Goal: Task Accomplishment & Management: Use online tool/utility

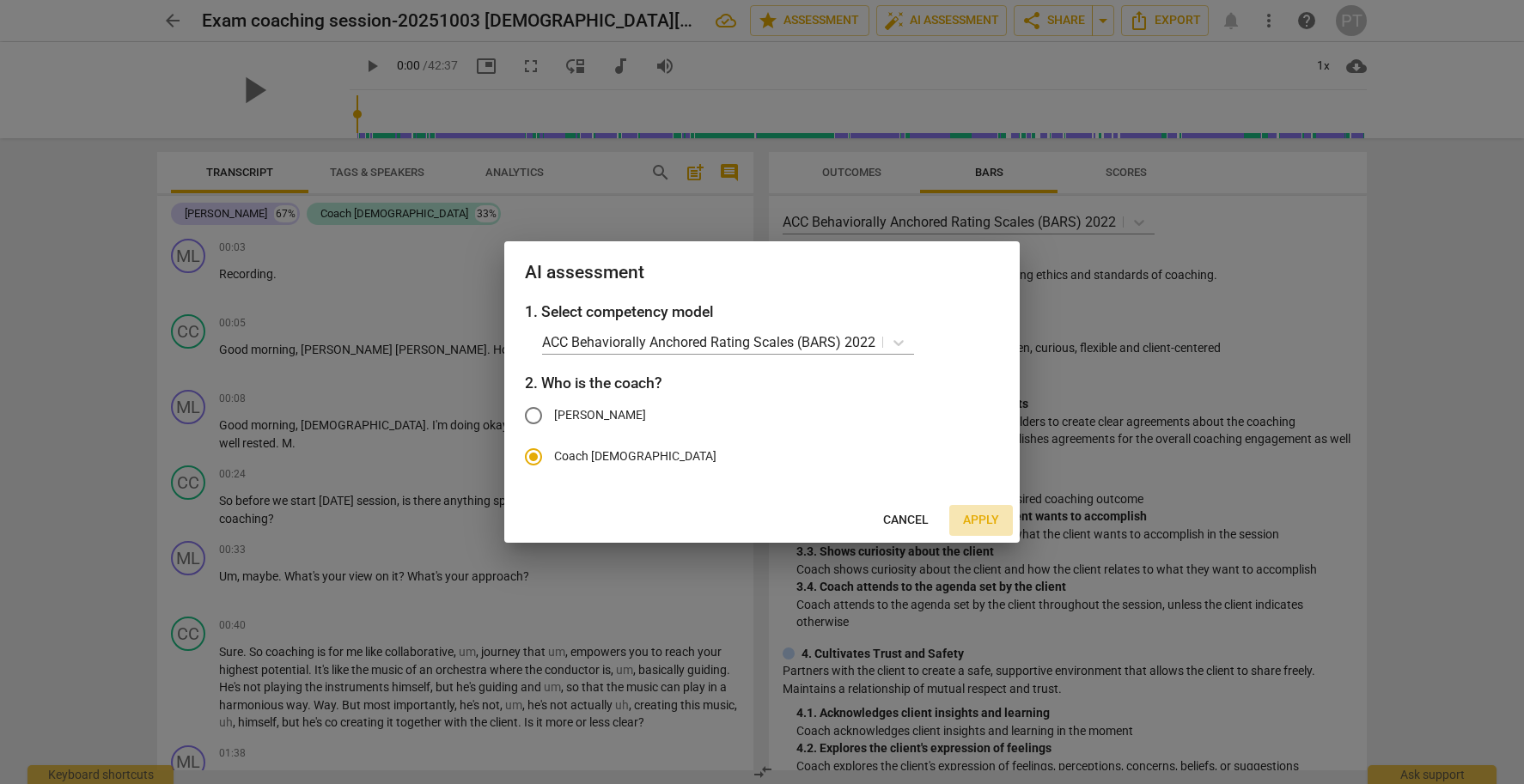
click at [982, 522] on span "Apply" at bounding box center [981, 520] width 36 height 17
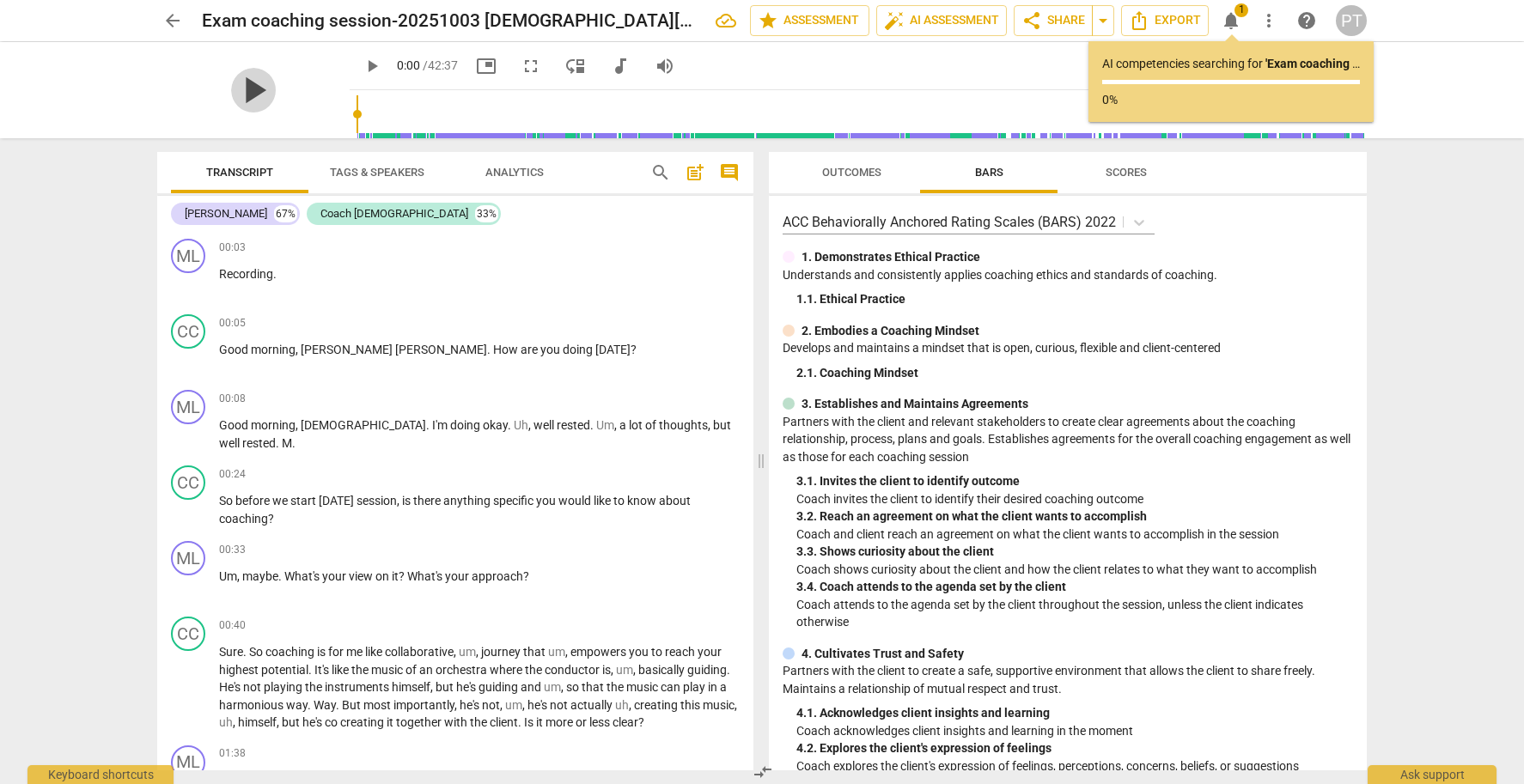
click at [247, 84] on span "play_arrow" at bounding box center [253, 90] width 45 height 45
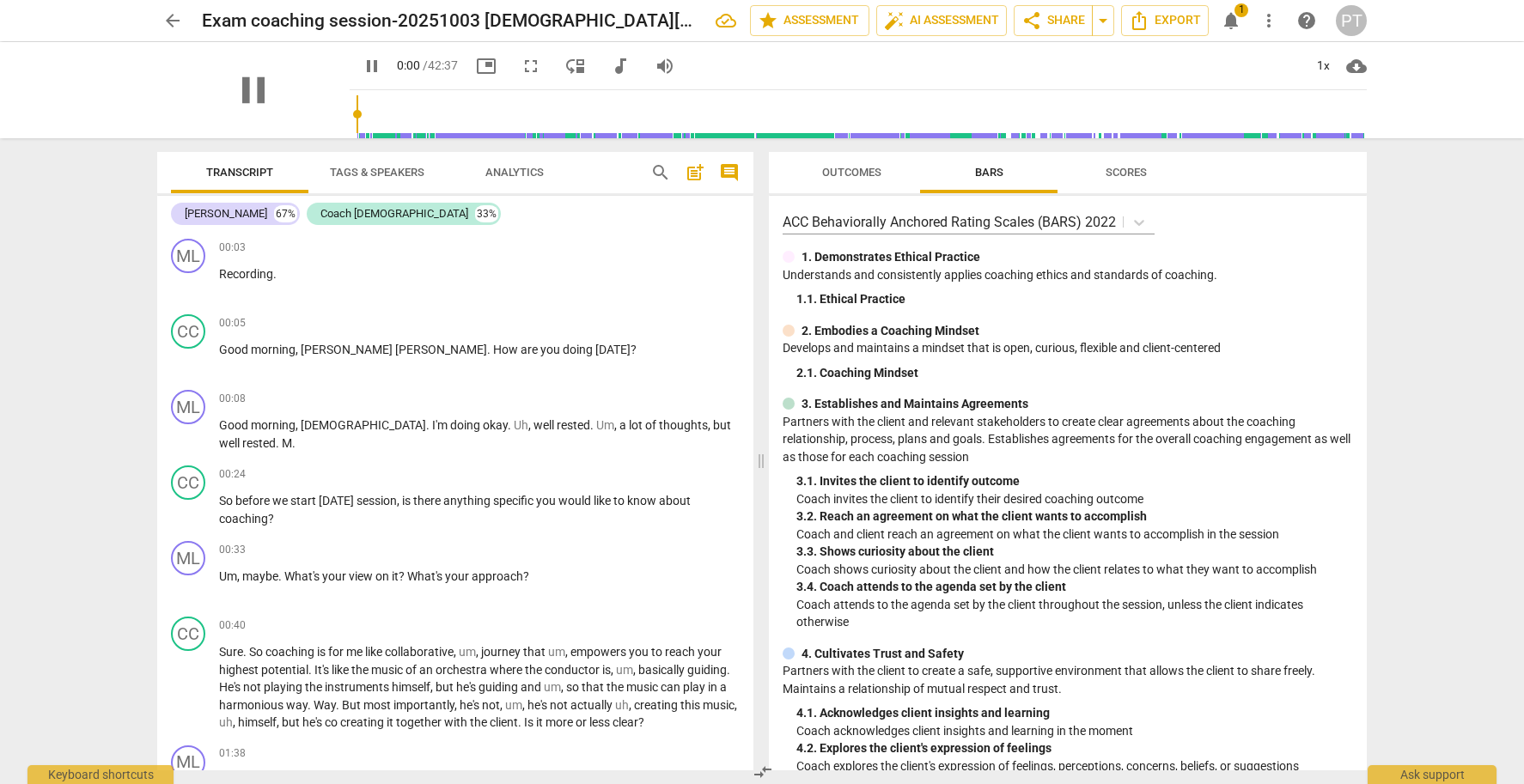
drag, startPoint x: 98, startPoint y: 226, endPoint x: 104, endPoint y: 218, distance: 10.0
click at [98, 225] on div "arrow_back Exam coaching session-20251003 [DEMOGRAPHIC_DATA][PERSON_NAME] edit …" at bounding box center [762, 392] width 1524 height 784
click at [247, 79] on span "pause" at bounding box center [253, 90] width 45 height 45
click at [362, 64] on span "play_arrow" at bounding box center [372, 65] width 20 height 20
click at [362, 64] on span "pause" at bounding box center [372, 65] width 20 height 20
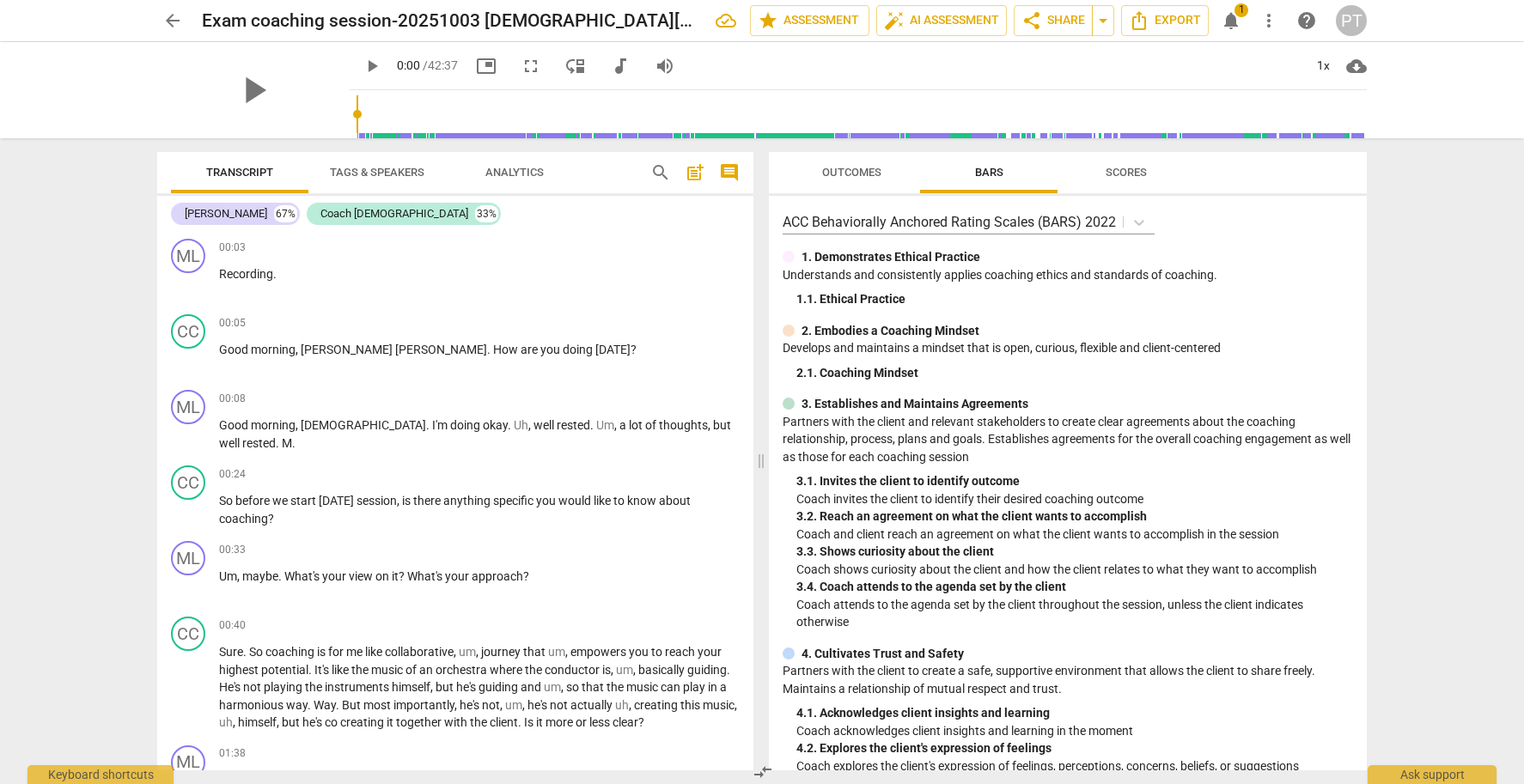
click at [1226, 20] on span "notifications" at bounding box center [1231, 20] width 20 height 20
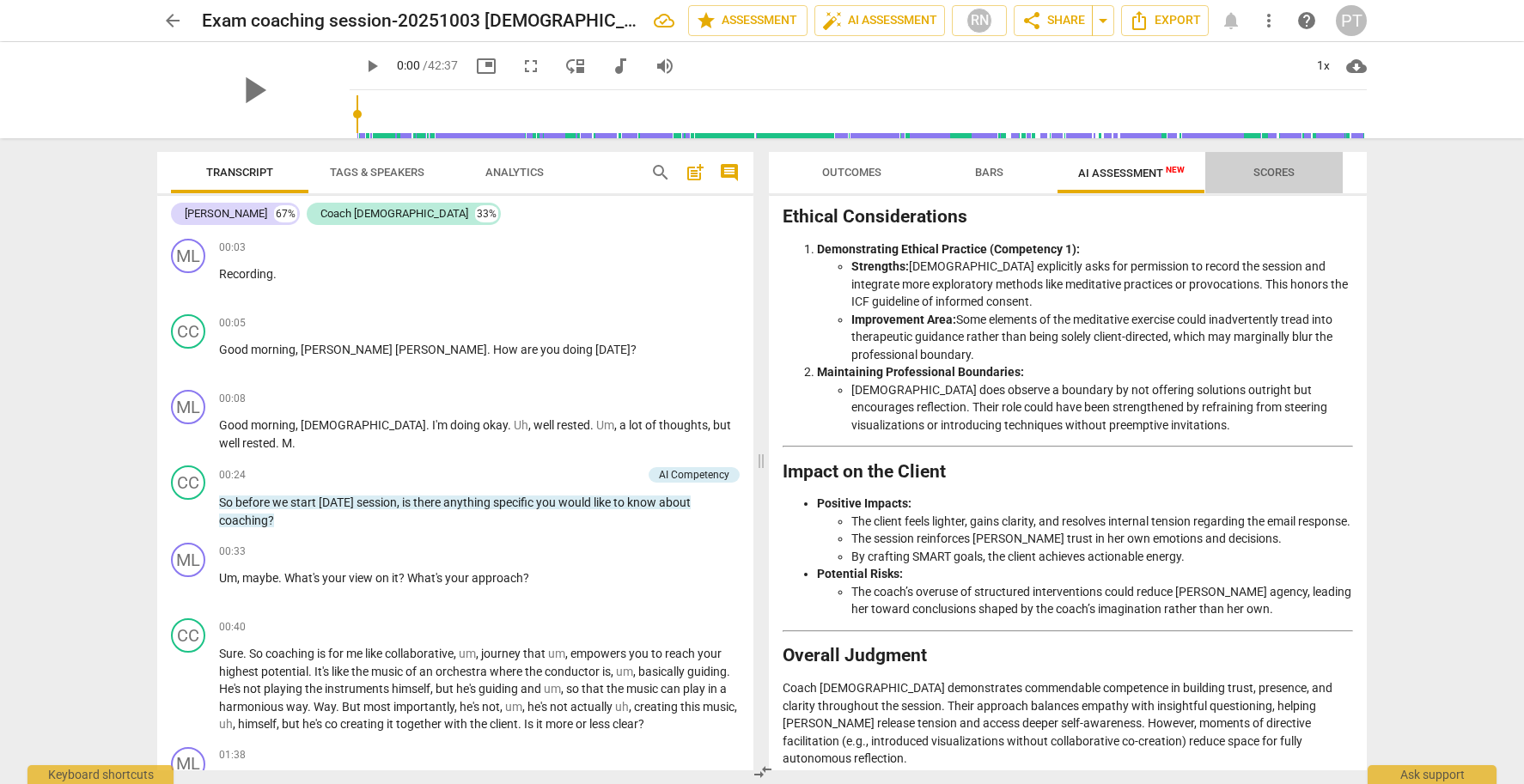
click at [1278, 172] on span "Scores" at bounding box center [1274, 172] width 41 height 13
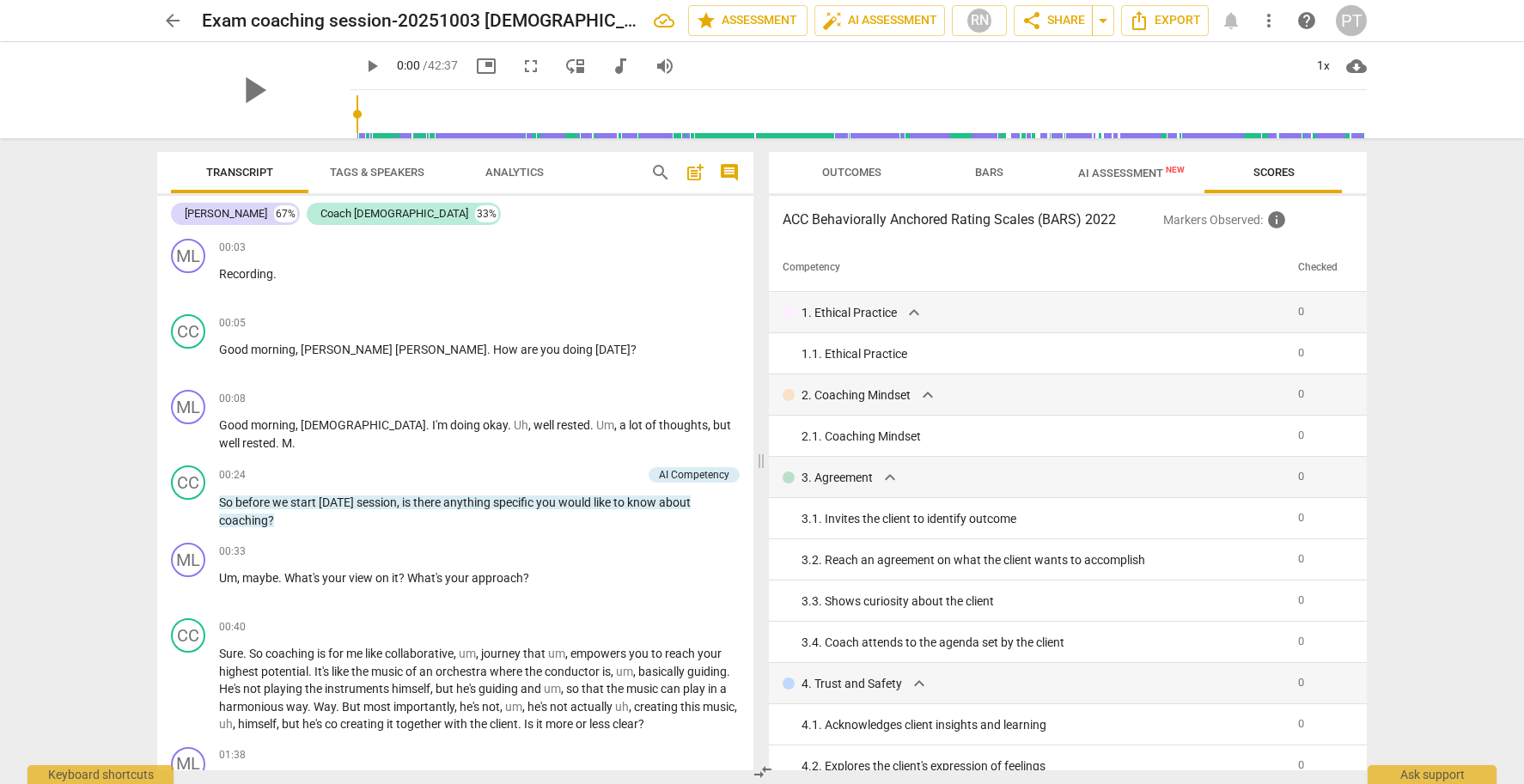
click at [1149, 175] on span "AI Assessment New" at bounding box center [1131, 173] width 107 height 13
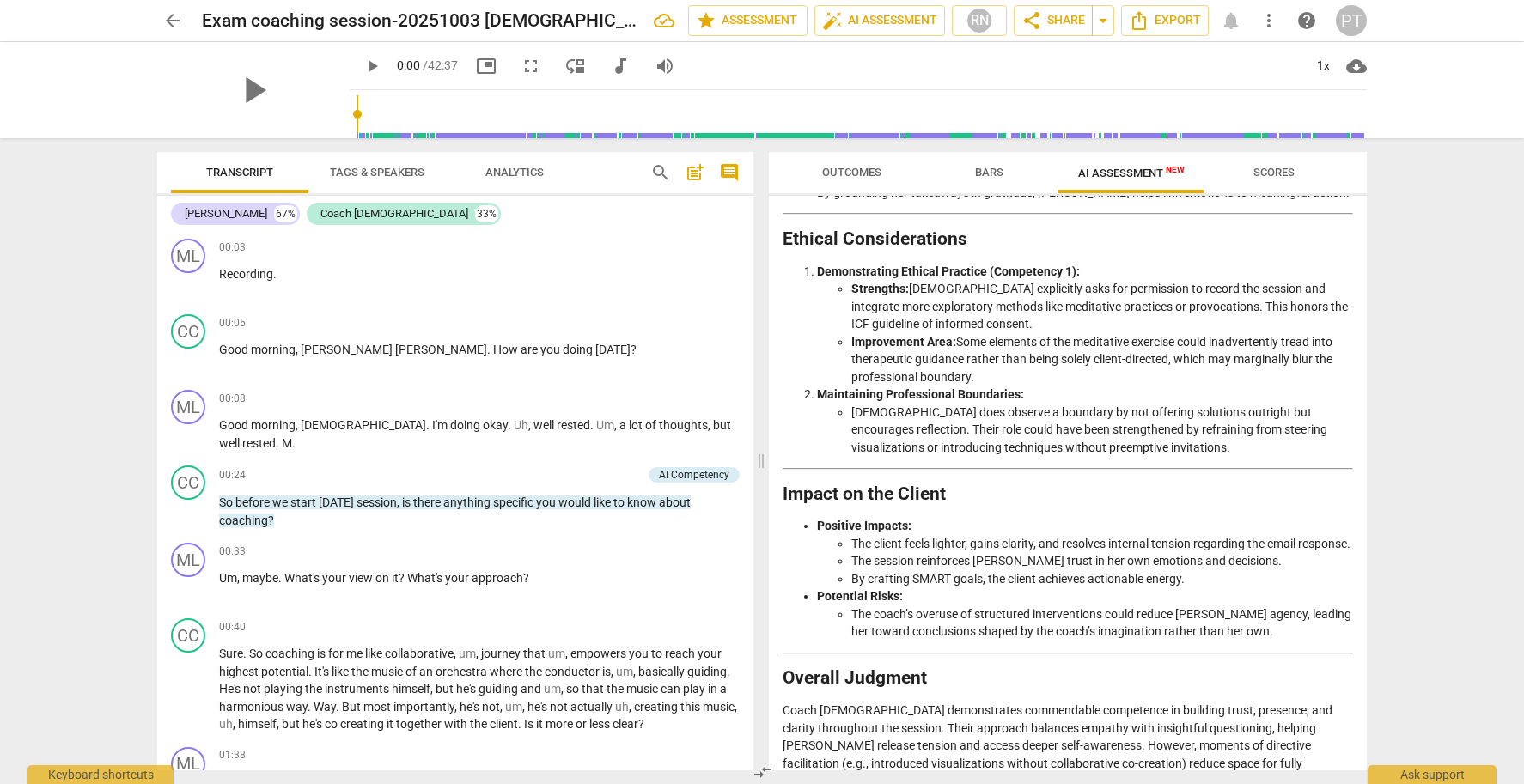
scroll to position [2675, 0]
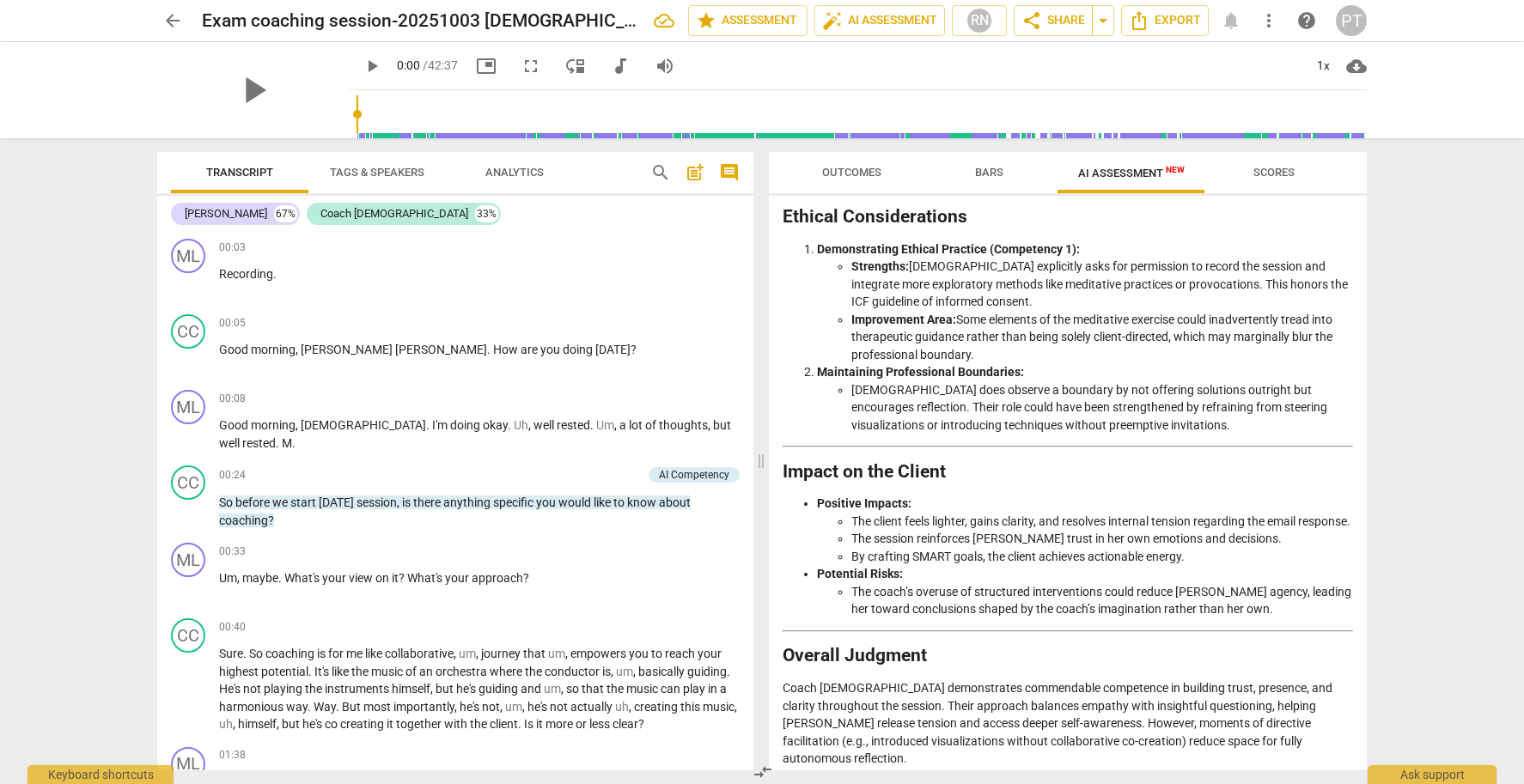
drag, startPoint x: 785, startPoint y: 247, endPoint x: 1095, endPoint y: 750, distance: 590.9
copy div "Loremips do sit Ametcons Adipisc Elitseddo Eiusmodtem in utl Etdol'm Aliquaen A…"
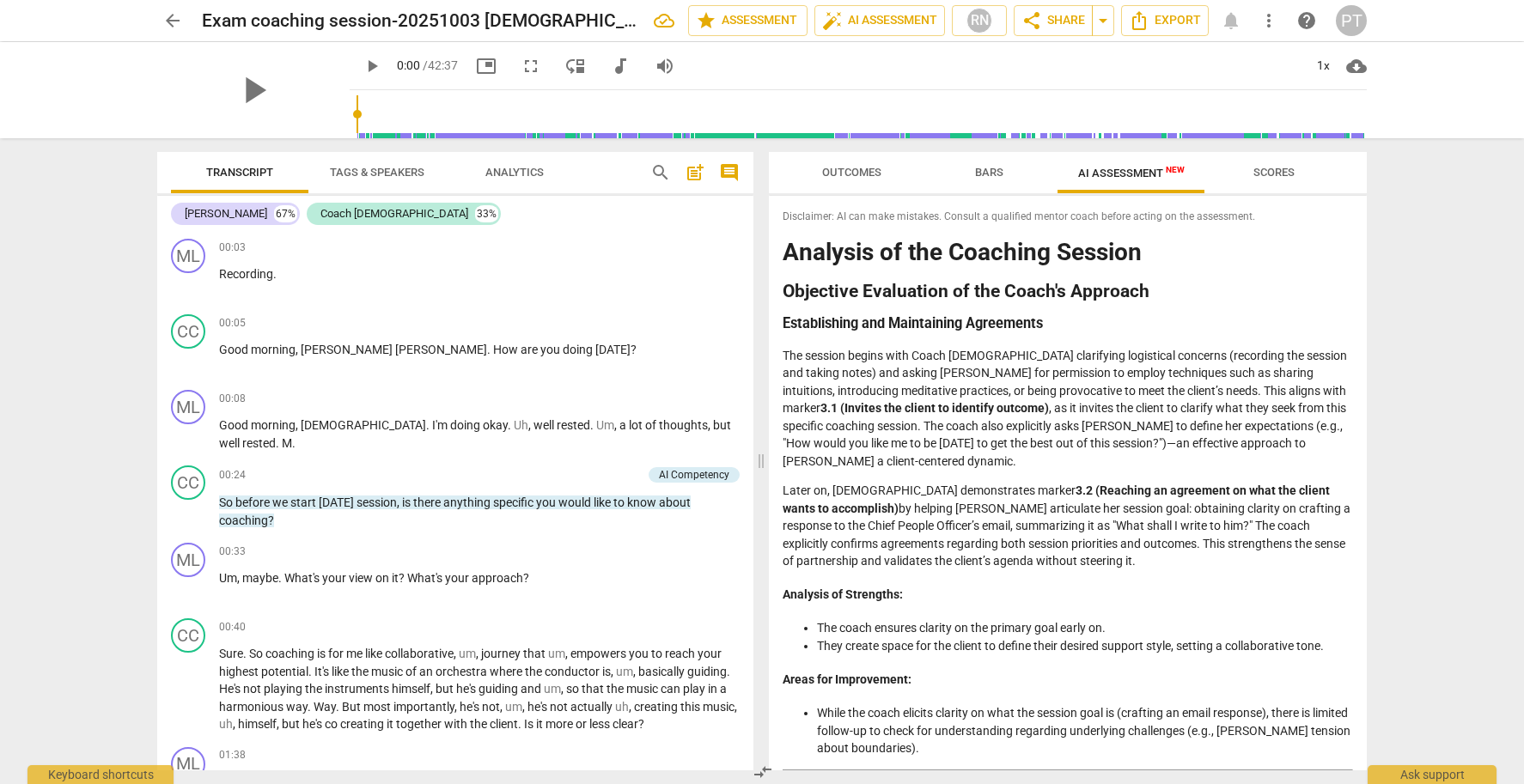
scroll to position [0, 0]
click at [1083, 348] on p "The session begins with Coach [DEMOGRAPHIC_DATA] clarifying logistical concerns…" at bounding box center [1068, 409] width 570 height 124
drag, startPoint x: 1004, startPoint y: 171, endPoint x: 992, endPoint y: 162, distance: 15.0
click at [1002, 170] on span "Bars" at bounding box center [989, 173] width 70 height 23
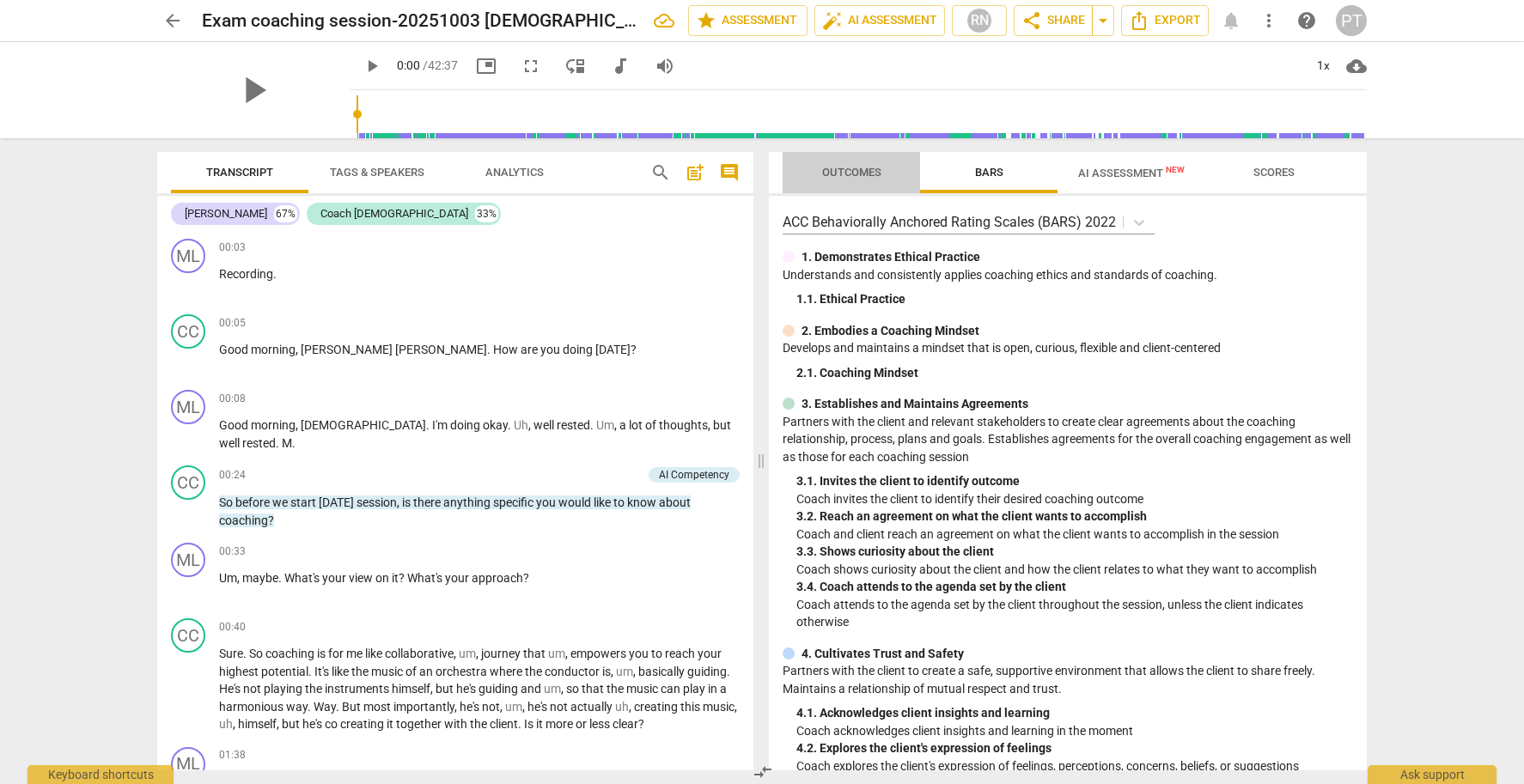
click at [848, 170] on span "Outcomes" at bounding box center [851, 172] width 59 height 13
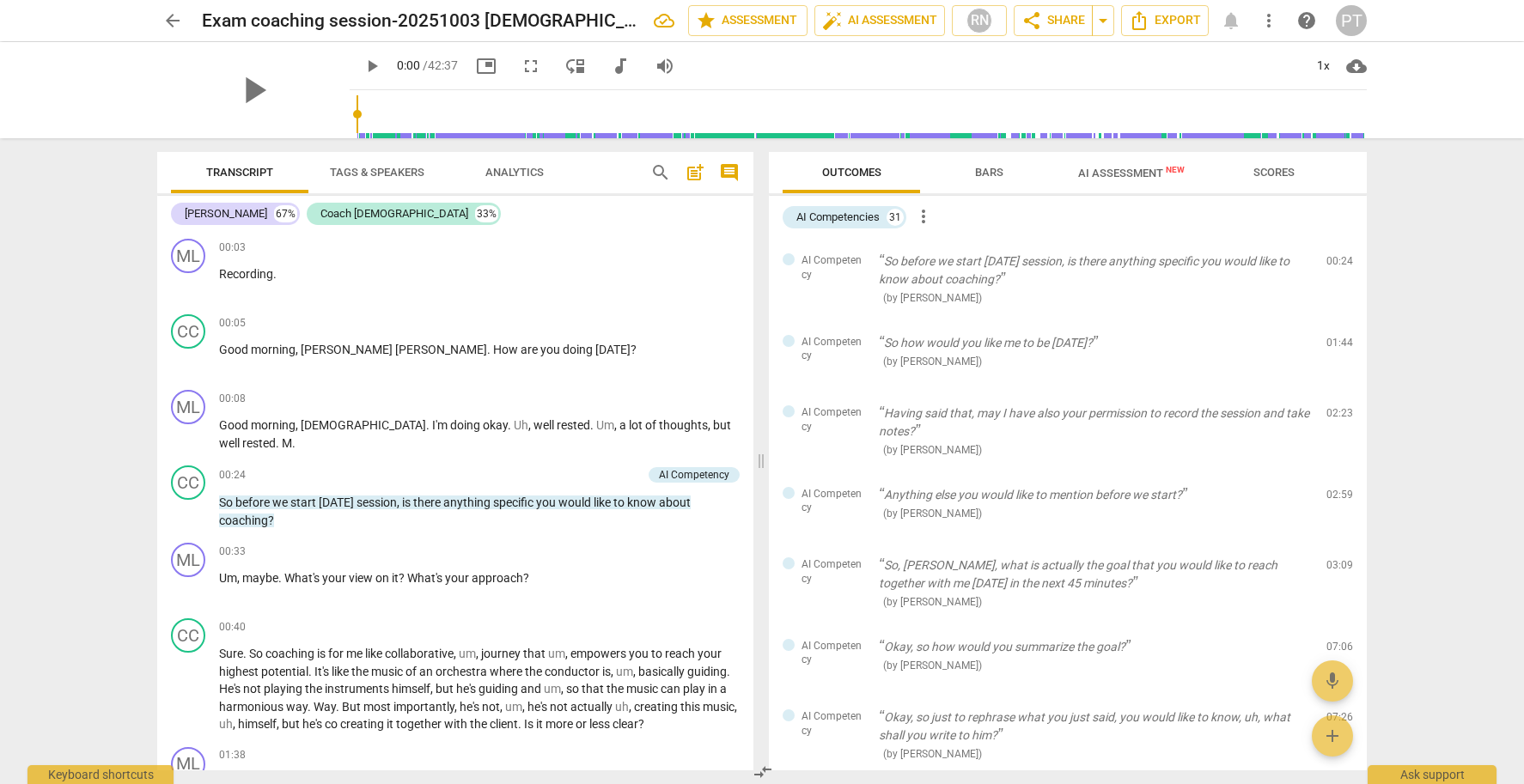
click at [988, 171] on span "Bars" at bounding box center [989, 172] width 28 height 13
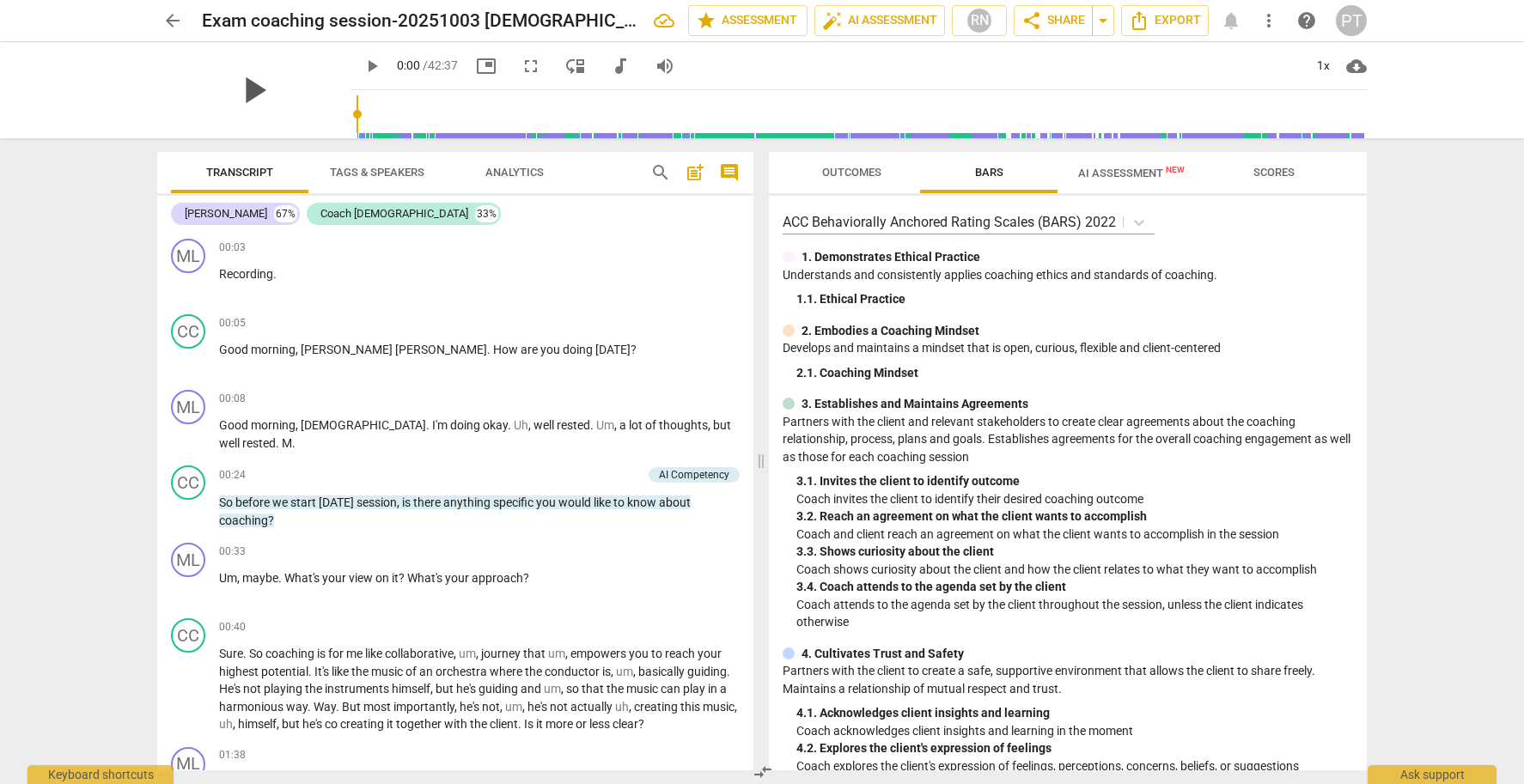
click at [247, 91] on span "play_arrow" at bounding box center [253, 90] width 45 height 45
click at [246, 91] on span "pause" at bounding box center [253, 90] width 45 height 45
click at [362, 67] on span "play_arrow" at bounding box center [372, 65] width 20 height 20
drag, startPoint x: 336, startPoint y: 112, endPoint x: 380, endPoint y: 111, distance: 44.0
click at [380, 111] on input "range" at bounding box center [862, 114] width 1010 height 55
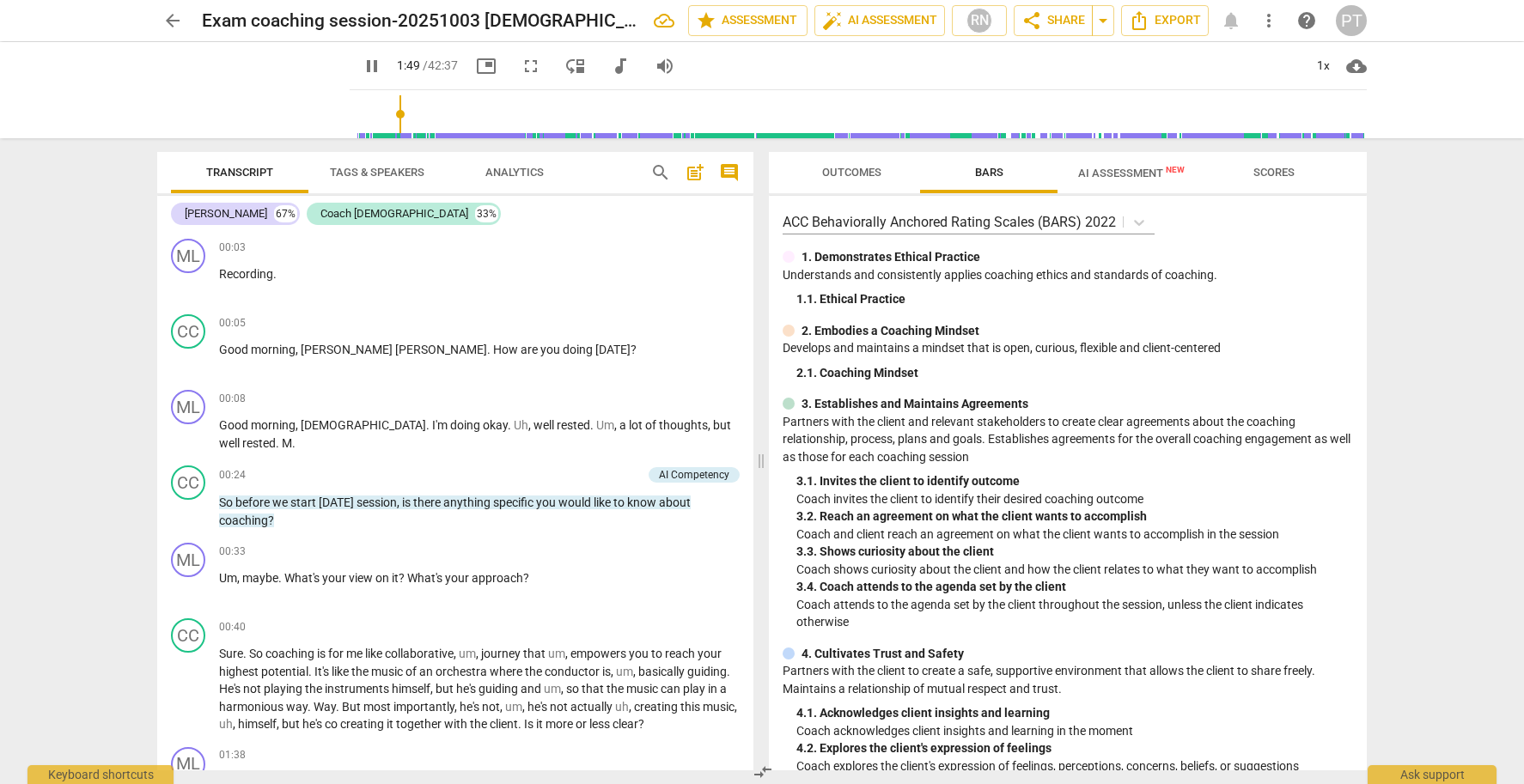
scroll to position [618, 0]
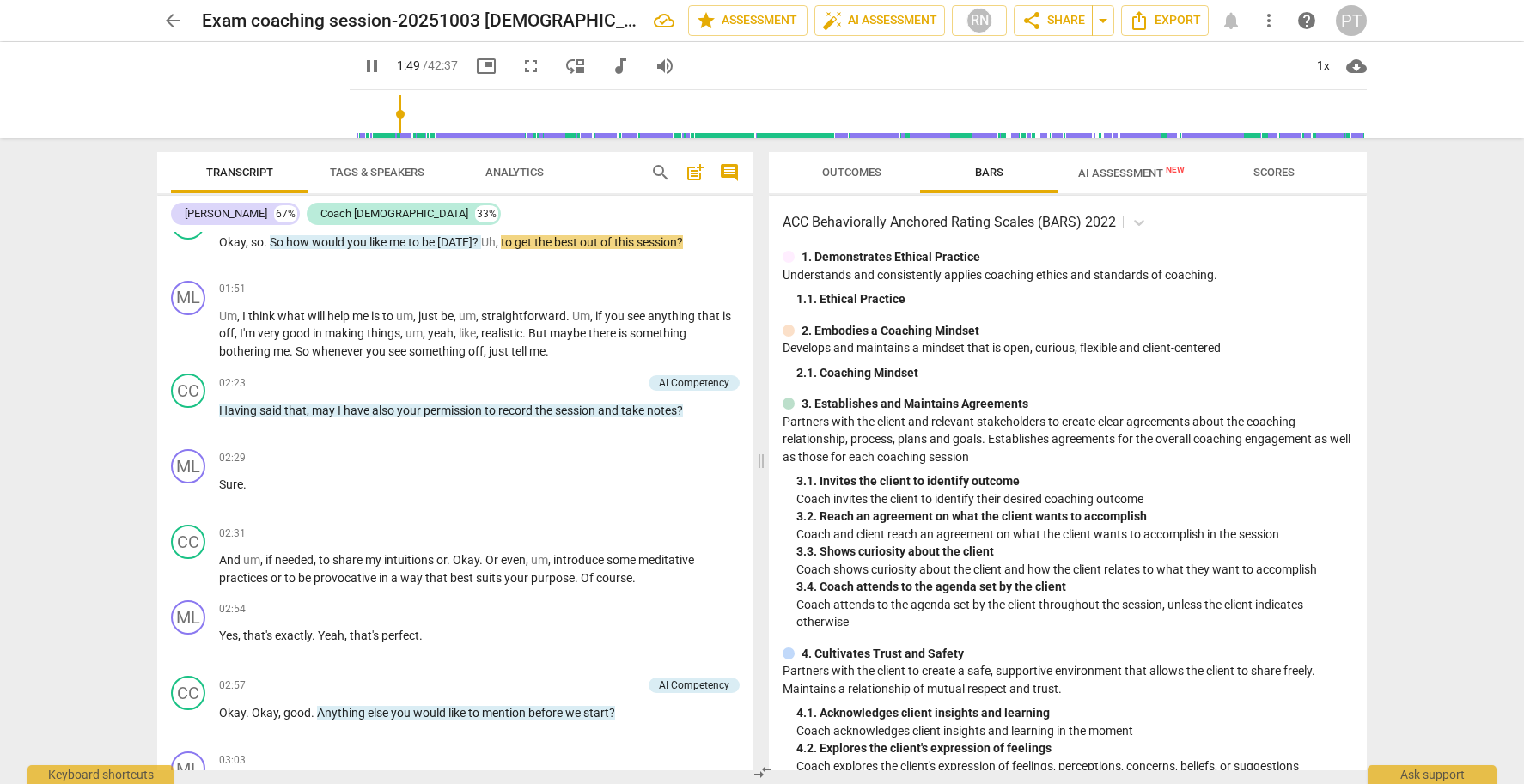
click at [362, 66] on span "pause" at bounding box center [372, 65] width 20 height 20
click at [362, 66] on span "play_arrow" at bounding box center [372, 65] width 20 height 20
drag, startPoint x: 525, startPoint y: 1, endPoint x: 406, endPoint y: 112, distance: 162.7
click at [383, 112] on input "range" at bounding box center [862, 114] width 1010 height 55
click at [362, 59] on span "pause" at bounding box center [372, 65] width 20 height 20
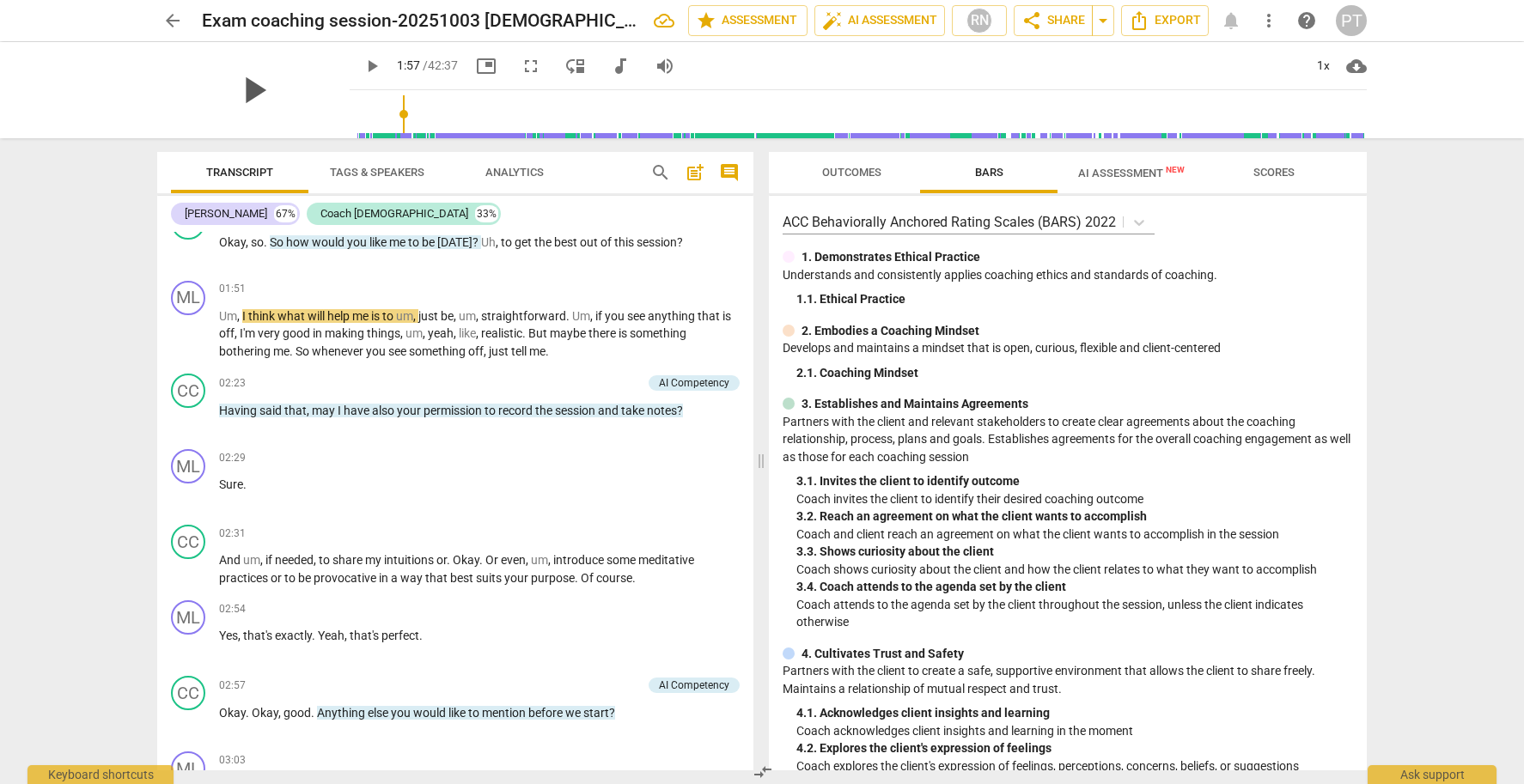
click at [236, 93] on span "play_arrow" at bounding box center [253, 90] width 45 height 45
click at [236, 93] on span "pause" at bounding box center [253, 90] width 45 height 45
click at [236, 93] on span "play_arrow" at bounding box center [253, 90] width 45 height 45
click at [236, 93] on span "pause" at bounding box center [253, 90] width 45 height 45
click at [236, 93] on span "play_arrow" at bounding box center [253, 90] width 45 height 45
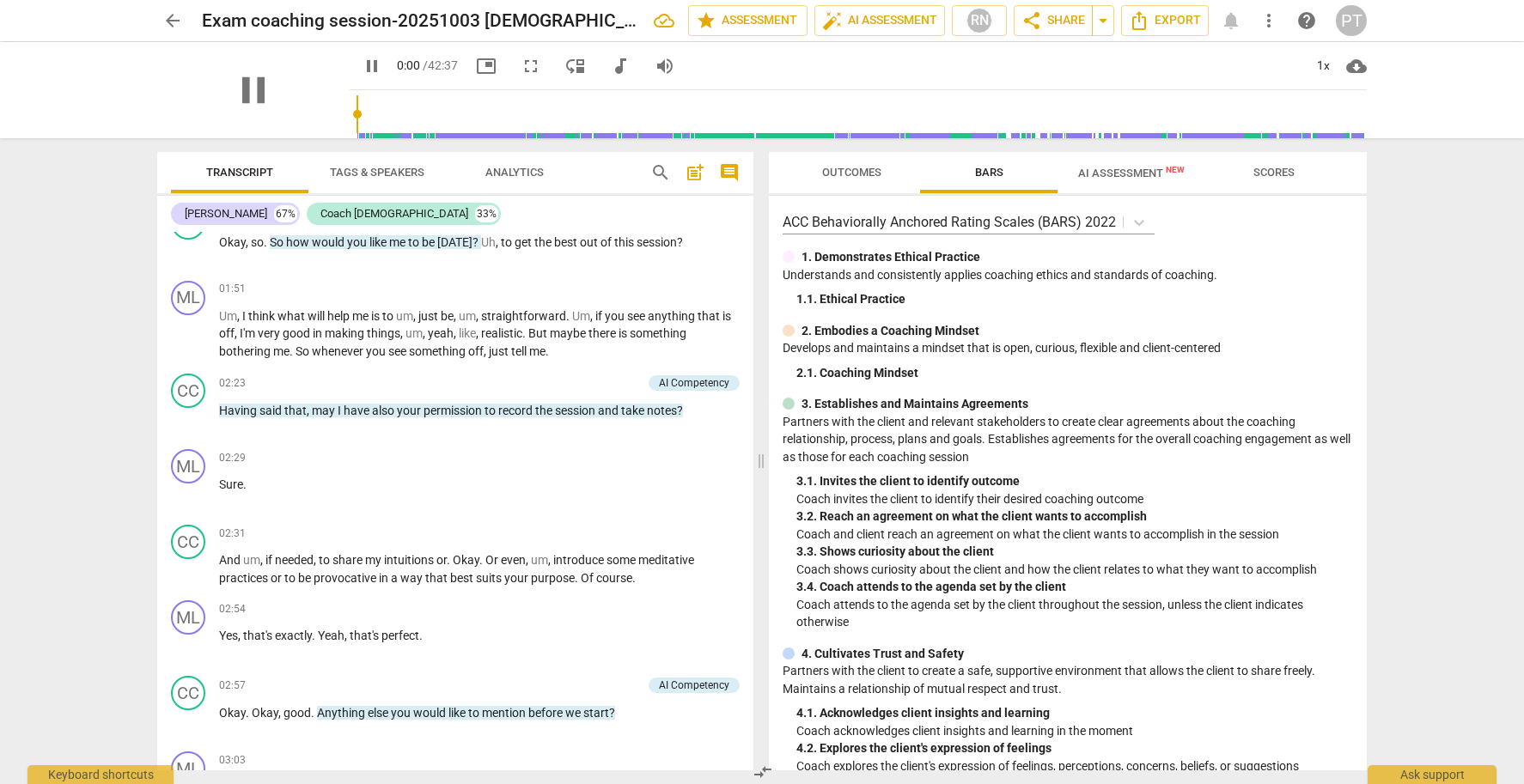
scroll to position [264, 0]
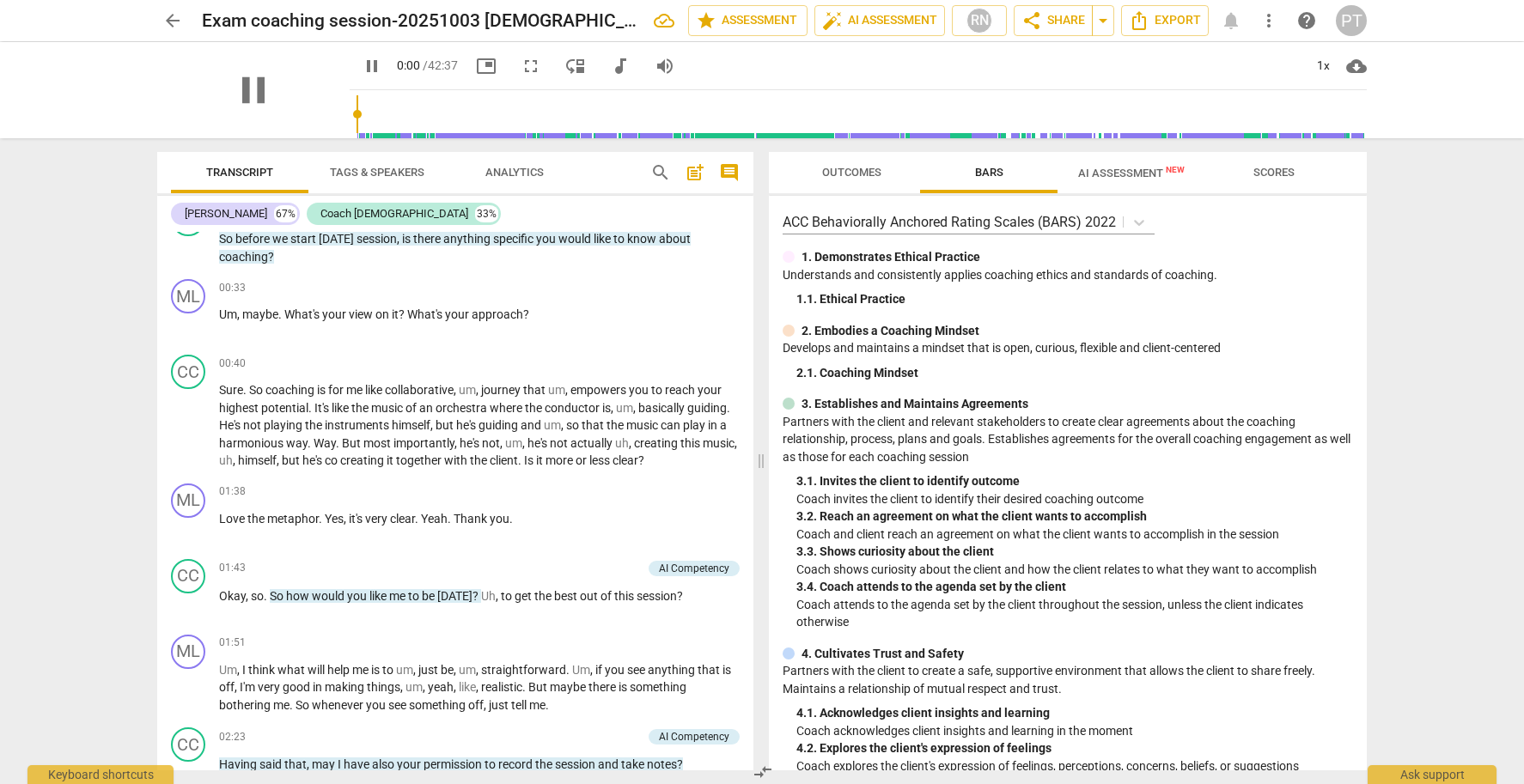
drag, startPoint x: 370, startPoint y: 112, endPoint x: 321, endPoint y: 110, distance: 49.0
type input "0"
click at [321, 111] on div "pause pause 0:00 / 42:37 picture_in_picture fullscreen move_down audiotrack vol…" at bounding box center [762, 90] width 1210 height 96
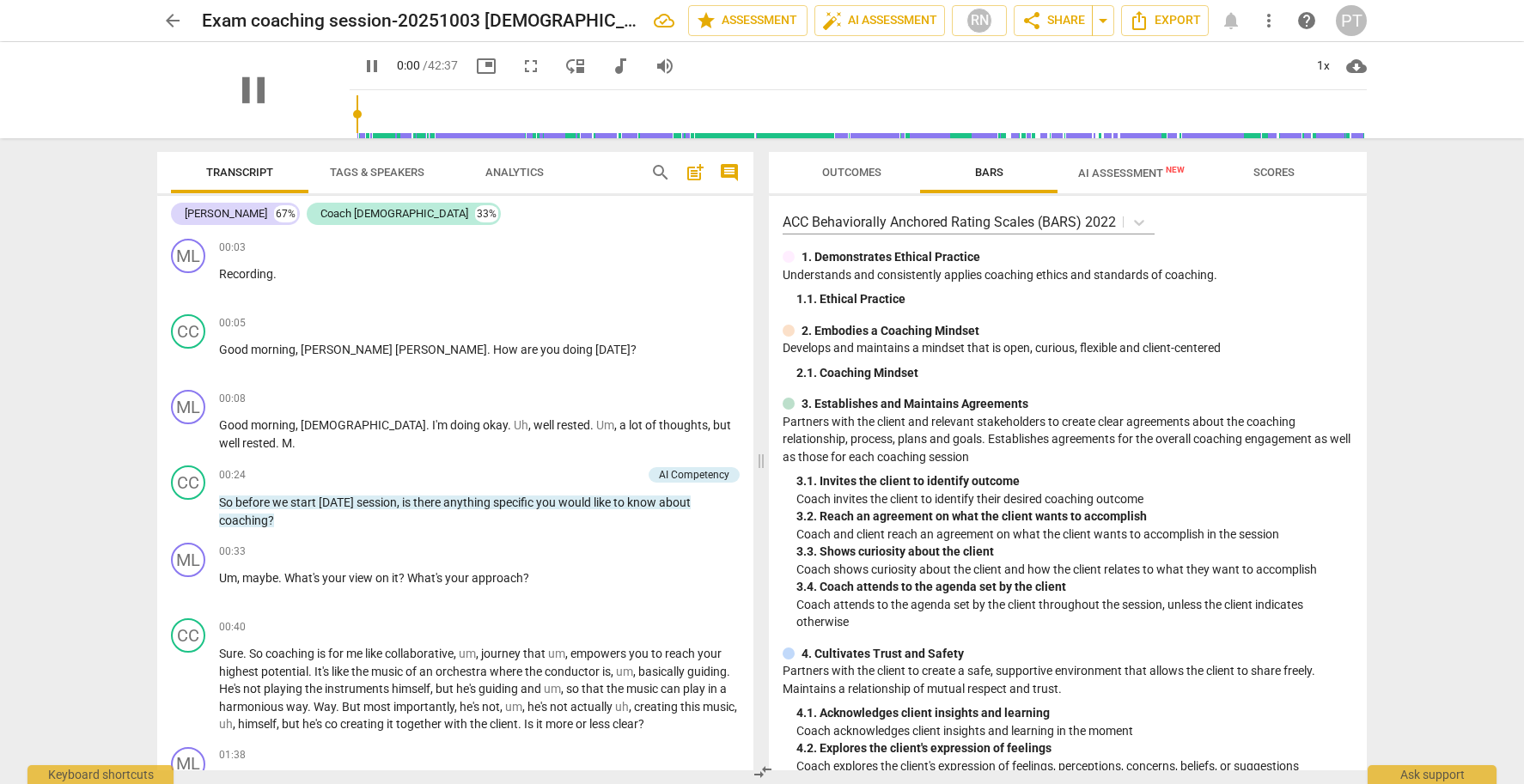
scroll to position [0, 0]
click at [610, 63] on span "audiotrack" at bounding box center [620, 65] width 20 height 20
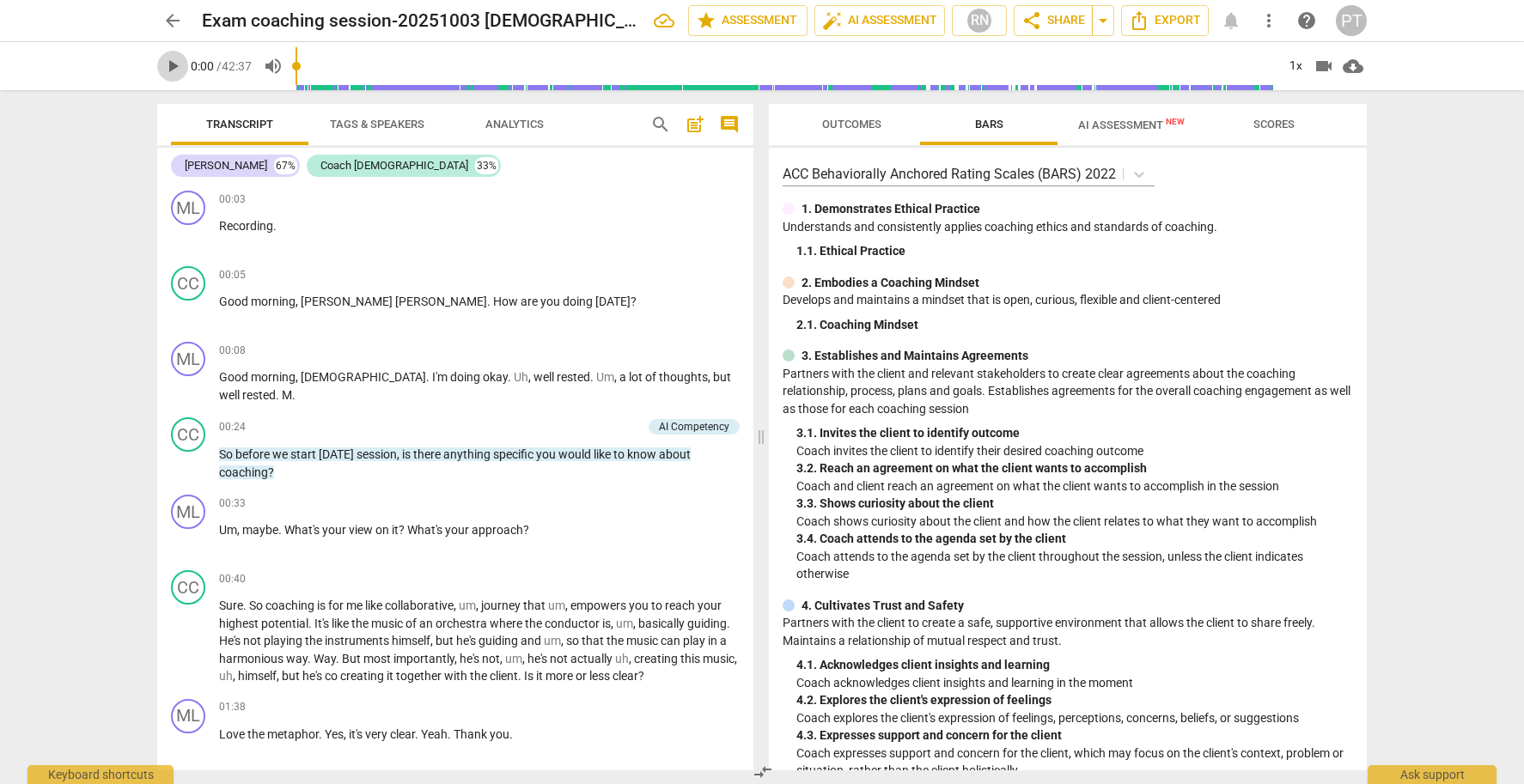
click at [177, 69] on span "play_arrow" at bounding box center [172, 65] width 20 height 20
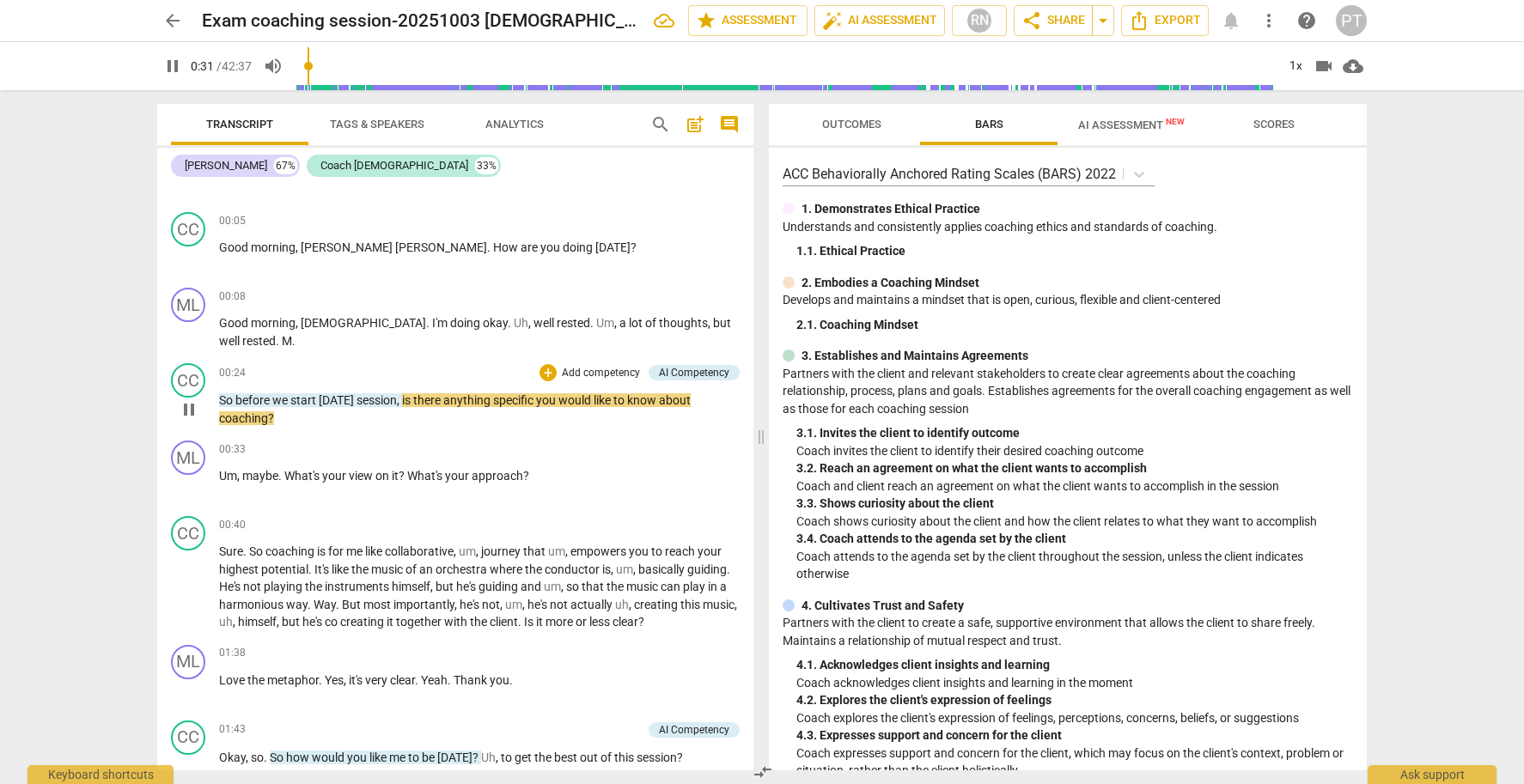
scroll to position [51, 0]
click at [191, 409] on span "pause" at bounding box center [188, 411] width 20 height 20
click at [594, 371] on p "Add competency" at bounding box center [600, 376] width 81 height 16
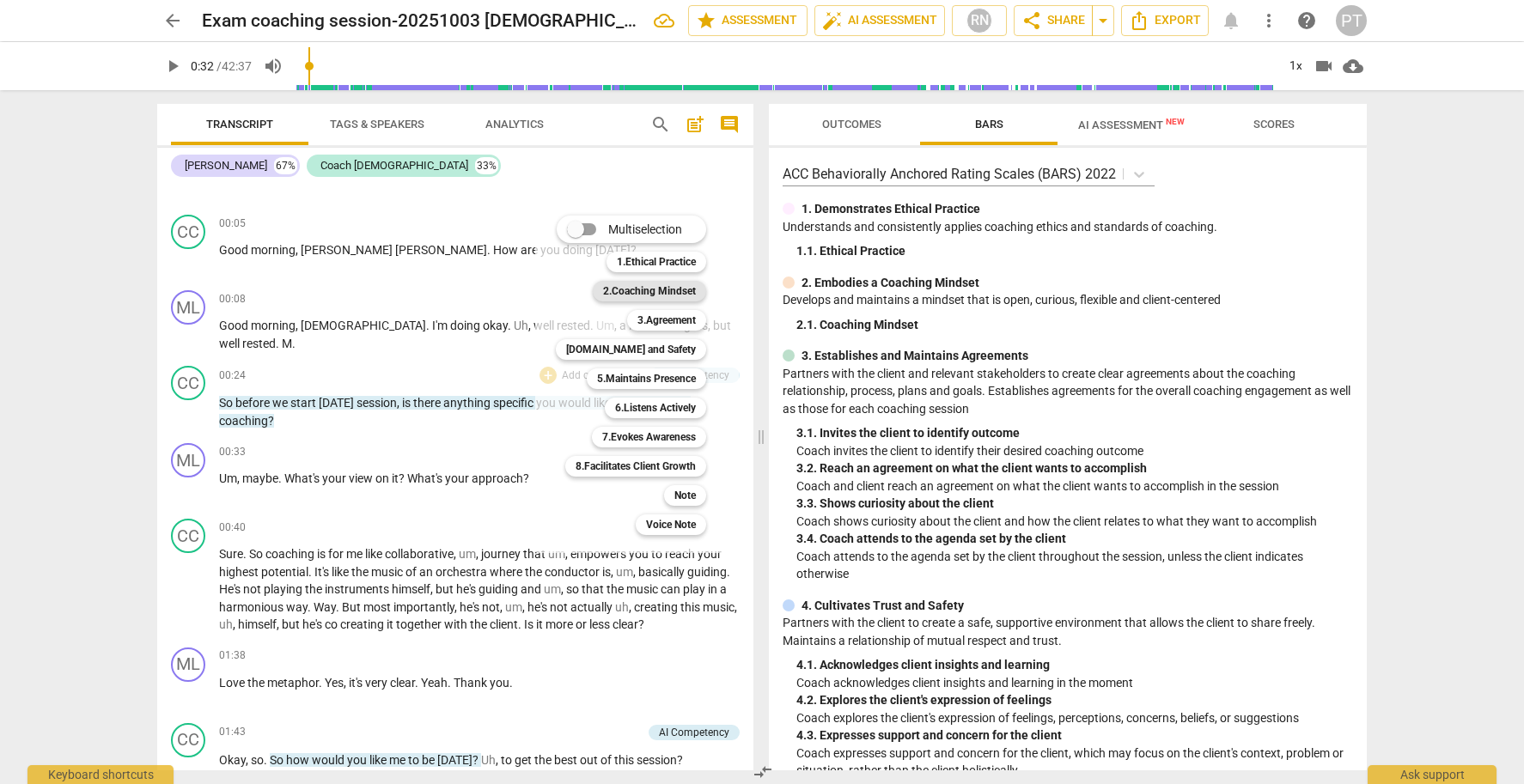
click at [668, 289] on b "2.Coaching Mindset" at bounding box center [649, 290] width 93 height 20
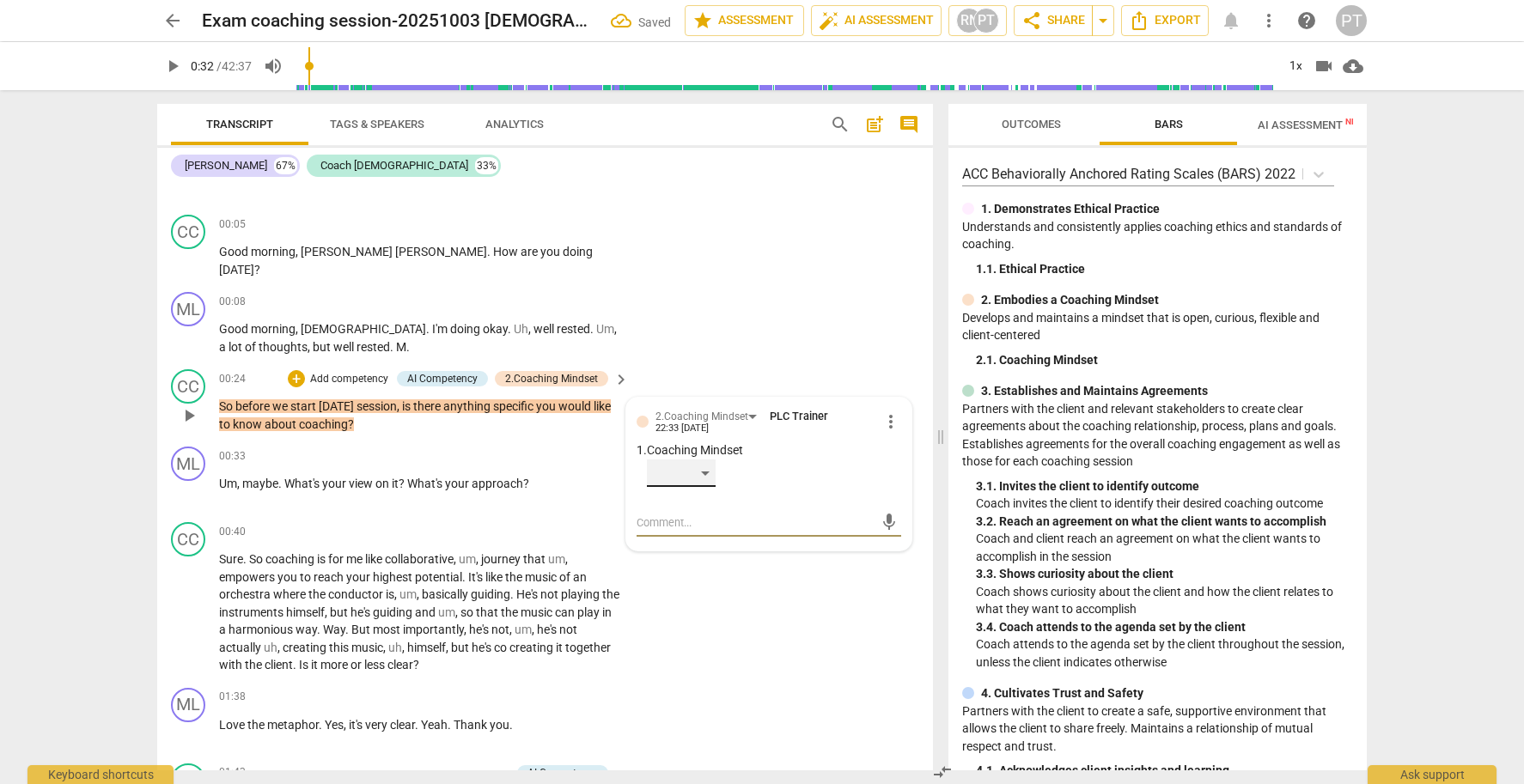
click at [706, 467] on div "​" at bounding box center [682, 473] width 69 height 27
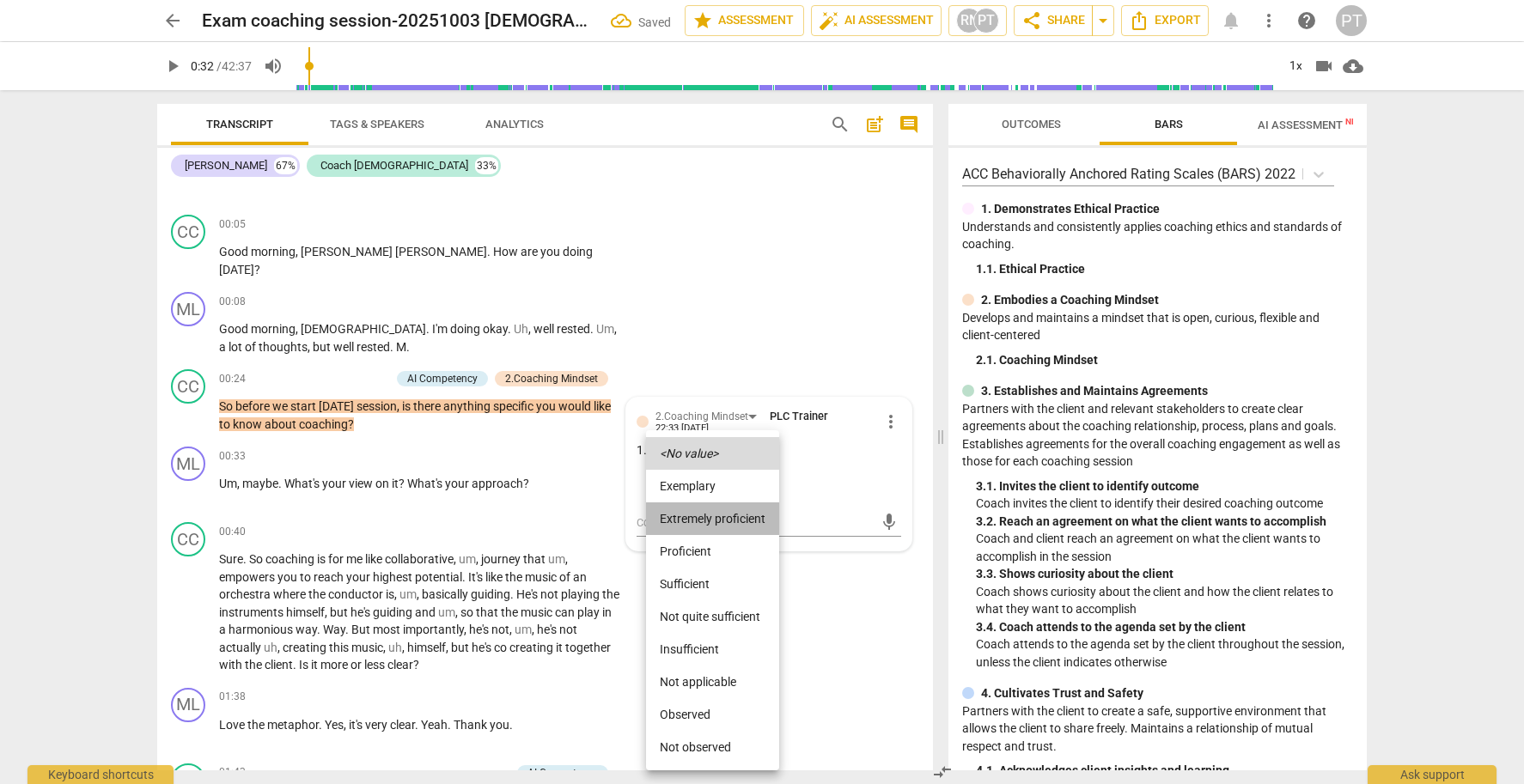
drag, startPoint x: 712, startPoint y: 519, endPoint x: 700, endPoint y: 509, distance: 15.6
click at [712, 519] on li "Extremely proficient" at bounding box center [713, 518] width 133 height 33
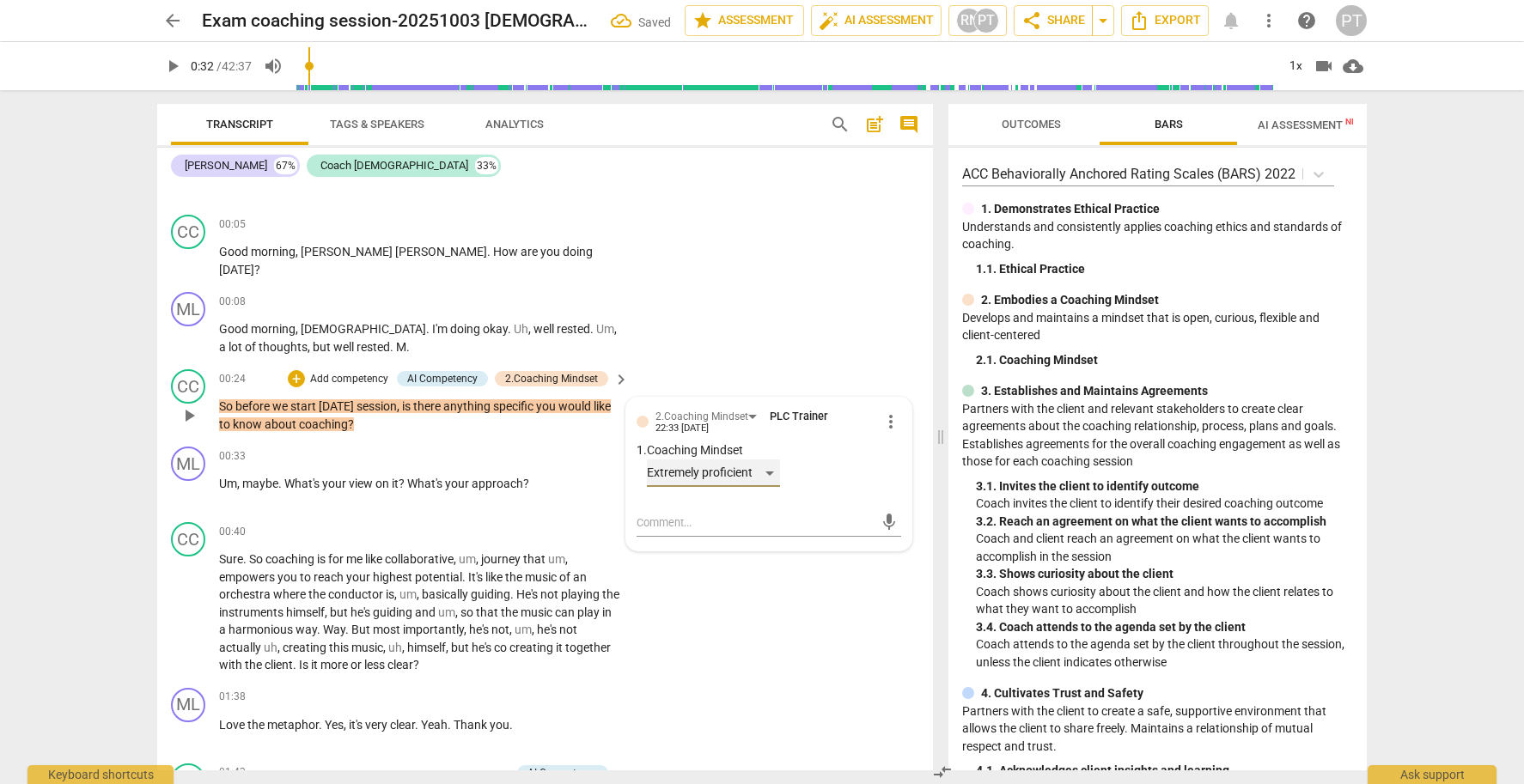
click at [766, 466] on div "Extremely proficient" at bounding box center [713, 473] width 133 height 27
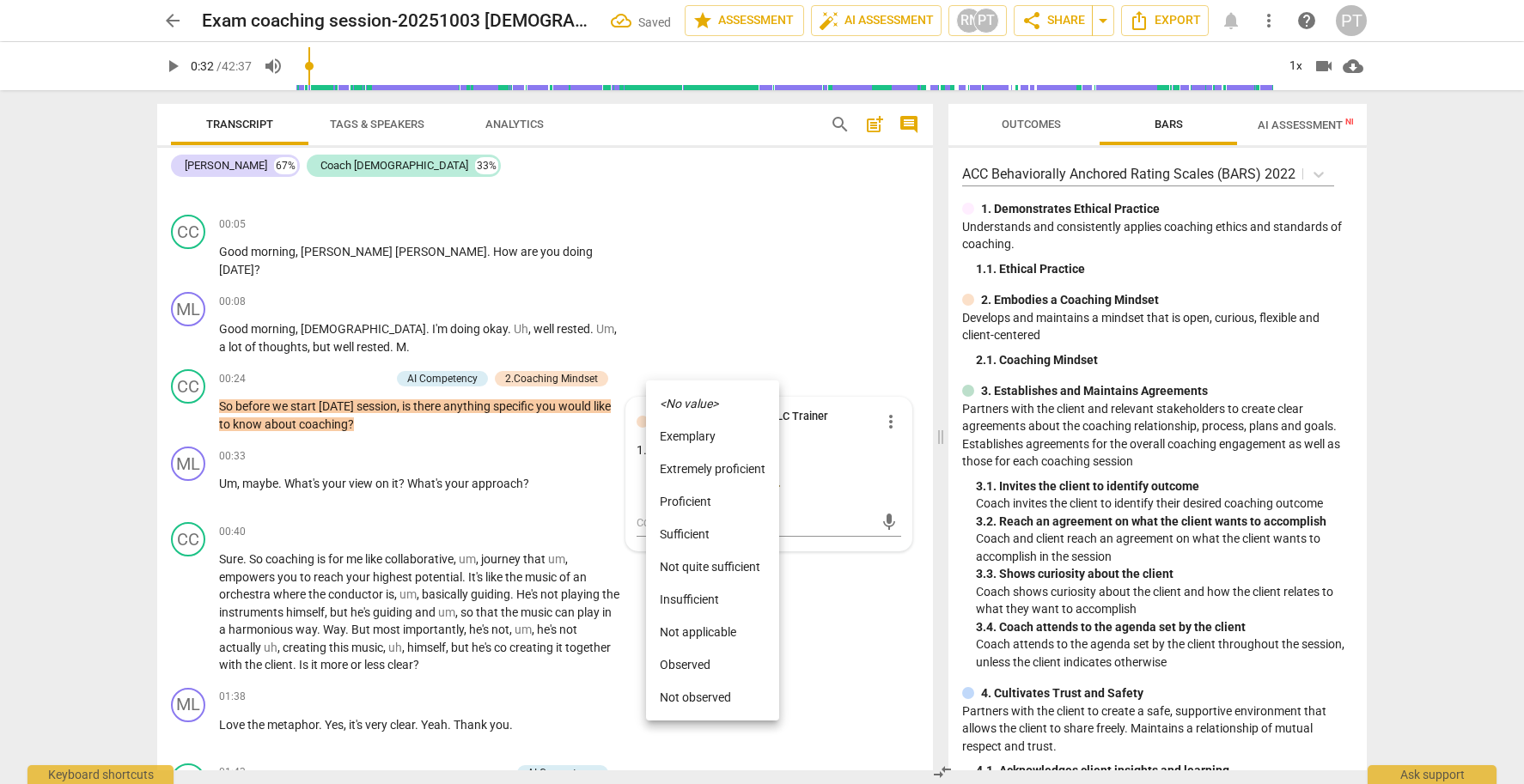
drag, startPoint x: 732, startPoint y: 498, endPoint x: 697, endPoint y: 466, distance: 47.4
click at [732, 498] on li "Proficient" at bounding box center [713, 501] width 133 height 33
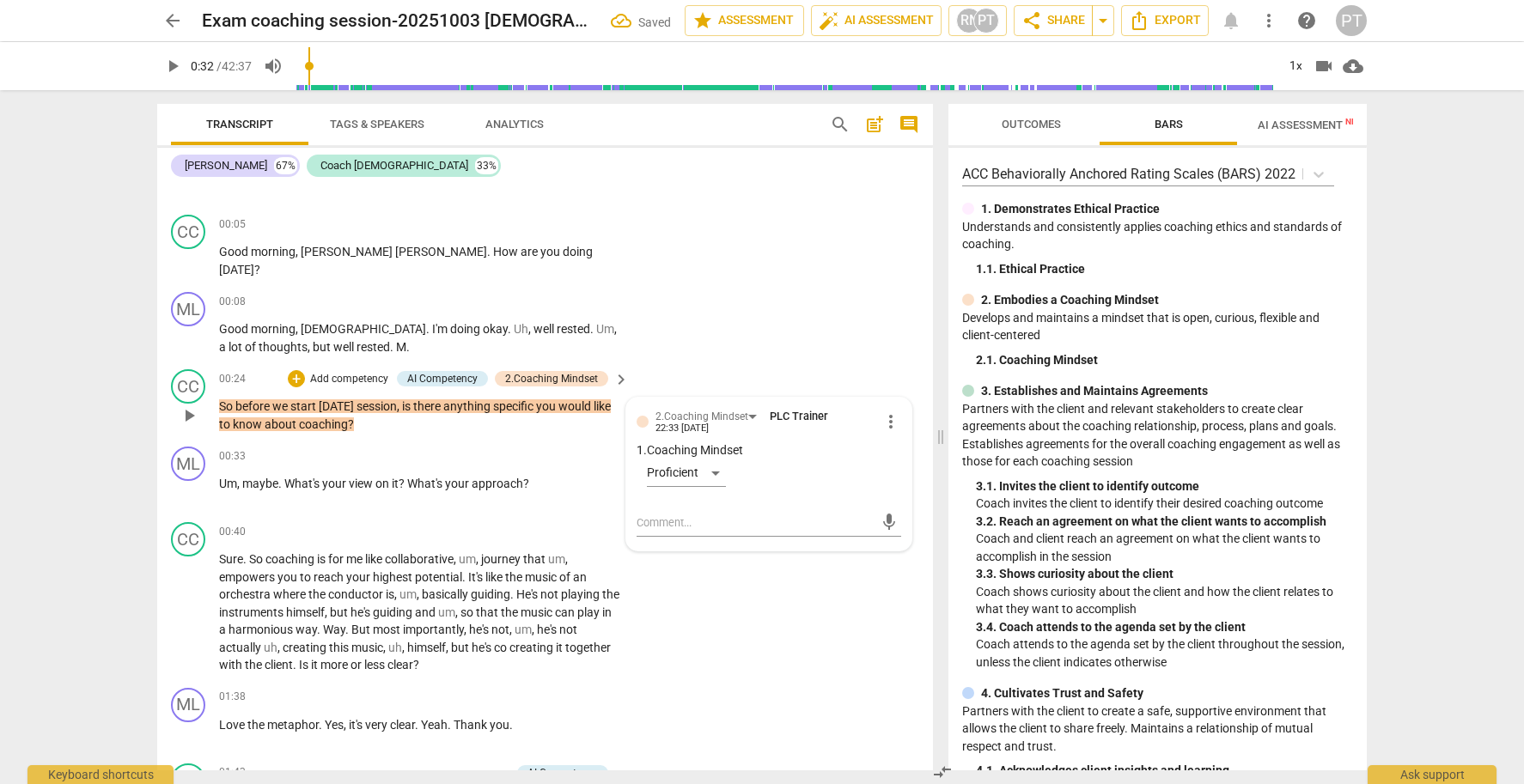
click at [354, 374] on p "Add competency" at bounding box center [349, 380] width 81 height 16
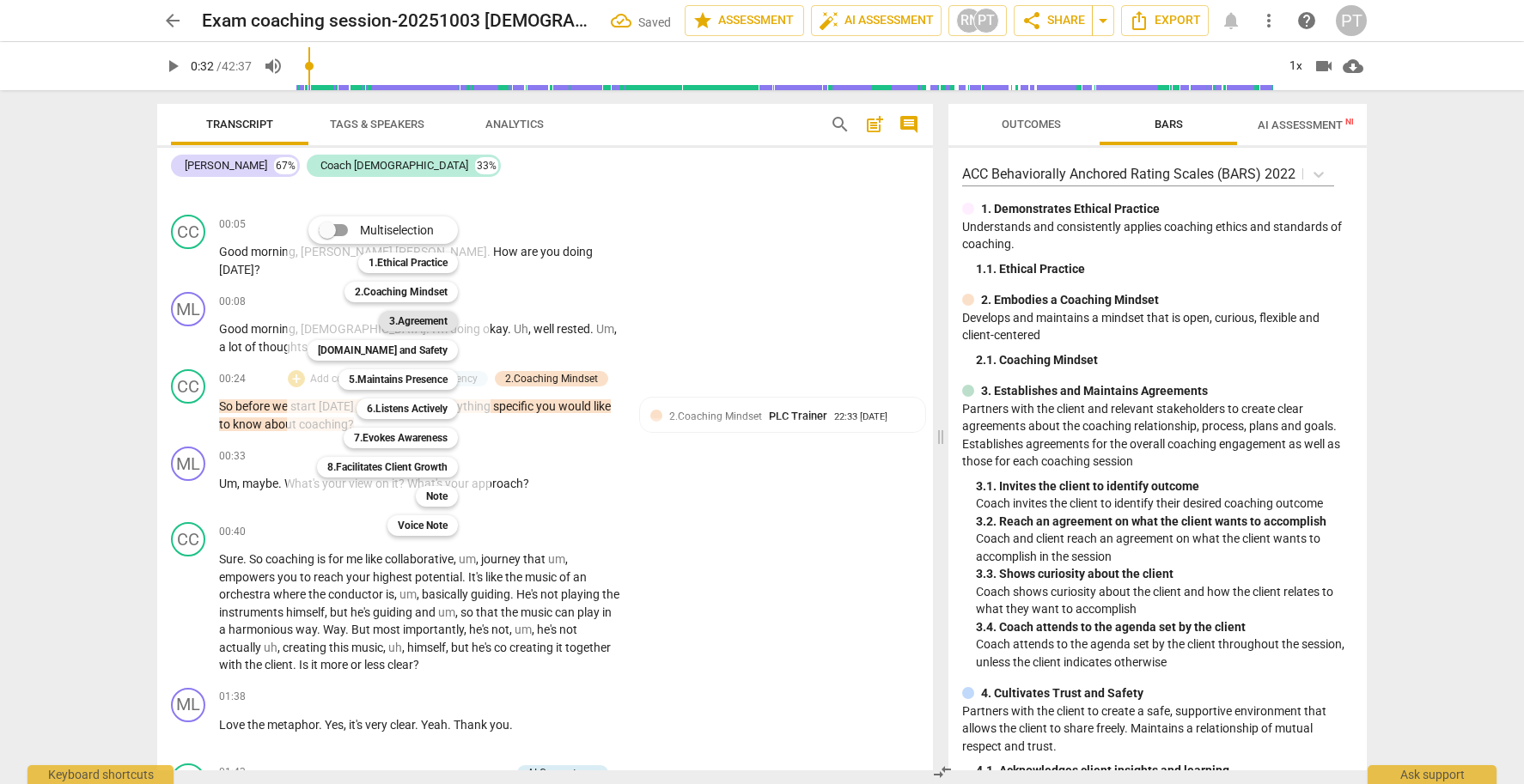
click at [404, 320] on b "3.Agreement" at bounding box center [419, 320] width 58 height 20
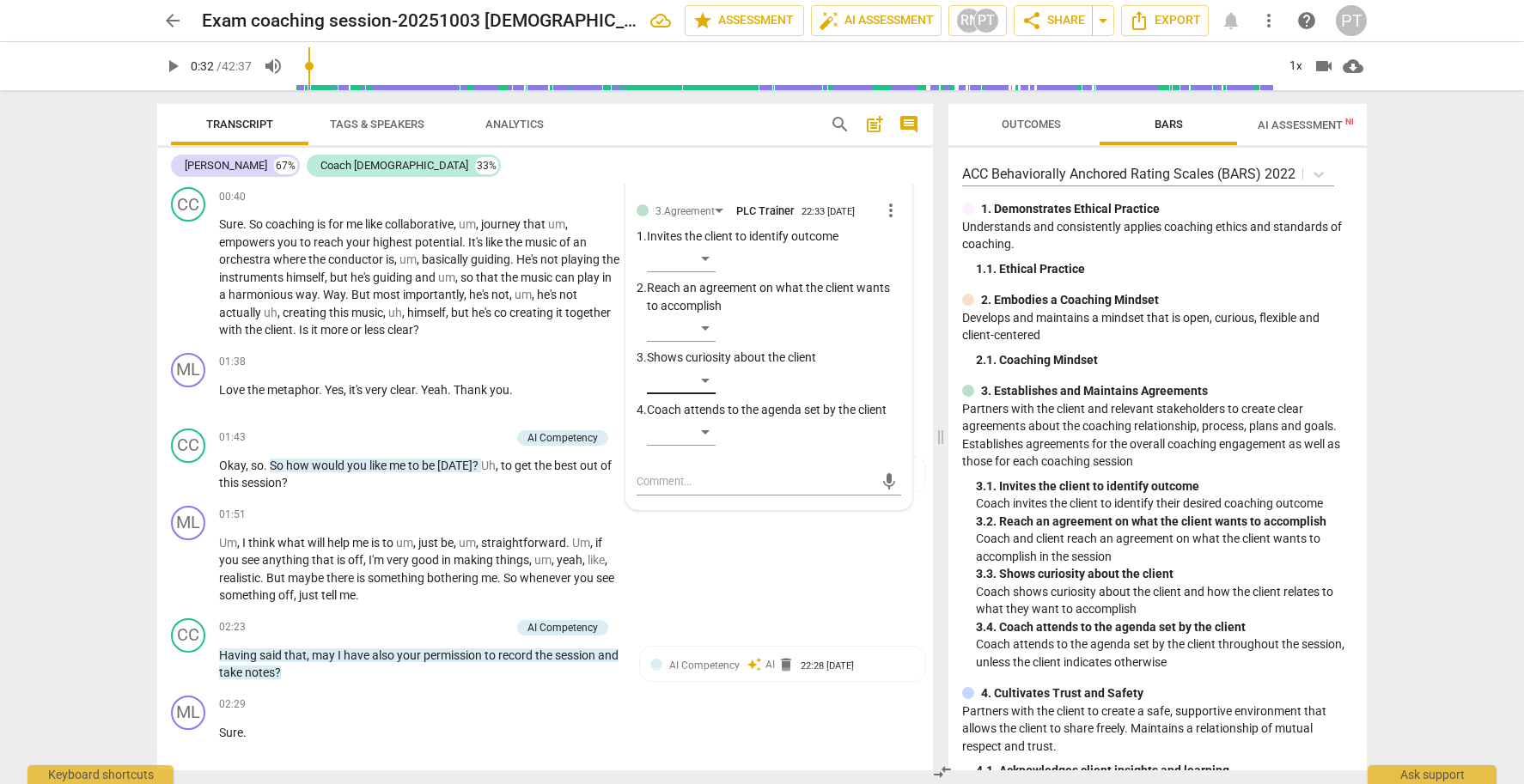
scroll to position [416, 0]
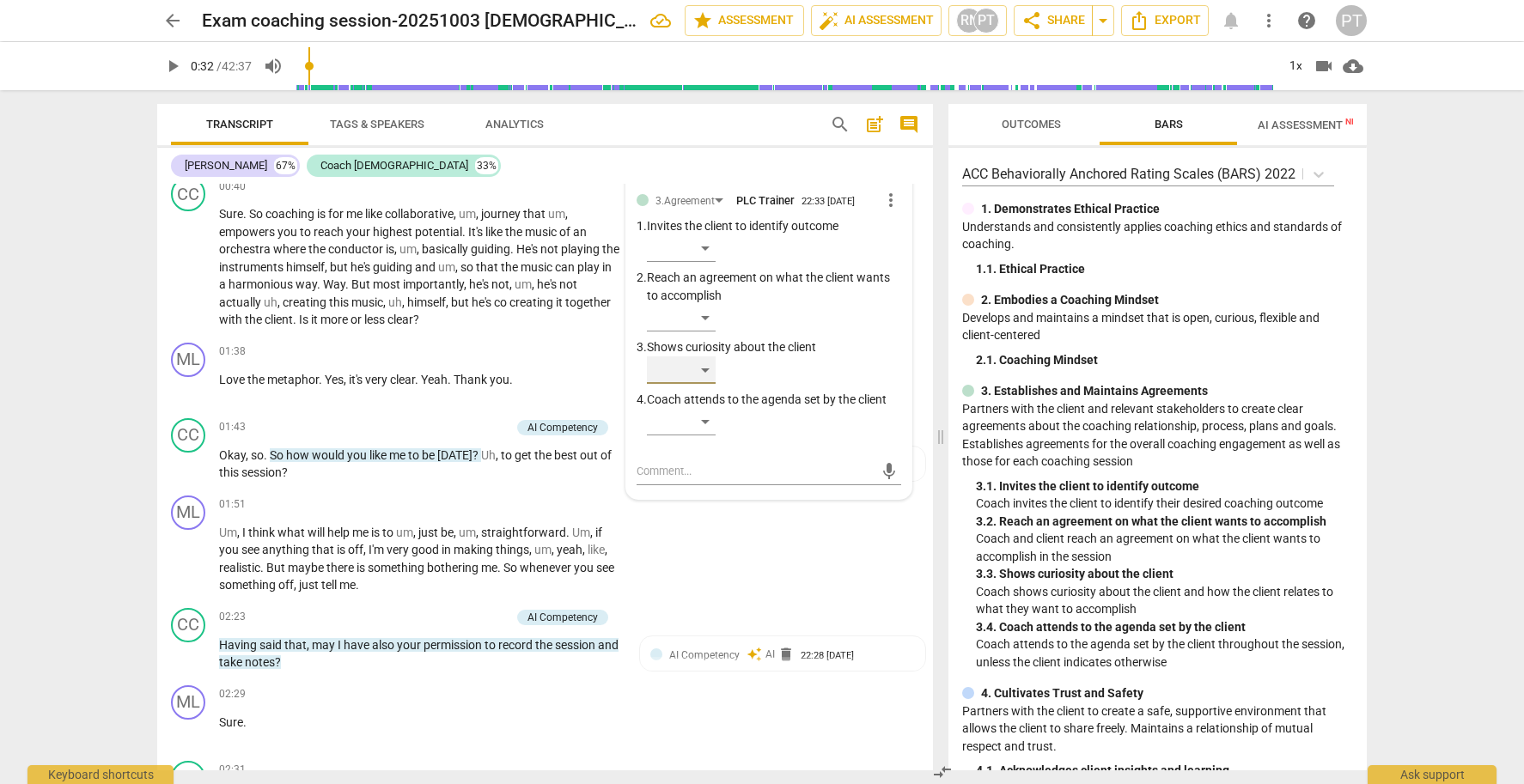
click at [701, 364] on div "​" at bounding box center [682, 370] width 69 height 27
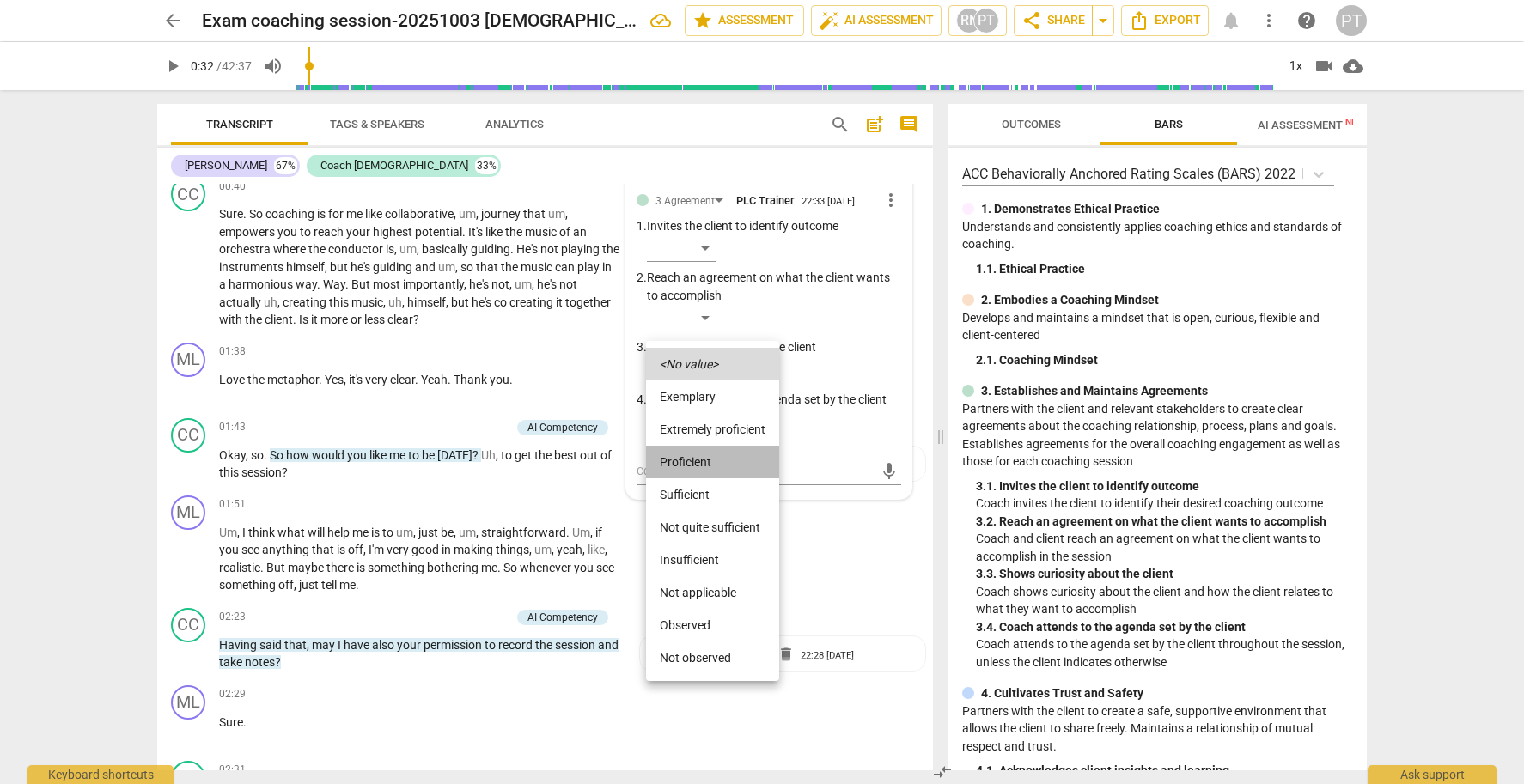
click at [699, 459] on li "Proficient" at bounding box center [713, 462] width 133 height 33
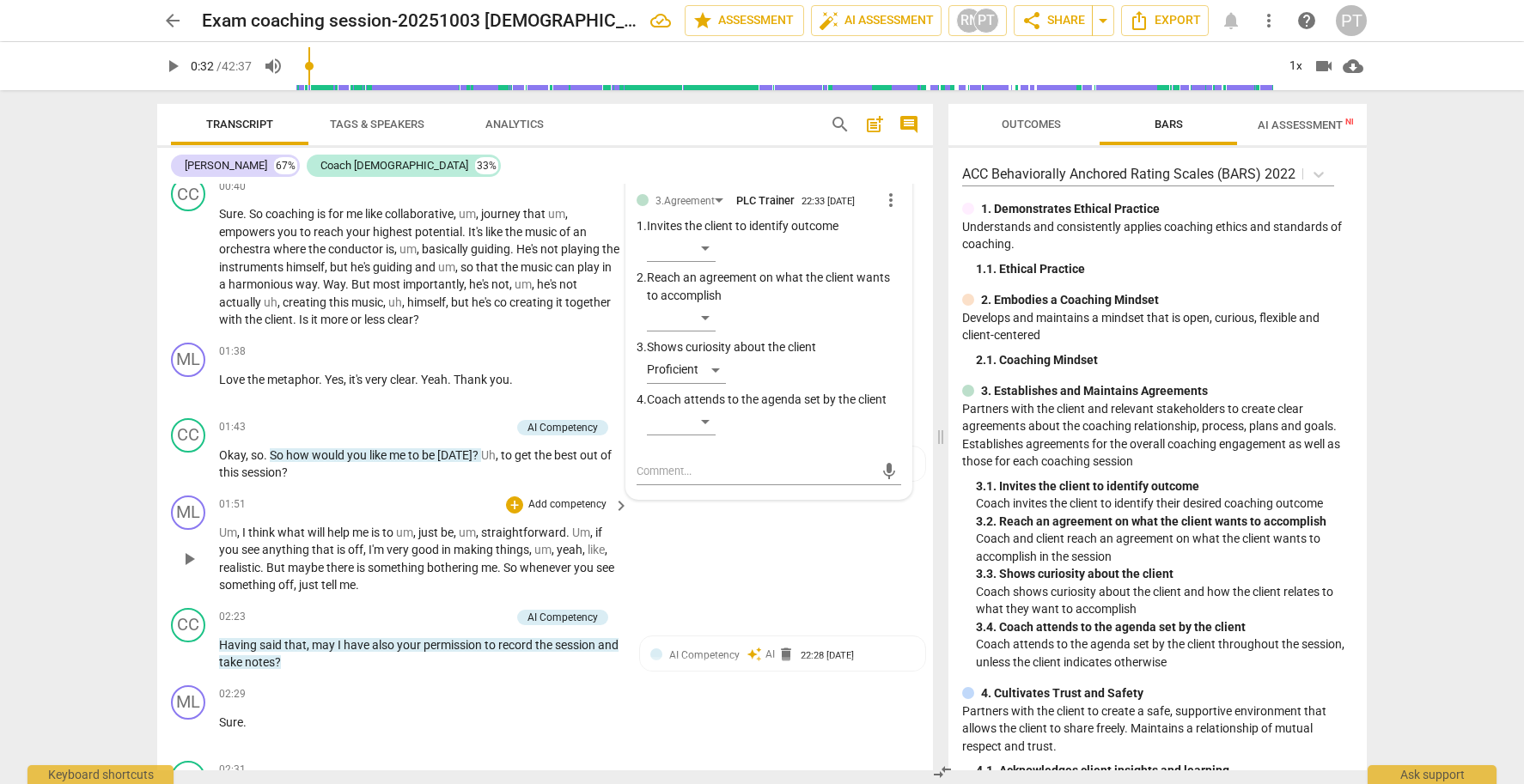
click at [780, 525] on div "ML play_arrow pause 01:51 + Add competency keyboard_arrow_right Um , I think wh…" at bounding box center [545, 545] width 776 height 112
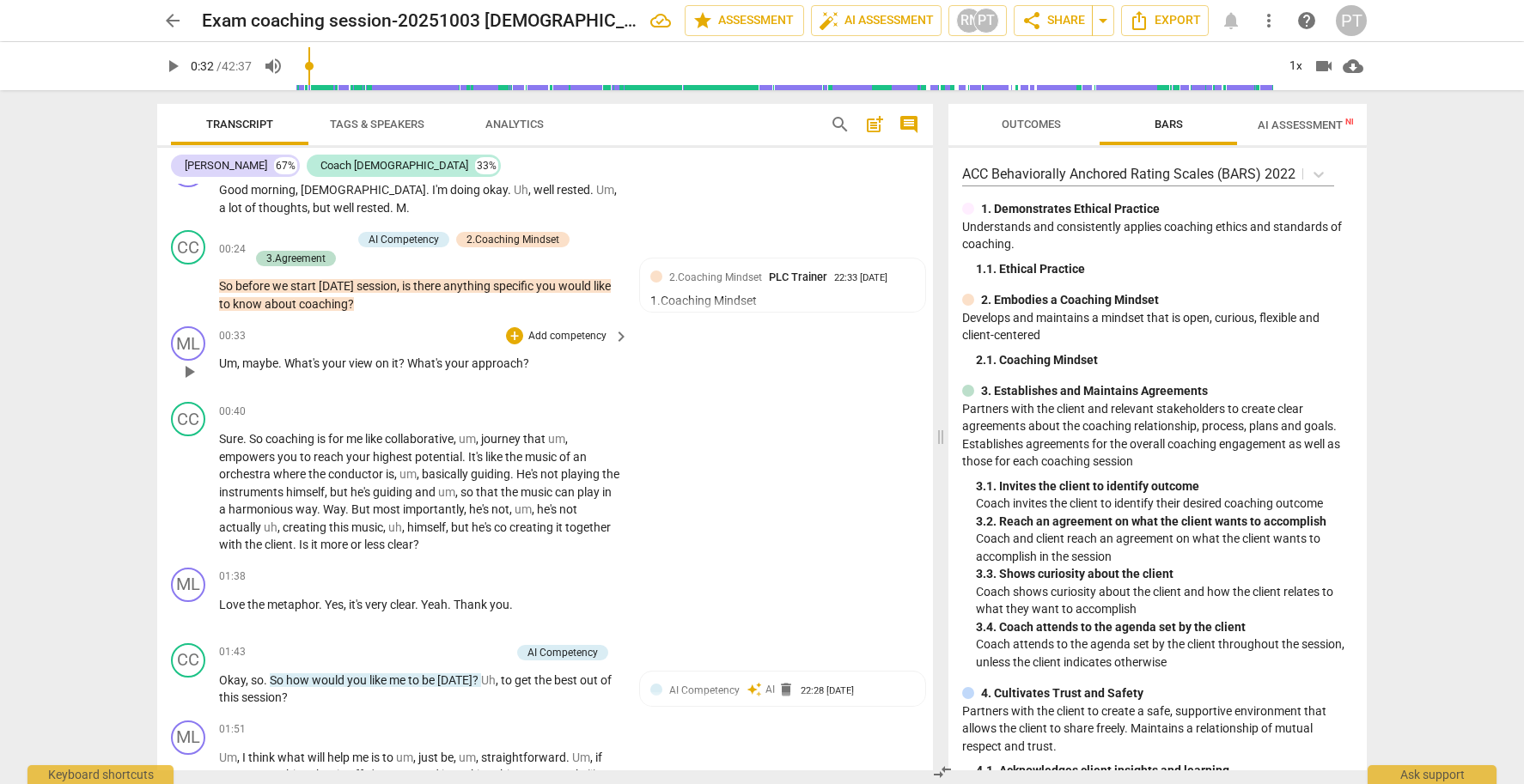
scroll to position [183, 0]
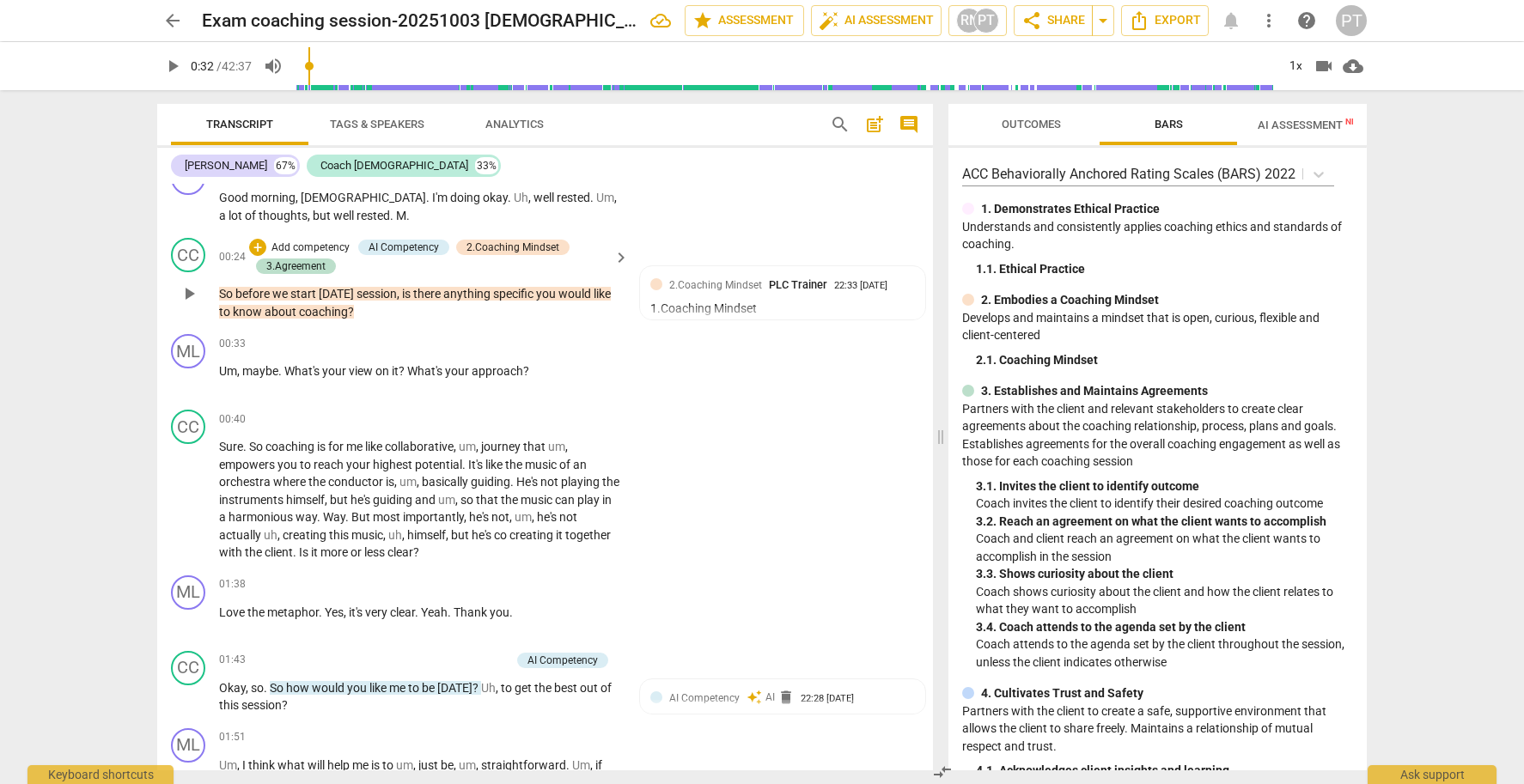
click at [306, 245] on p "Add competency" at bounding box center [311, 248] width 81 height 16
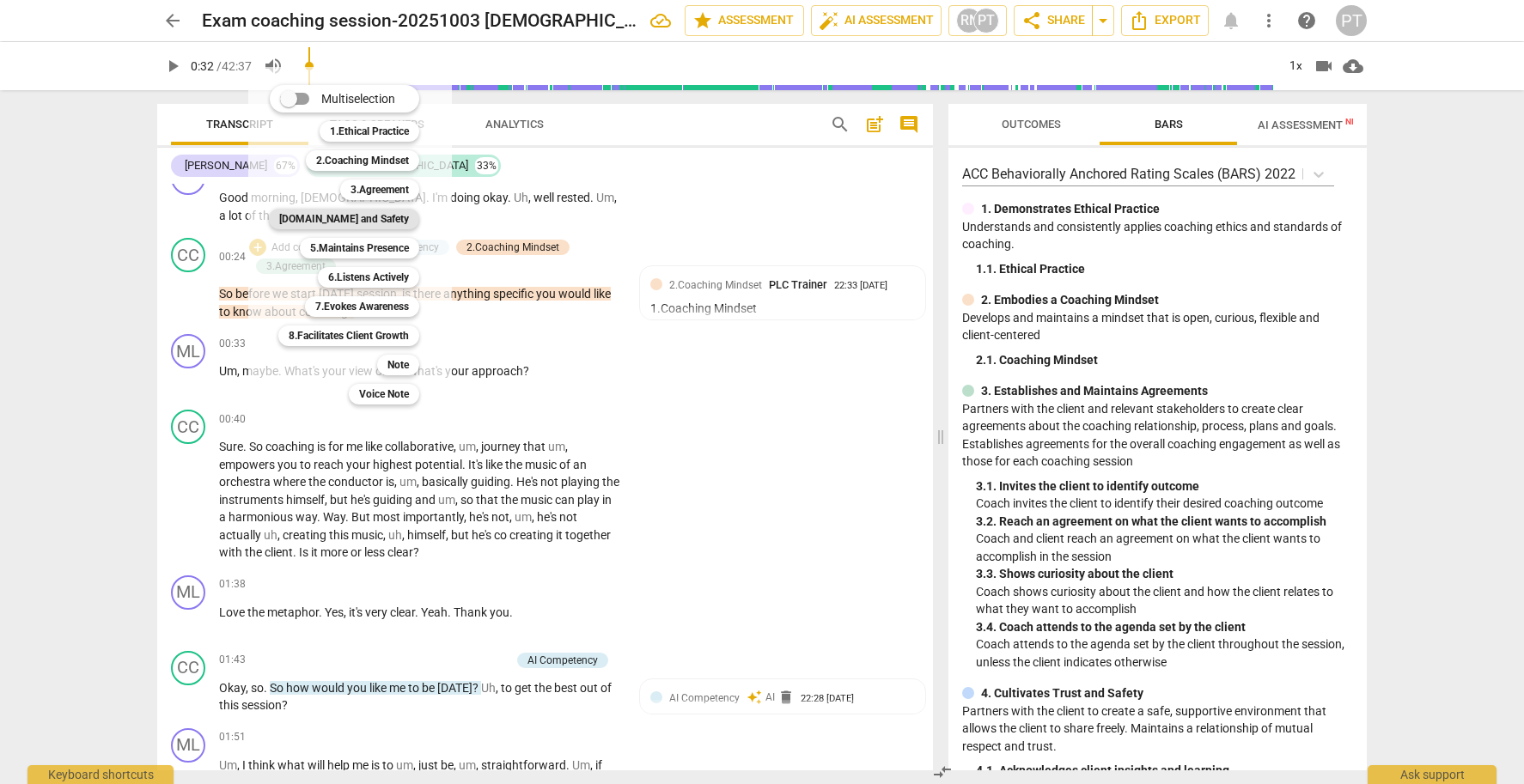
click at [386, 222] on b "[DOMAIN_NAME] and Safety" at bounding box center [343, 218] width 130 height 20
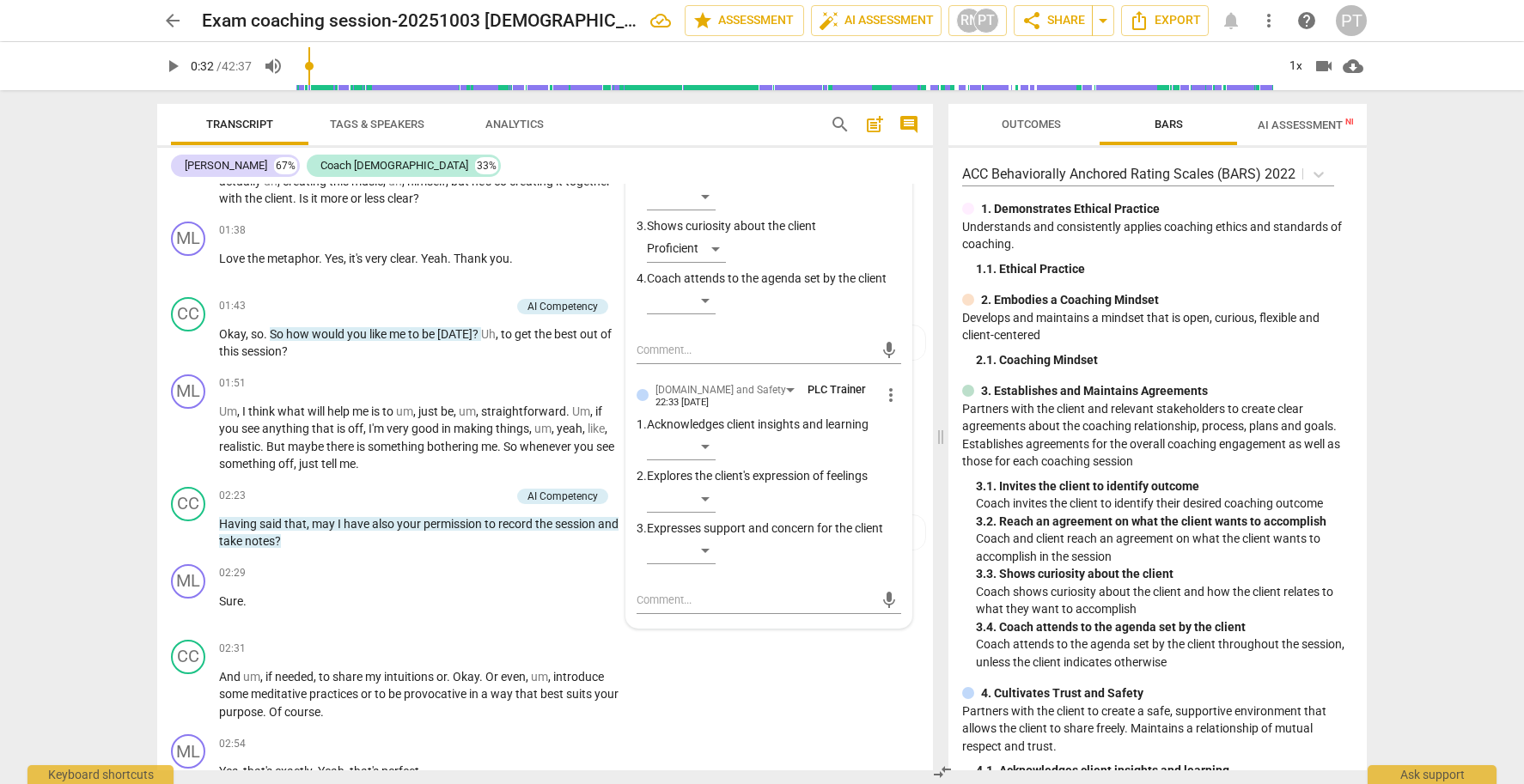
scroll to position [538, 0]
click at [708, 540] on div "​" at bounding box center [682, 549] width 69 height 27
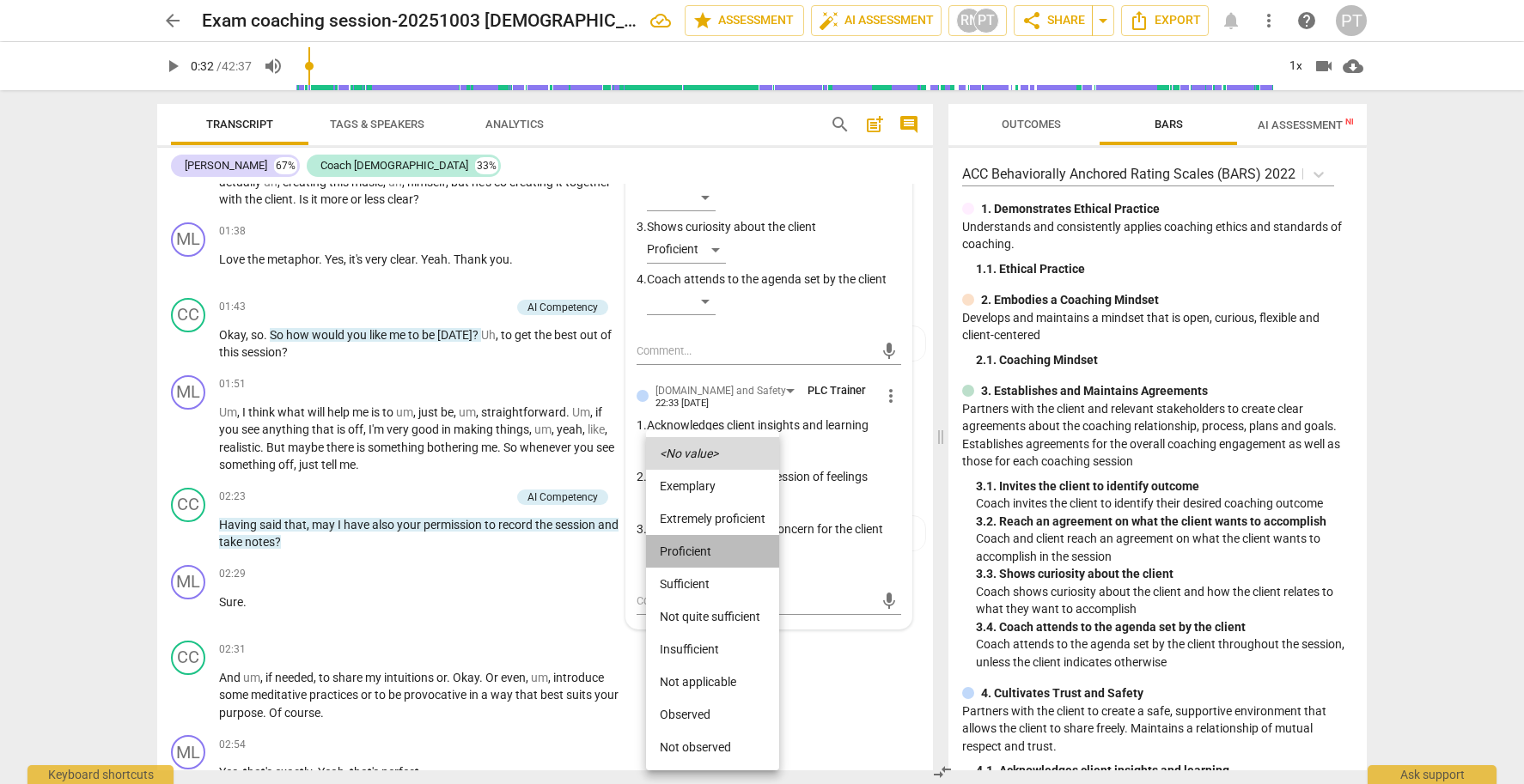
click at [705, 547] on li "Proficient" at bounding box center [713, 551] width 133 height 33
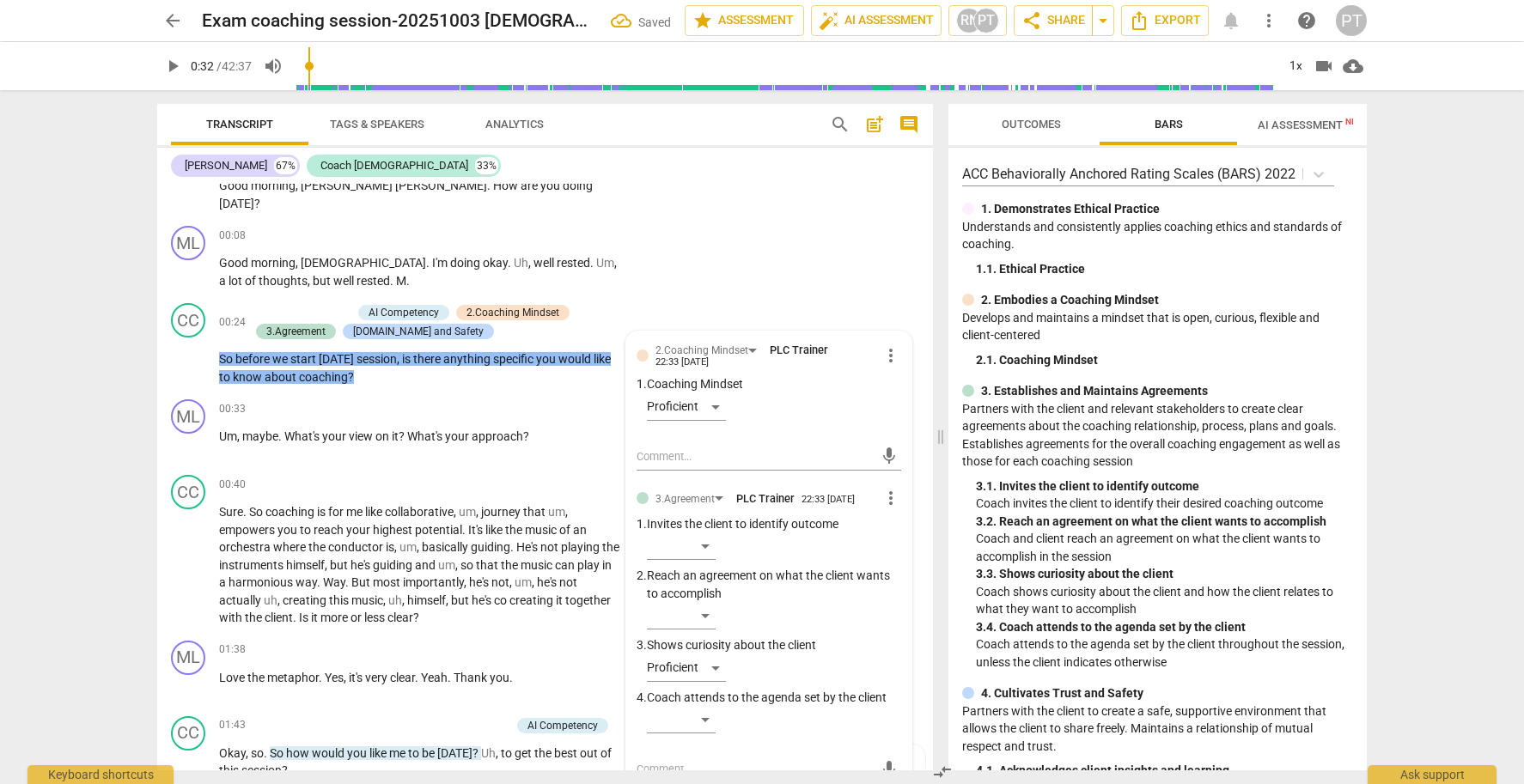
scroll to position [129, 0]
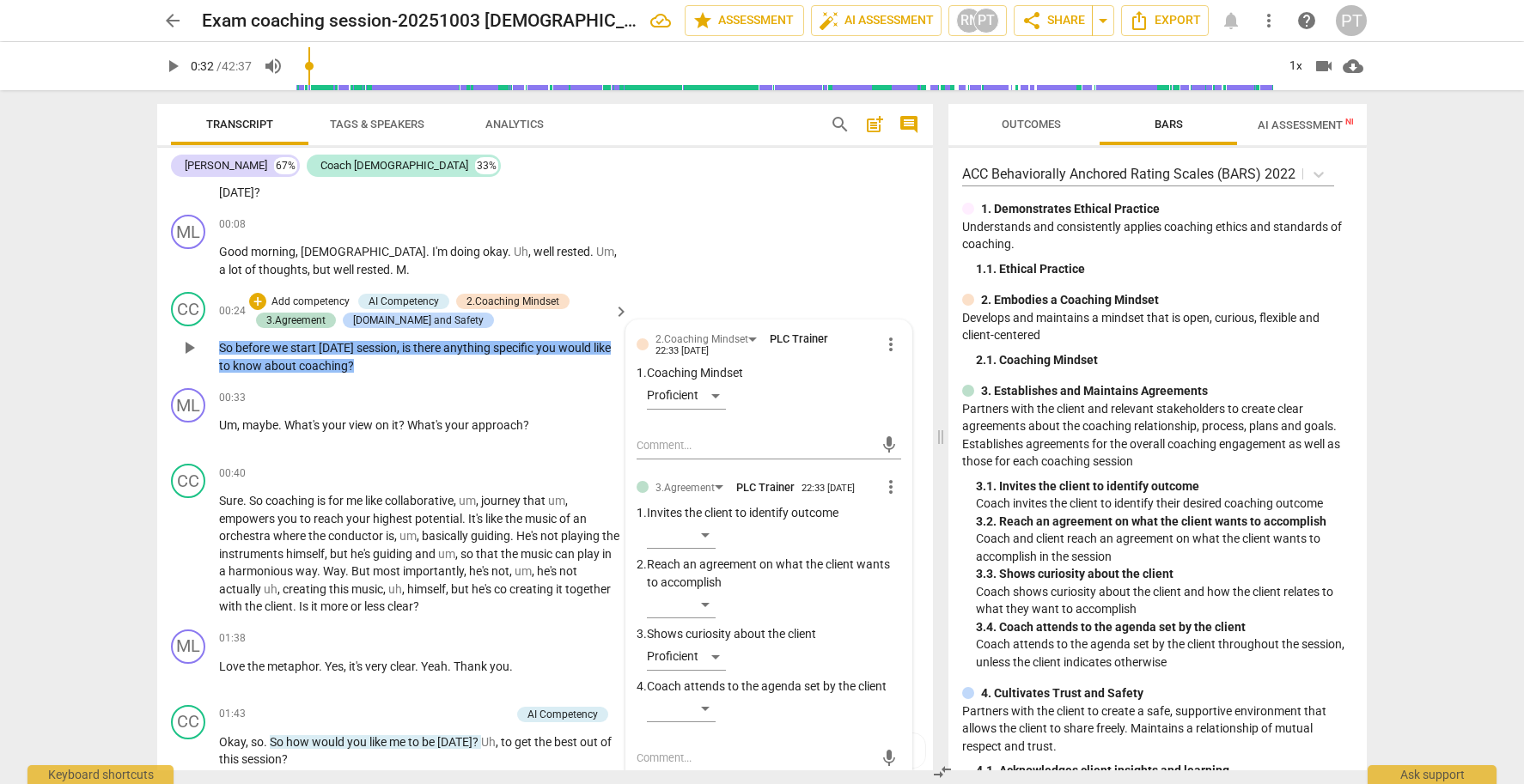
click at [323, 296] on p "Add competency" at bounding box center [311, 303] width 81 height 16
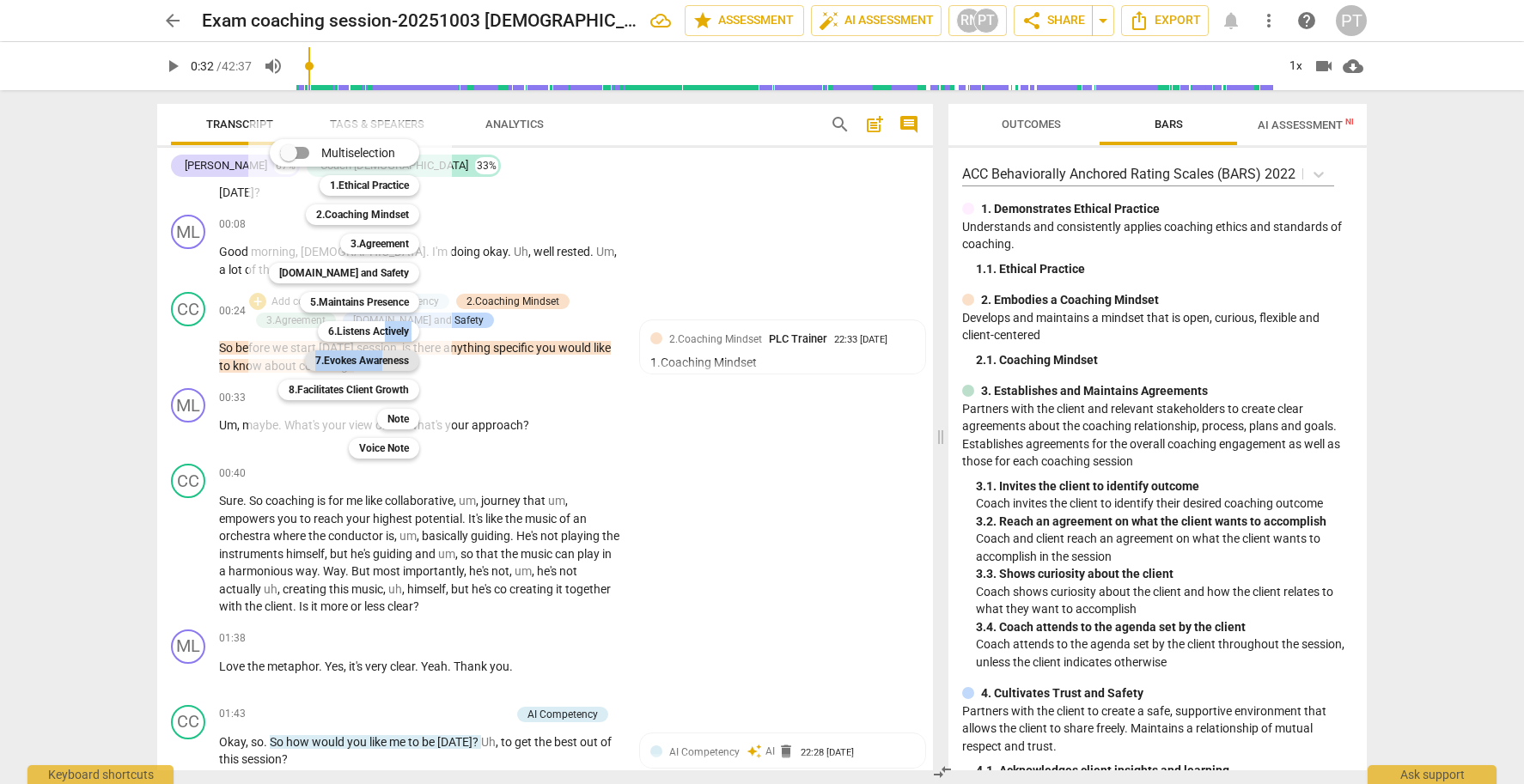
drag, startPoint x: 382, startPoint y: 326, endPoint x: 386, endPoint y: 365, distance: 39.2
click at [381, 366] on div "Multiselection m 1.Ethical Practice 1 2.Coaching Mindset 2 3.Agreement 3 [DOMAI…" at bounding box center [357, 299] width 190 height 328
click at [389, 363] on b "7.Evokes Awareness" at bounding box center [362, 360] width 94 height 20
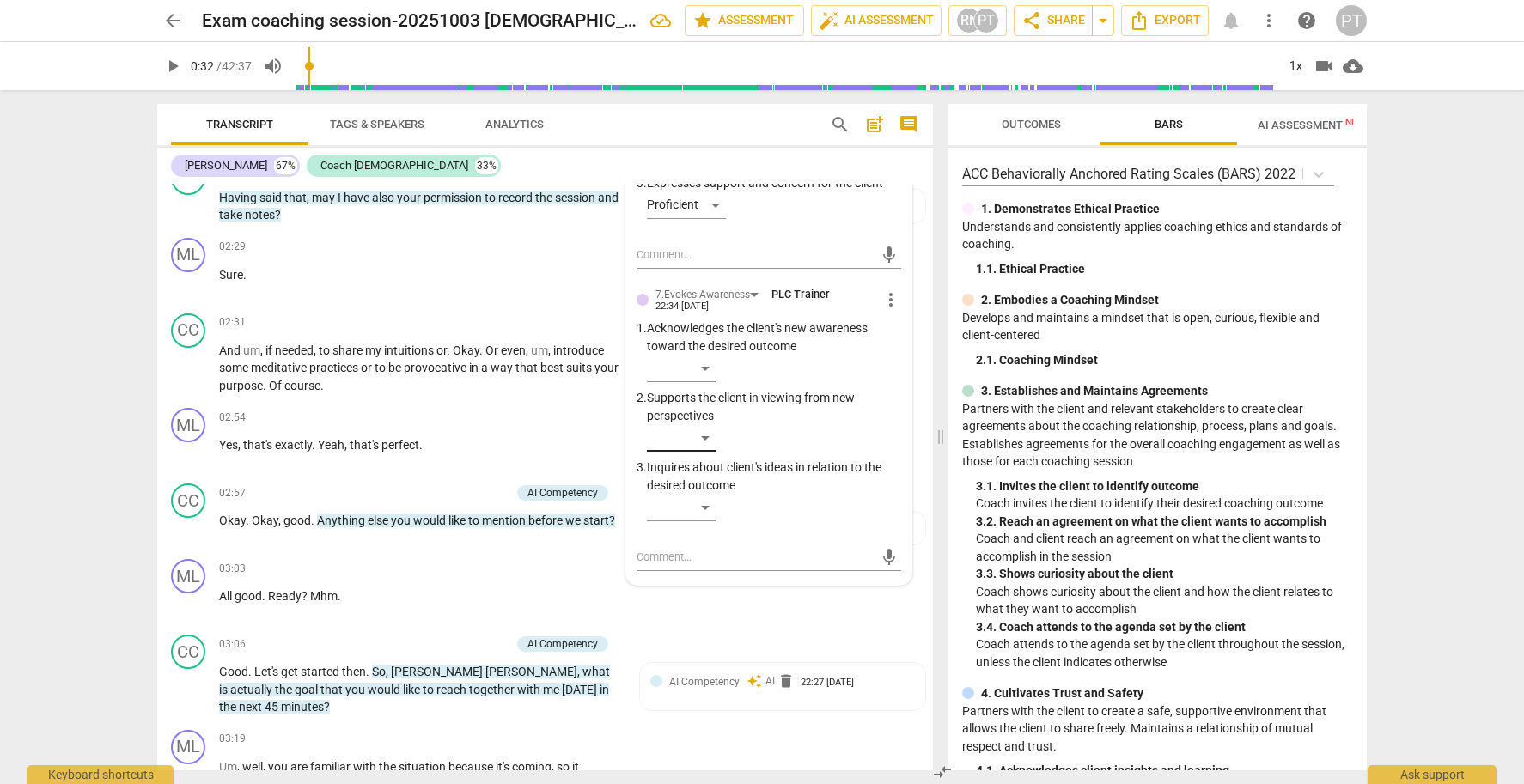
scroll to position [881, 0]
click at [887, 291] on span "more_vert" at bounding box center [890, 300] width 20 height 20
click at [904, 326] on li "Delete" at bounding box center [904, 323] width 59 height 33
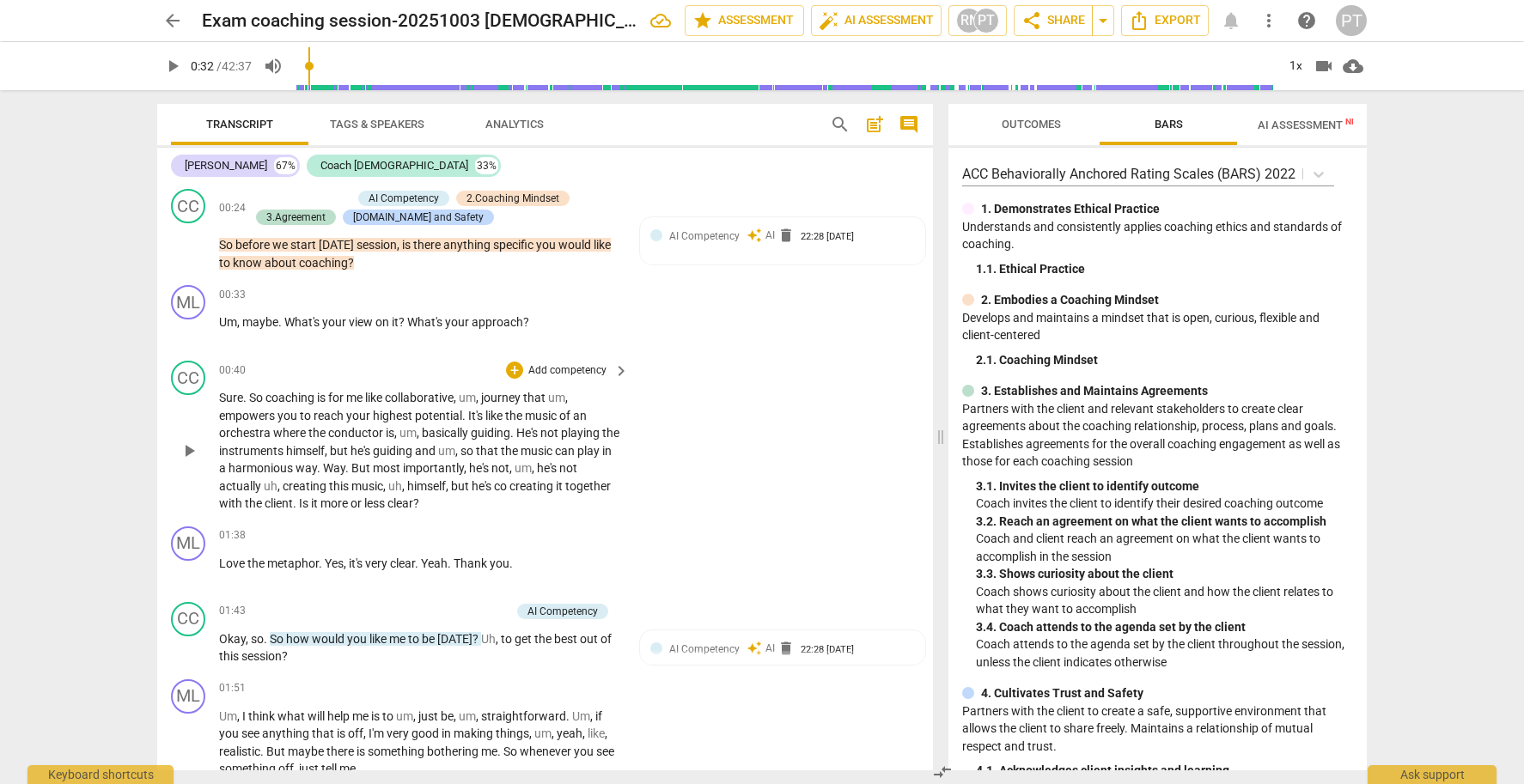
scroll to position [237, 0]
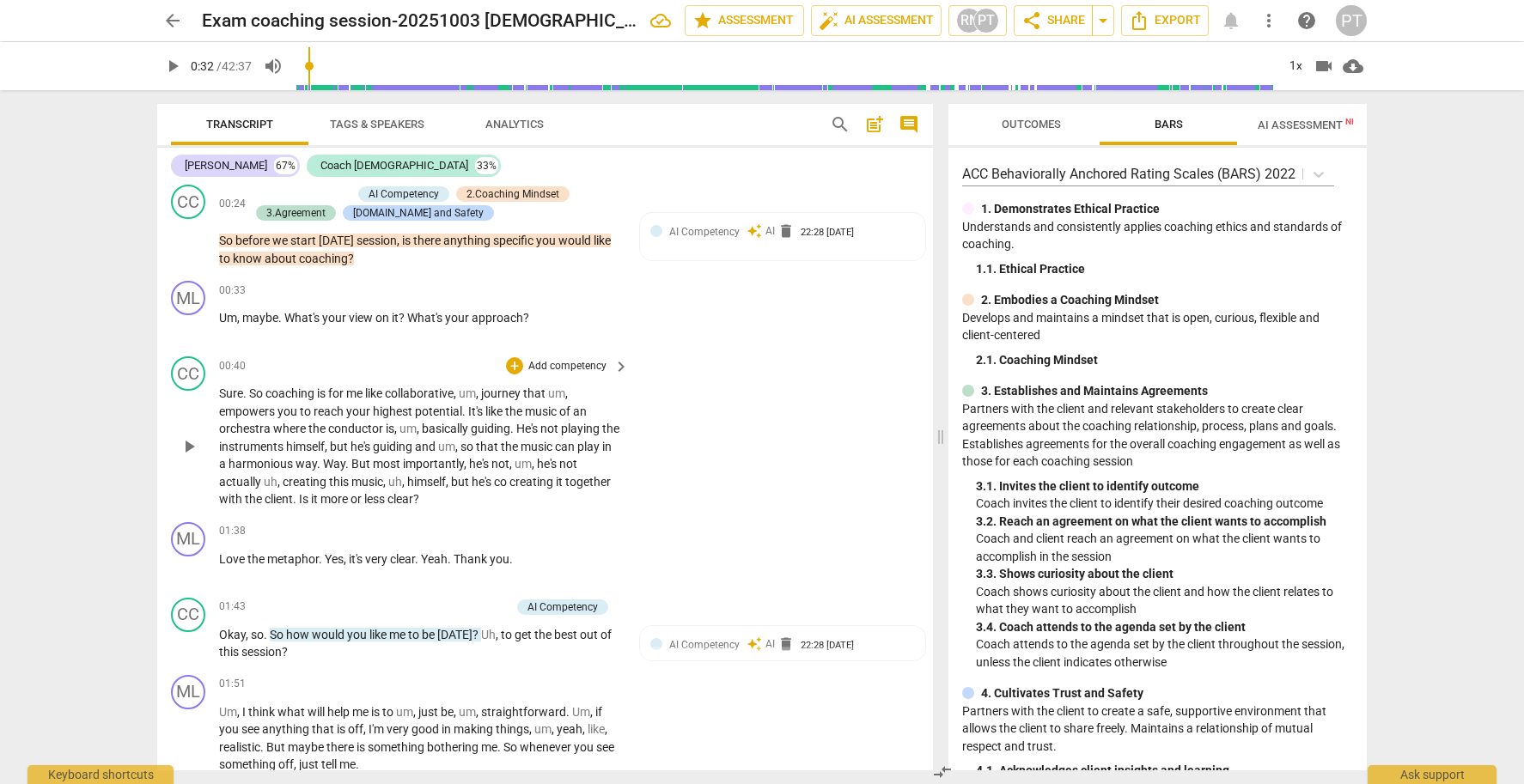
click at [571, 361] on p "Add competency" at bounding box center [567, 367] width 81 height 16
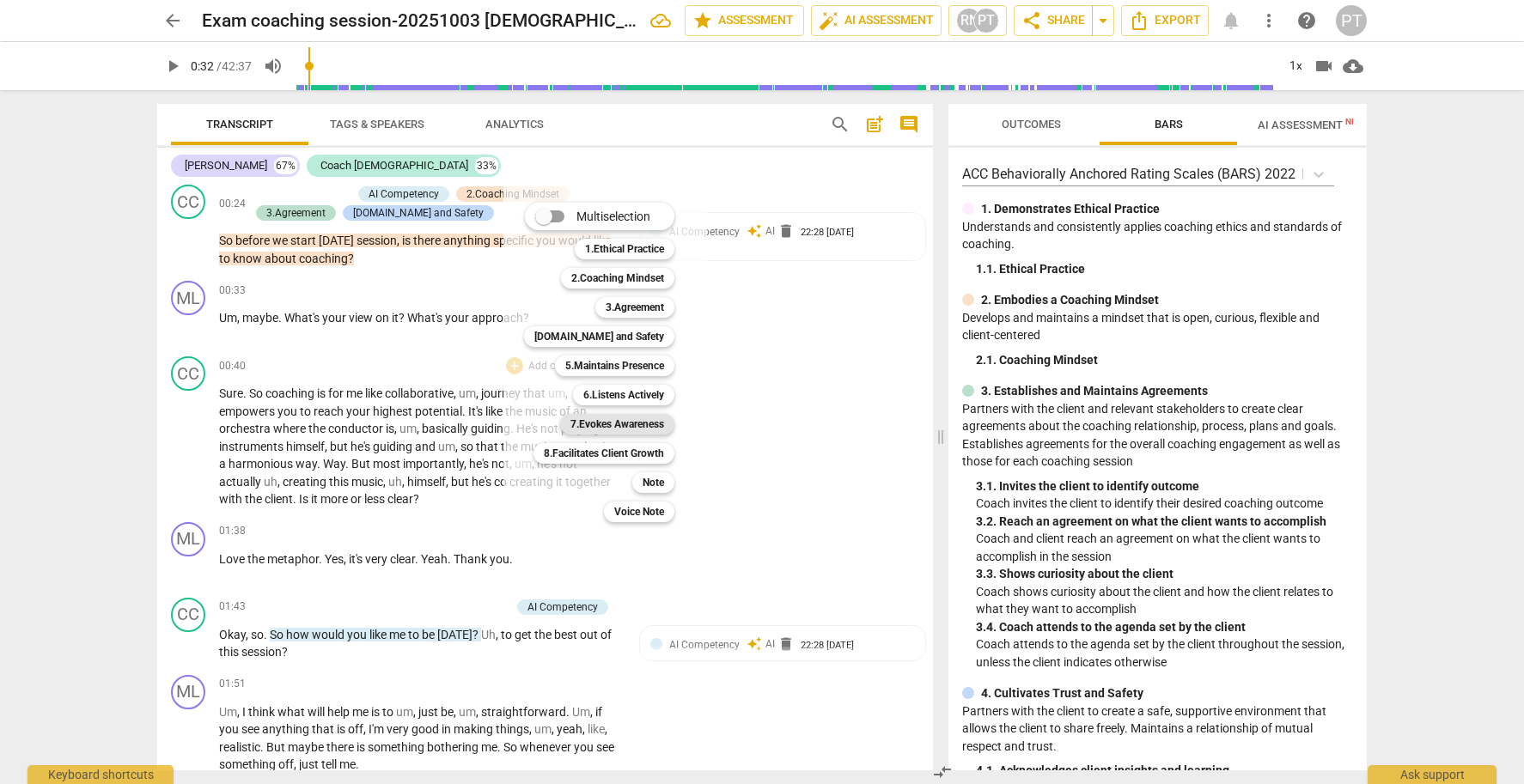
click at [631, 423] on b "7.Evokes Awareness" at bounding box center [617, 424] width 94 height 20
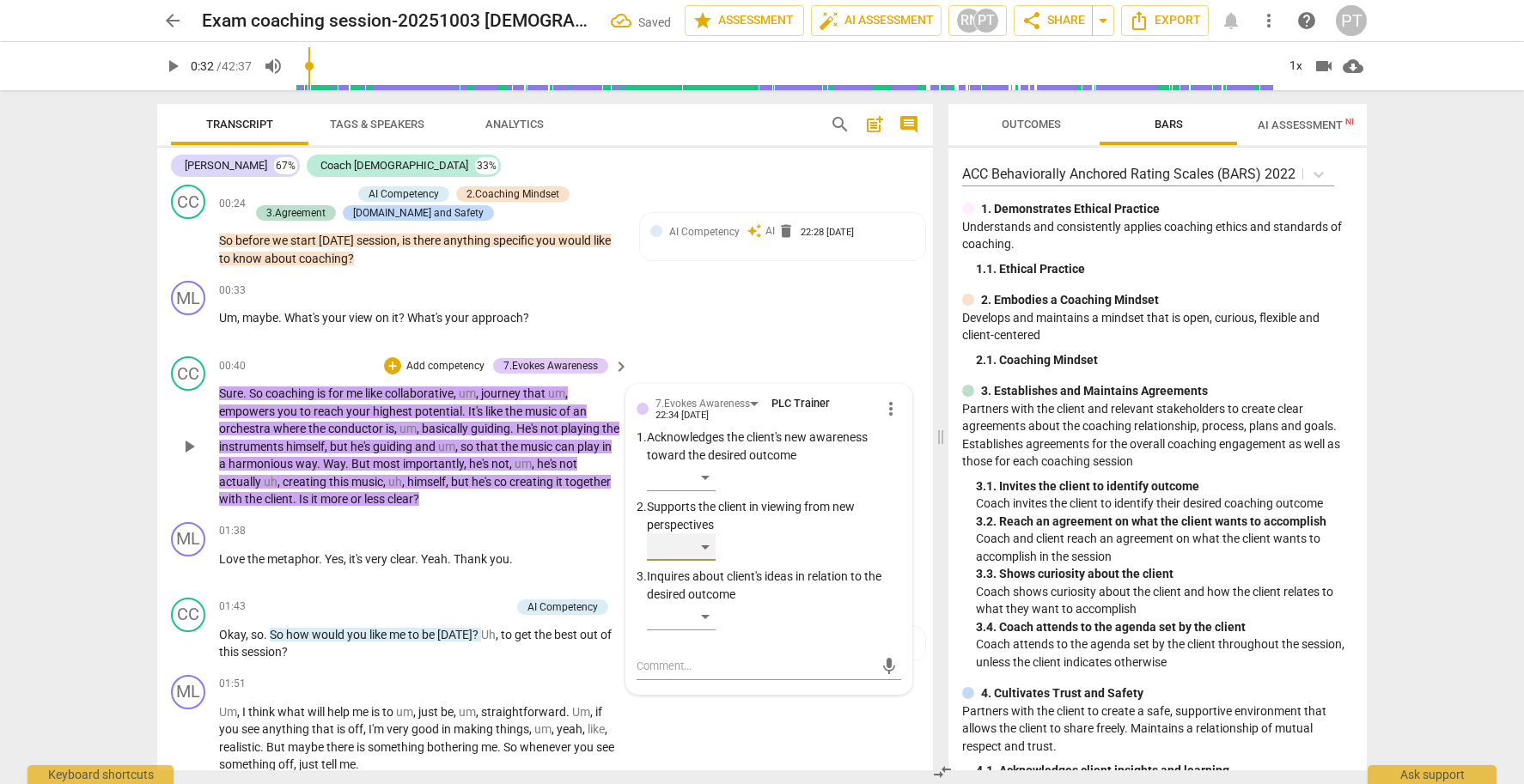
click at [701, 537] on div "​" at bounding box center [682, 547] width 69 height 27
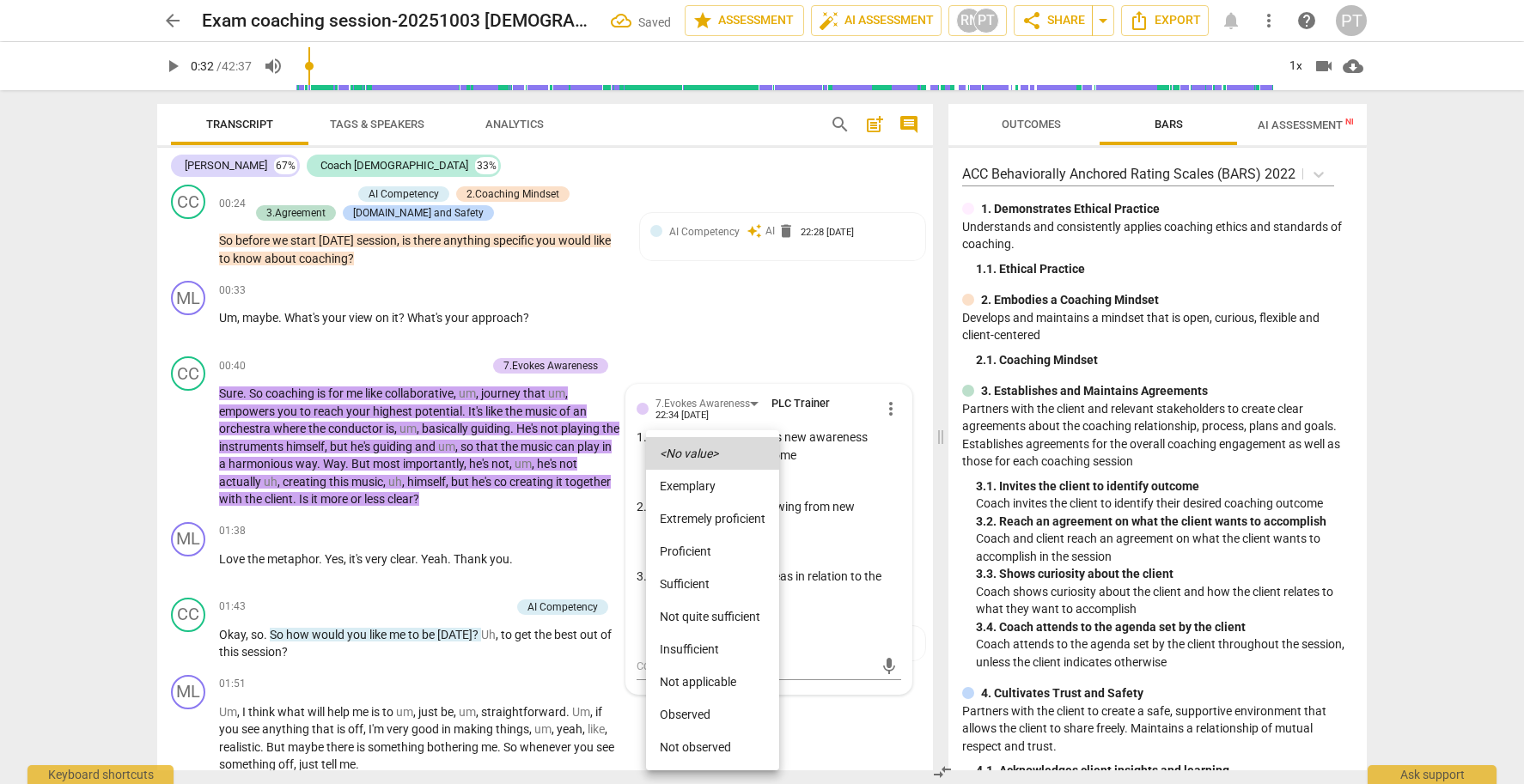
click at [703, 522] on li "Extremely proficient" at bounding box center [713, 518] width 133 height 33
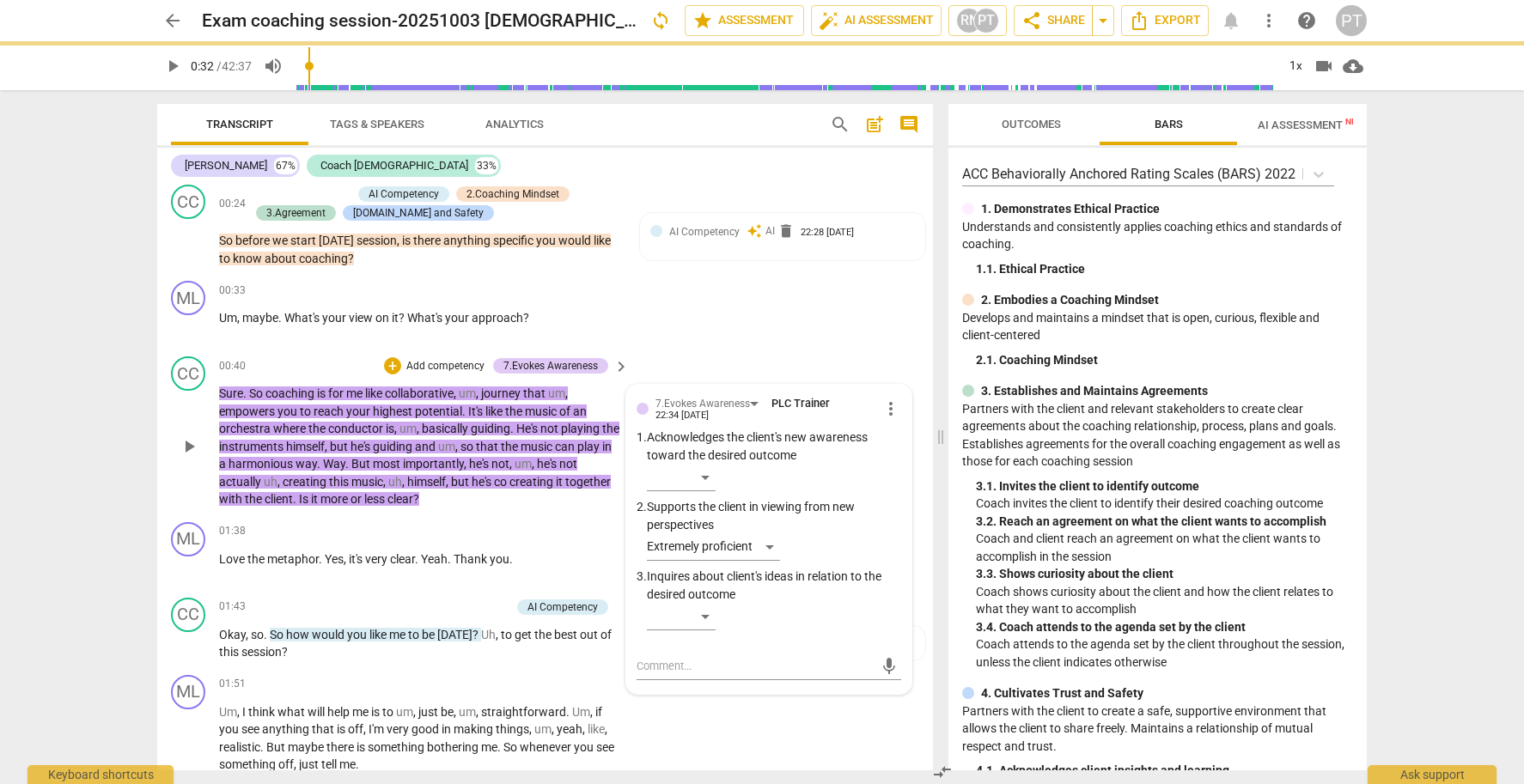
click at [441, 362] on p "Add competency" at bounding box center [445, 367] width 81 height 16
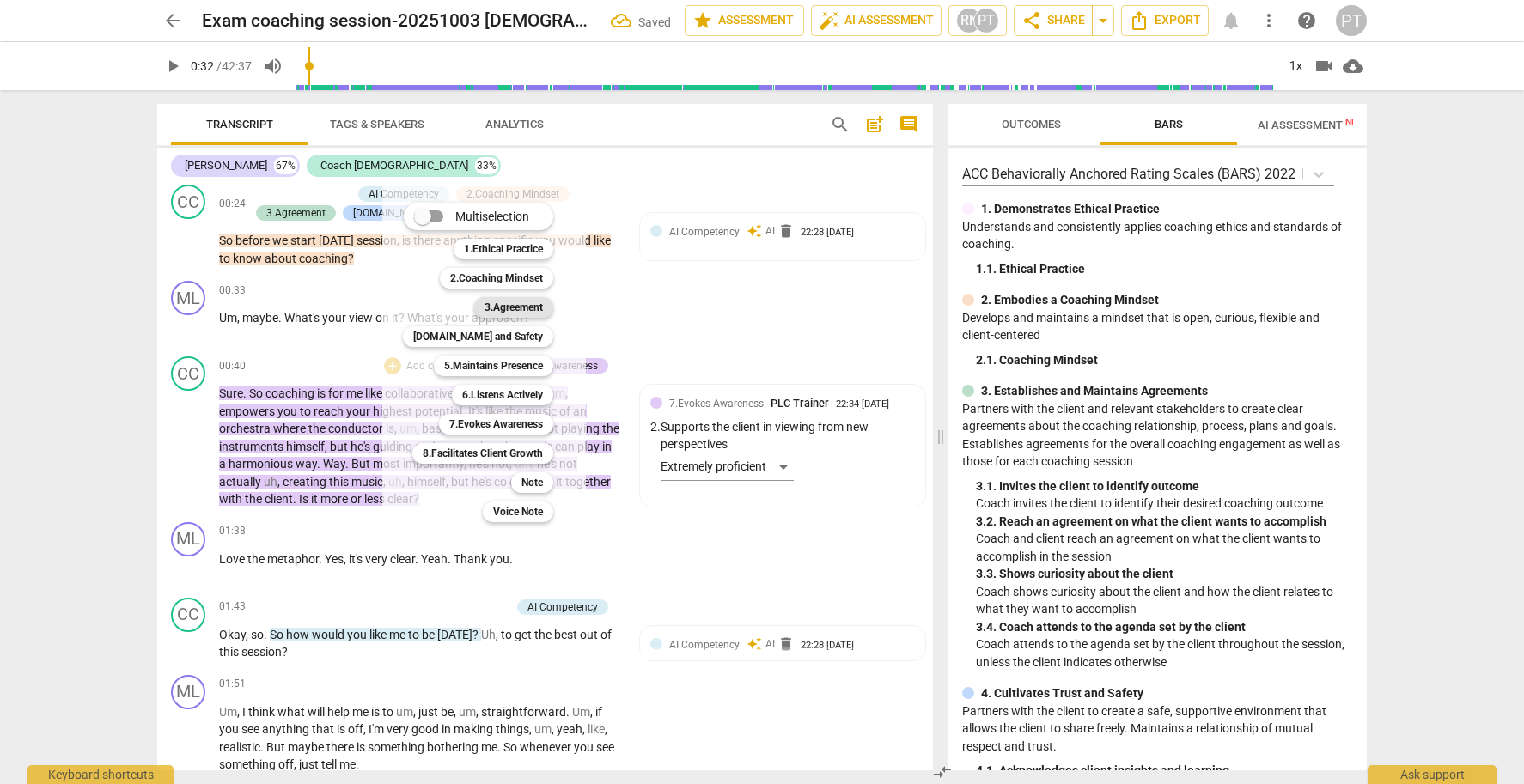
click at [505, 300] on b "3.Agreement" at bounding box center [514, 307] width 58 height 20
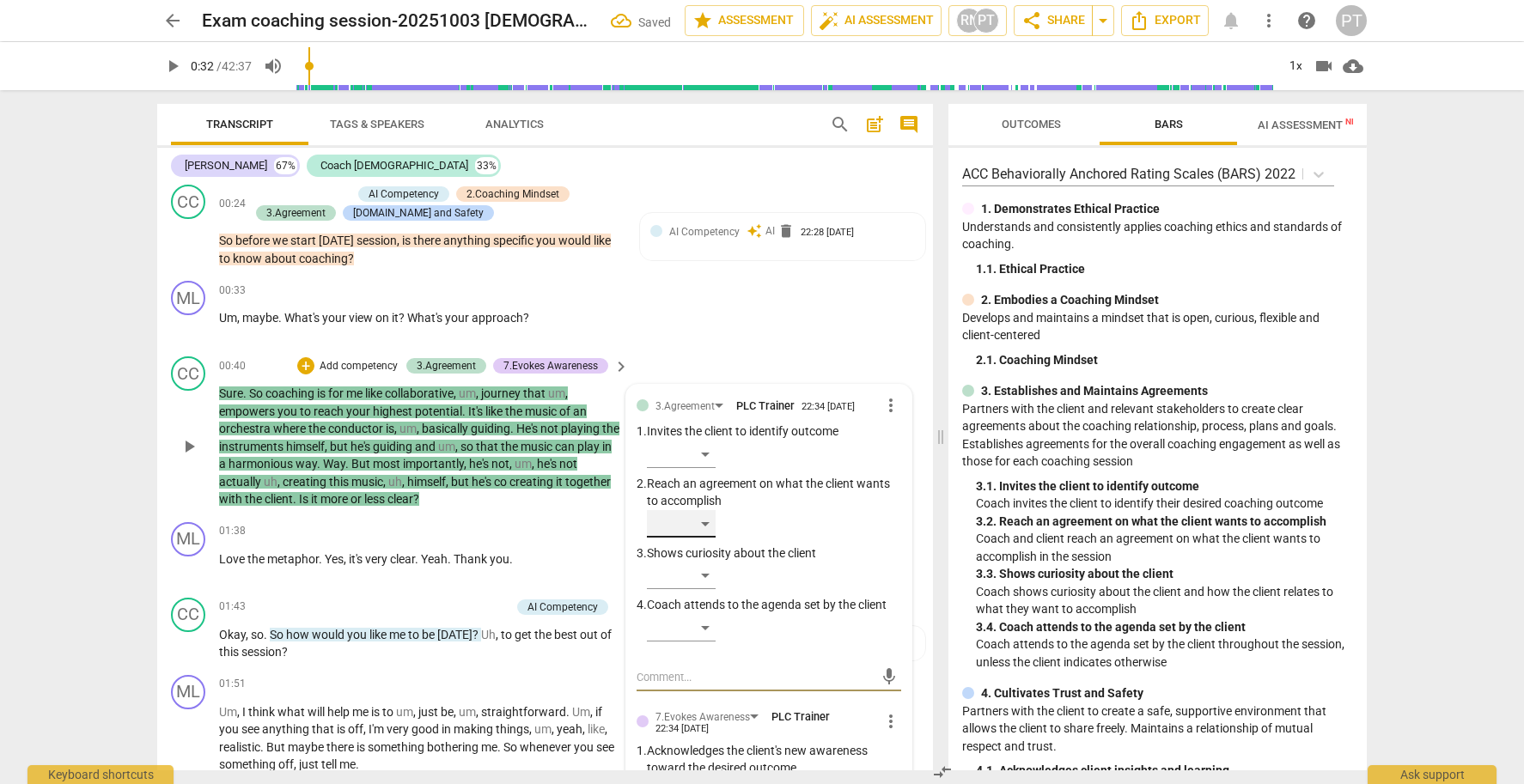
click at [704, 510] on div "​" at bounding box center [682, 524] width 69 height 27
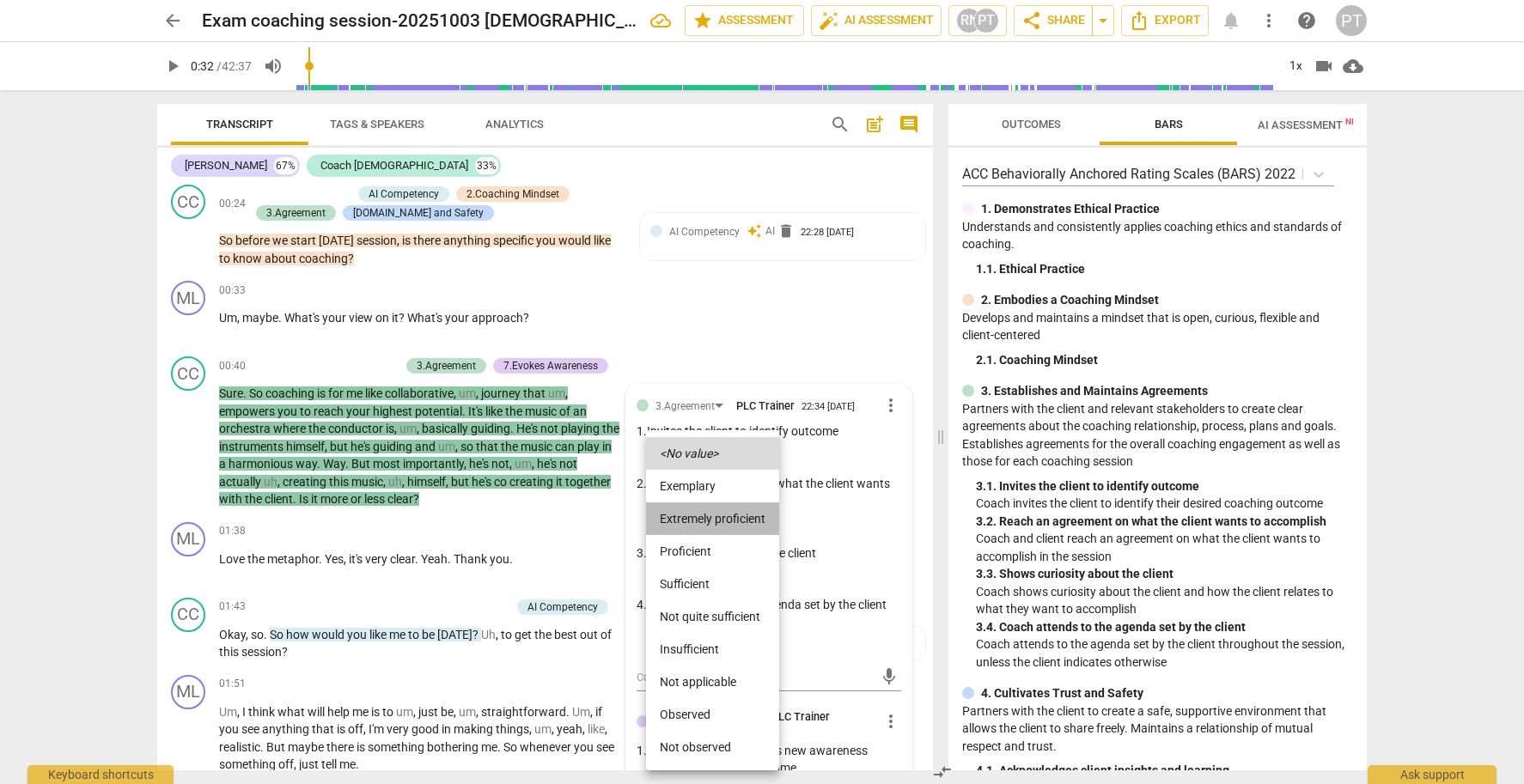
click at [705, 522] on li "Extremely proficient" at bounding box center [713, 518] width 133 height 33
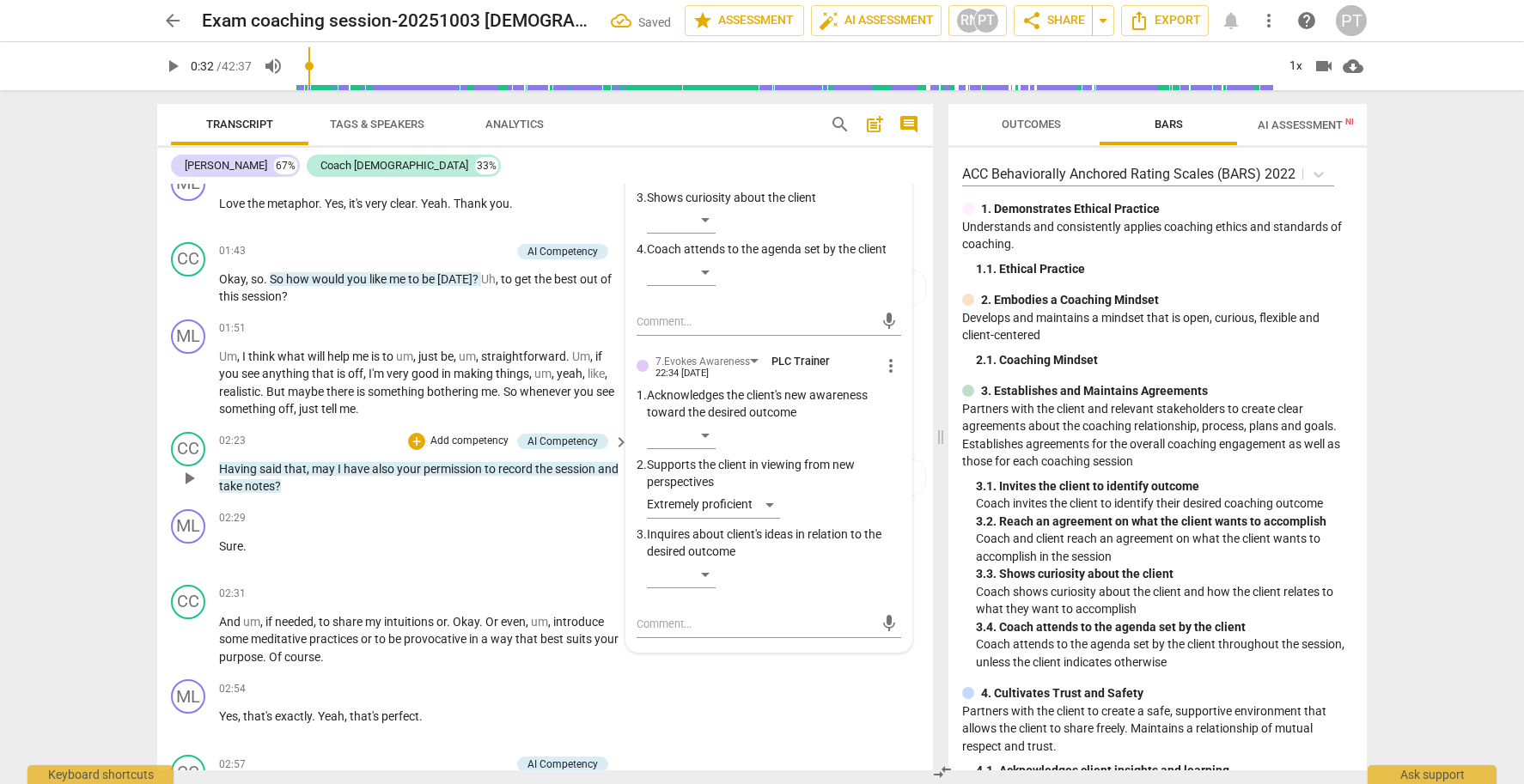
scroll to position [600, 0]
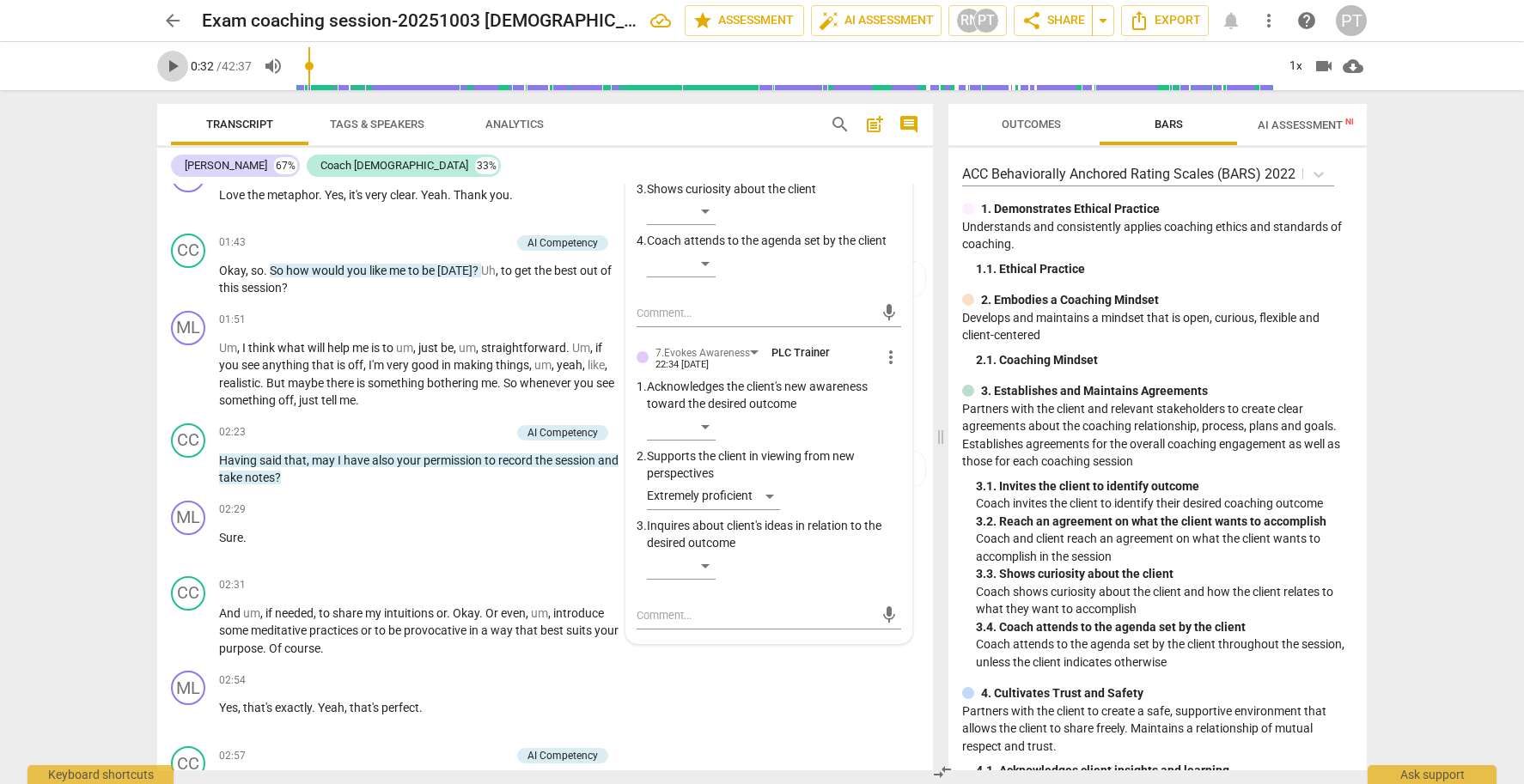
click at [176, 69] on span "play_arrow" at bounding box center [172, 65] width 20 height 20
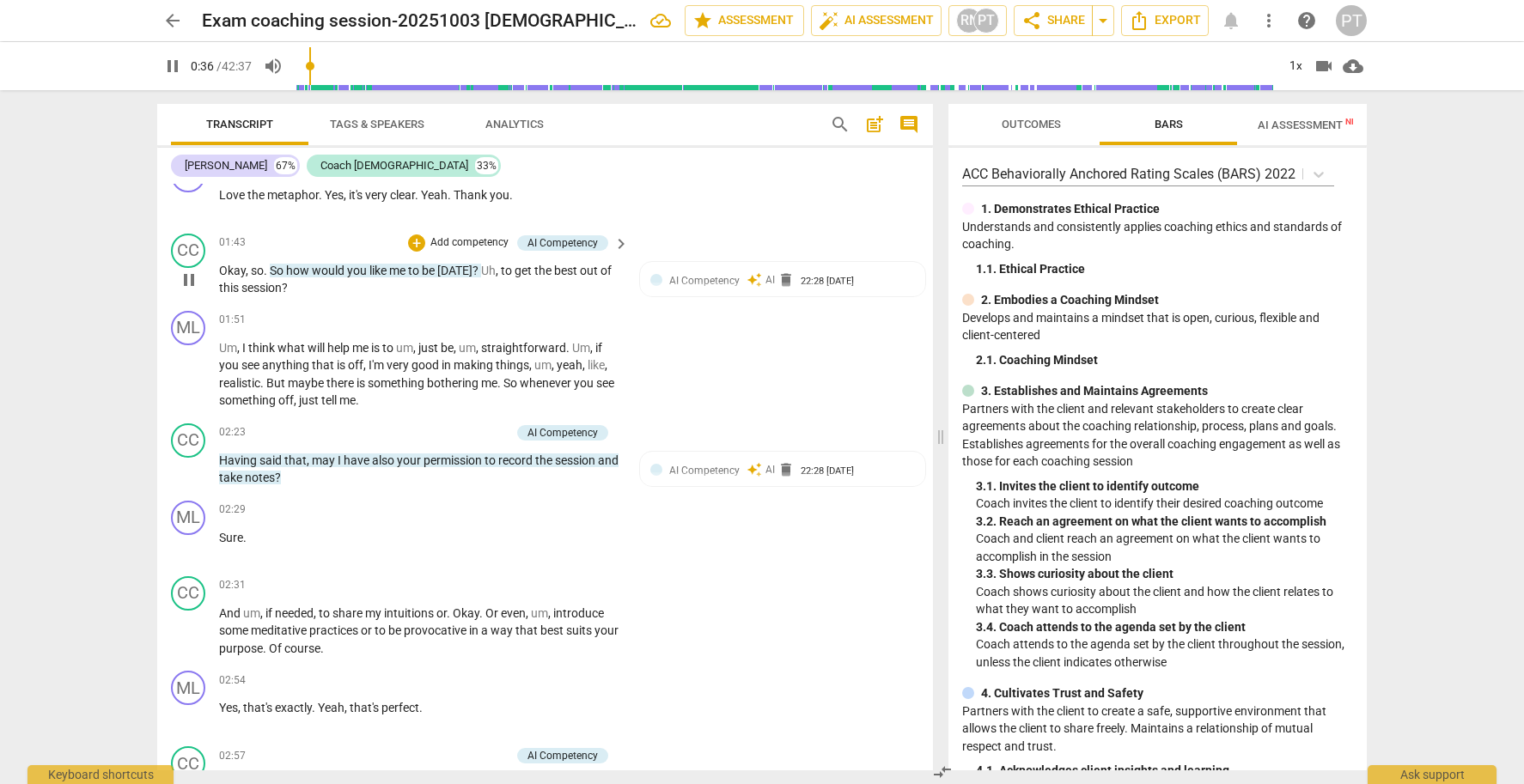
scroll to position [360, 0]
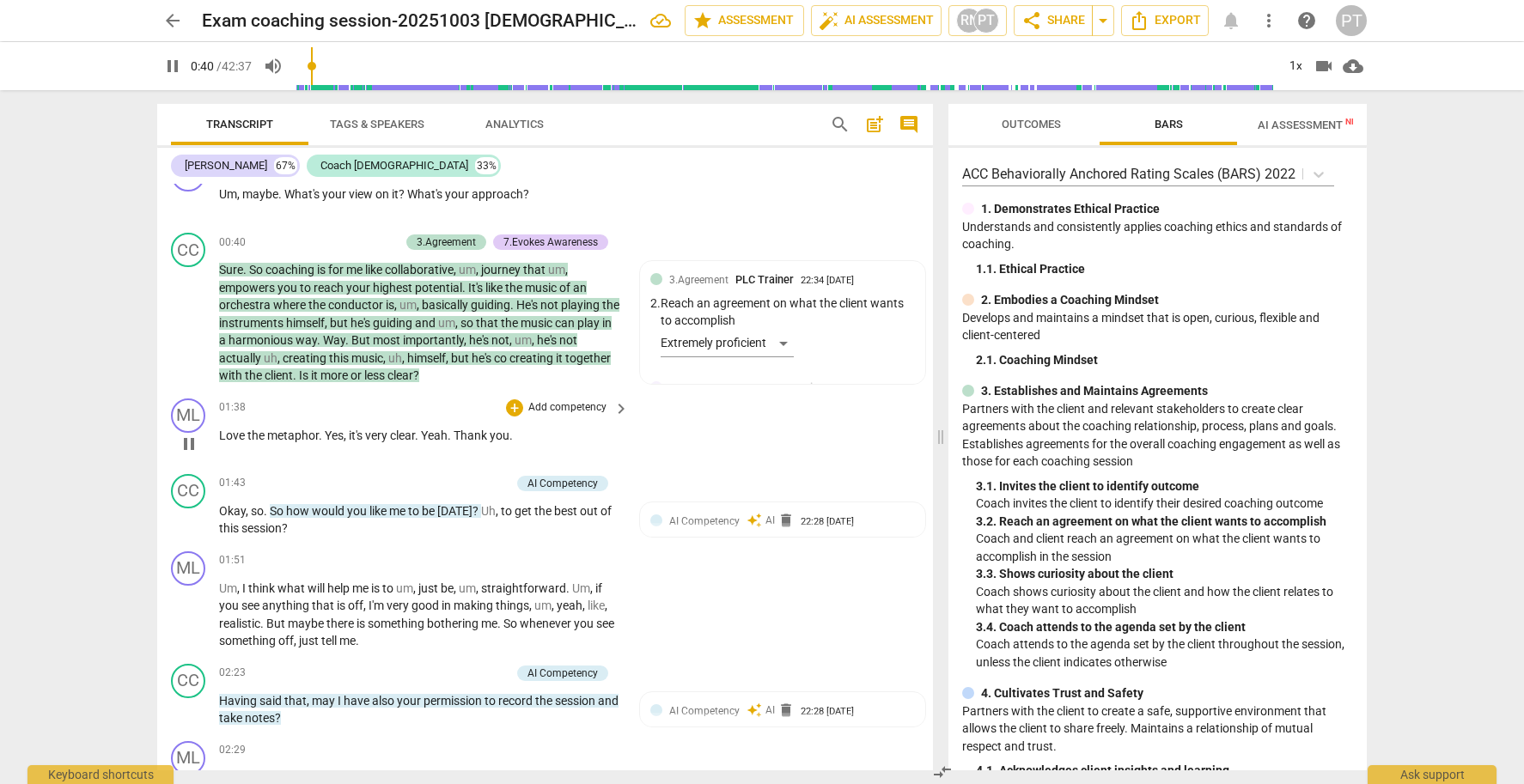
click at [236, 429] on span "Love" at bounding box center [233, 436] width 28 height 14
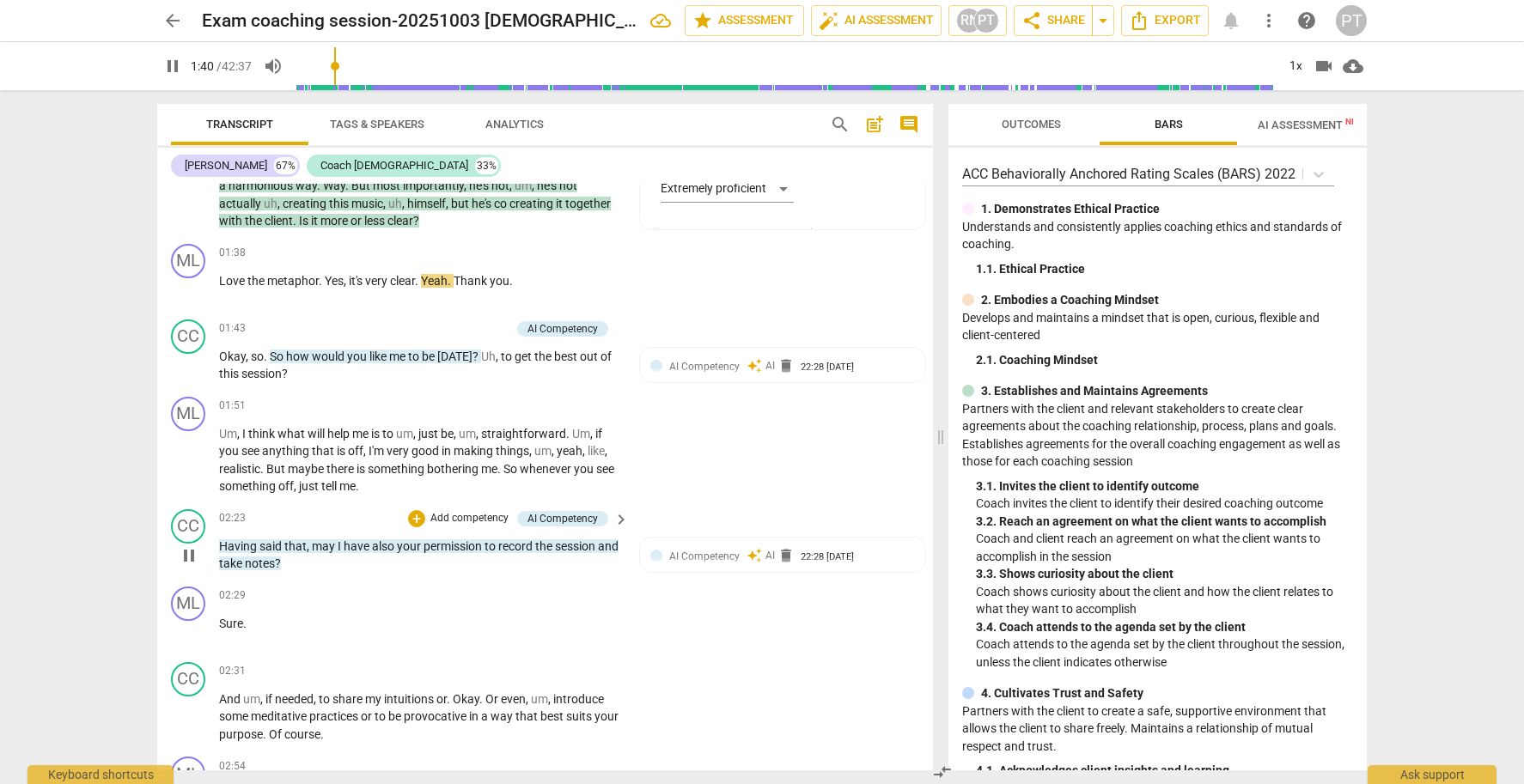
scroll to position [514, 0]
click at [192, 357] on span "pause" at bounding box center [188, 366] width 20 height 20
click at [467, 322] on p "Add competency" at bounding box center [470, 330] width 81 height 16
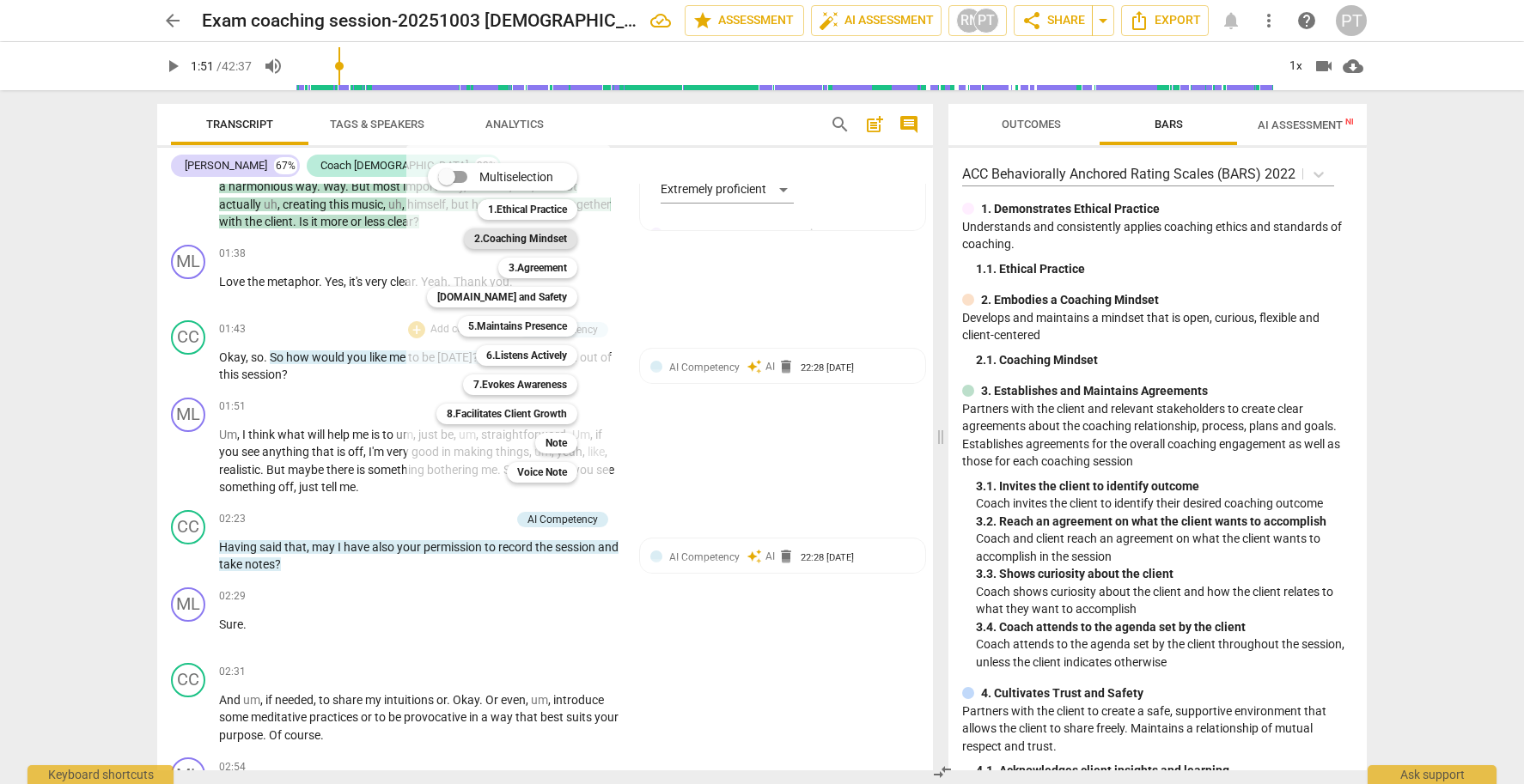
click at [539, 240] on b "2.Coaching Mindset" at bounding box center [520, 238] width 93 height 20
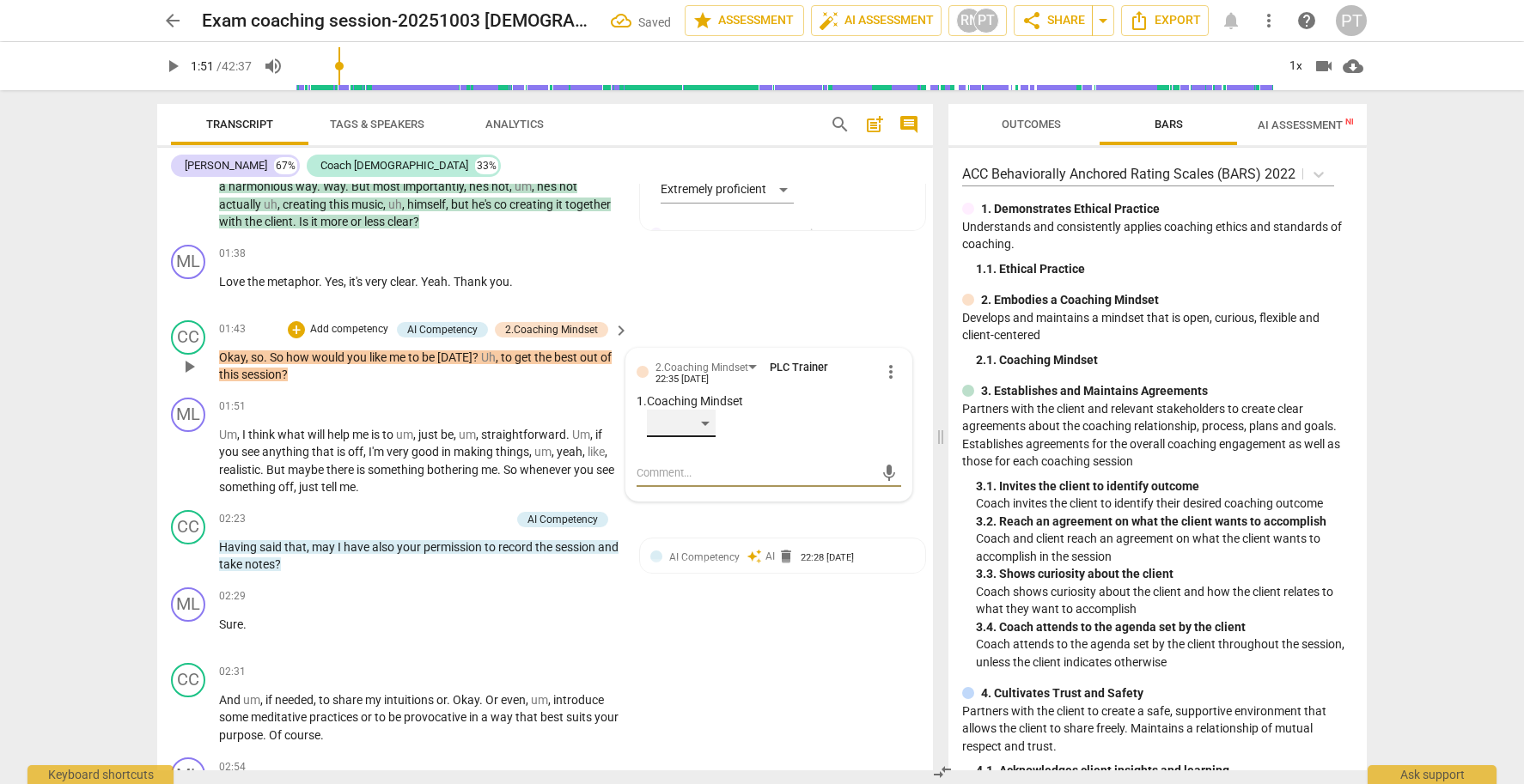
click at [706, 411] on div "​" at bounding box center [682, 423] width 69 height 27
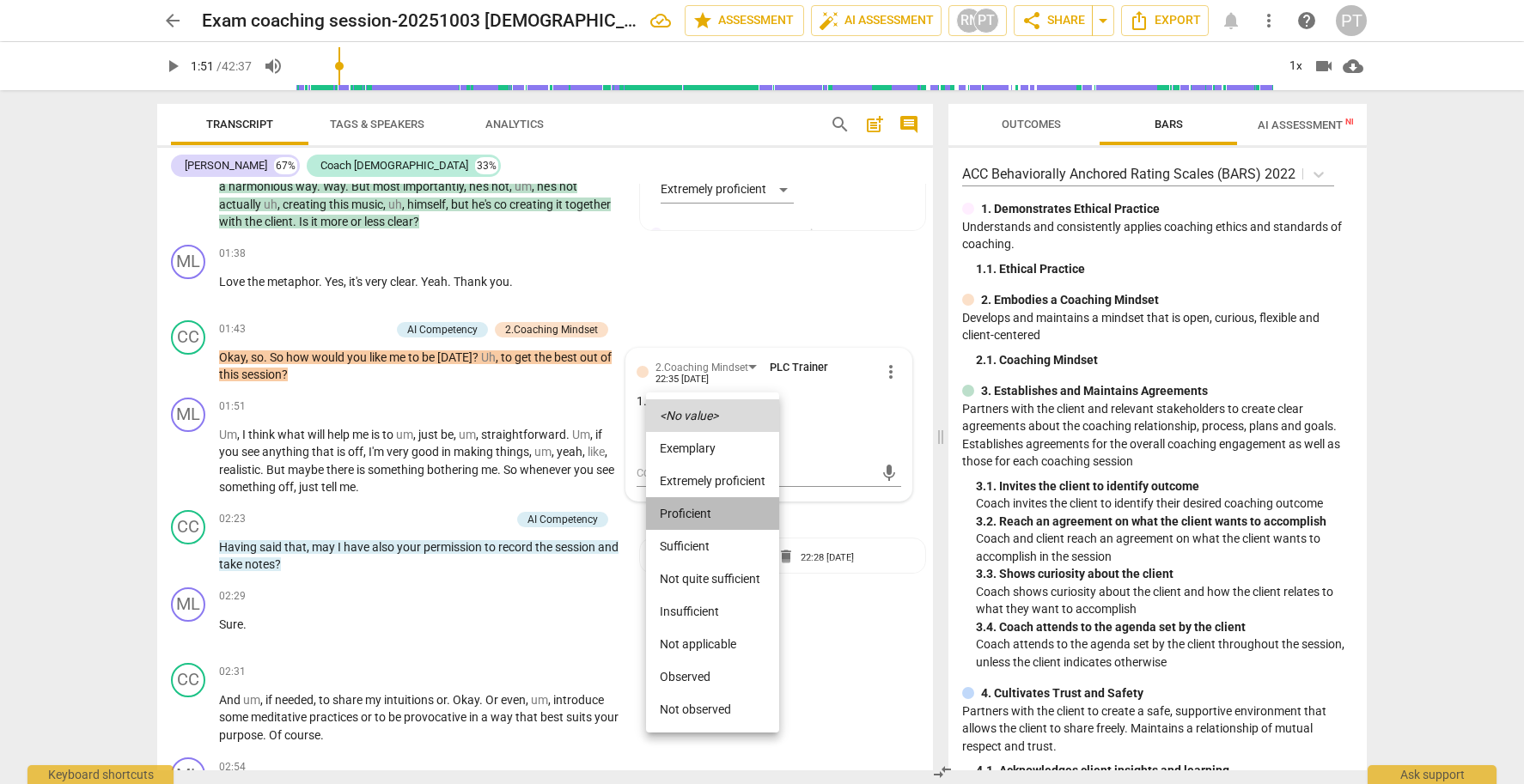
click at [704, 505] on li "Proficient" at bounding box center [713, 513] width 133 height 33
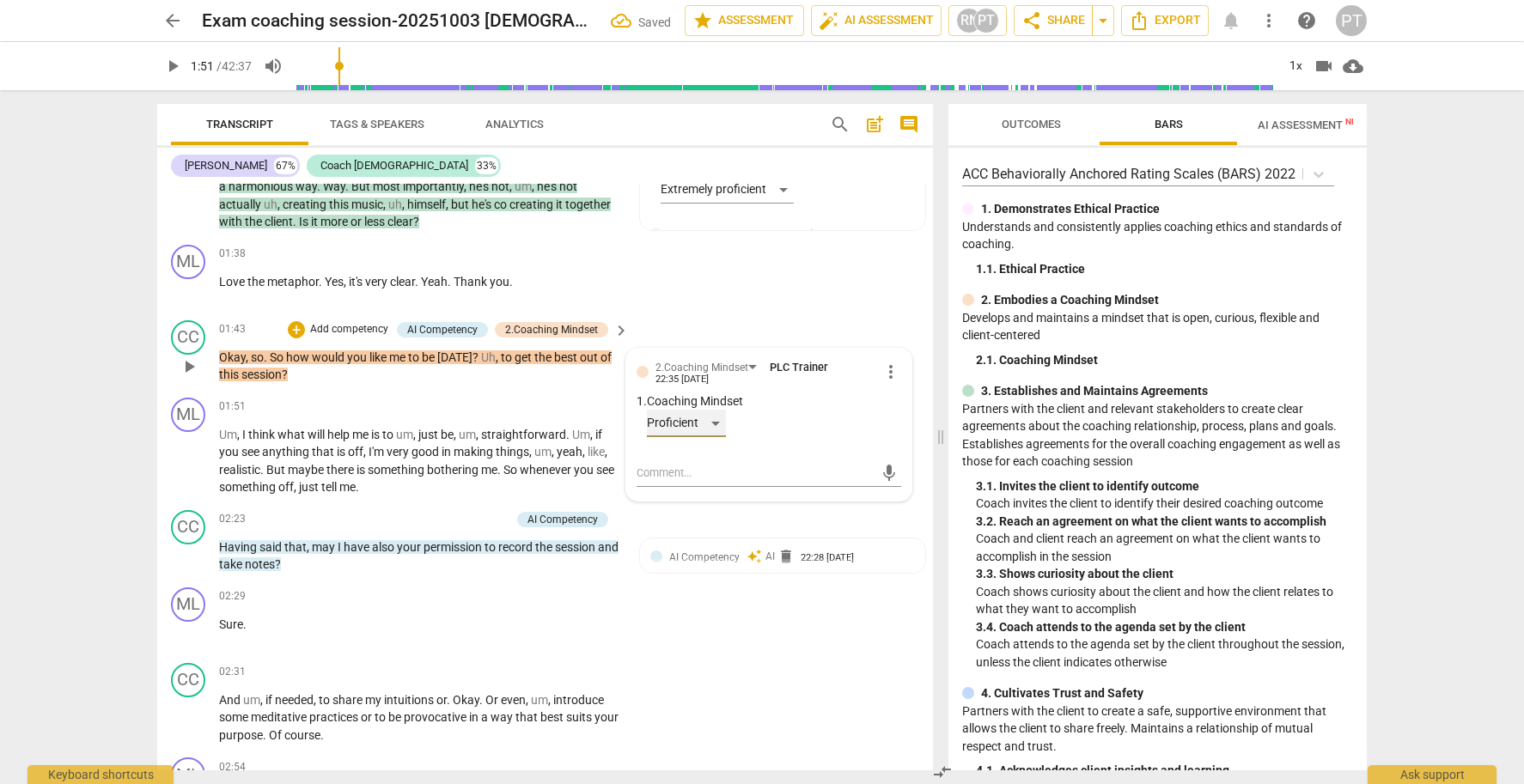
click at [711, 415] on div "Proficient" at bounding box center [687, 423] width 79 height 27
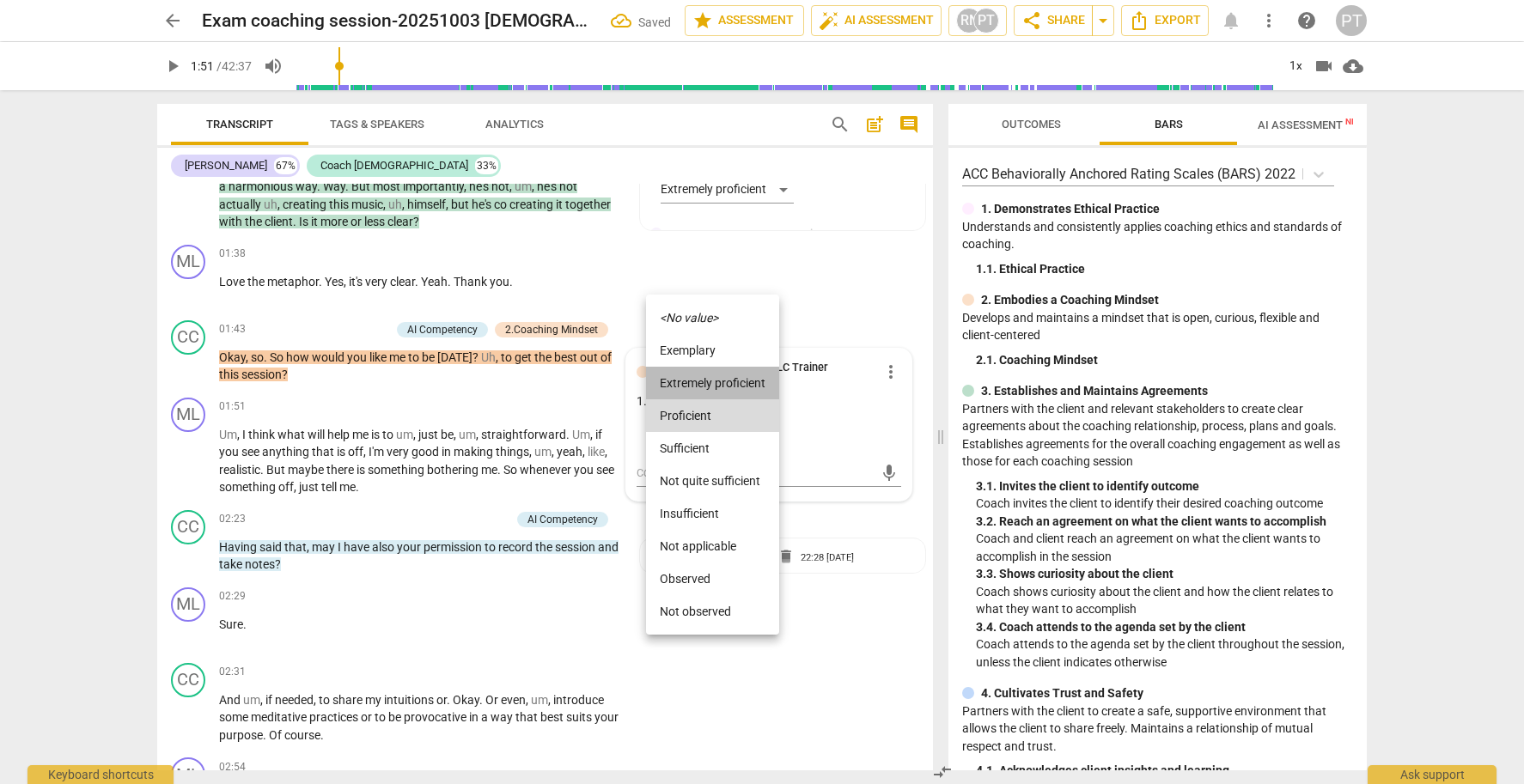
click at [712, 383] on li "Extremely proficient" at bounding box center [713, 382] width 133 height 33
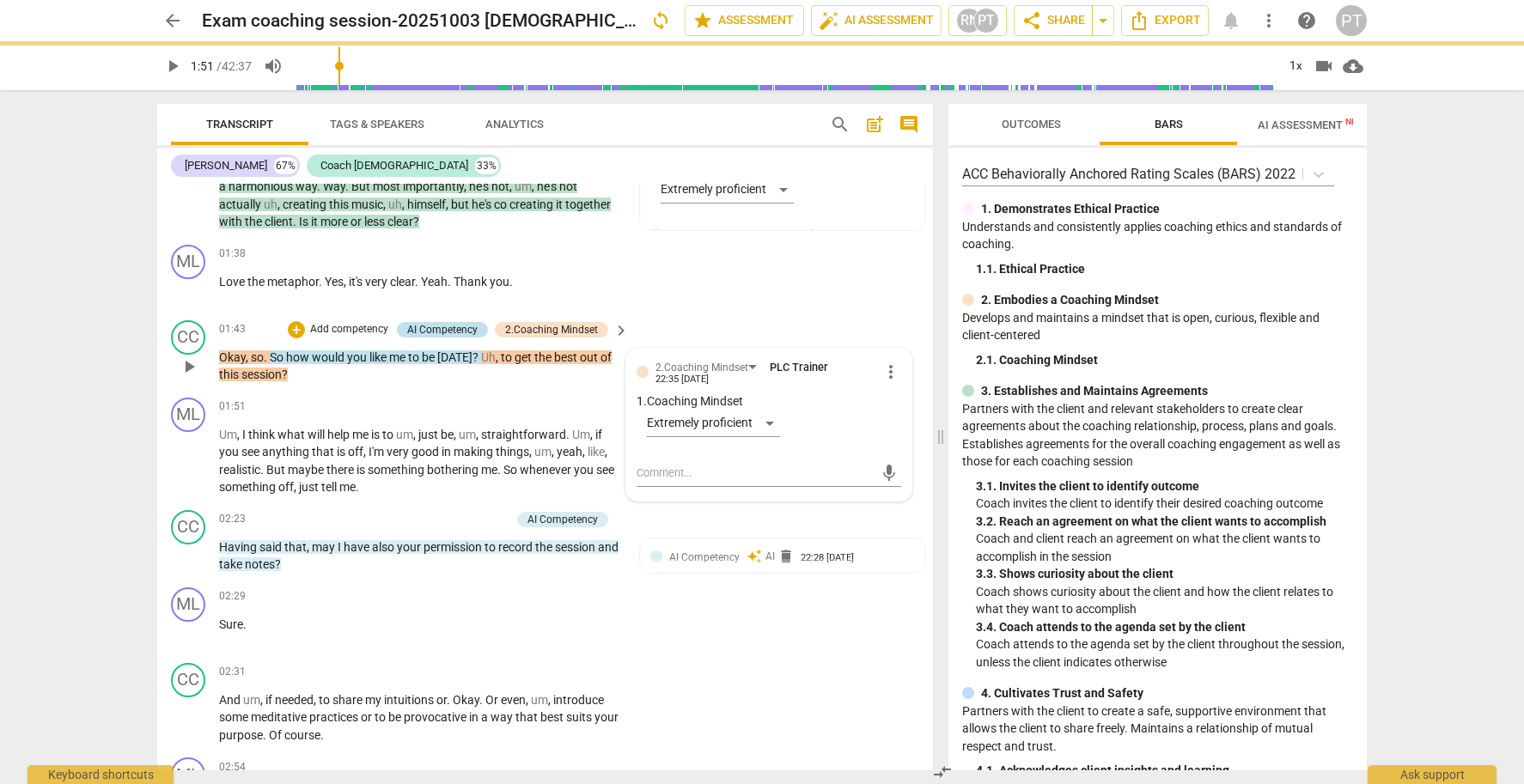
click at [435, 324] on div "AI Competency" at bounding box center [442, 330] width 71 height 16
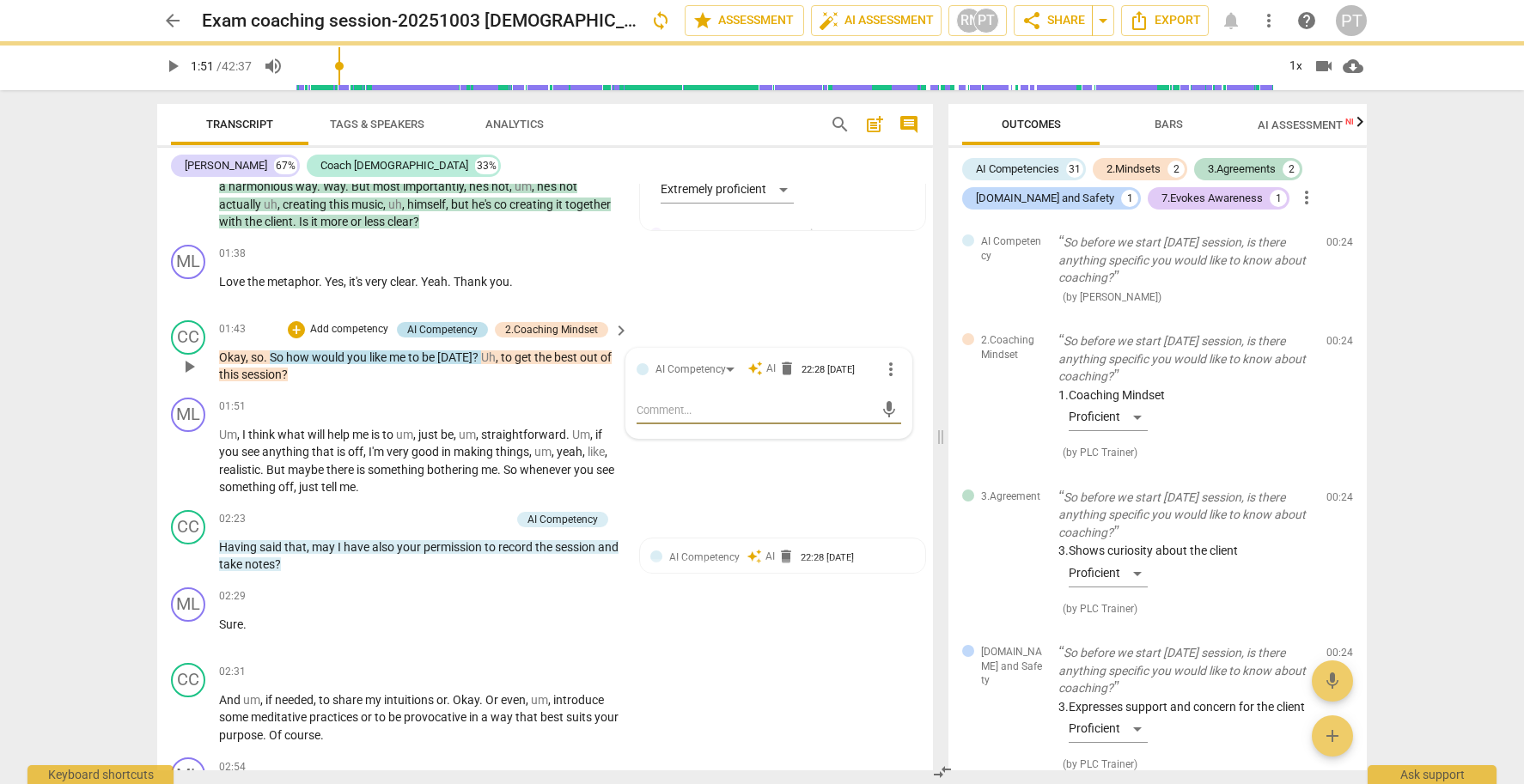
scroll to position [1089, 0]
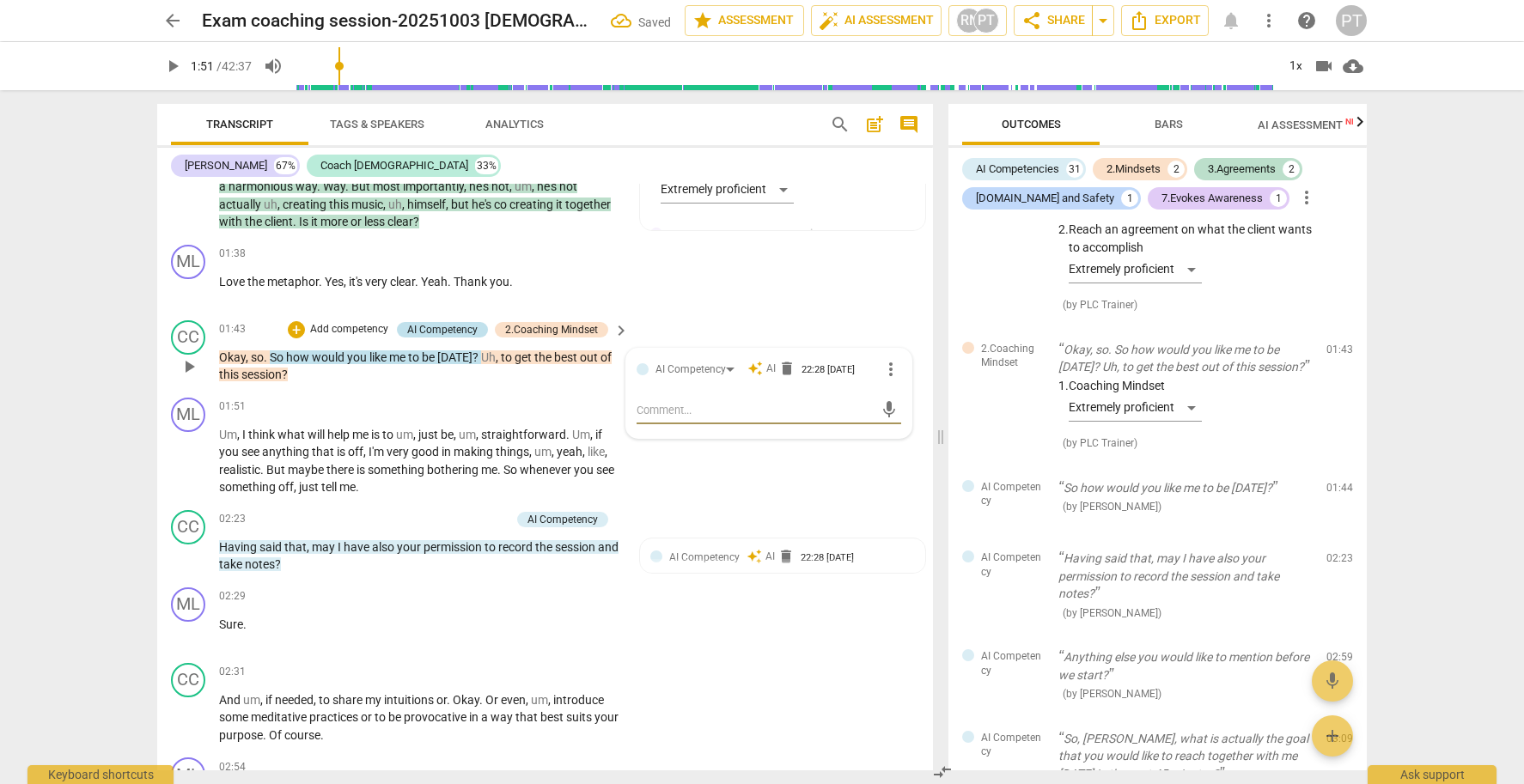
click at [434, 324] on div "AI Competency" at bounding box center [442, 330] width 71 height 16
click at [359, 323] on p "Add competency" at bounding box center [349, 330] width 81 height 16
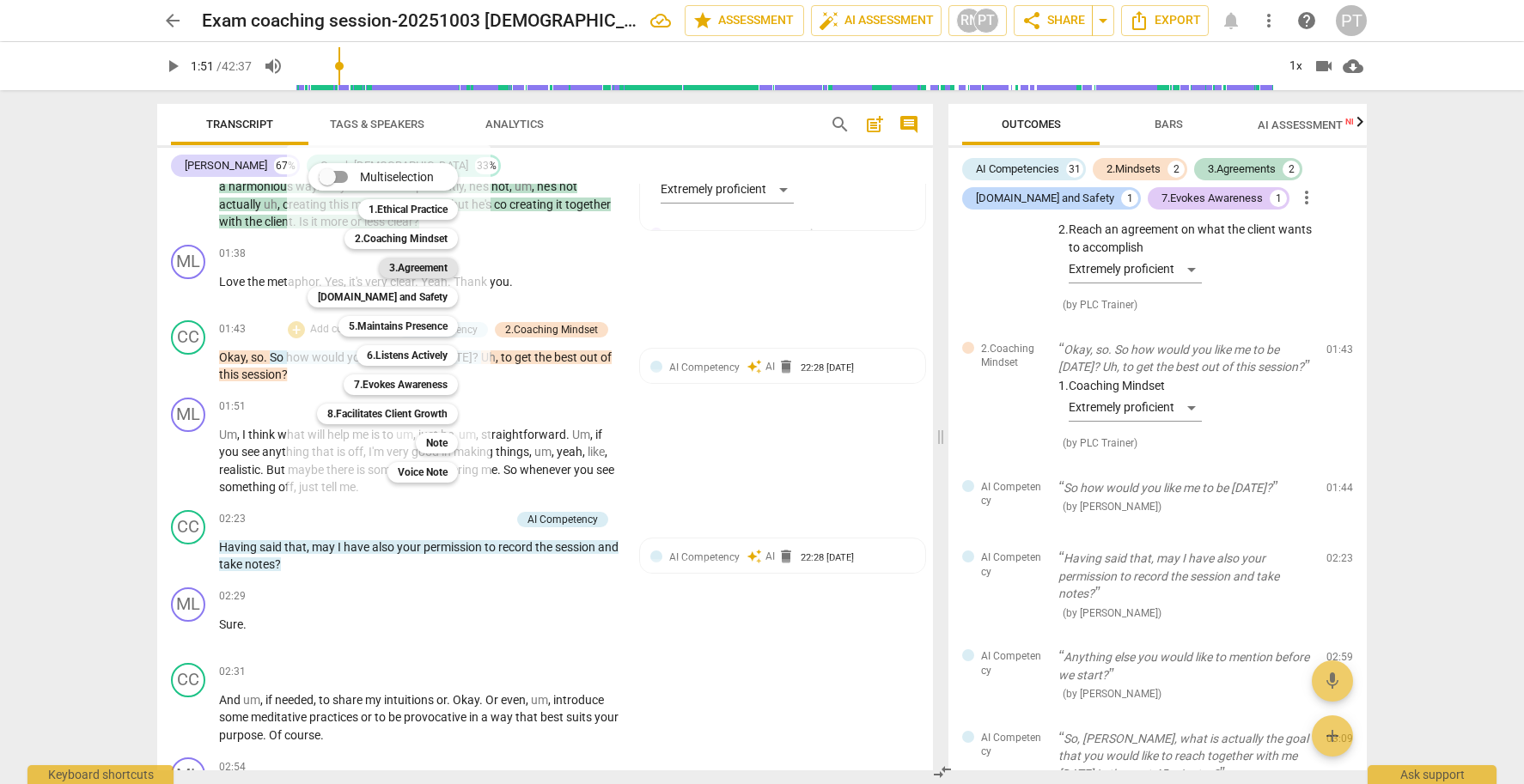
click at [420, 263] on b "3.Agreement" at bounding box center [419, 268] width 58 height 20
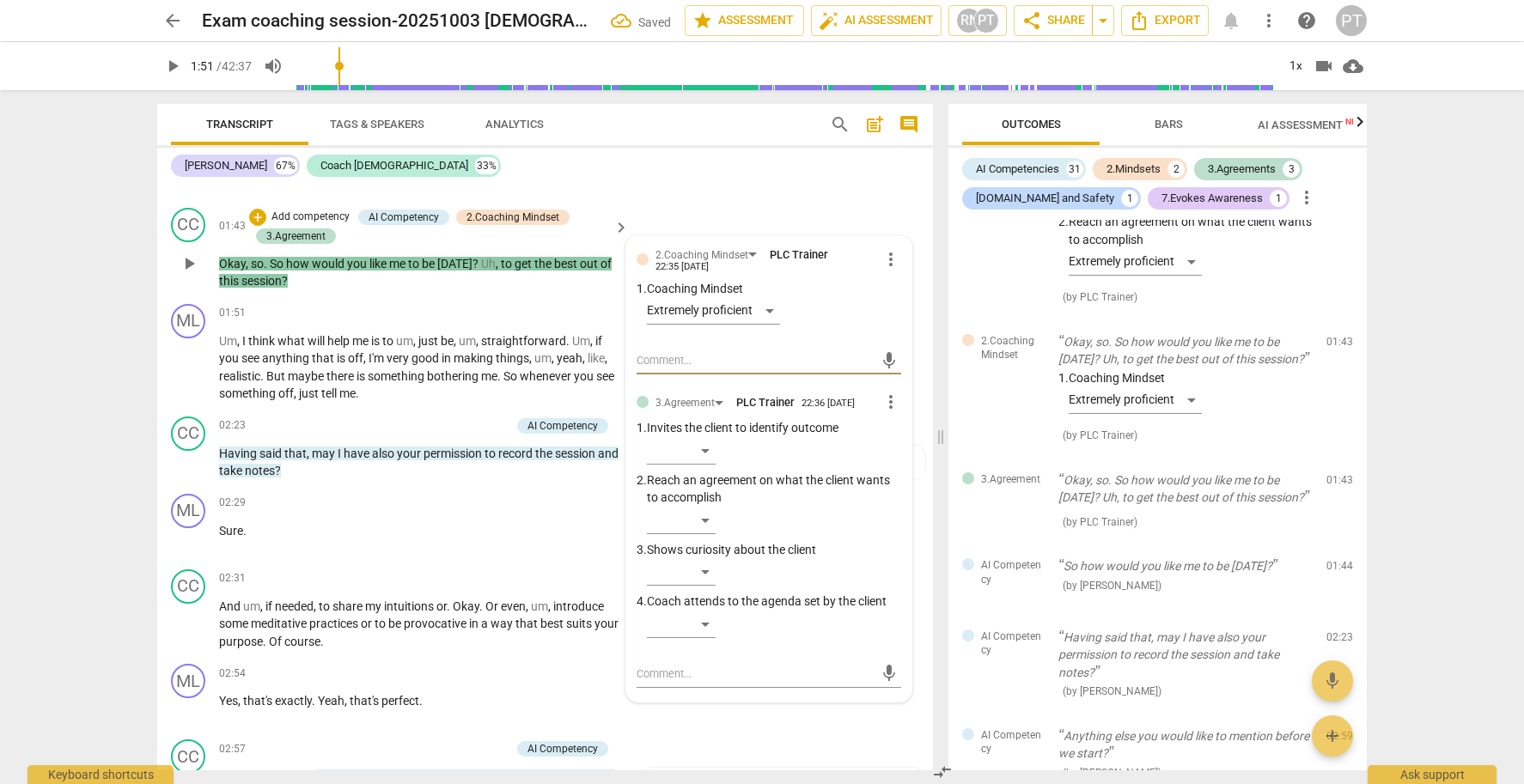
scroll to position [697, 0]
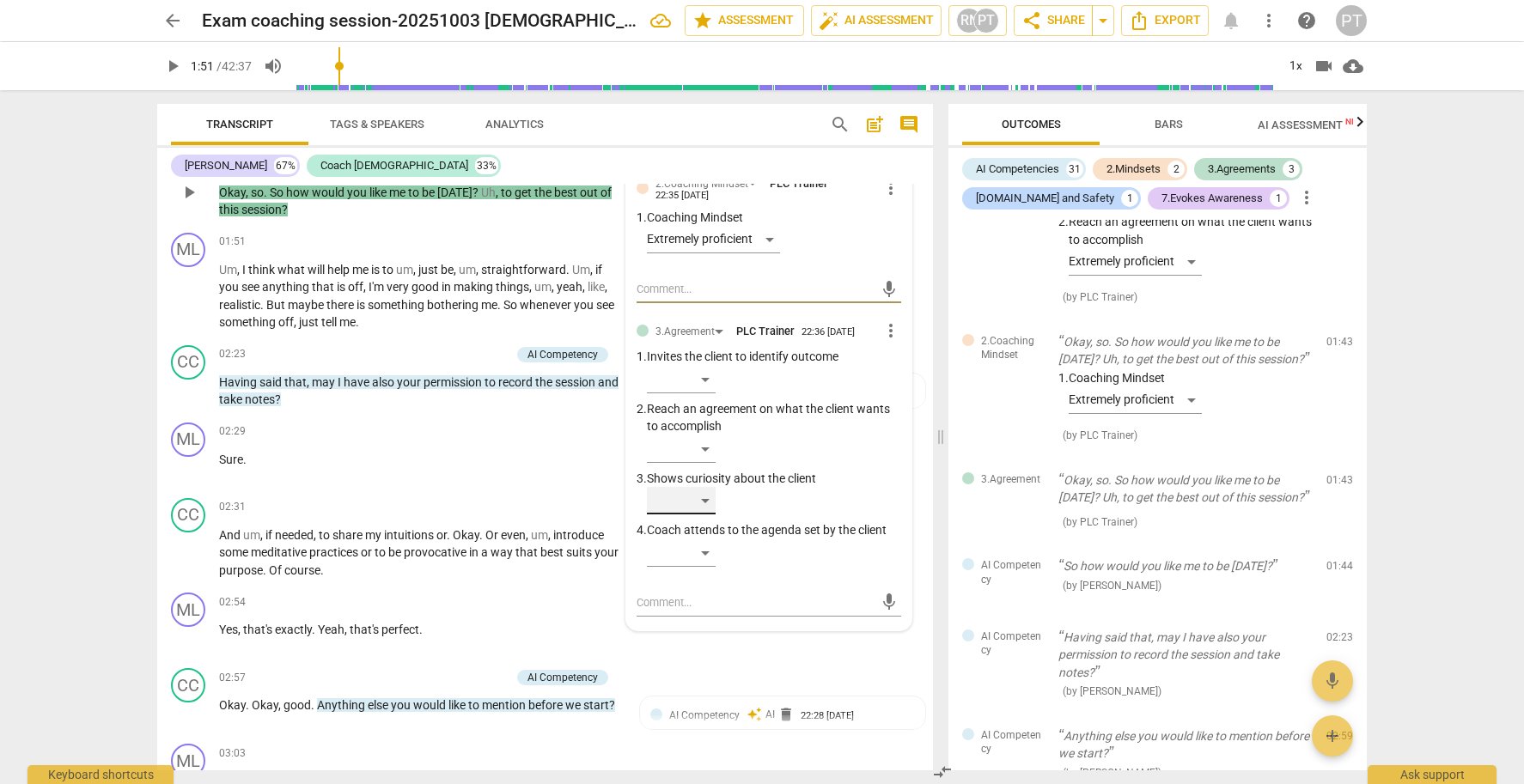
click at [706, 494] on div "​" at bounding box center [682, 501] width 69 height 27
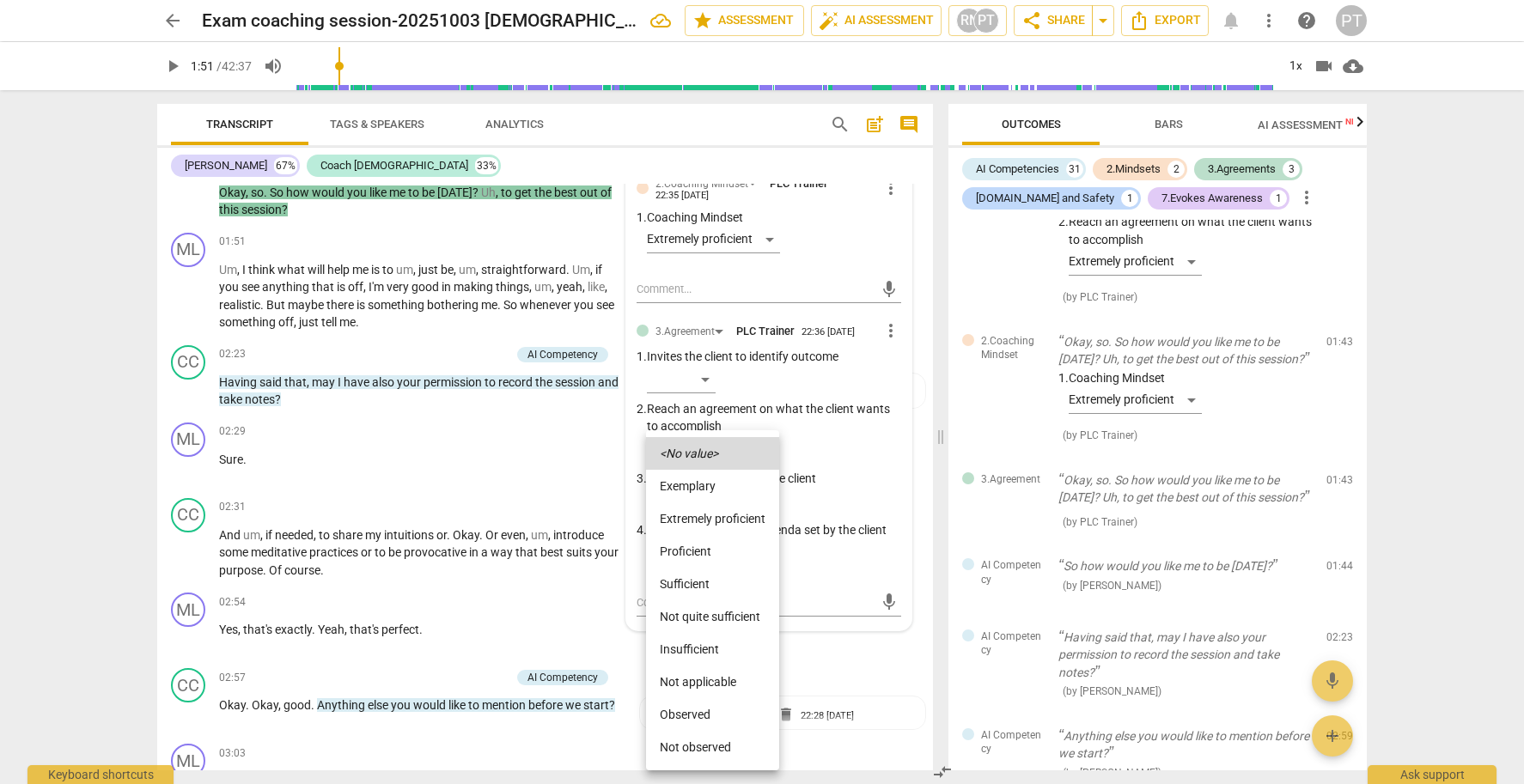
drag, startPoint x: 706, startPoint y: 547, endPoint x: 688, endPoint y: 536, distance: 21.1
click at [705, 547] on li "Proficient" at bounding box center [713, 551] width 133 height 33
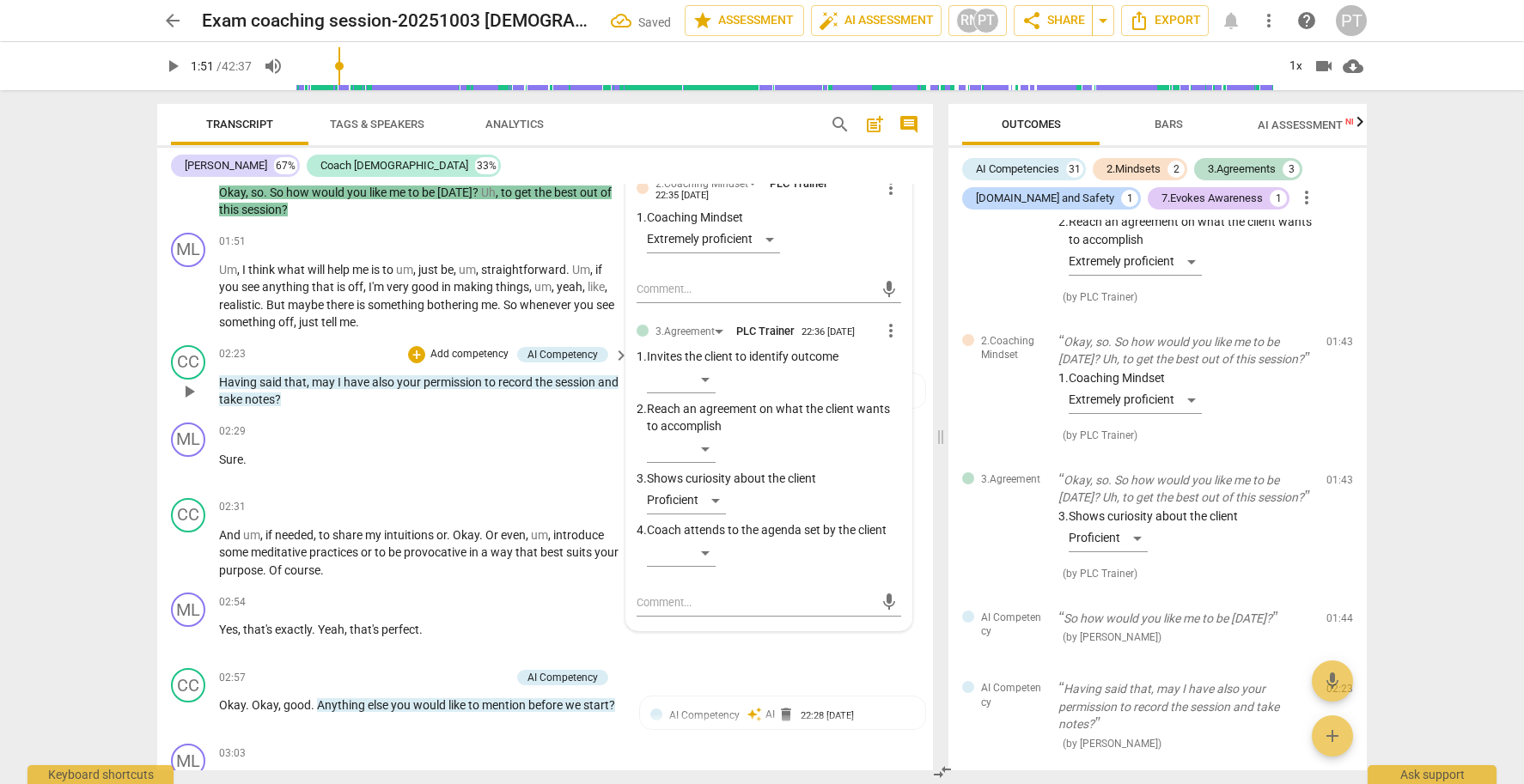
click at [469, 347] on p "Add competency" at bounding box center [470, 355] width 81 height 16
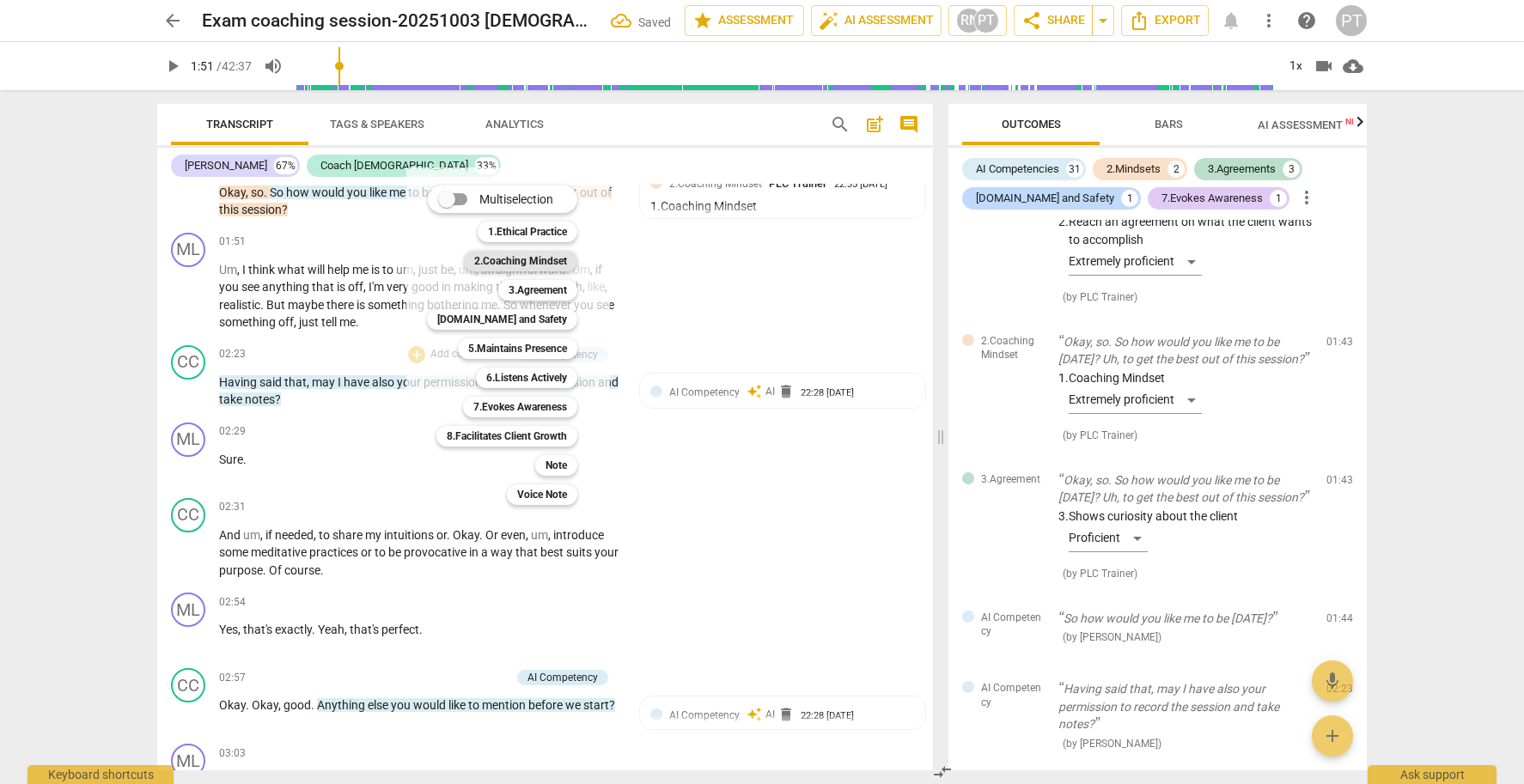
click at [523, 258] on b "2.Coaching Mindset" at bounding box center [520, 260] width 93 height 20
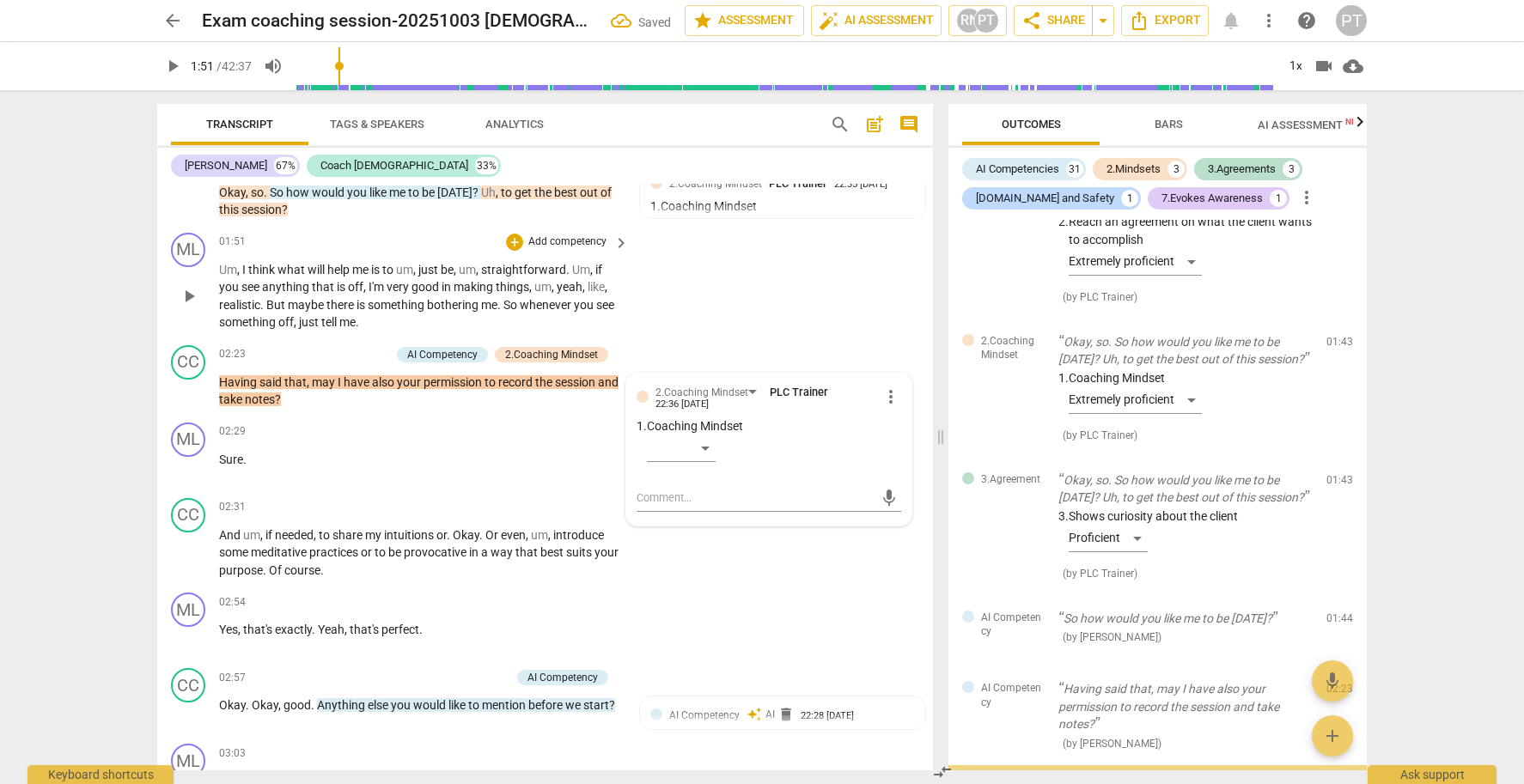
scroll to position [1408, 0]
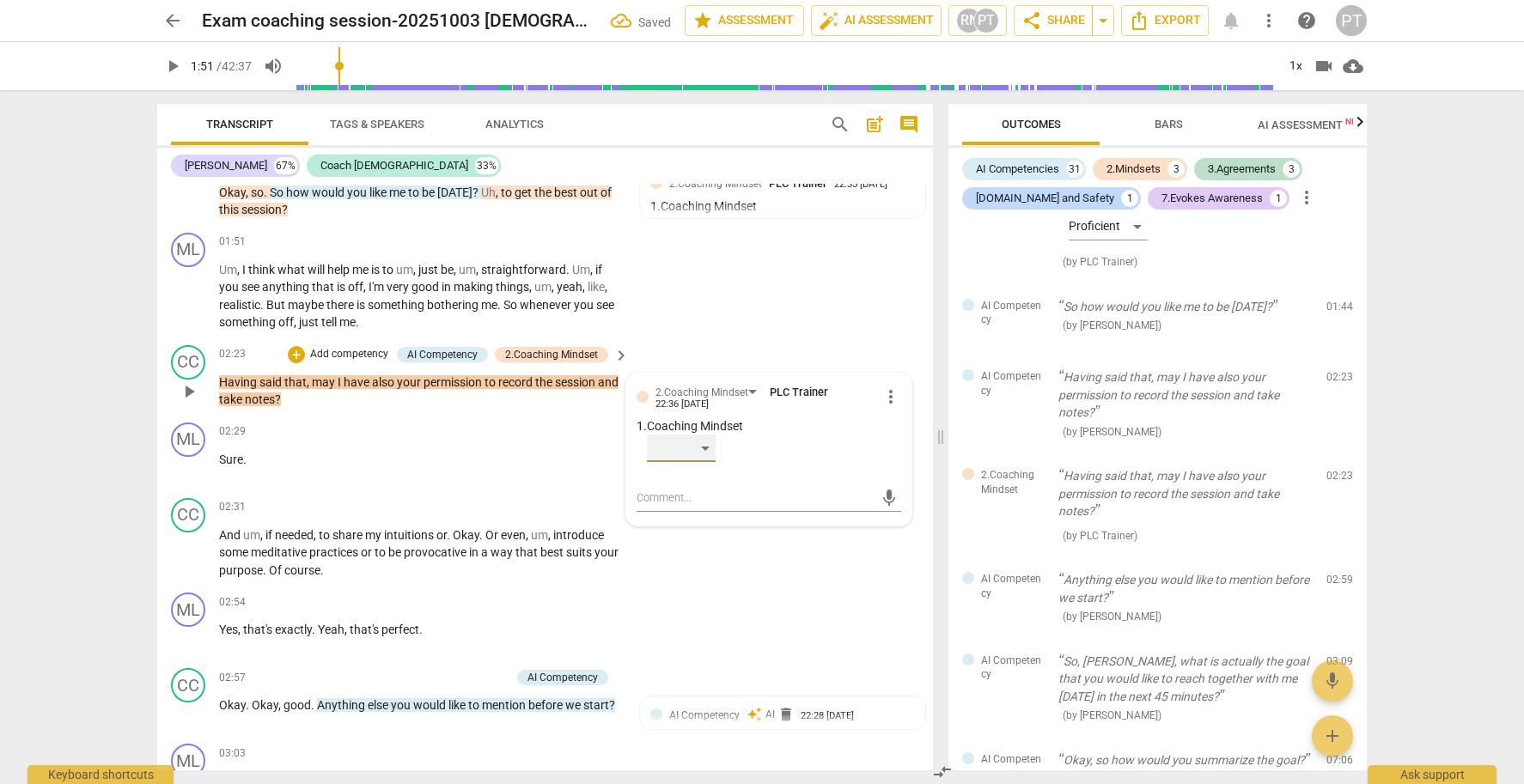
click at [702, 437] on div "​" at bounding box center [682, 448] width 69 height 27
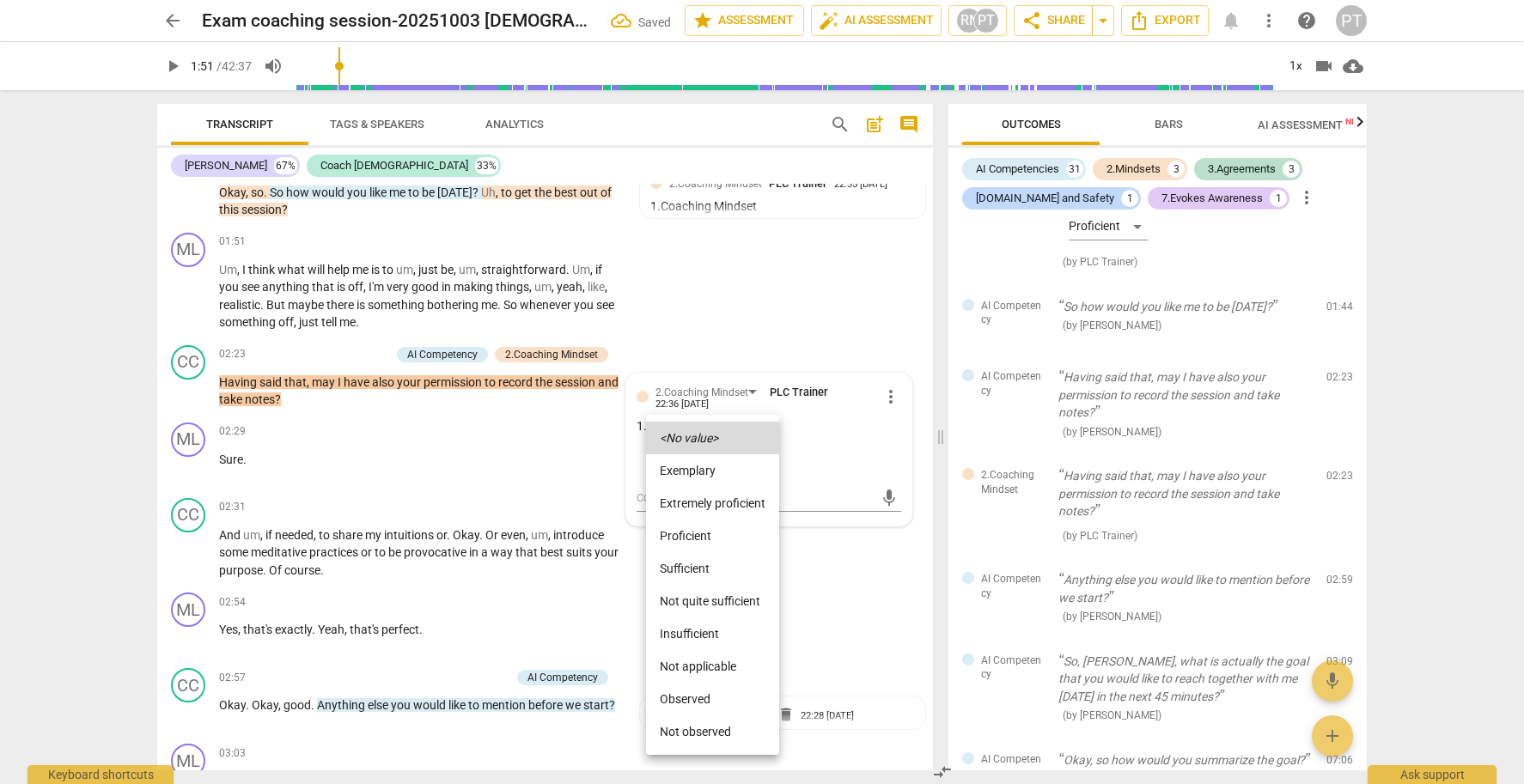
click at [698, 500] on li "Extremely proficient" at bounding box center [713, 503] width 133 height 33
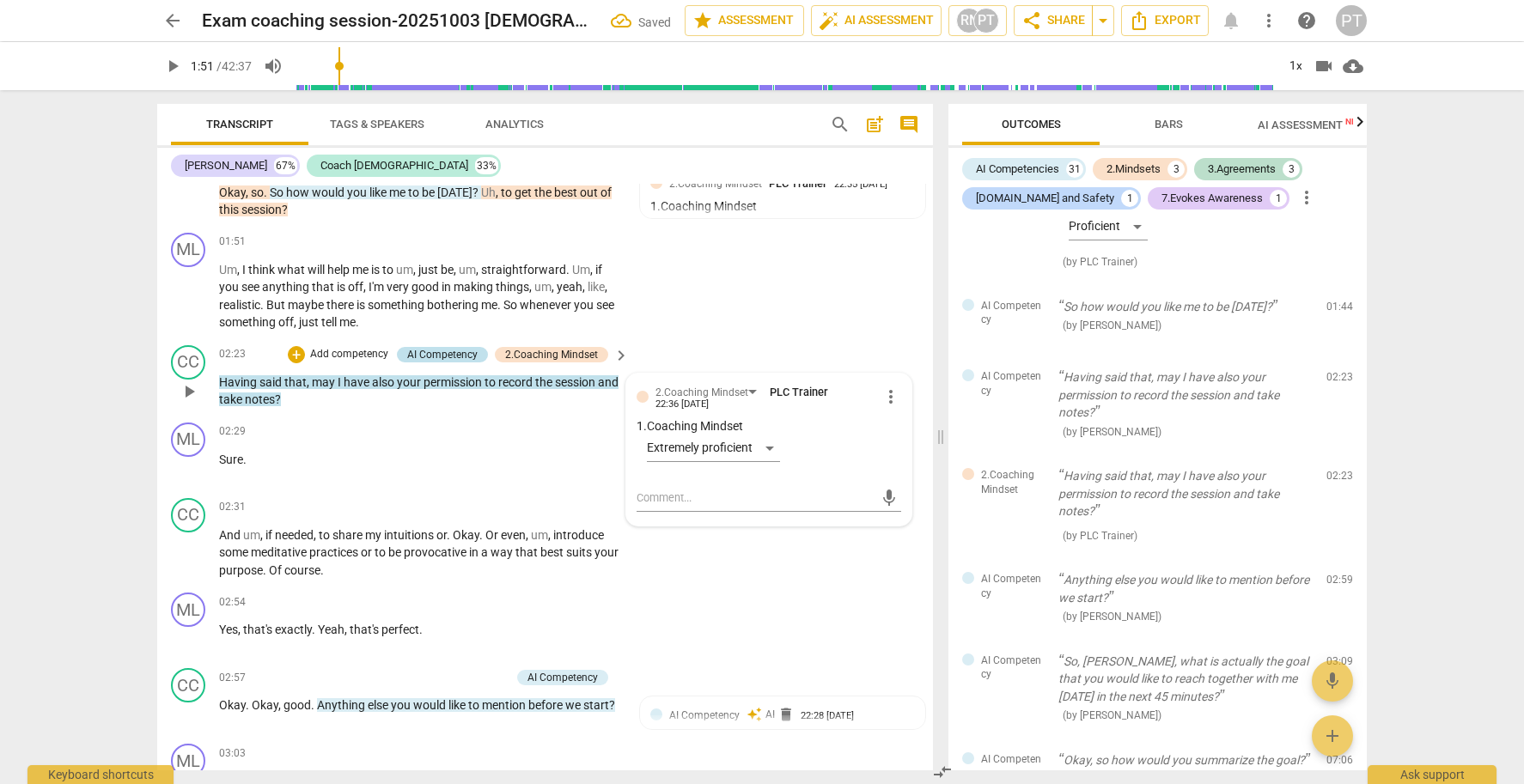
click at [431, 347] on div "AI Competency" at bounding box center [442, 355] width 71 height 16
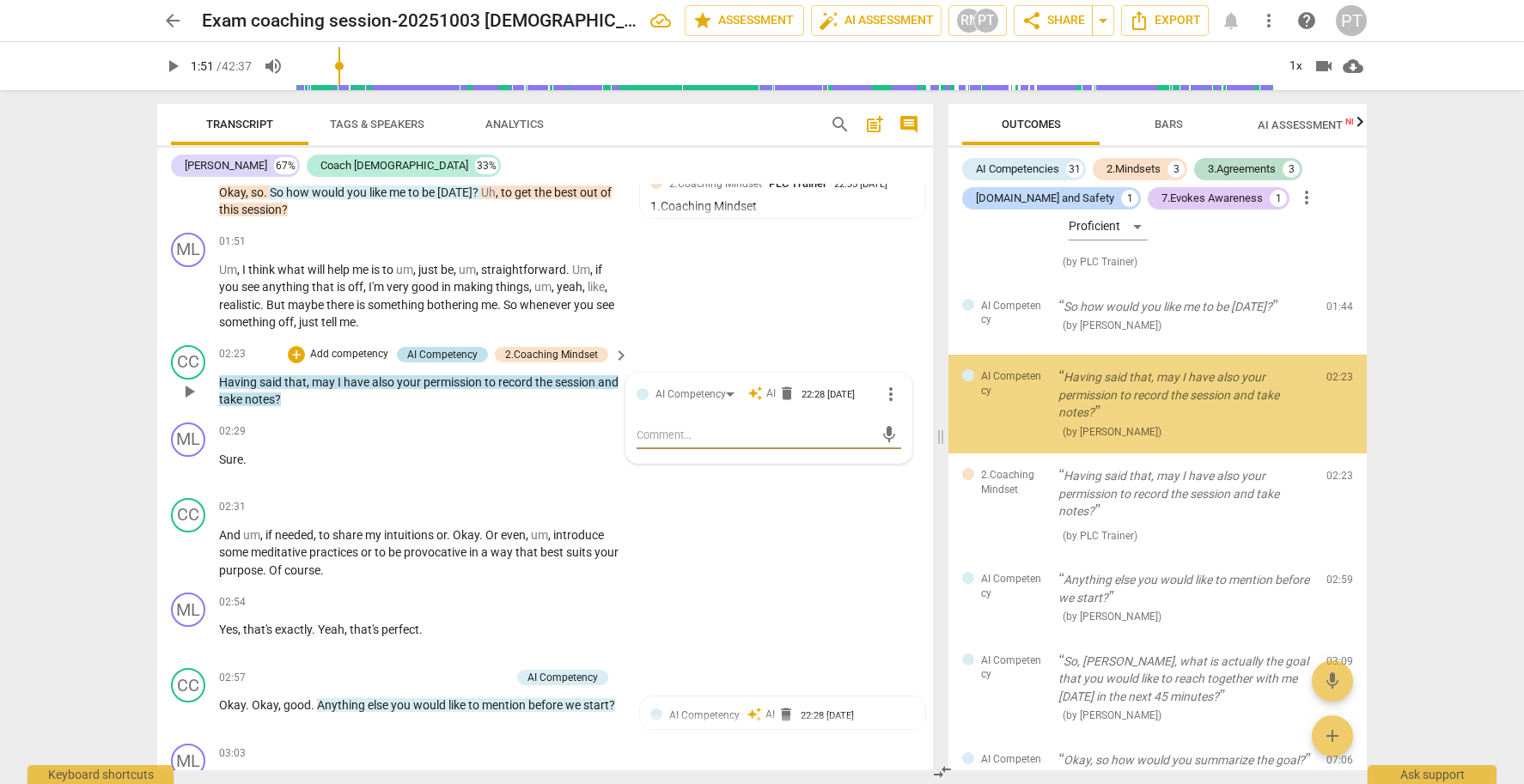
scroll to position [1308, 0]
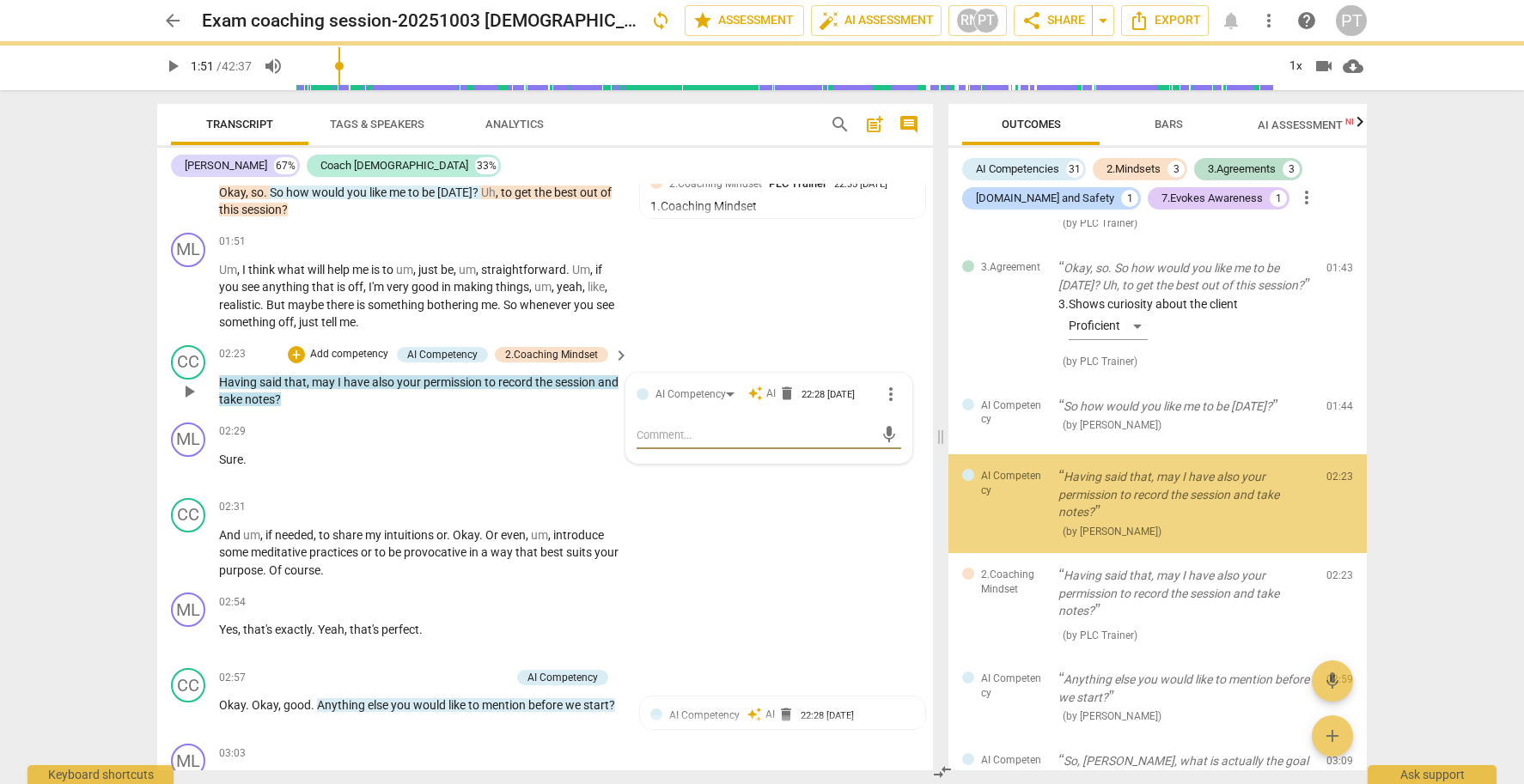
click at [350, 347] on p "Add competency" at bounding box center [349, 355] width 81 height 16
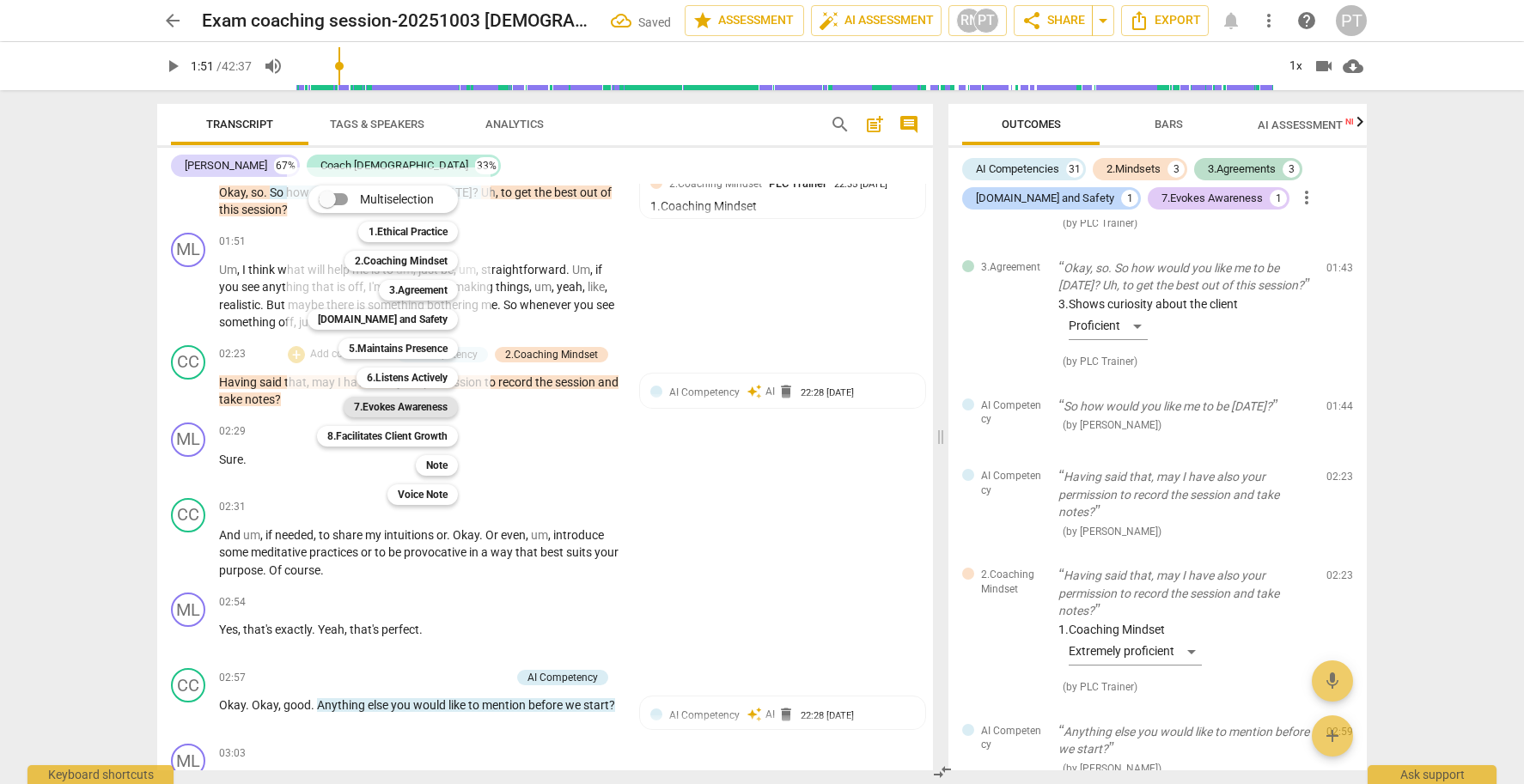
click at [423, 403] on b "7.Evokes Awareness" at bounding box center [401, 407] width 94 height 20
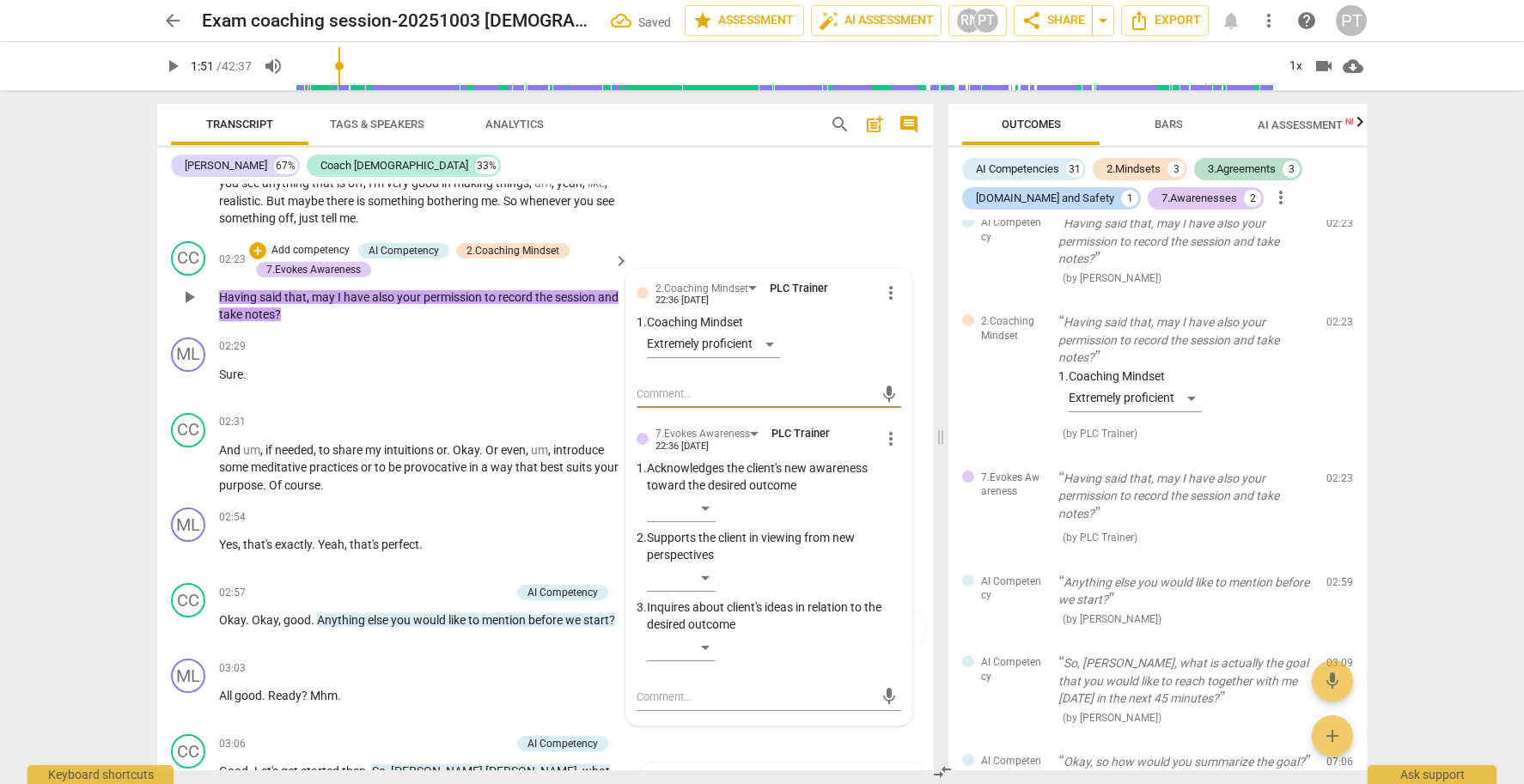
scroll to position [810, 0]
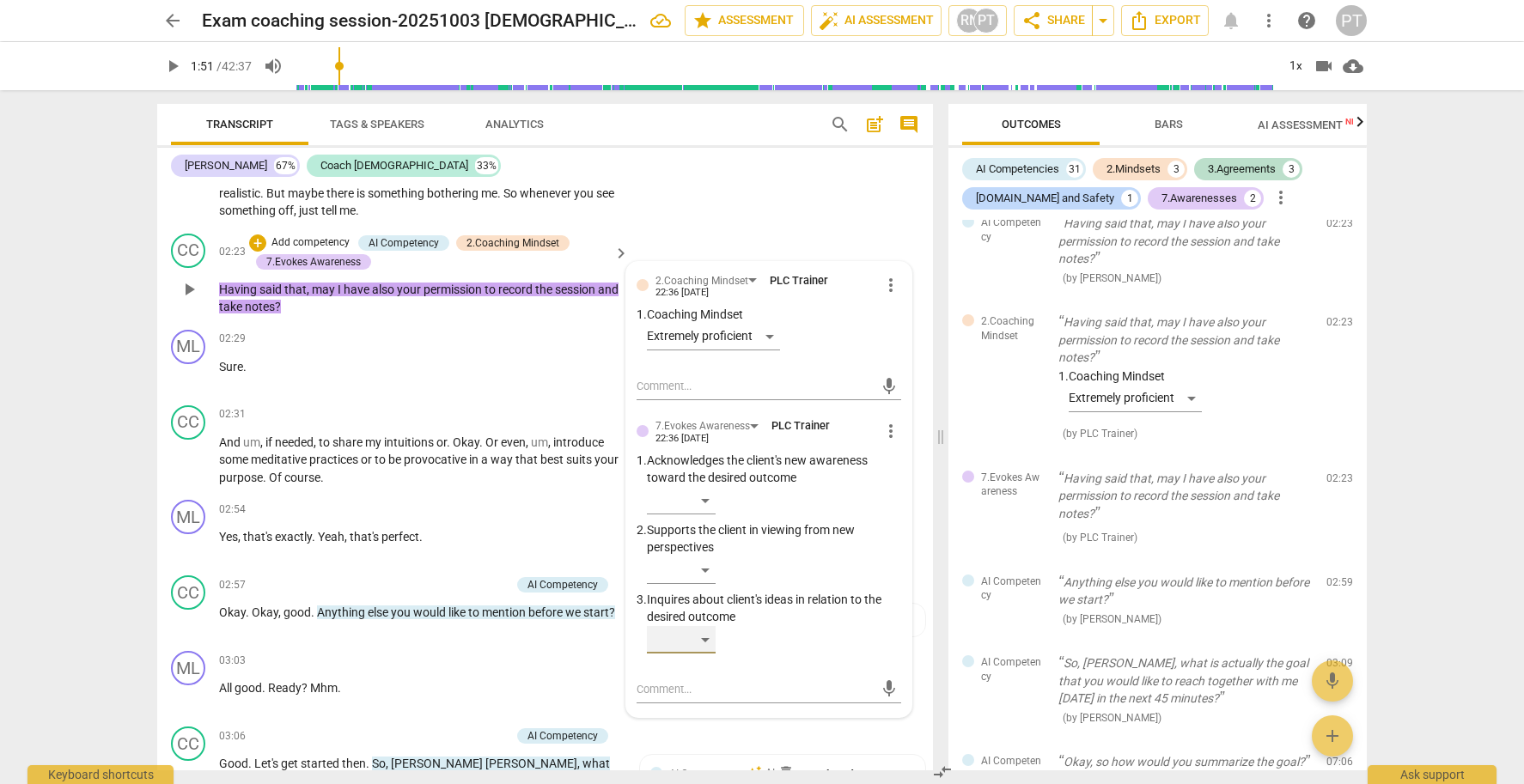
click at [706, 629] on div "​" at bounding box center [682, 639] width 69 height 27
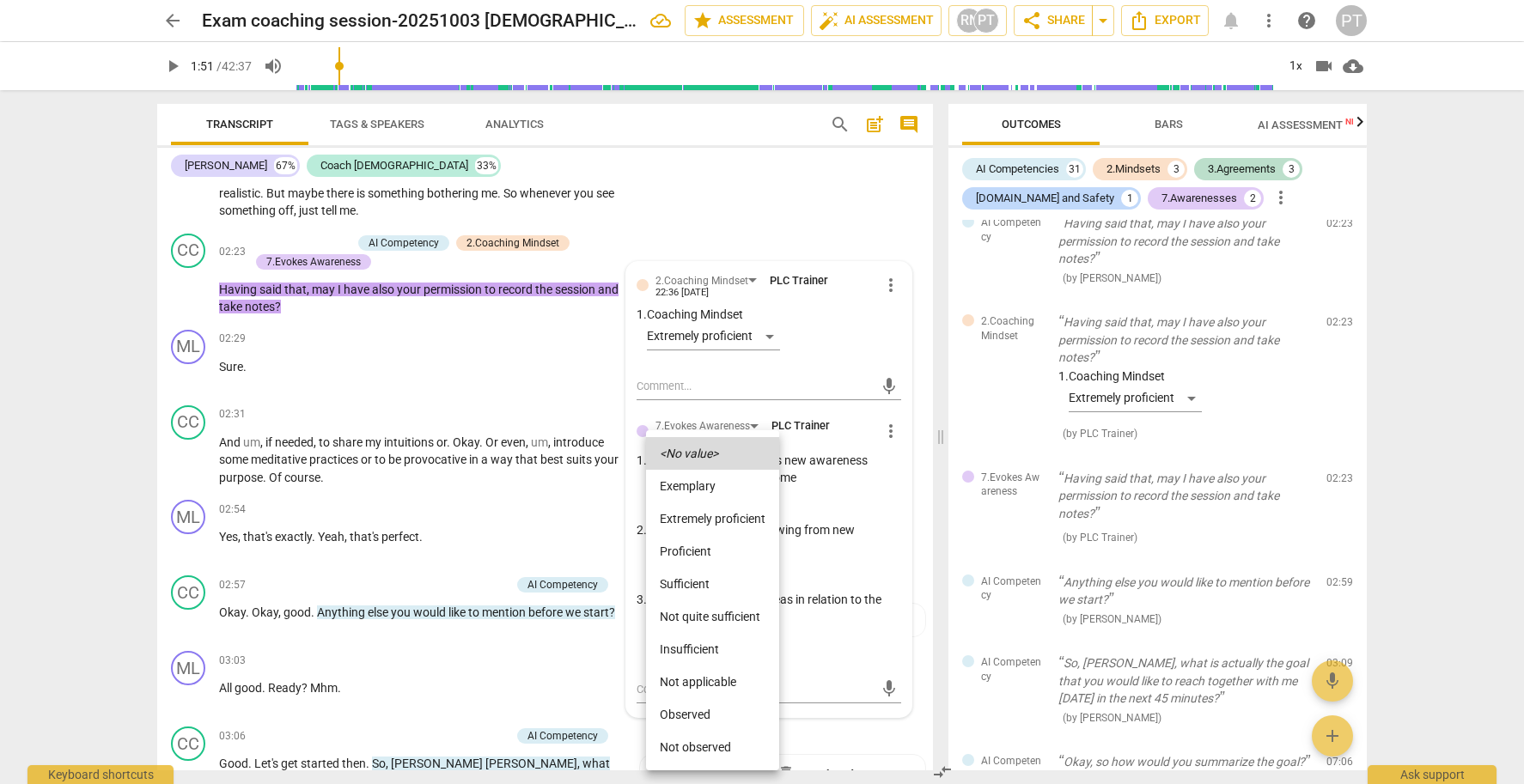
click at [708, 516] on li "Extremely proficient" at bounding box center [713, 518] width 133 height 33
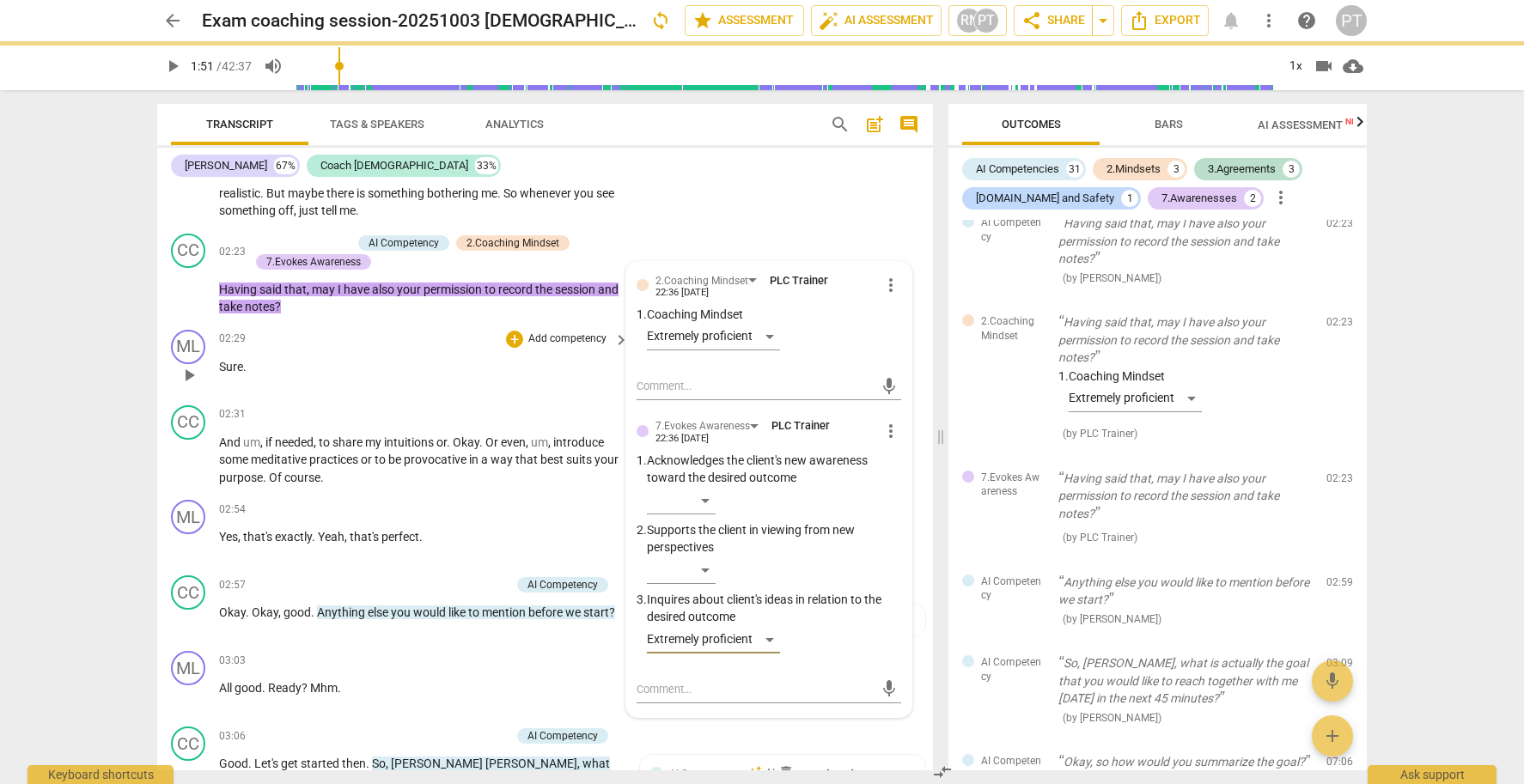
click at [190, 366] on span "play_arrow" at bounding box center [188, 375] width 20 height 20
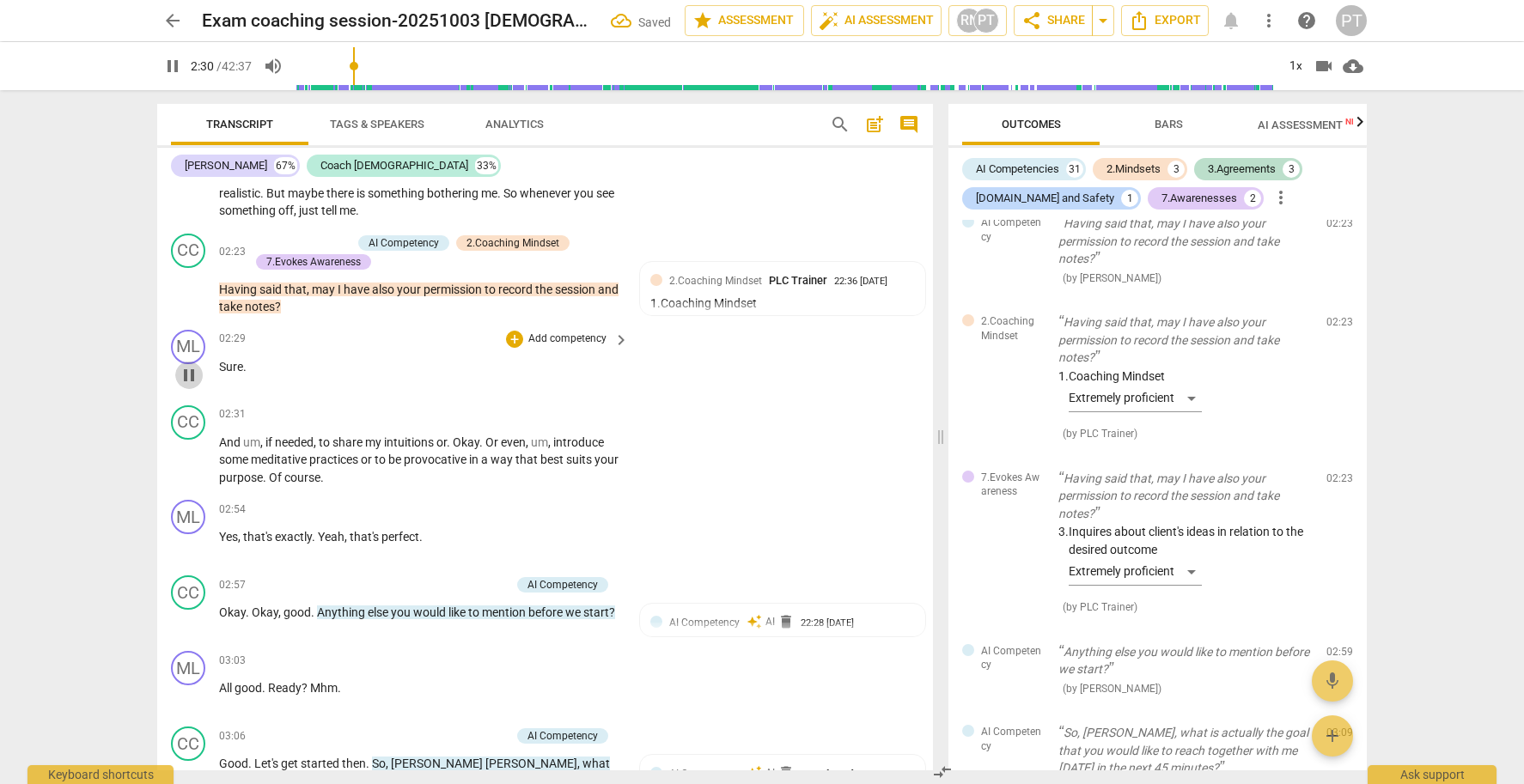
click at [190, 366] on span "pause" at bounding box center [188, 375] width 20 height 20
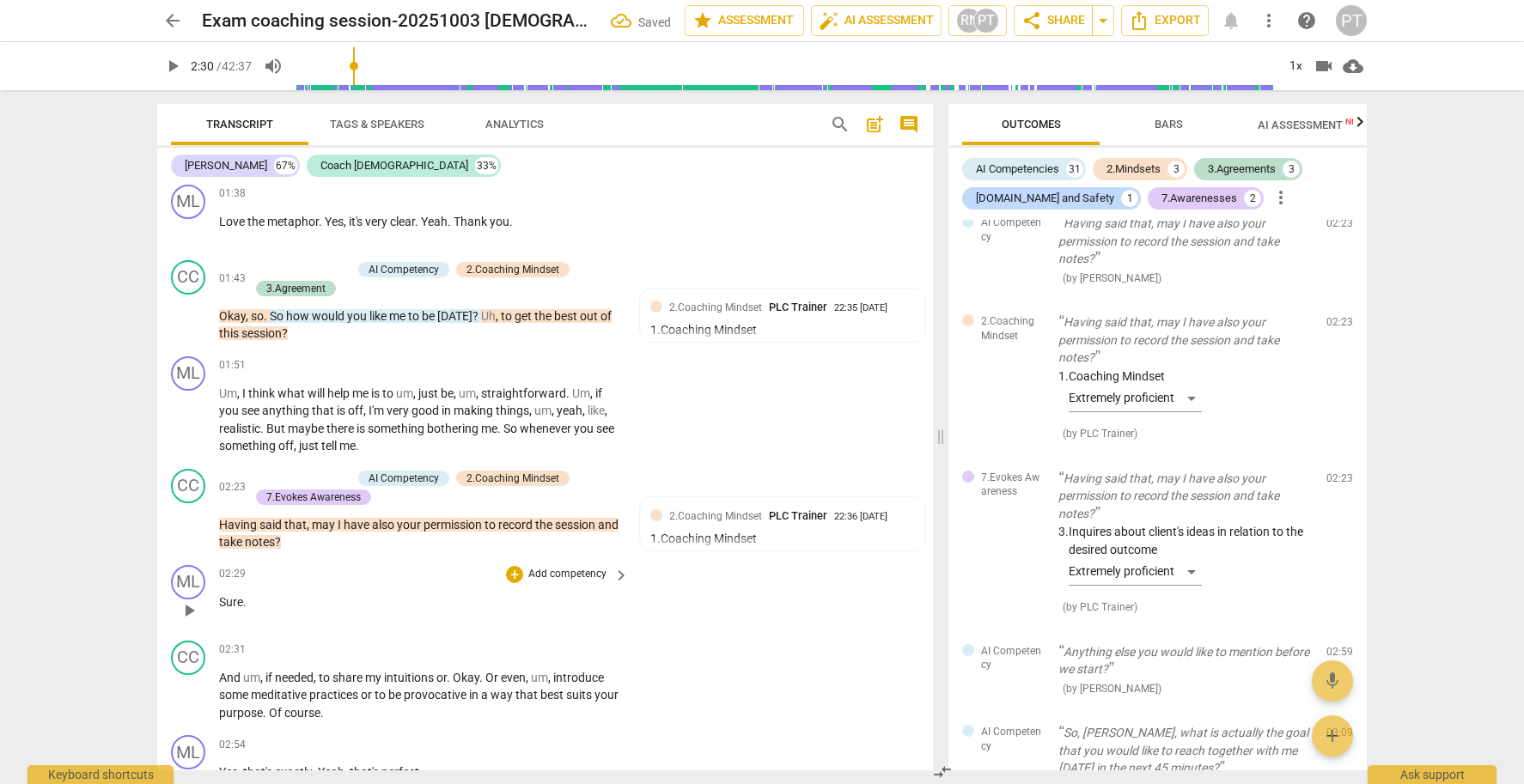
scroll to position [568, 0]
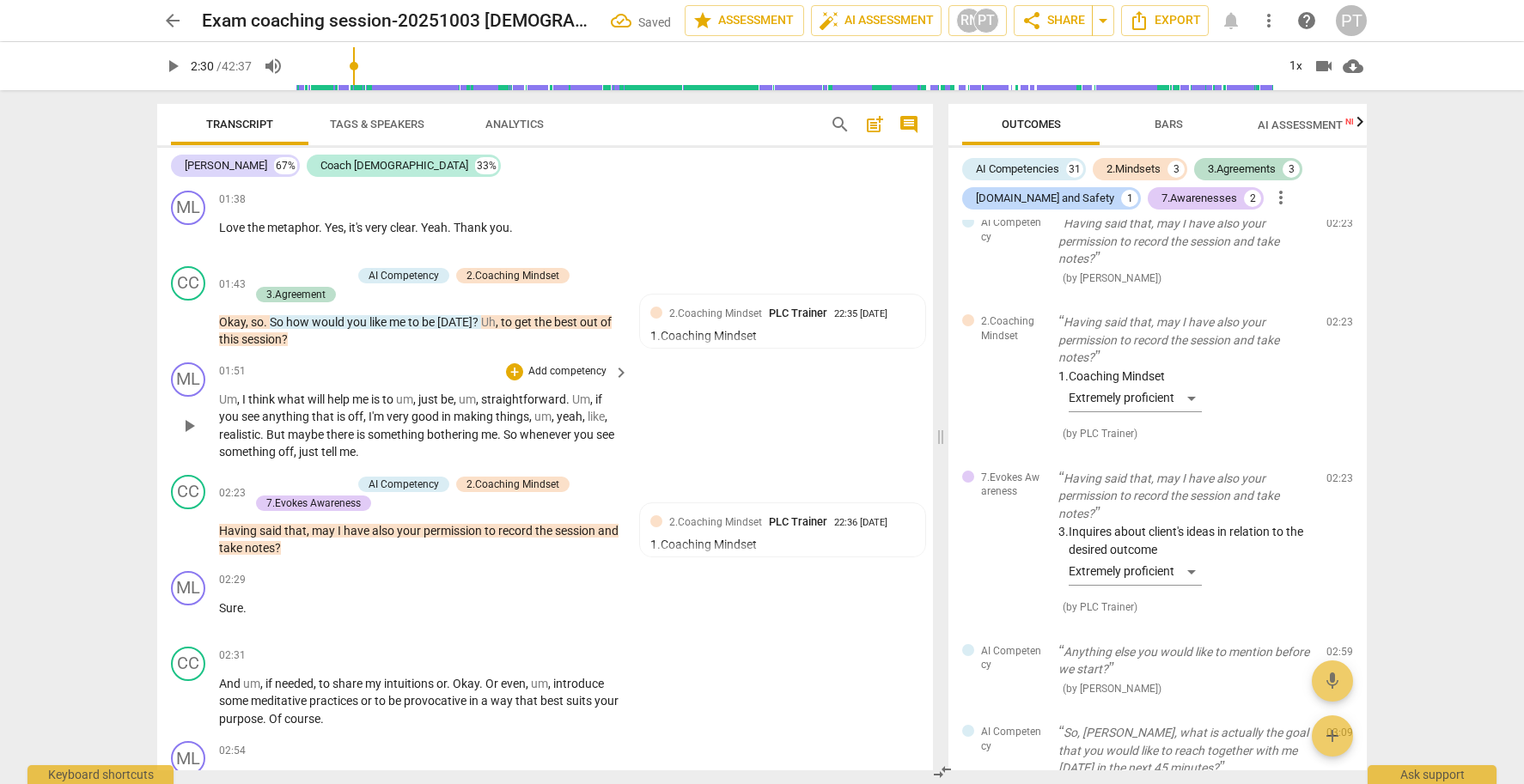
click at [188, 416] on span "play_arrow" at bounding box center [188, 426] width 20 height 20
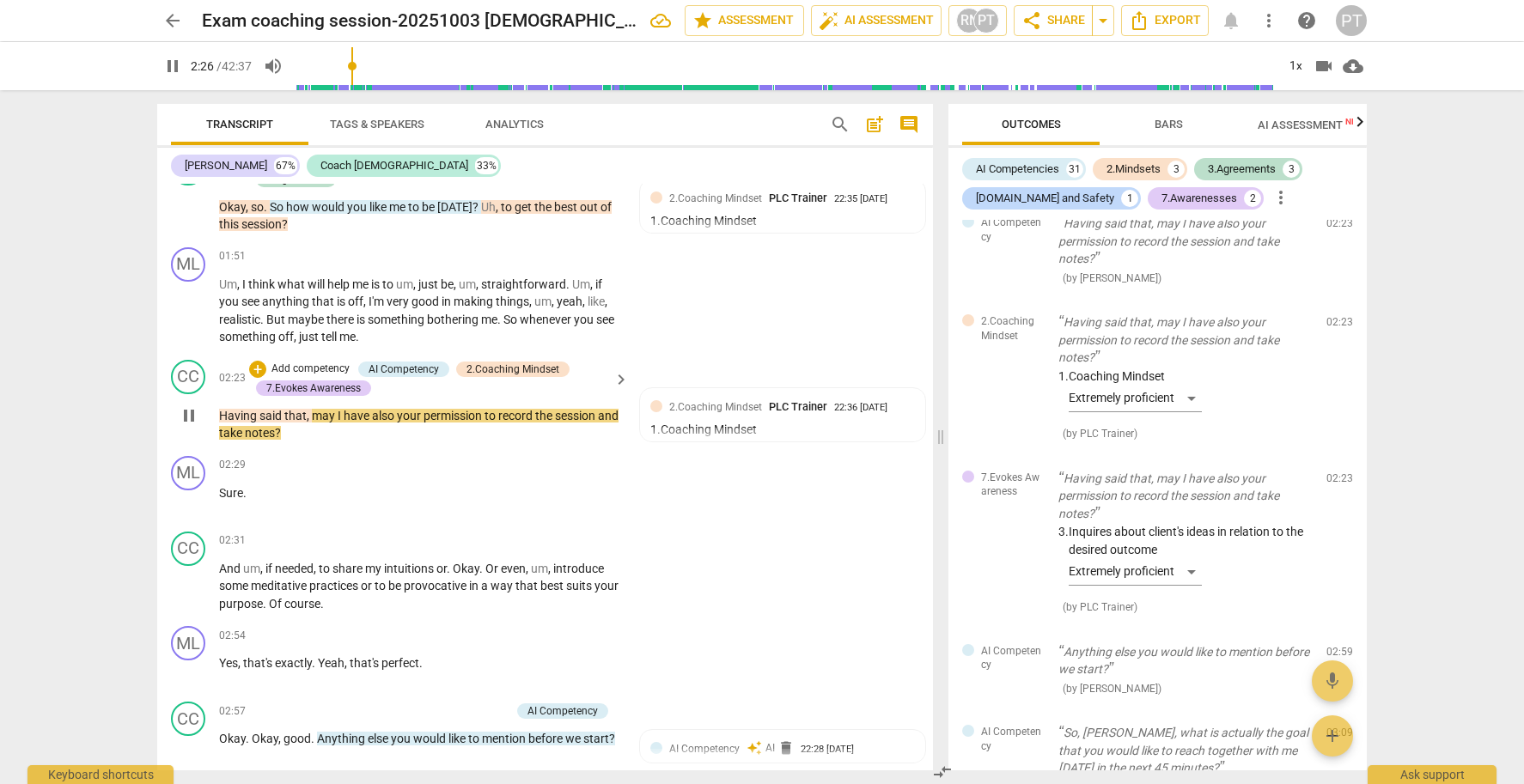
scroll to position [0, 0]
click at [188, 405] on span "pause" at bounding box center [188, 415] width 20 height 20
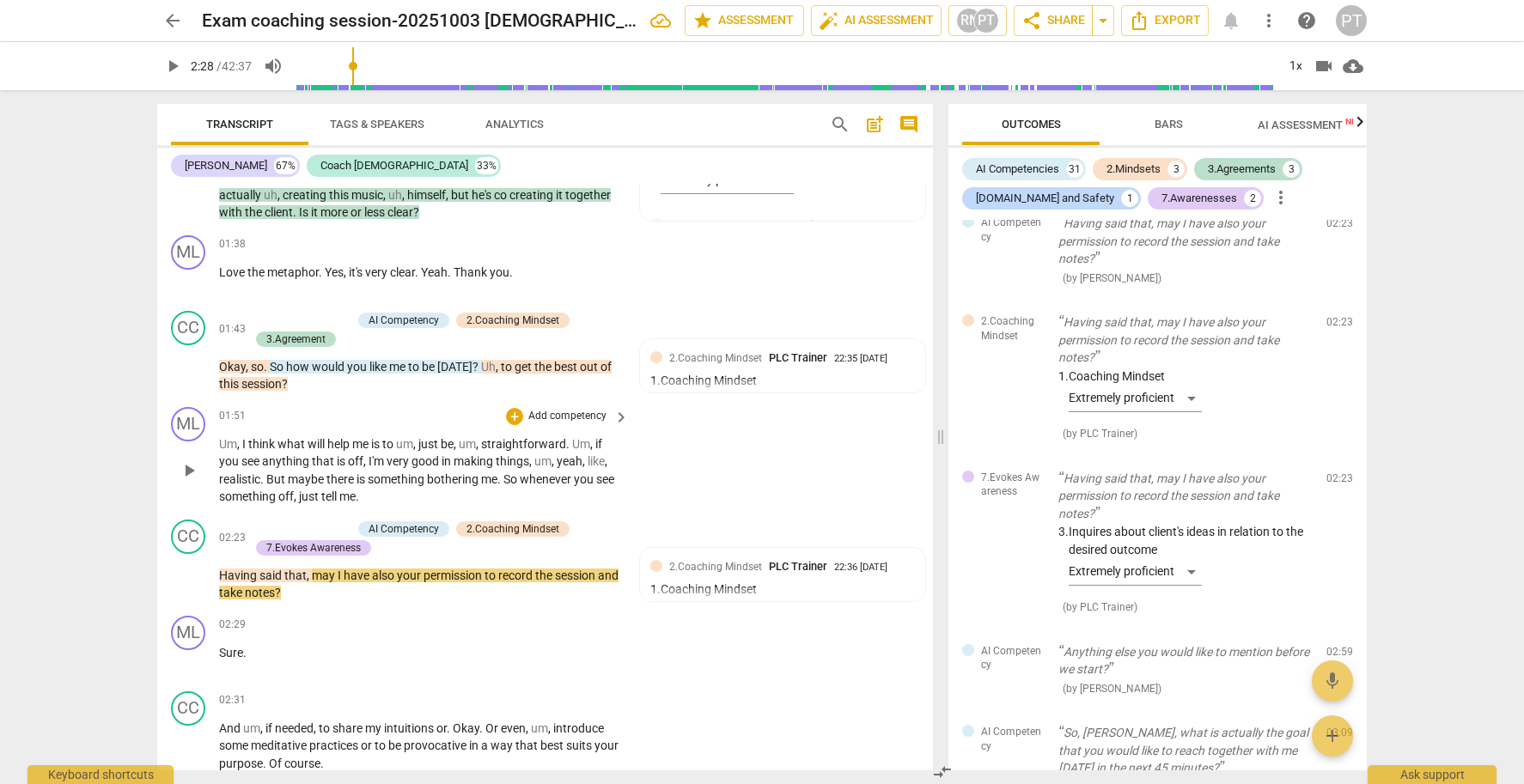
scroll to position [524, 0]
click at [305, 312] on p "Add competency" at bounding box center [311, 320] width 81 height 16
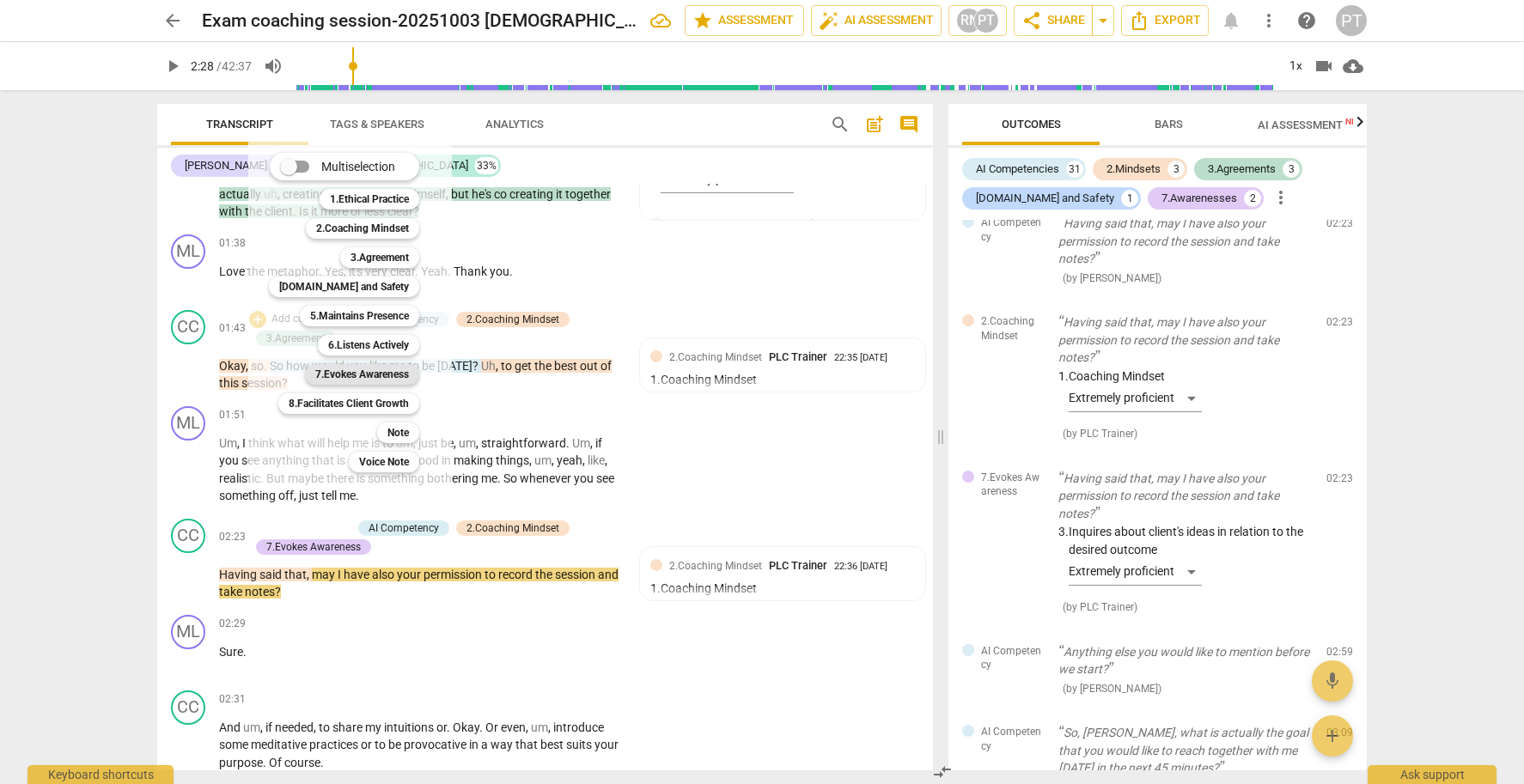
click at [387, 375] on b "7.Evokes Awareness" at bounding box center [362, 374] width 94 height 20
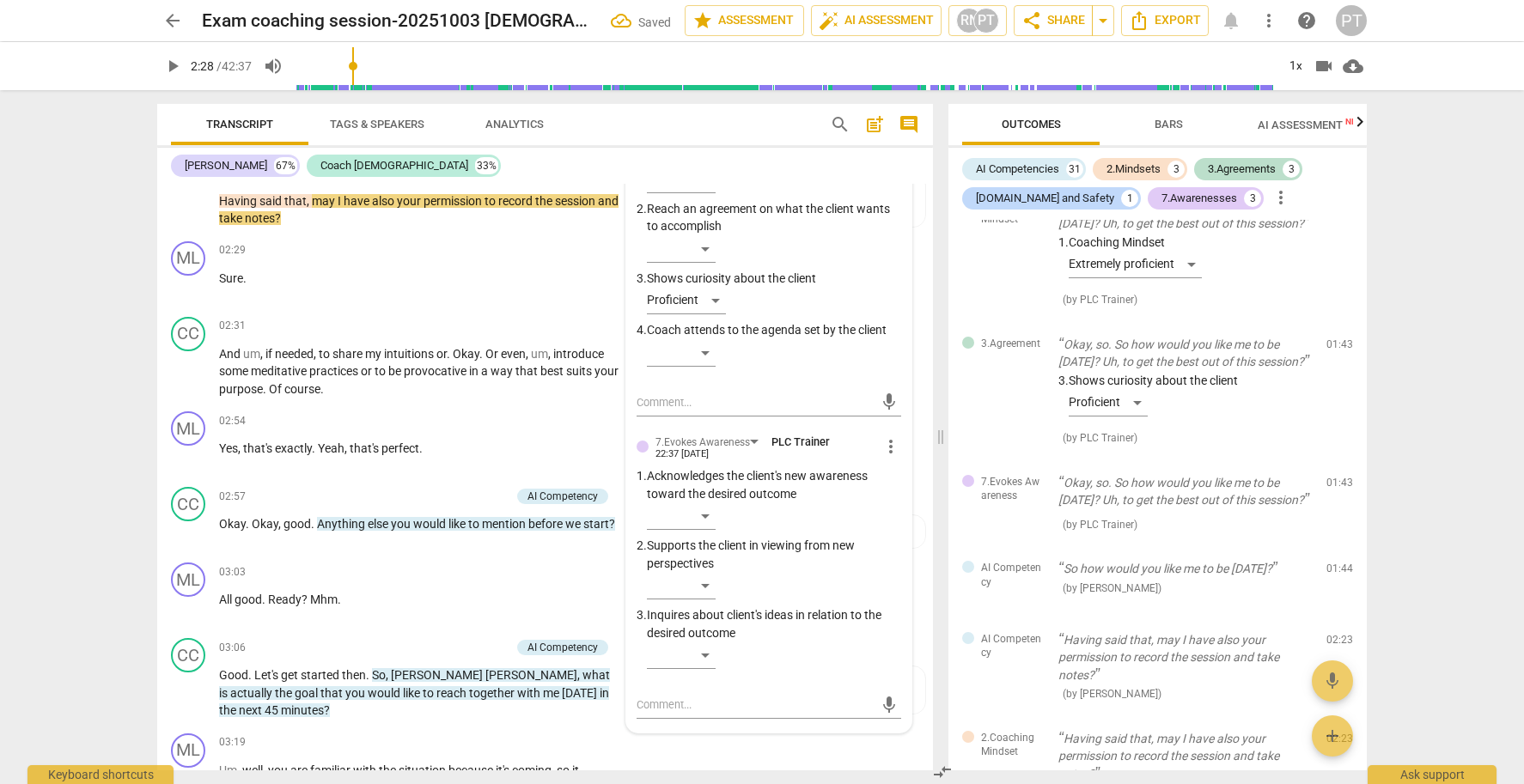
scroll to position [912, 0]
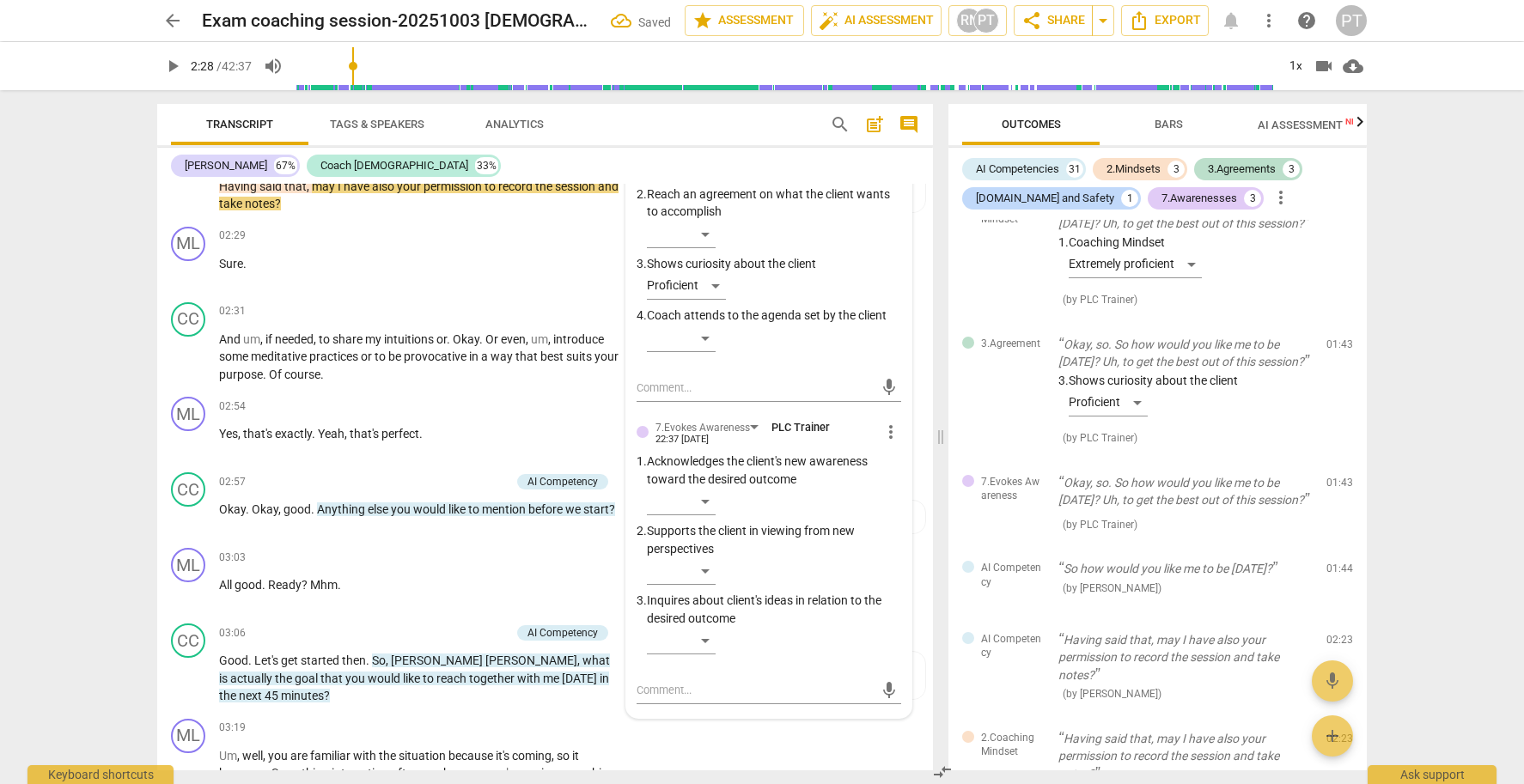
click at [702, 541] on p "Supports the client in viewing from new perspectives" at bounding box center [774, 540] width 254 height 35
click at [704, 627] on div "​" at bounding box center [682, 640] width 69 height 27
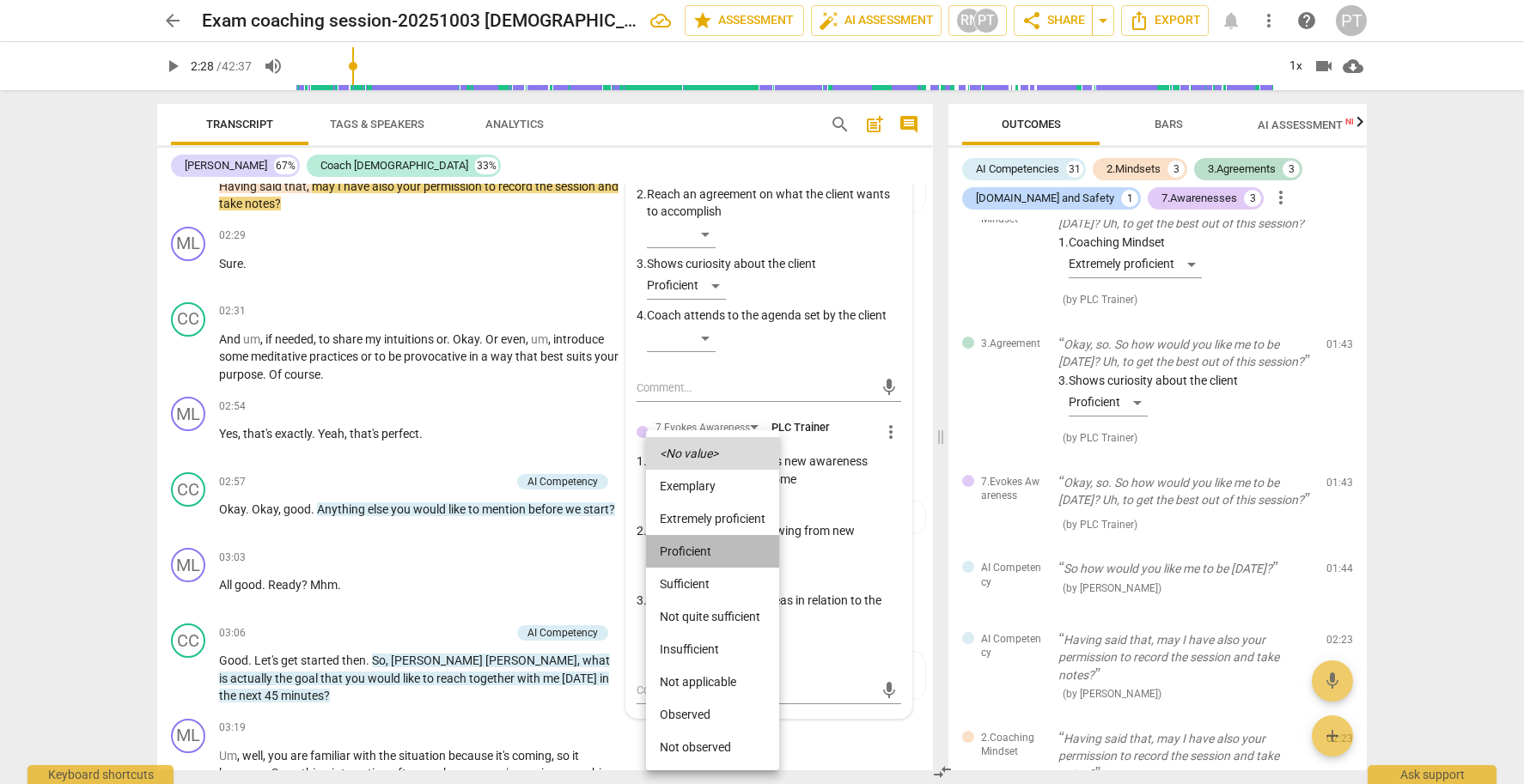
click at [704, 553] on li "Proficient" at bounding box center [713, 551] width 133 height 33
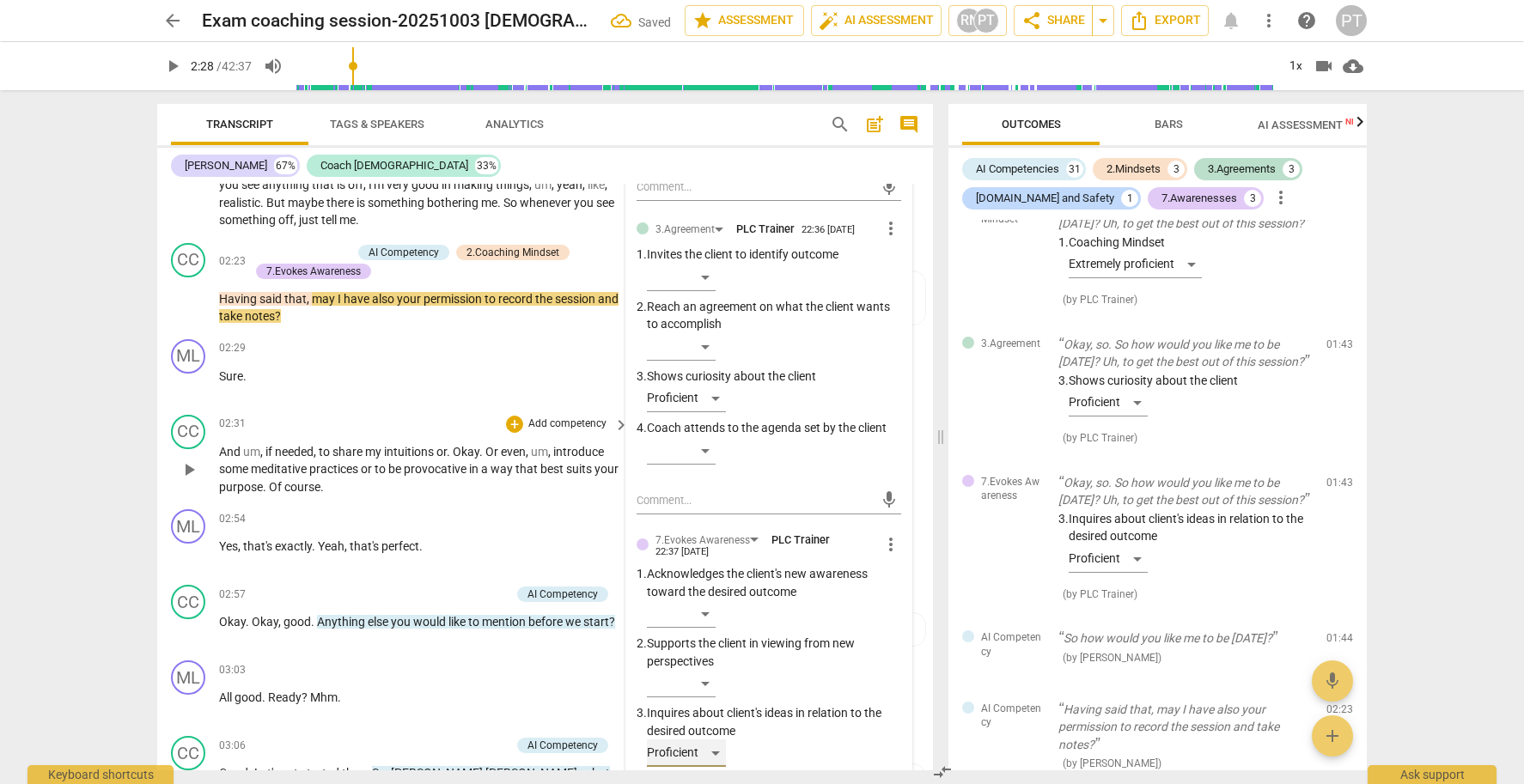
scroll to position [802, 0]
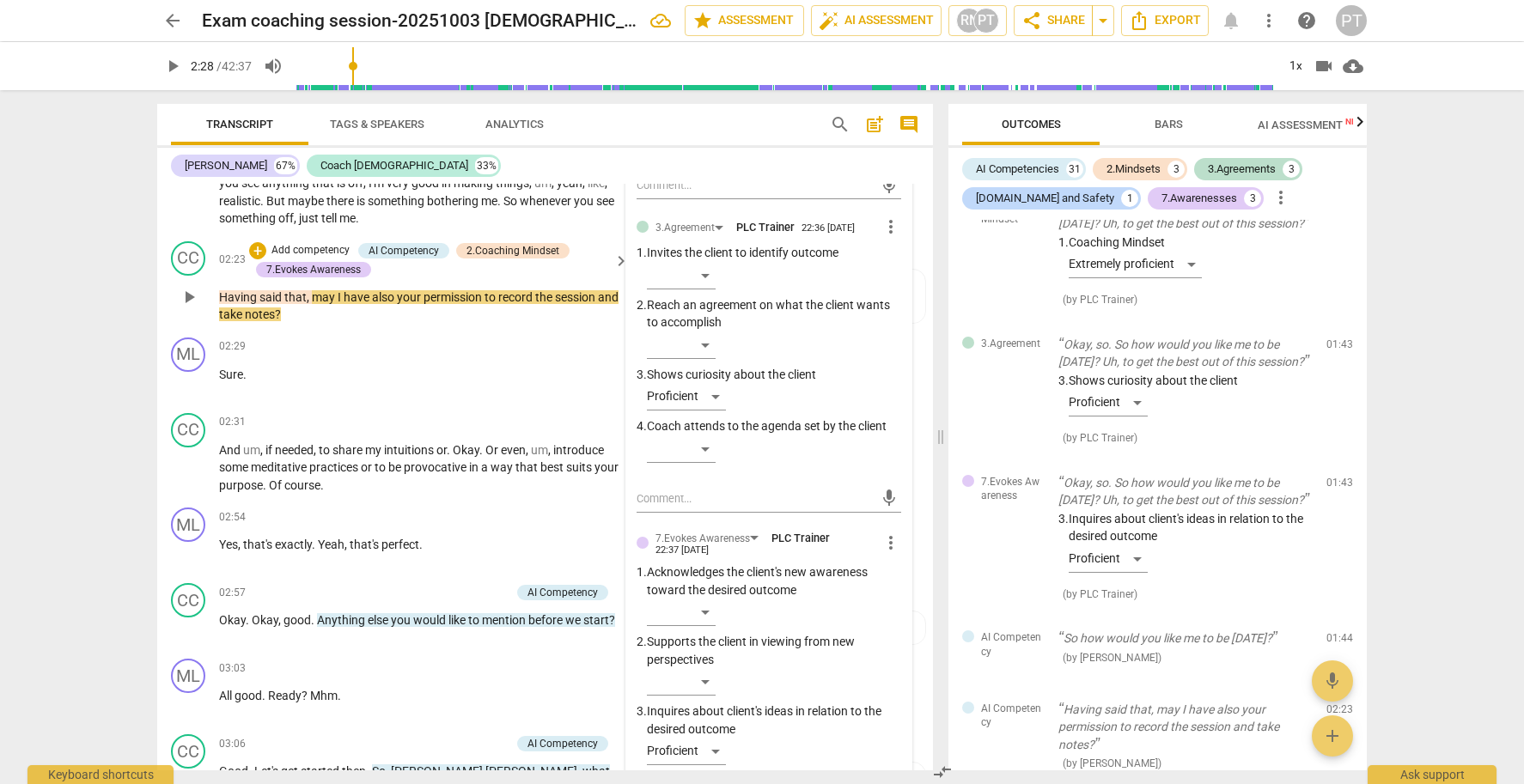
click at [329, 243] on p "Add competency" at bounding box center [311, 251] width 81 height 16
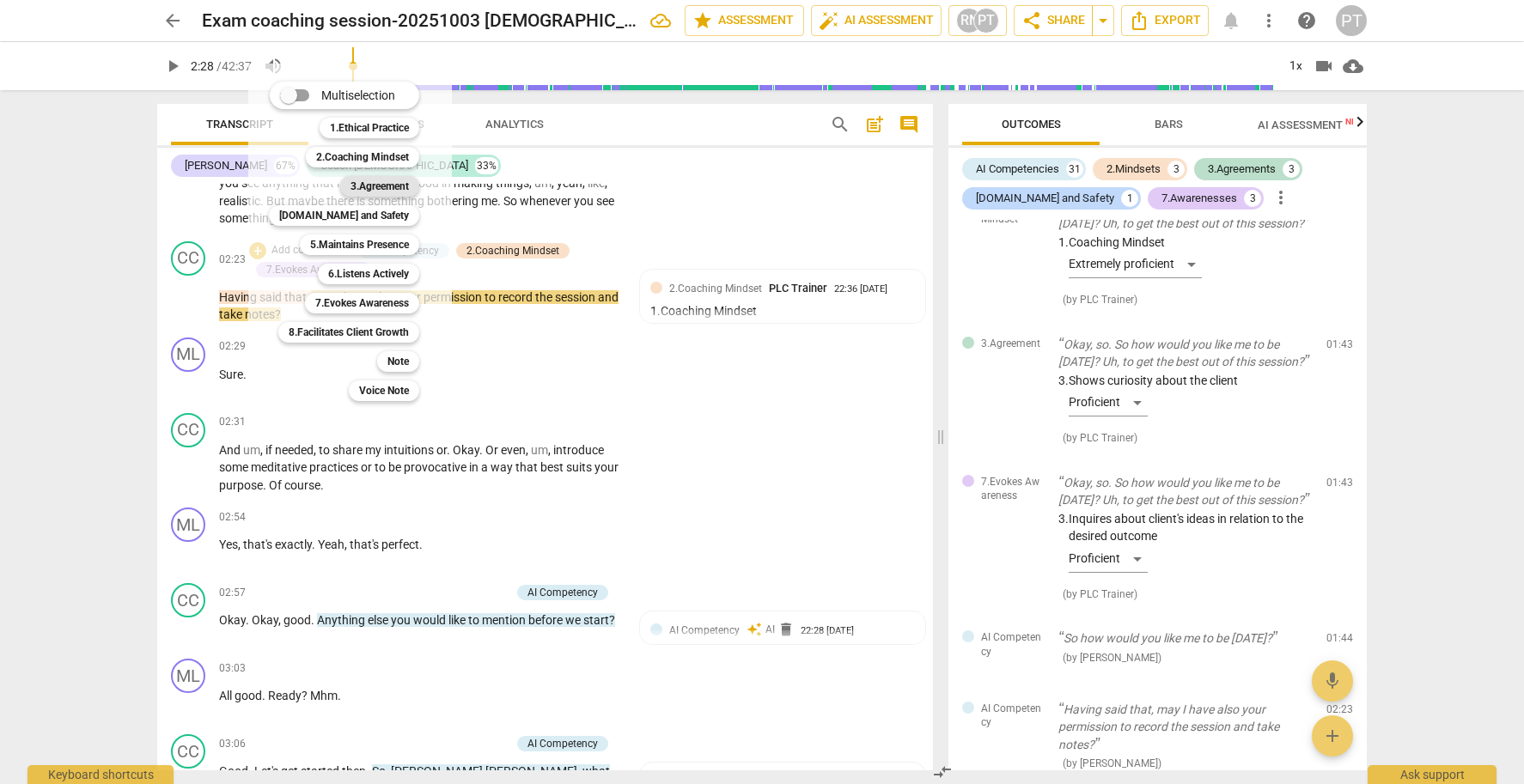
click at [373, 183] on b "3.Agreement" at bounding box center [380, 185] width 58 height 20
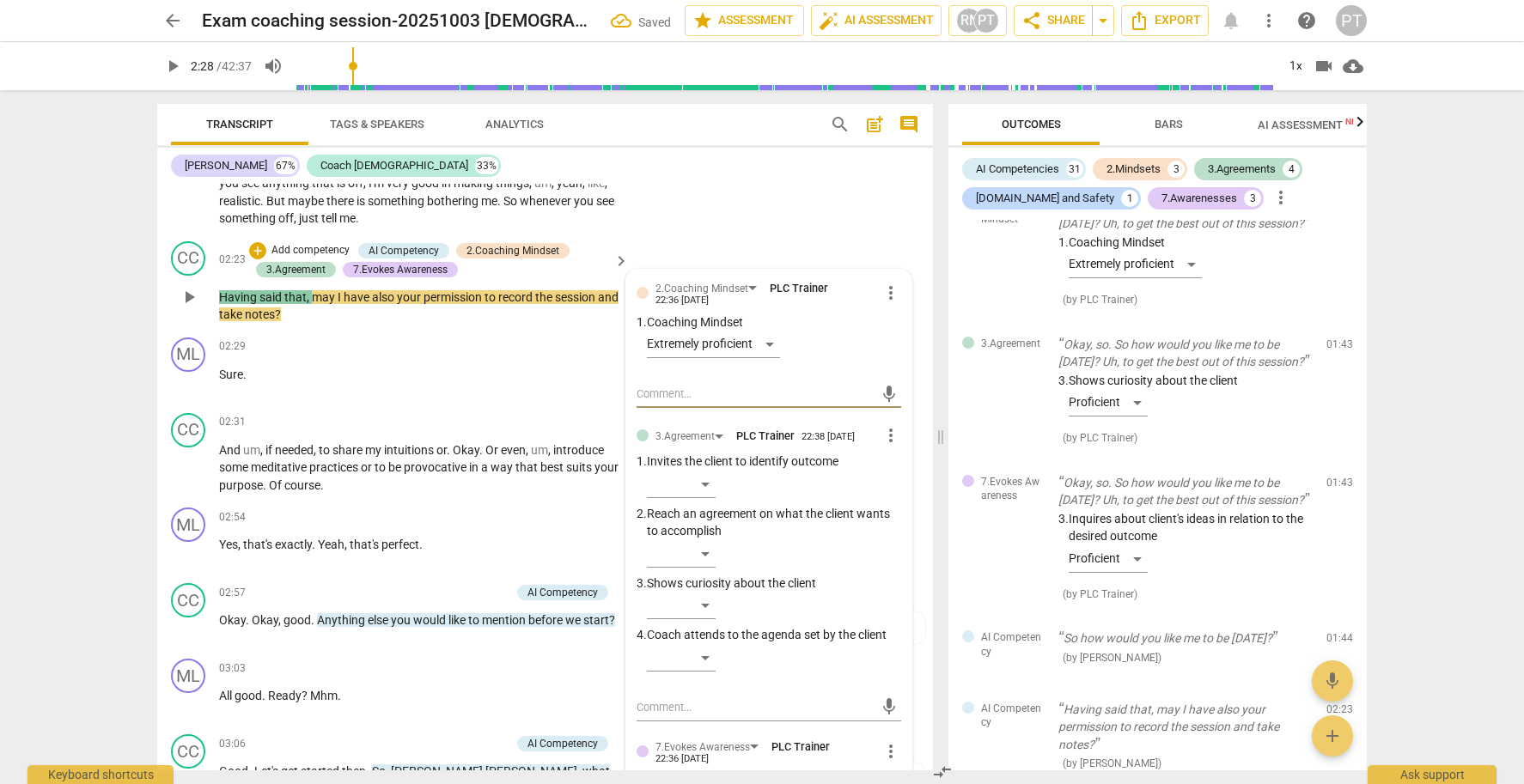
scroll to position [1887, 0]
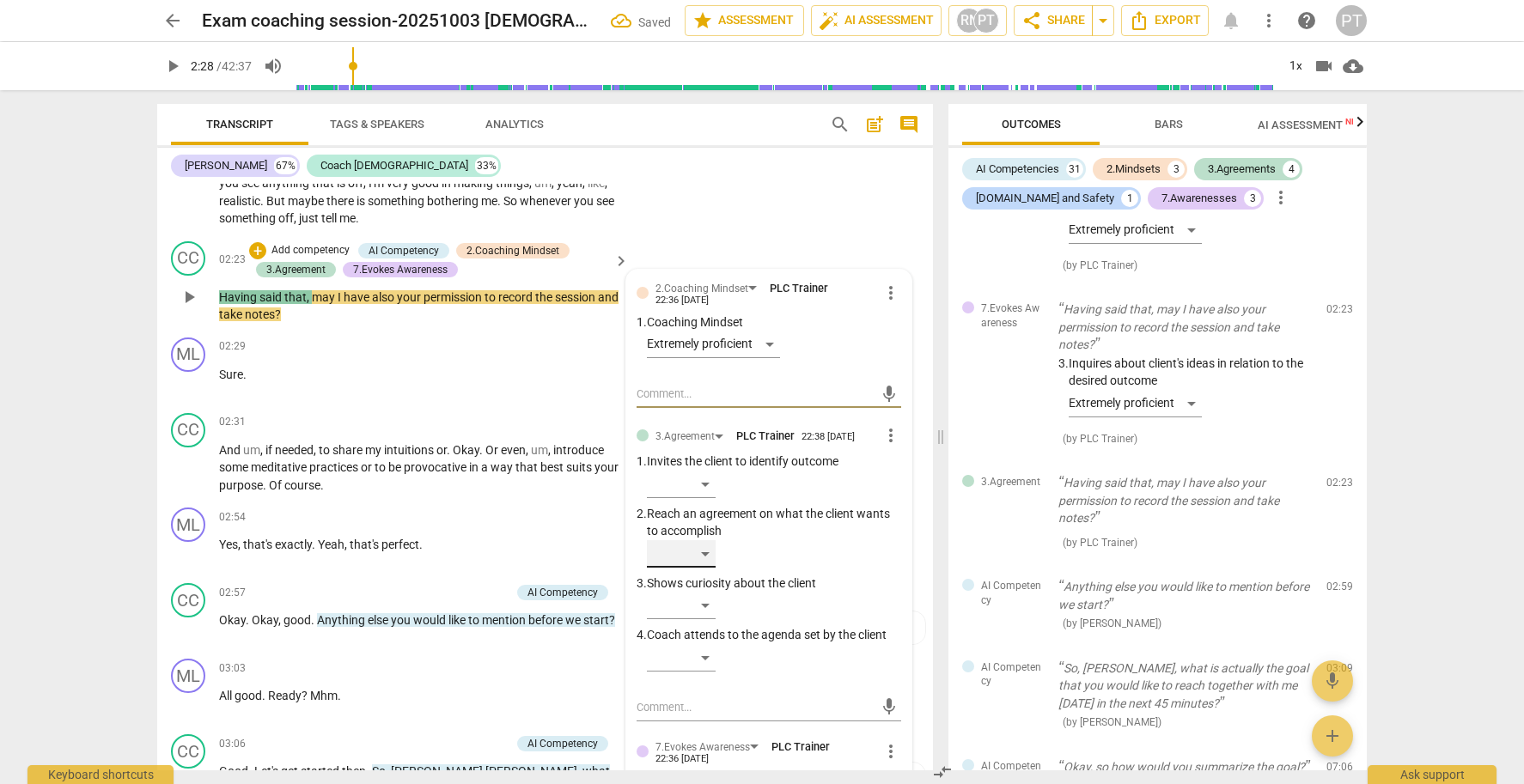
click at [702, 540] on div "​" at bounding box center [682, 554] width 69 height 27
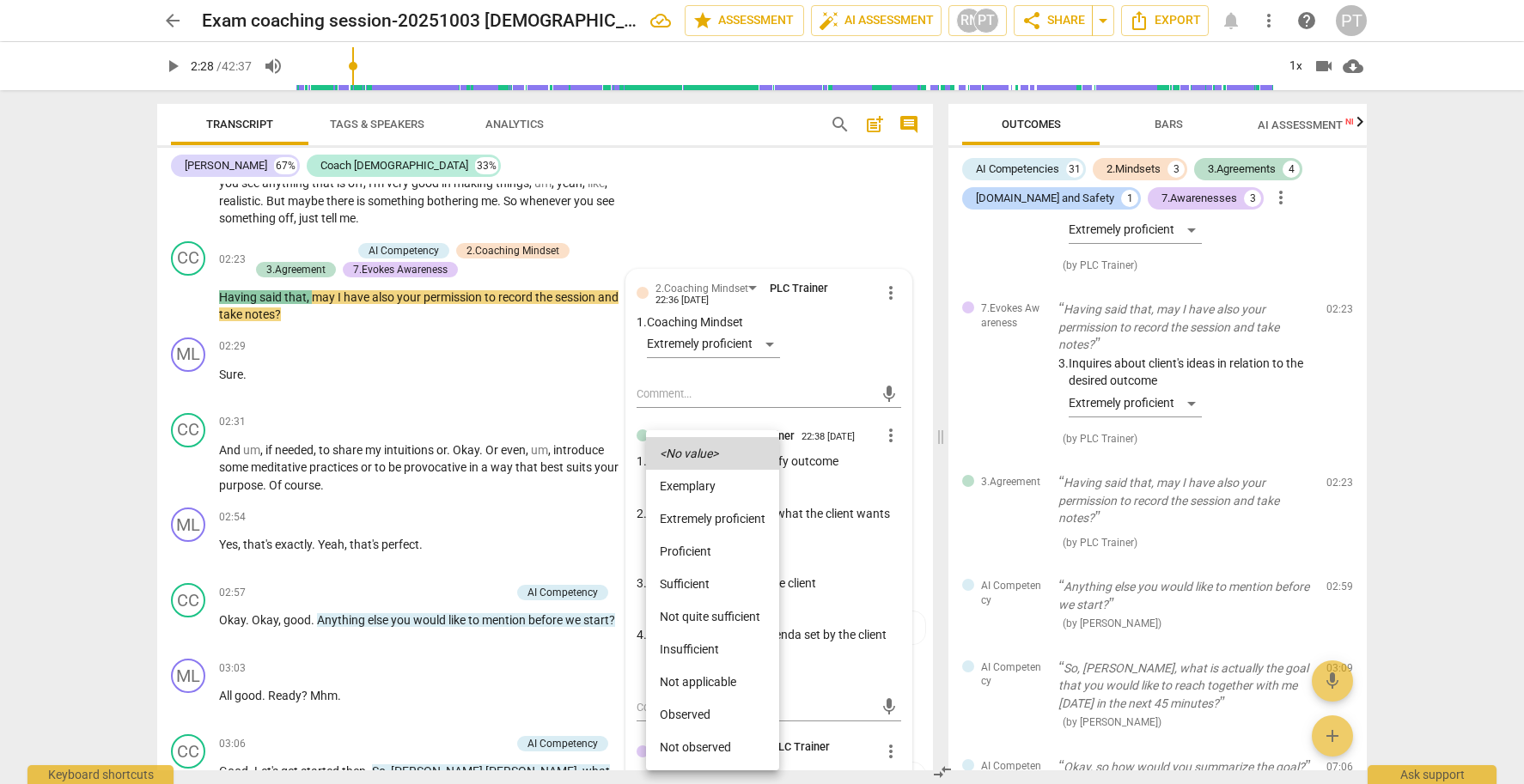
click at [703, 547] on li "Proficient" at bounding box center [713, 551] width 133 height 33
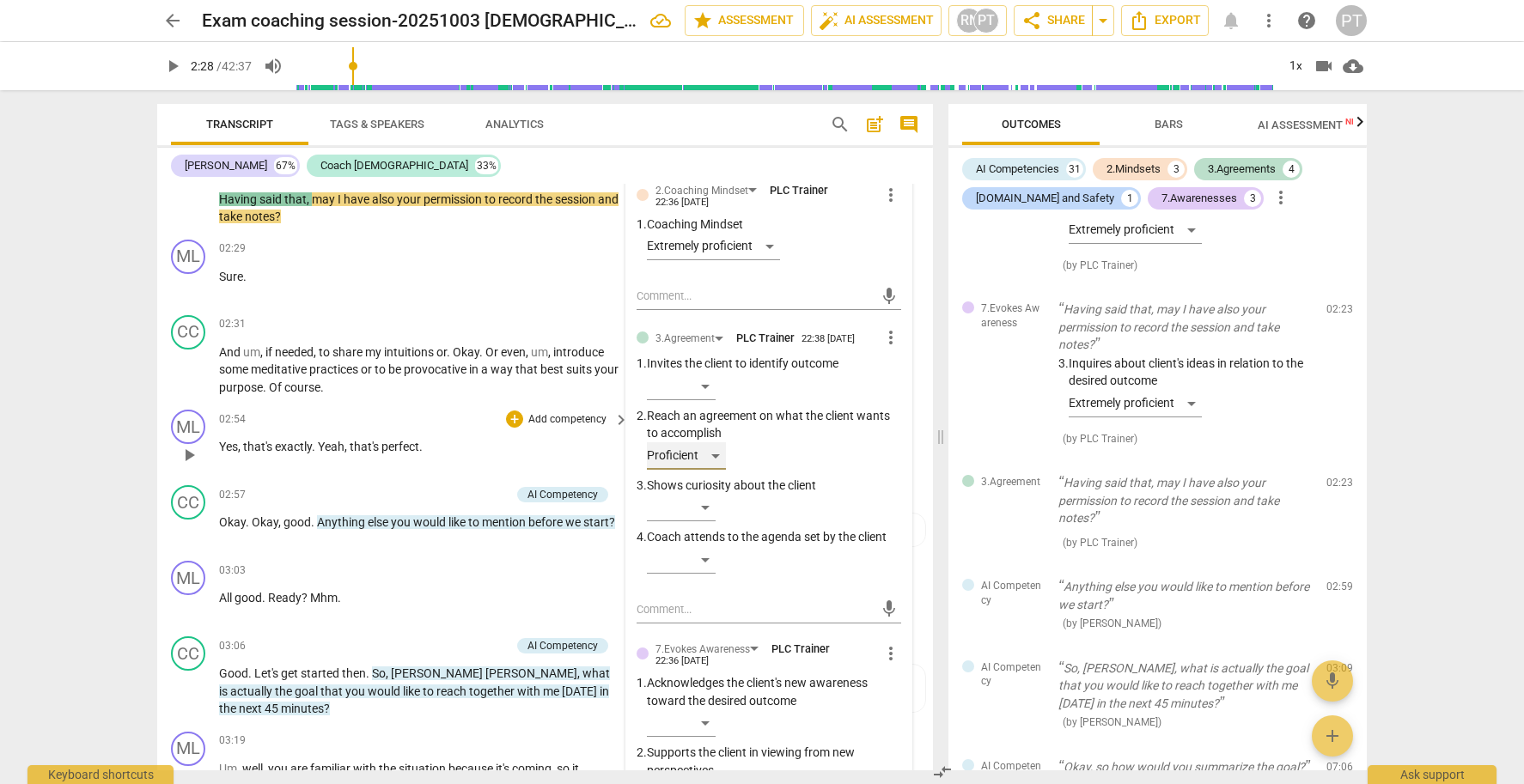
scroll to position [902, 0]
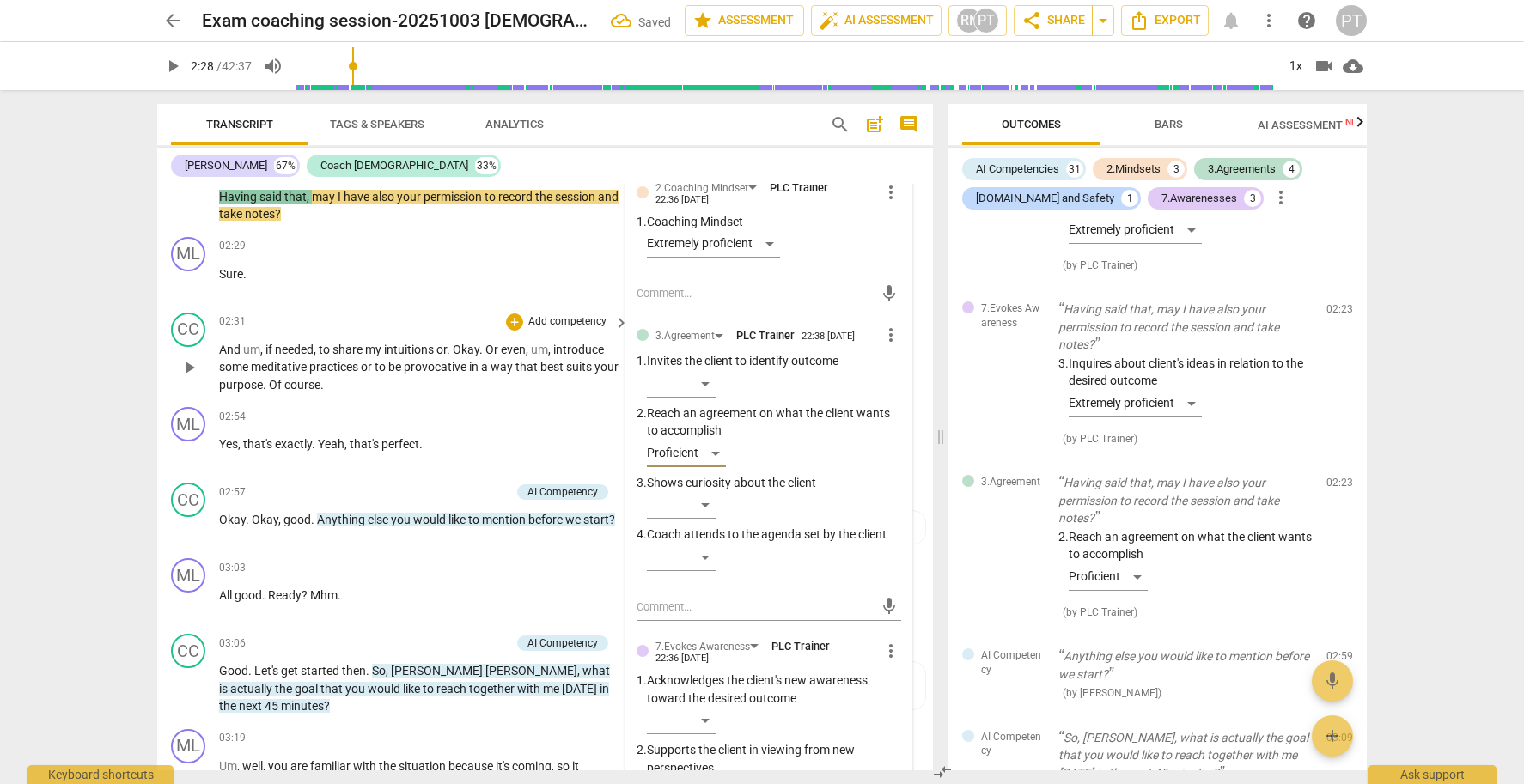
click at [191, 358] on span "play_arrow" at bounding box center [188, 367] width 20 height 20
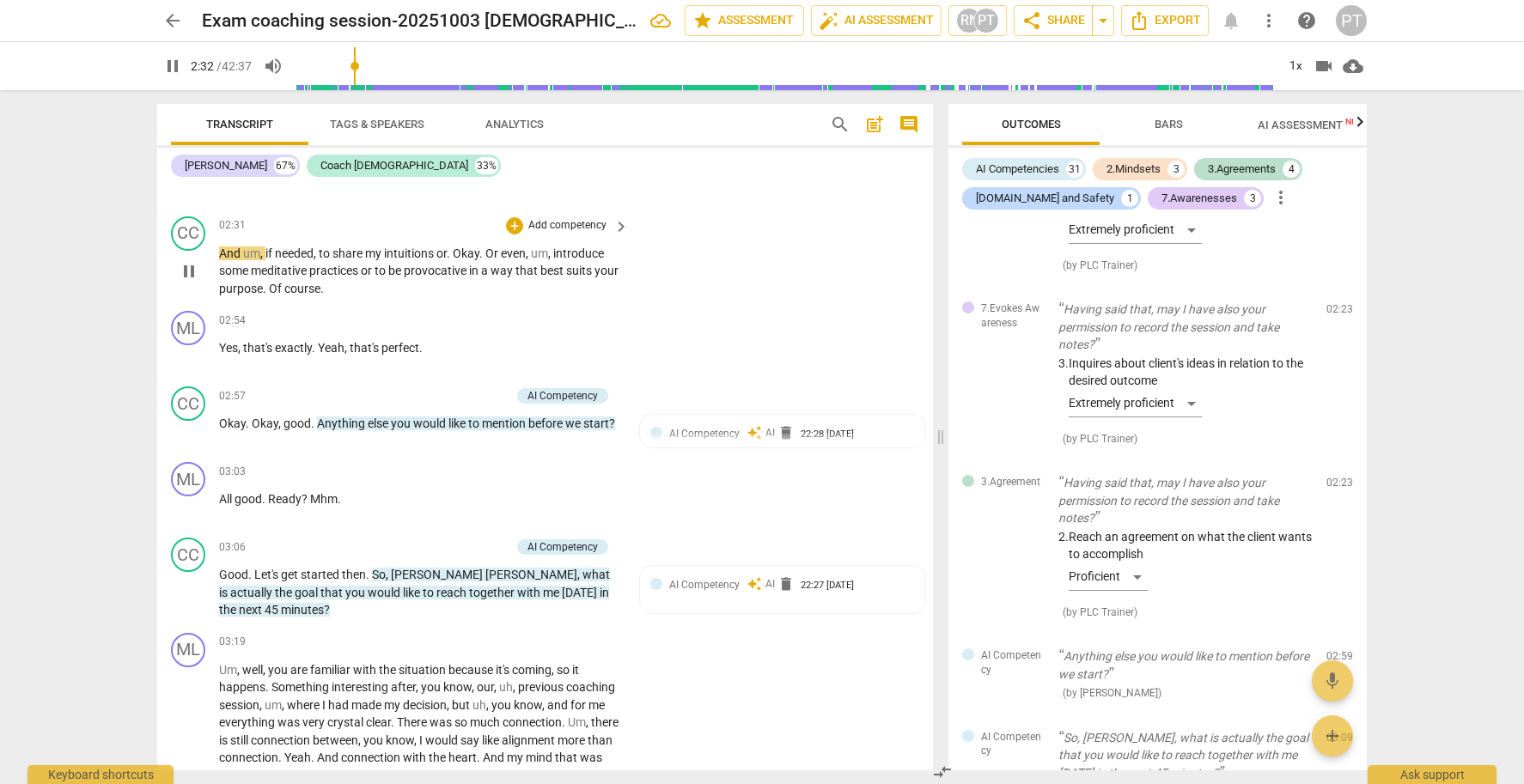
scroll to position [1003, 0]
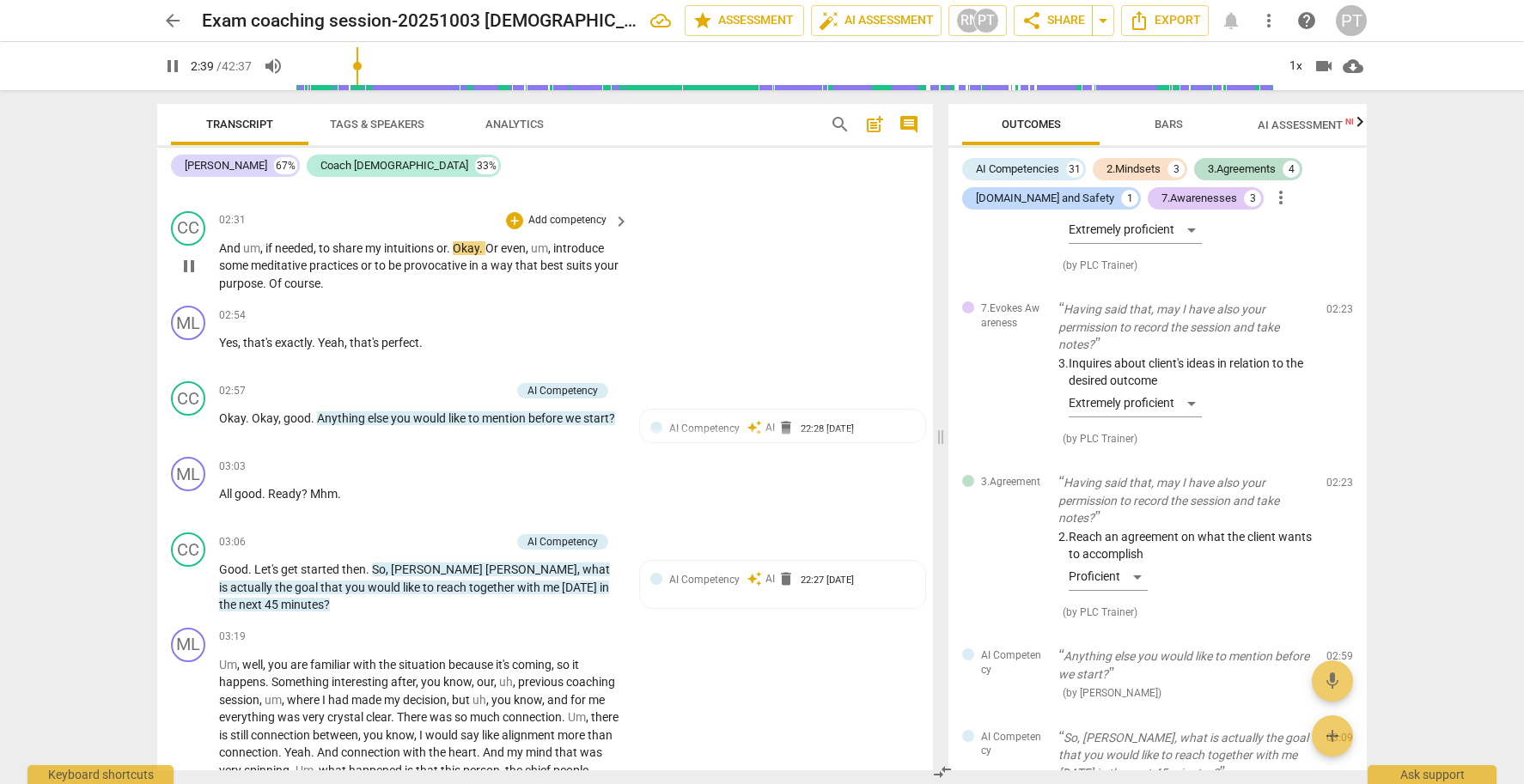
click at [196, 256] on span "pause" at bounding box center [188, 266] width 20 height 20
type input "160"
click at [457, 241] on span "Okay" at bounding box center [466, 248] width 26 height 14
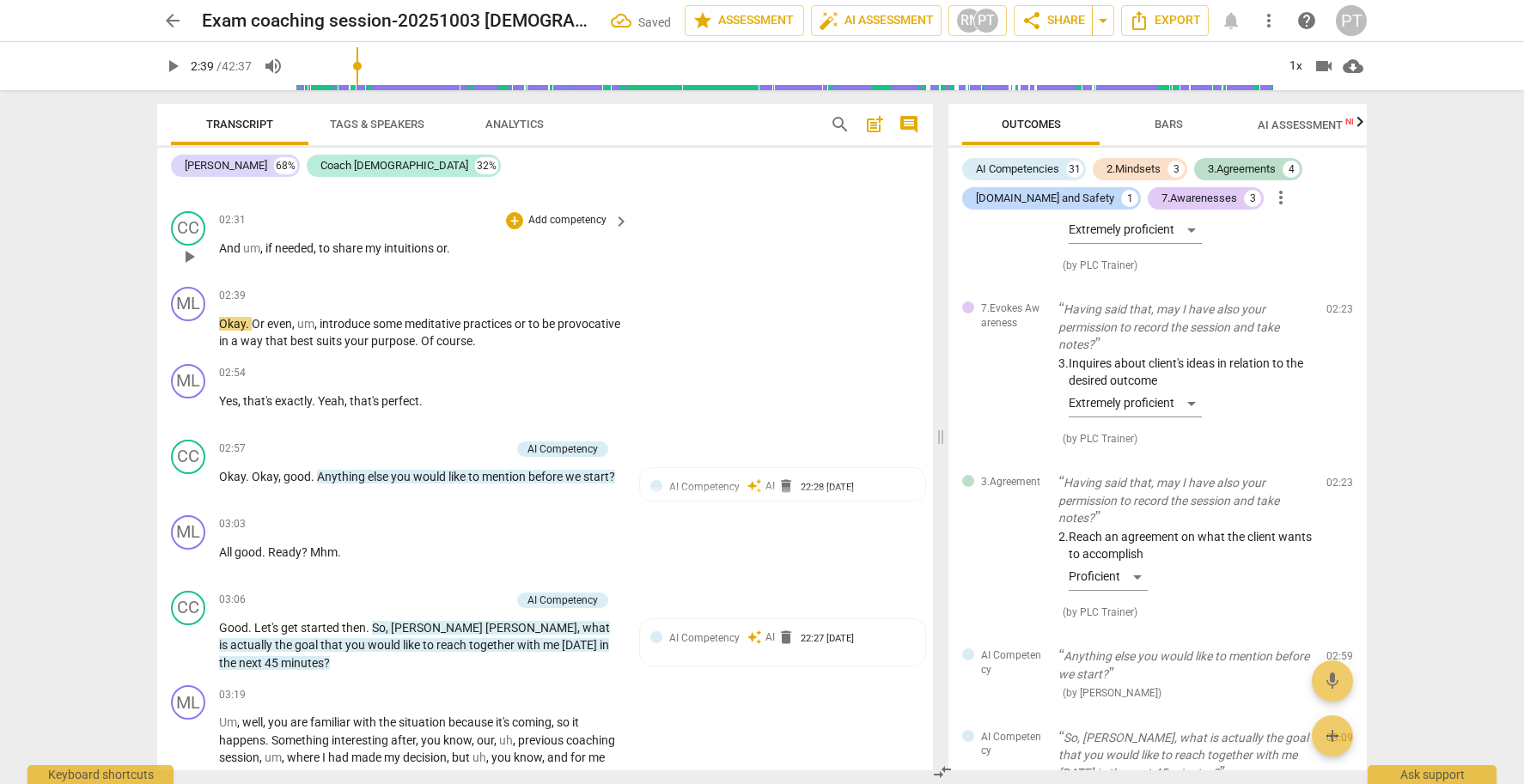
click at [517, 239] on p "And um , if needed , to share my intuitions or ." at bounding box center [419, 248] width 401 height 18
click at [458, 242] on span ". Absolutely" at bounding box center [478, 249] width 62 height 14
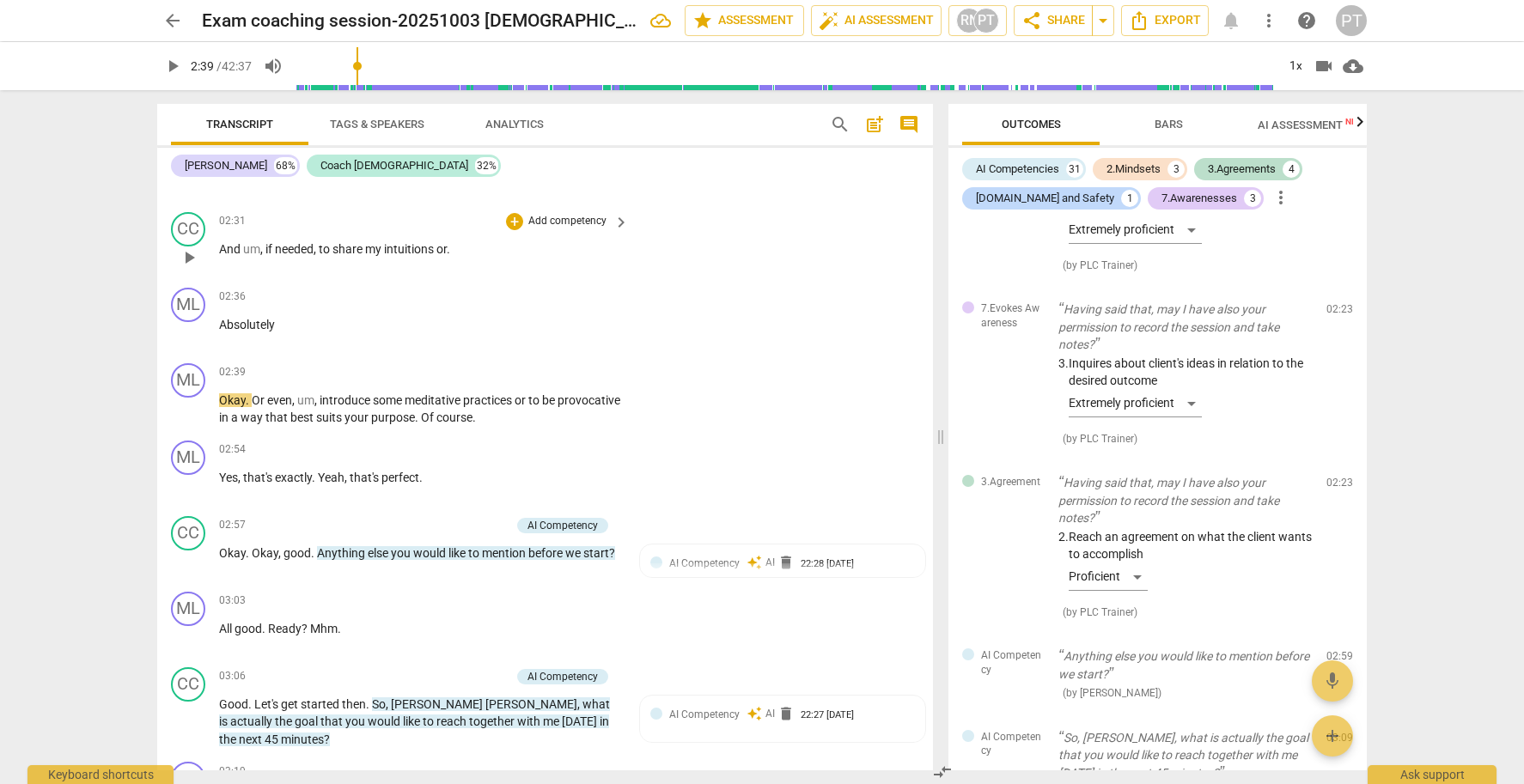
click at [547, 214] on p "Add competency" at bounding box center [567, 222] width 81 height 16
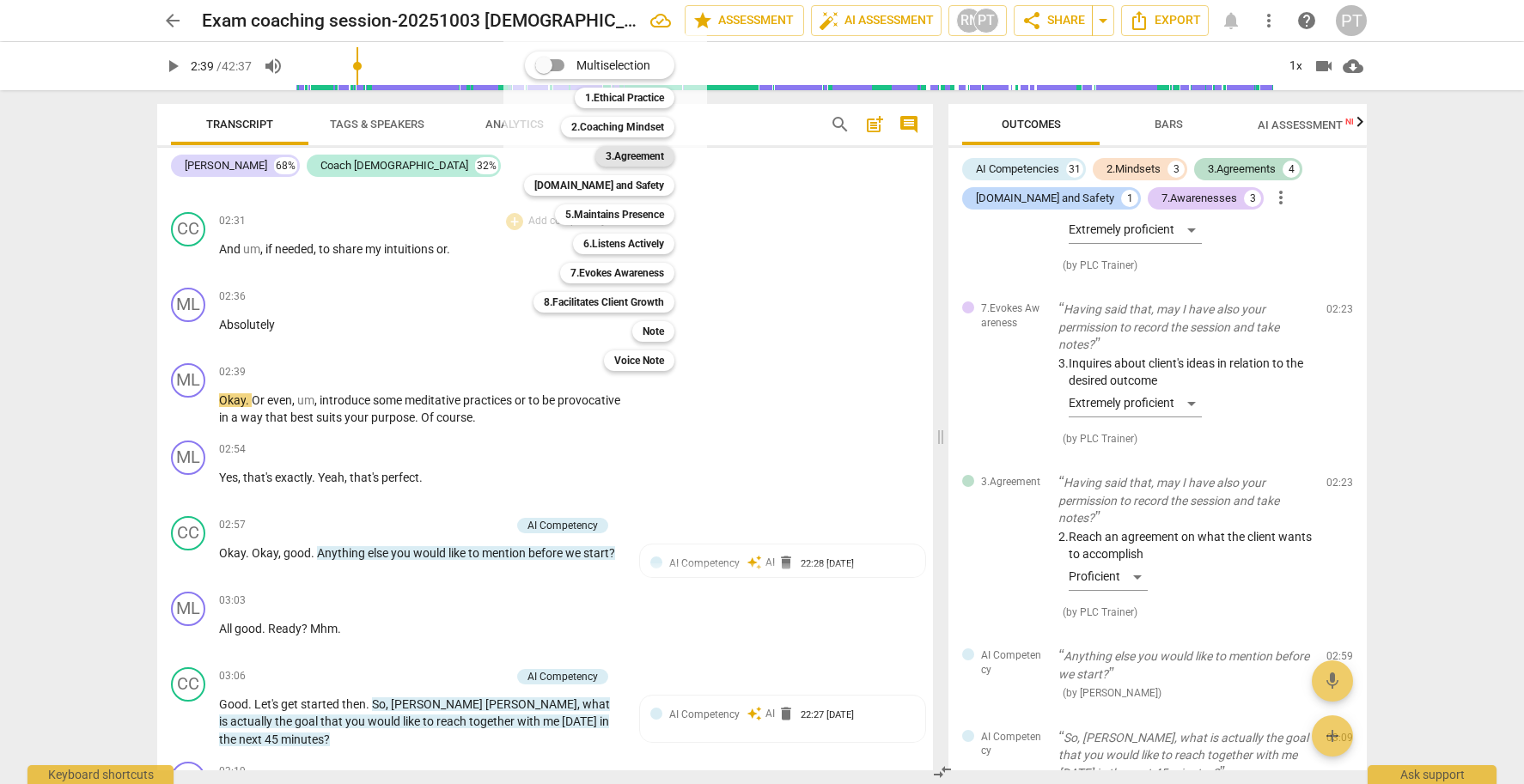
click at [645, 155] on b "3.Agreement" at bounding box center [635, 155] width 58 height 20
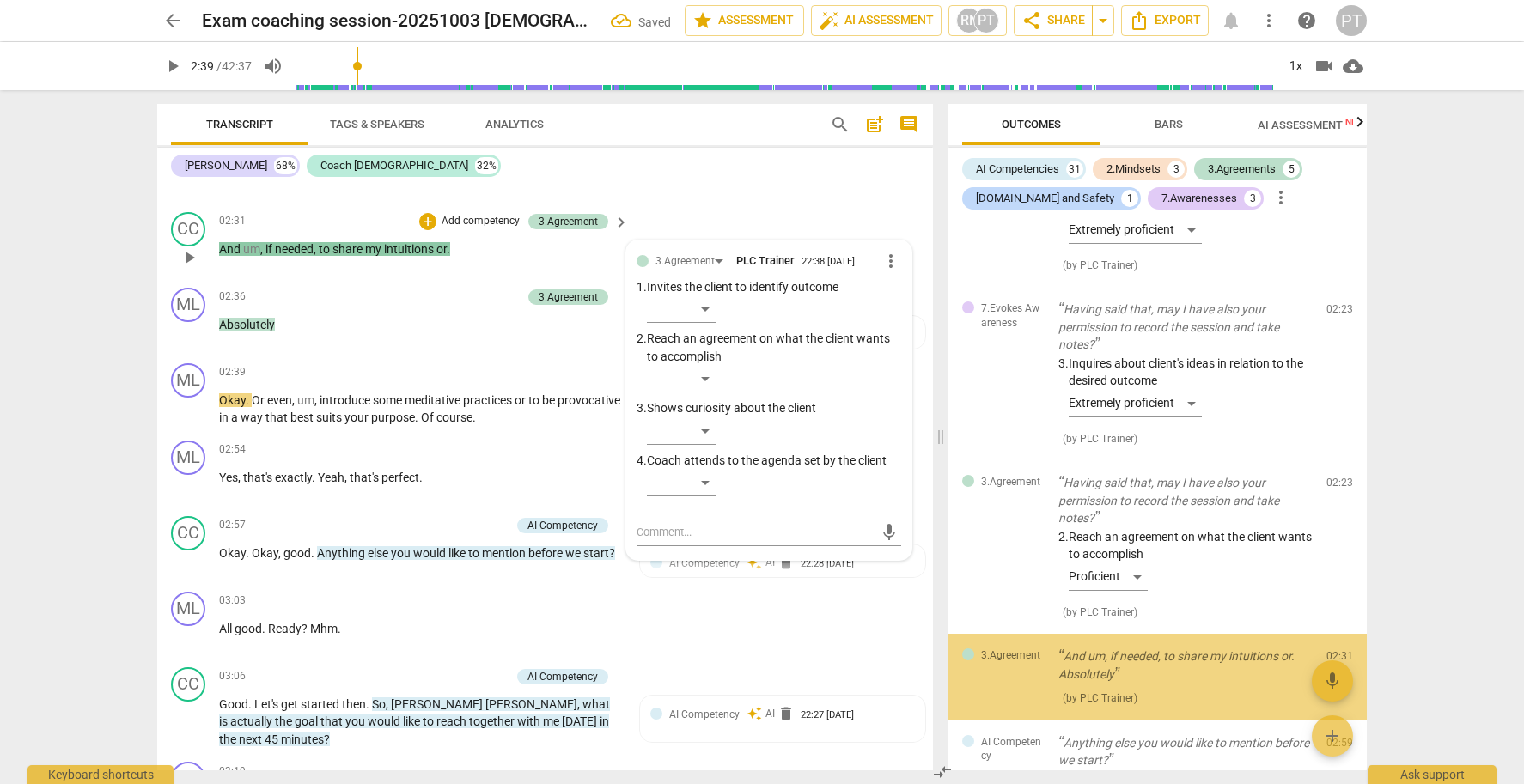
scroll to position [2049, 0]
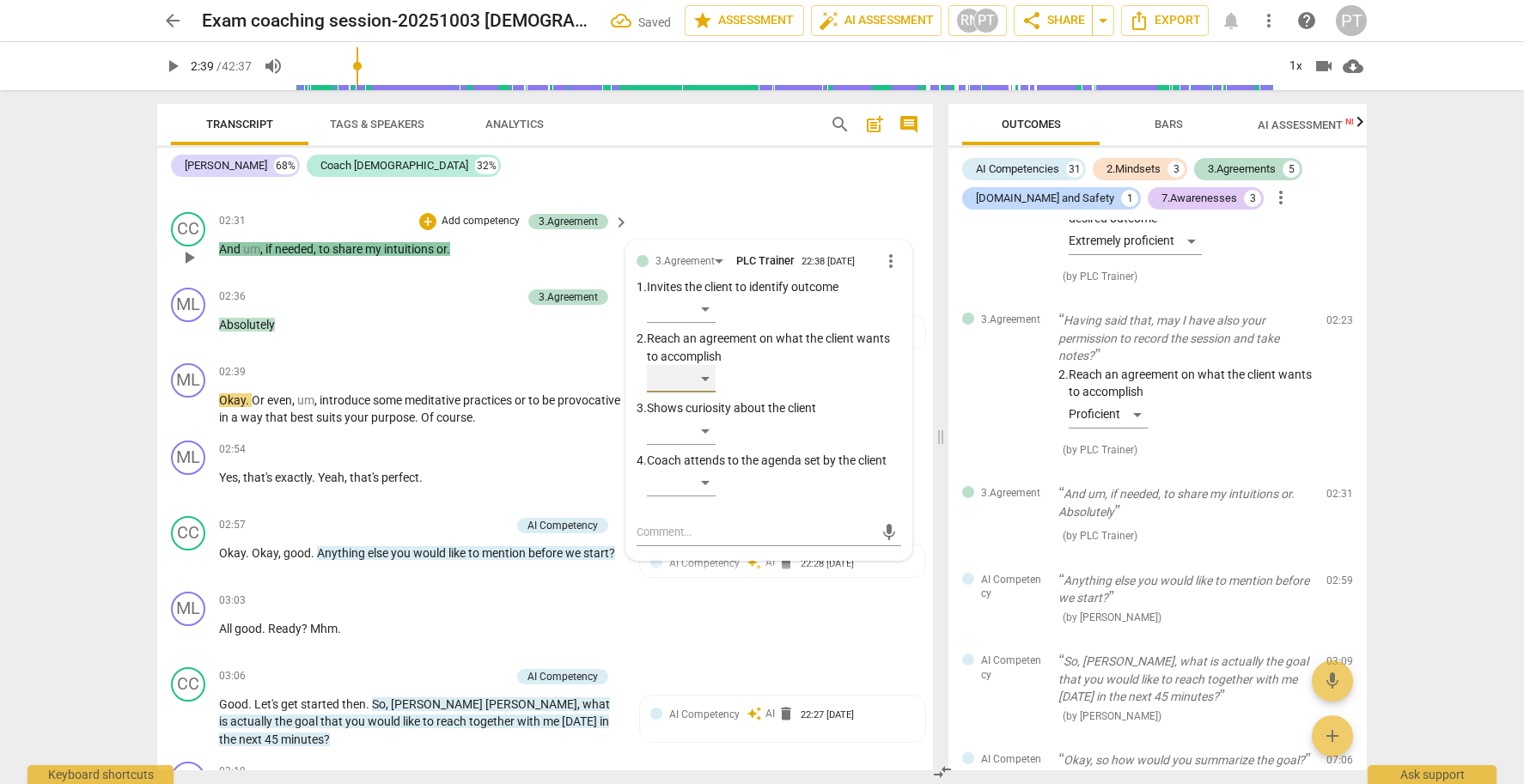
click at [705, 366] on div "​" at bounding box center [682, 379] width 69 height 27
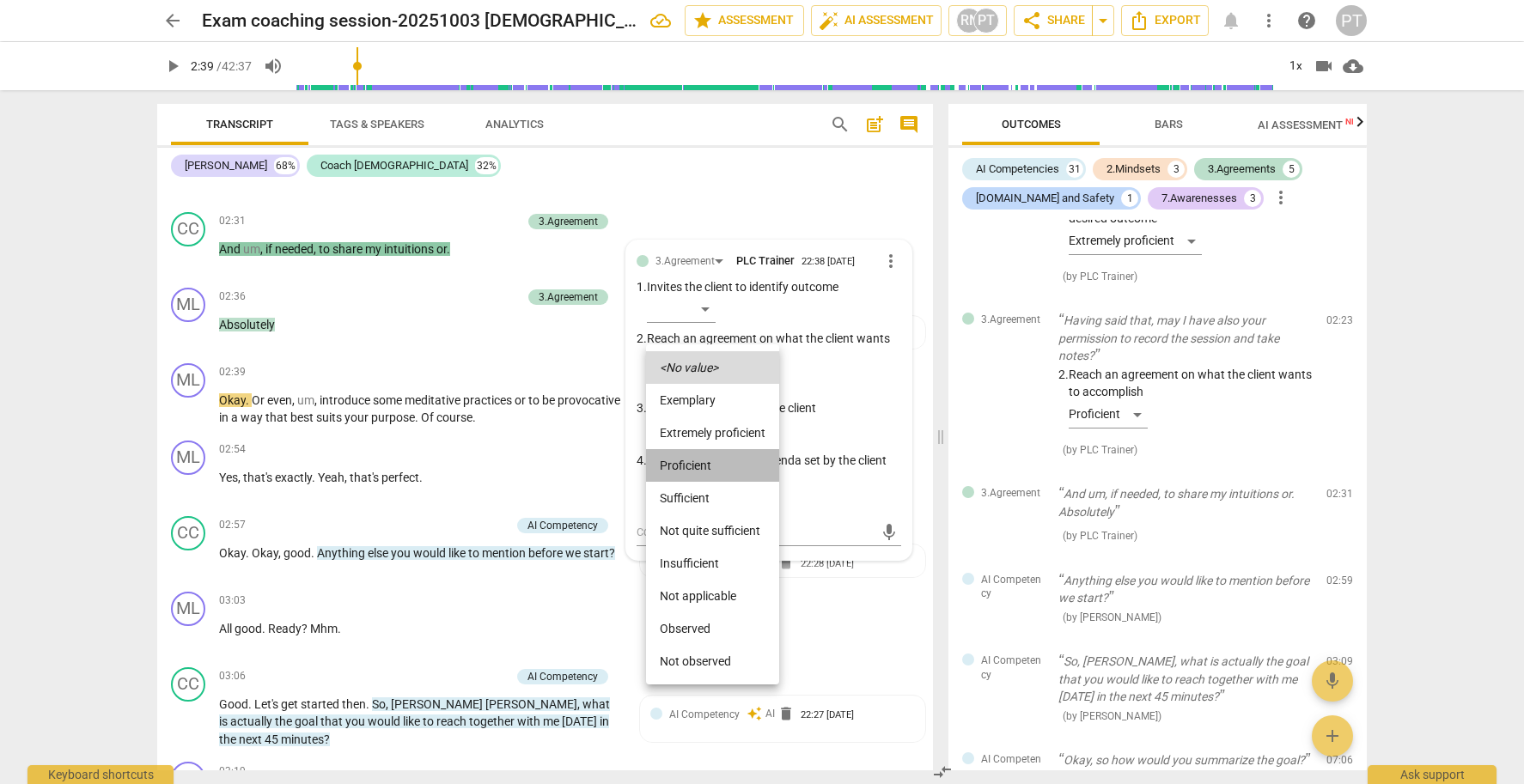
click at [704, 463] on li "Proficient" at bounding box center [713, 465] width 133 height 33
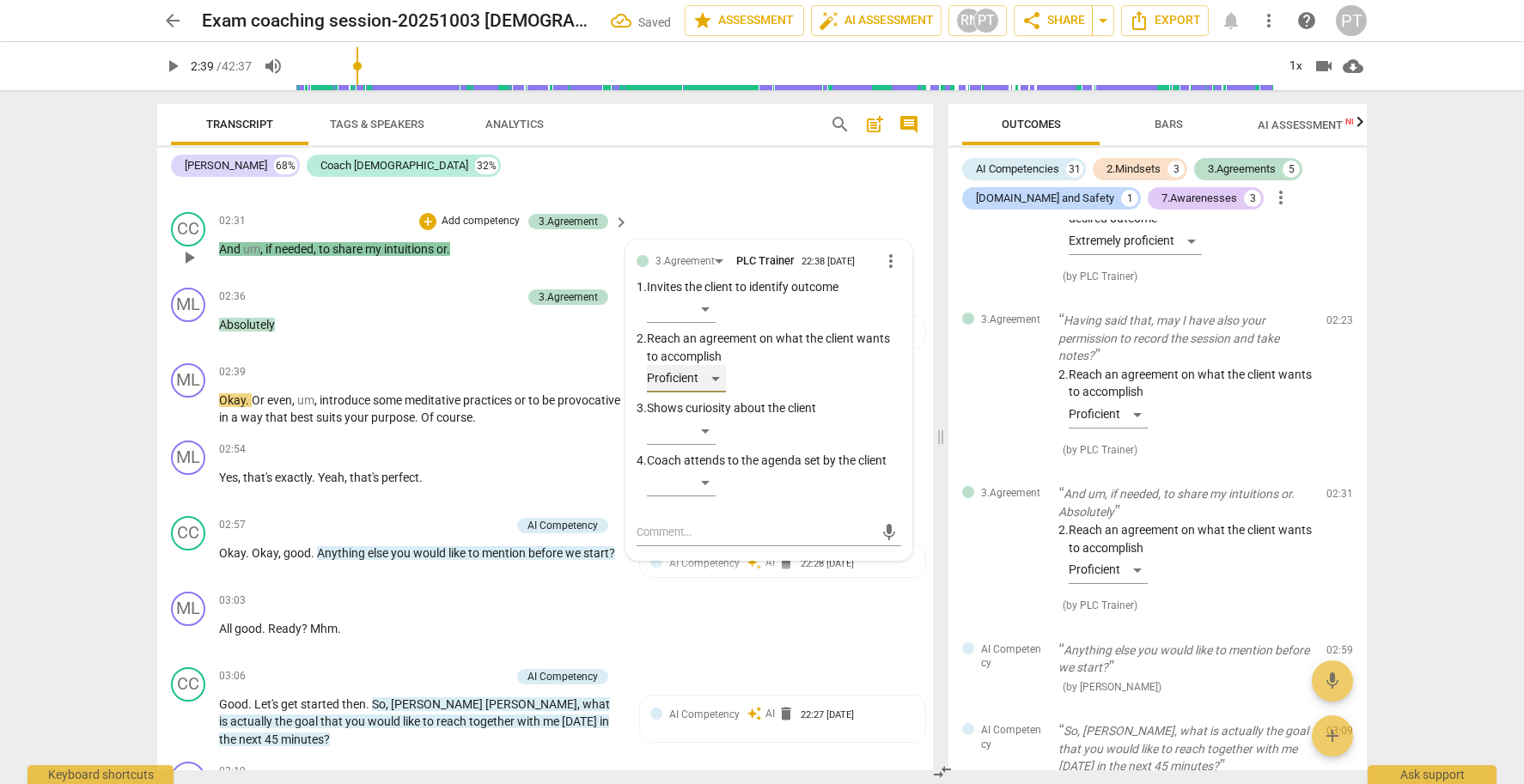
click at [691, 366] on div "Proficient" at bounding box center [687, 379] width 79 height 27
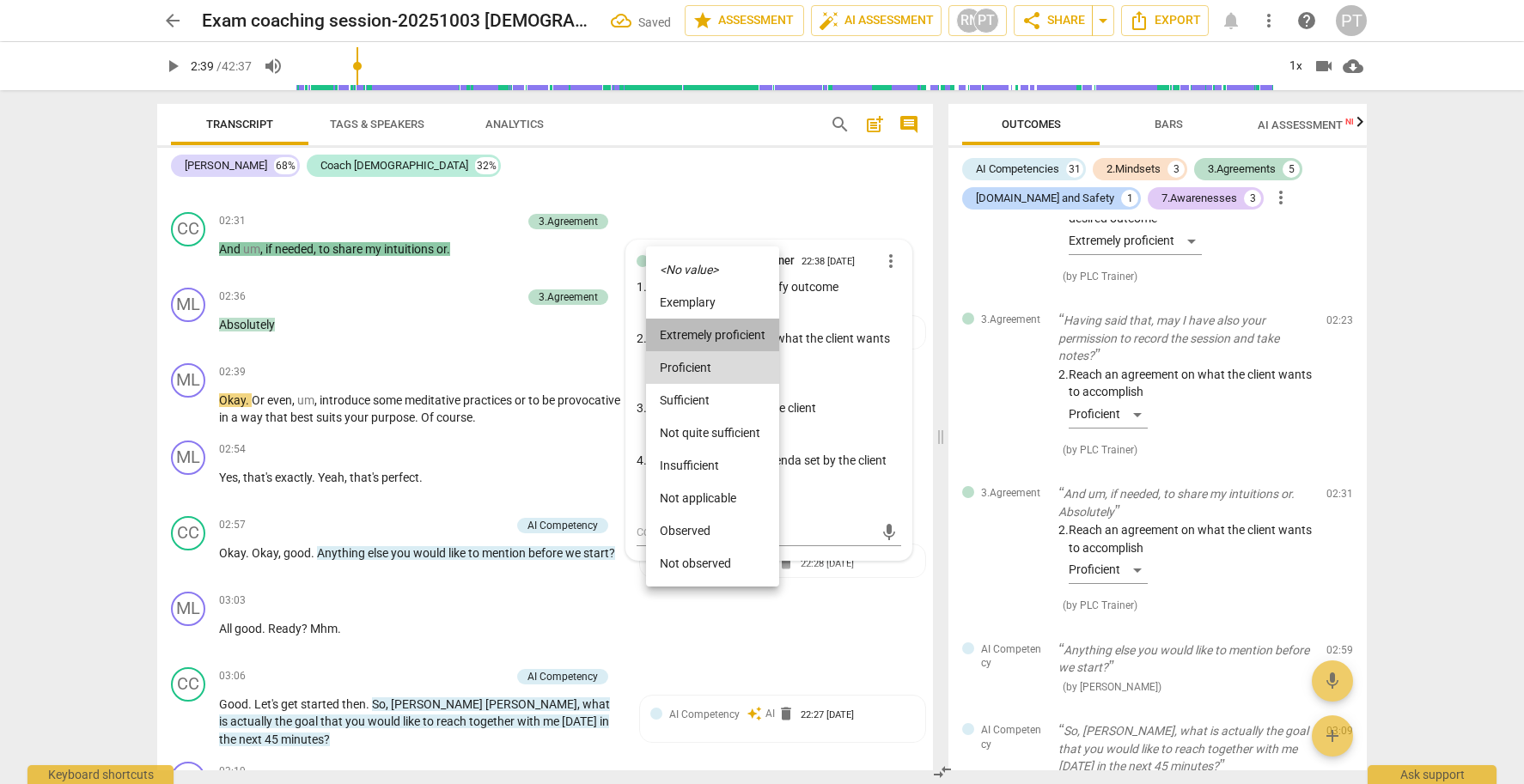
click at [711, 332] on li "Extremely proficient" at bounding box center [713, 335] width 133 height 33
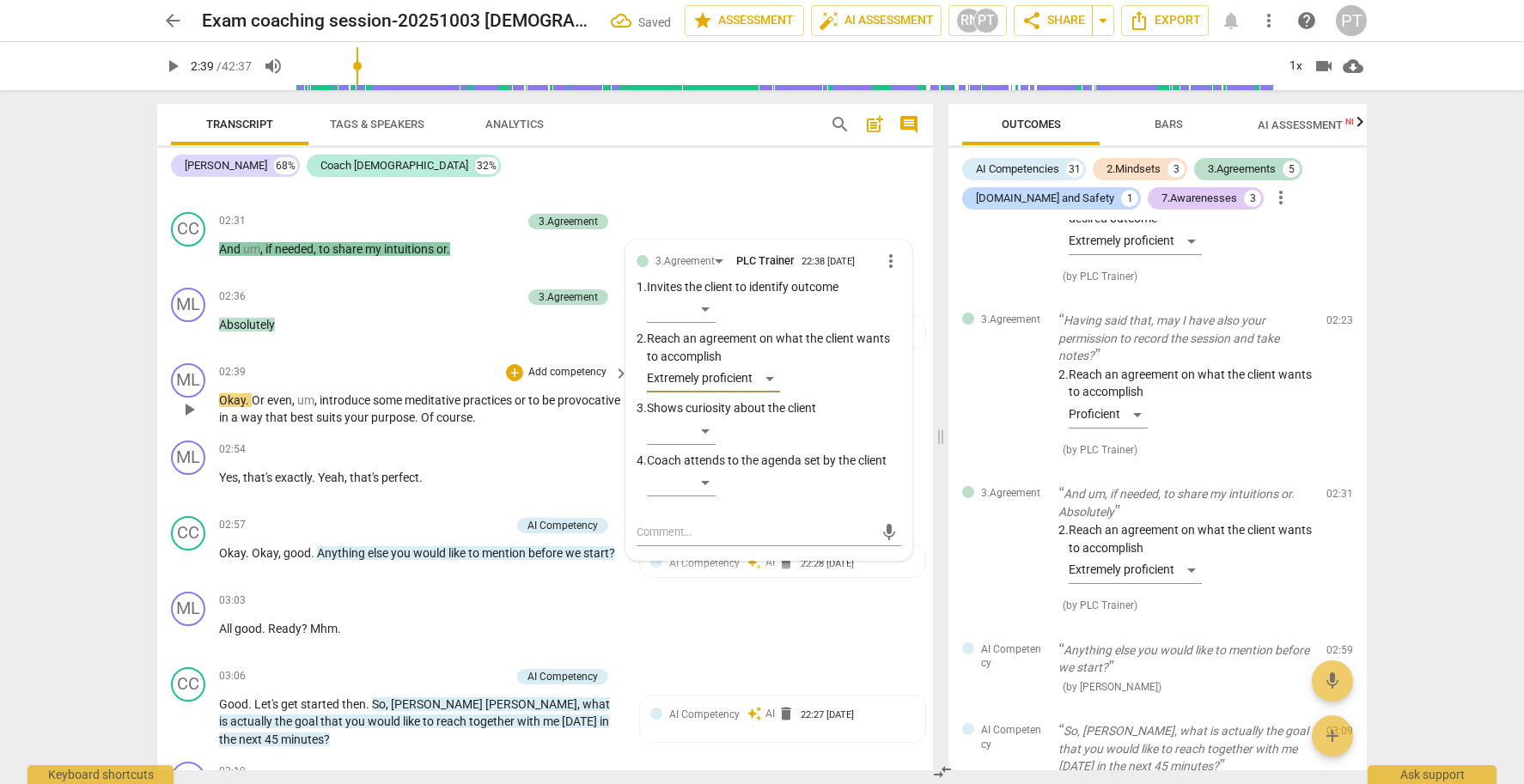
click at [194, 403] on span "play_arrow" at bounding box center [188, 409] width 20 height 20
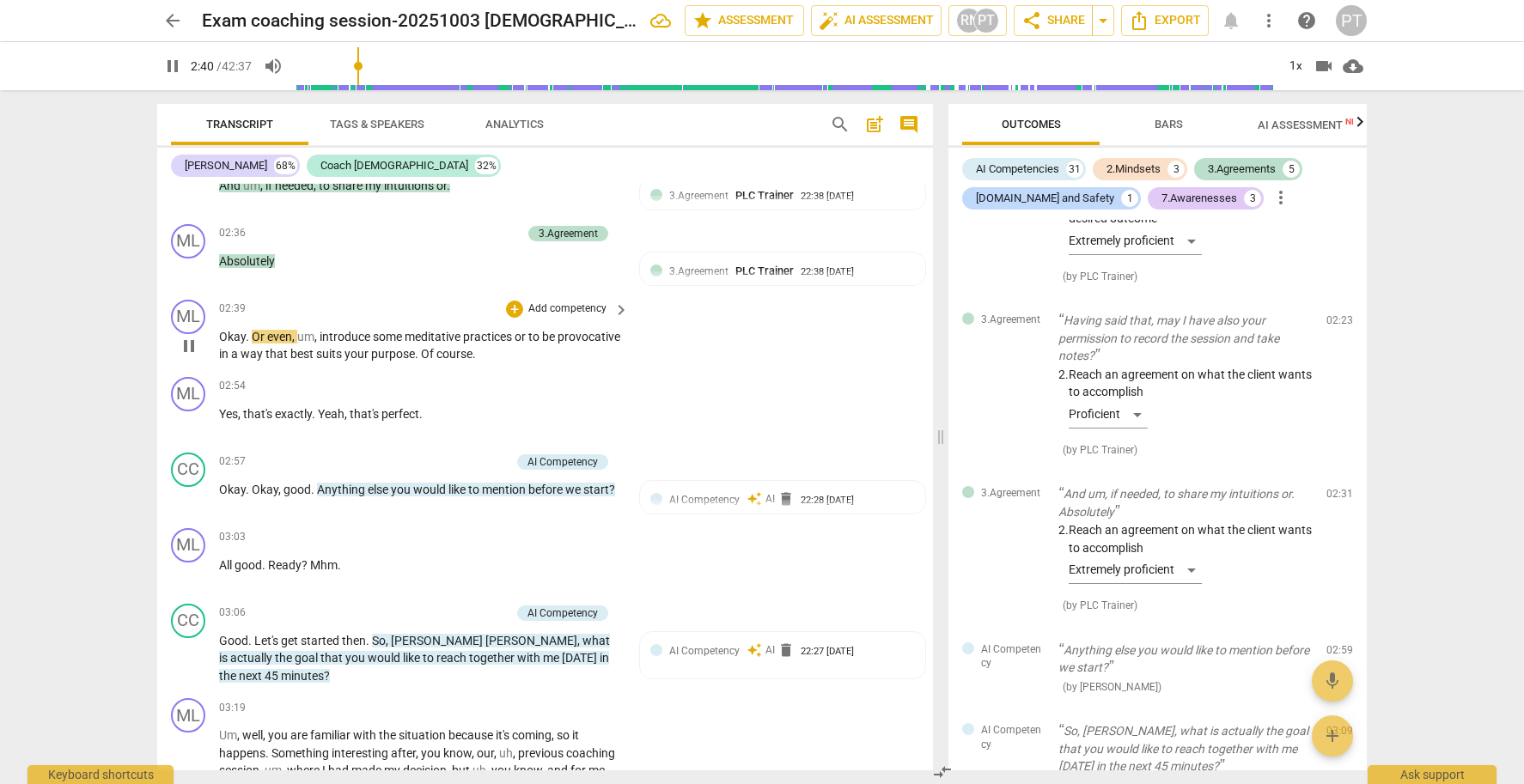
scroll to position [1049, 0]
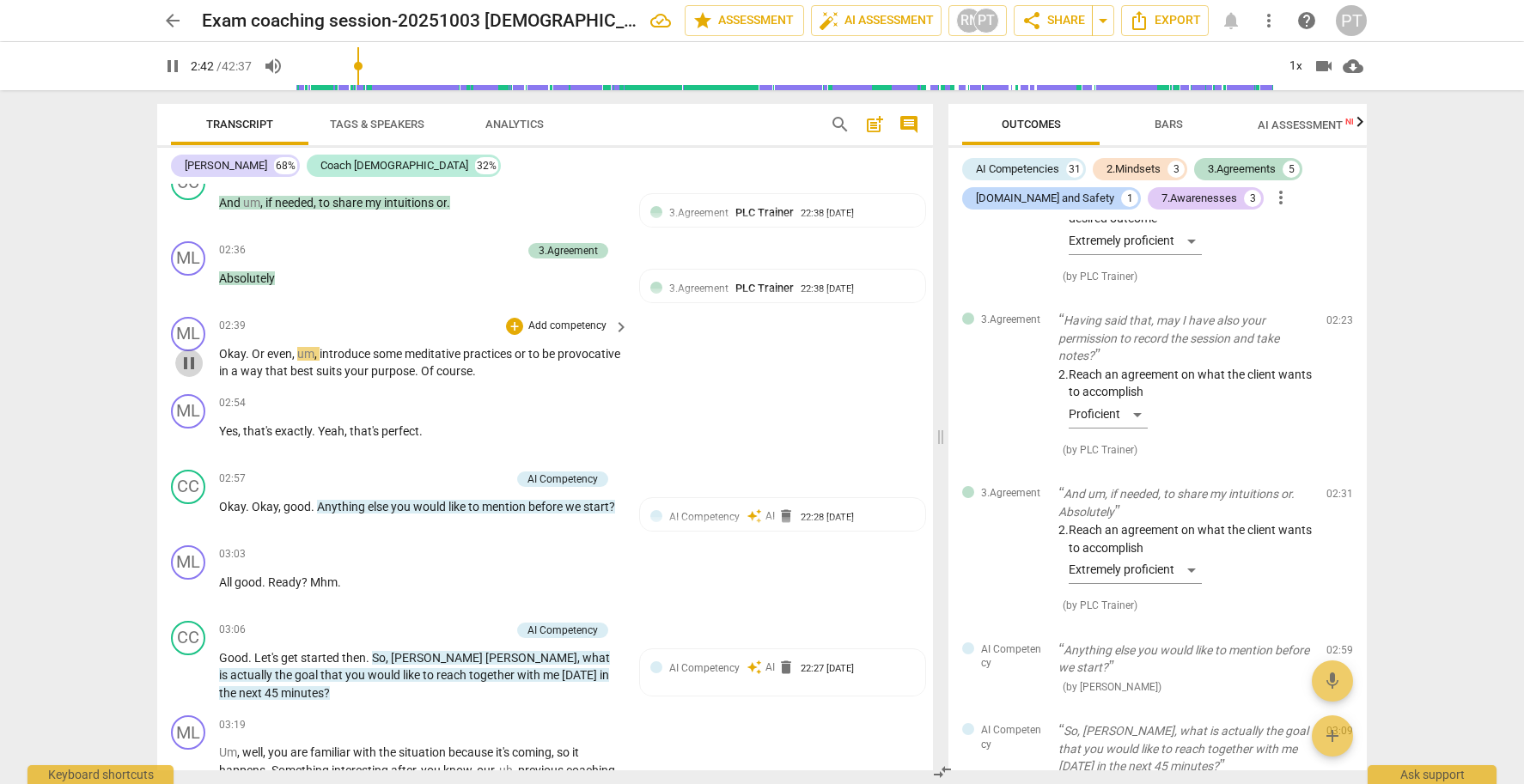
click at [186, 354] on span "pause" at bounding box center [188, 363] width 20 height 20
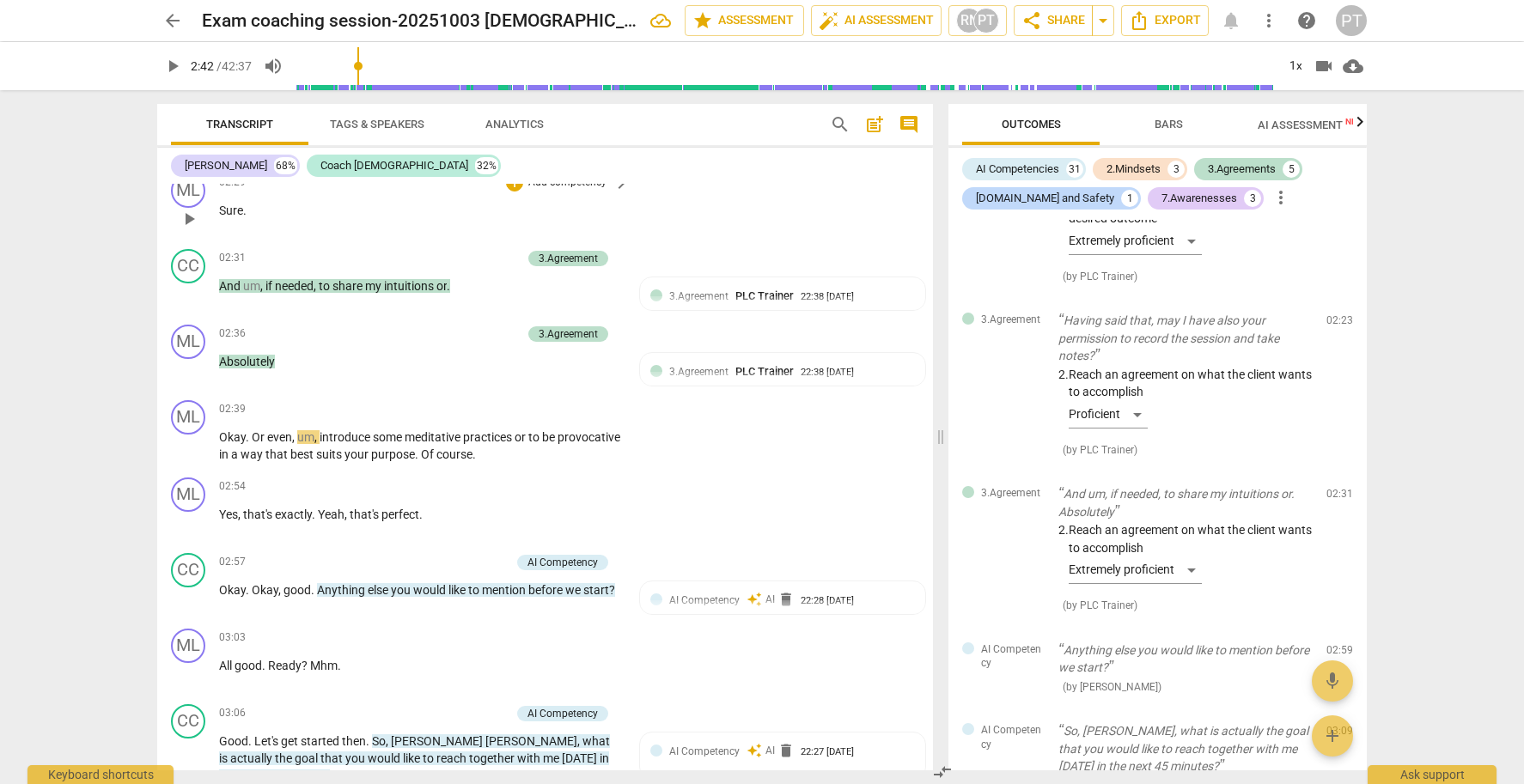
scroll to position [940, 0]
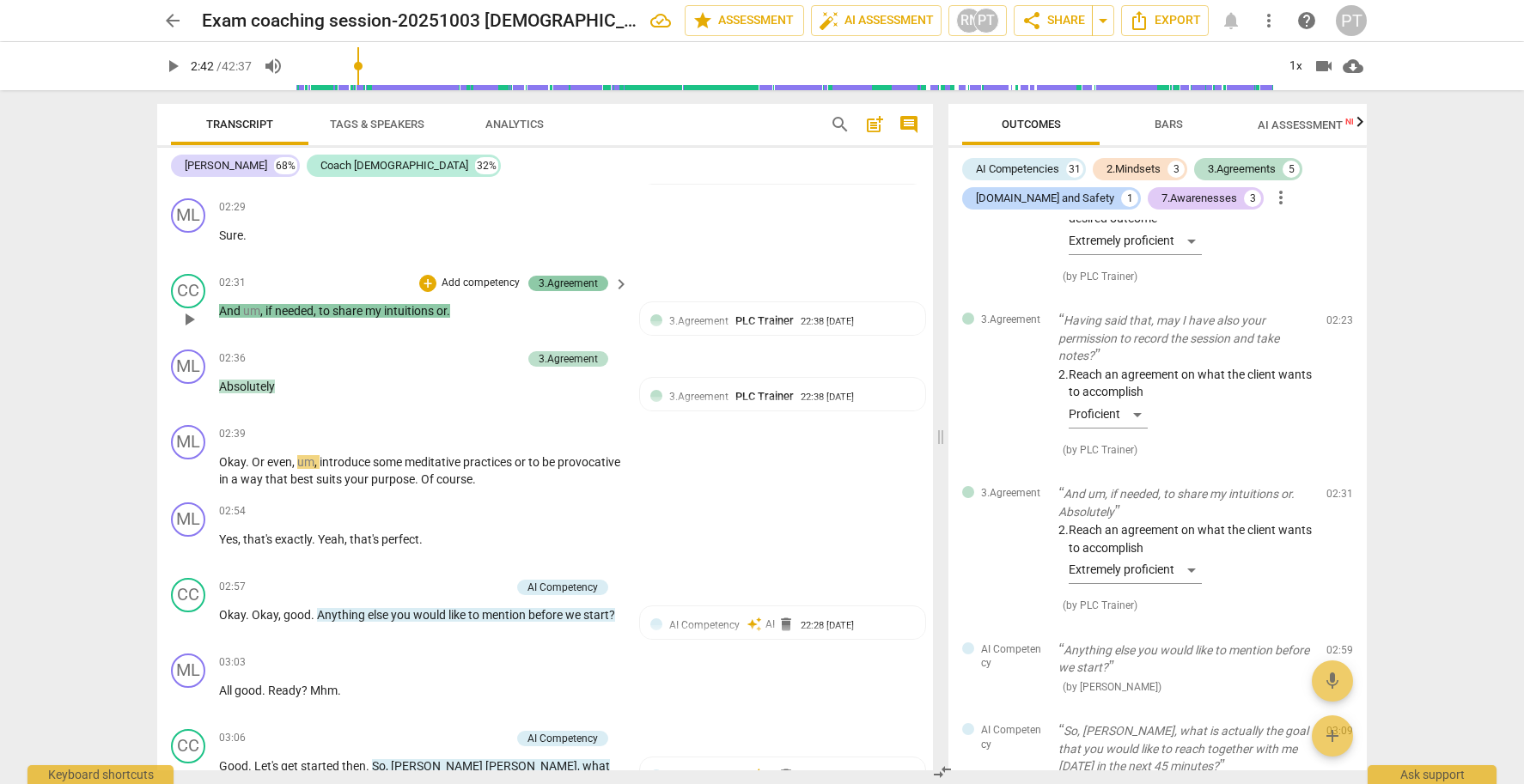
click at [562, 275] on div "3.Agreement" at bounding box center [568, 283] width 59 height 16
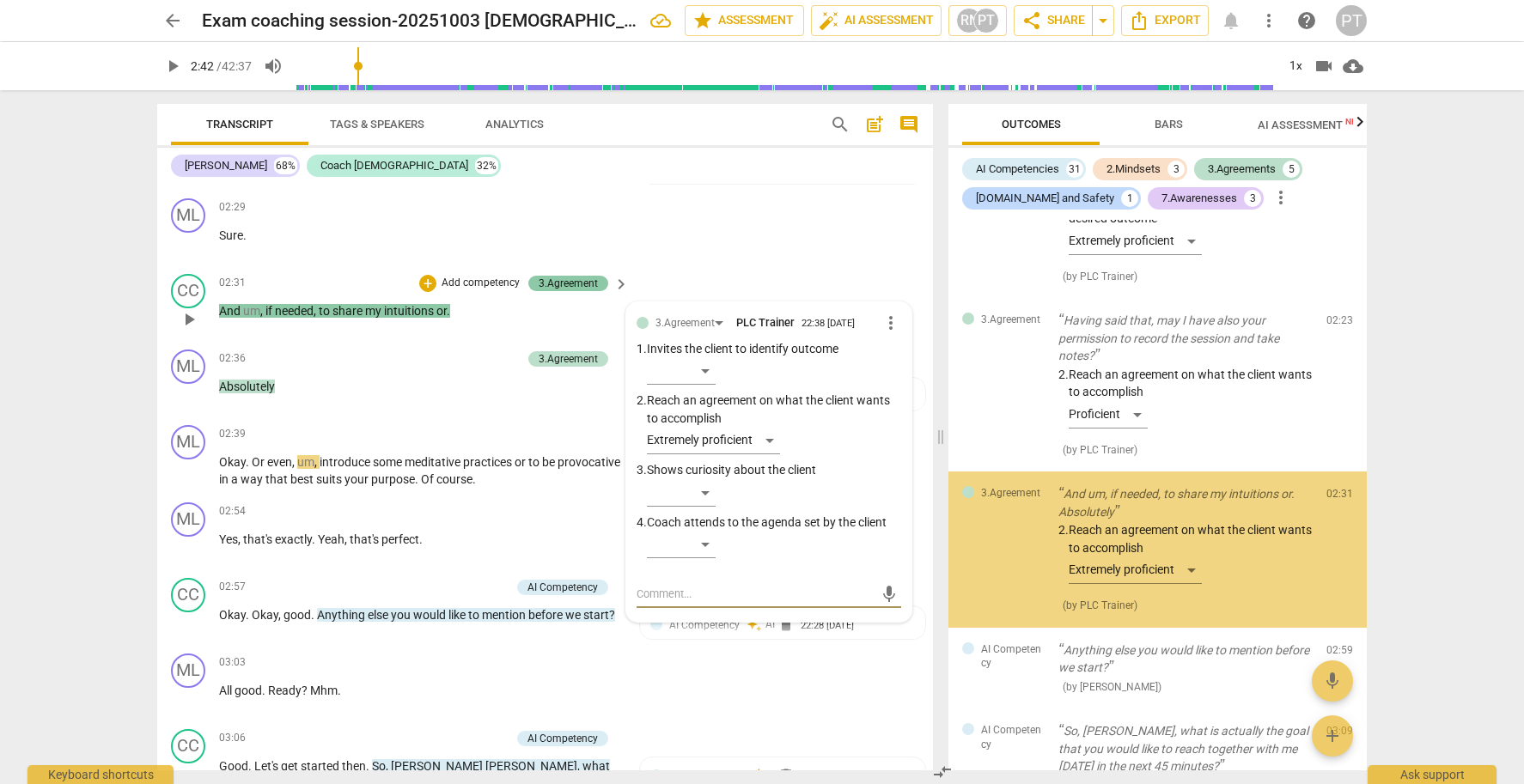
scroll to position [2084, 0]
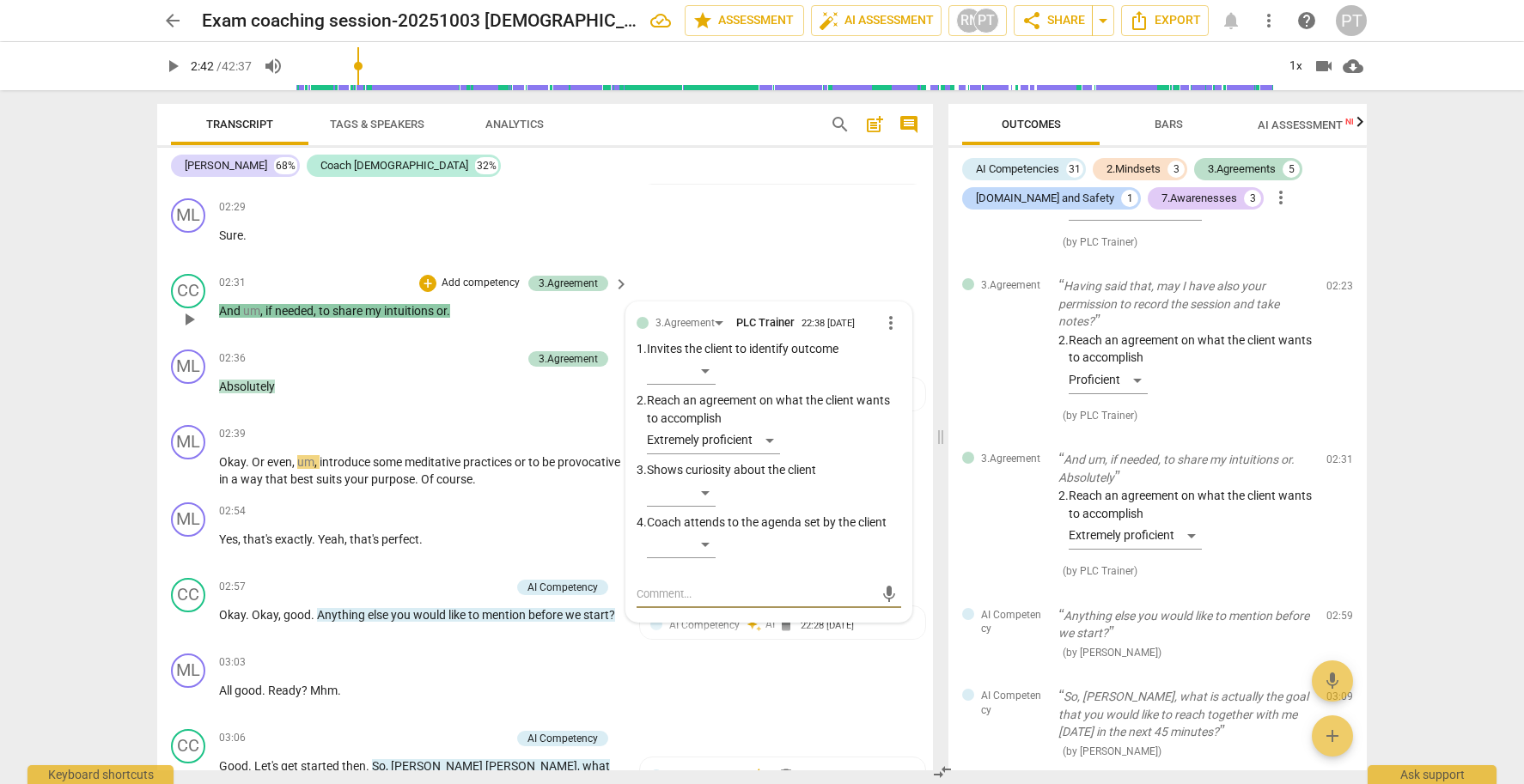
click at [486, 275] on p "Add competency" at bounding box center [480, 283] width 81 height 16
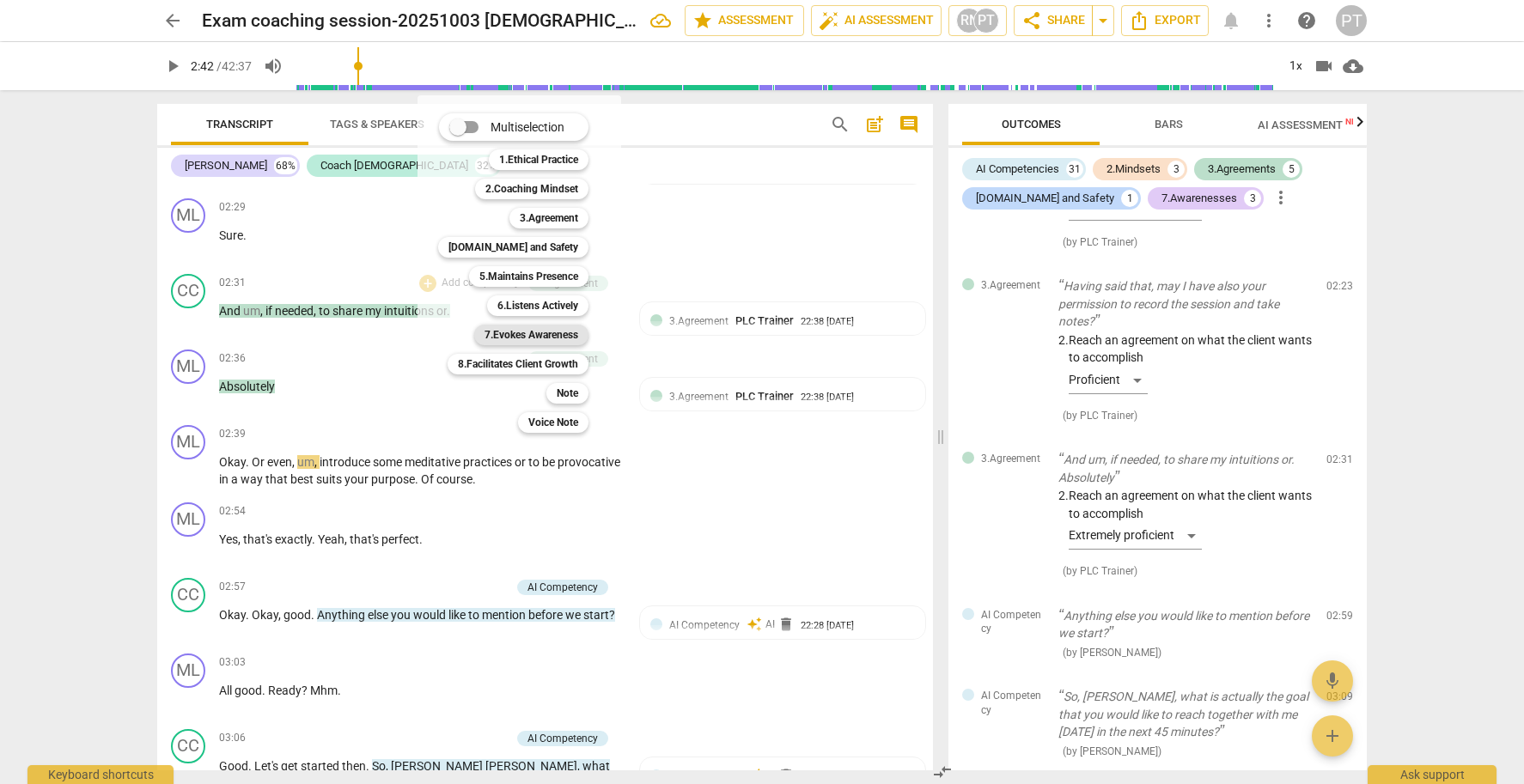
click at [539, 330] on b "7.Evokes Awareness" at bounding box center [532, 335] width 94 height 20
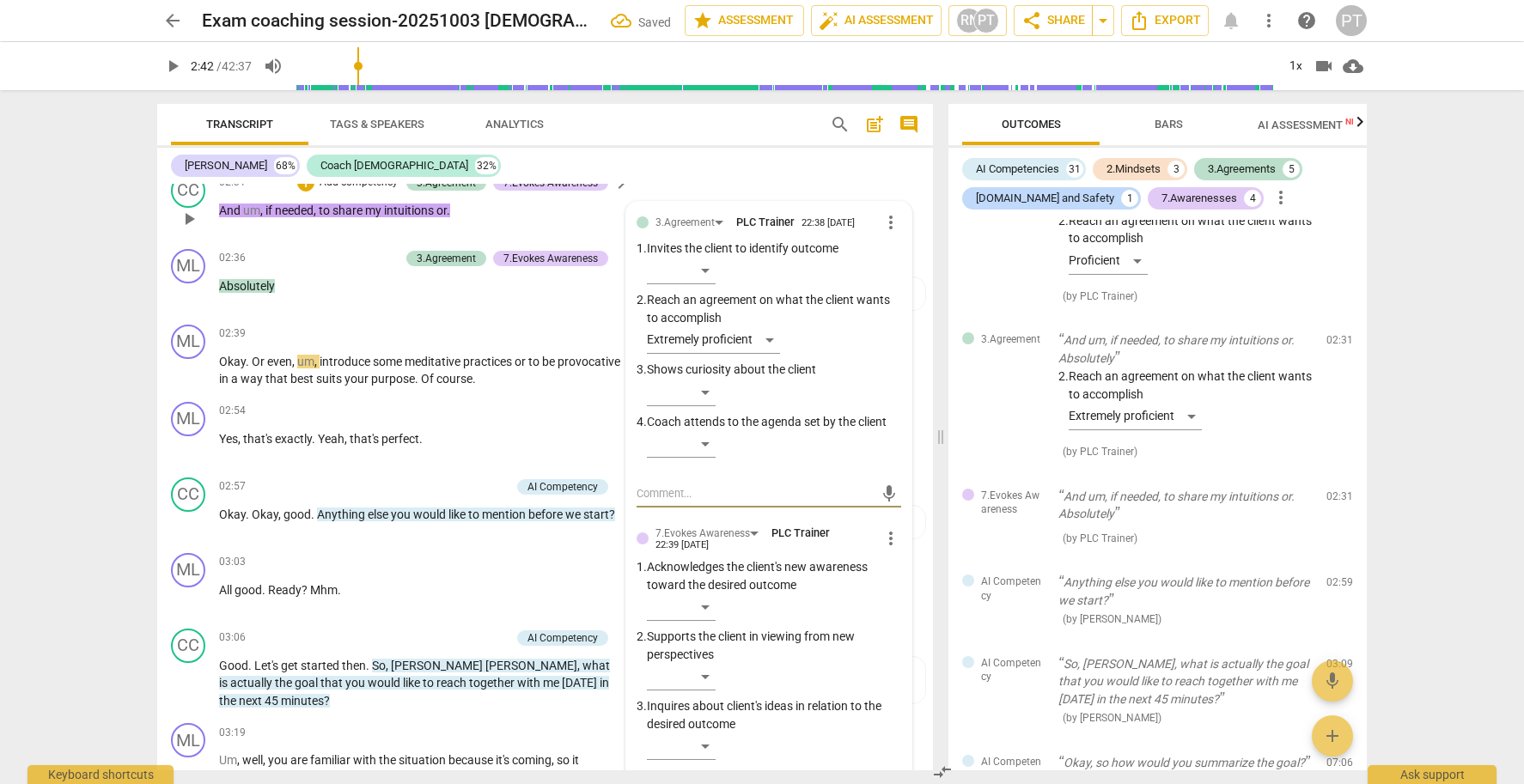
scroll to position [1045, 0]
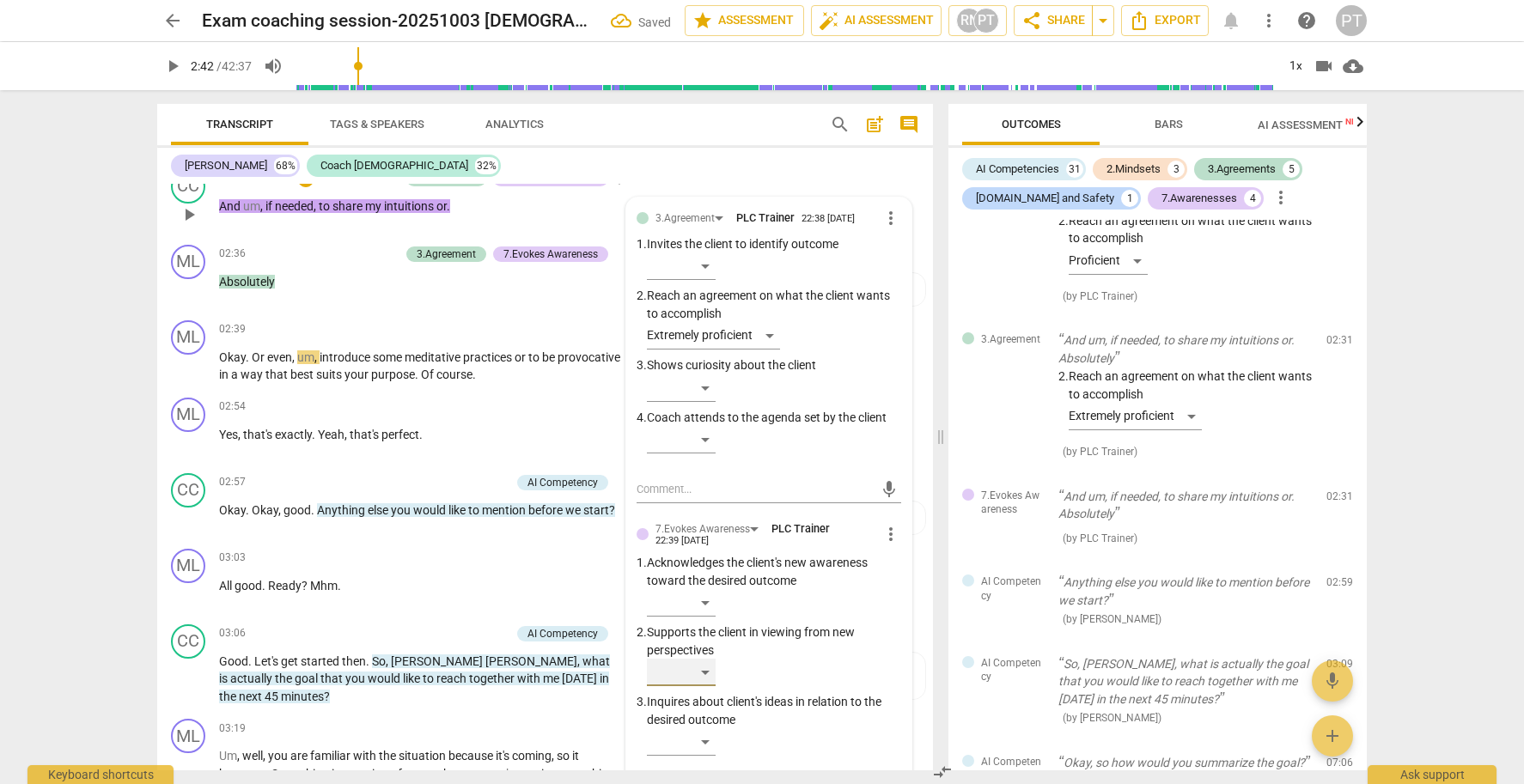
click at [704, 659] on div "​" at bounding box center [682, 672] width 69 height 27
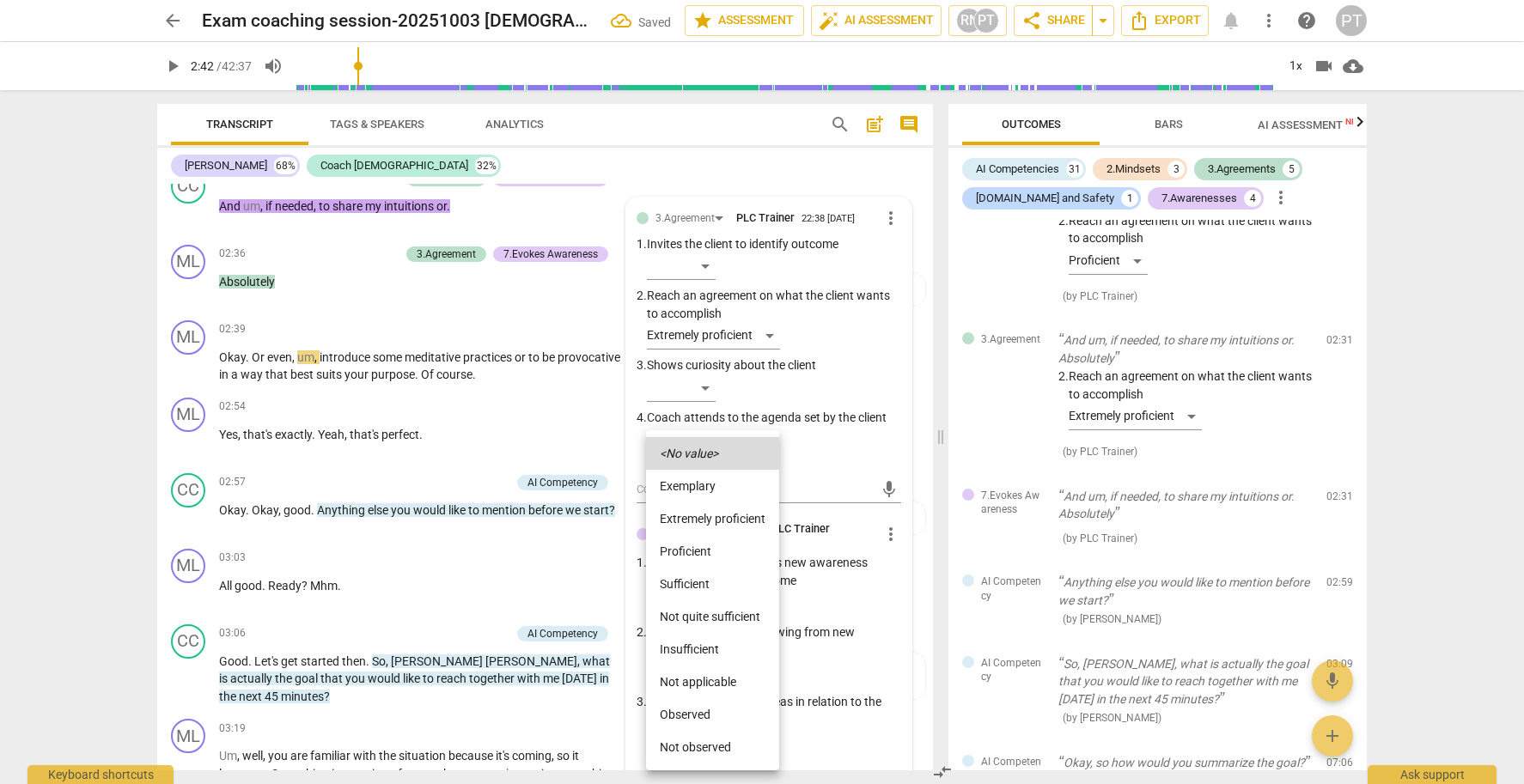
click at [698, 514] on li "Extremely proficient" at bounding box center [713, 518] width 133 height 33
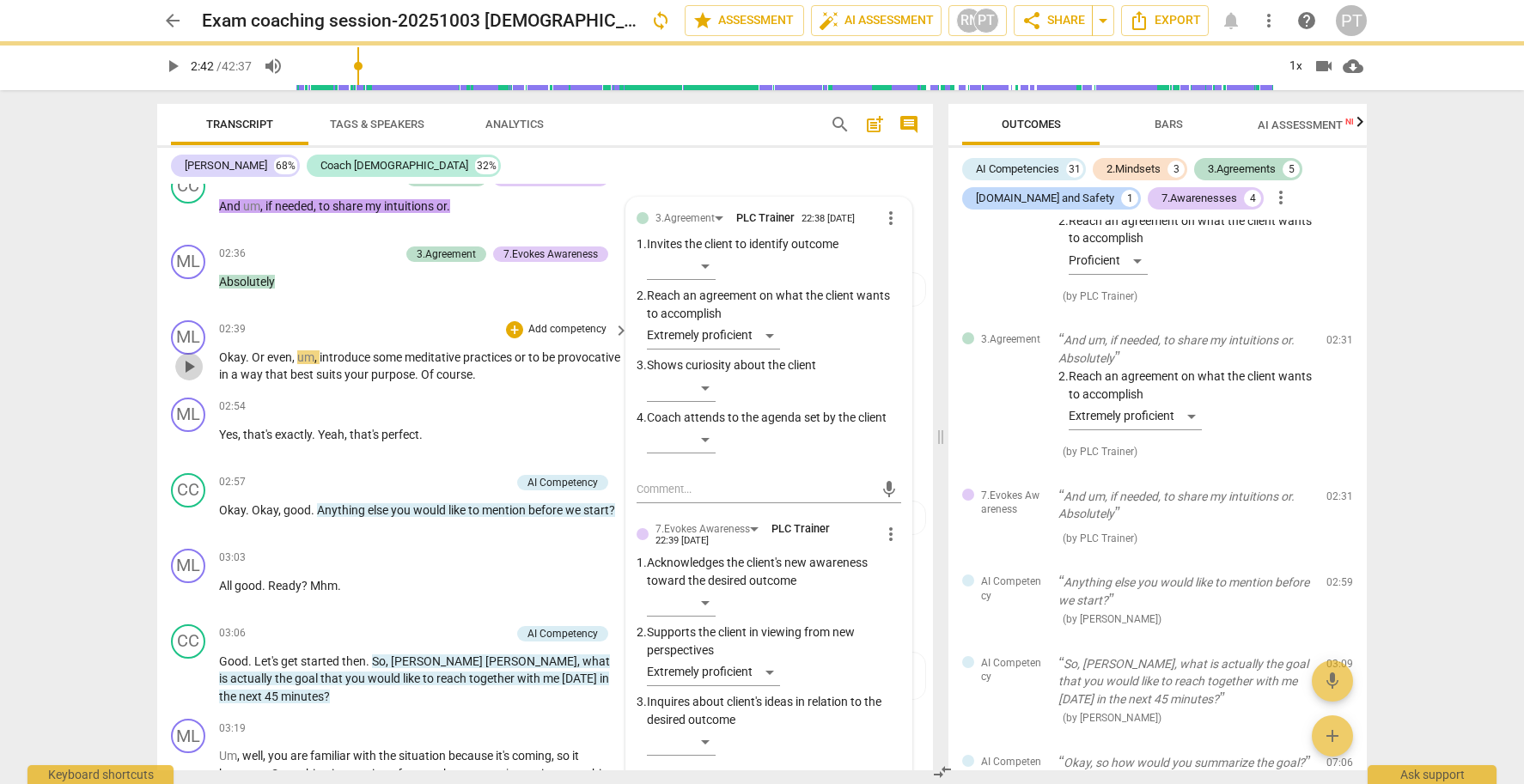
drag, startPoint x: 192, startPoint y: 358, endPoint x: 226, endPoint y: 360, distance: 34.1
click at [192, 358] on span "play_arrow" at bounding box center [188, 366] width 20 height 20
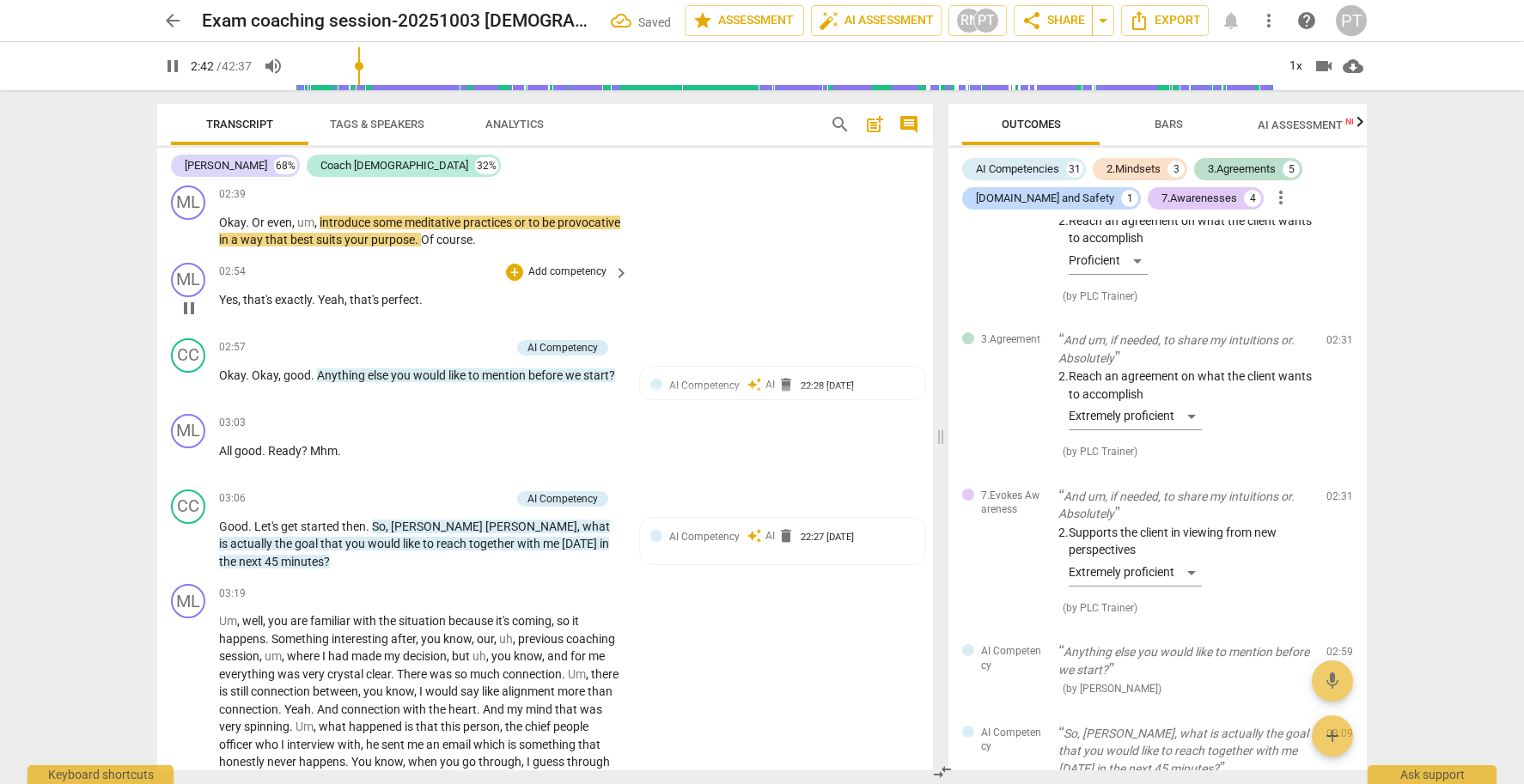
scroll to position [1172, 0]
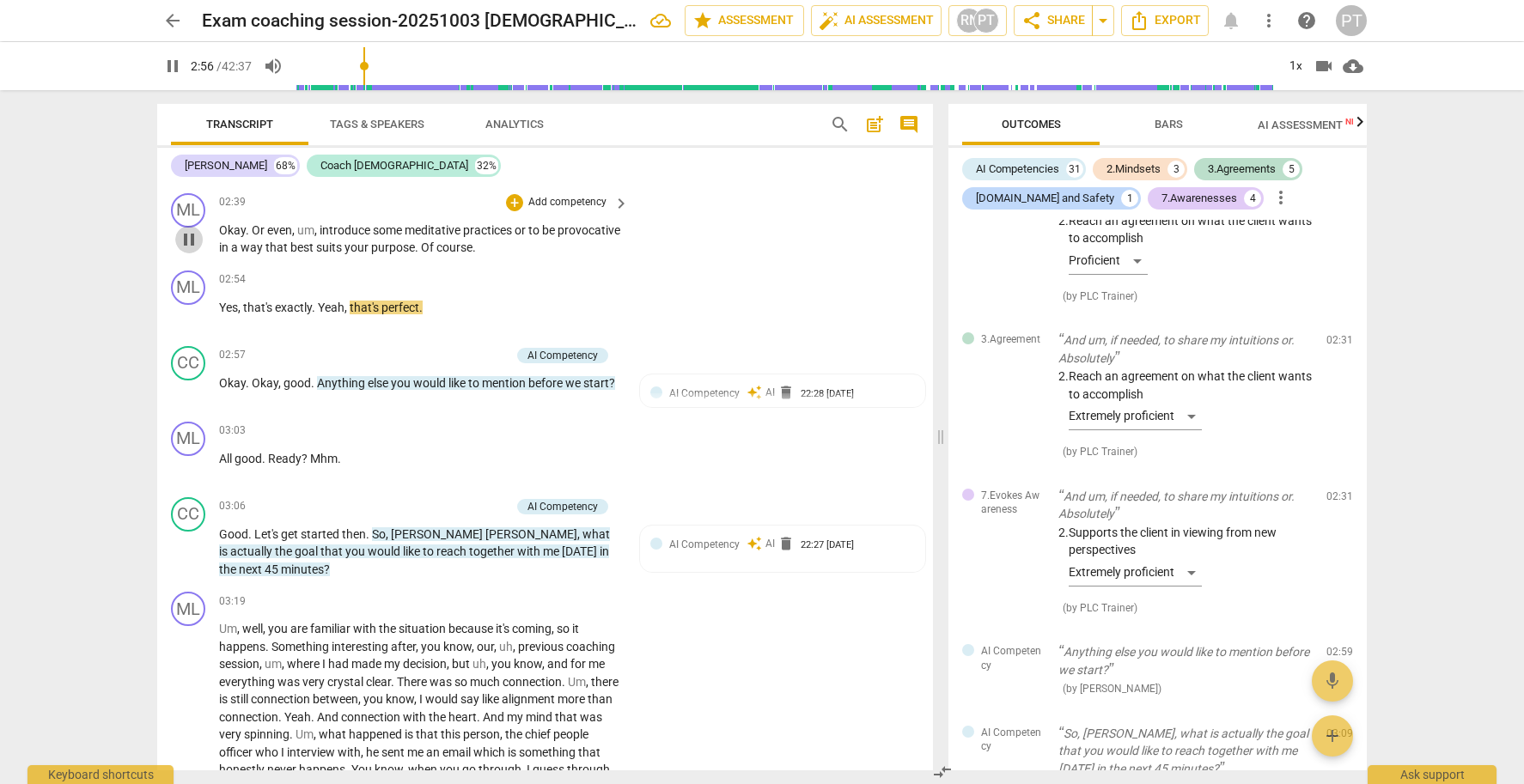
click at [187, 230] on span "pause" at bounding box center [188, 239] width 20 height 20
type input "177"
drag, startPoint x: 552, startPoint y: 237, endPoint x: 562, endPoint y: 238, distance: 10.0
click at [553, 237] on p "Okay . Or even , um , introduce some meditative practices or to be provocative …" at bounding box center [419, 239] width 401 height 35
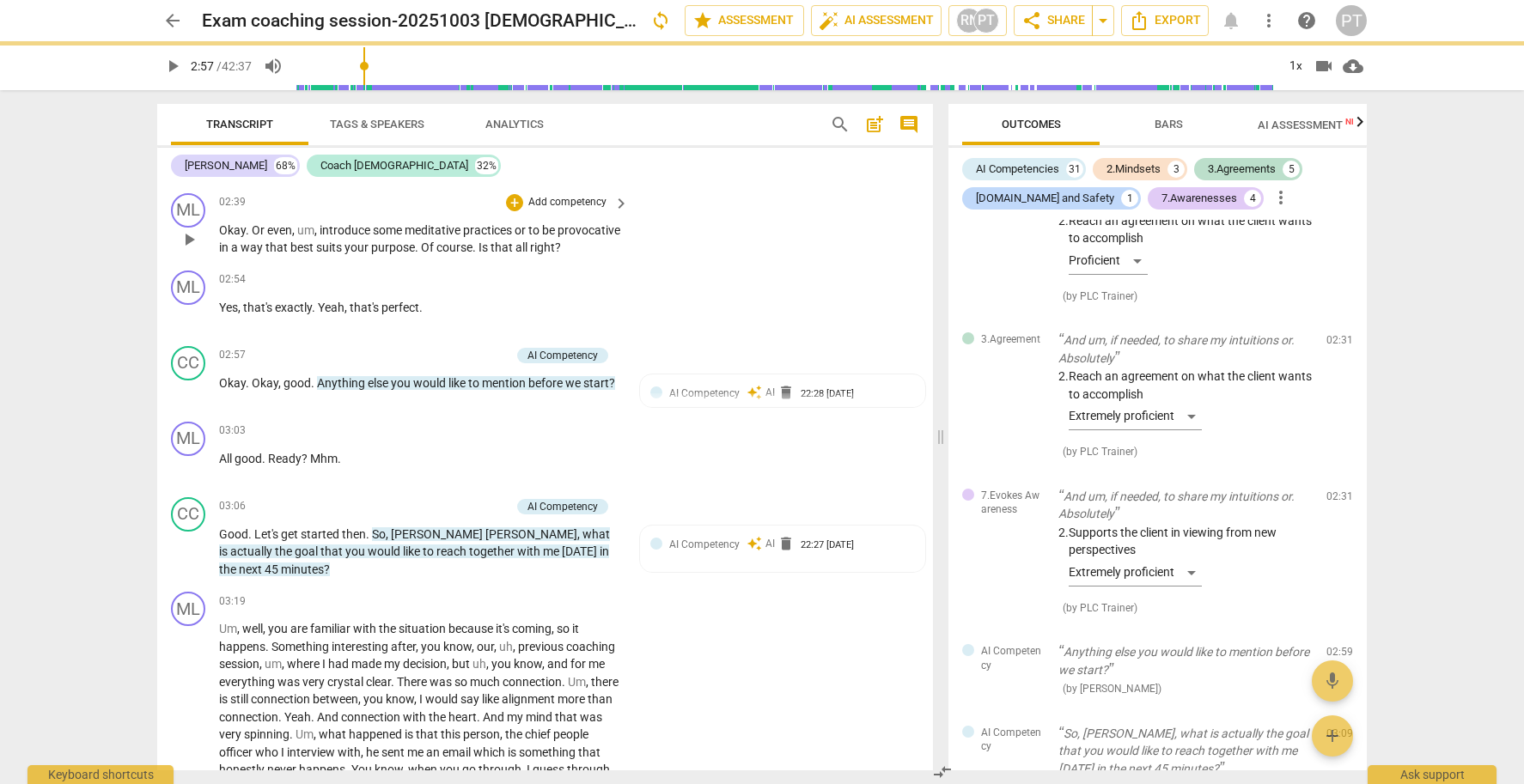
click at [577, 195] on p "Add competency" at bounding box center [567, 203] width 81 height 16
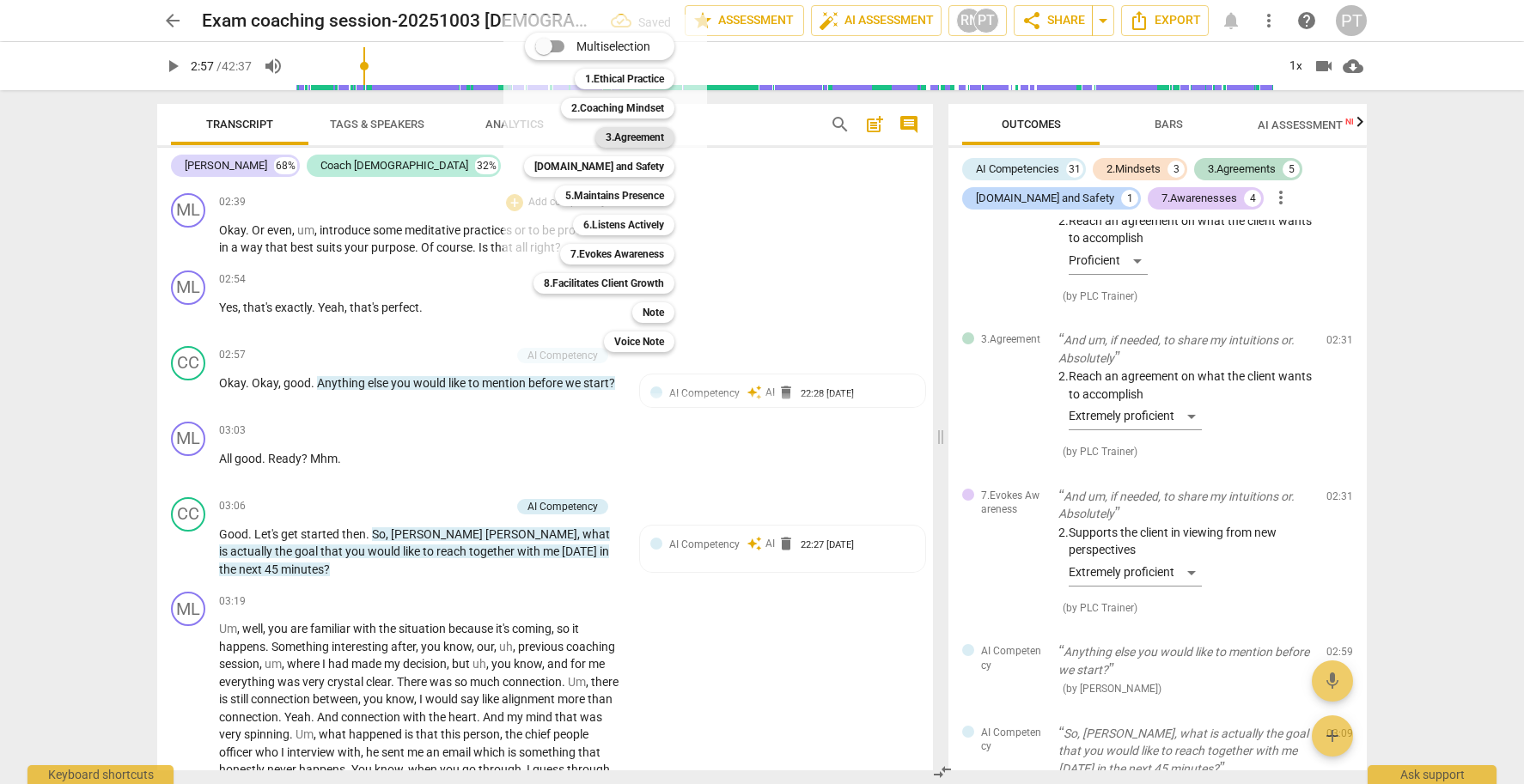
click at [660, 131] on b "3.Agreement" at bounding box center [635, 137] width 58 height 20
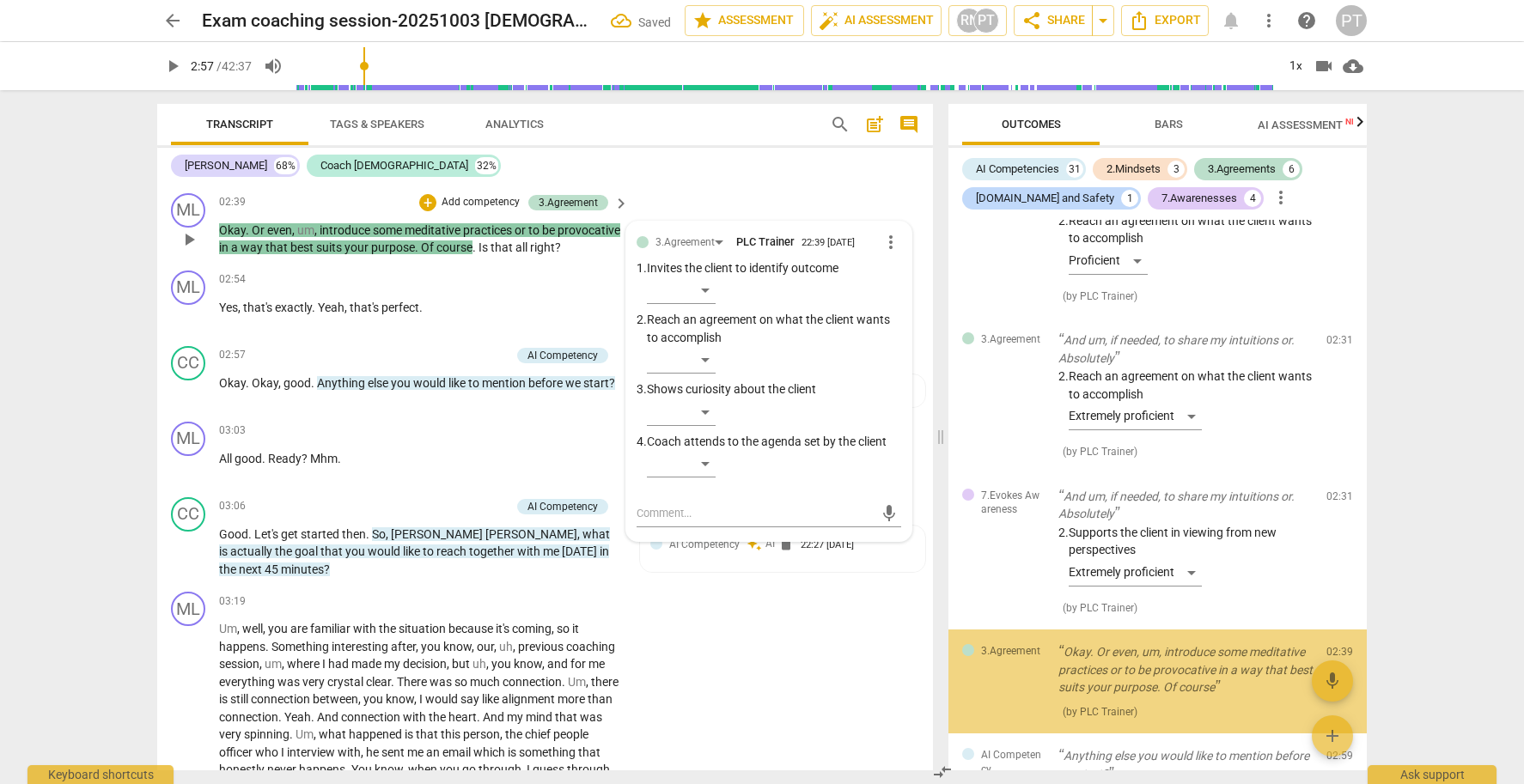
scroll to position [2365, 0]
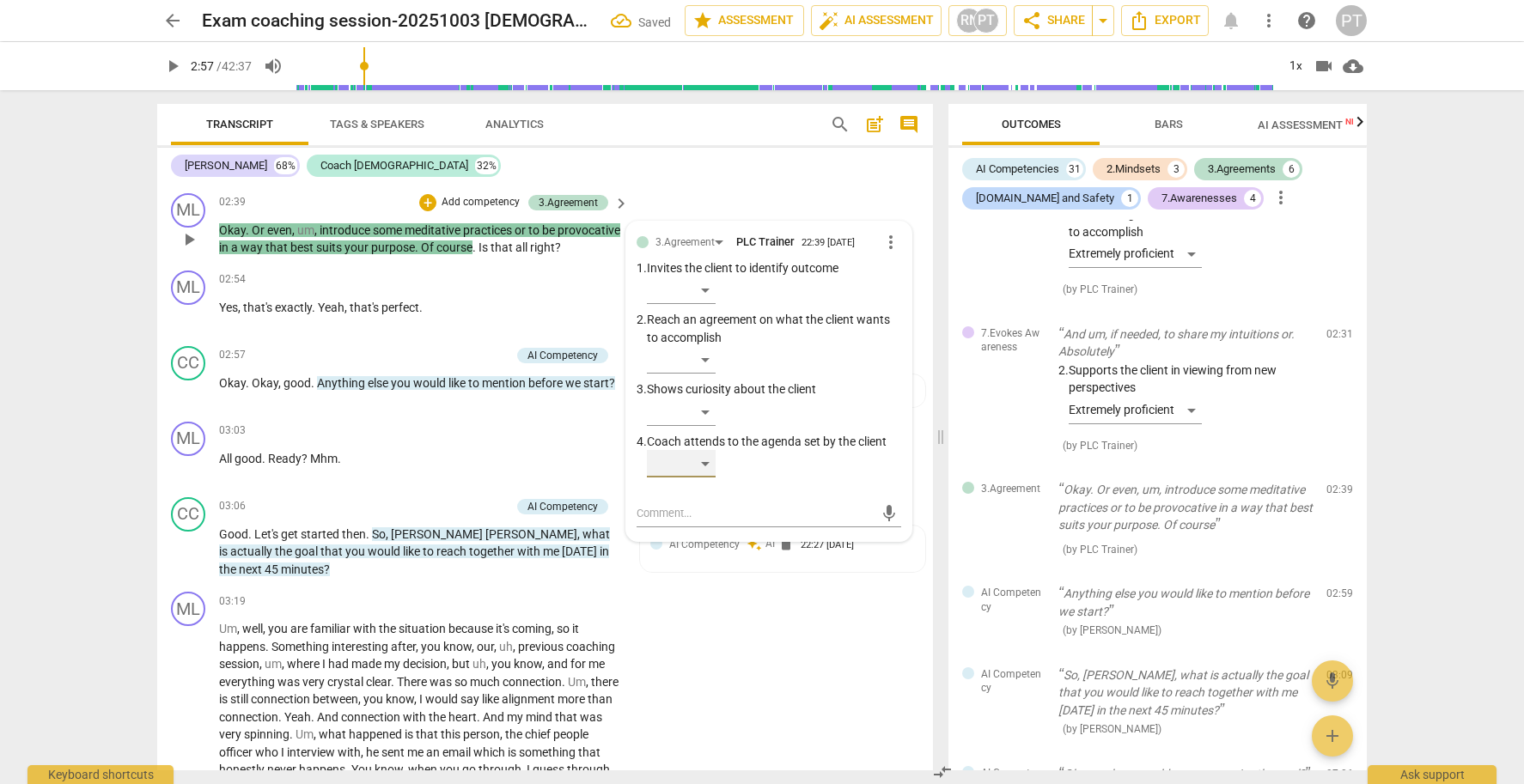
click at [706, 450] on div "​" at bounding box center [682, 464] width 69 height 27
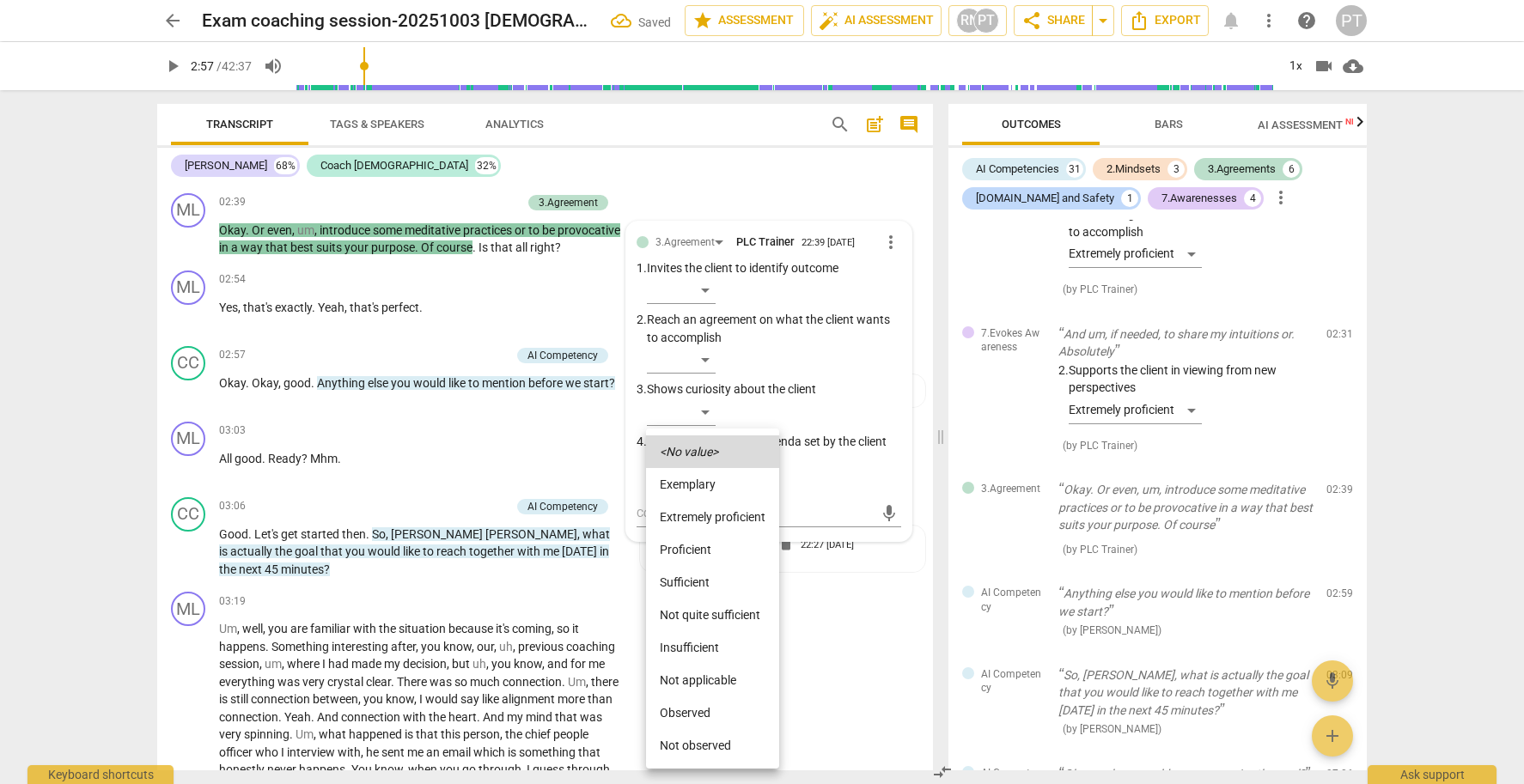
click at [798, 433] on div at bounding box center [762, 392] width 1524 height 784
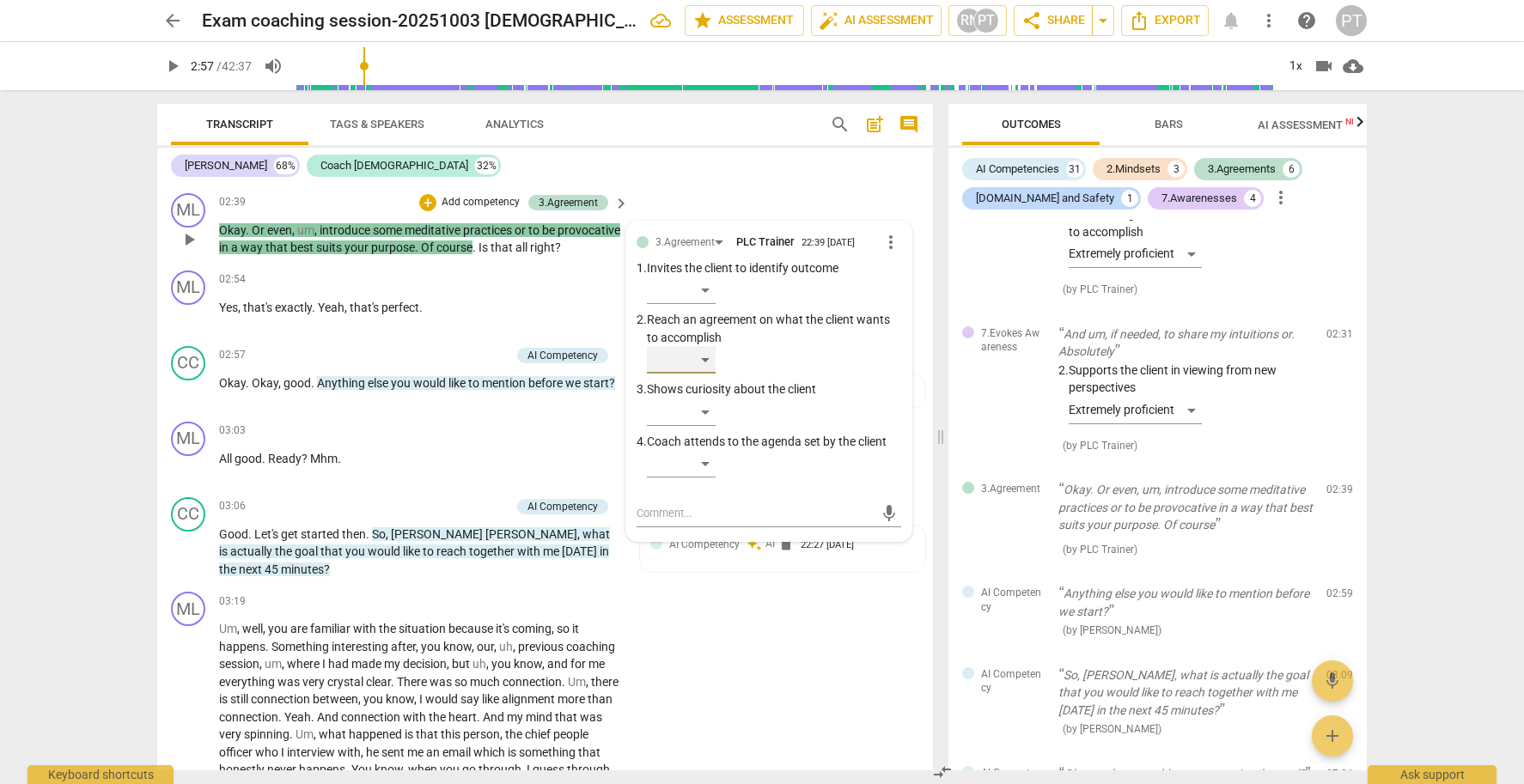
click at [701, 346] on div "​" at bounding box center [682, 359] width 69 height 27
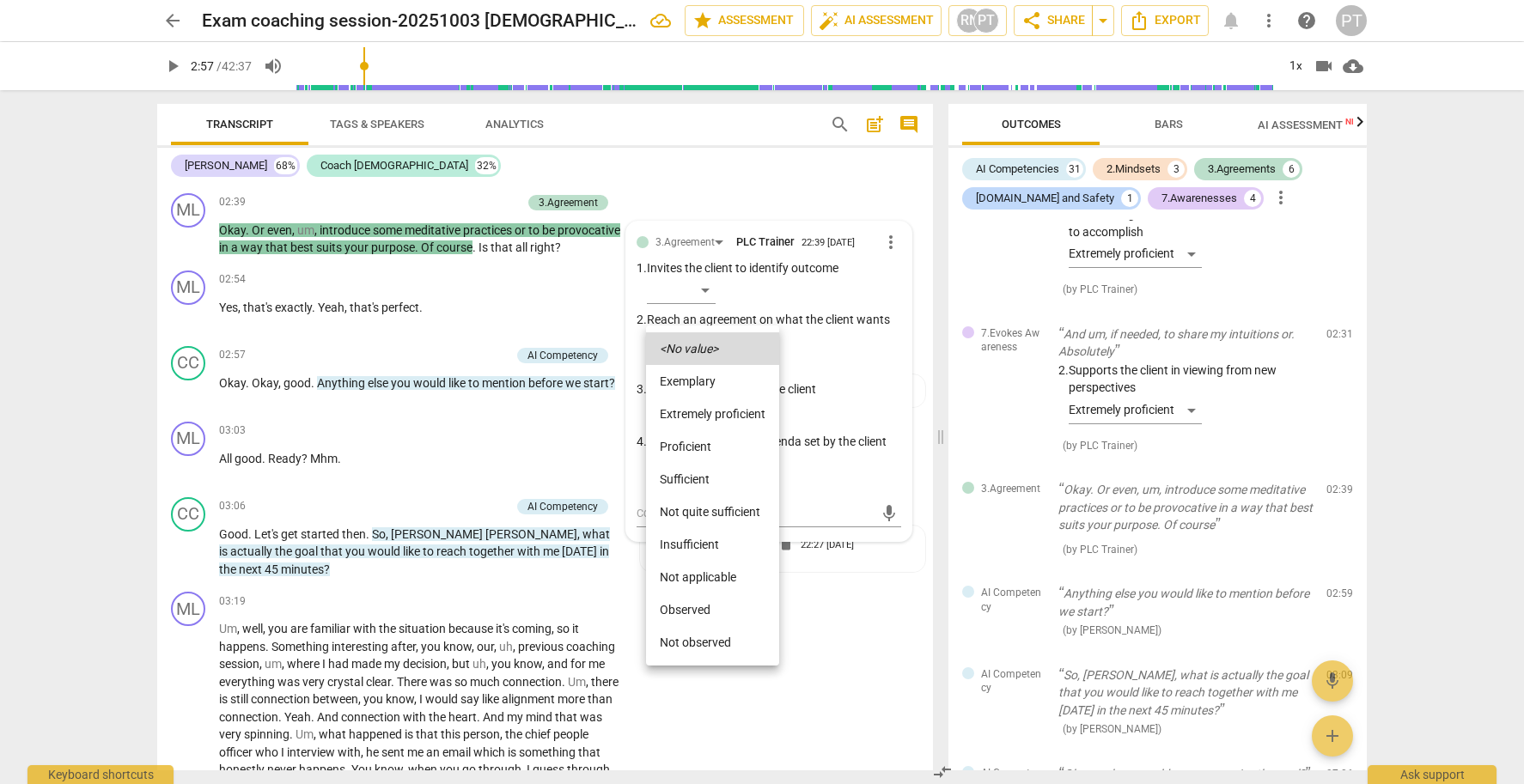
drag, startPoint x: 713, startPoint y: 414, endPoint x: 707, endPoint y: 406, distance: 10.0
click at [713, 414] on li "Extremely proficient" at bounding box center [713, 413] width 133 height 33
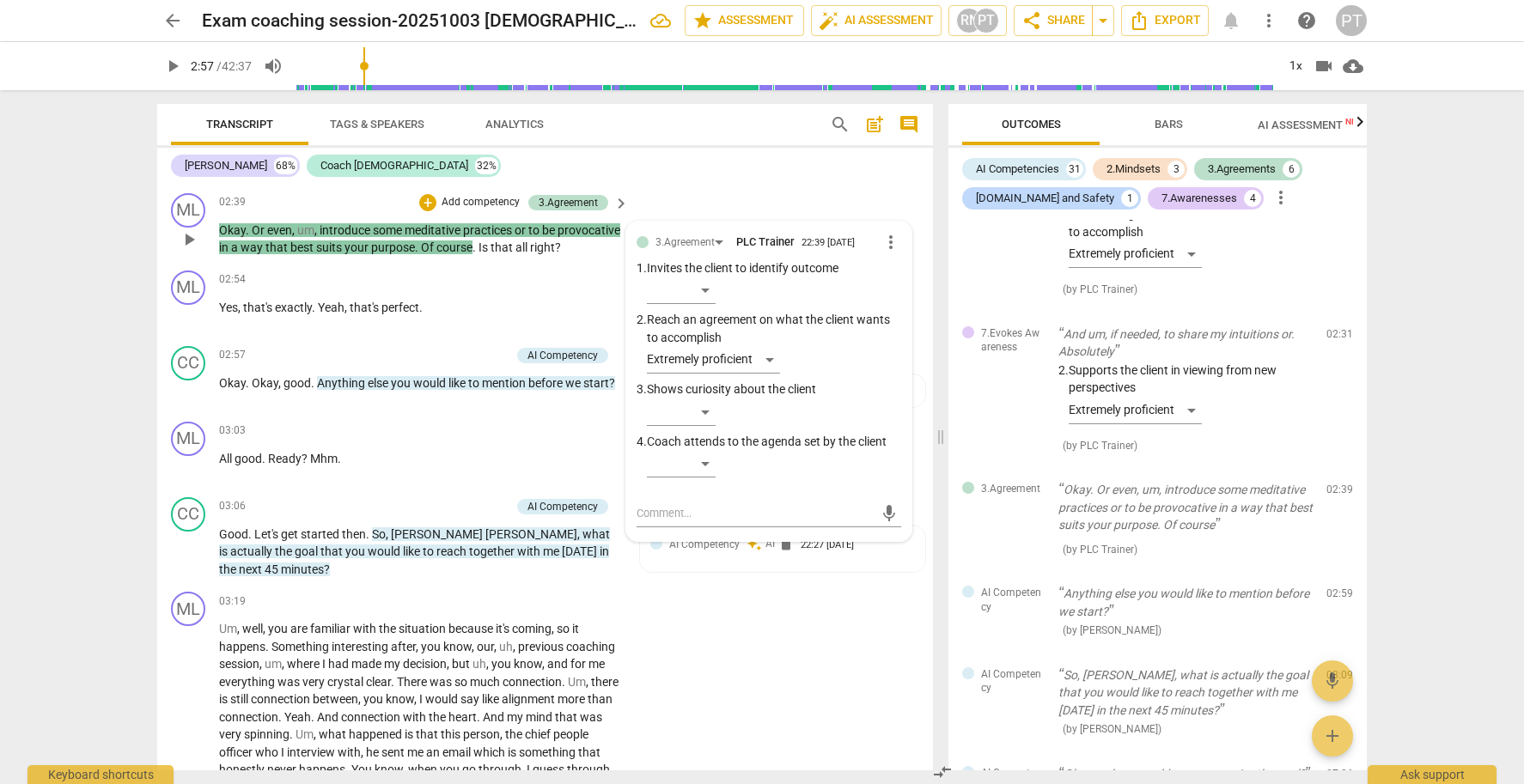
click at [486, 195] on p "Add competency" at bounding box center [480, 203] width 81 height 16
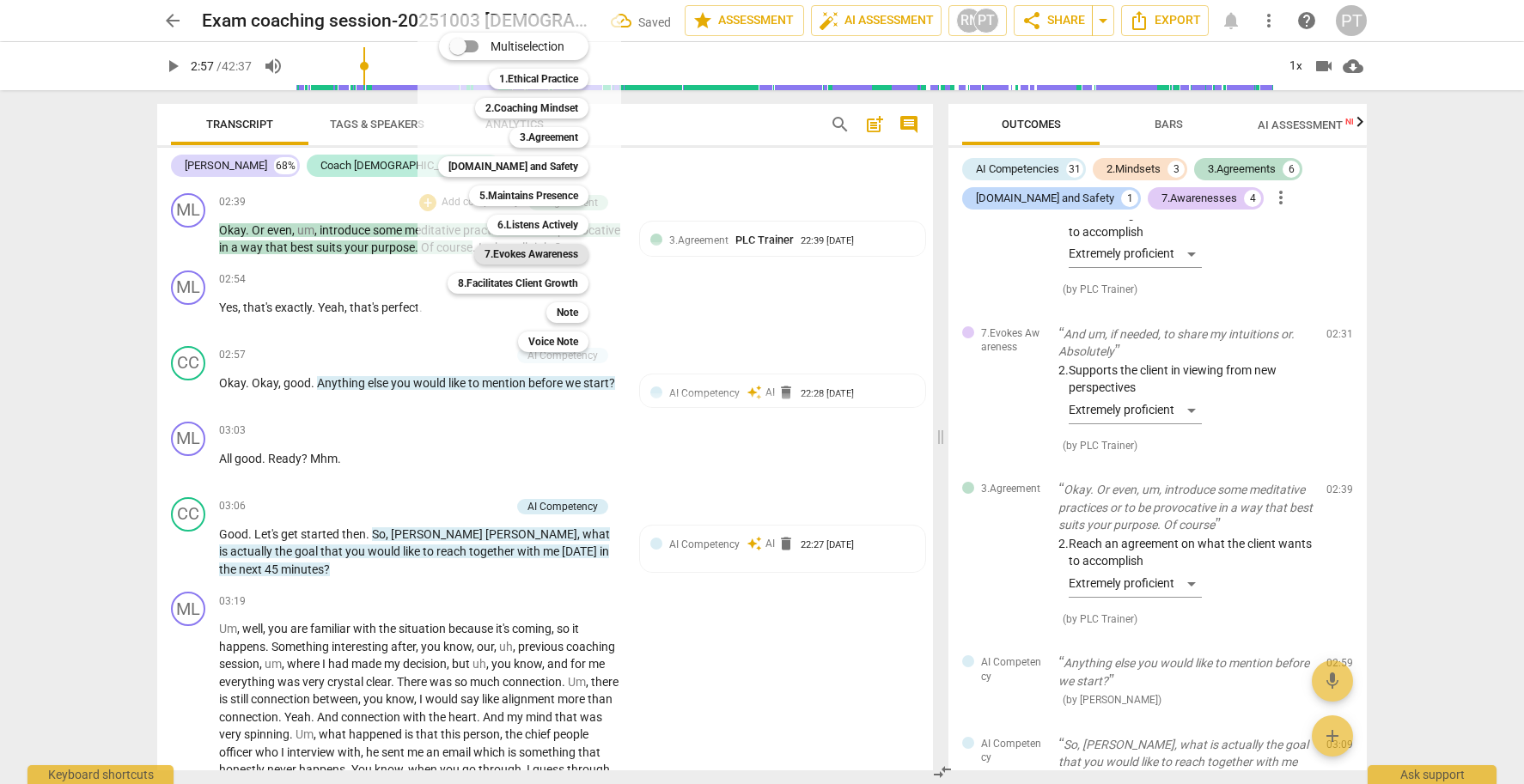
click at [541, 251] on b "7.Evokes Awareness" at bounding box center [532, 253] width 94 height 20
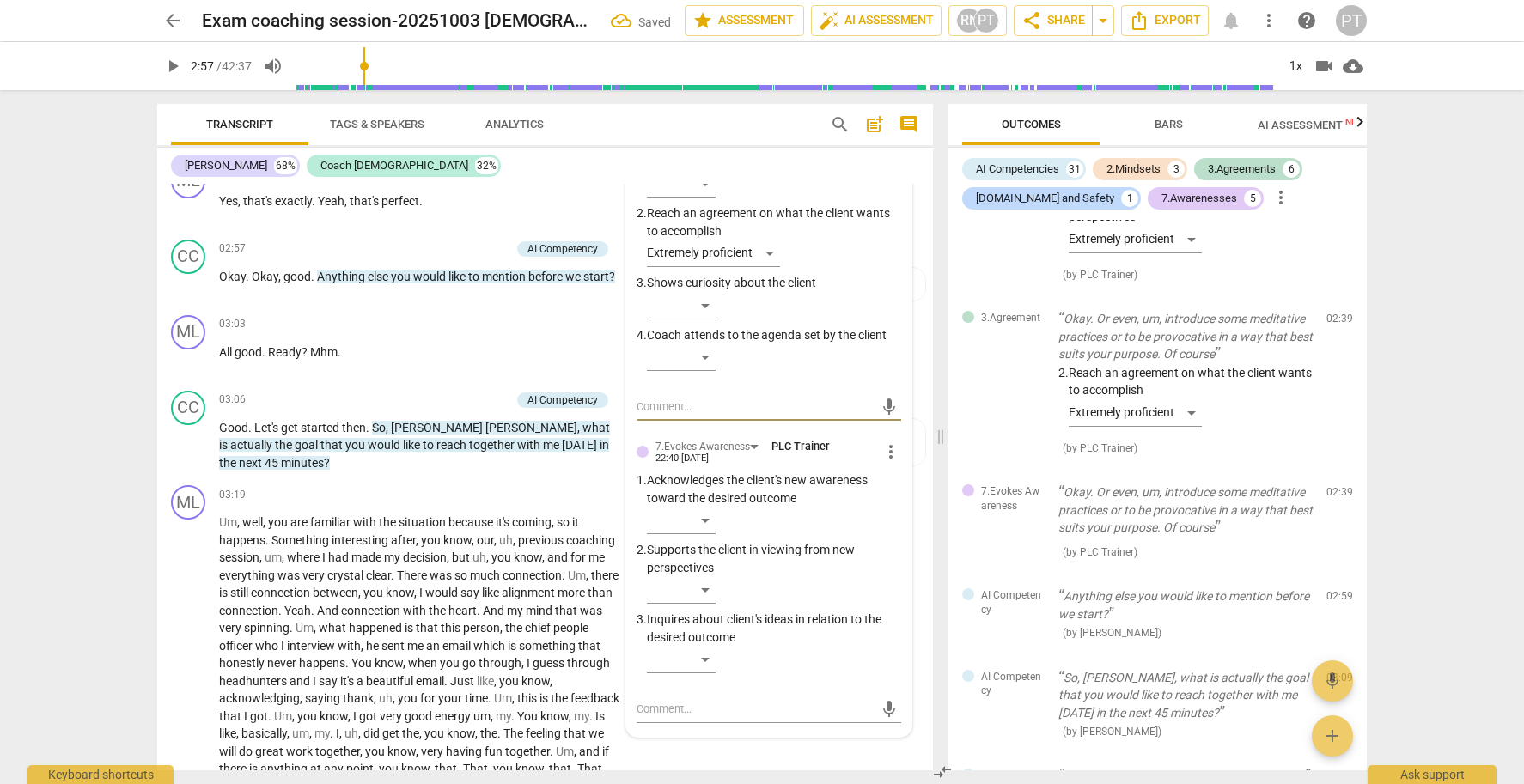
scroll to position [1280, 0]
click at [708, 576] on div "​" at bounding box center [682, 589] width 69 height 27
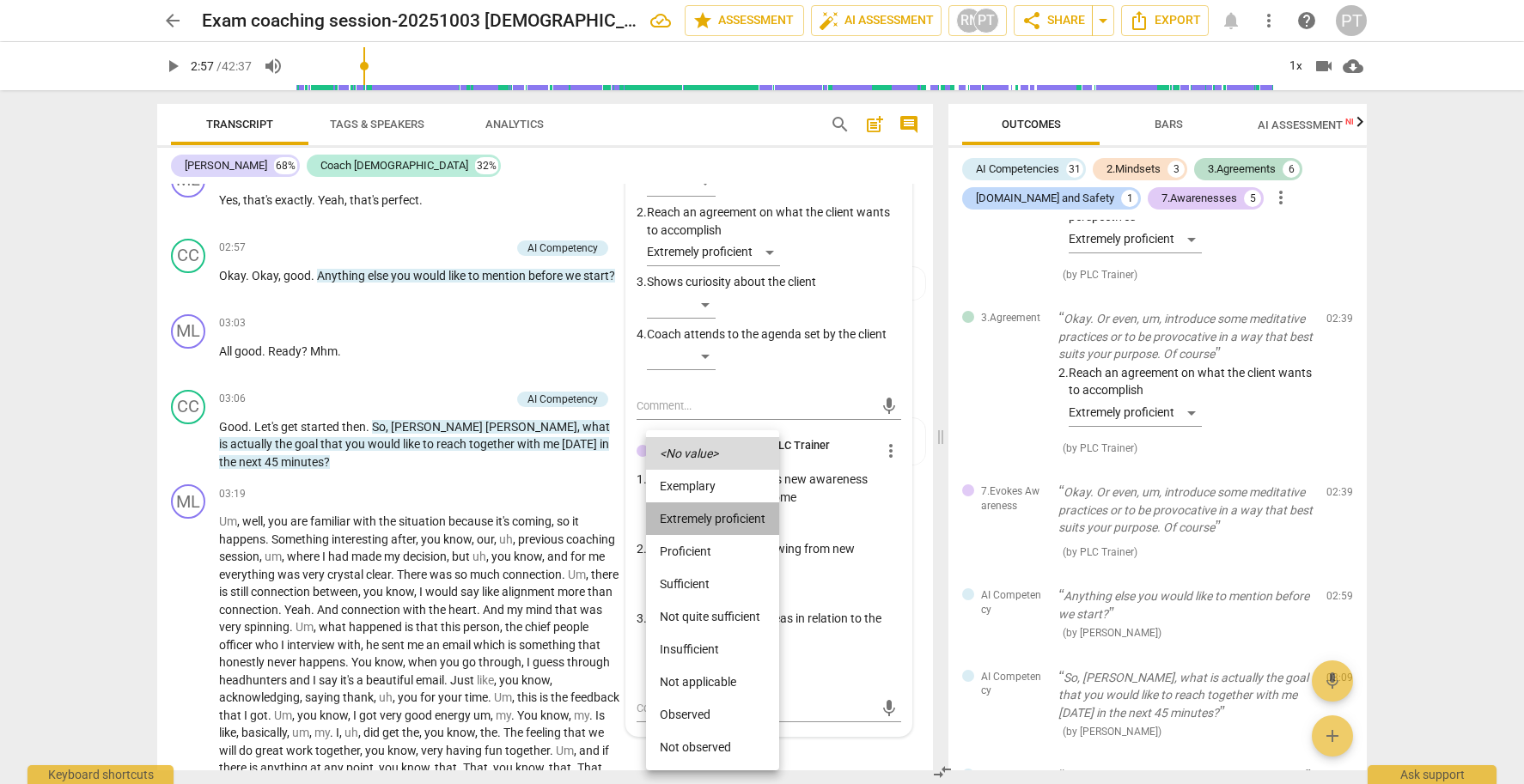
click at [740, 517] on li "Extremely proficient" at bounding box center [713, 518] width 133 height 33
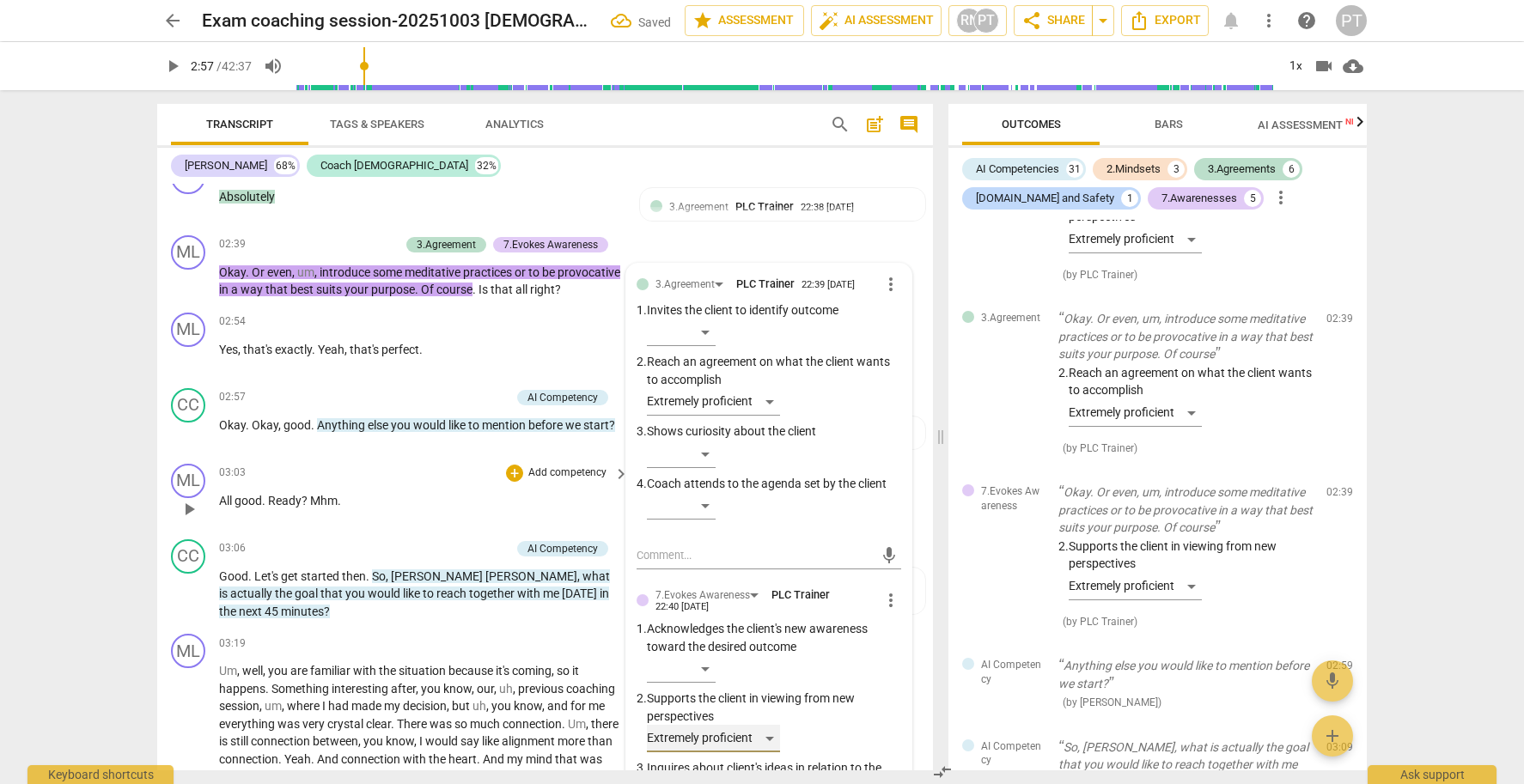
scroll to position [1142, 0]
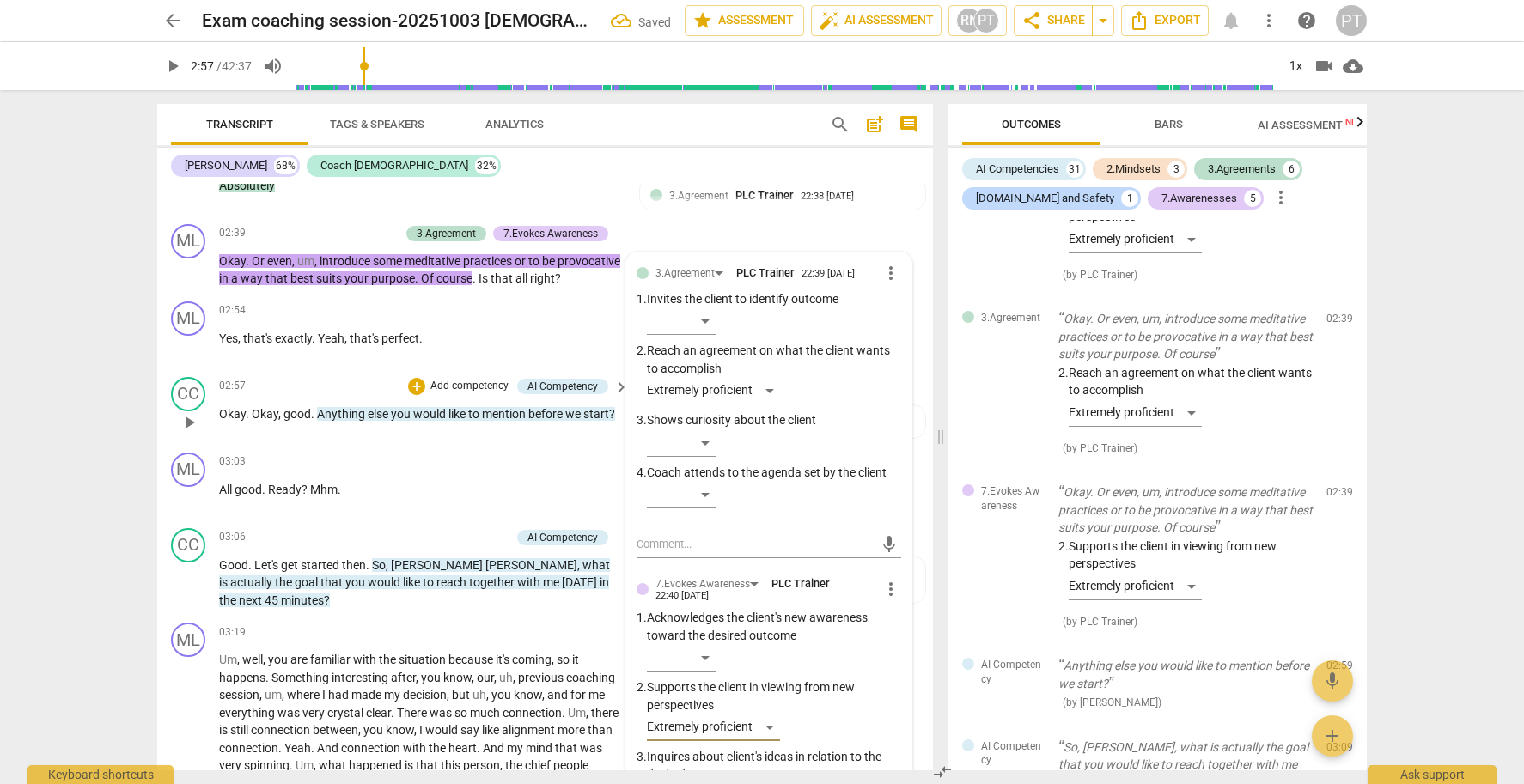
drag, startPoint x: 197, startPoint y: 428, endPoint x: 286, endPoint y: 420, distance: 89.4
click at [197, 428] on span "play_arrow" at bounding box center [188, 422] width 20 height 20
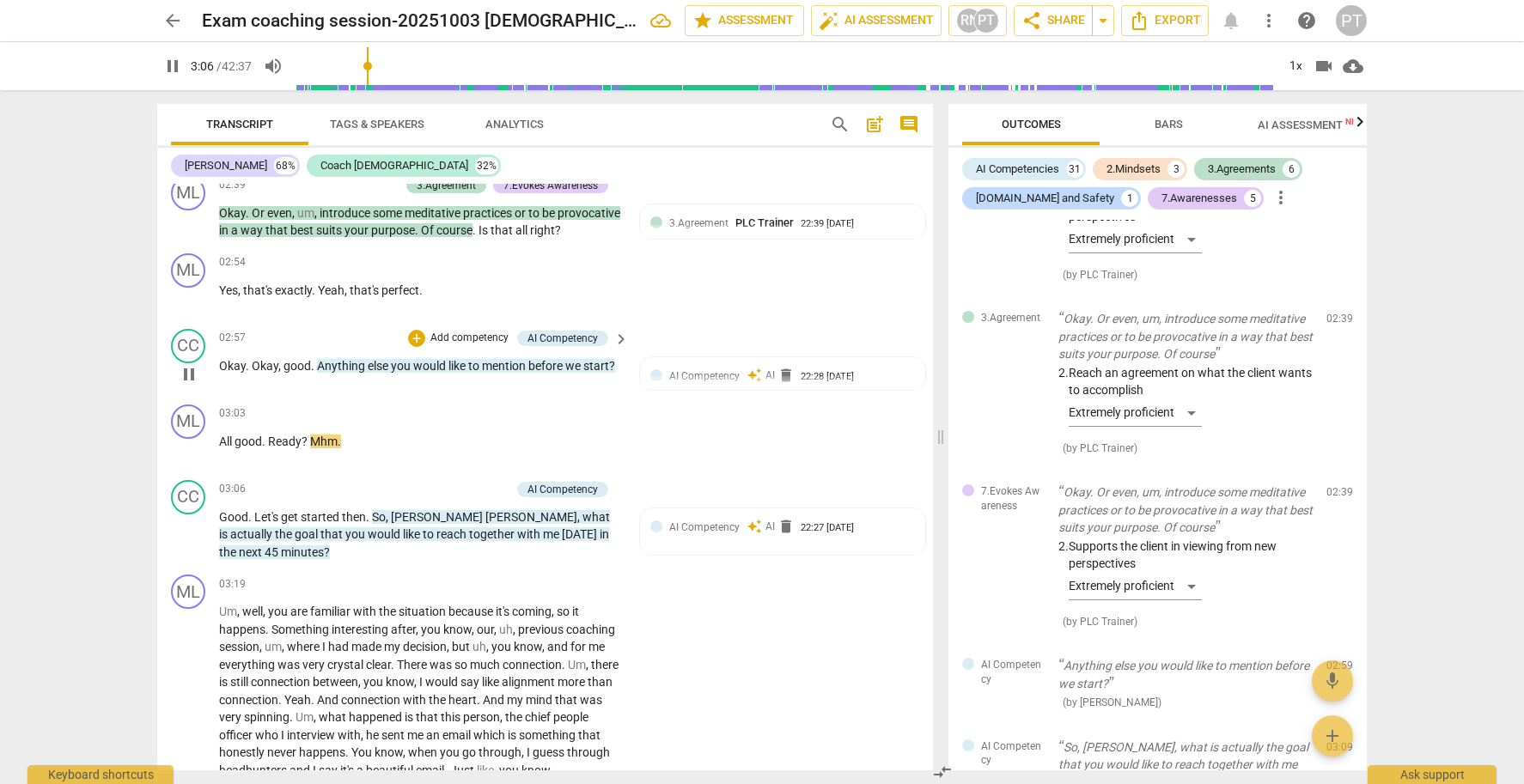
scroll to position [1199, 0]
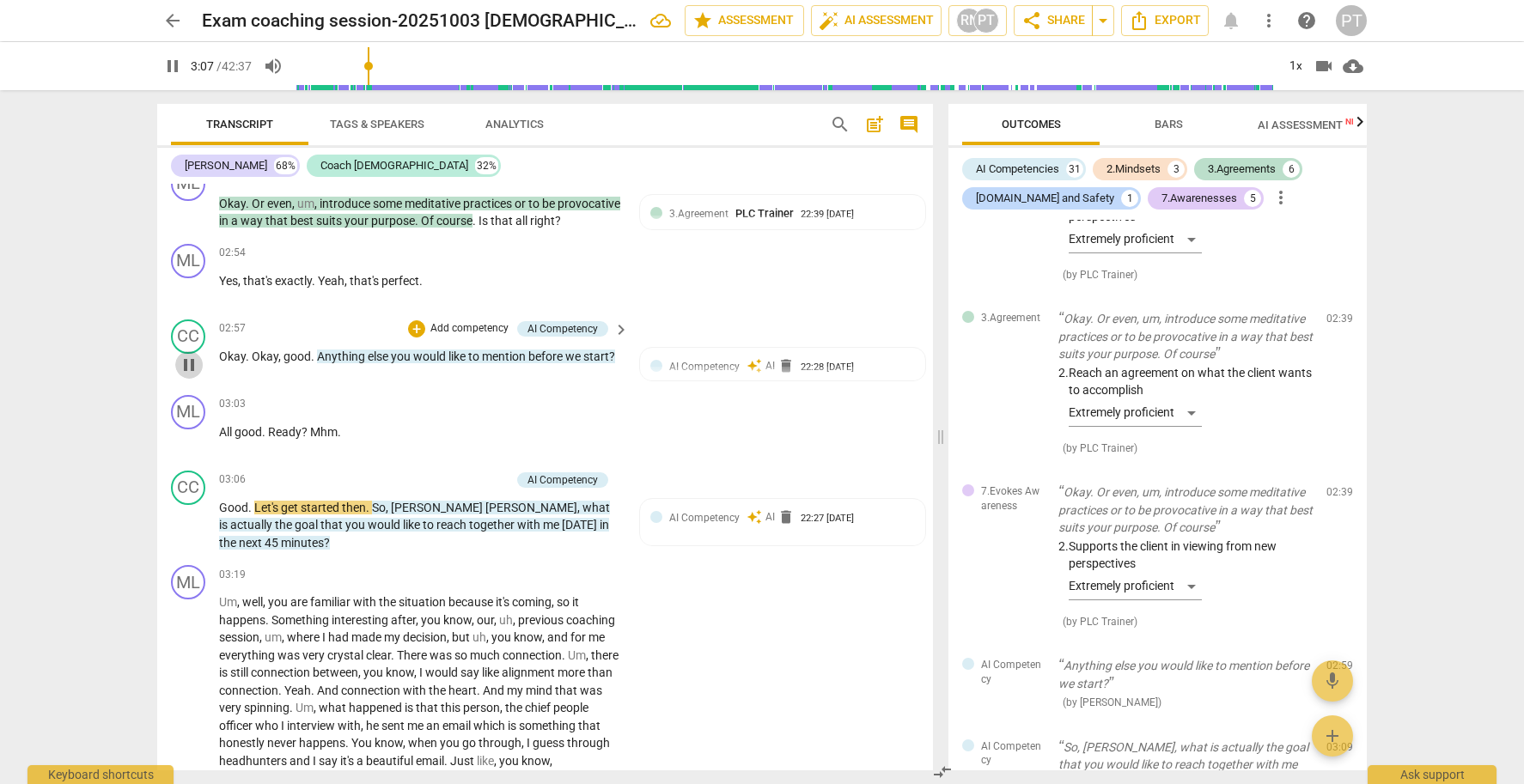
click at [191, 366] on span "pause" at bounding box center [188, 365] width 20 height 20
click at [560, 335] on div "AI Competency" at bounding box center [562, 329] width 71 height 16
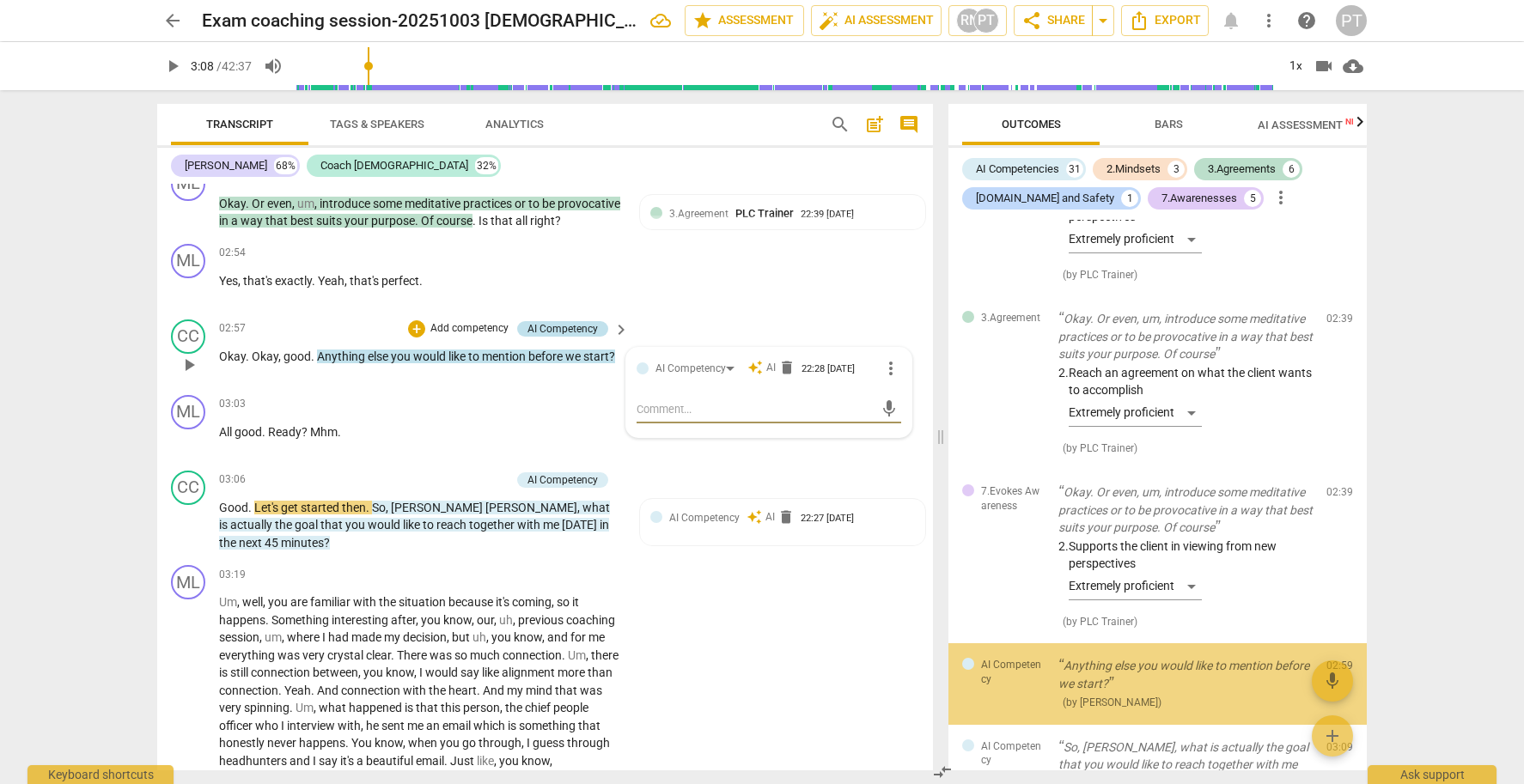
scroll to position [2695, 0]
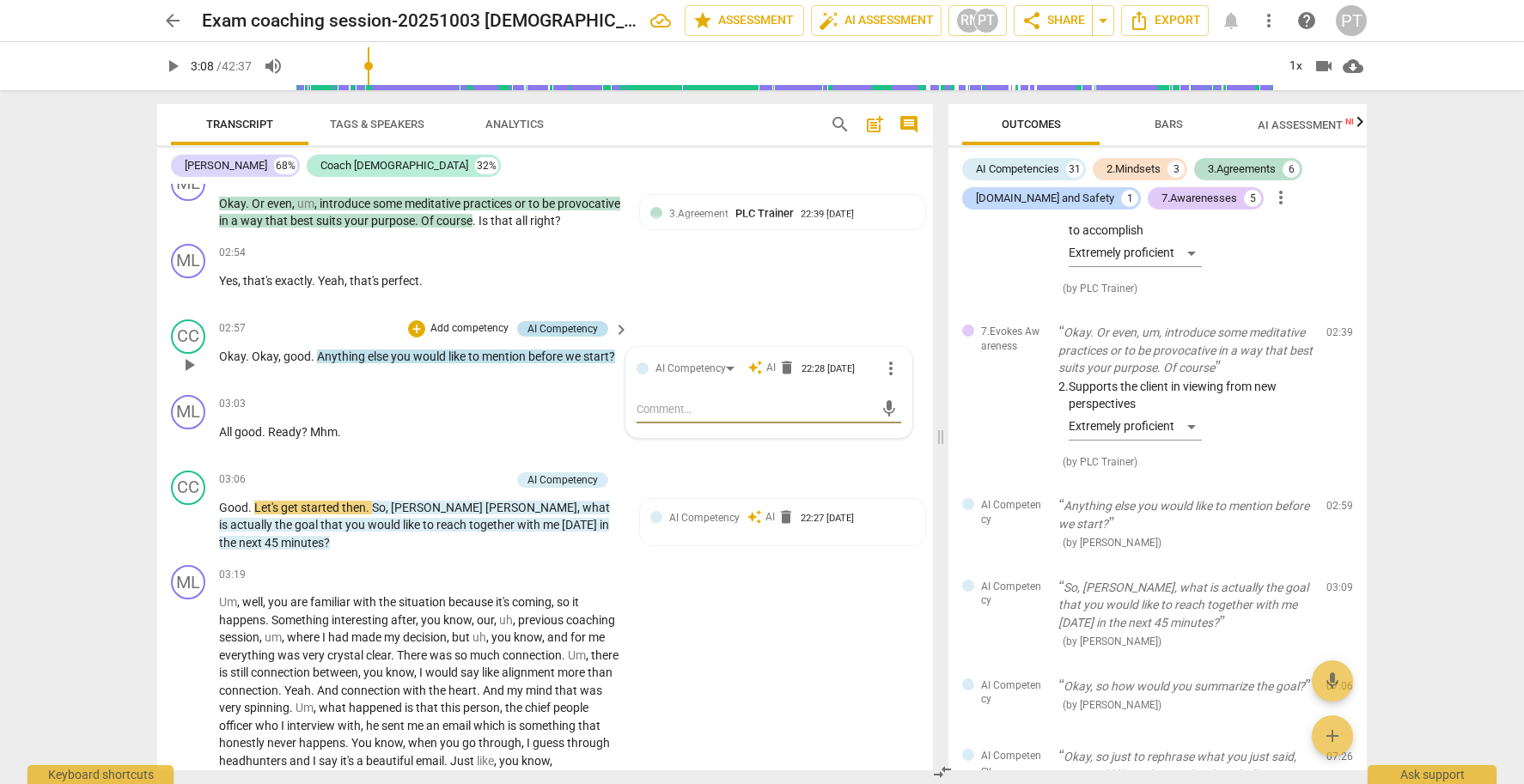
click at [570, 333] on div "AI Competency" at bounding box center [562, 329] width 71 height 16
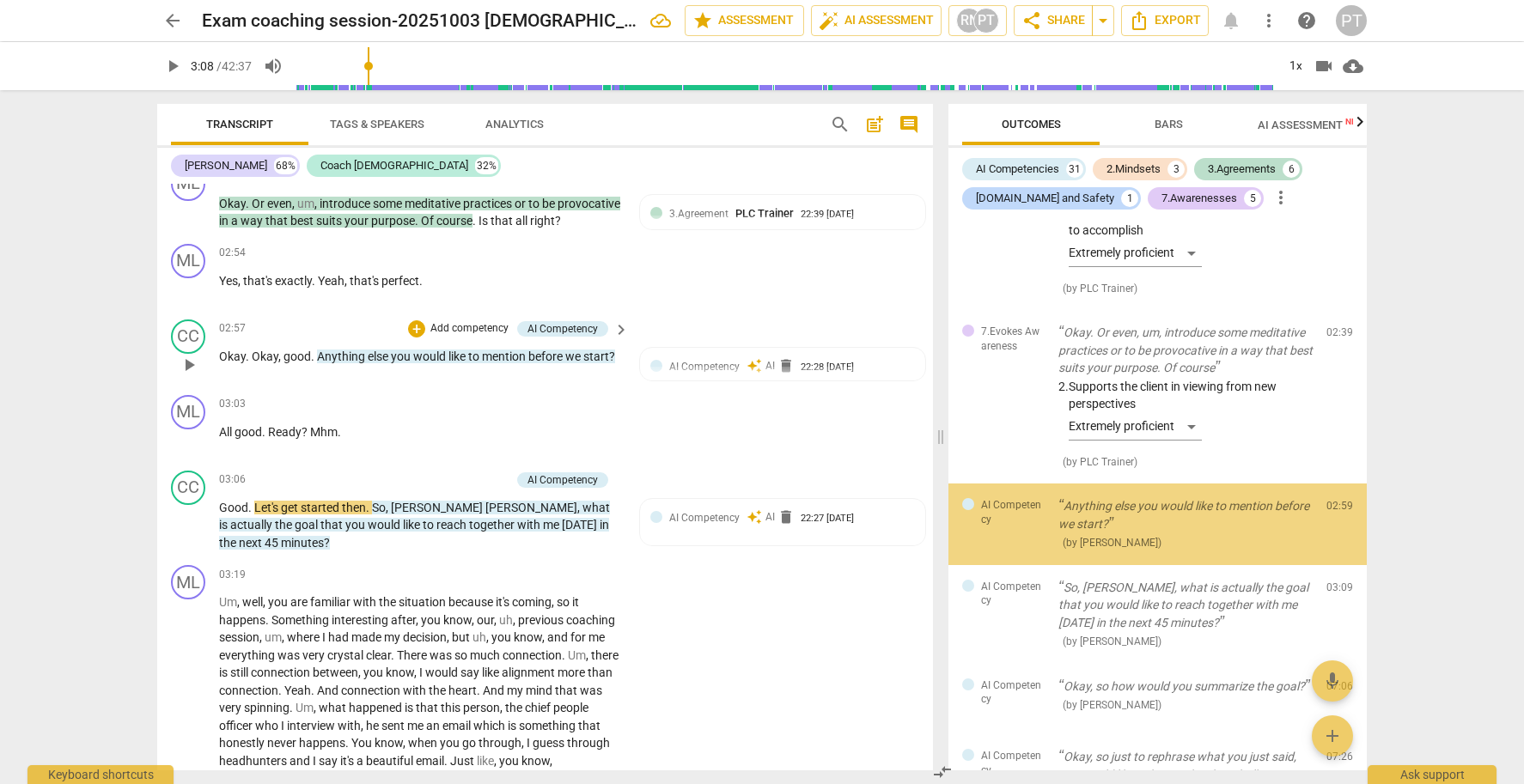
click at [477, 329] on p "Add competency" at bounding box center [470, 329] width 81 height 16
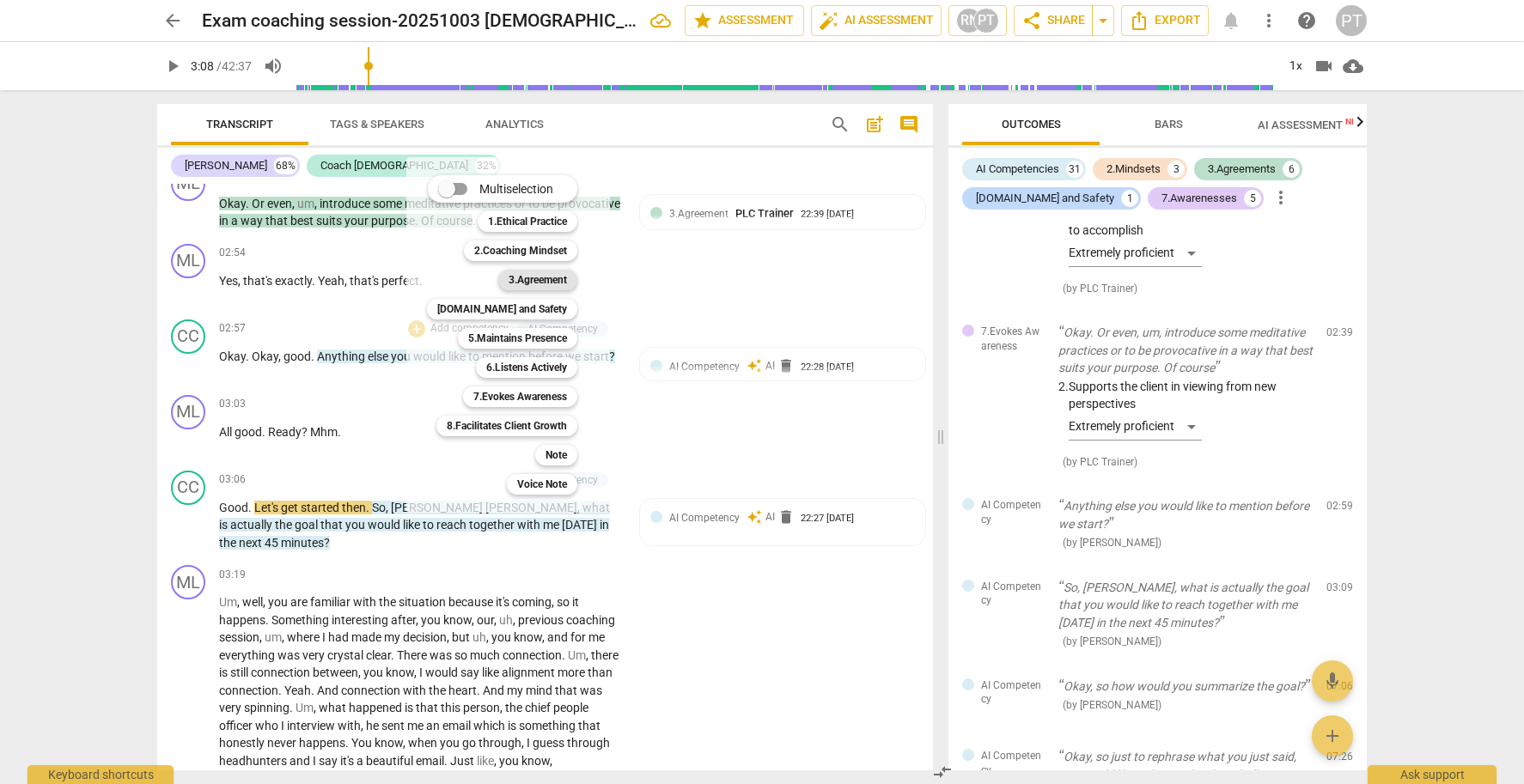
click at [539, 279] on b "3.Agreement" at bounding box center [538, 280] width 58 height 20
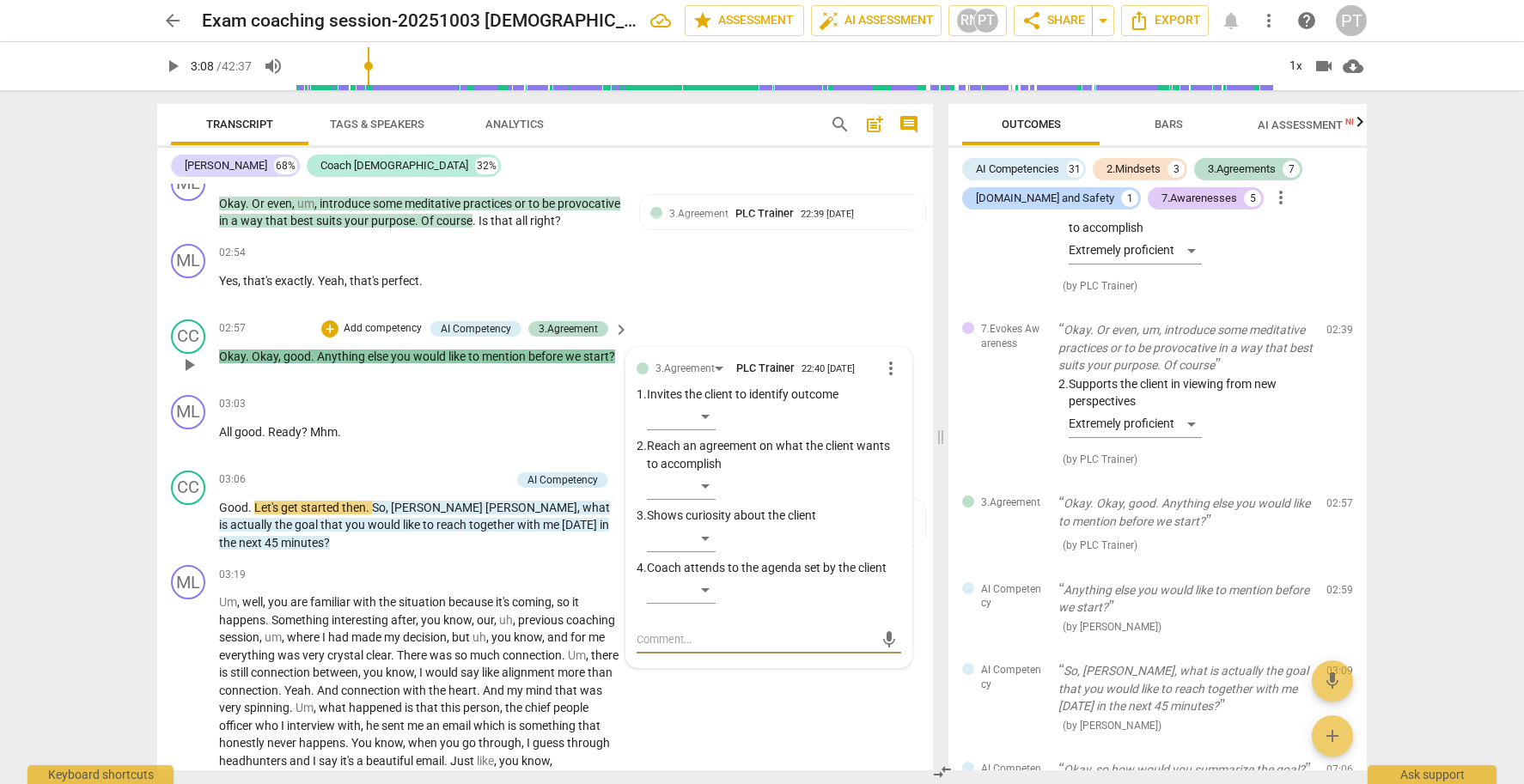
scroll to position [0, 0]
click at [709, 484] on div "​" at bounding box center [682, 486] width 69 height 27
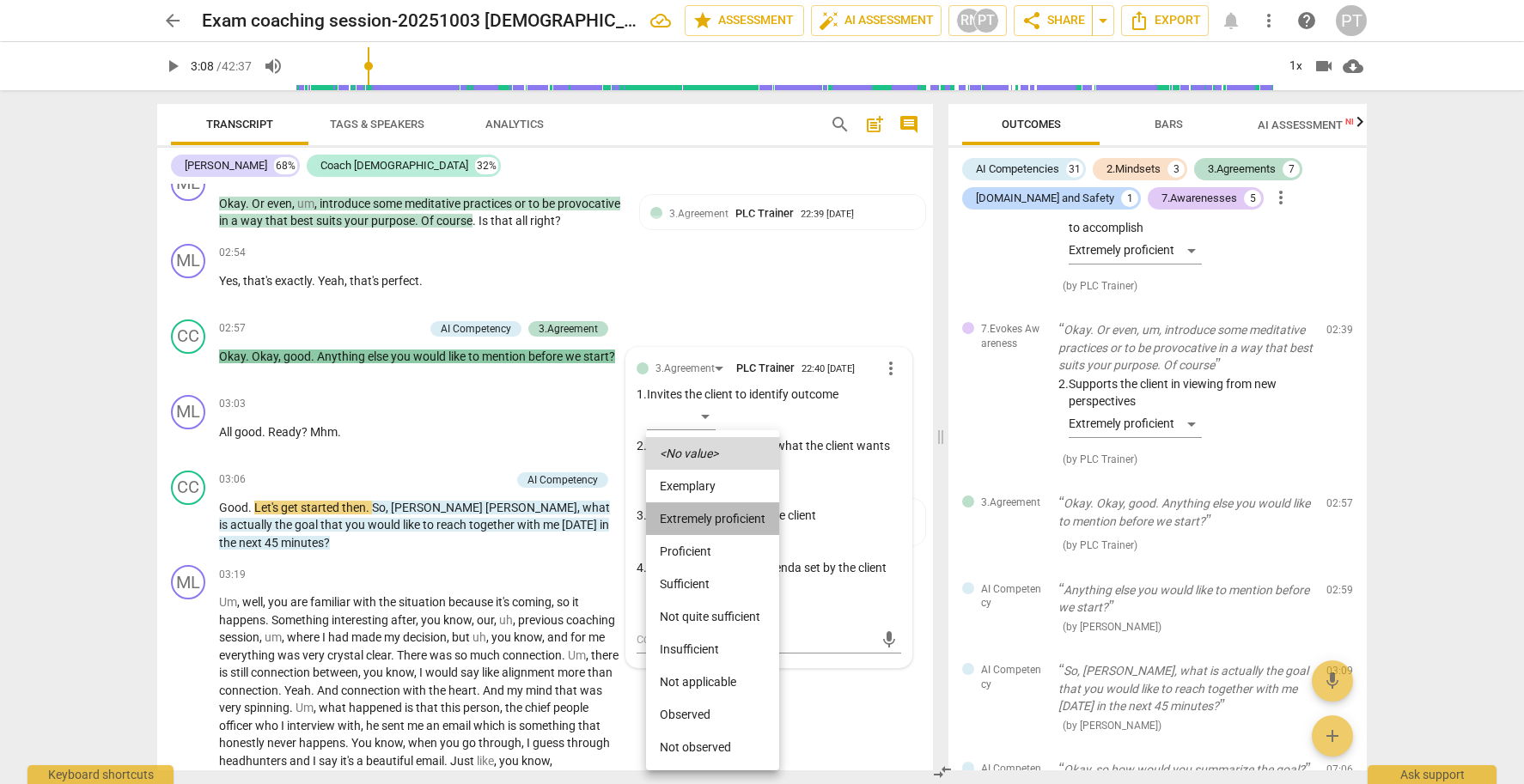
click at [721, 509] on li "Extremely proficient" at bounding box center [713, 518] width 133 height 33
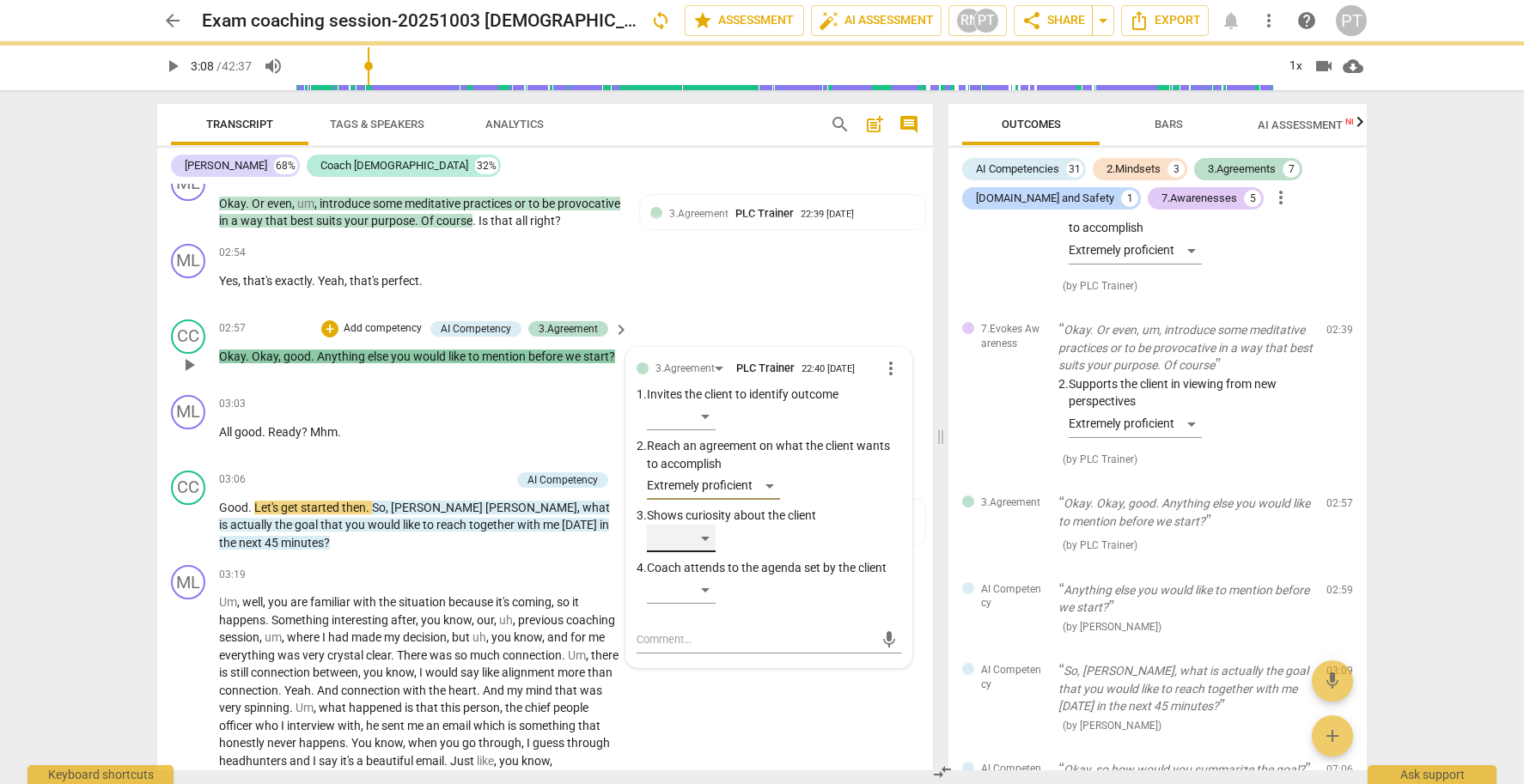
click at [701, 543] on div "​" at bounding box center [682, 539] width 69 height 27
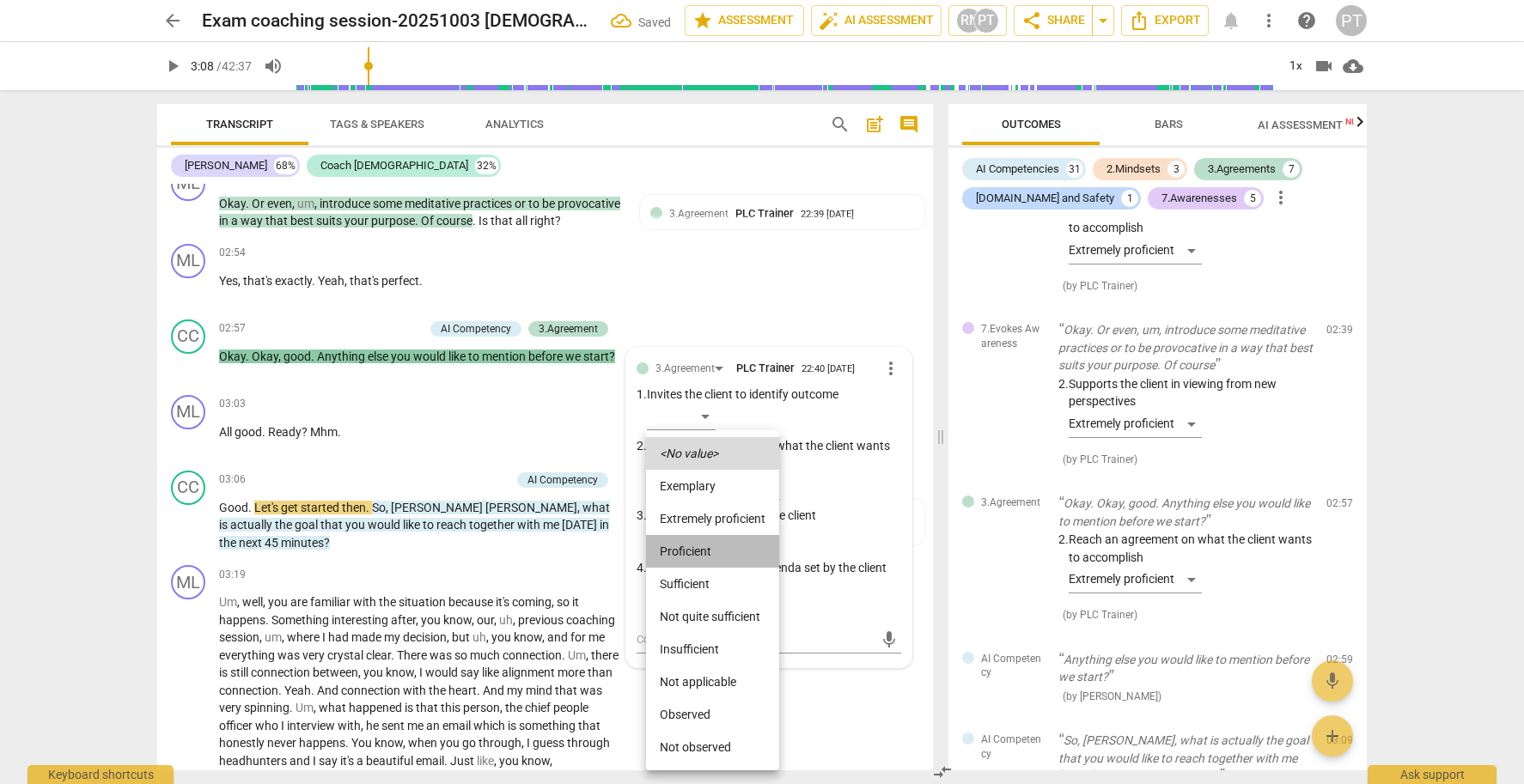
click at [710, 554] on li "Proficient" at bounding box center [713, 551] width 133 height 33
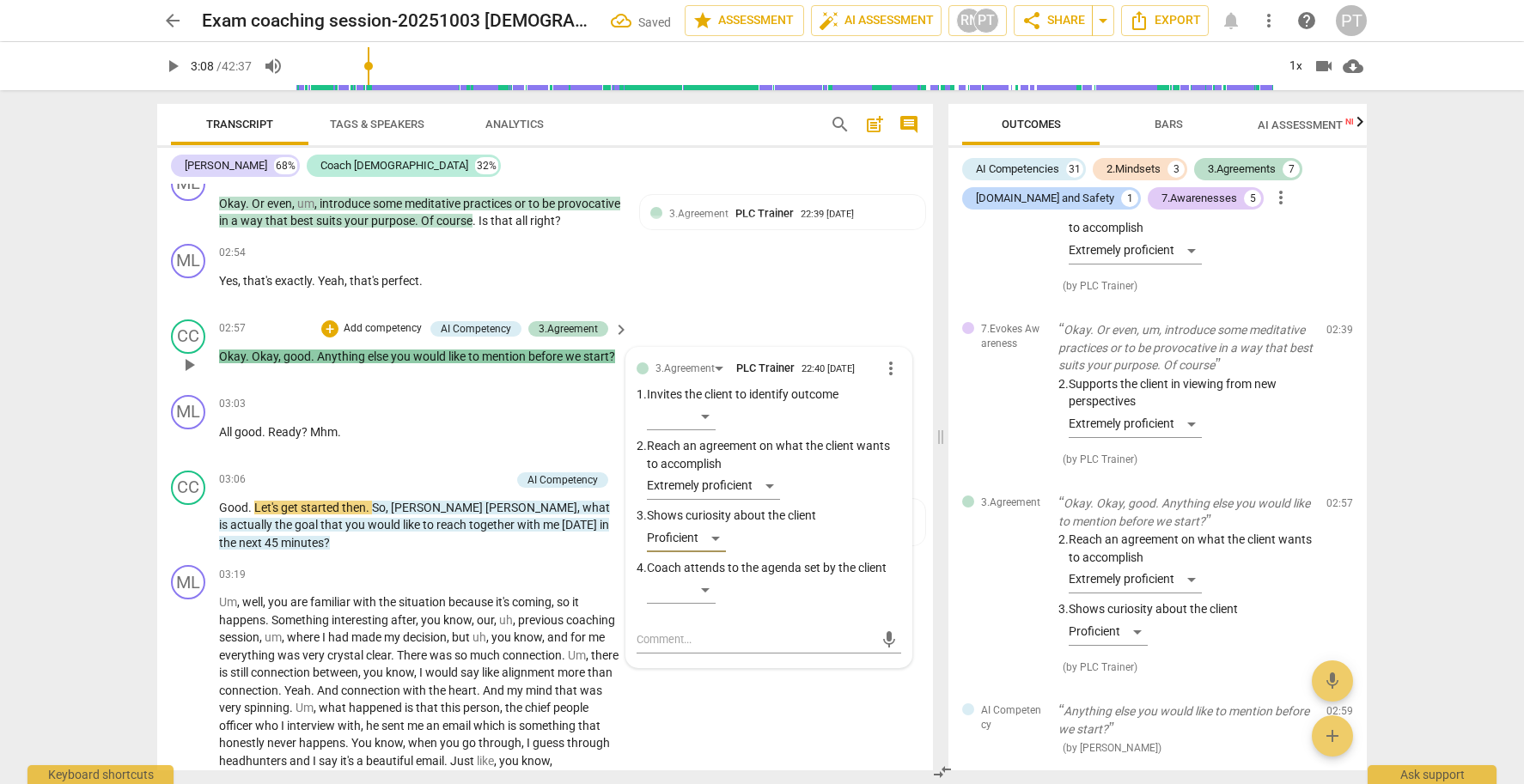
click at [397, 335] on p "Add competency" at bounding box center [382, 329] width 81 height 16
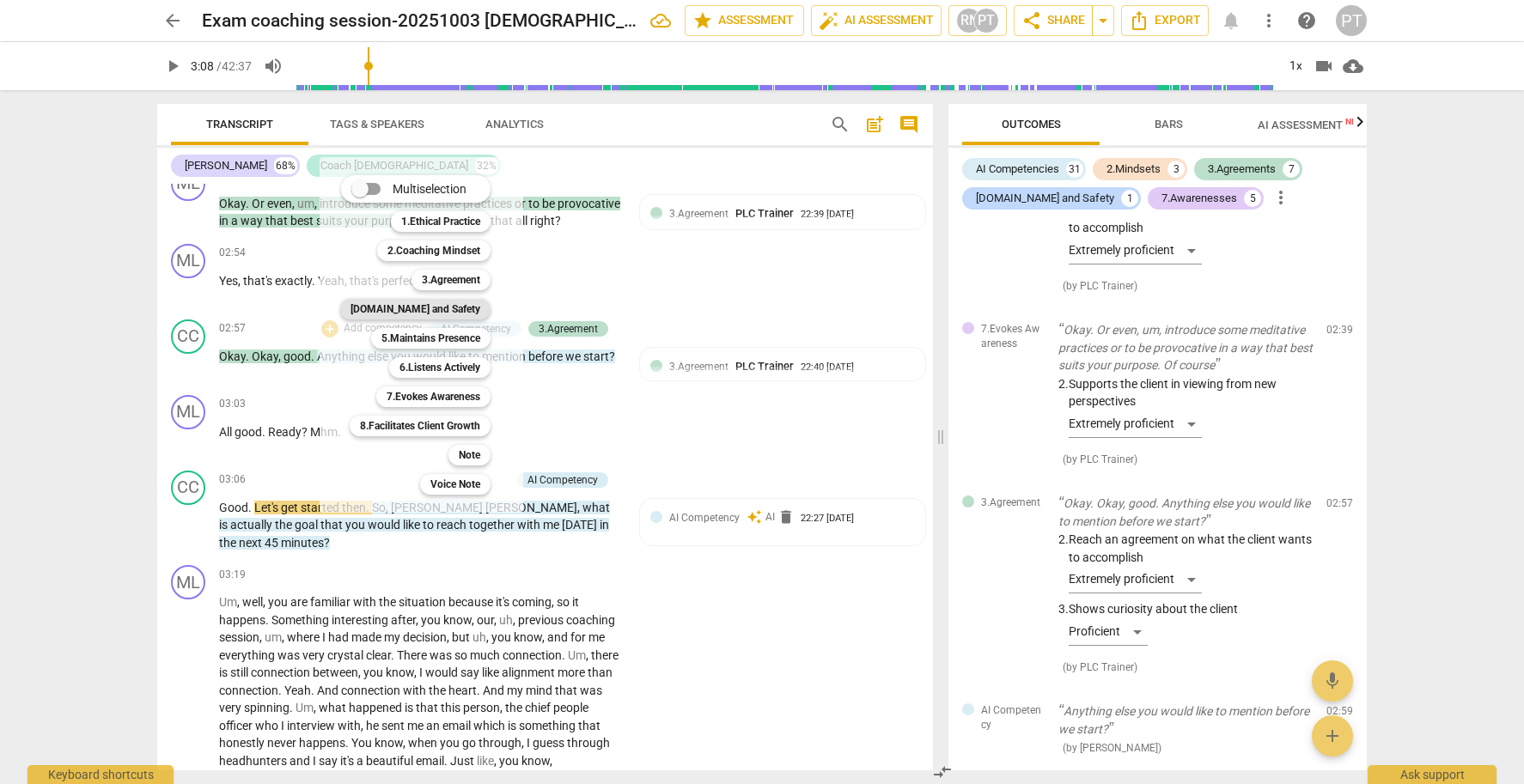
click at [438, 310] on b "[DOMAIN_NAME] and Safety" at bounding box center [415, 309] width 130 height 20
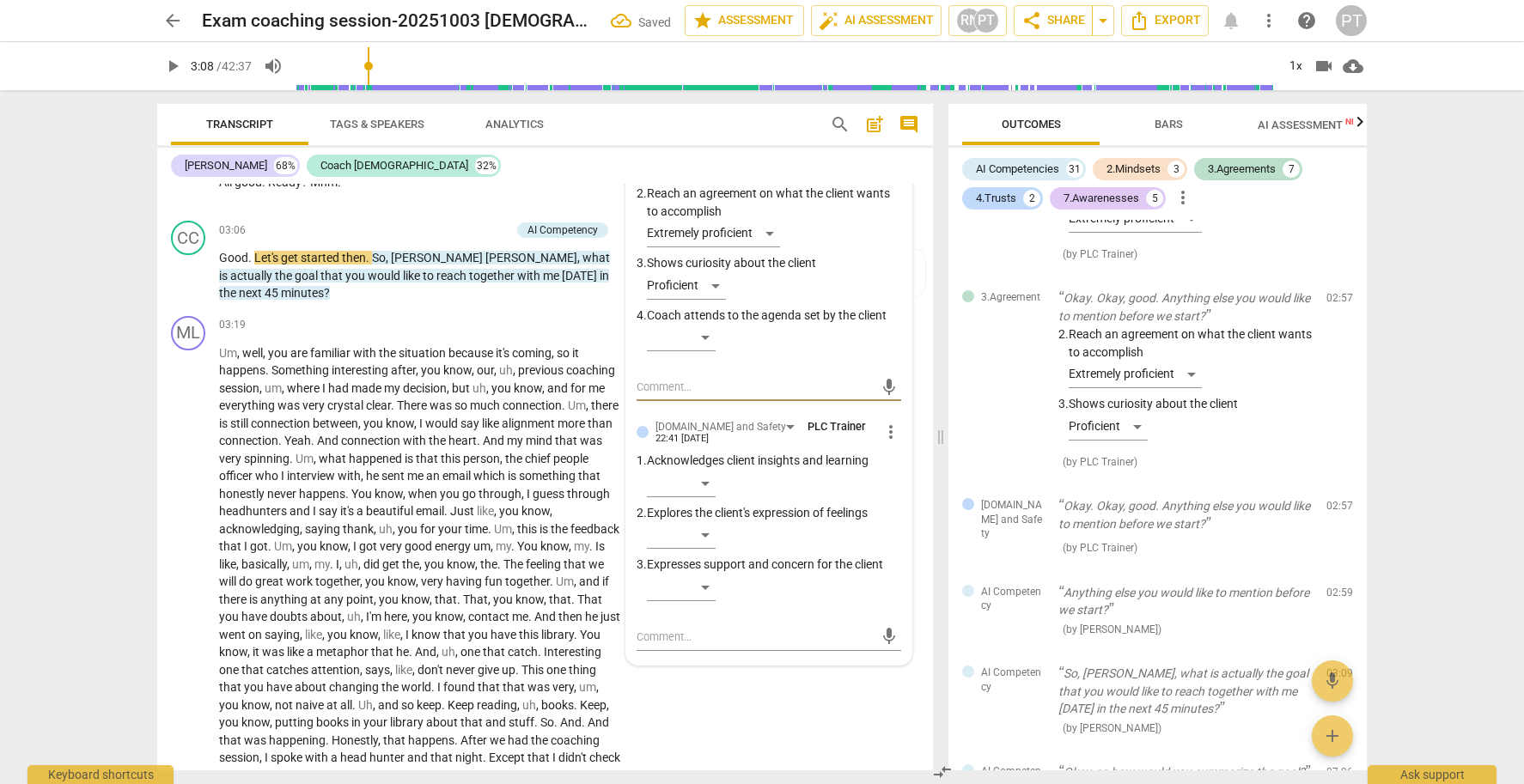
scroll to position [1452, 0]
click at [716, 588] on div "​" at bounding box center [774, 590] width 254 height 34
click at [703, 588] on div "​" at bounding box center [682, 586] width 69 height 27
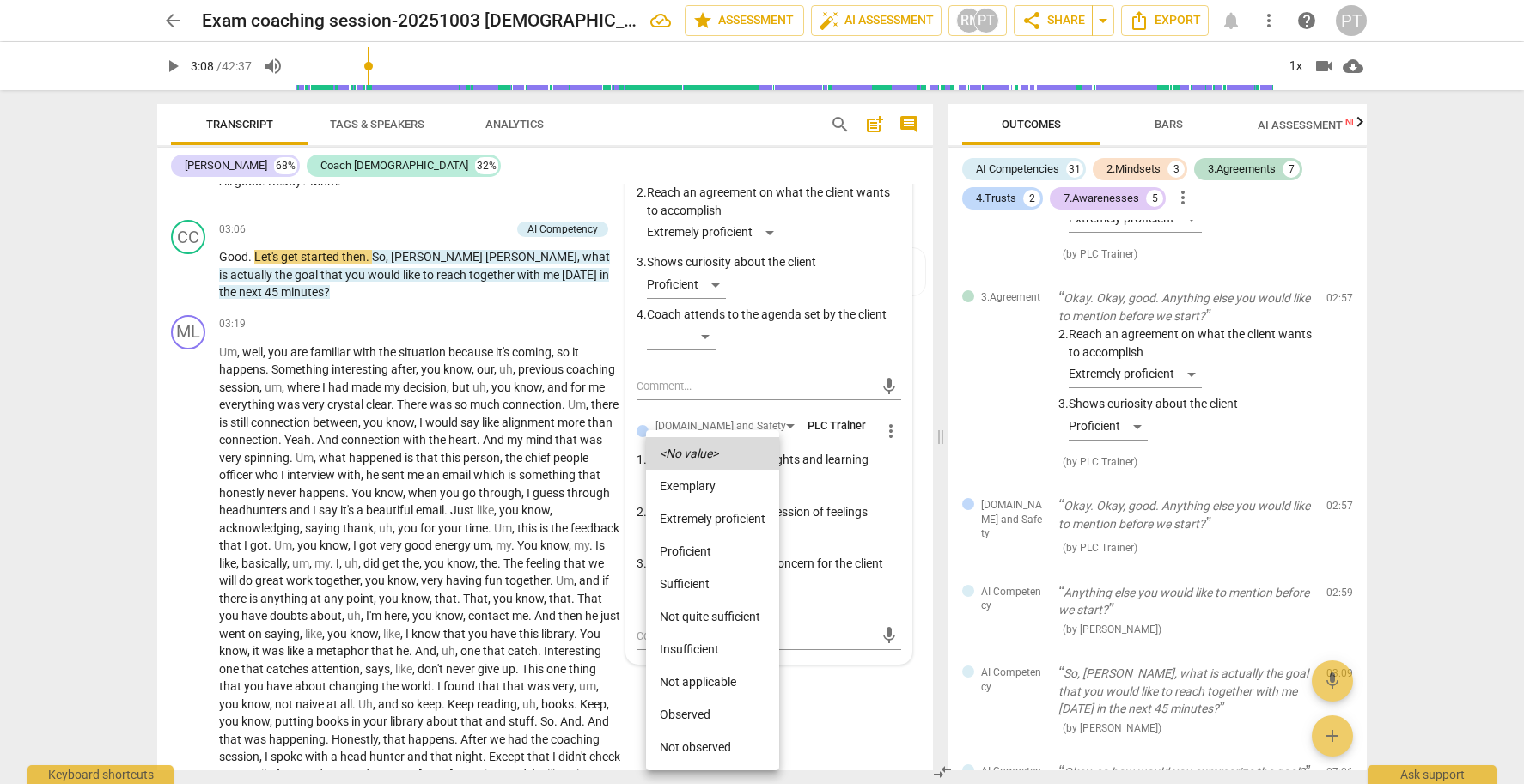
click at [694, 516] on li "Extremely proficient" at bounding box center [713, 518] width 133 height 33
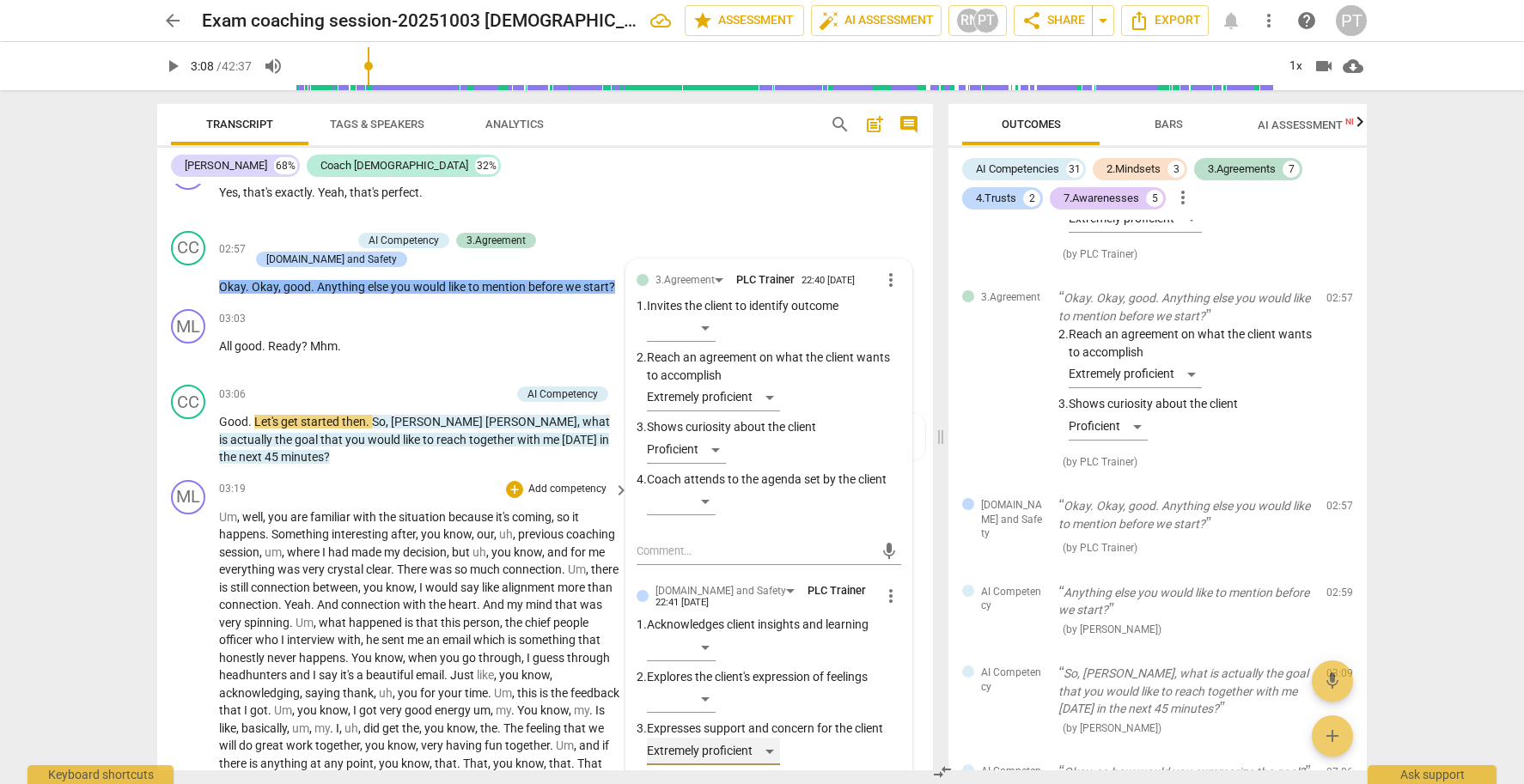
scroll to position [1289, 0]
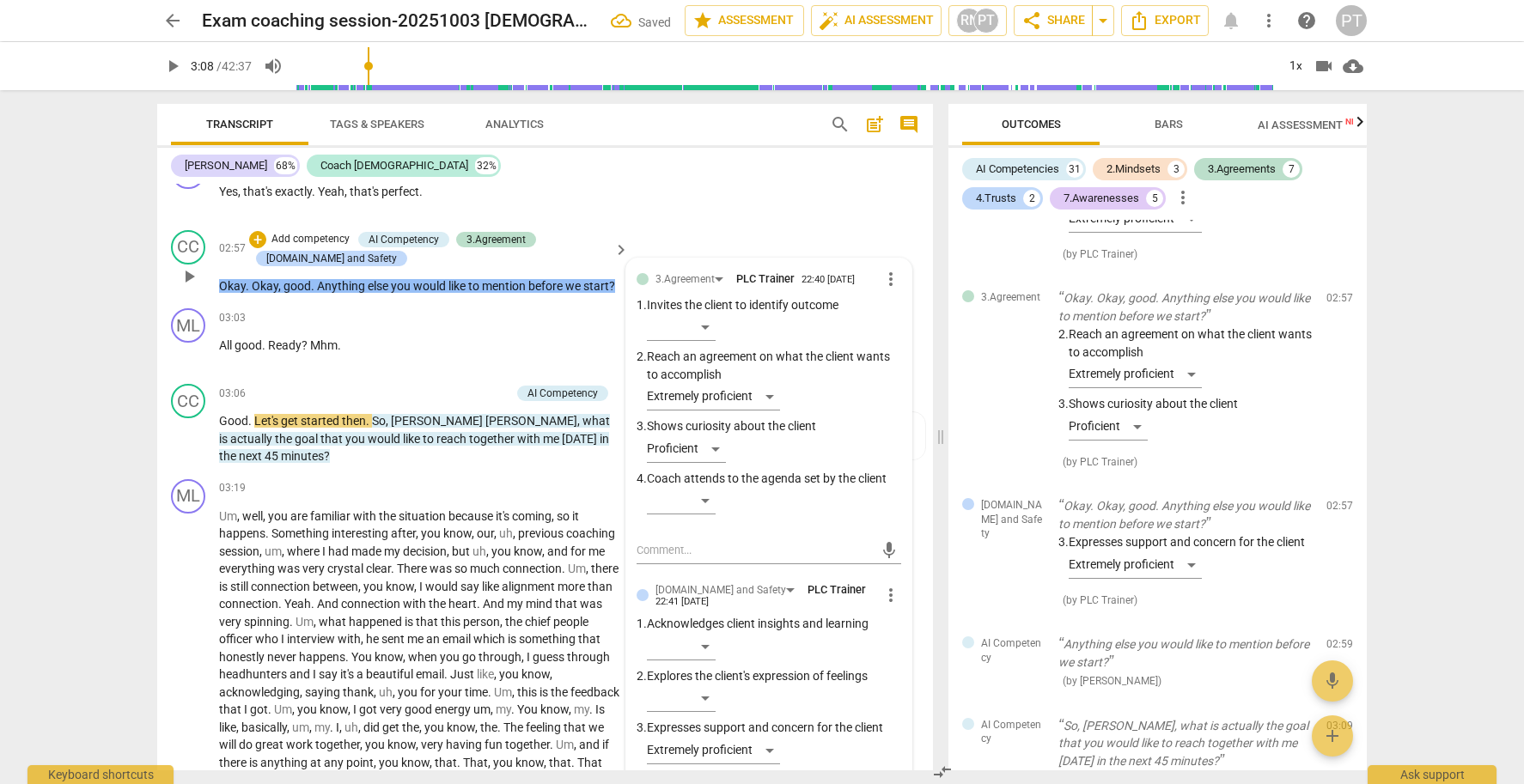
click at [334, 243] on p "Add competency" at bounding box center [311, 240] width 81 height 16
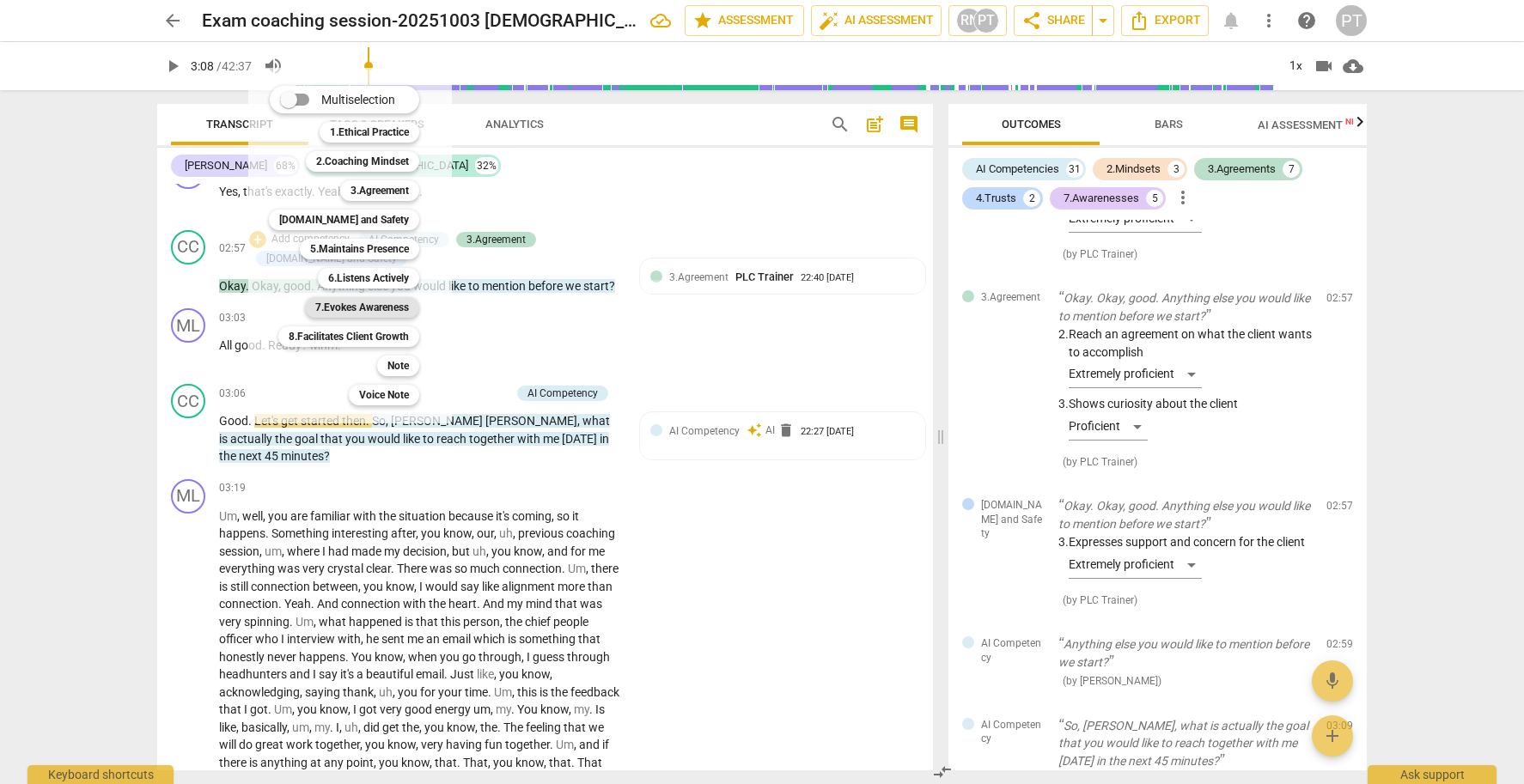
click at [383, 310] on b "7.Evokes Awareness" at bounding box center [362, 307] width 94 height 20
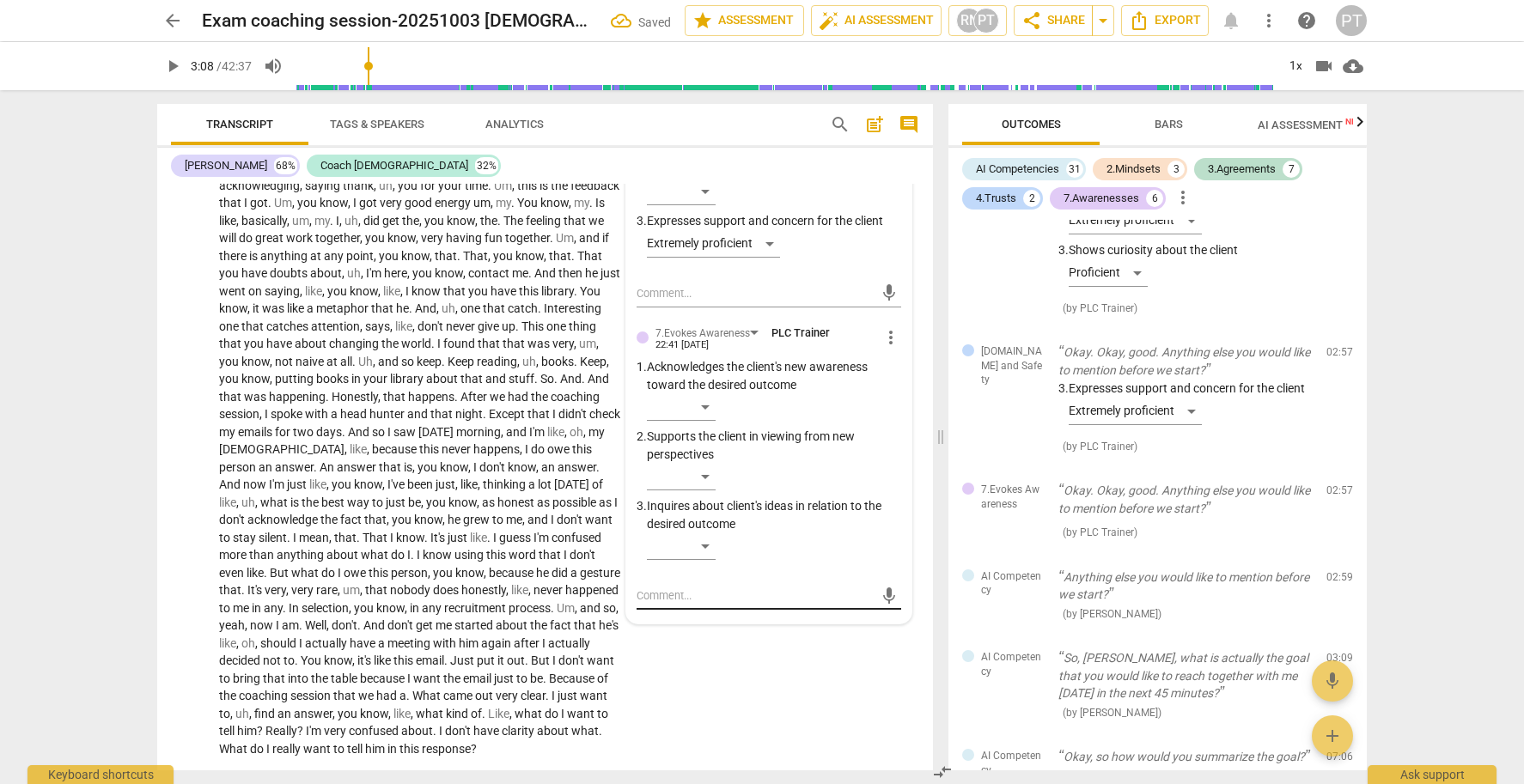
scroll to position [1774, 0]
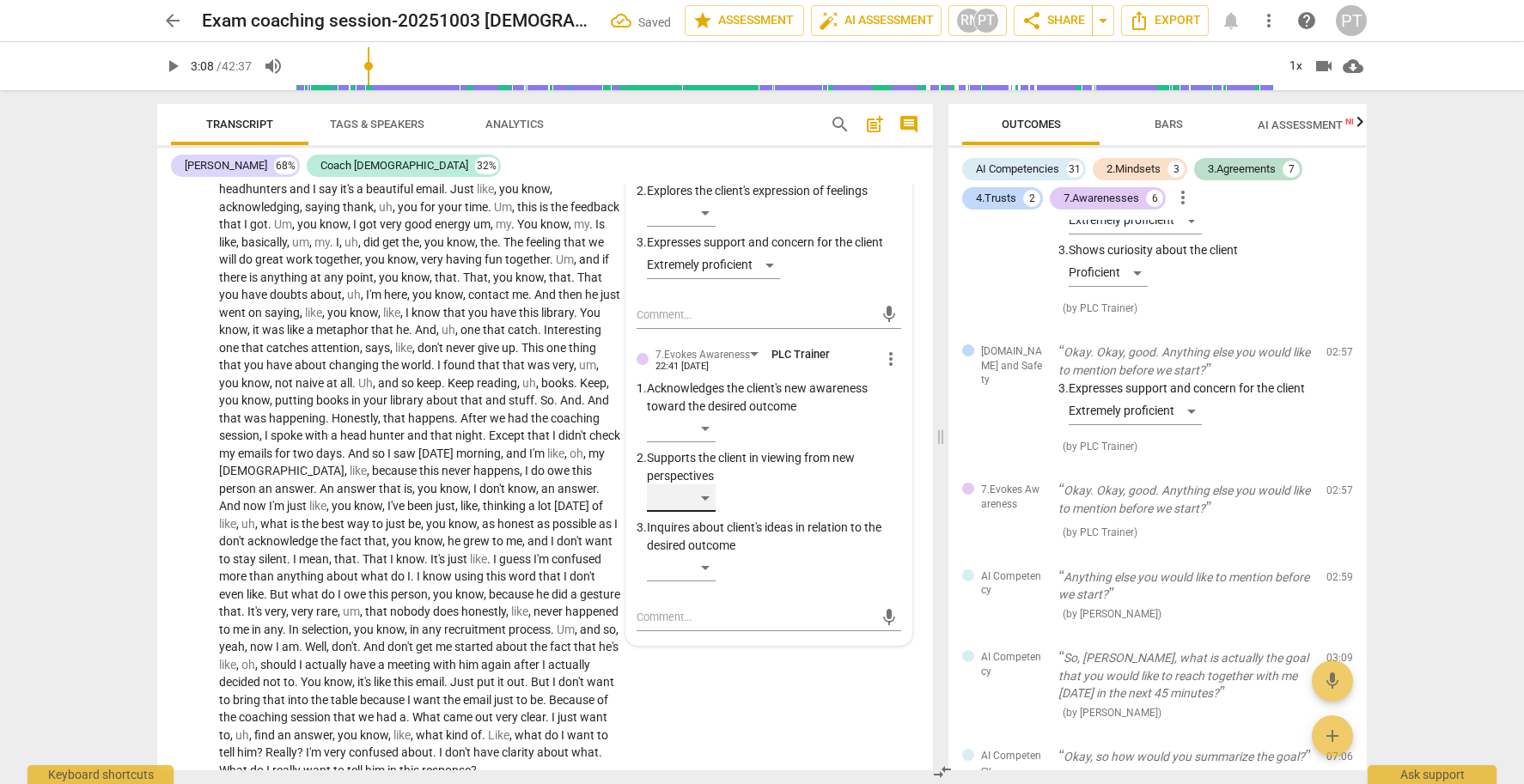
click at [708, 494] on div "​" at bounding box center [682, 498] width 69 height 27
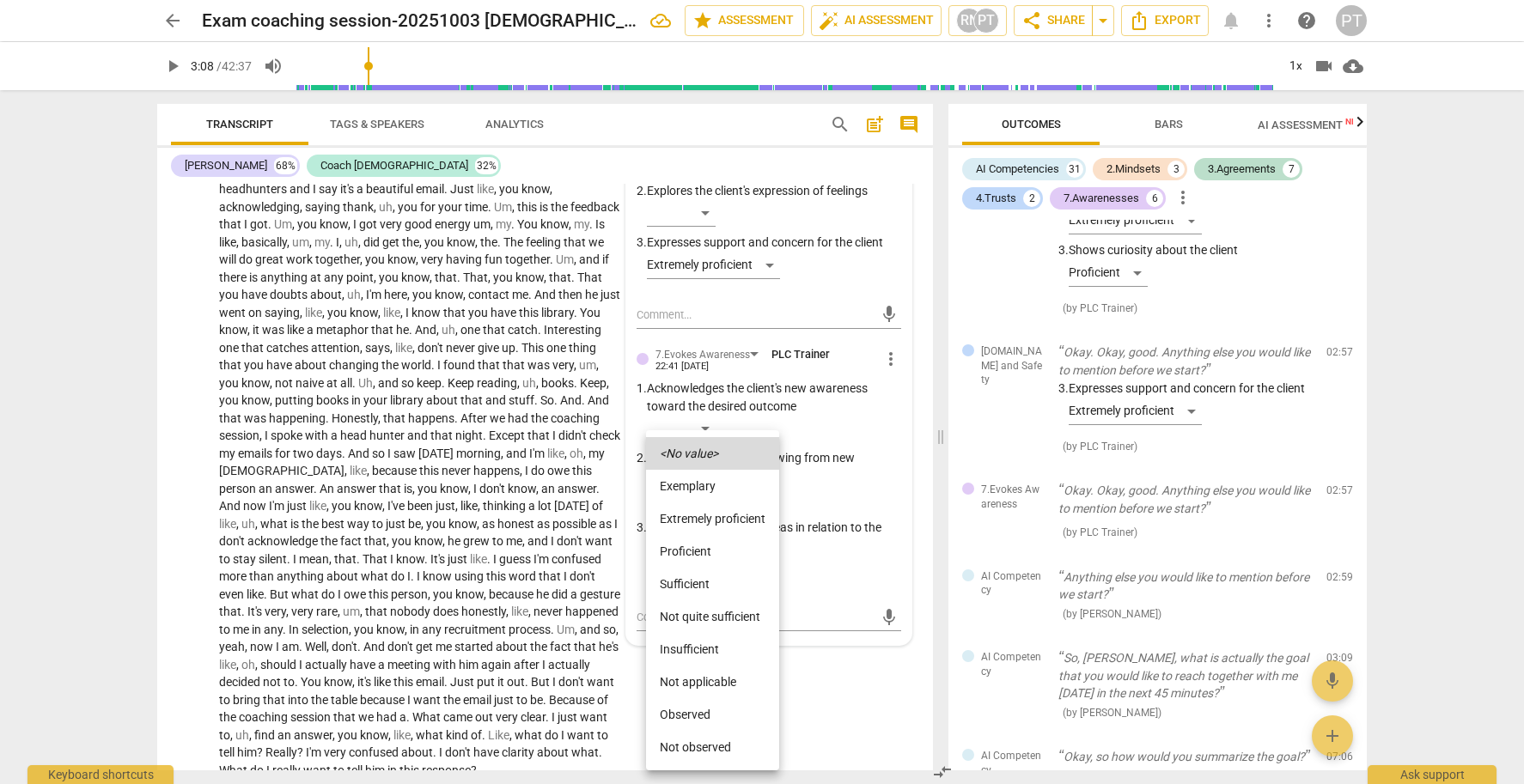
scroll to position [0, 1]
click at [705, 519] on li "Extremely proficient" at bounding box center [713, 518] width 133 height 33
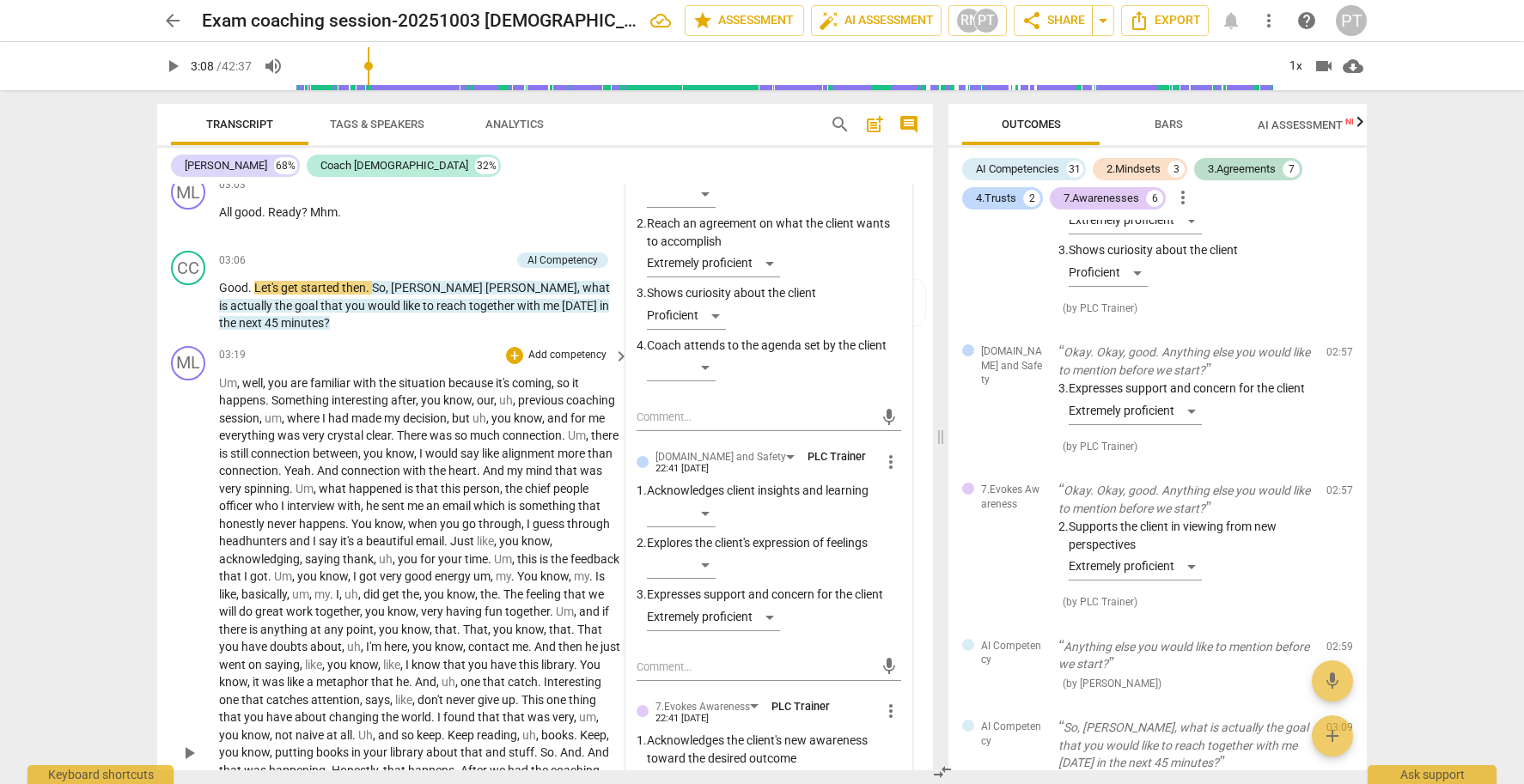
scroll to position [1424, 0]
click at [190, 313] on span "play_arrow" at bounding box center [188, 303] width 20 height 20
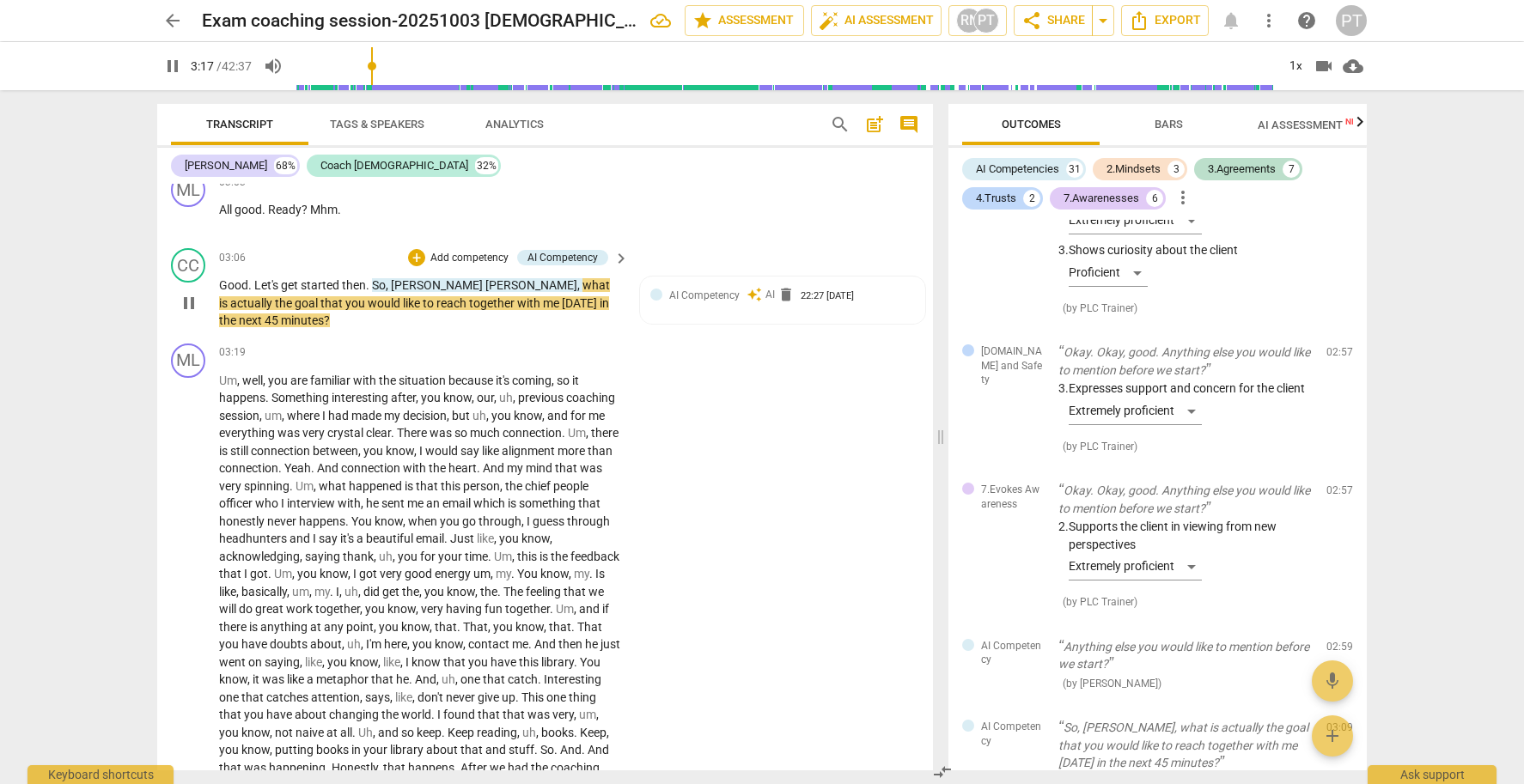
click at [187, 313] on span "pause" at bounding box center [188, 303] width 20 height 20
click at [472, 267] on p "Add competency" at bounding box center [470, 259] width 81 height 16
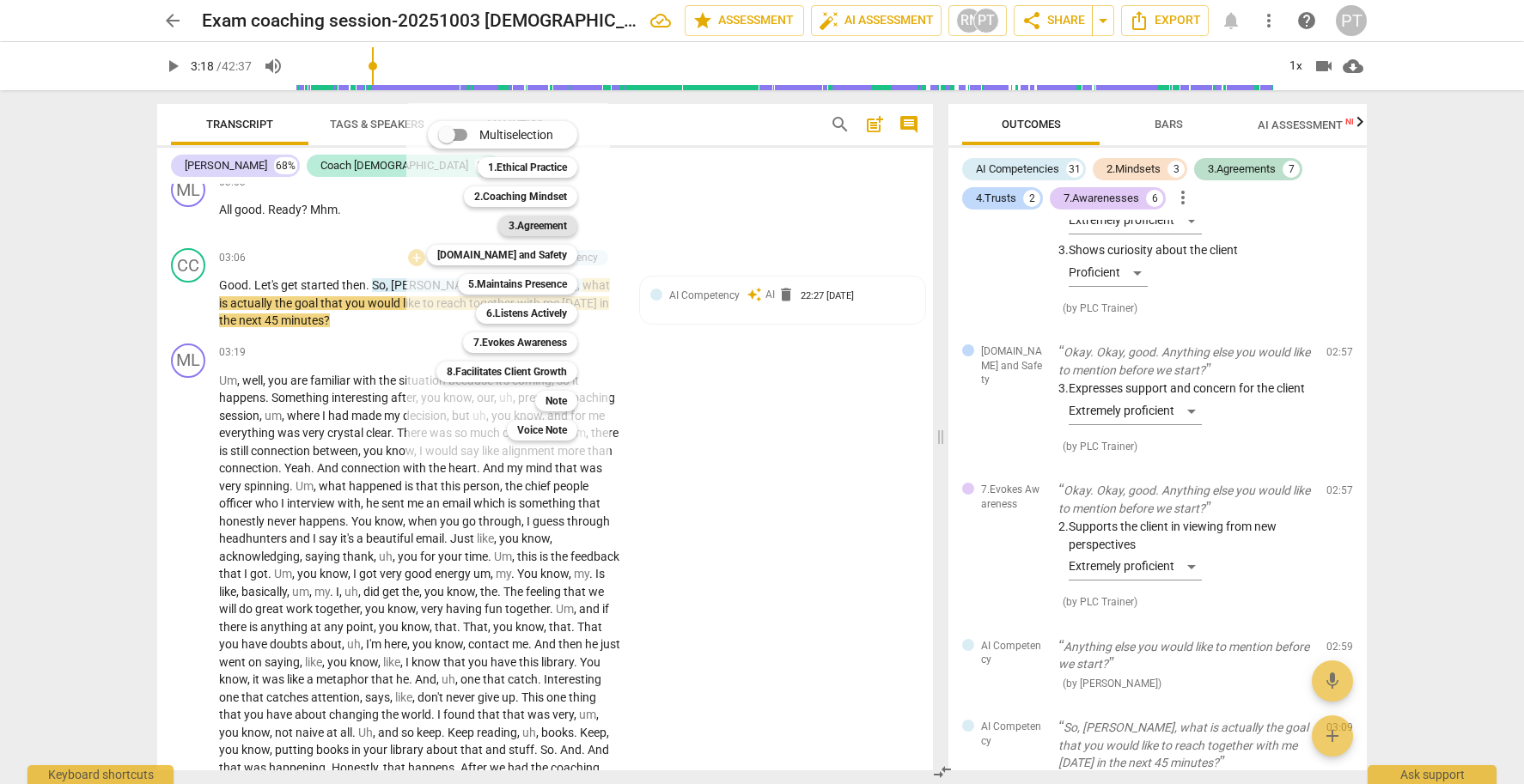
click at [544, 224] on b "3.Agreement" at bounding box center [538, 225] width 58 height 20
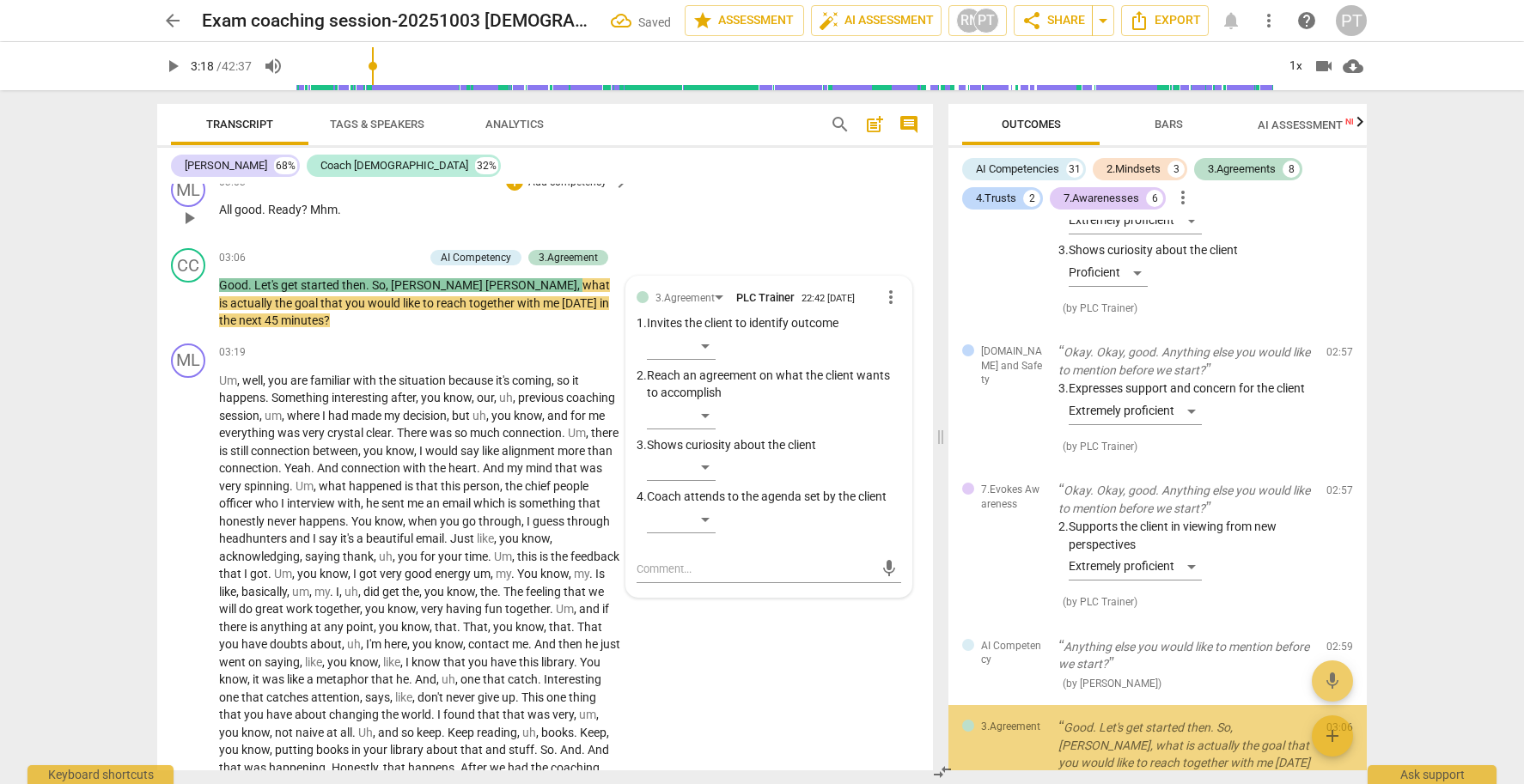
scroll to position [3308, 0]
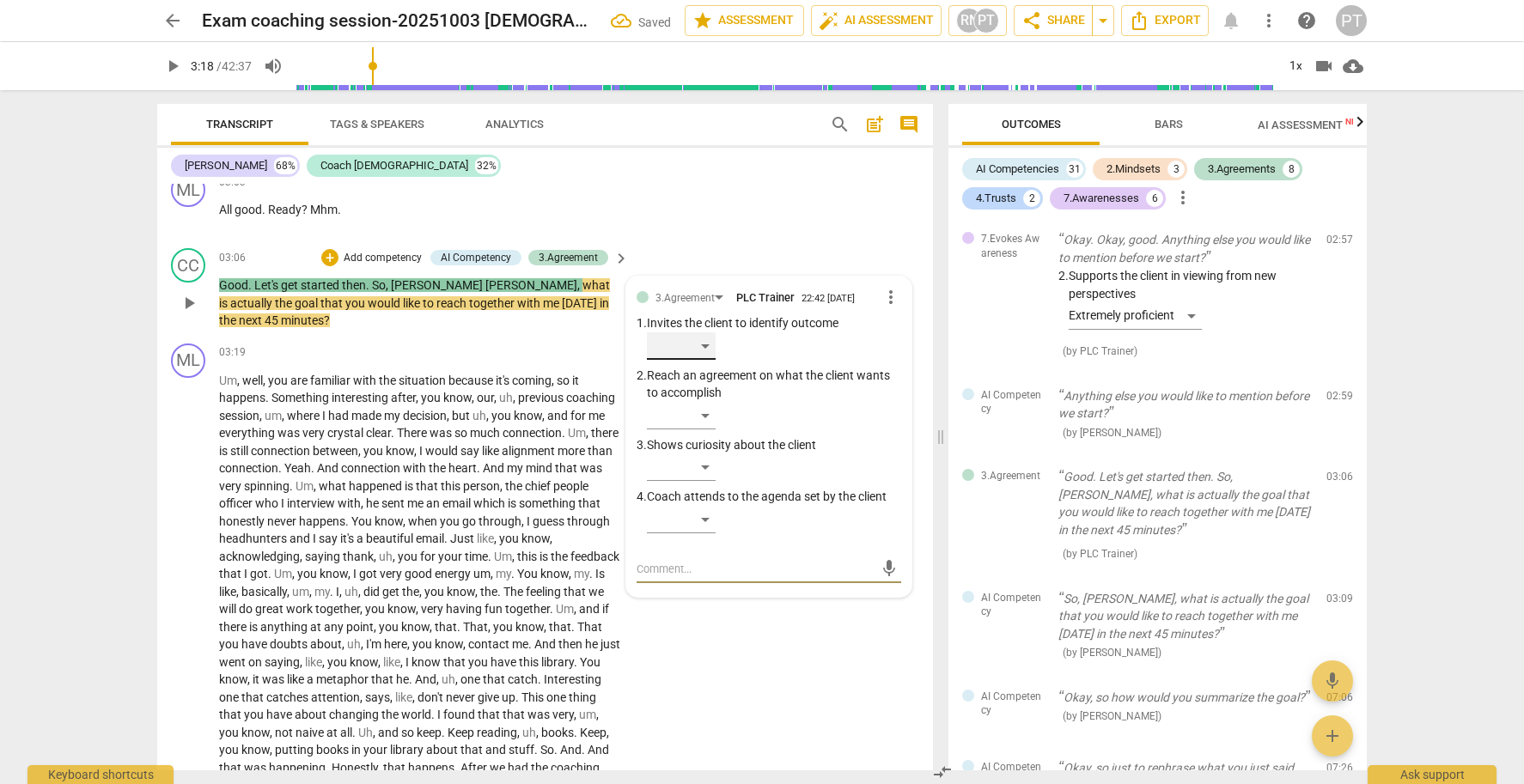
click at [698, 360] on div "​" at bounding box center [682, 346] width 69 height 27
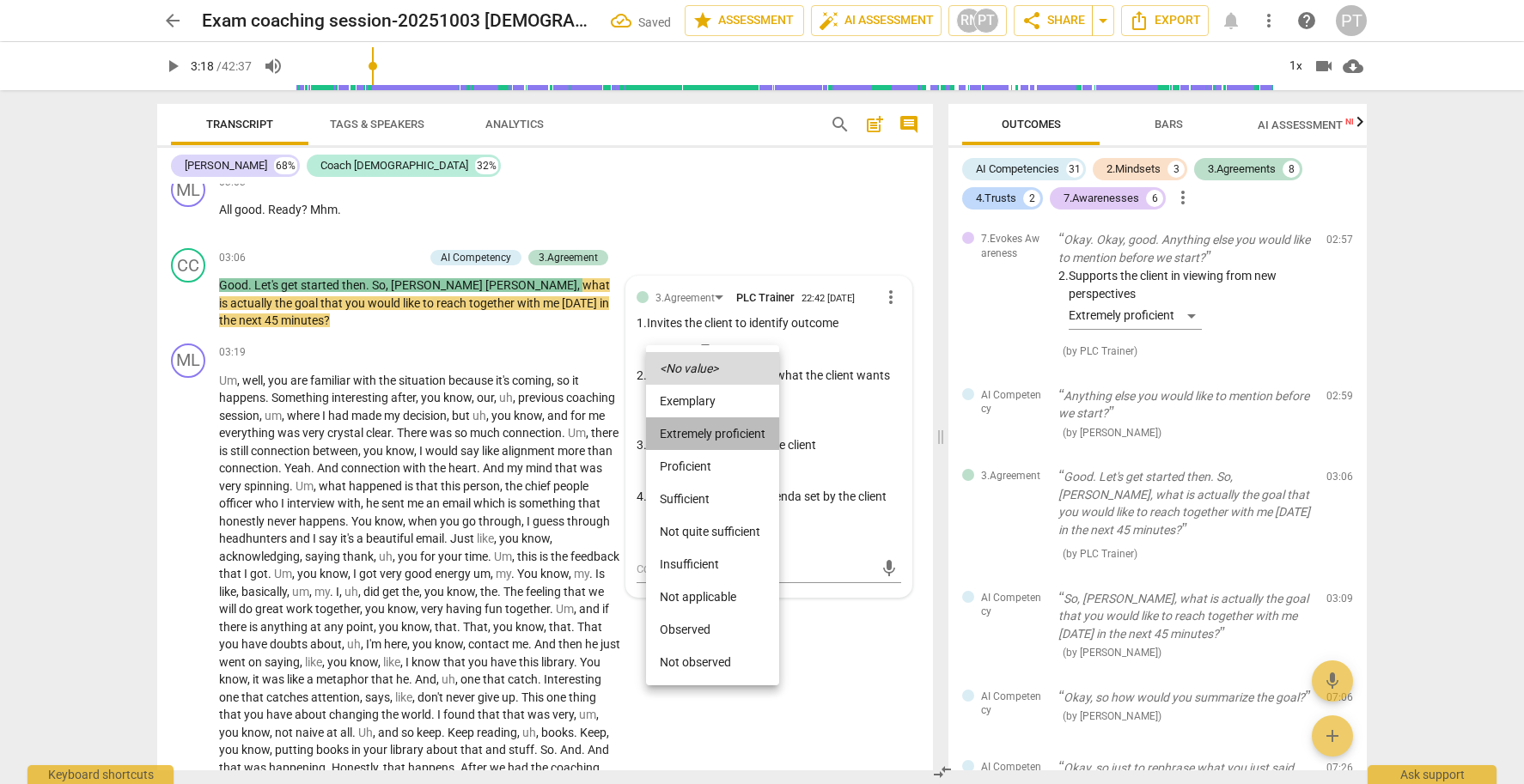
click at [710, 432] on li "Extremely proficient" at bounding box center [713, 433] width 133 height 33
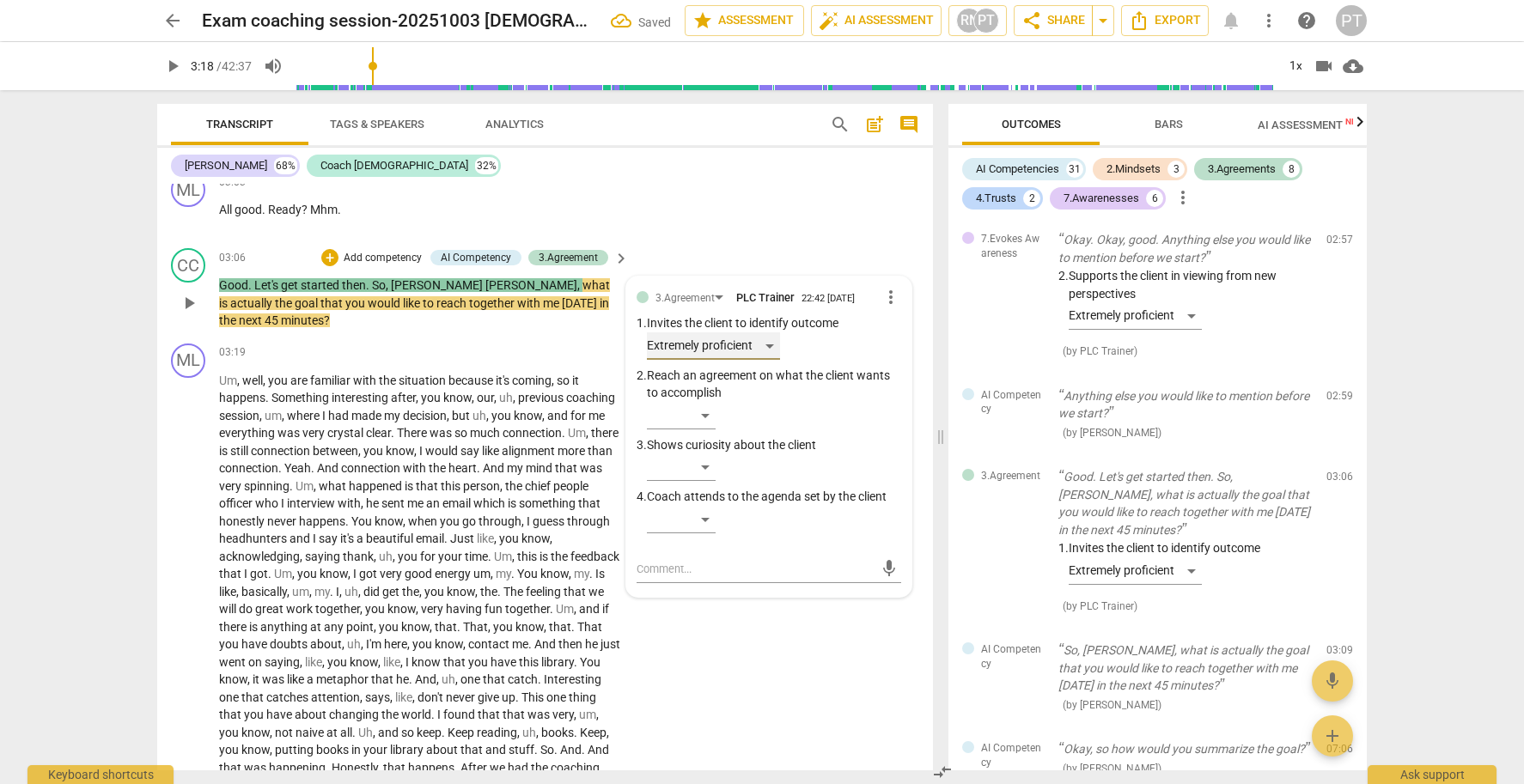
click at [761, 360] on div "Extremely proficient" at bounding box center [713, 346] width 133 height 27
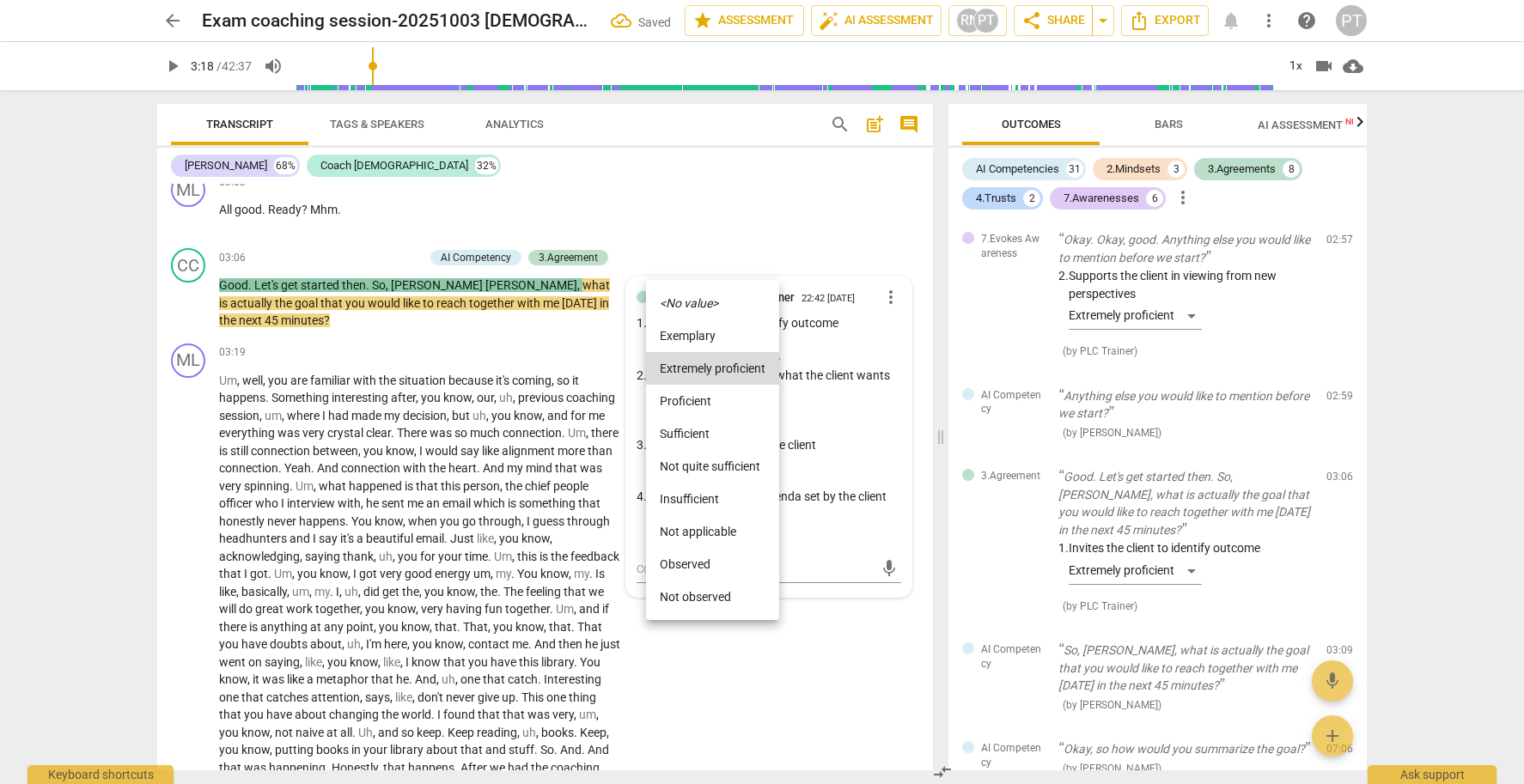
click at [721, 334] on li "Exemplary" at bounding box center [713, 335] width 133 height 33
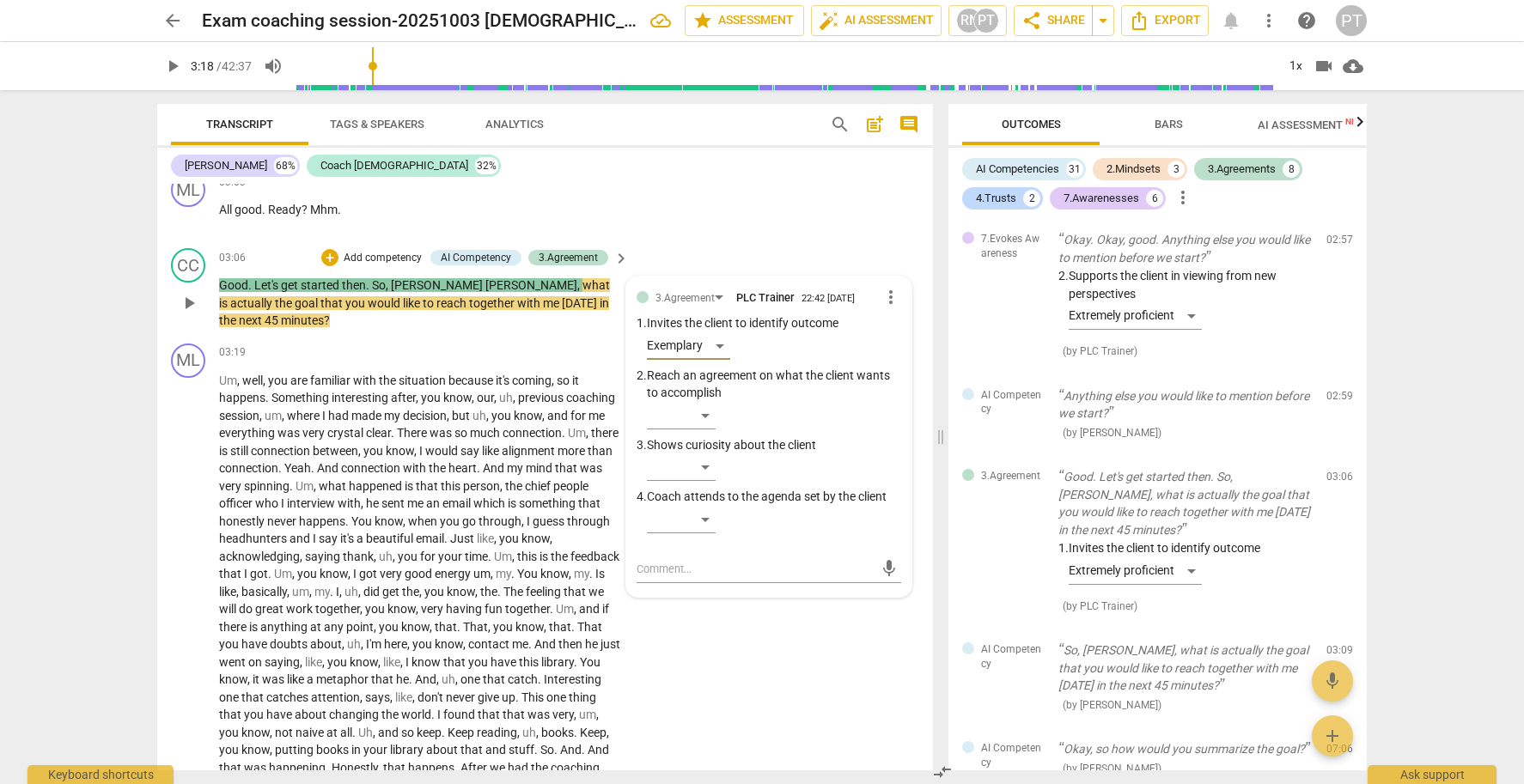
click at [373, 267] on p "Add competency" at bounding box center [382, 259] width 81 height 16
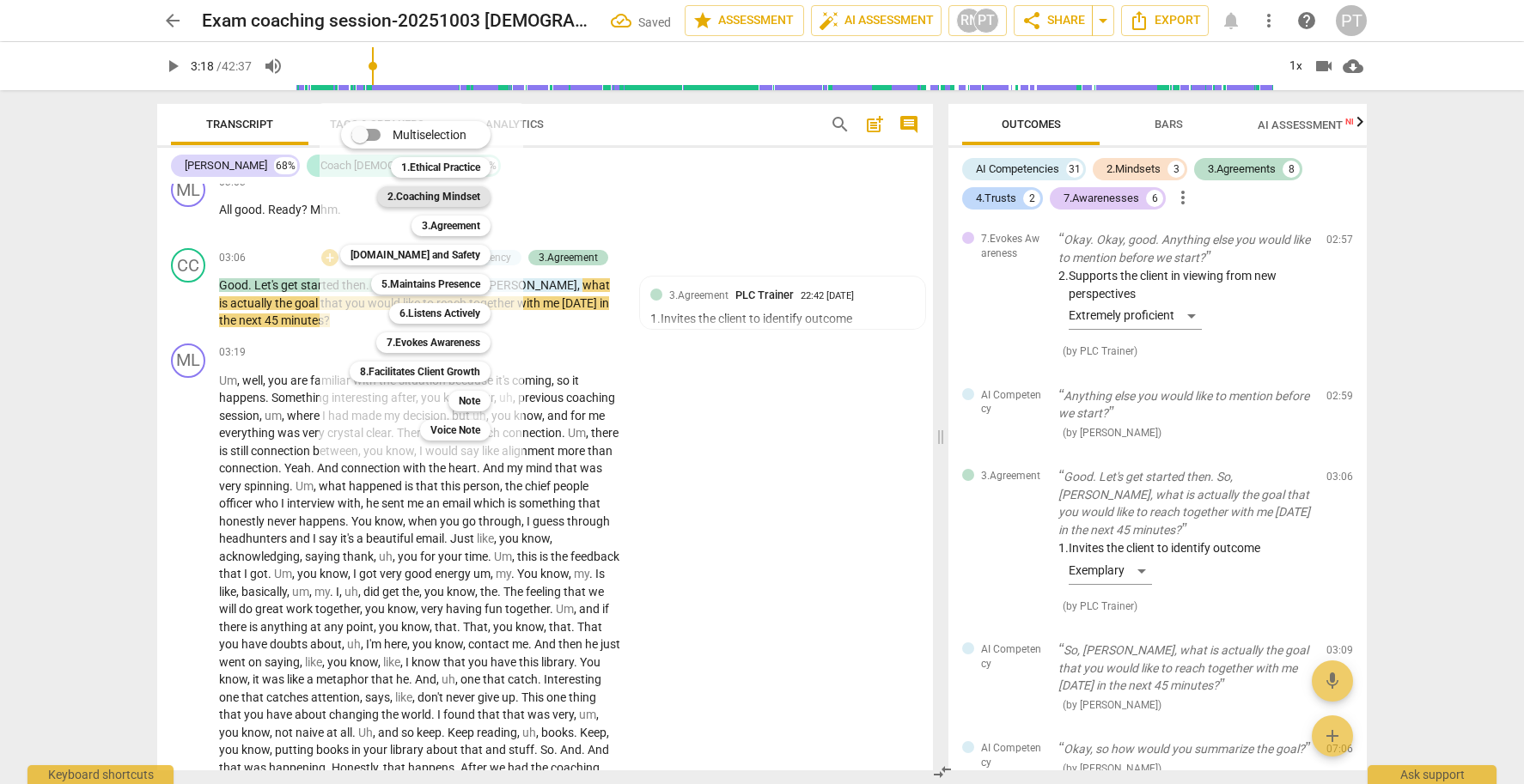
click at [456, 200] on b "2.Coaching Mindset" at bounding box center [434, 196] width 93 height 20
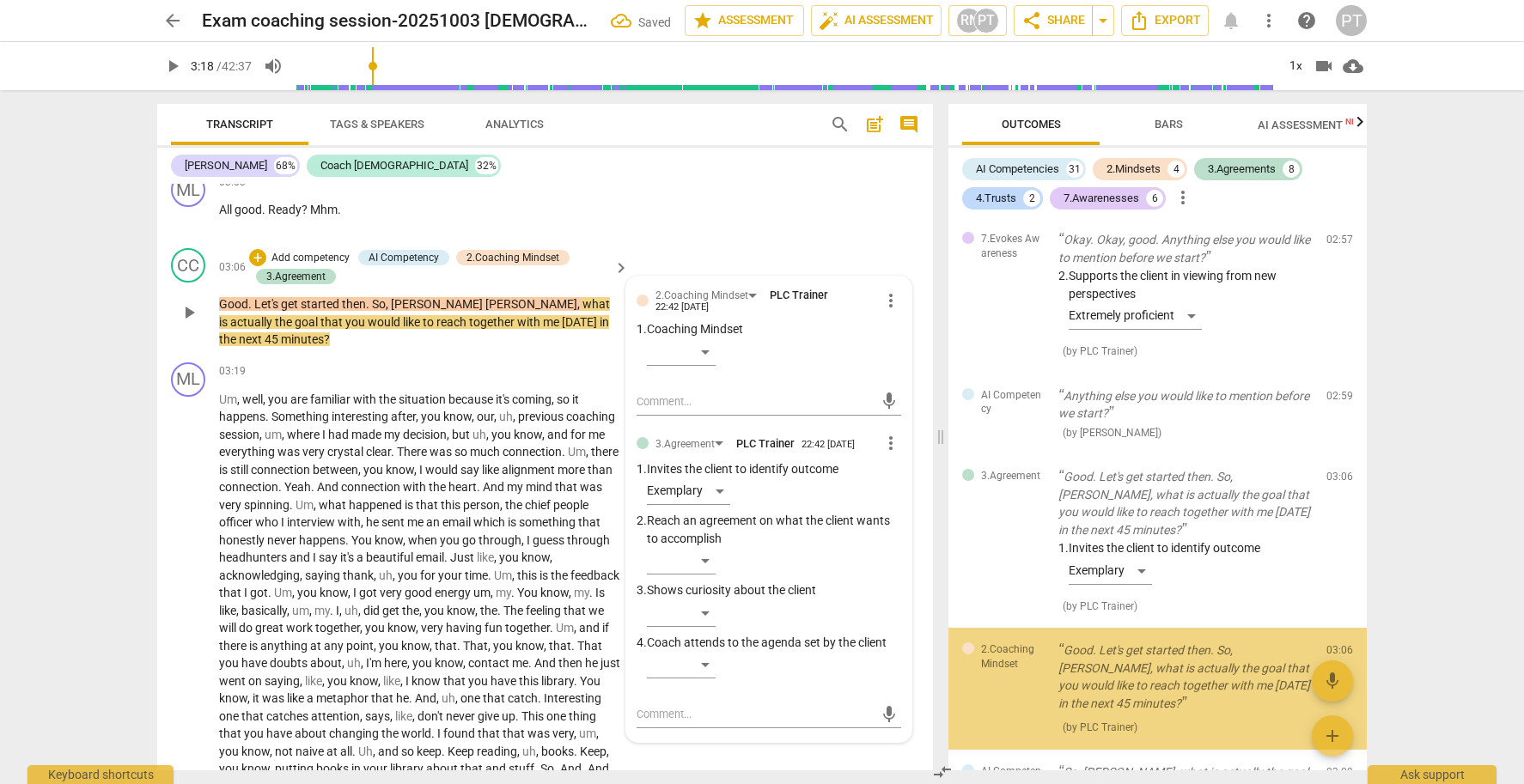
scroll to position [3479, 0]
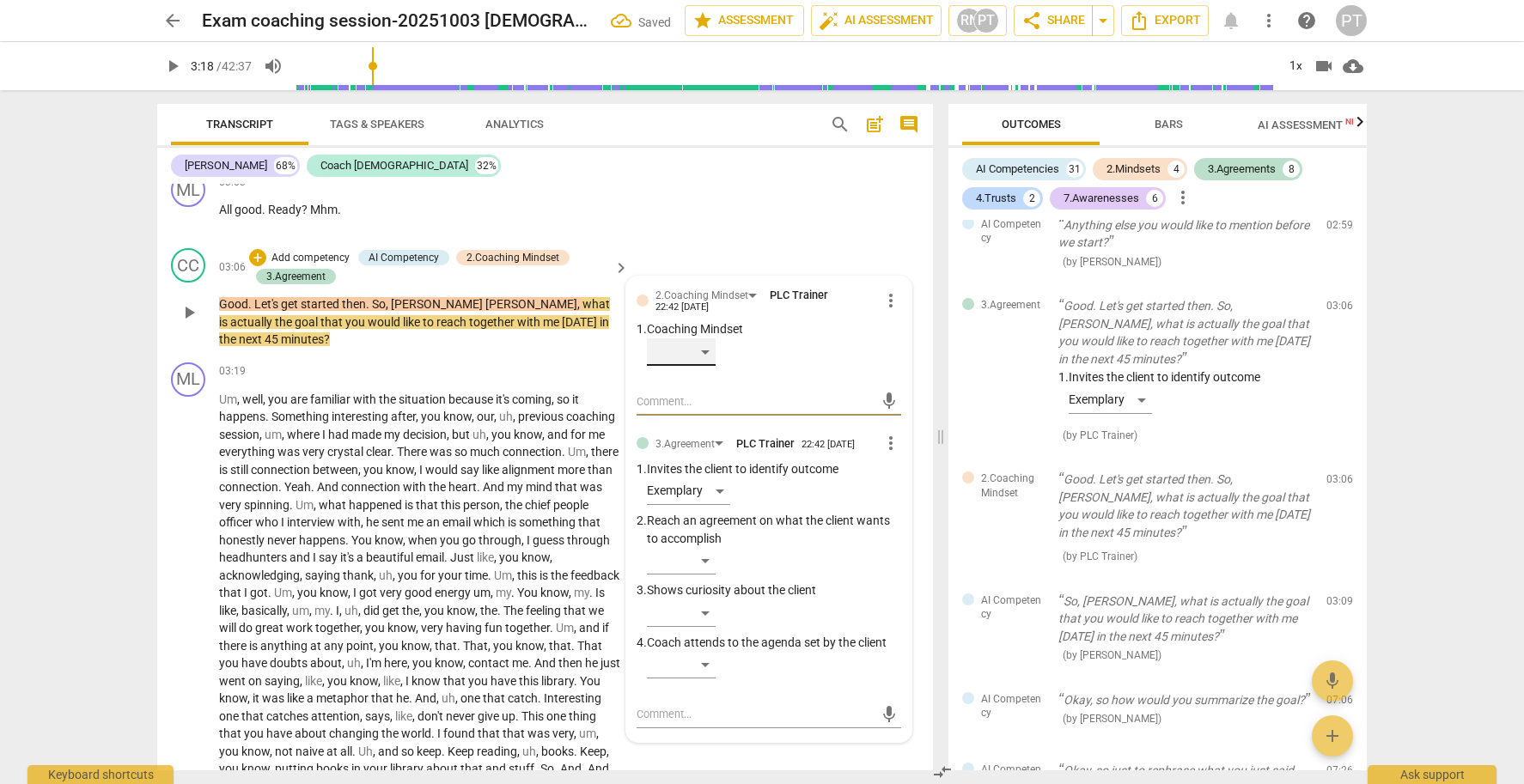
click at [700, 366] on div "​" at bounding box center [682, 351] width 69 height 27
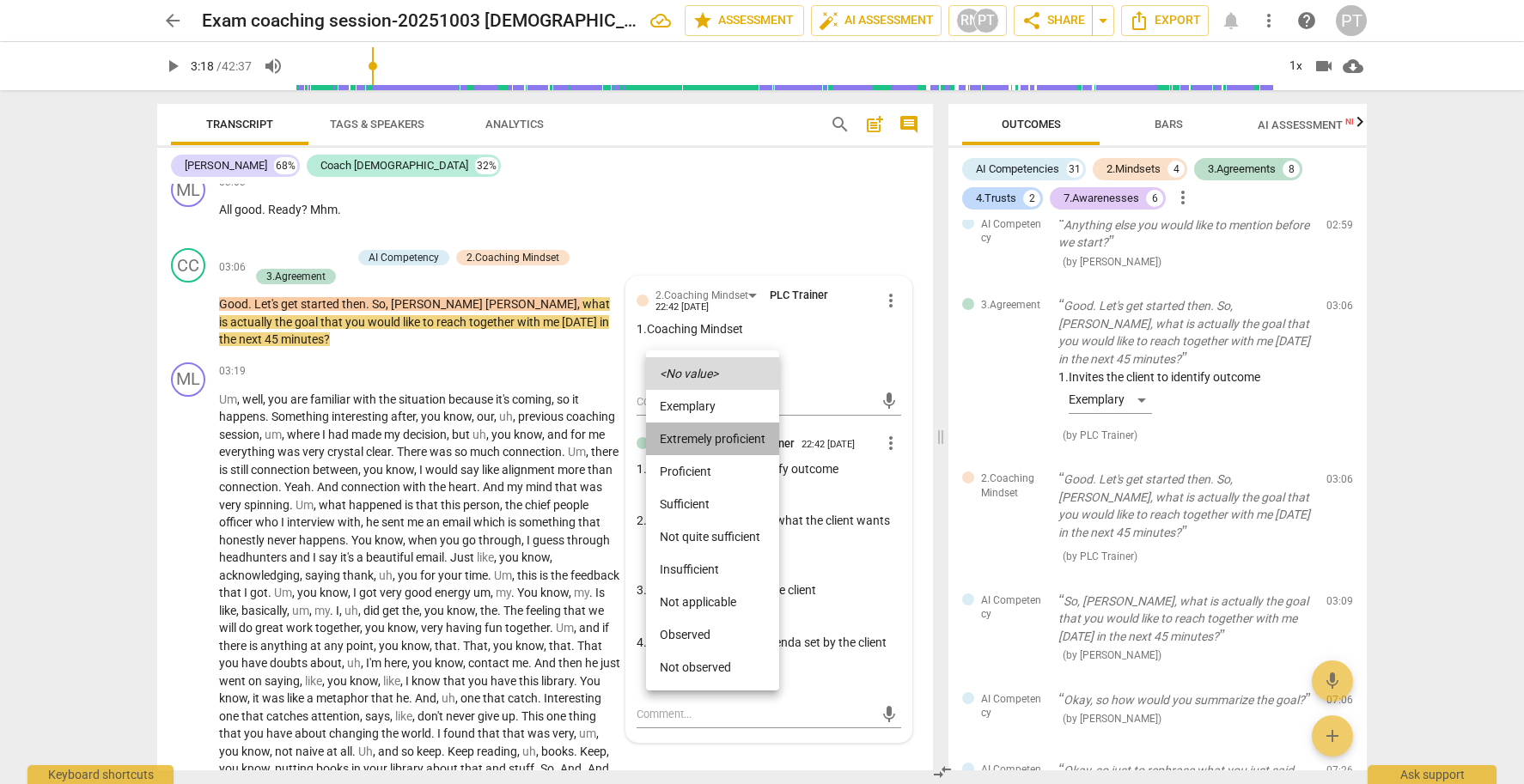
click at [720, 428] on li "Extremely proficient" at bounding box center [713, 439] width 133 height 33
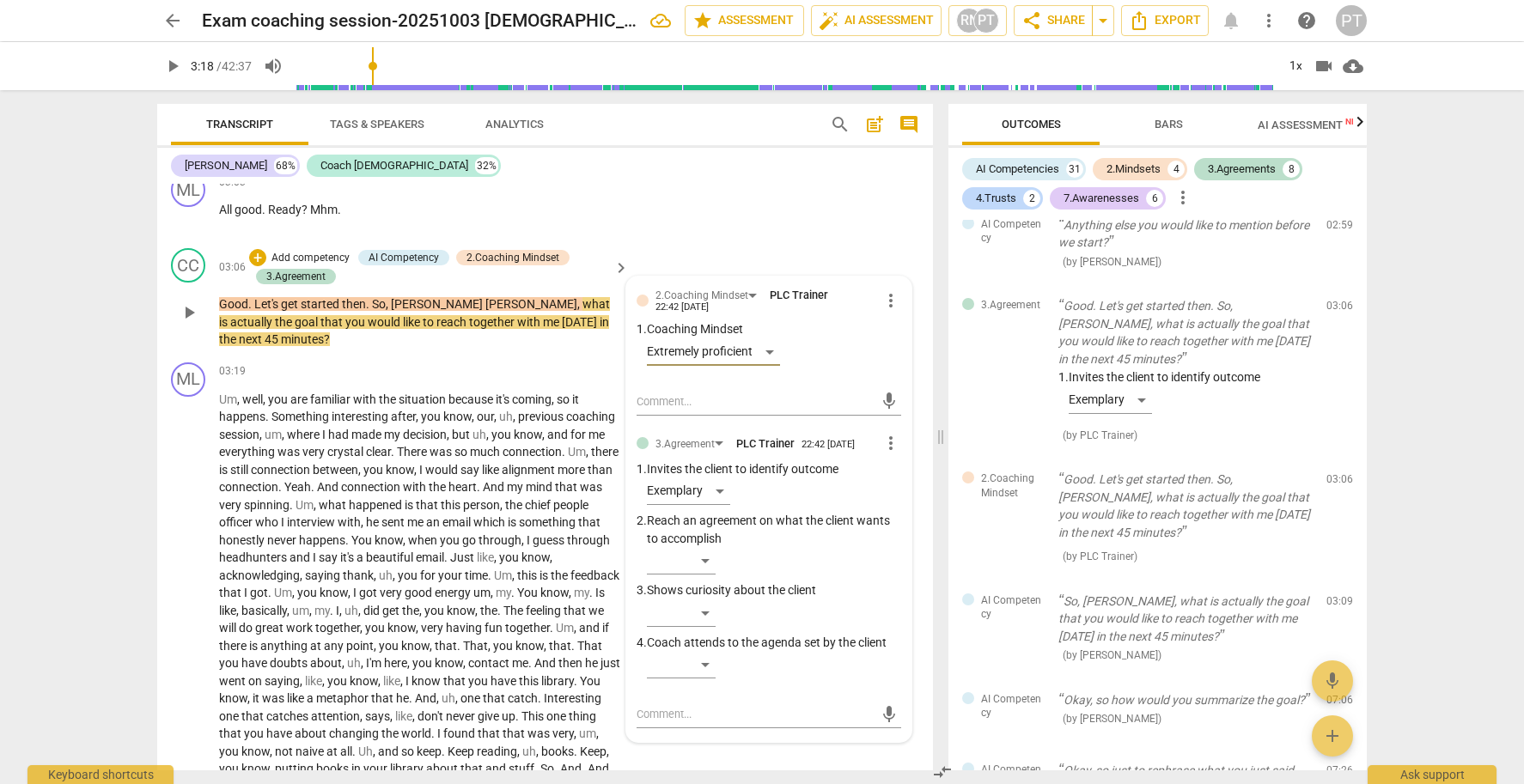
click at [293, 267] on p "Add competency" at bounding box center [311, 259] width 81 height 16
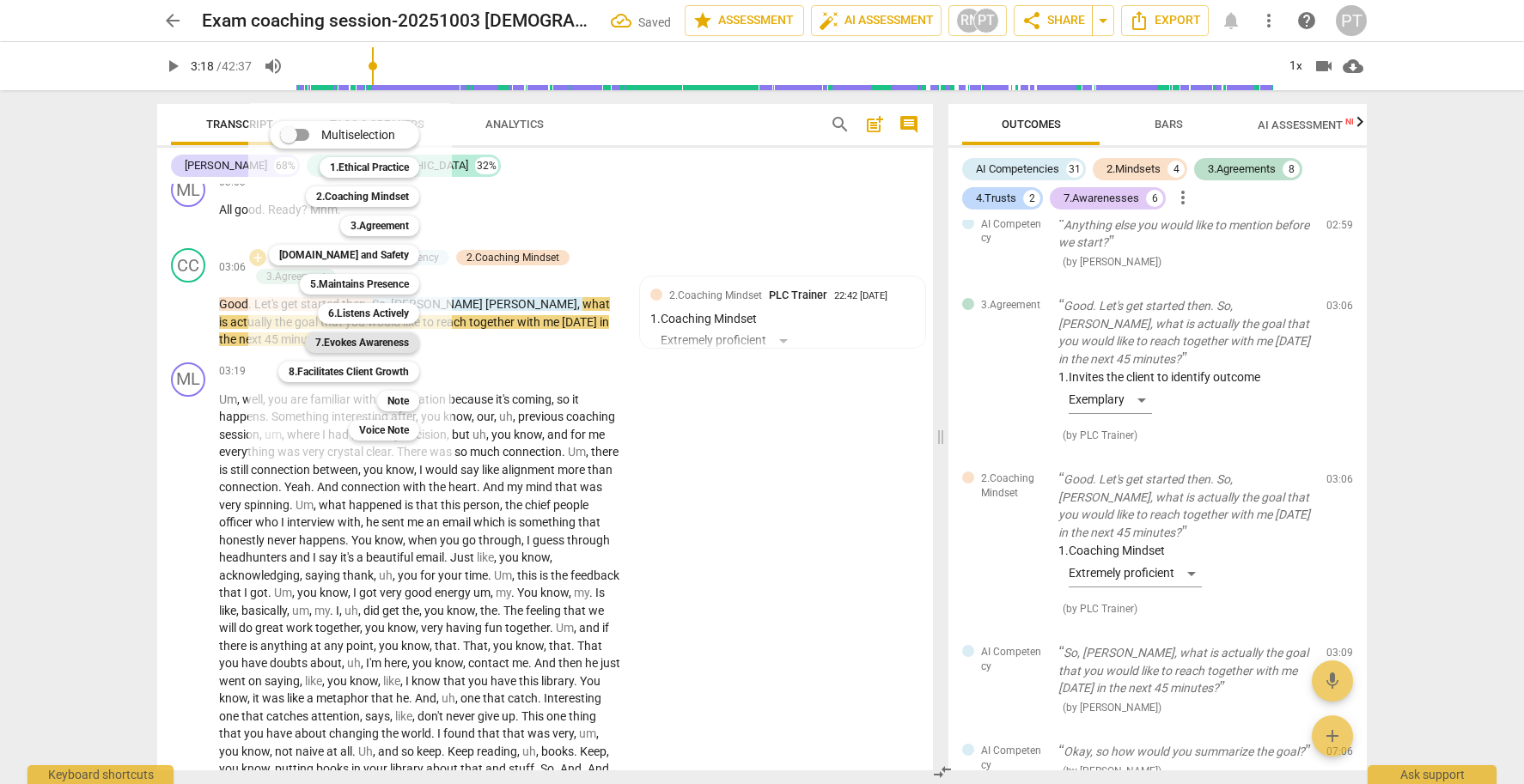
click at [379, 342] on b "7.Evokes Awareness" at bounding box center [362, 343] width 94 height 20
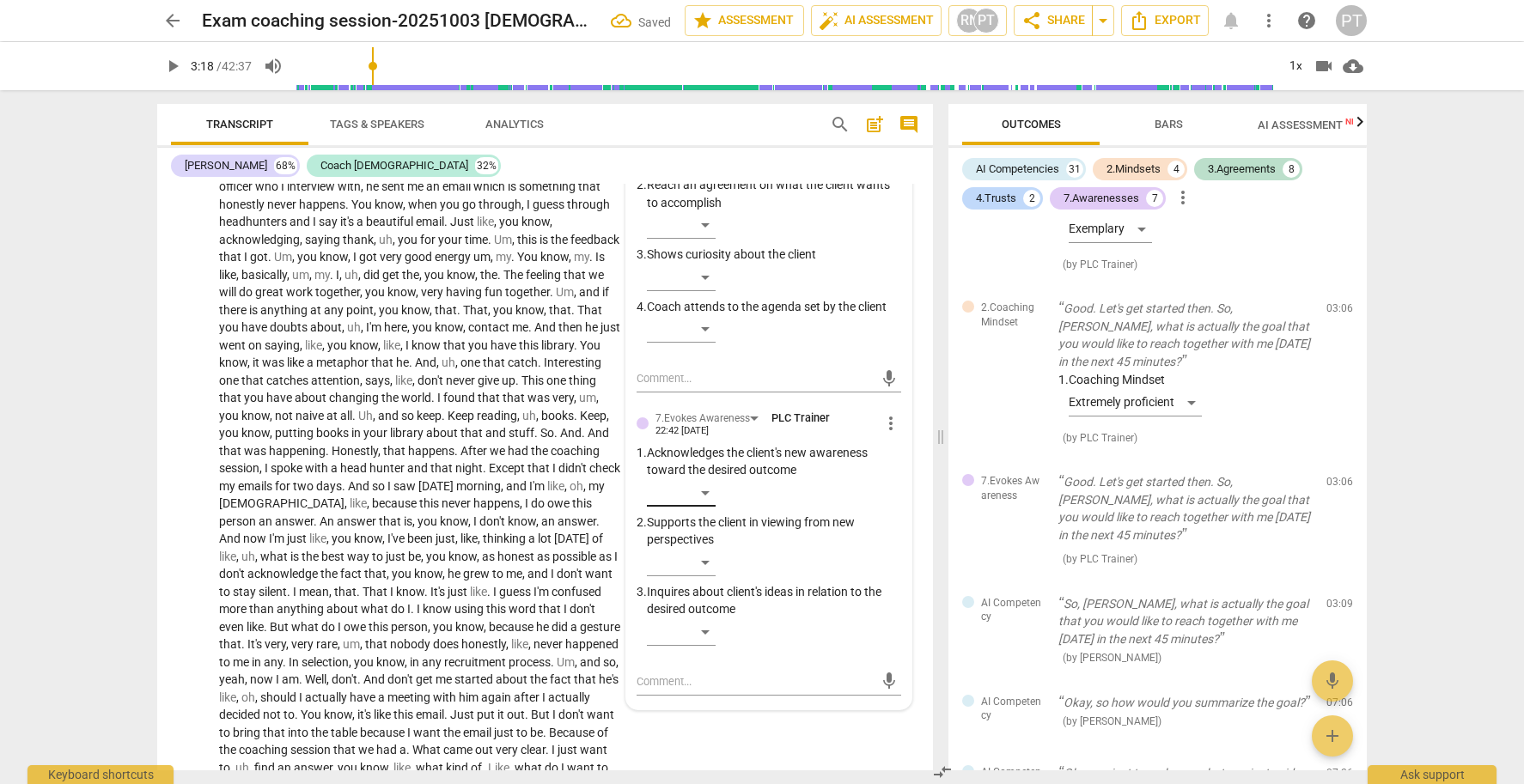
scroll to position [1763, 0]
click at [703, 644] on div "​" at bounding box center [682, 629] width 69 height 27
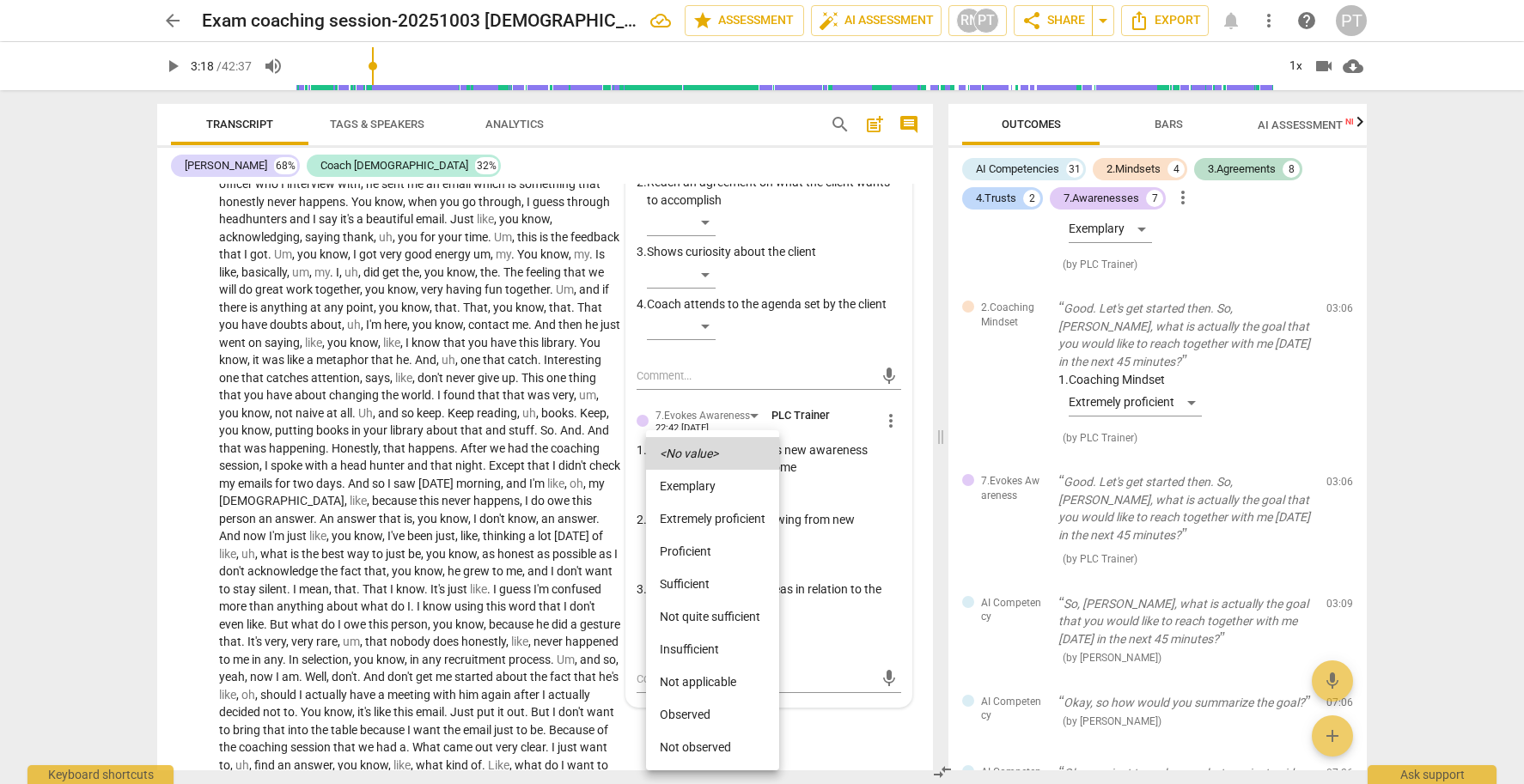
scroll to position [1759, 0]
click at [696, 518] on li "Extremely proficient" at bounding box center [713, 518] width 133 height 33
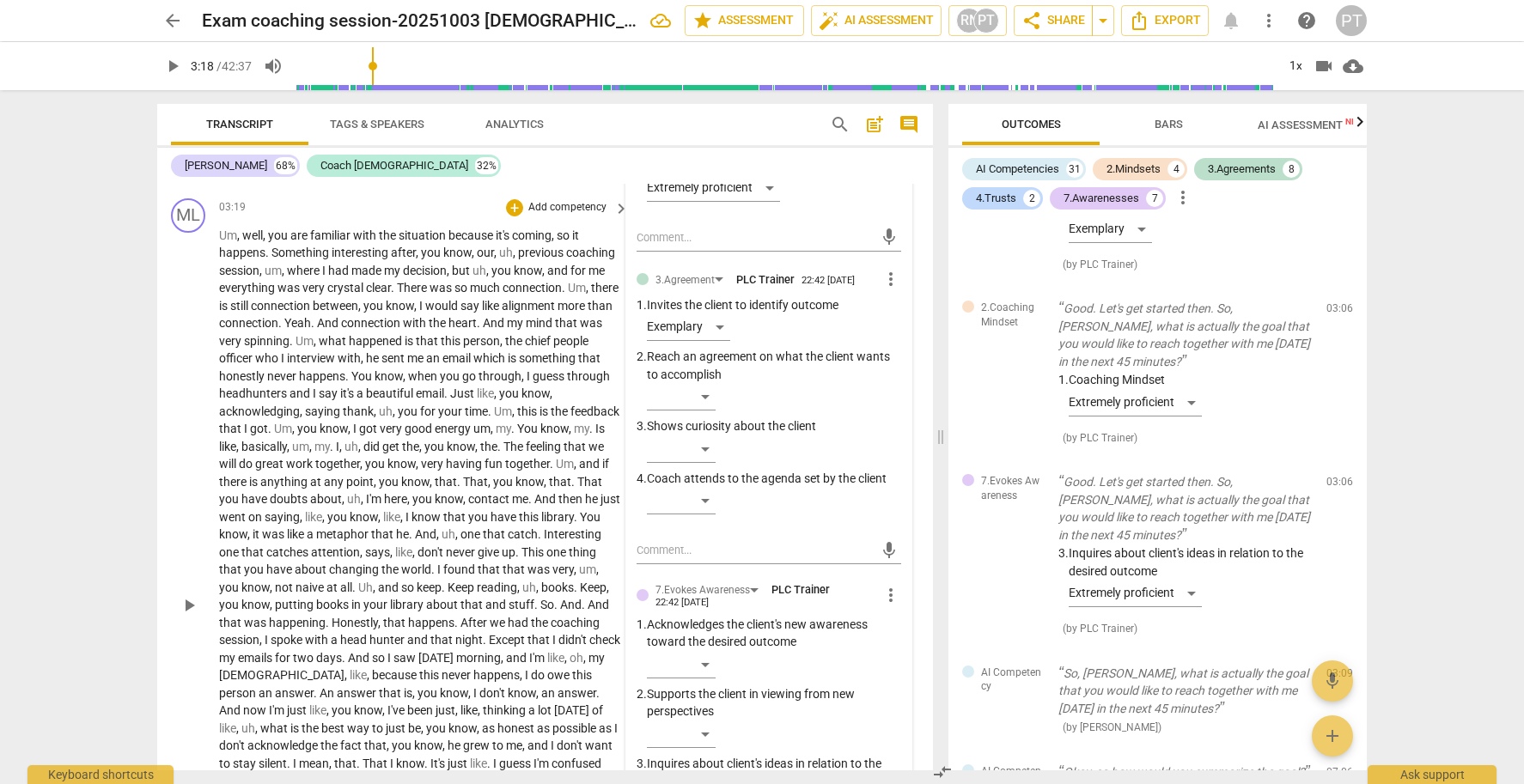
scroll to position [1590, 0]
click at [239, 238] on span "," at bounding box center [240, 234] width 5 height 14
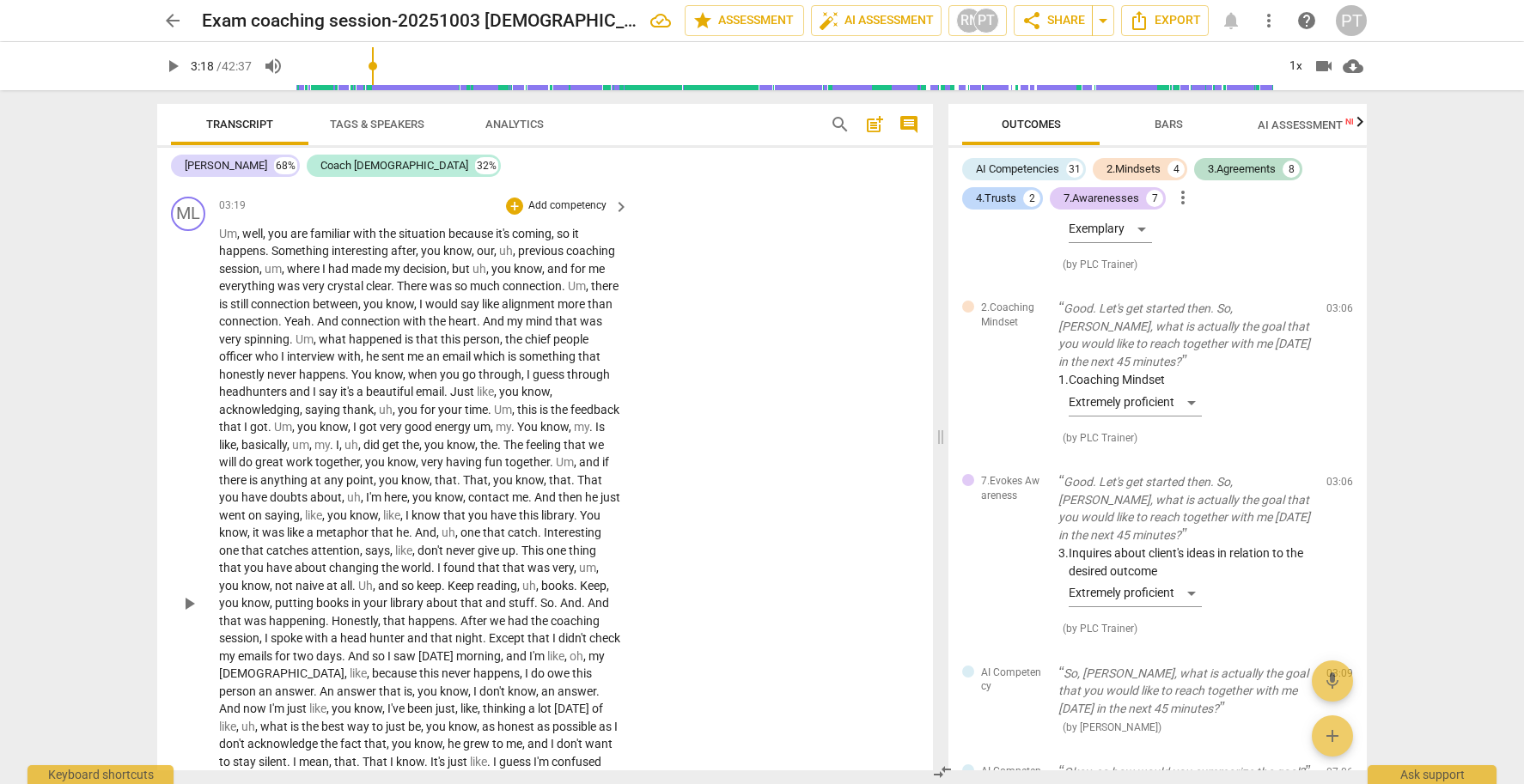
click at [246, 237] on span "well" at bounding box center [252, 234] width 20 height 14
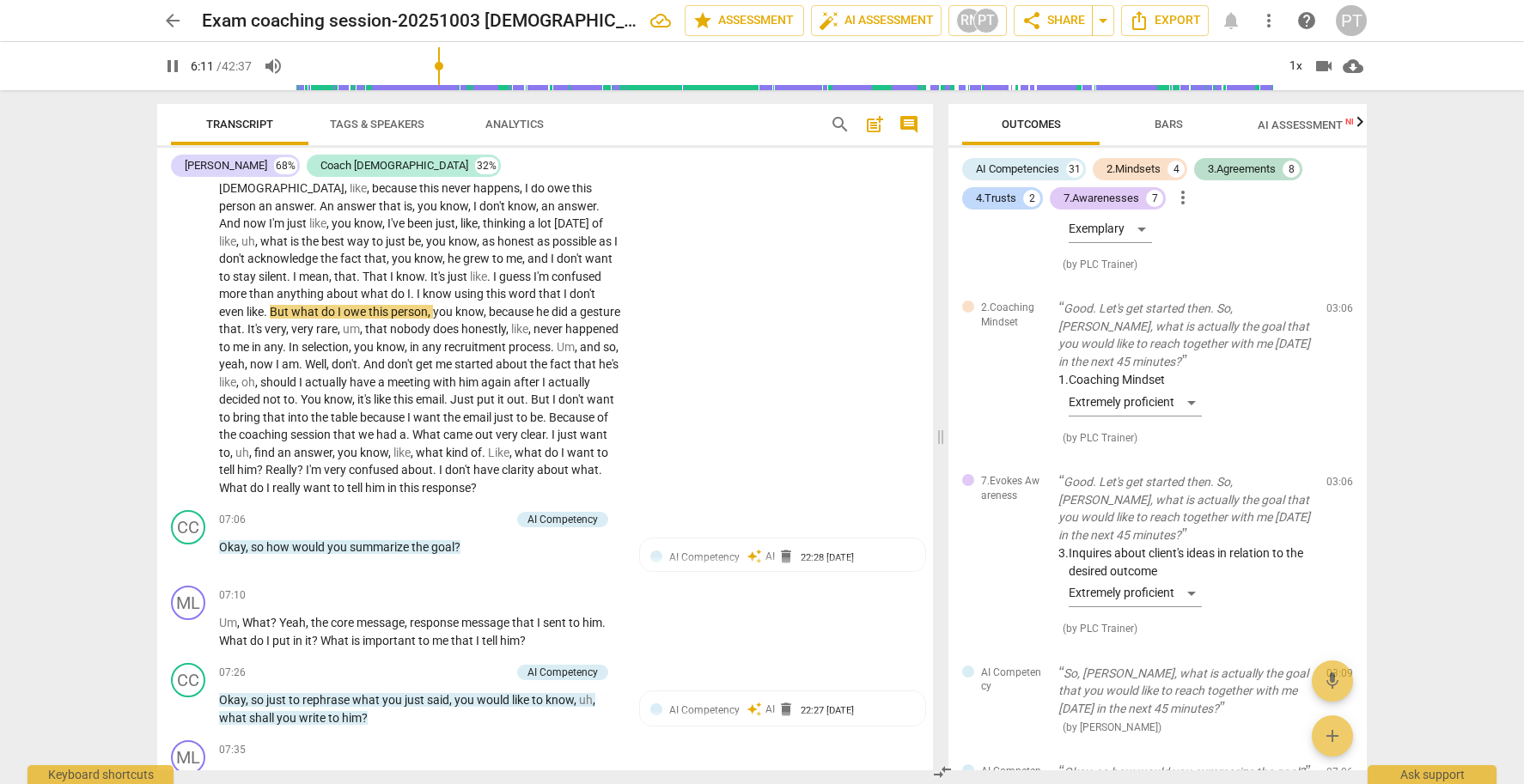
scroll to position [2078, 0]
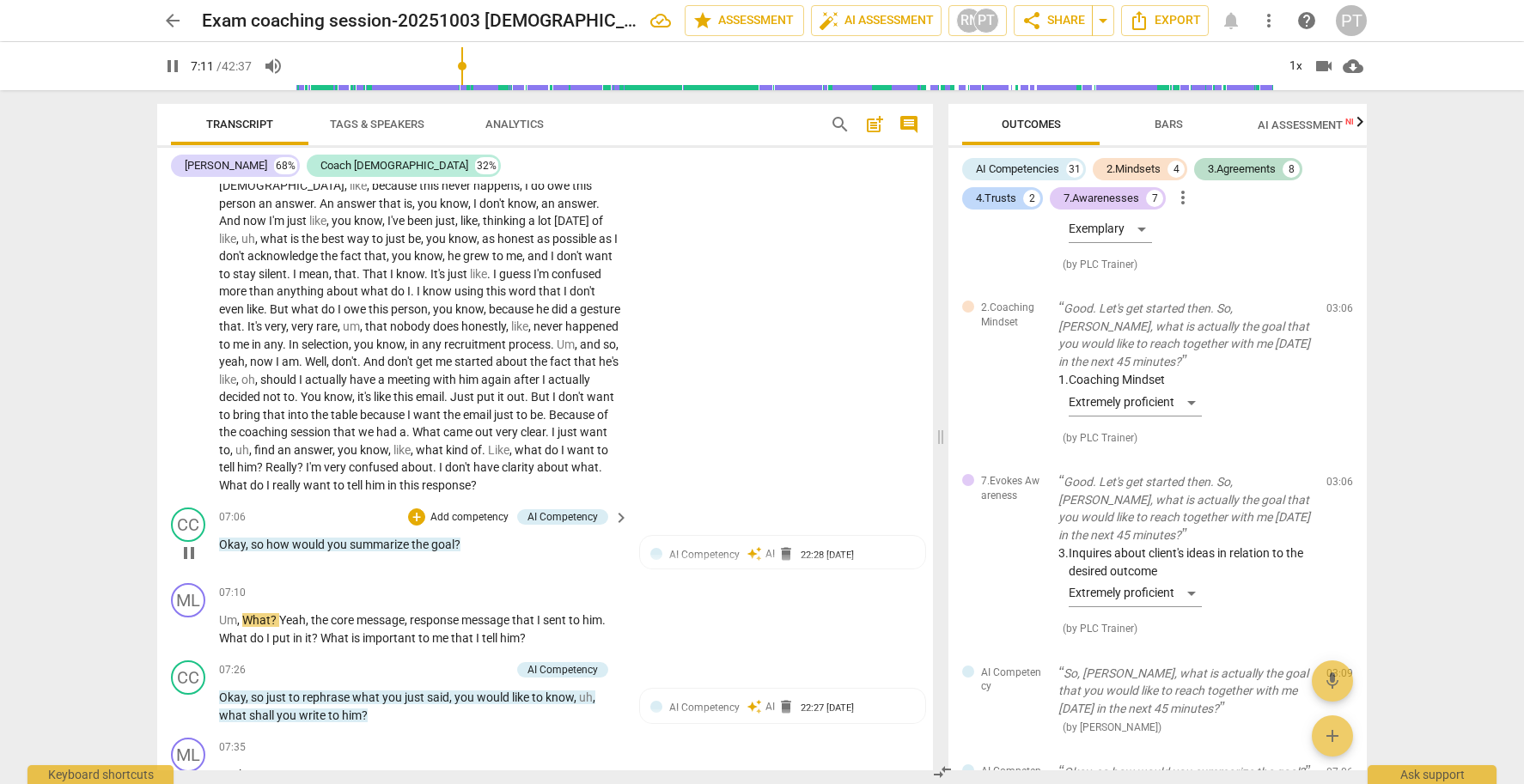
click at [189, 551] on span "pause" at bounding box center [188, 553] width 20 height 20
click at [481, 520] on p "Add competency" at bounding box center [470, 518] width 81 height 16
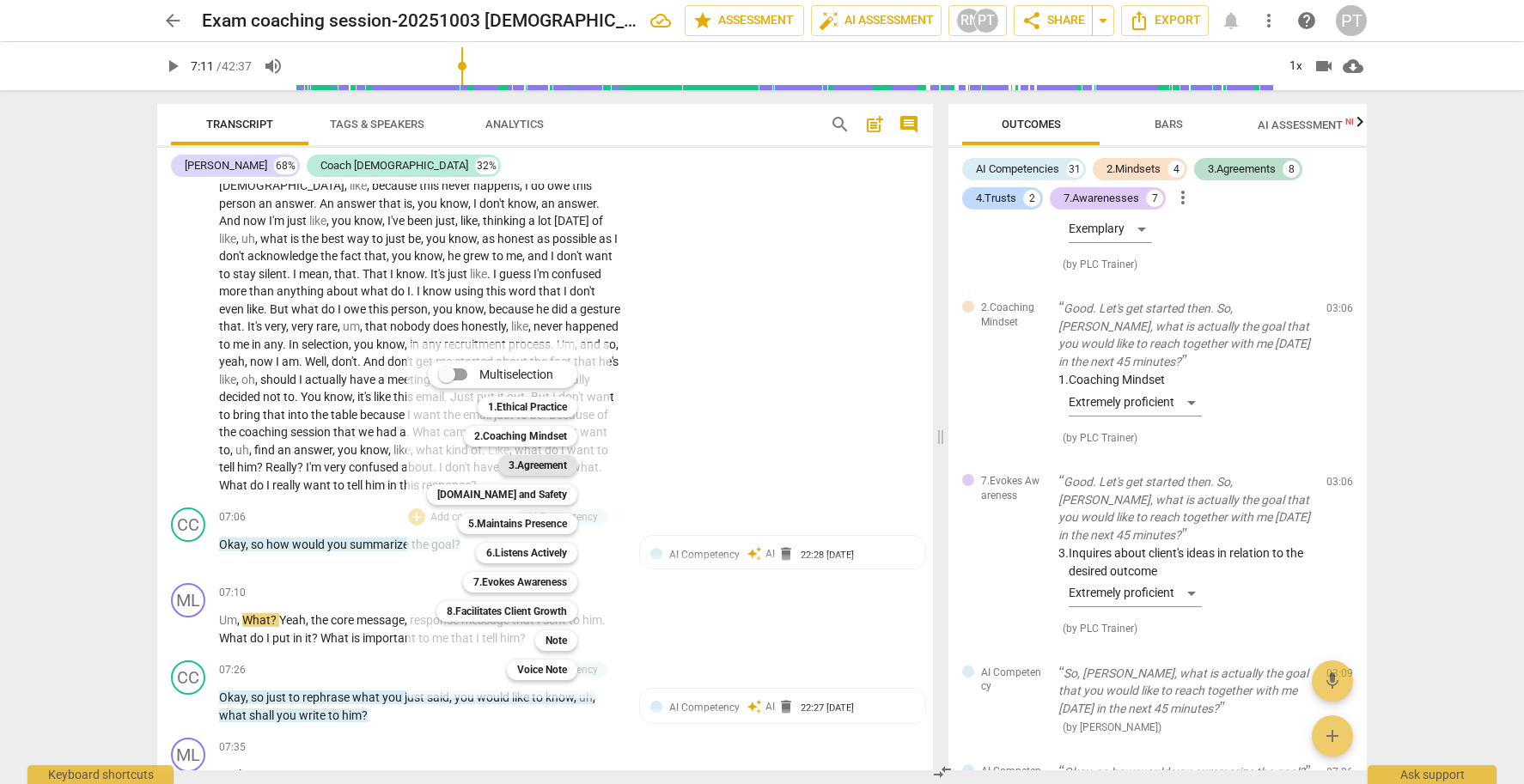
click at [531, 465] on b "3.Agreement" at bounding box center [538, 465] width 58 height 20
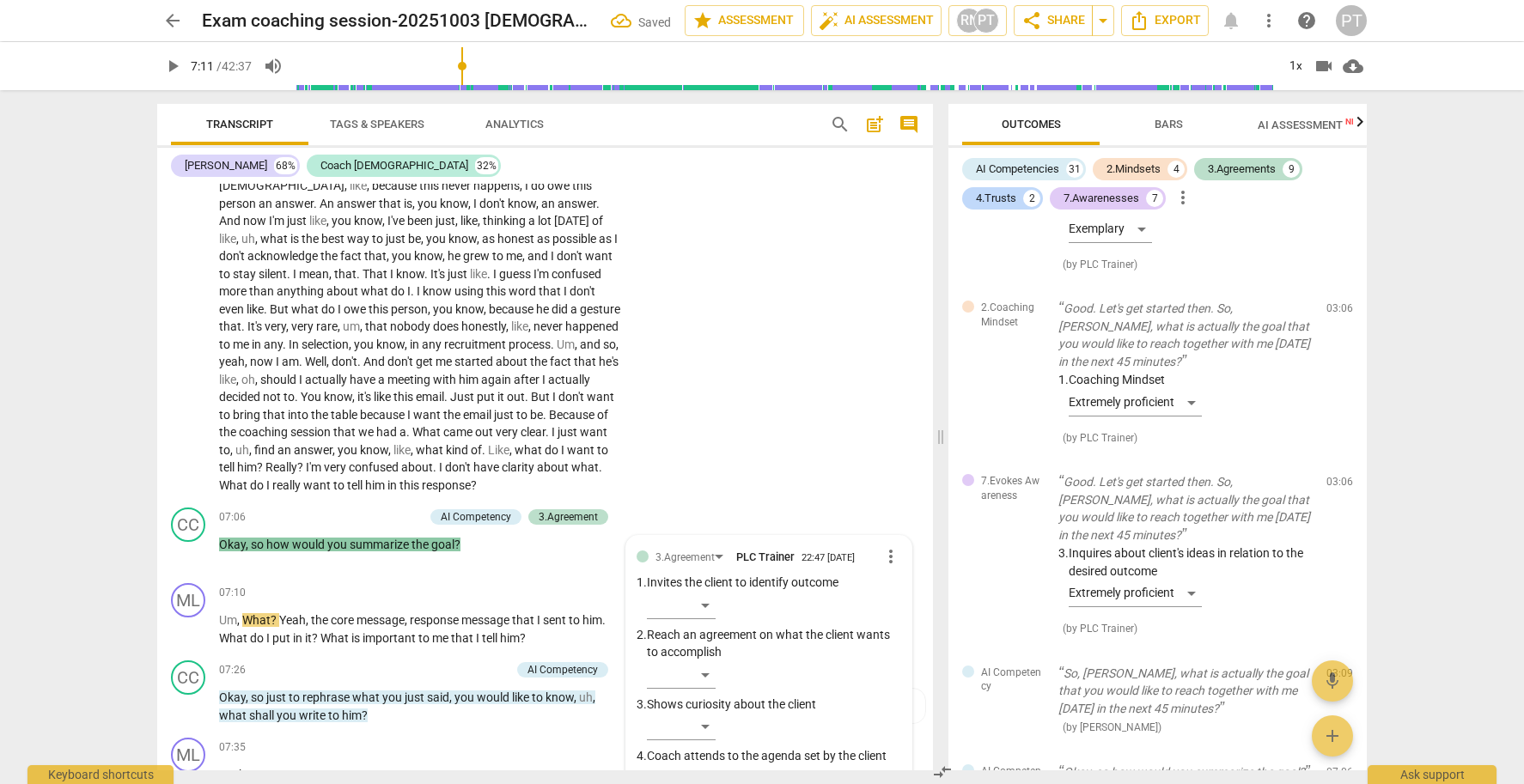
scroll to position [3998, 0]
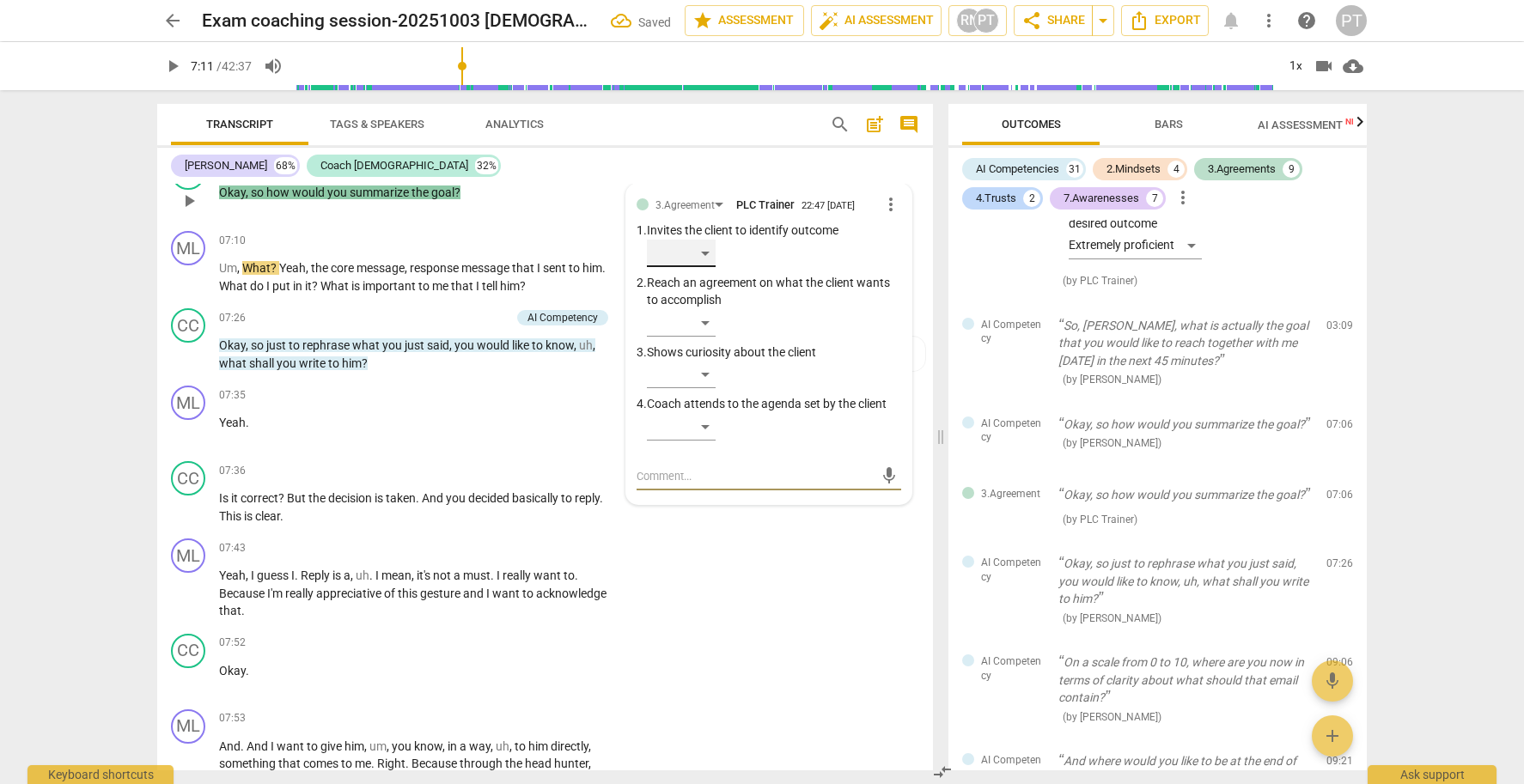
click at [701, 253] on div "​" at bounding box center [682, 253] width 69 height 27
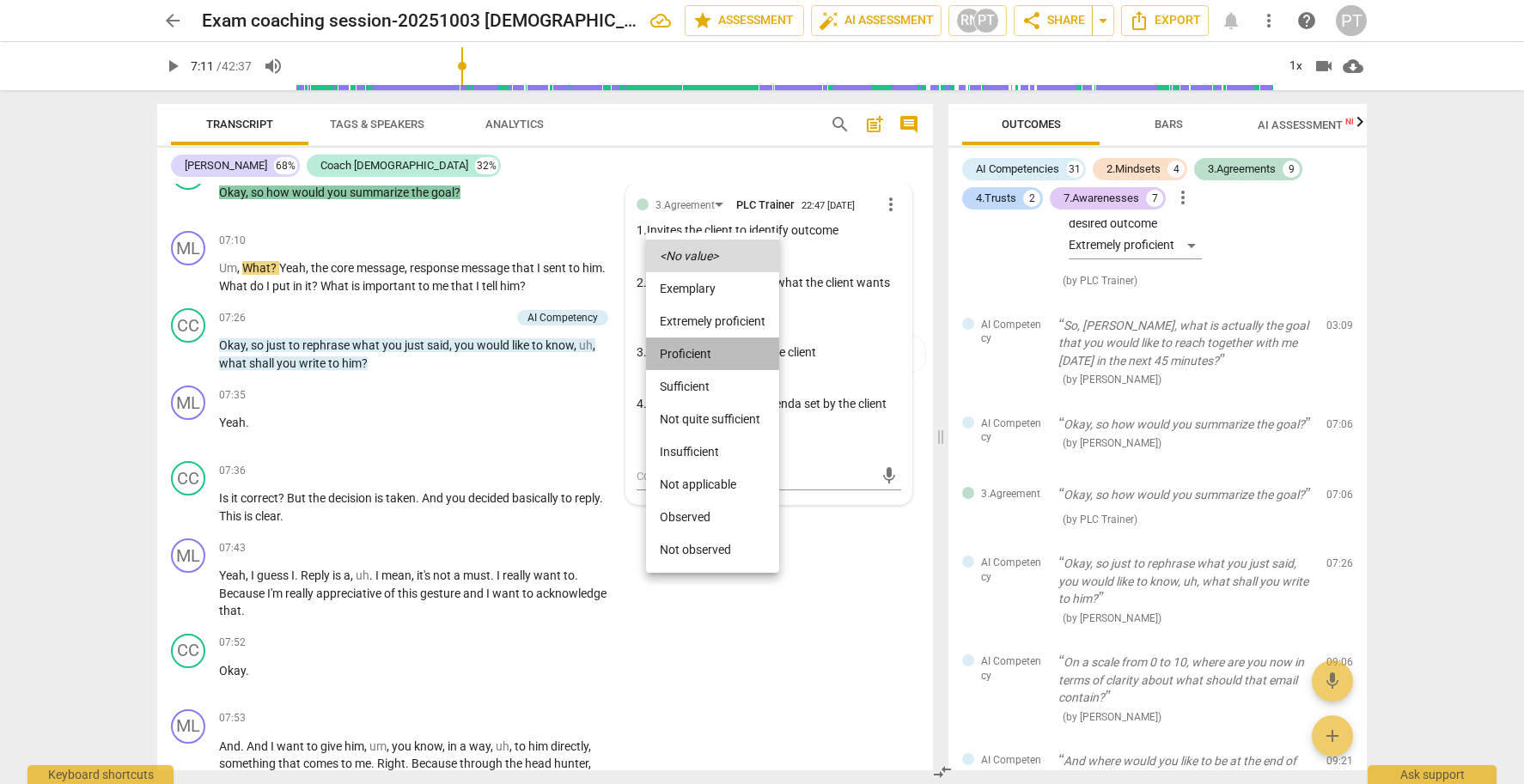
click at [687, 353] on li "Proficient" at bounding box center [713, 353] width 133 height 33
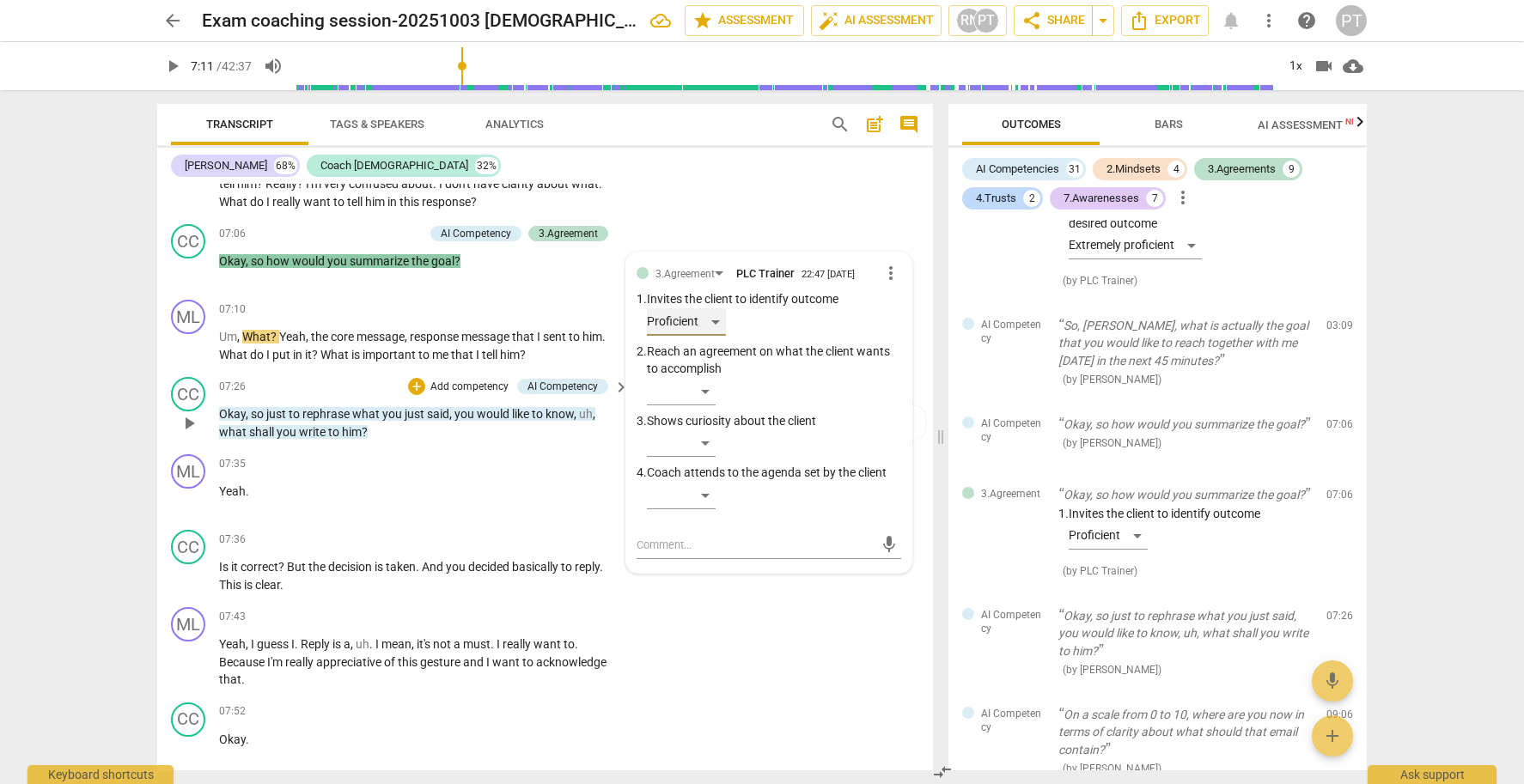
scroll to position [2340, 0]
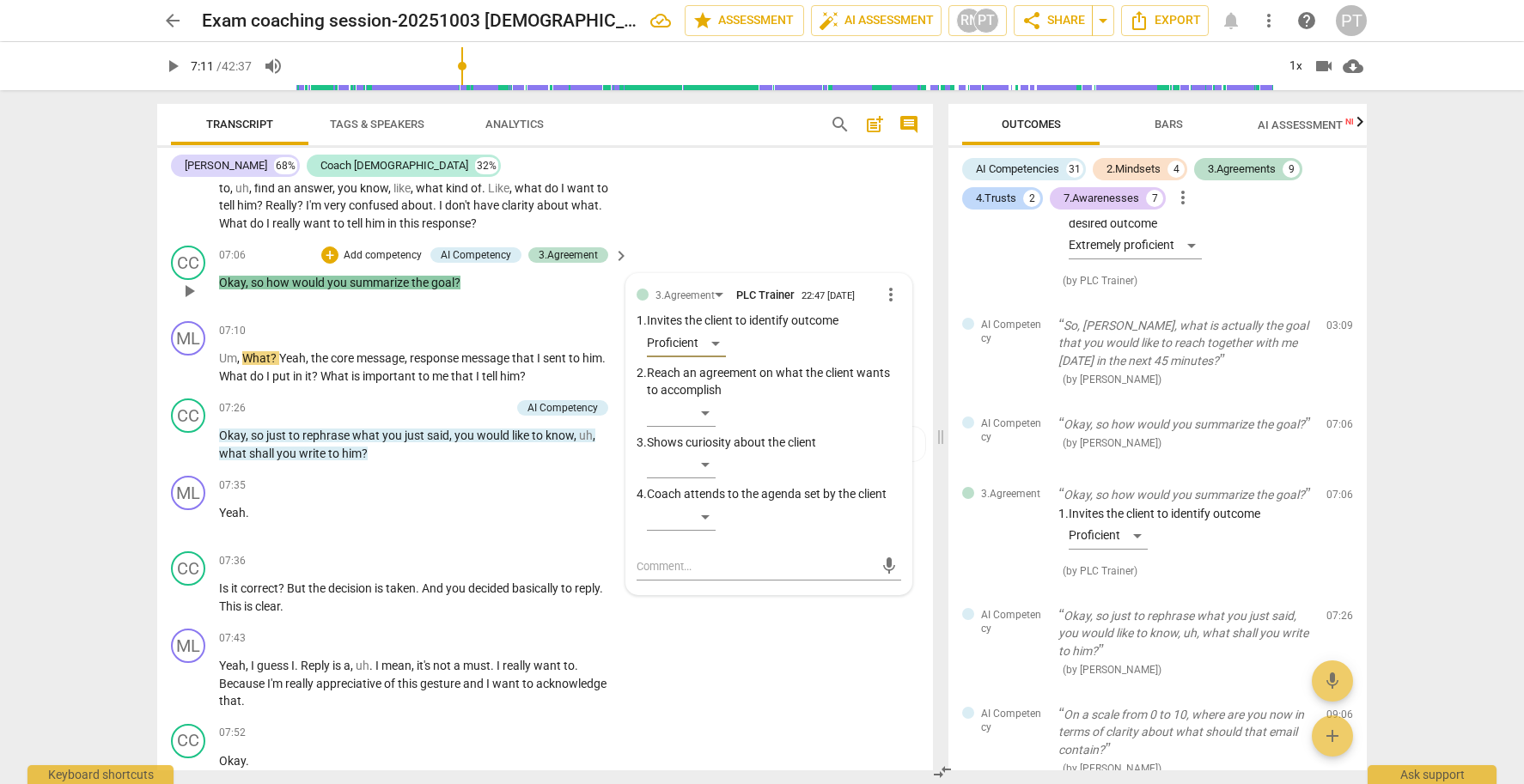
click at [371, 256] on p "Add competency" at bounding box center [382, 256] width 81 height 16
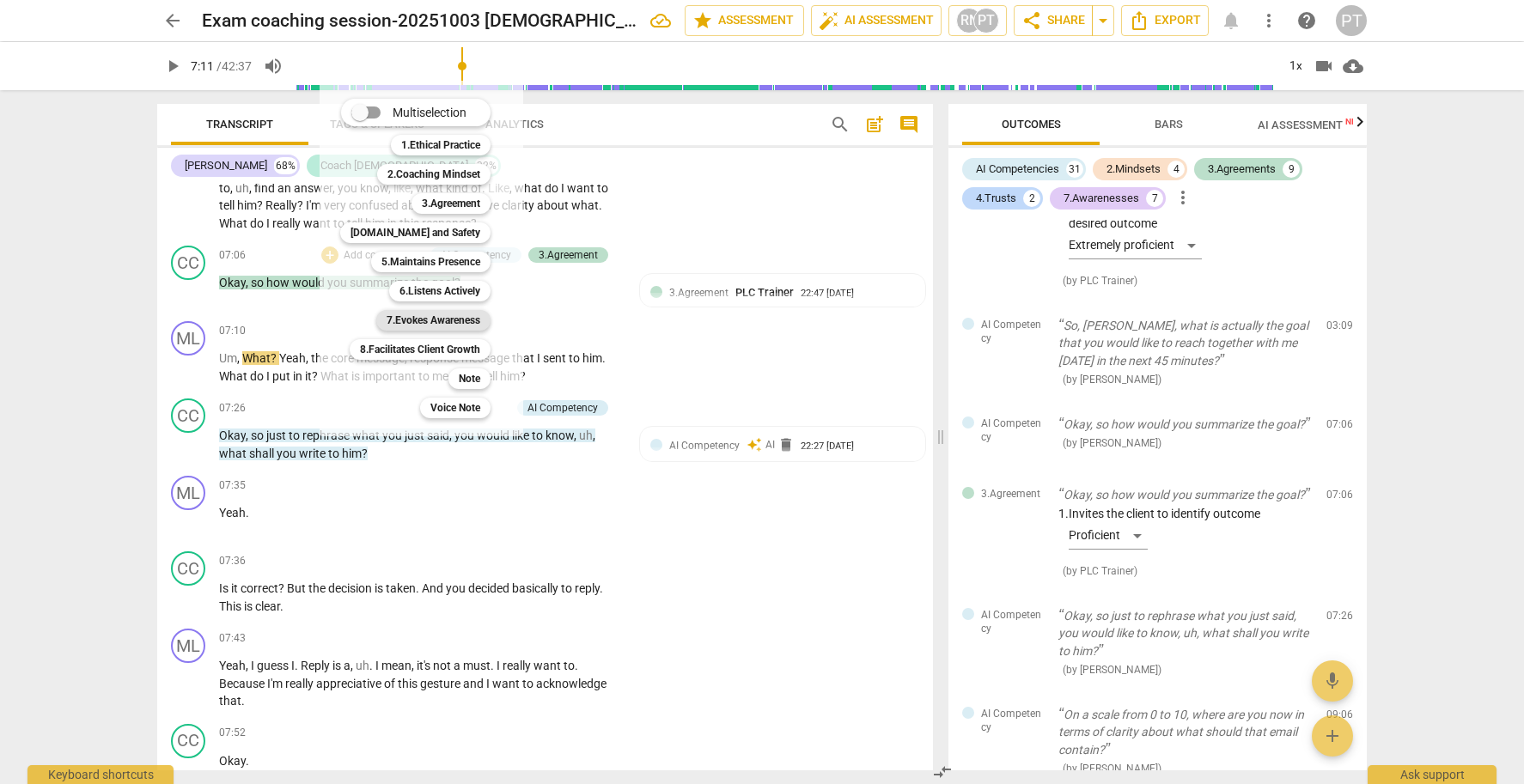
click at [432, 320] on b "7.Evokes Awareness" at bounding box center [434, 320] width 94 height 20
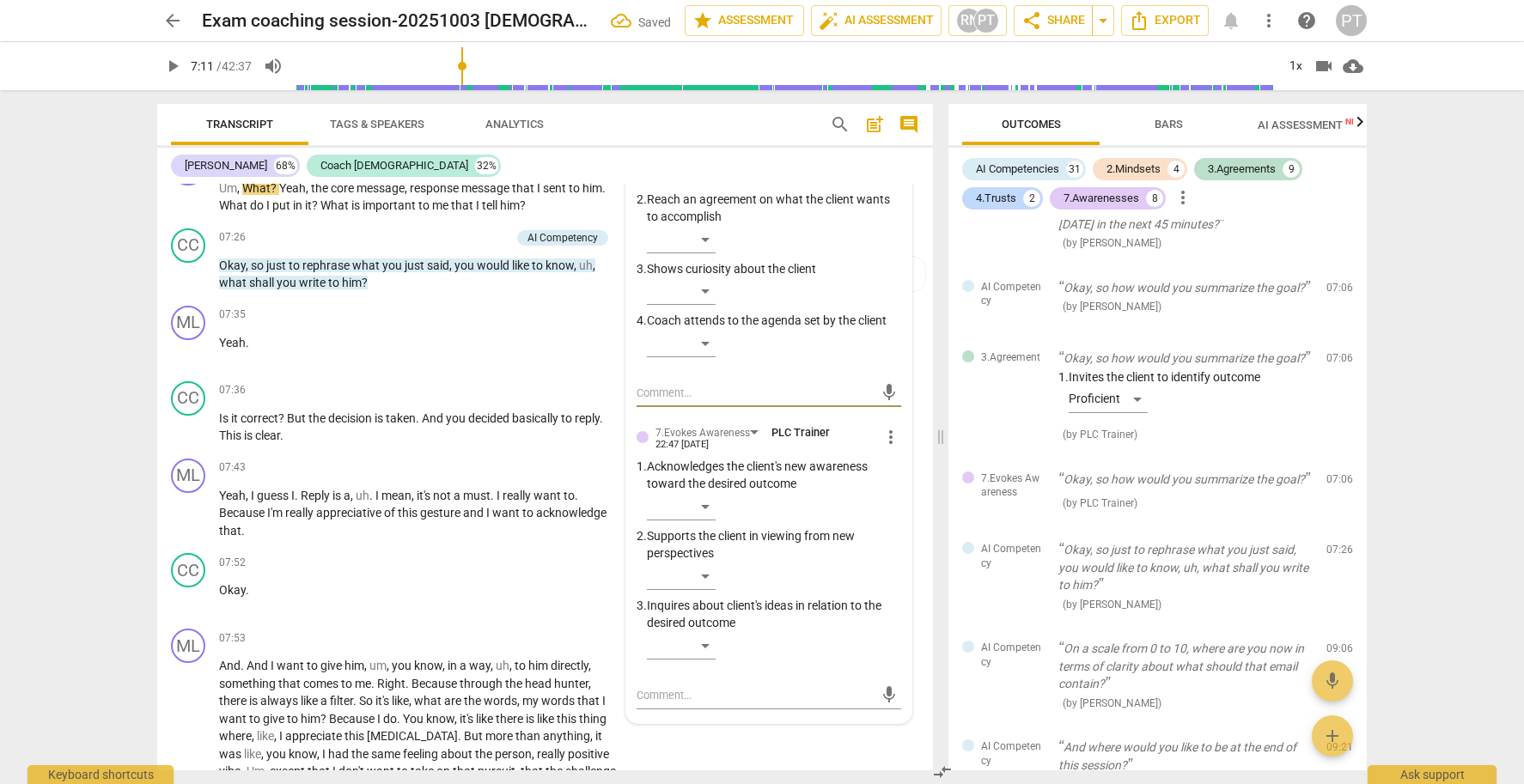
scroll to position [2514, 0]
click at [698, 645] on div "​" at bounding box center [682, 645] width 69 height 27
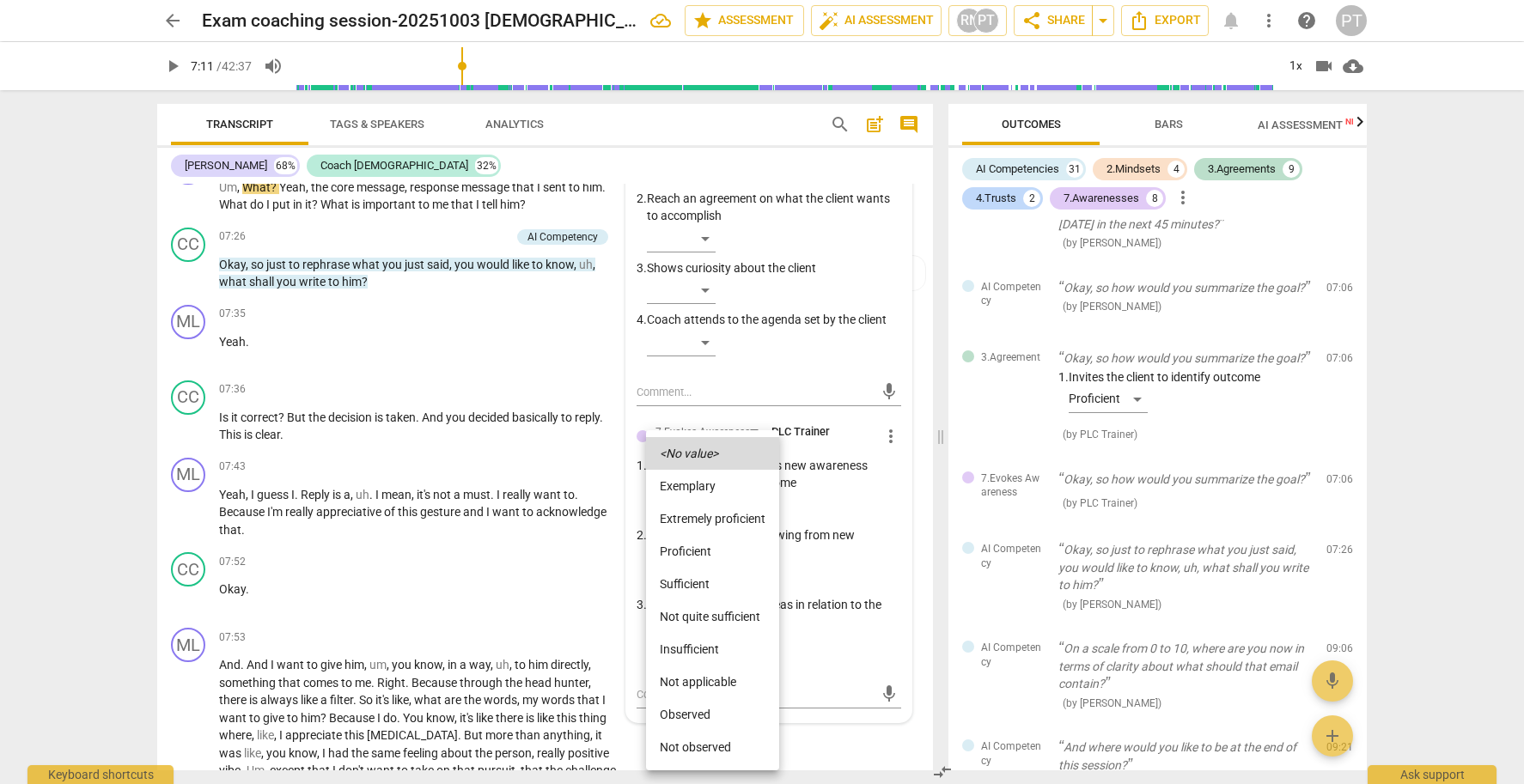
click at [711, 547] on li "Proficient" at bounding box center [713, 551] width 133 height 33
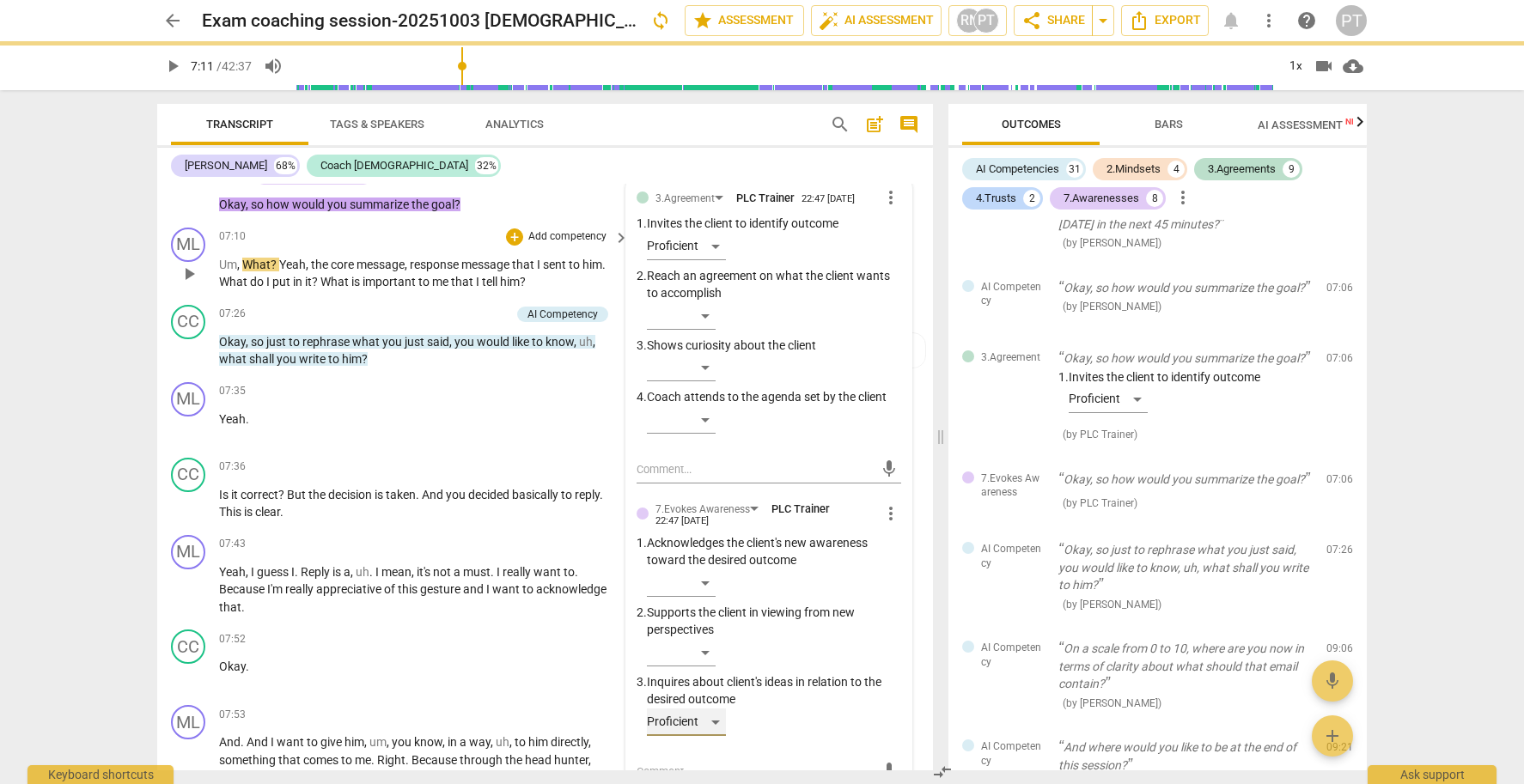
scroll to position [2367, 0]
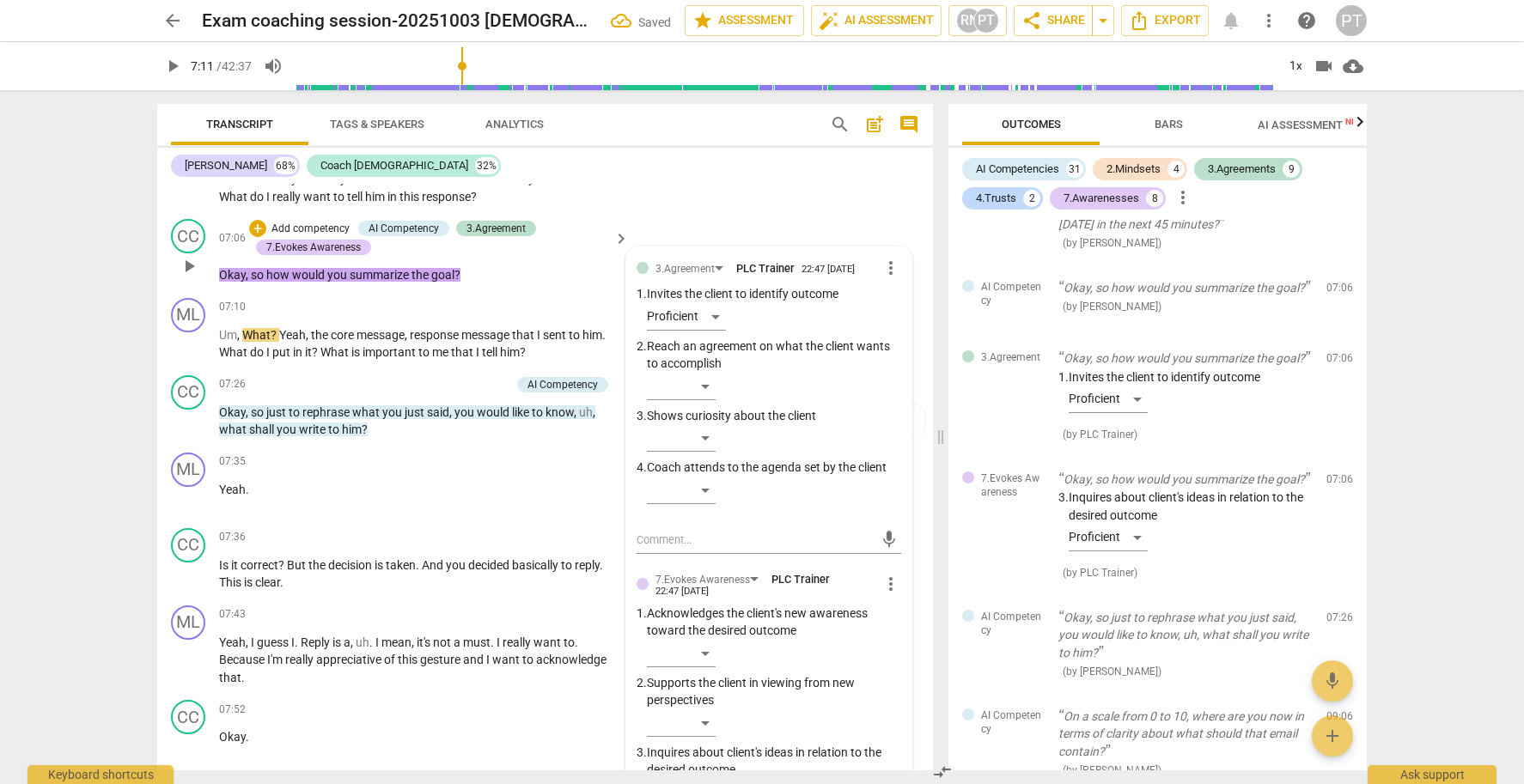
click at [307, 227] on p "Add competency" at bounding box center [311, 230] width 81 height 16
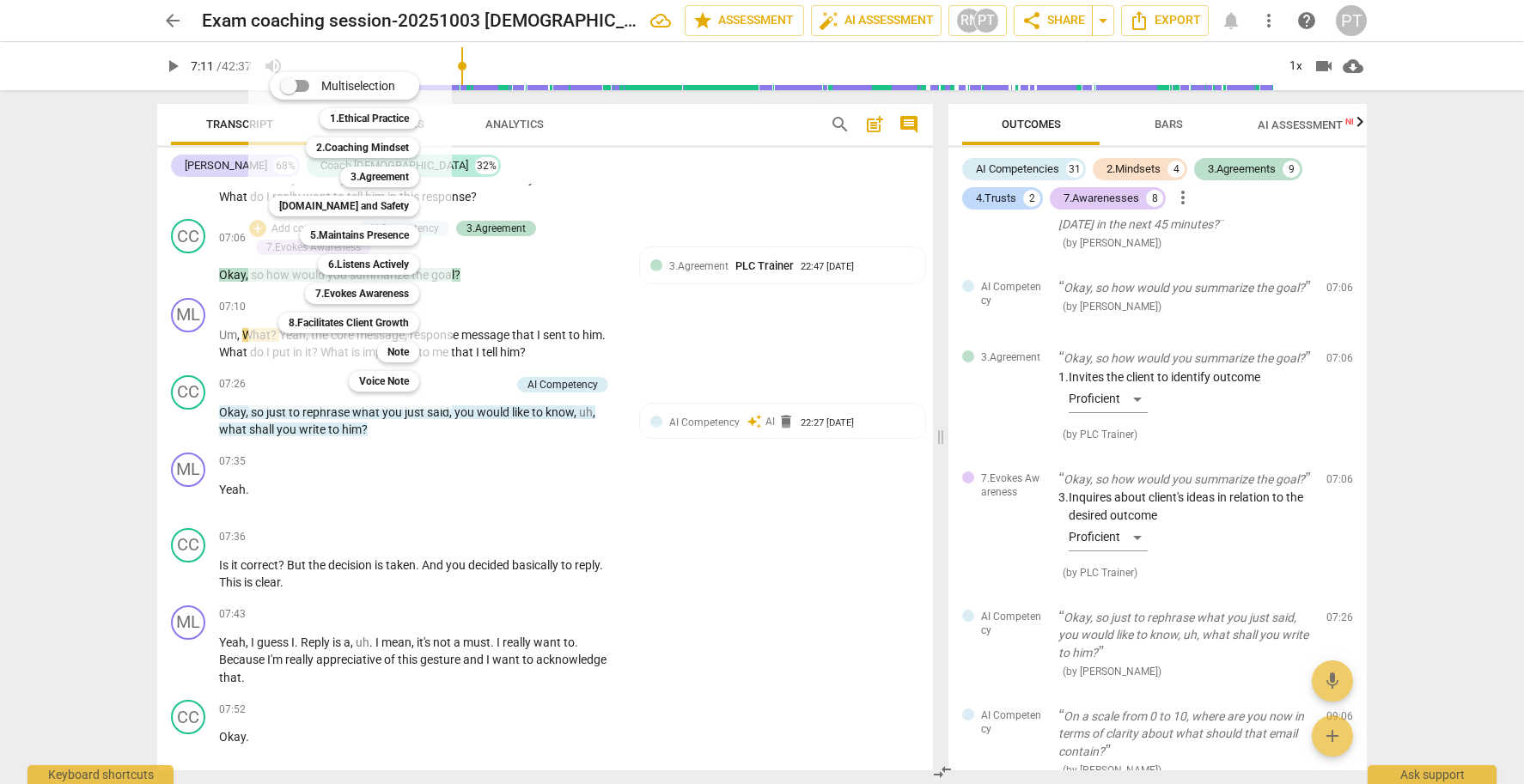
click at [355, 485] on div at bounding box center [762, 392] width 1524 height 784
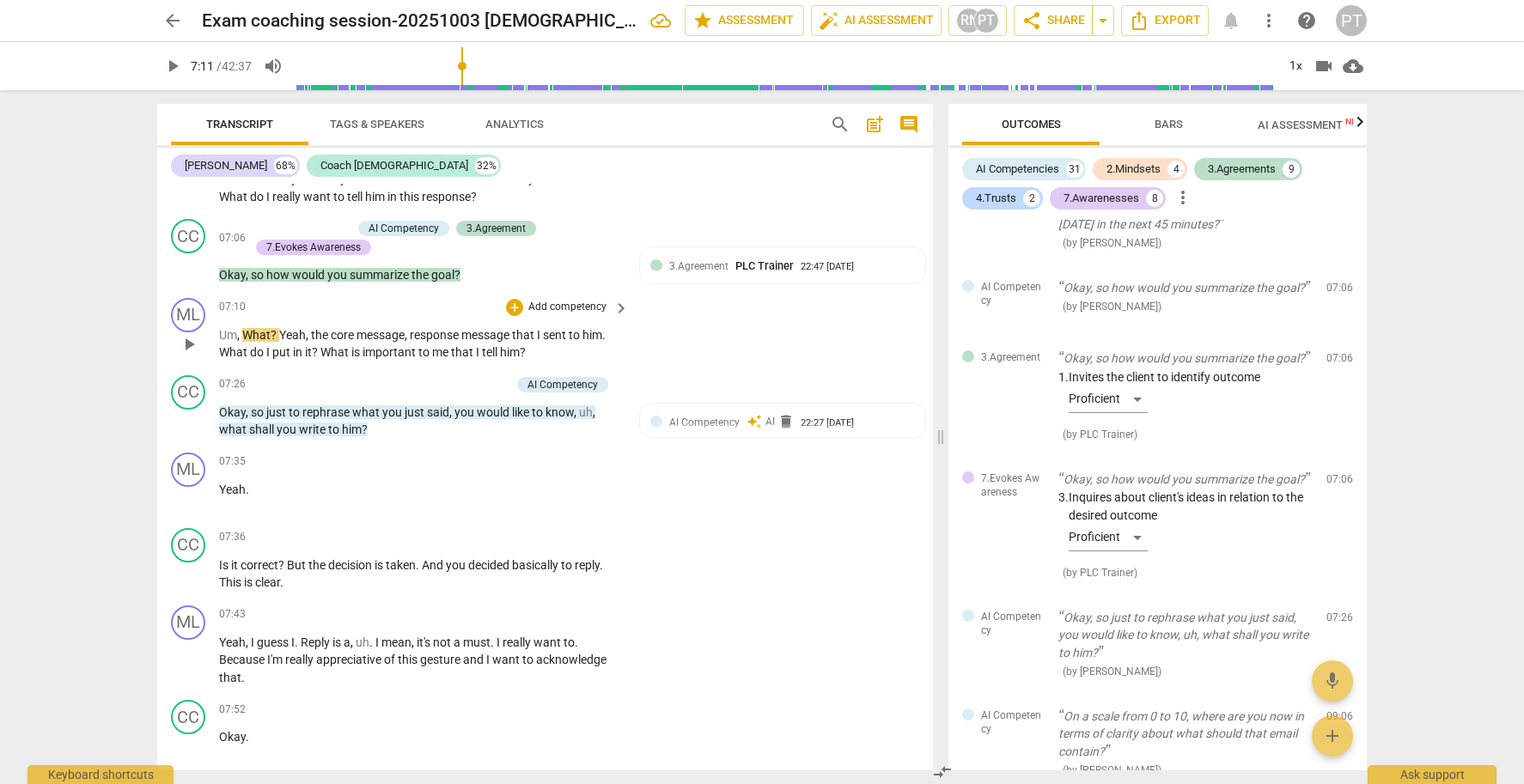
click at [187, 343] on span "play_arrow" at bounding box center [188, 343] width 20 height 20
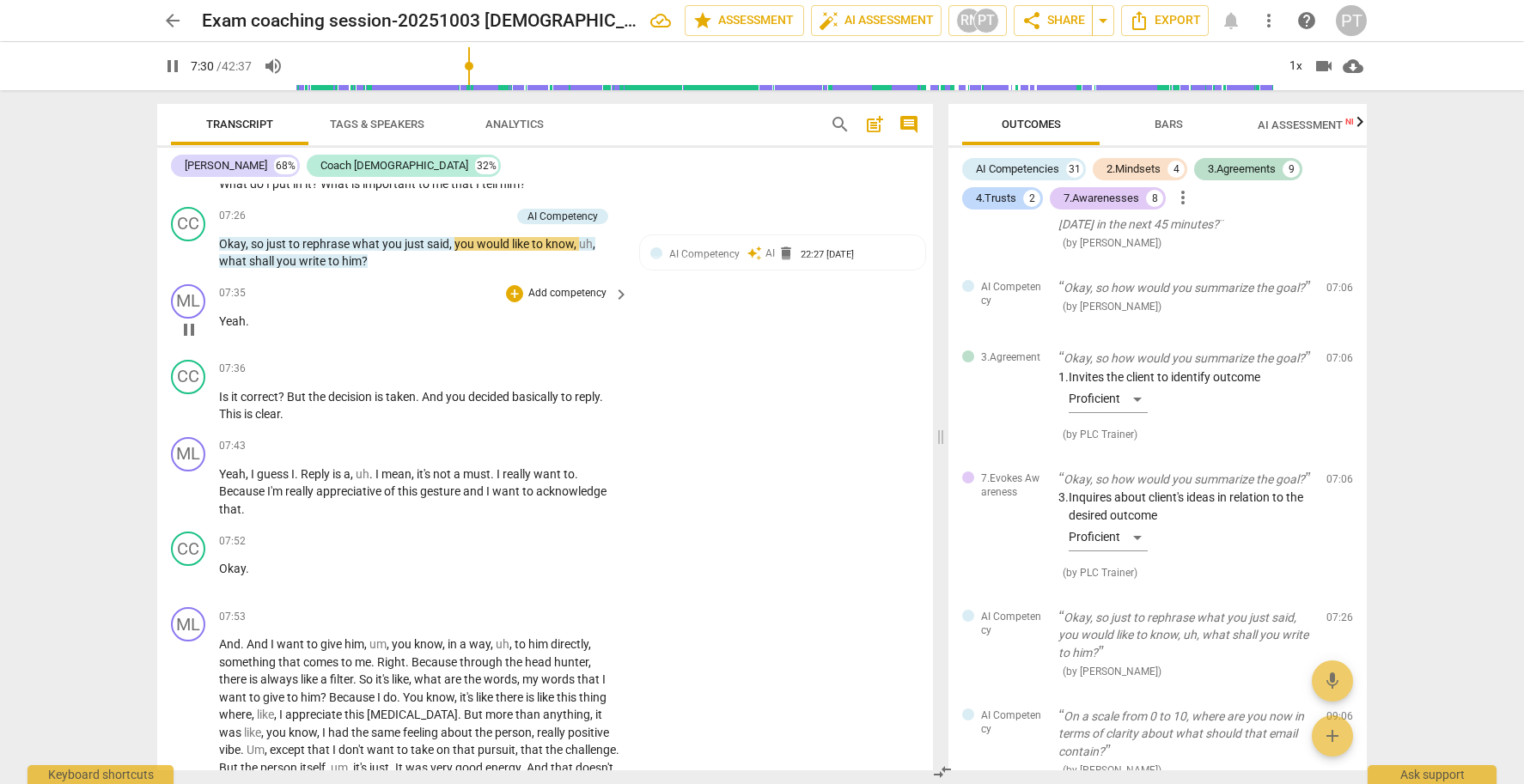
scroll to position [2537, 0]
click at [195, 250] on span "pause" at bounding box center [188, 251] width 20 height 20
click at [458, 215] on p "Add competency" at bounding box center [470, 215] width 81 height 16
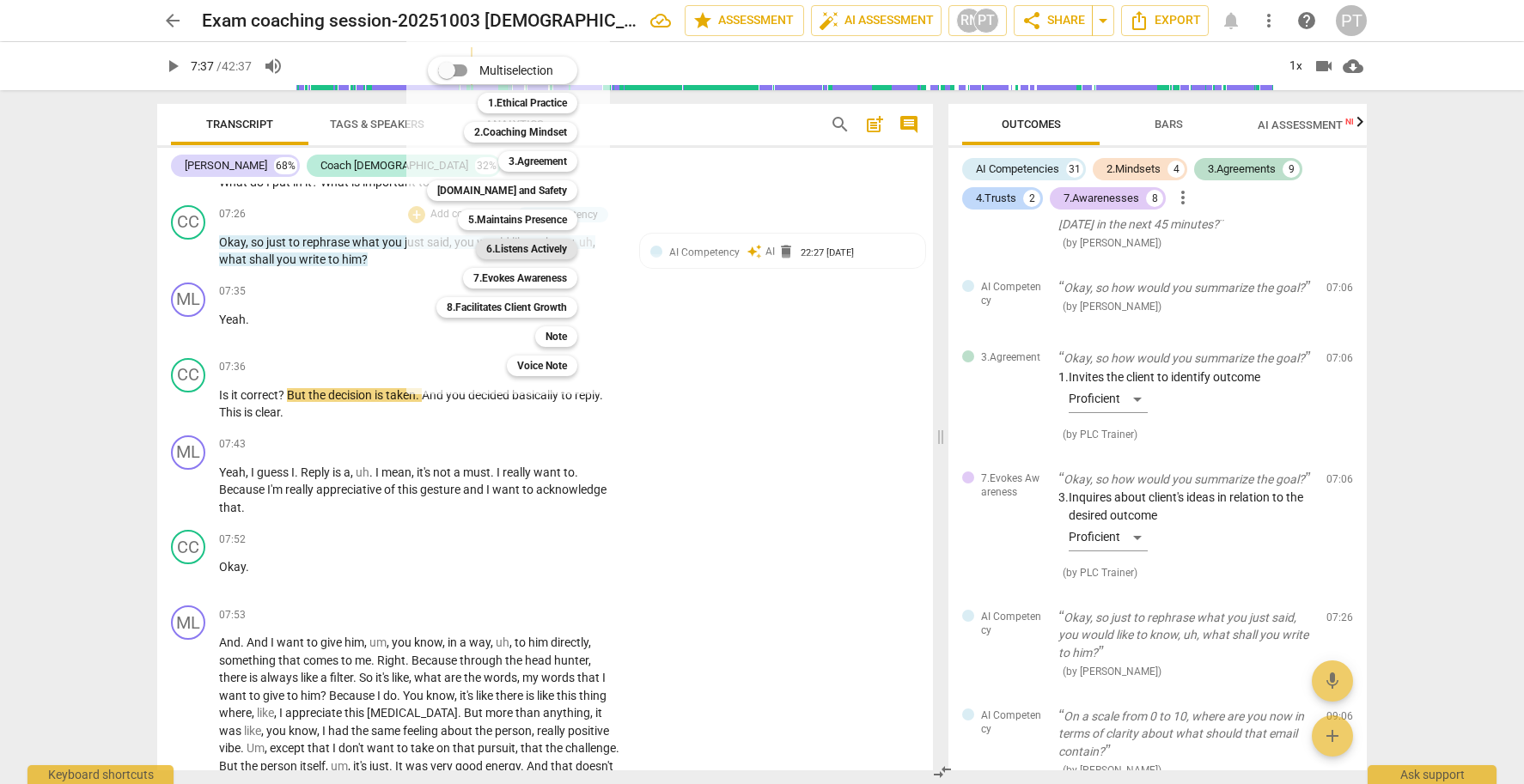
click at [543, 246] on b "6.Listens Actively" at bounding box center [526, 248] width 80 height 20
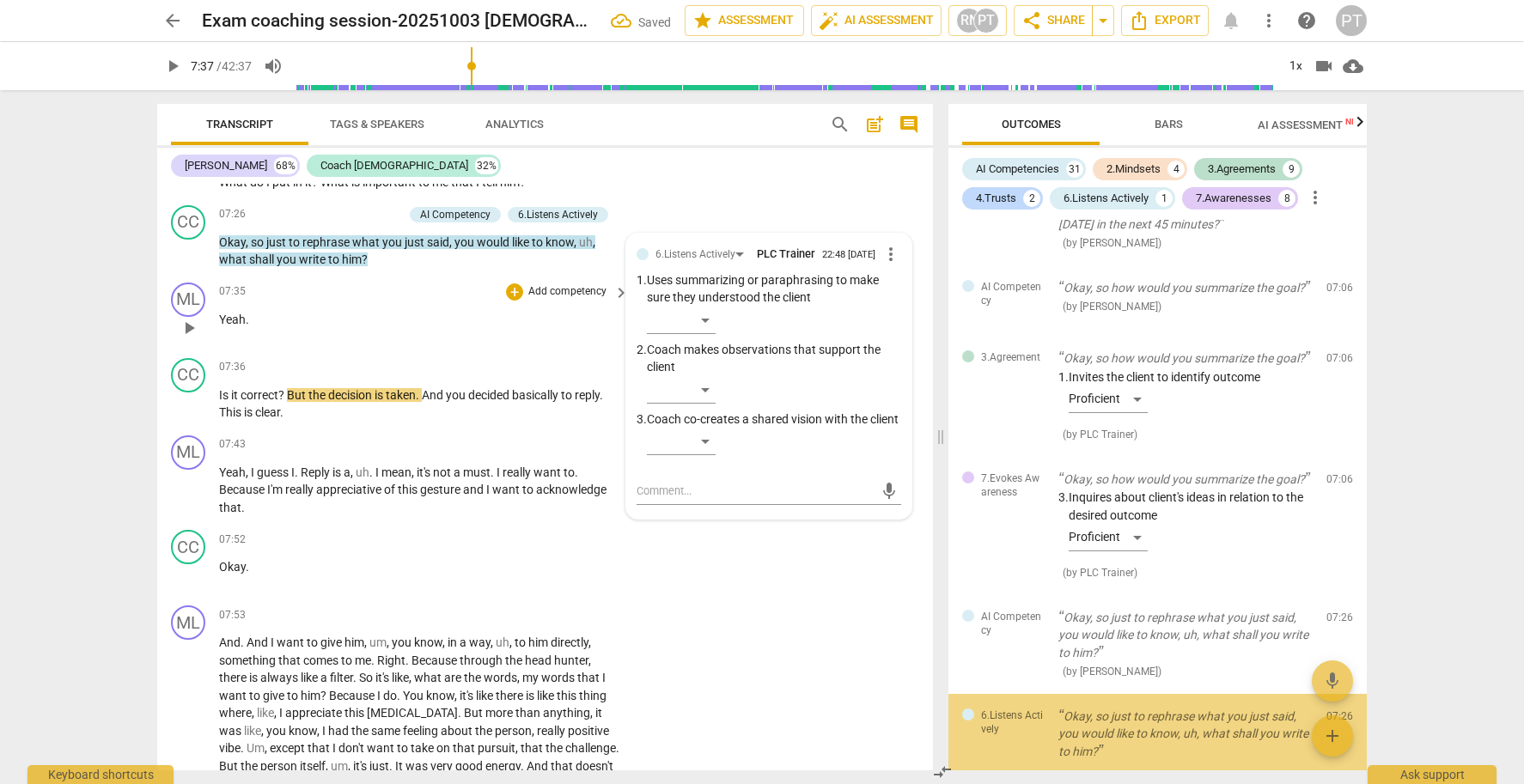
scroll to position [4394, 0]
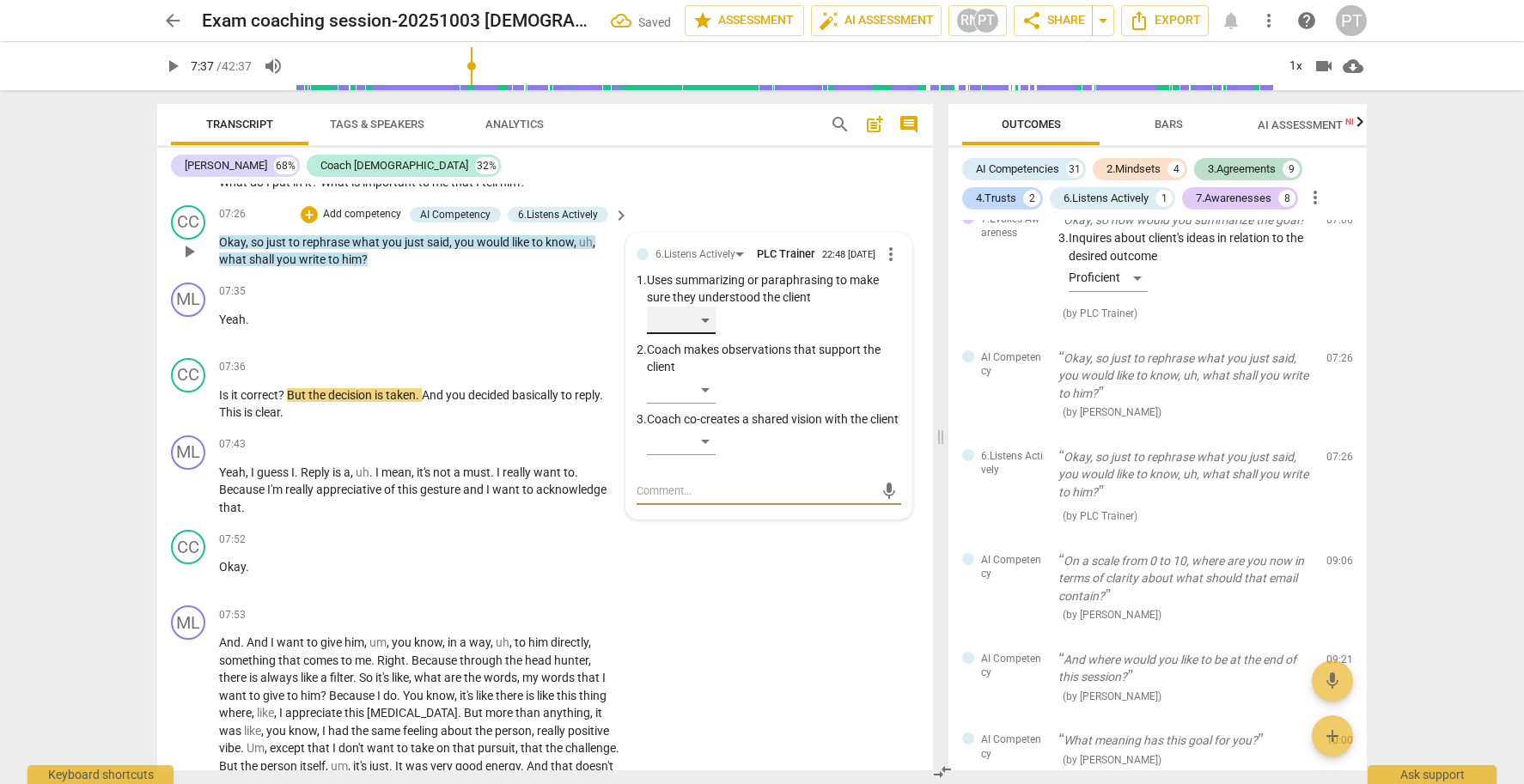
click at [697, 327] on div "​" at bounding box center [682, 320] width 69 height 27
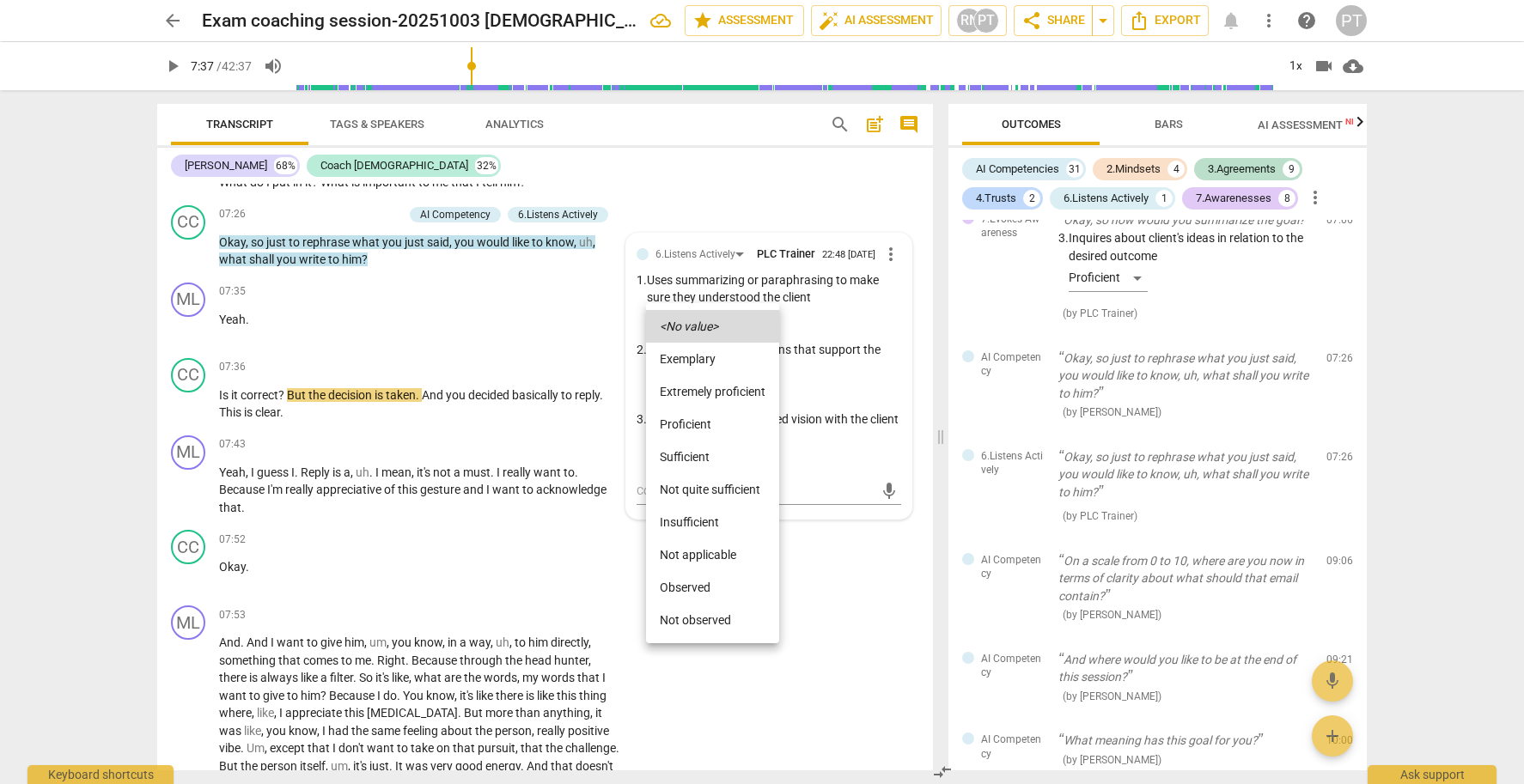
click at [705, 396] on li "Extremely proficient" at bounding box center [713, 391] width 133 height 33
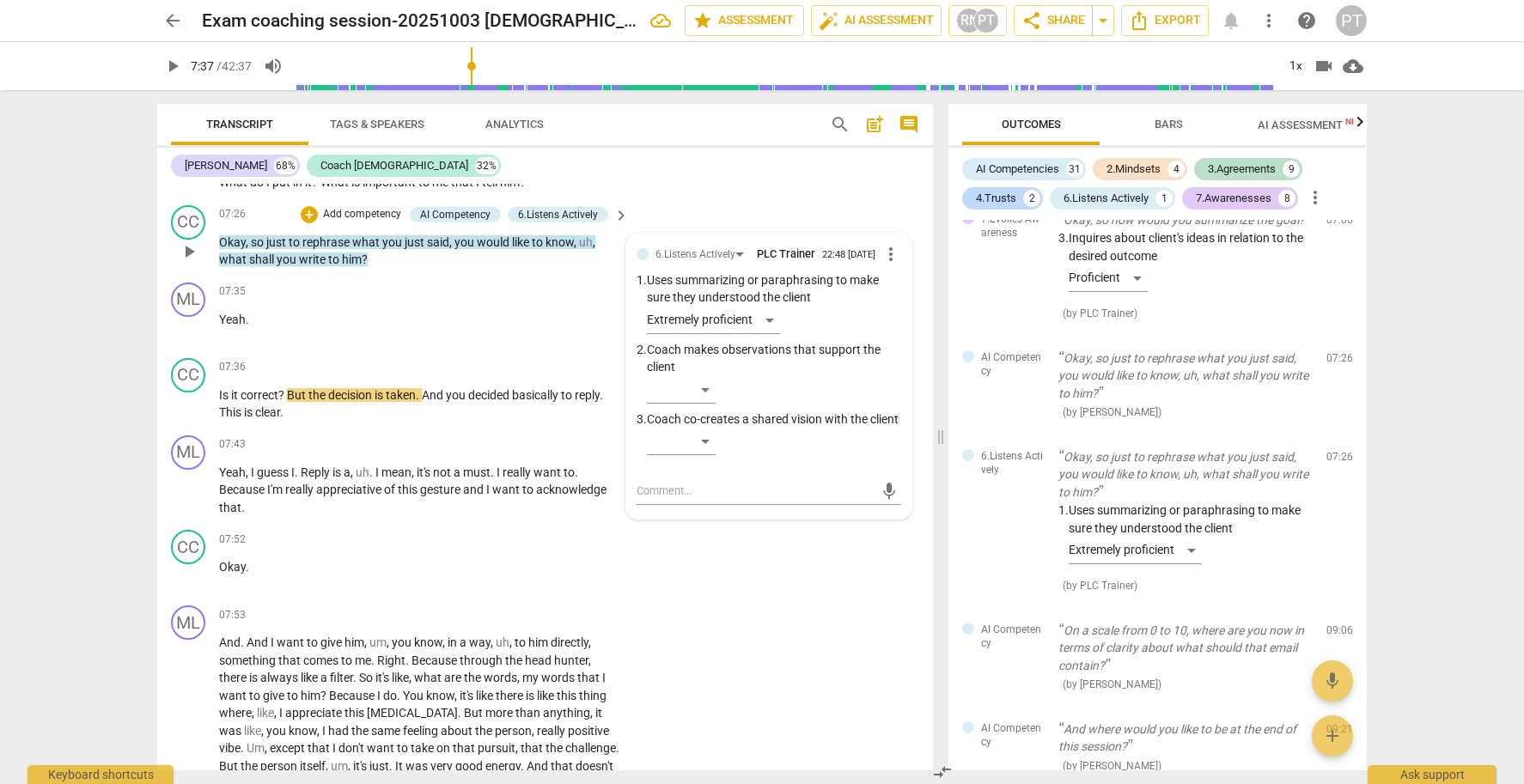
click at [351, 212] on p "Add competency" at bounding box center [362, 215] width 81 height 16
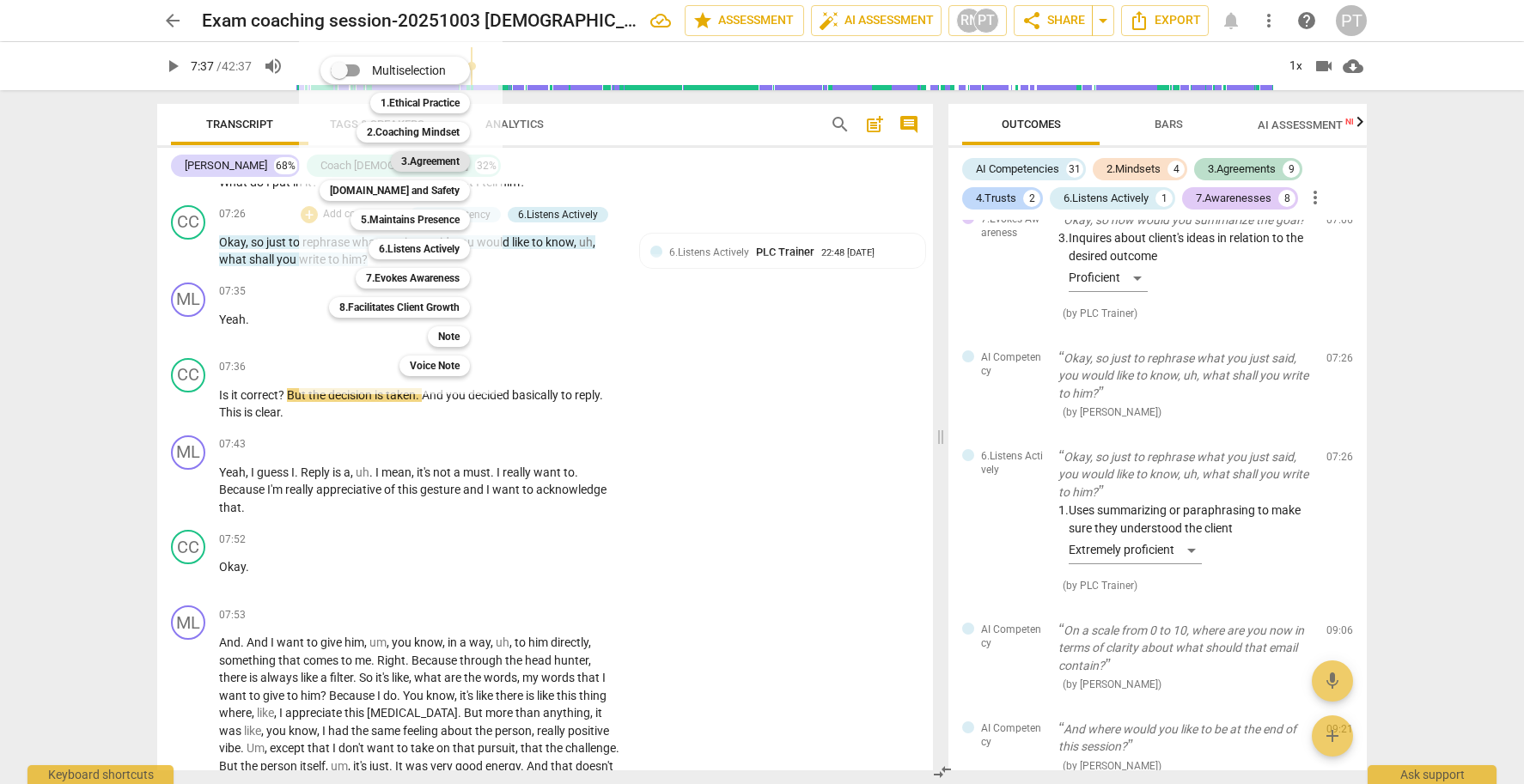
click at [434, 155] on b "3.Agreement" at bounding box center [430, 161] width 58 height 20
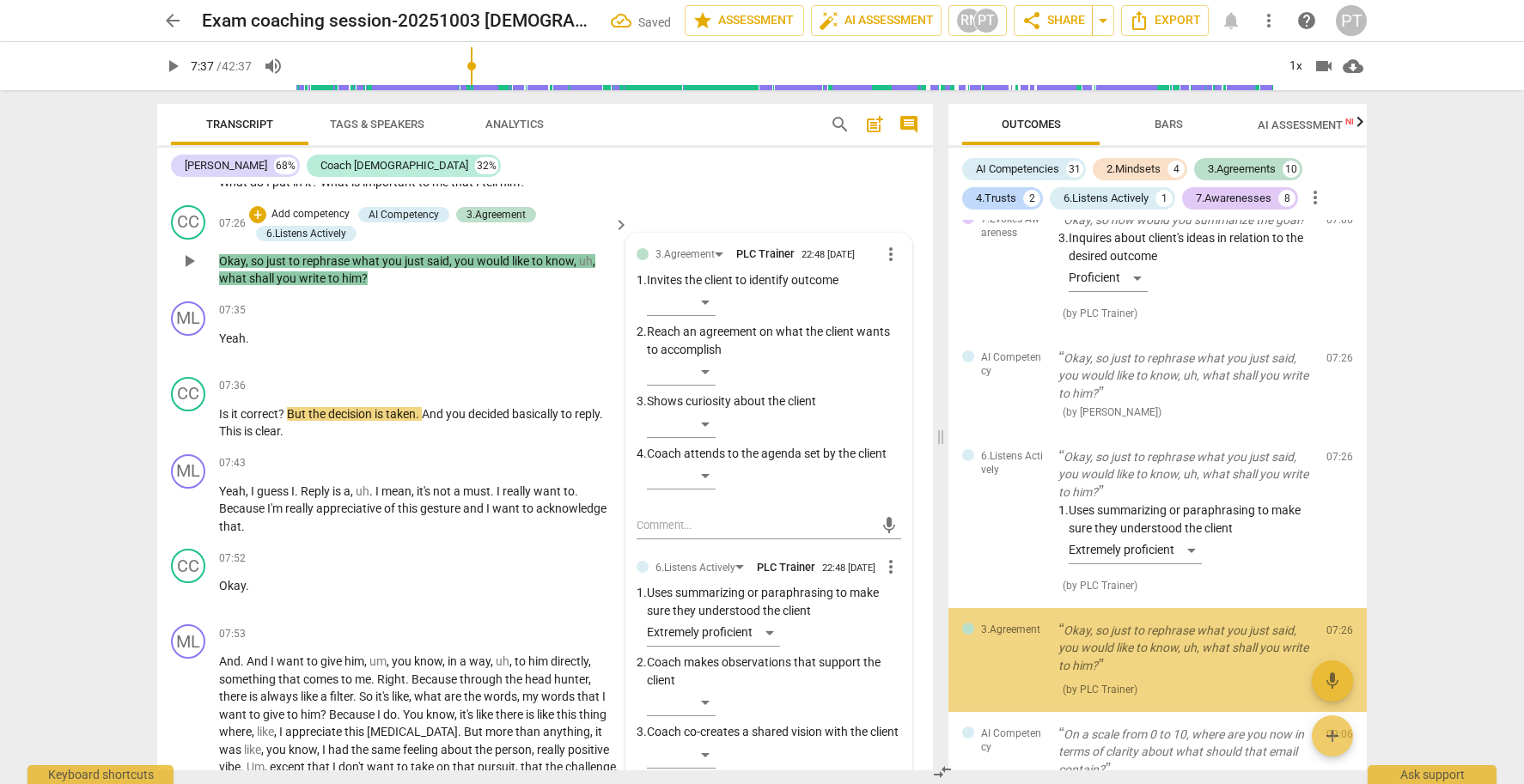
scroll to position [4565, 0]
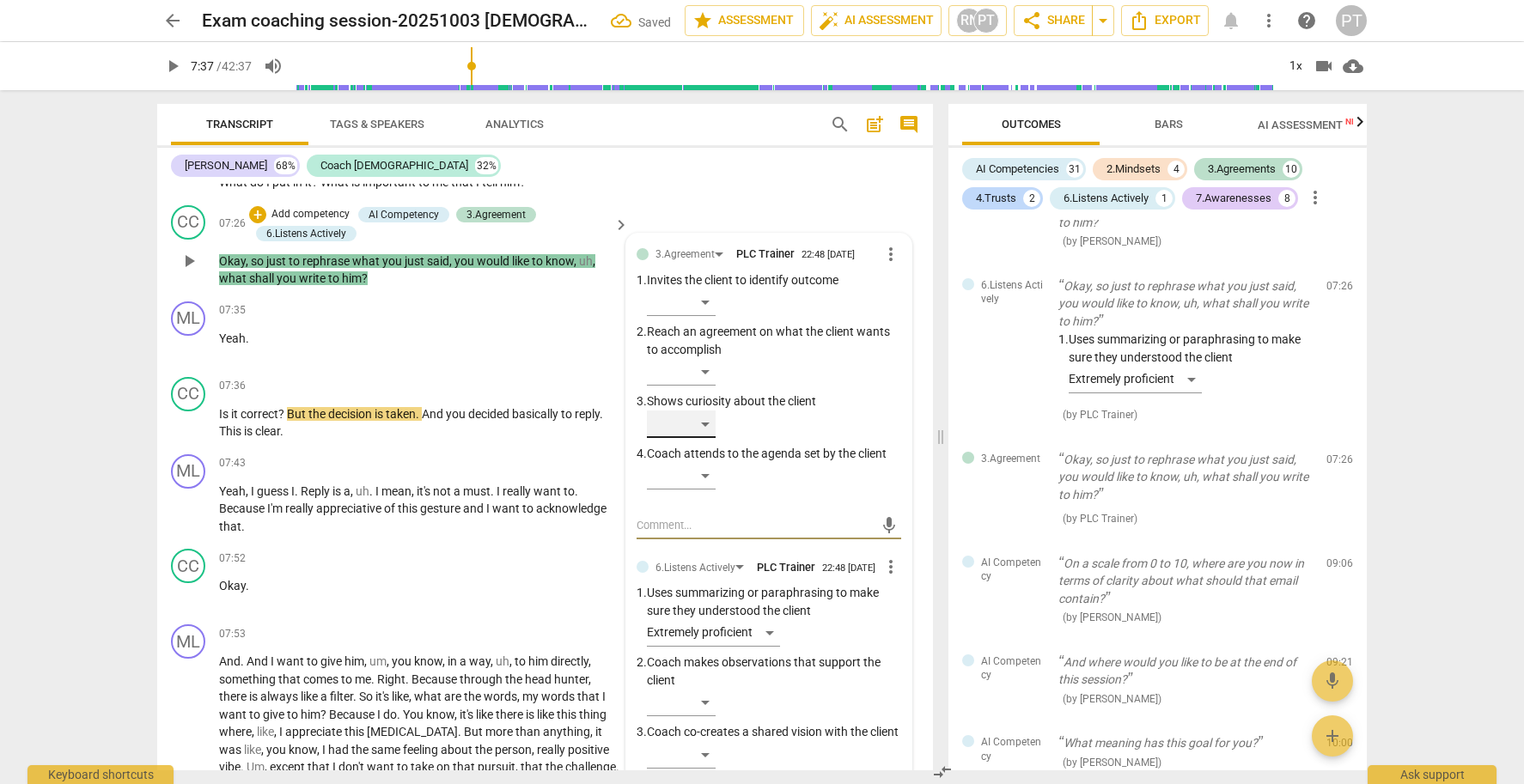
click at [699, 423] on div "​" at bounding box center [682, 424] width 69 height 27
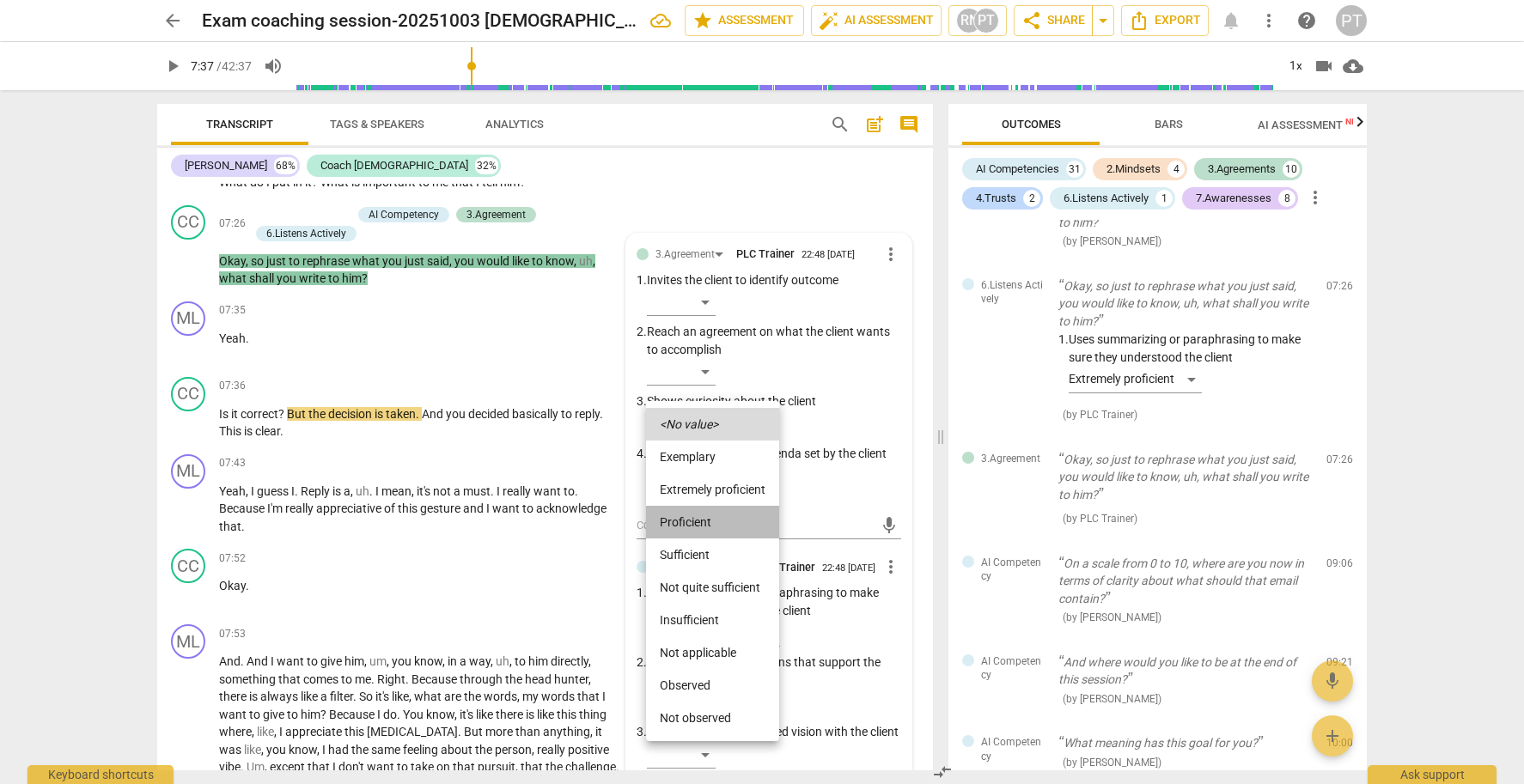
click at [702, 516] on li "Proficient" at bounding box center [713, 522] width 133 height 33
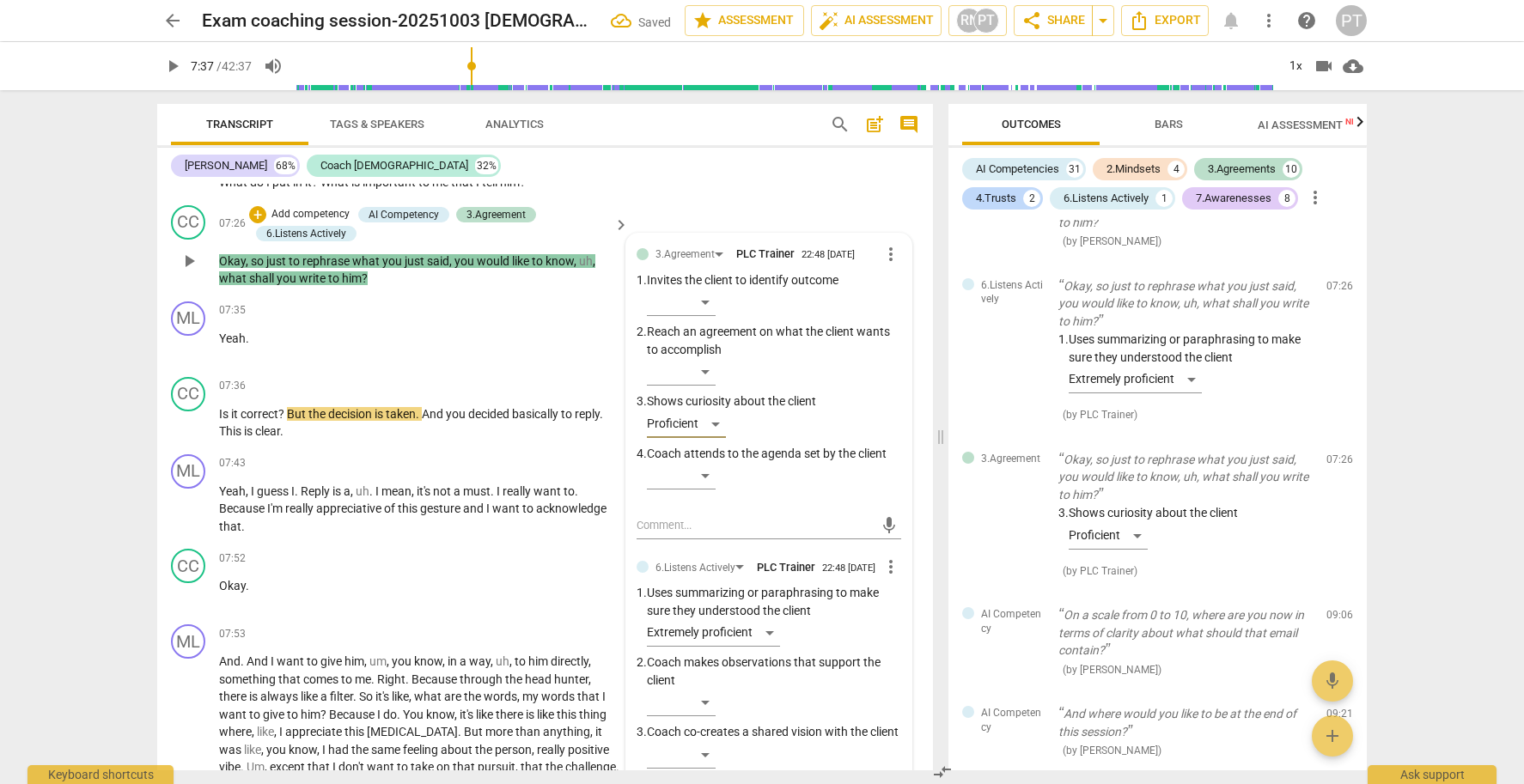
click at [310, 215] on p "Add competency" at bounding box center [311, 215] width 81 height 16
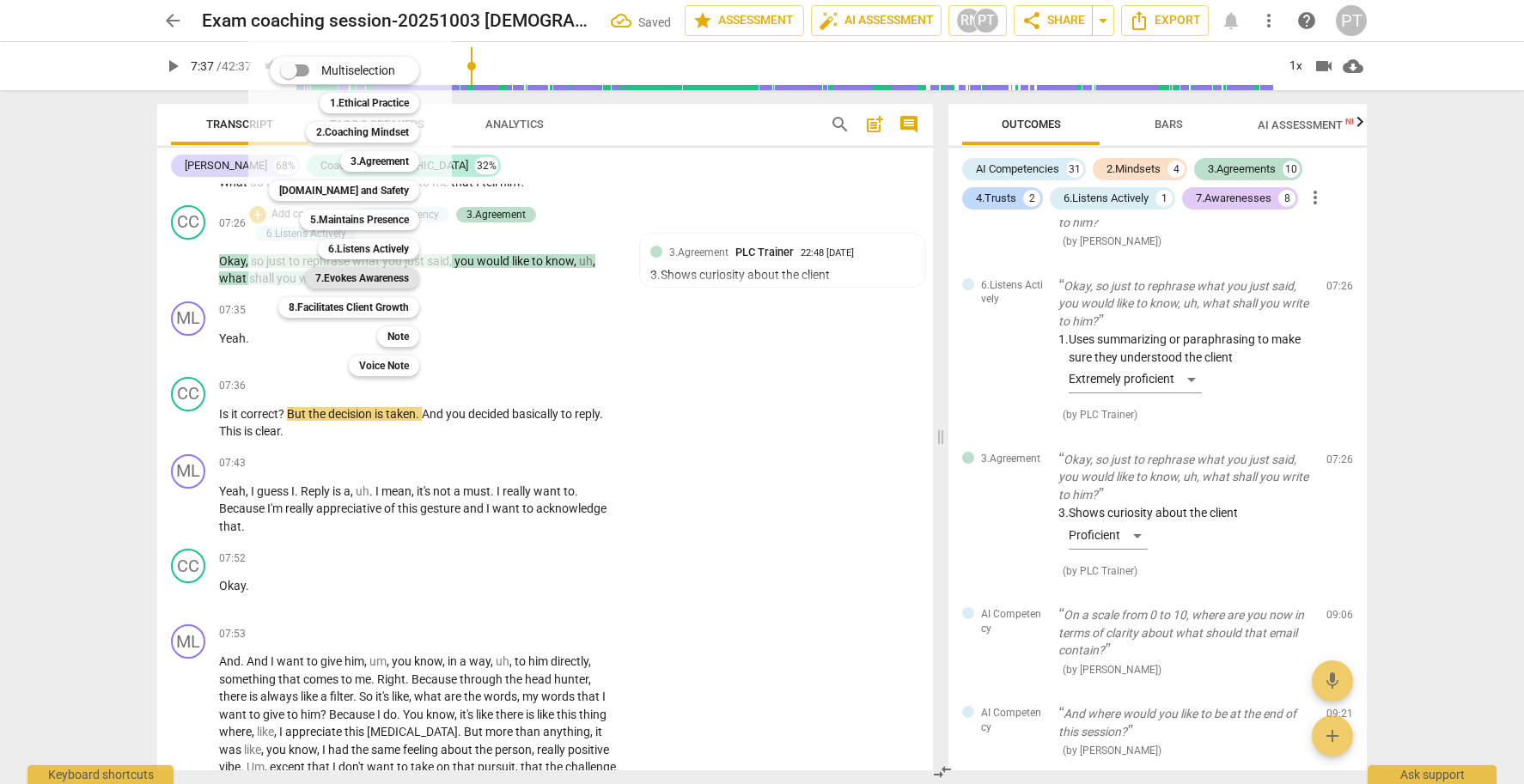
click at [345, 277] on b "7.Evokes Awareness" at bounding box center [362, 278] width 94 height 20
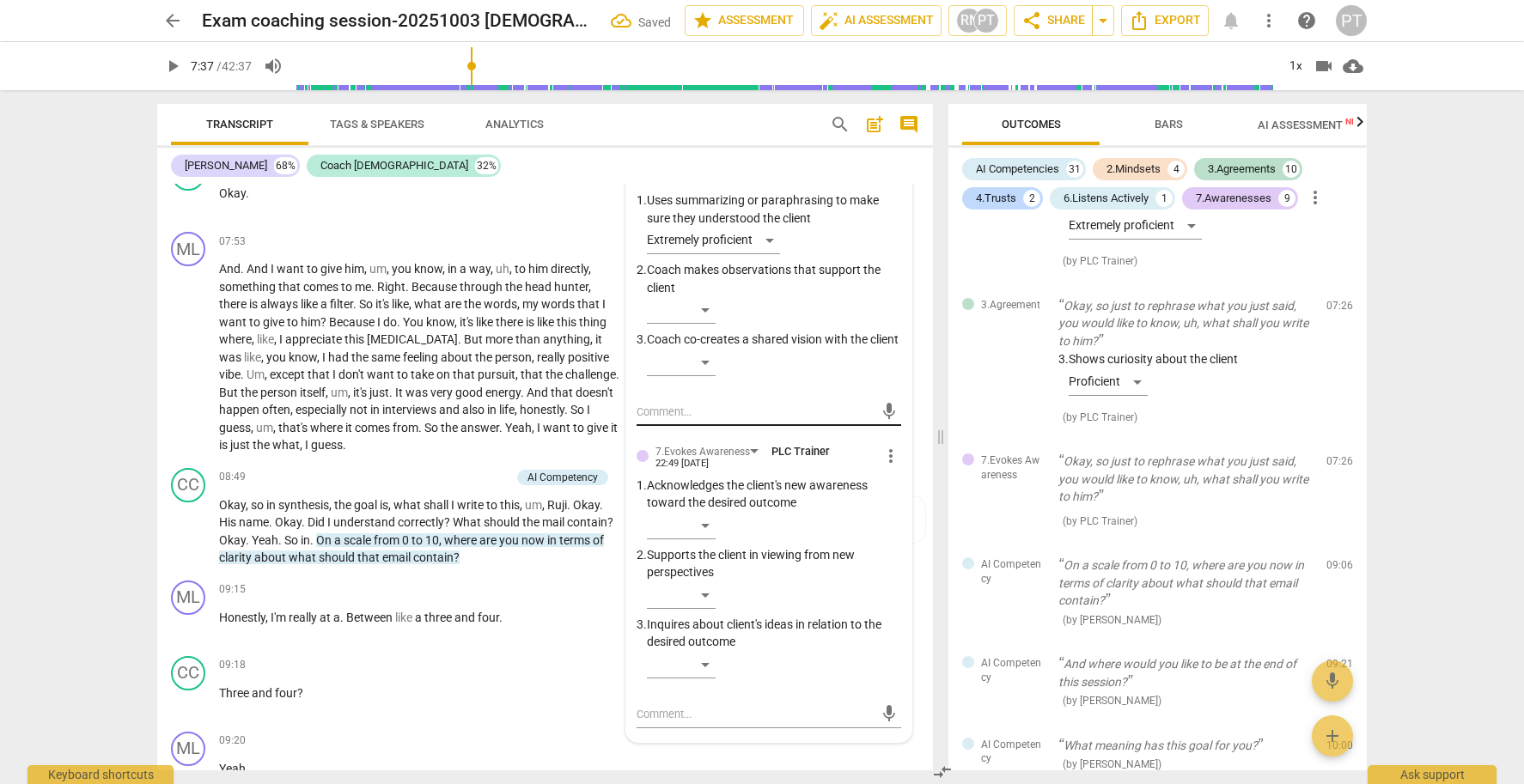
scroll to position [2932, 0]
click at [713, 604] on div "​" at bounding box center [682, 592] width 69 height 27
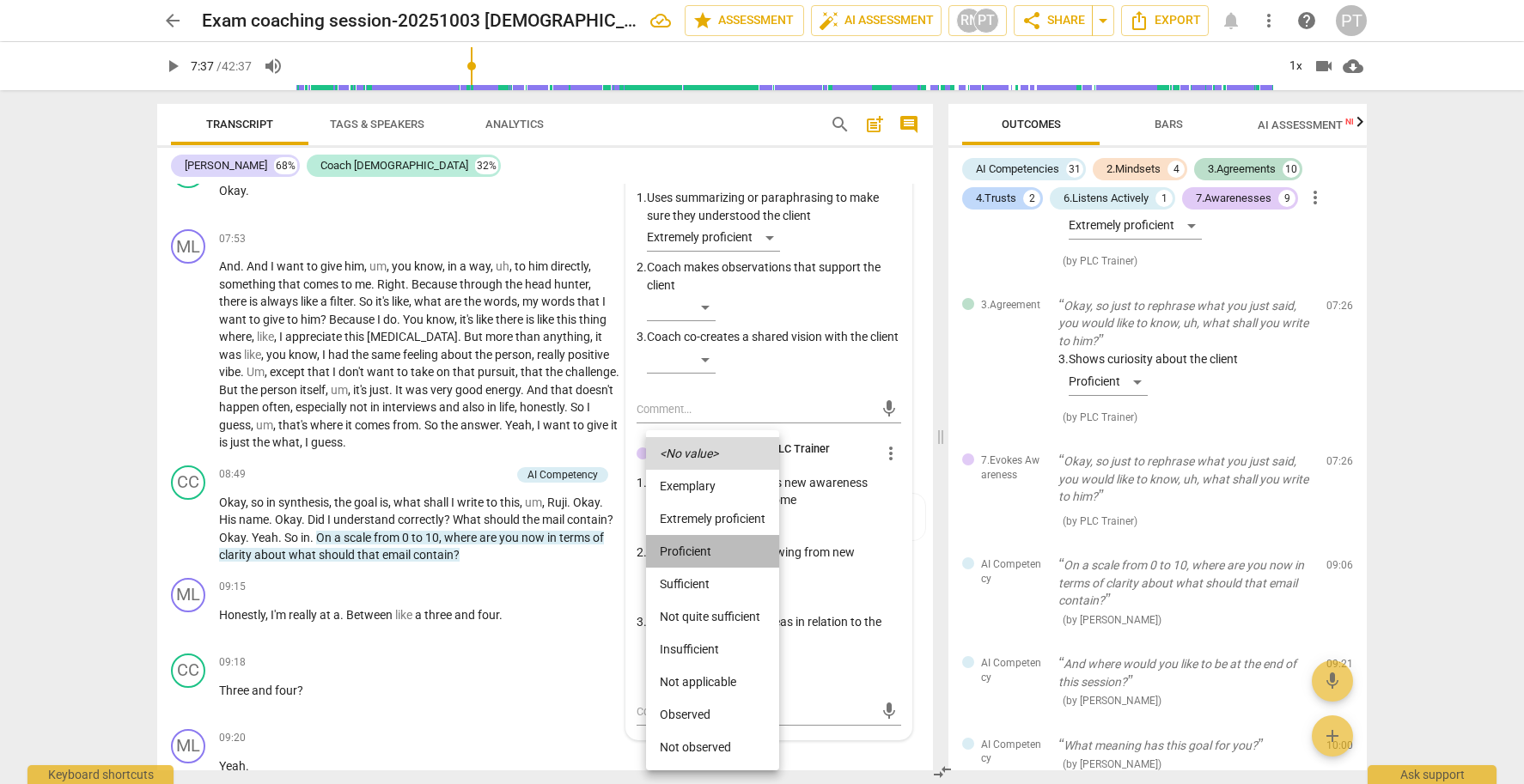
click at [712, 545] on li "Proficient" at bounding box center [713, 551] width 133 height 33
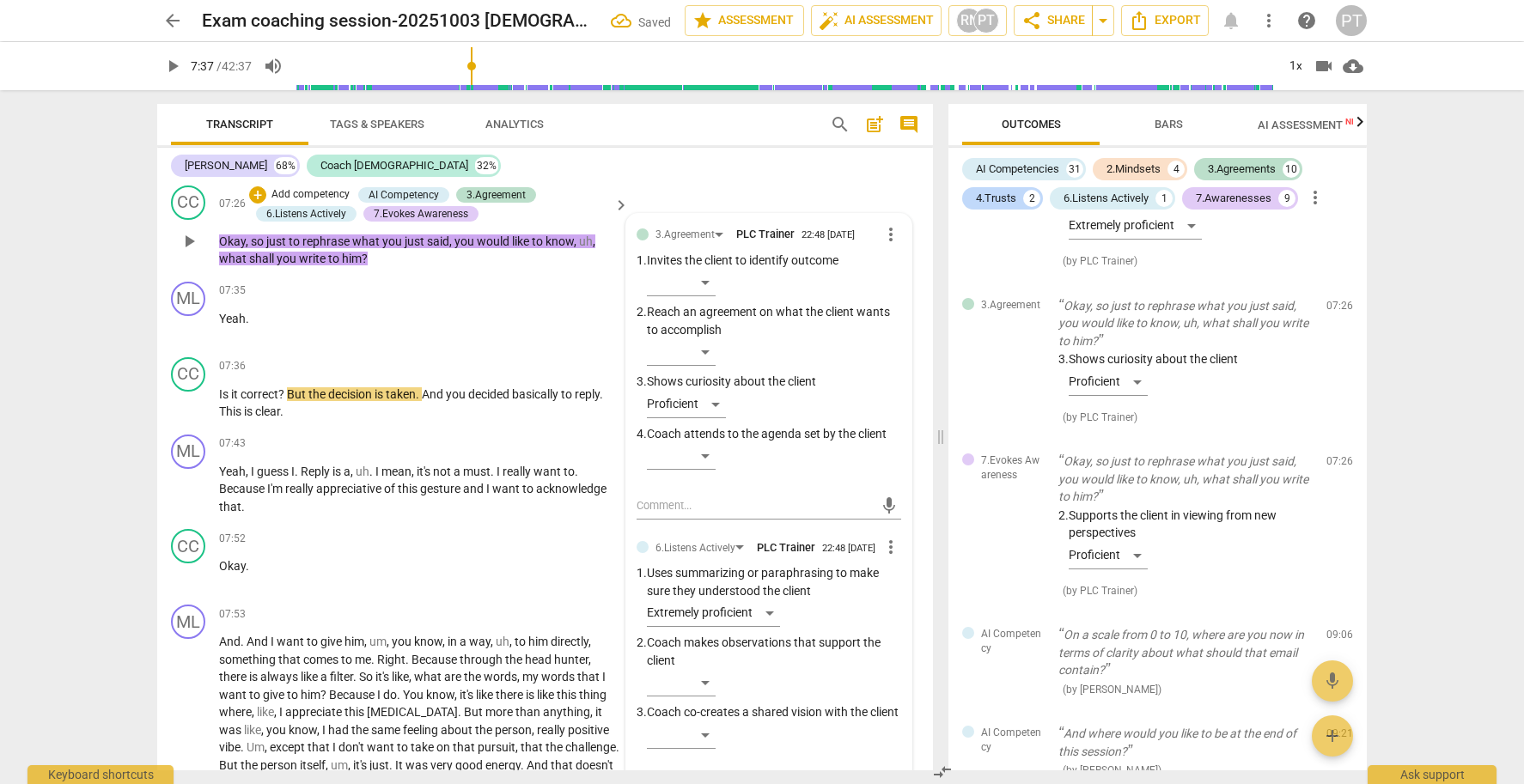
scroll to position [2505, 0]
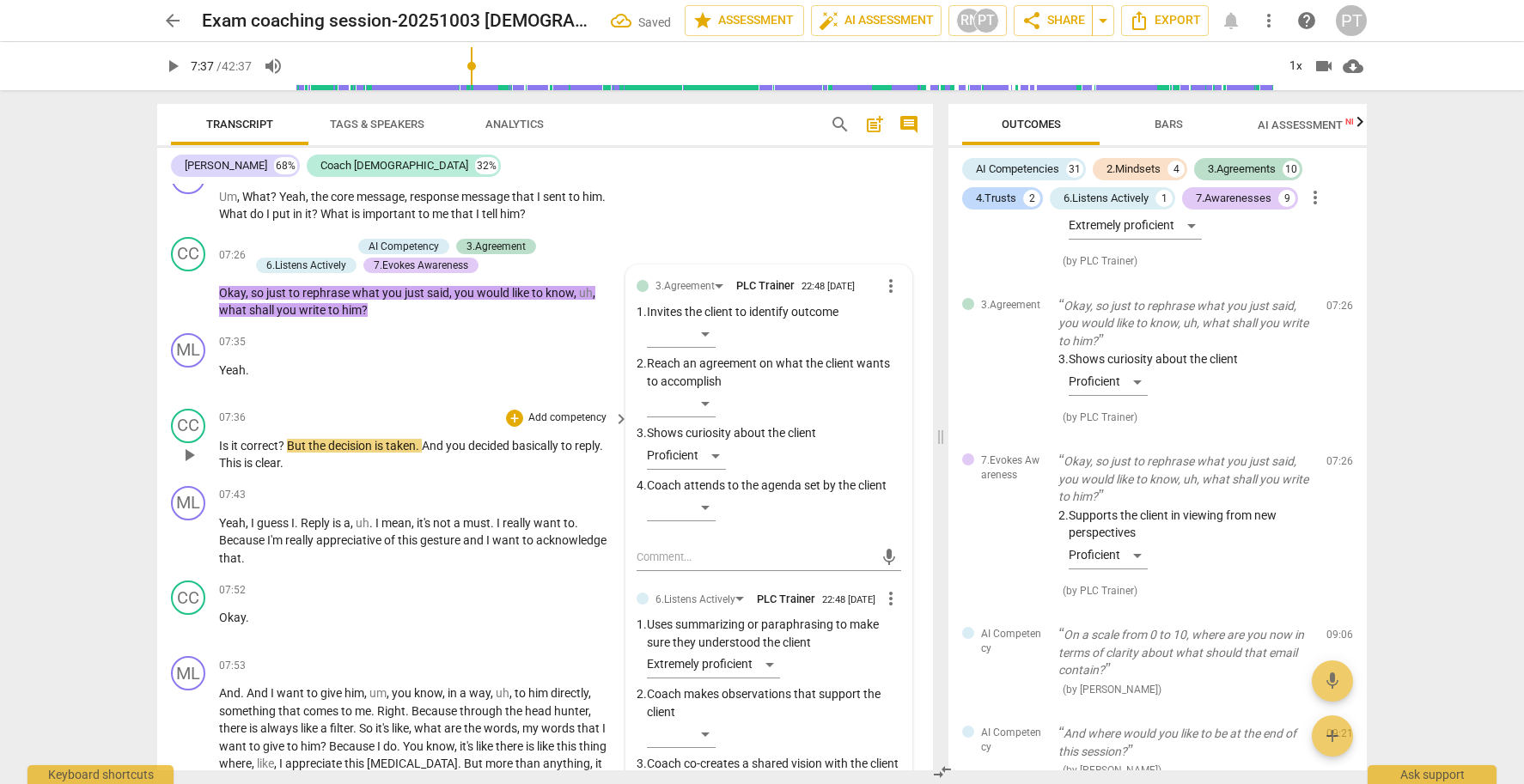
click at [194, 457] on span "play_arrow" at bounding box center [188, 455] width 20 height 20
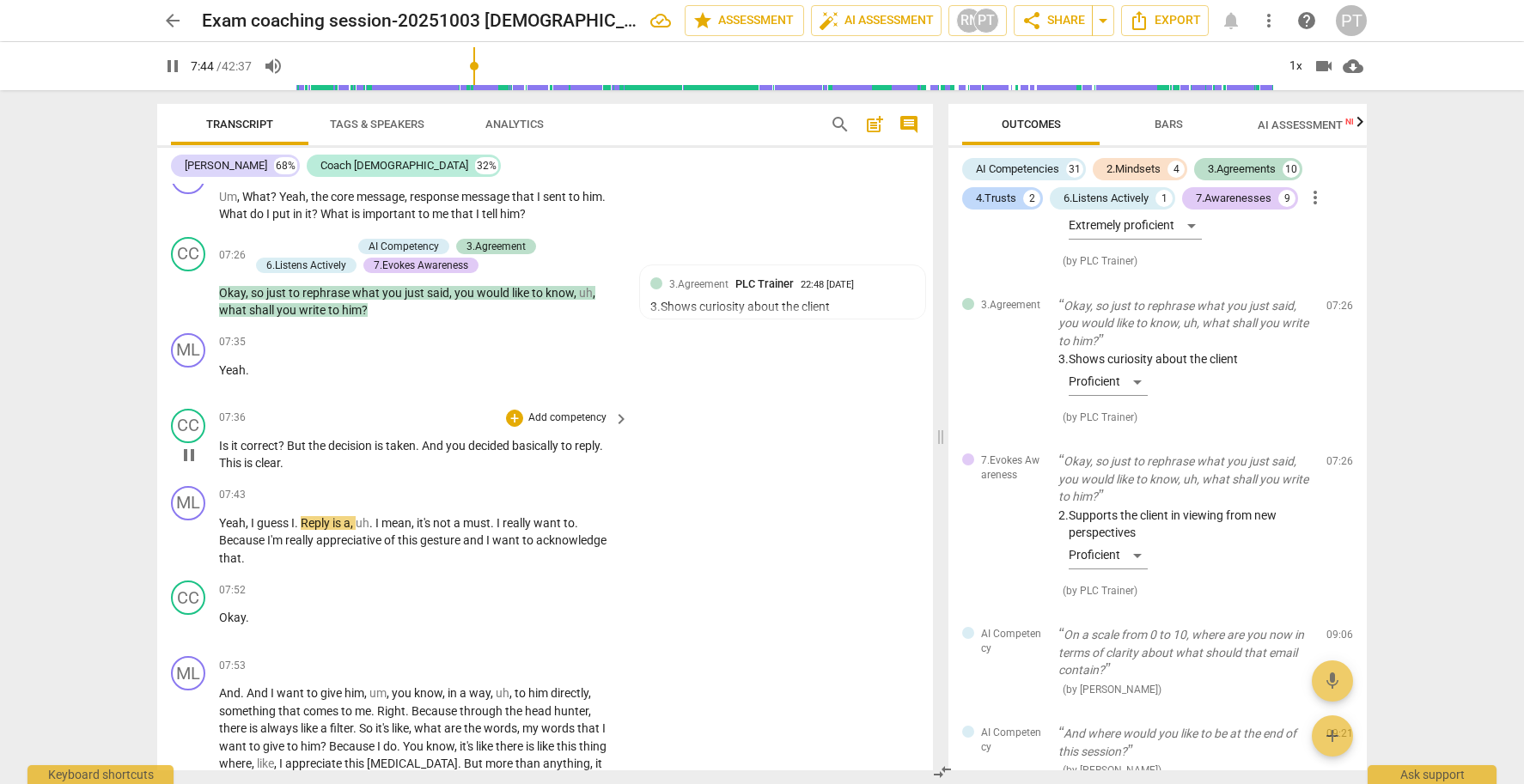
click at [188, 454] on span "pause" at bounding box center [188, 455] width 20 height 20
click at [576, 414] on p "Add competency" at bounding box center [567, 418] width 81 height 16
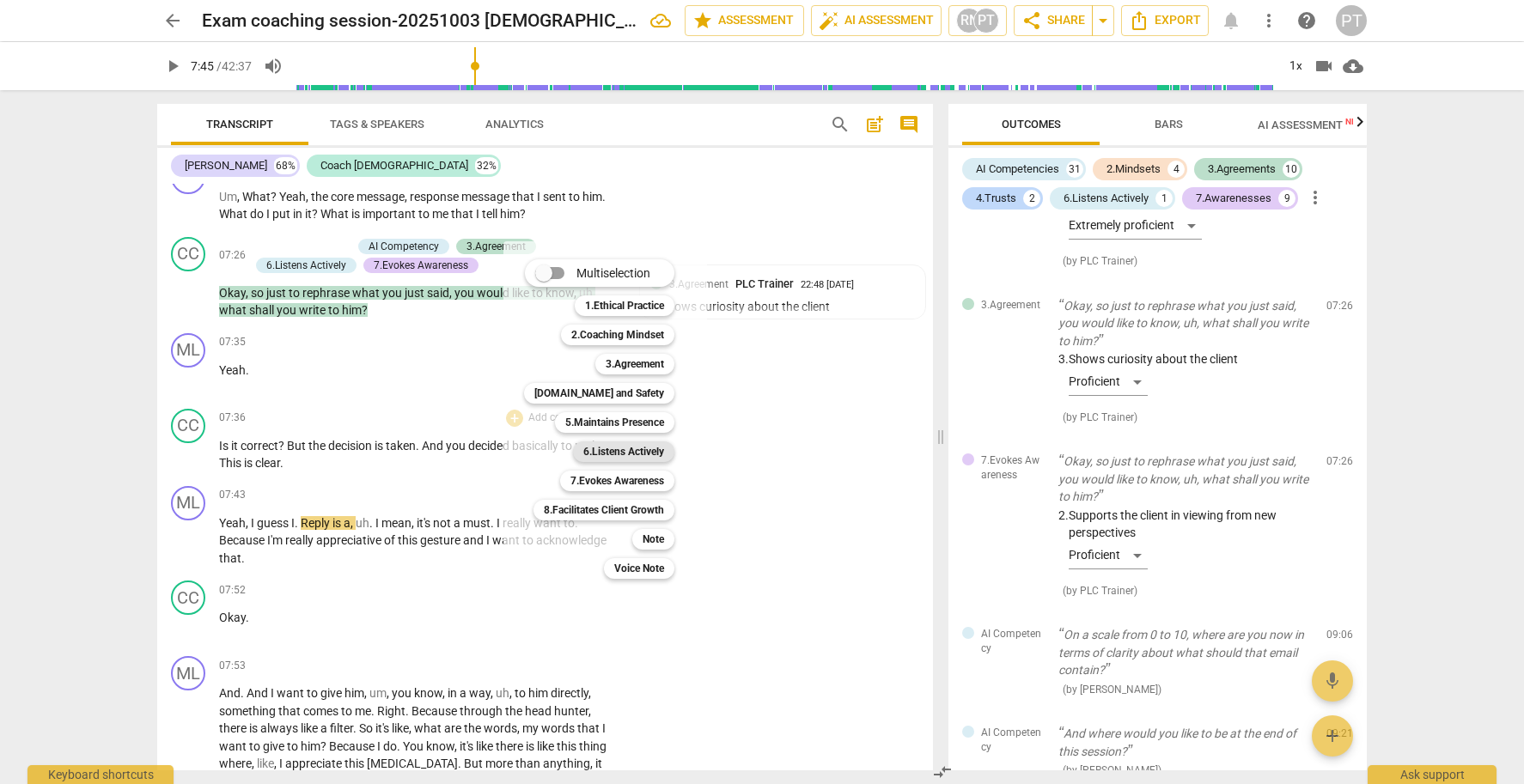
click at [621, 452] on b "6.Listens Actively" at bounding box center [623, 451] width 80 height 20
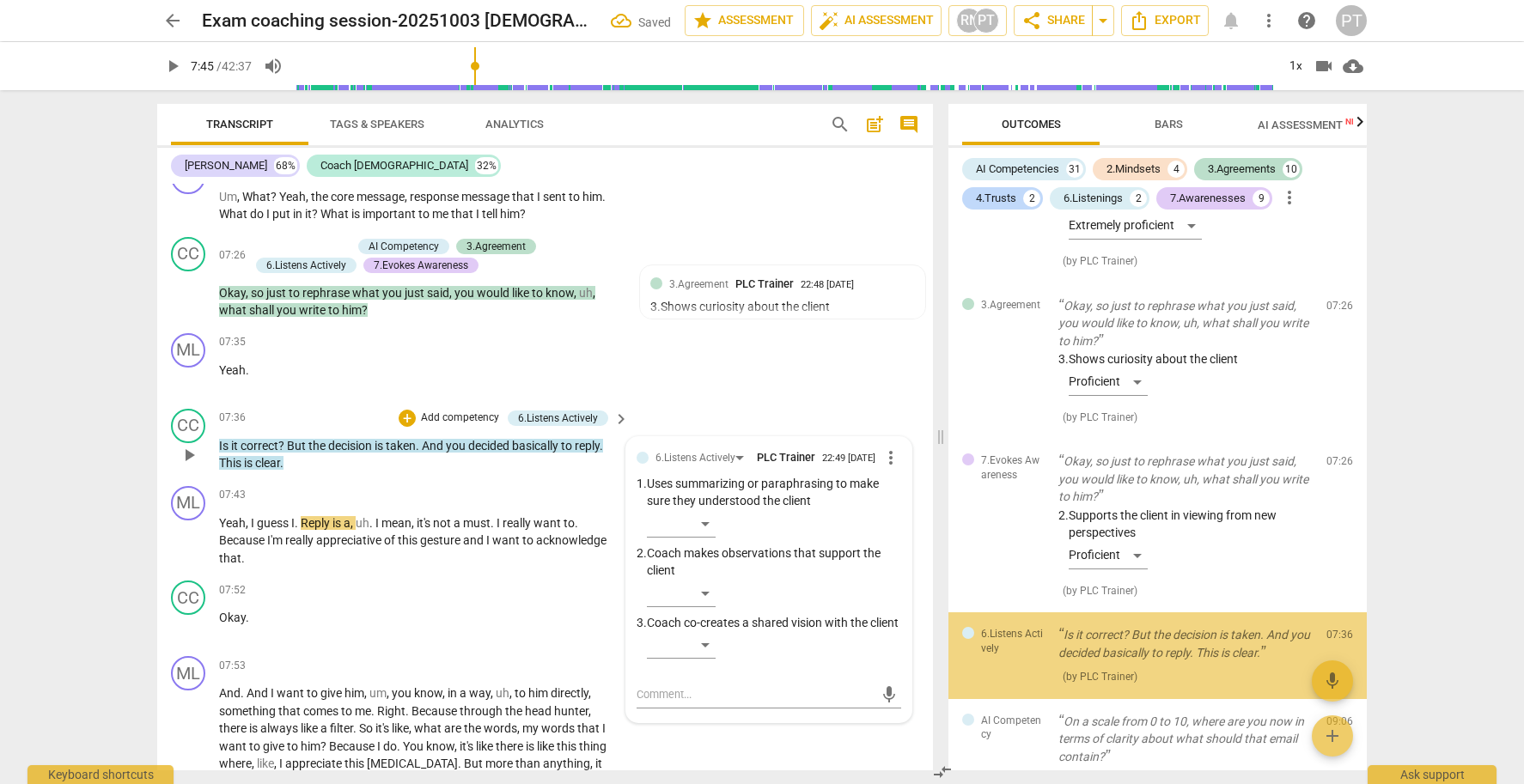
scroll to position [4881, 0]
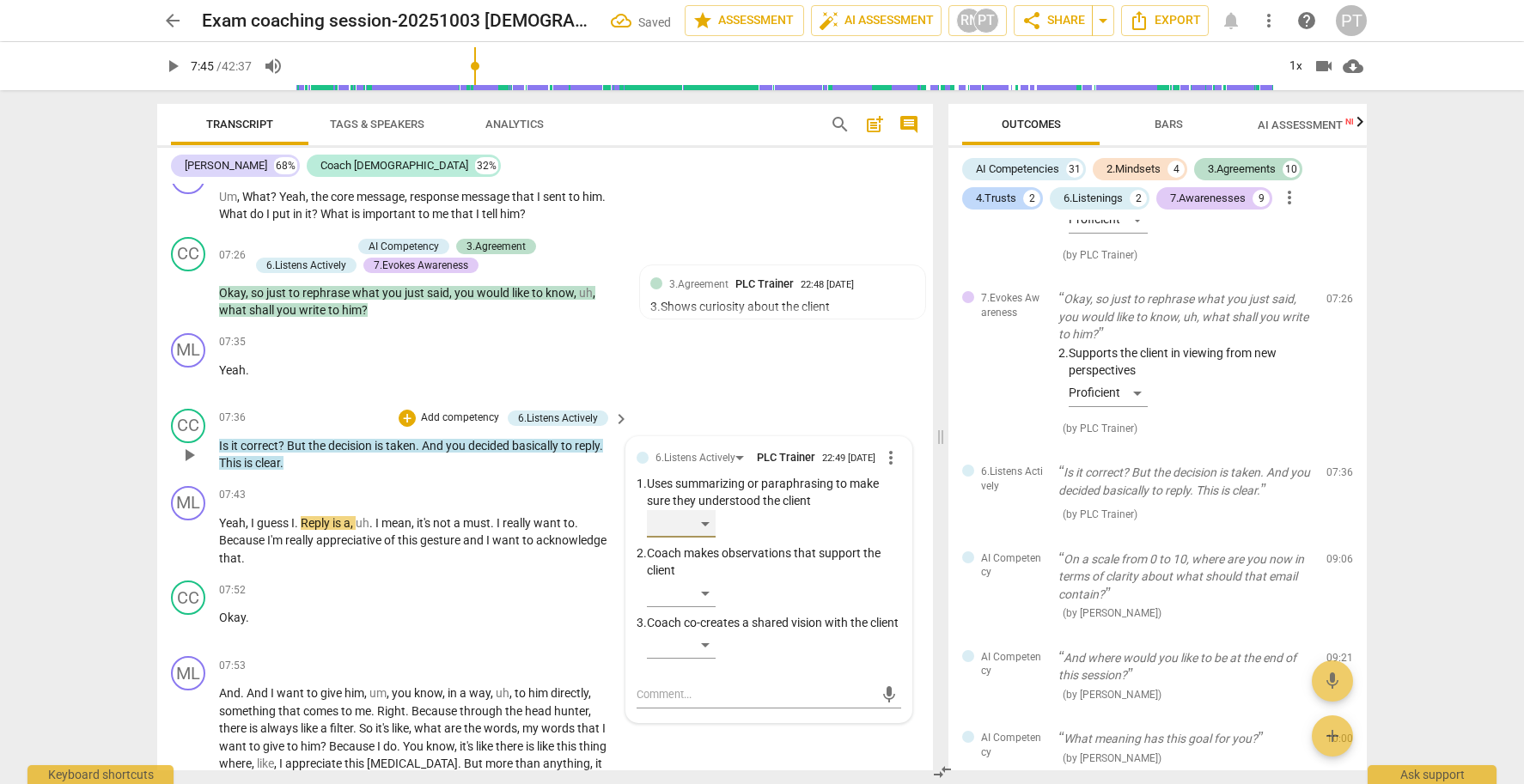
click at [710, 532] on div "​" at bounding box center [682, 524] width 69 height 27
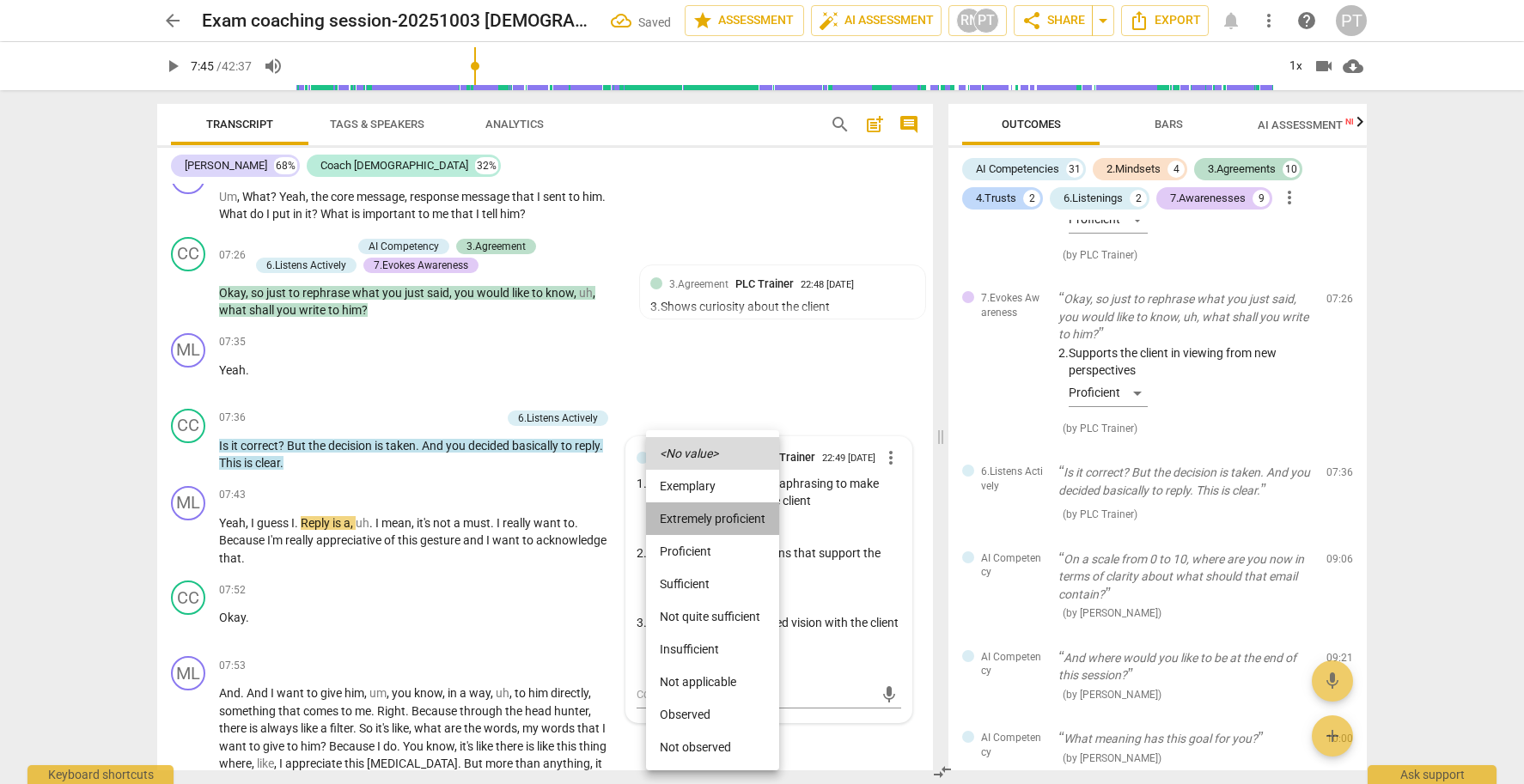
click at [709, 524] on li "Extremely proficient" at bounding box center [713, 518] width 133 height 33
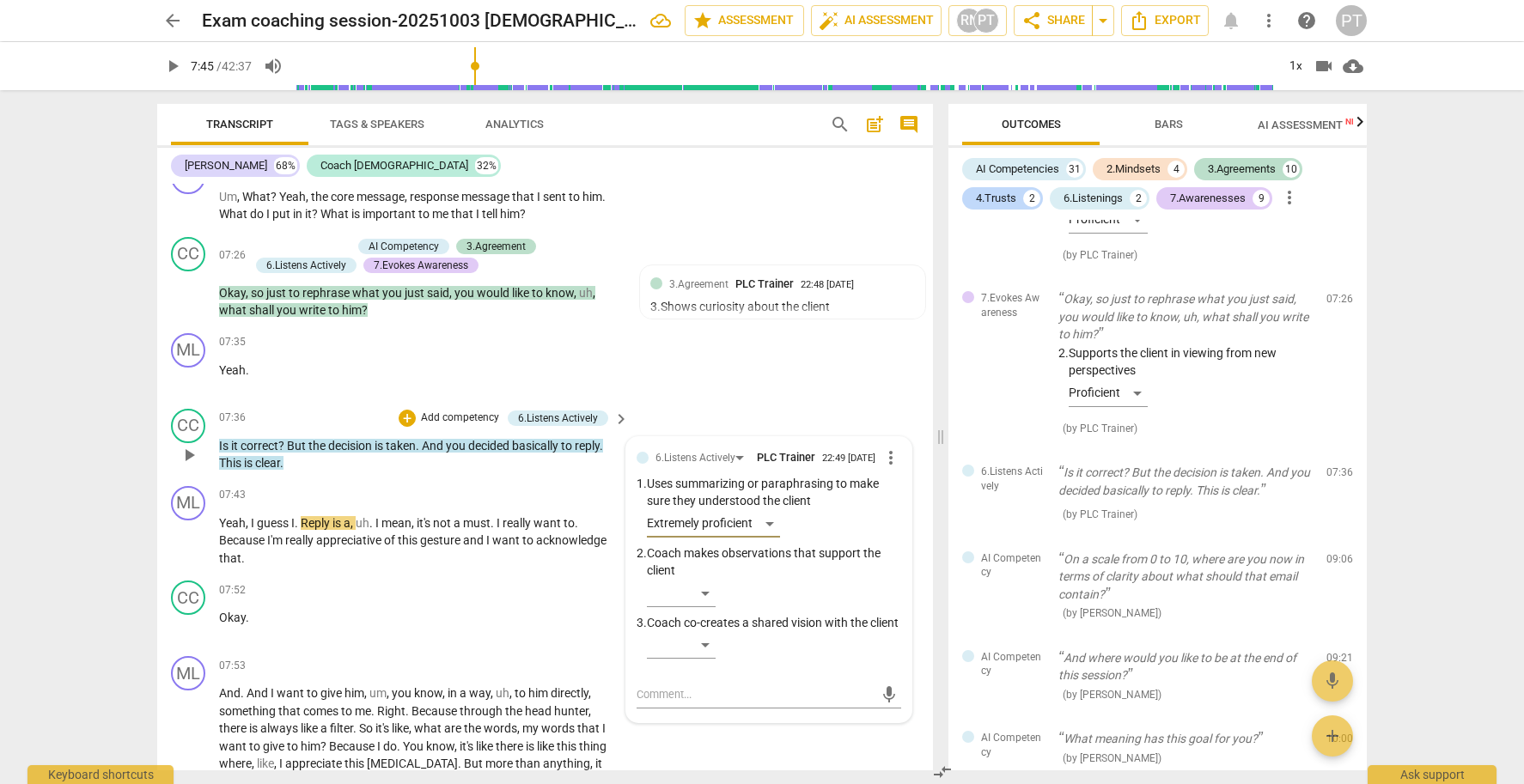
click at [455, 418] on p "Add competency" at bounding box center [460, 418] width 81 height 16
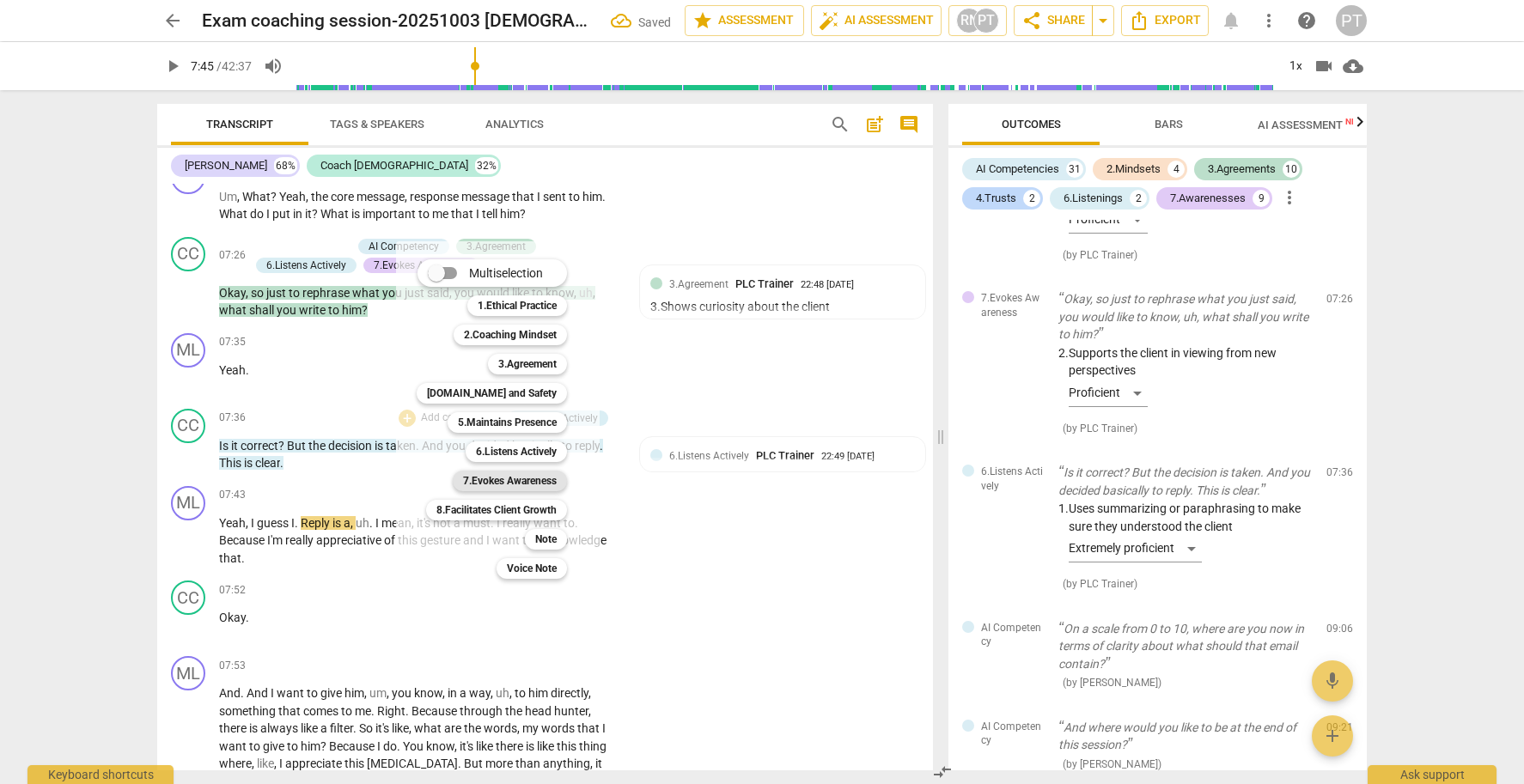
click at [503, 477] on b "7.Evokes Awareness" at bounding box center [509, 480] width 94 height 20
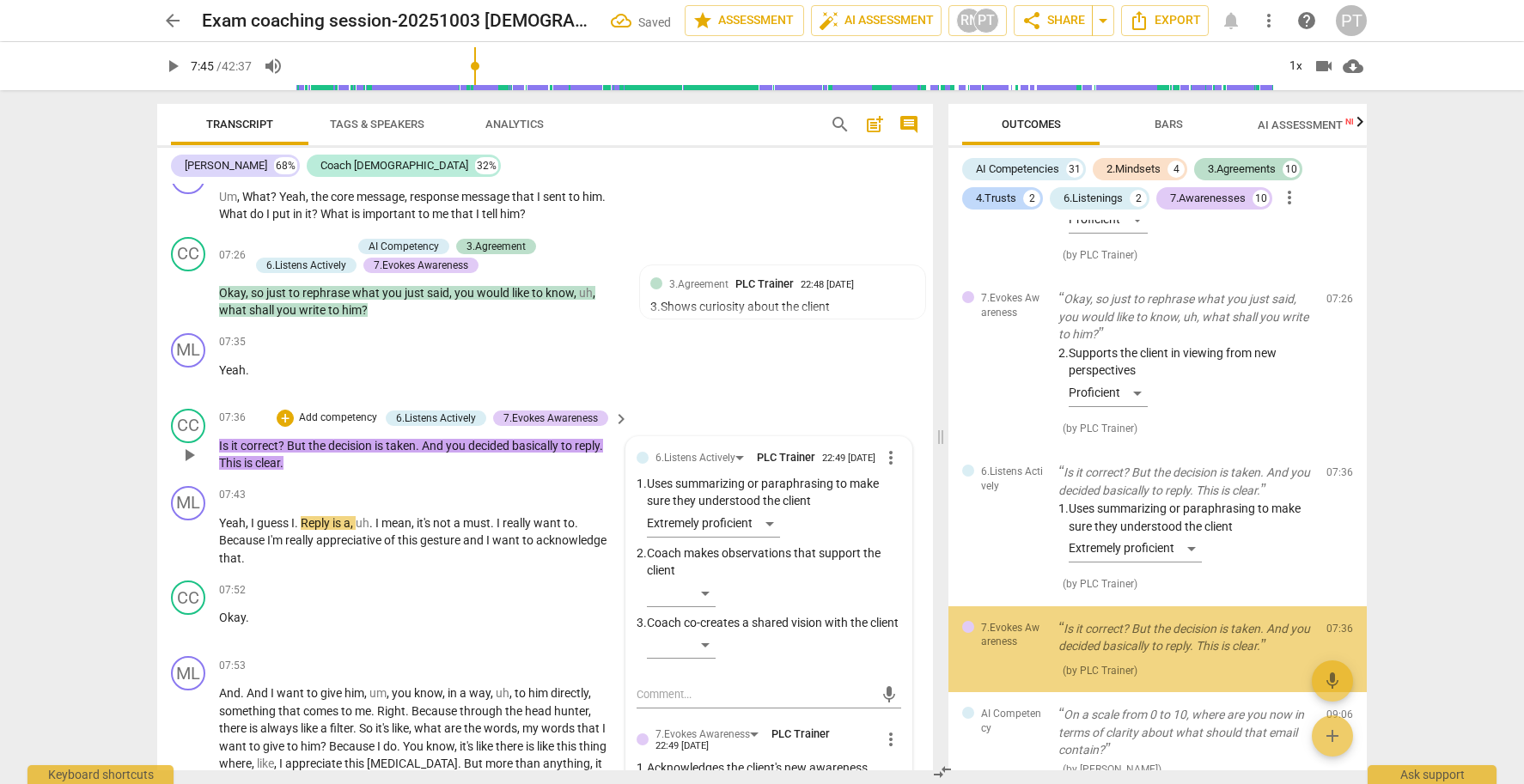
scroll to position [5035, 0]
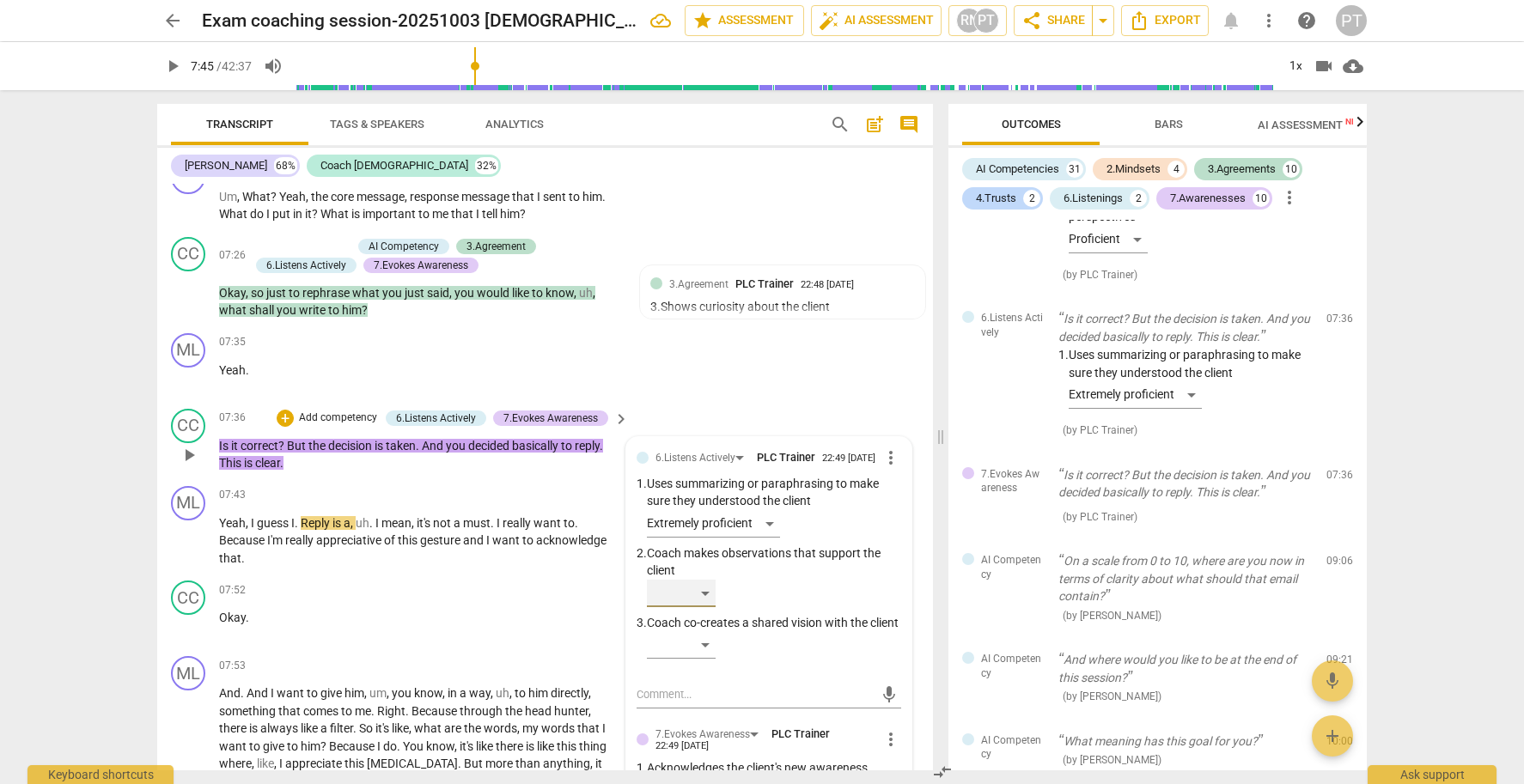
click at [697, 599] on div "​" at bounding box center [682, 593] width 69 height 27
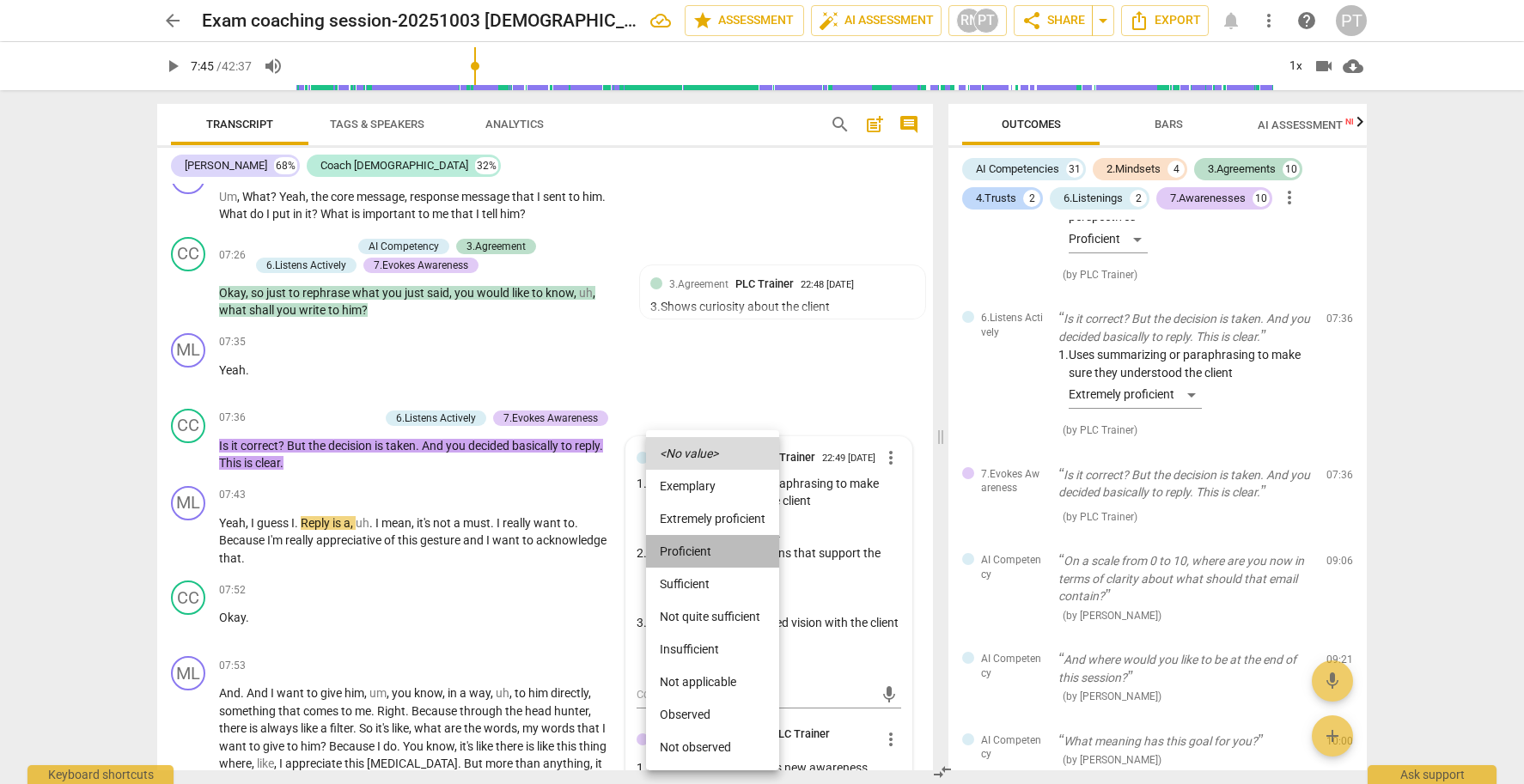
click at [705, 548] on li "Proficient" at bounding box center [713, 551] width 133 height 33
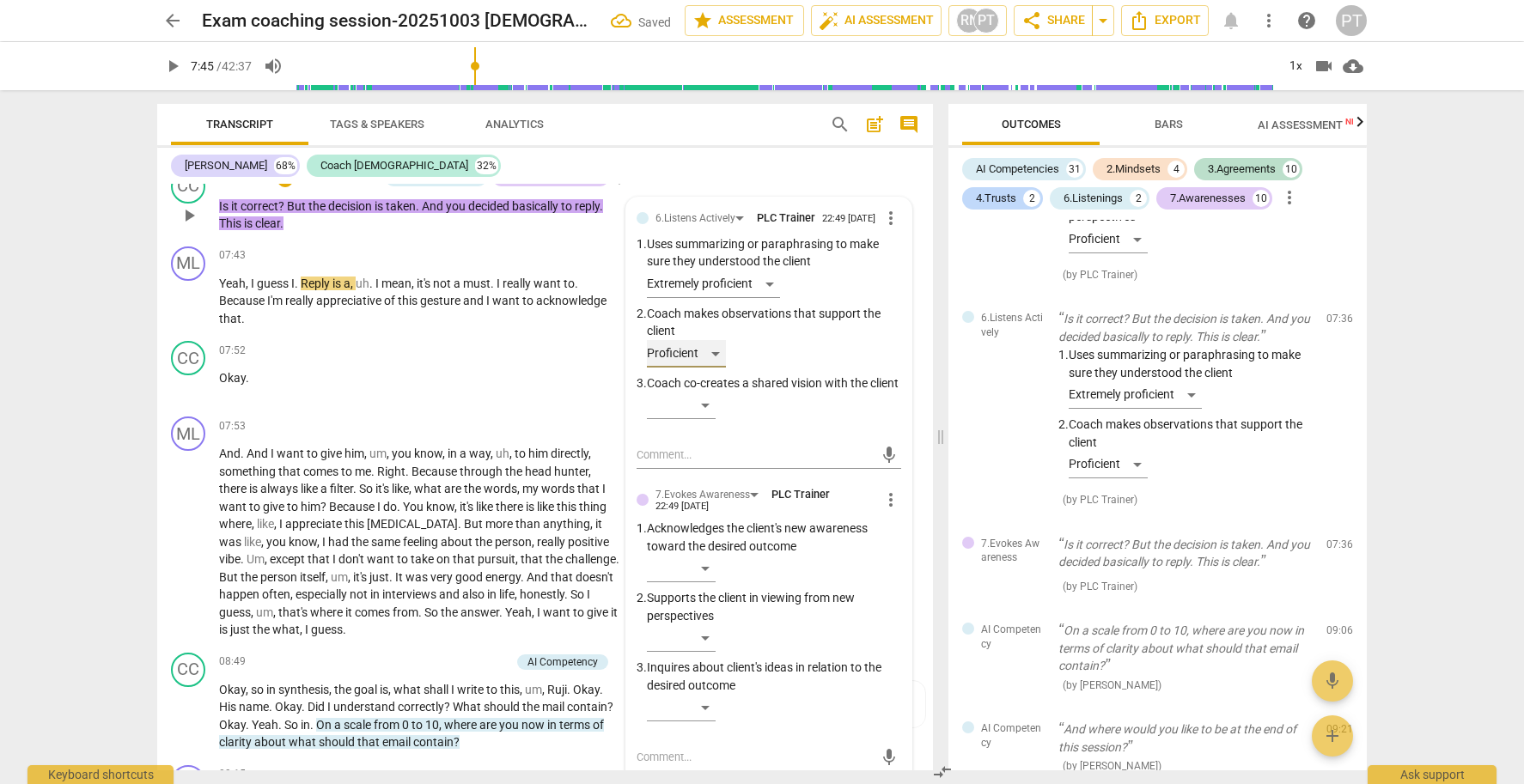
scroll to position [2795, 0]
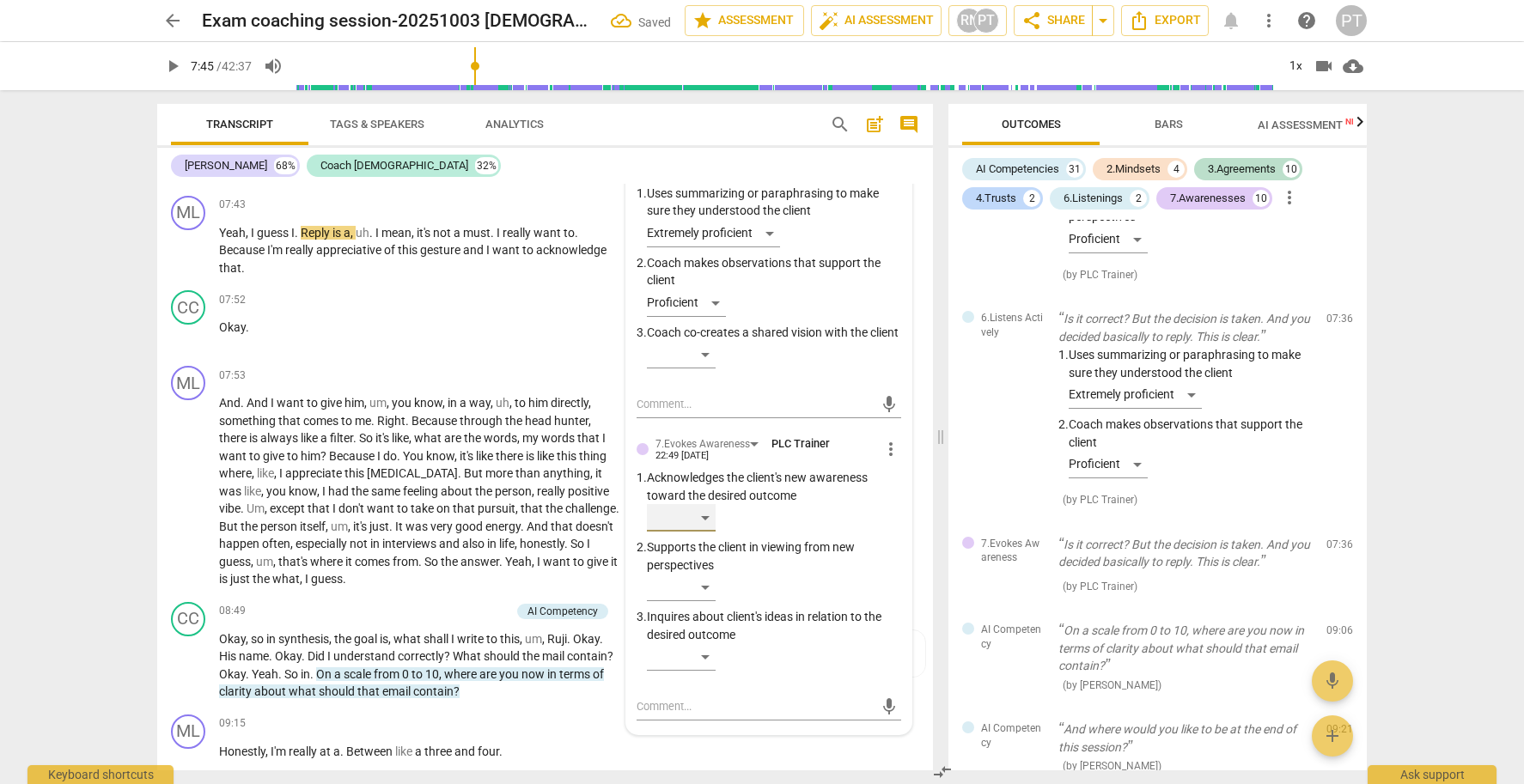
click at [705, 531] on div "​" at bounding box center [682, 517] width 69 height 27
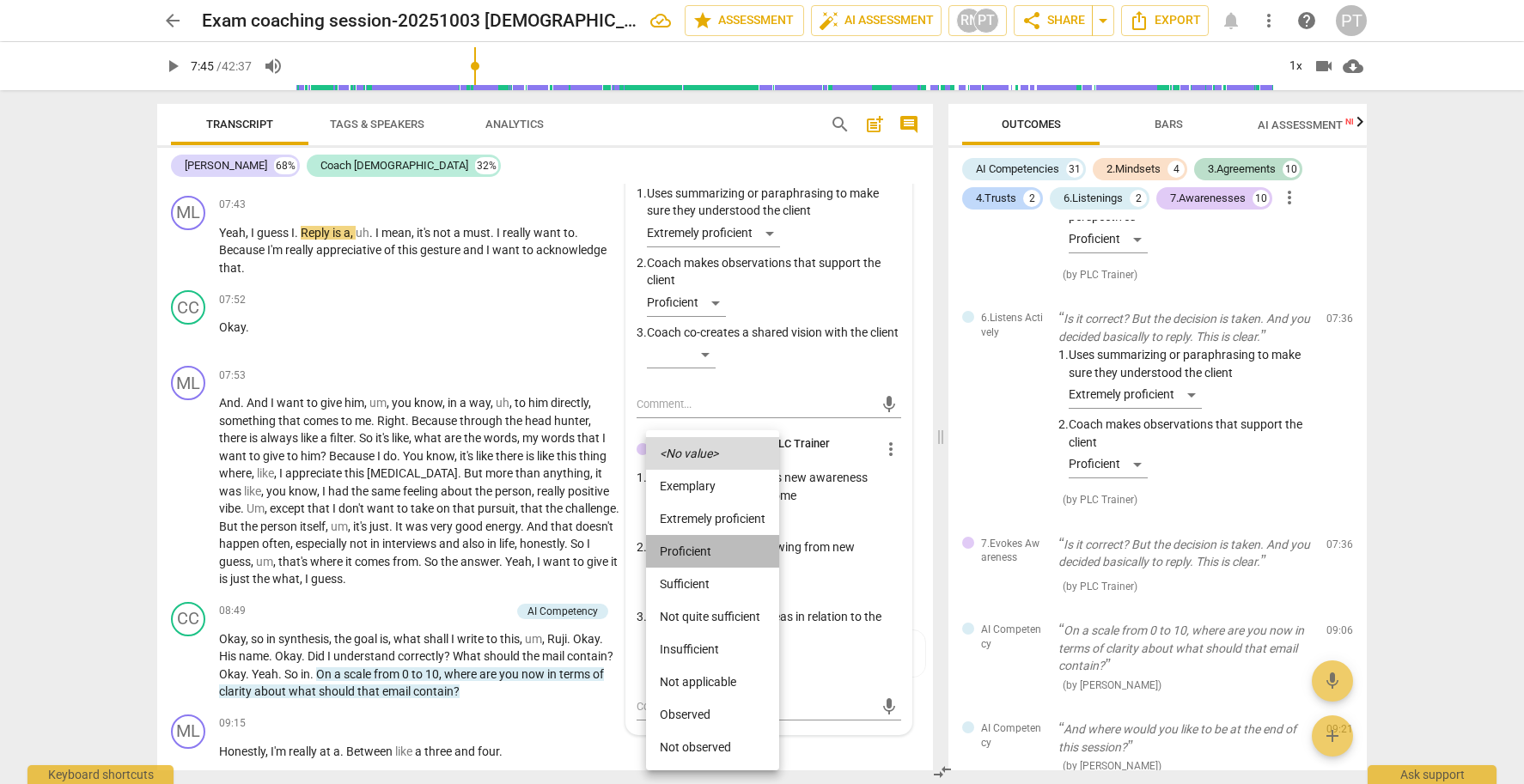
click at [708, 551] on li "Proficient" at bounding box center [713, 551] width 133 height 33
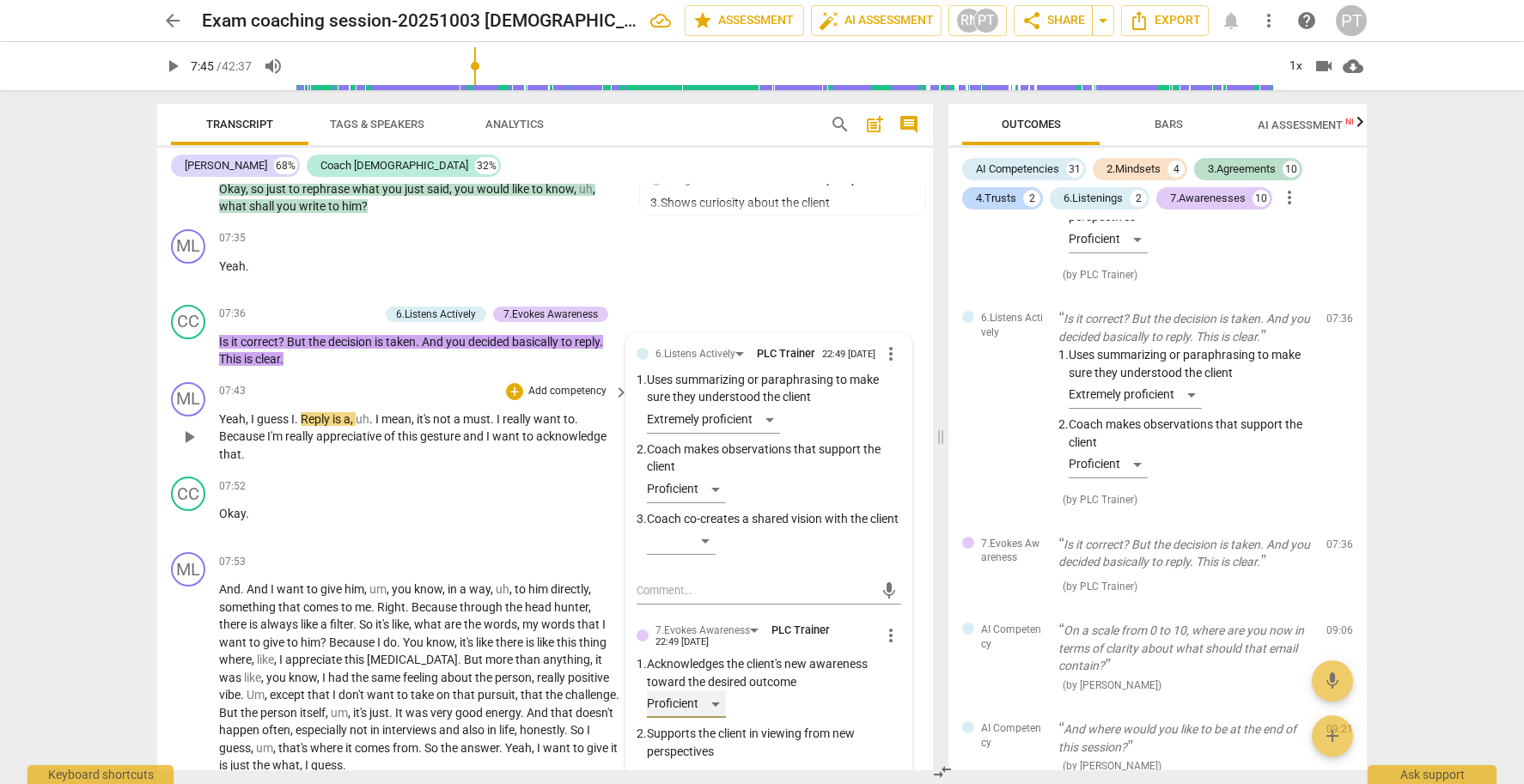
scroll to position [2554, 0]
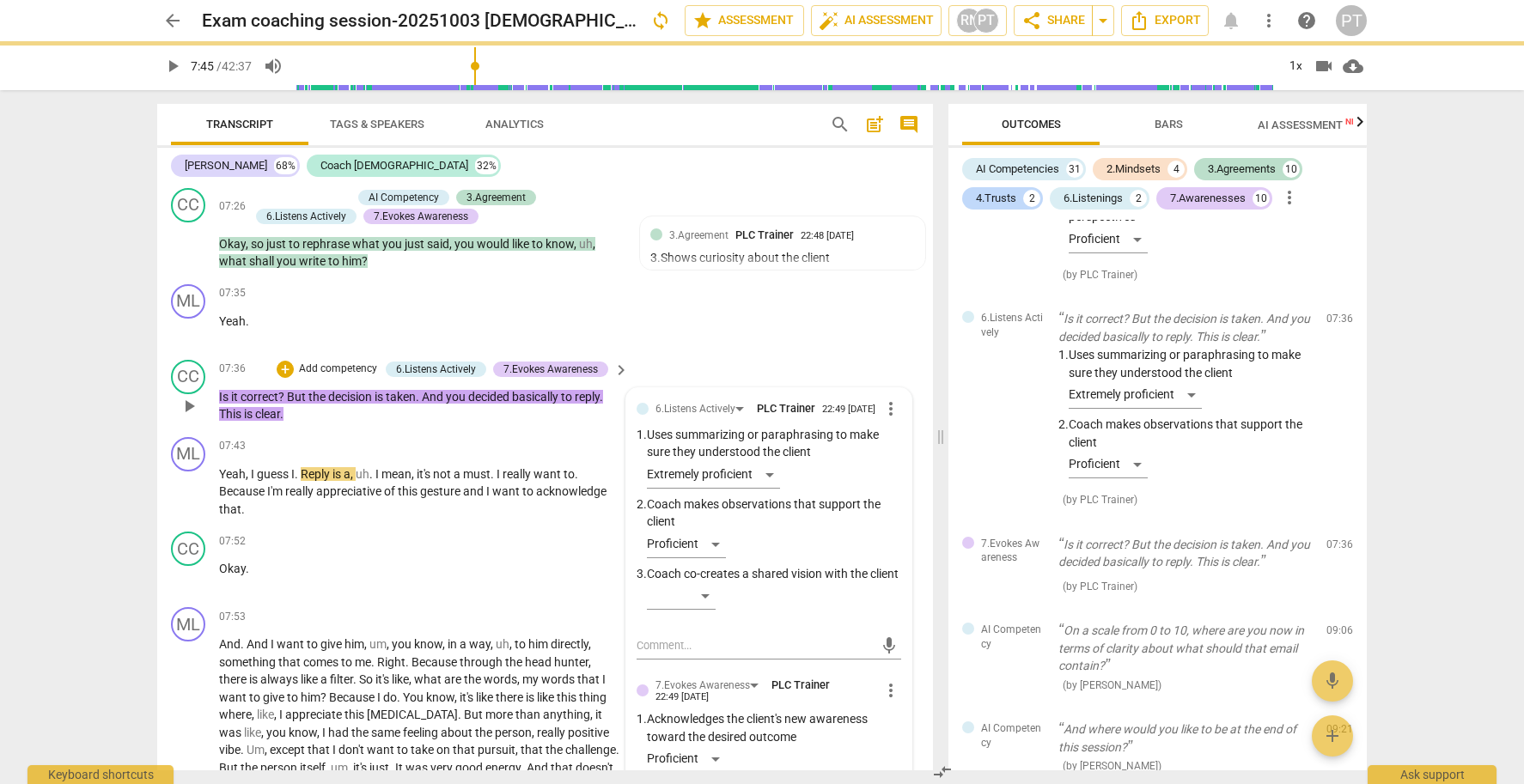
click at [336, 370] on p "Add competency" at bounding box center [338, 370] width 81 height 16
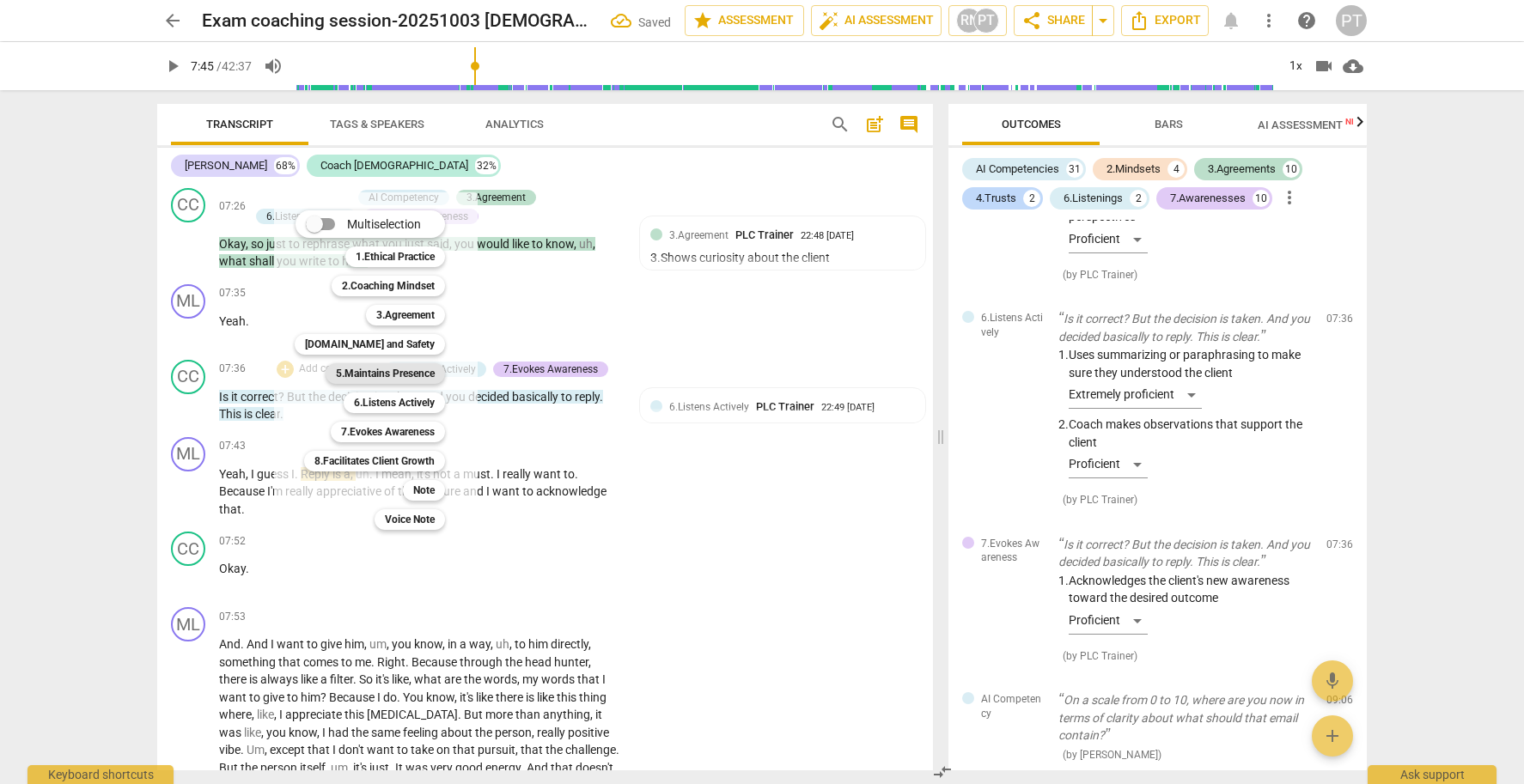
click at [401, 370] on b "5.Maintains Presence" at bounding box center [385, 373] width 99 height 20
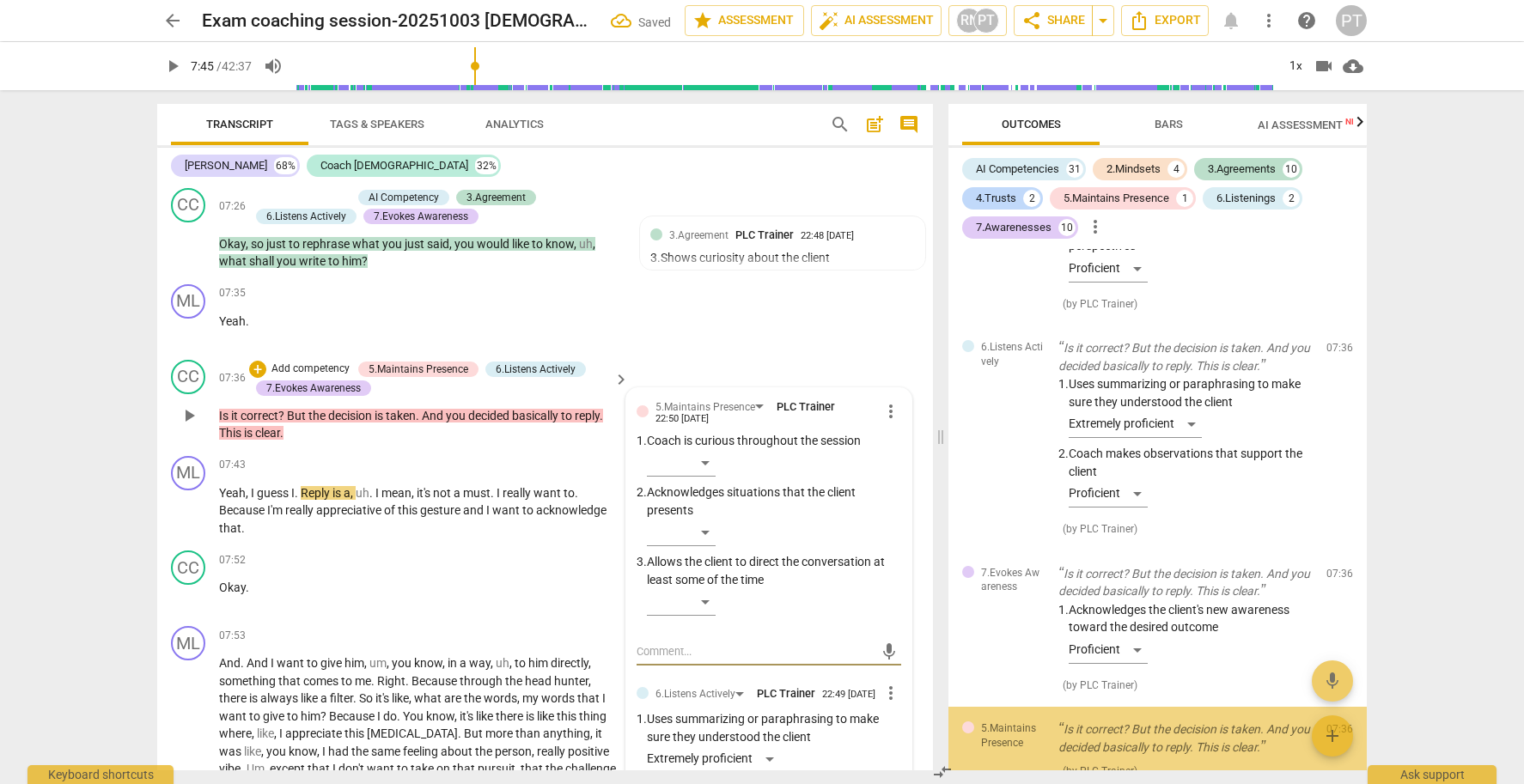
scroll to position [5272, 0]
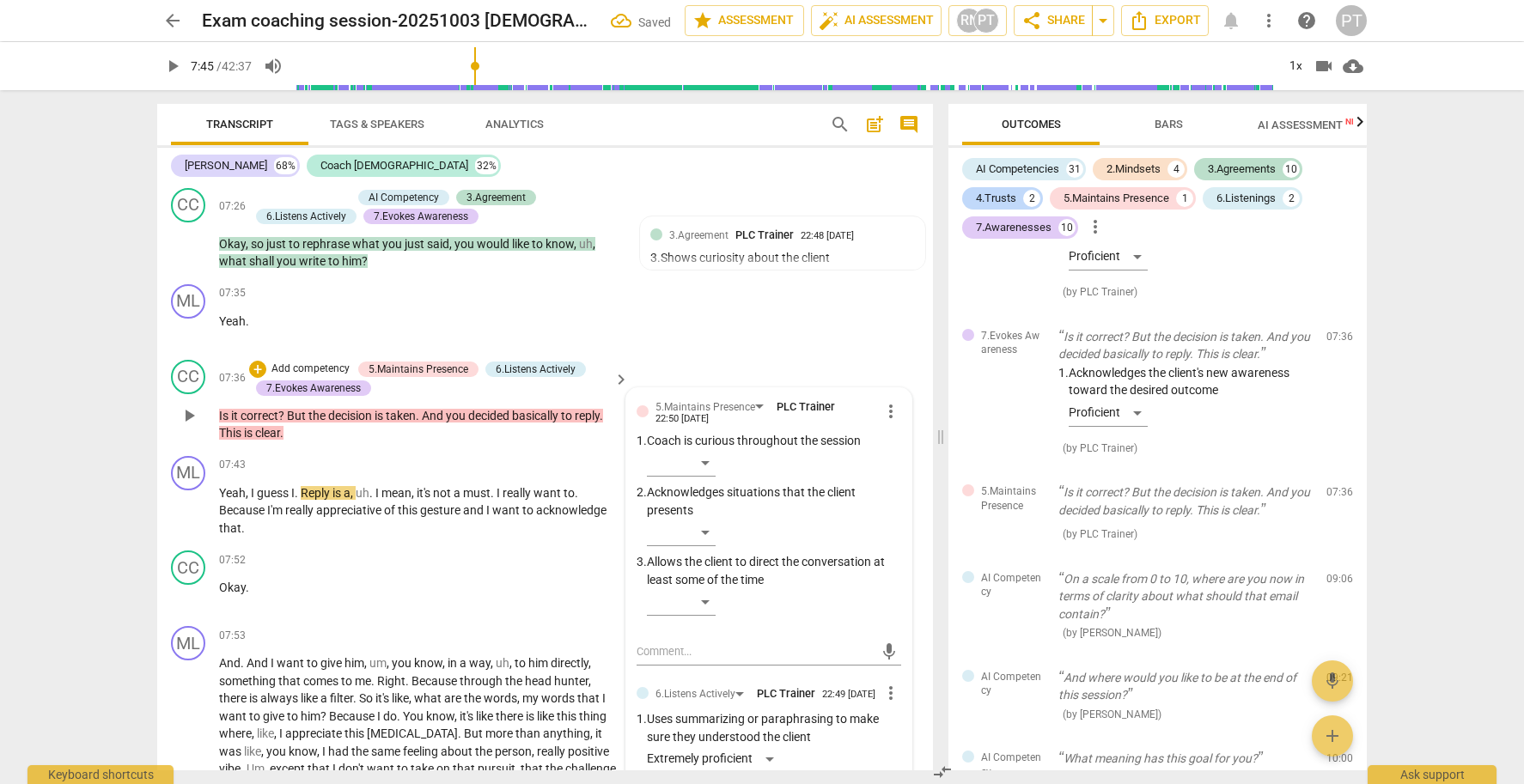
click at [716, 529] on div "​" at bounding box center [774, 536] width 254 height 34
click at [700, 528] on div "​" at bounding box center [682, 532] width 69 height 27
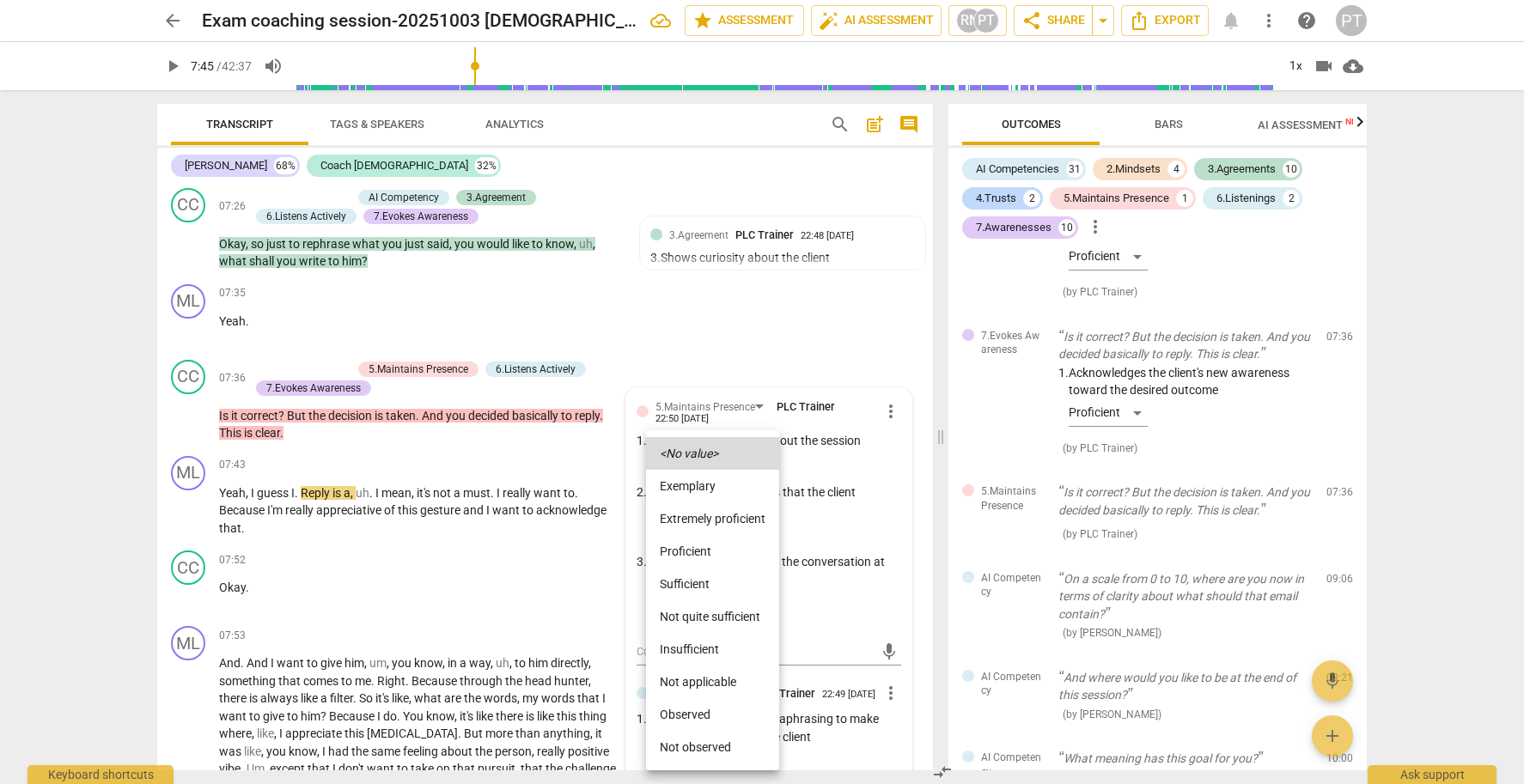
click at [705, 551] on li "Proficient" at bounding box center [713, 551] width 133 height 33
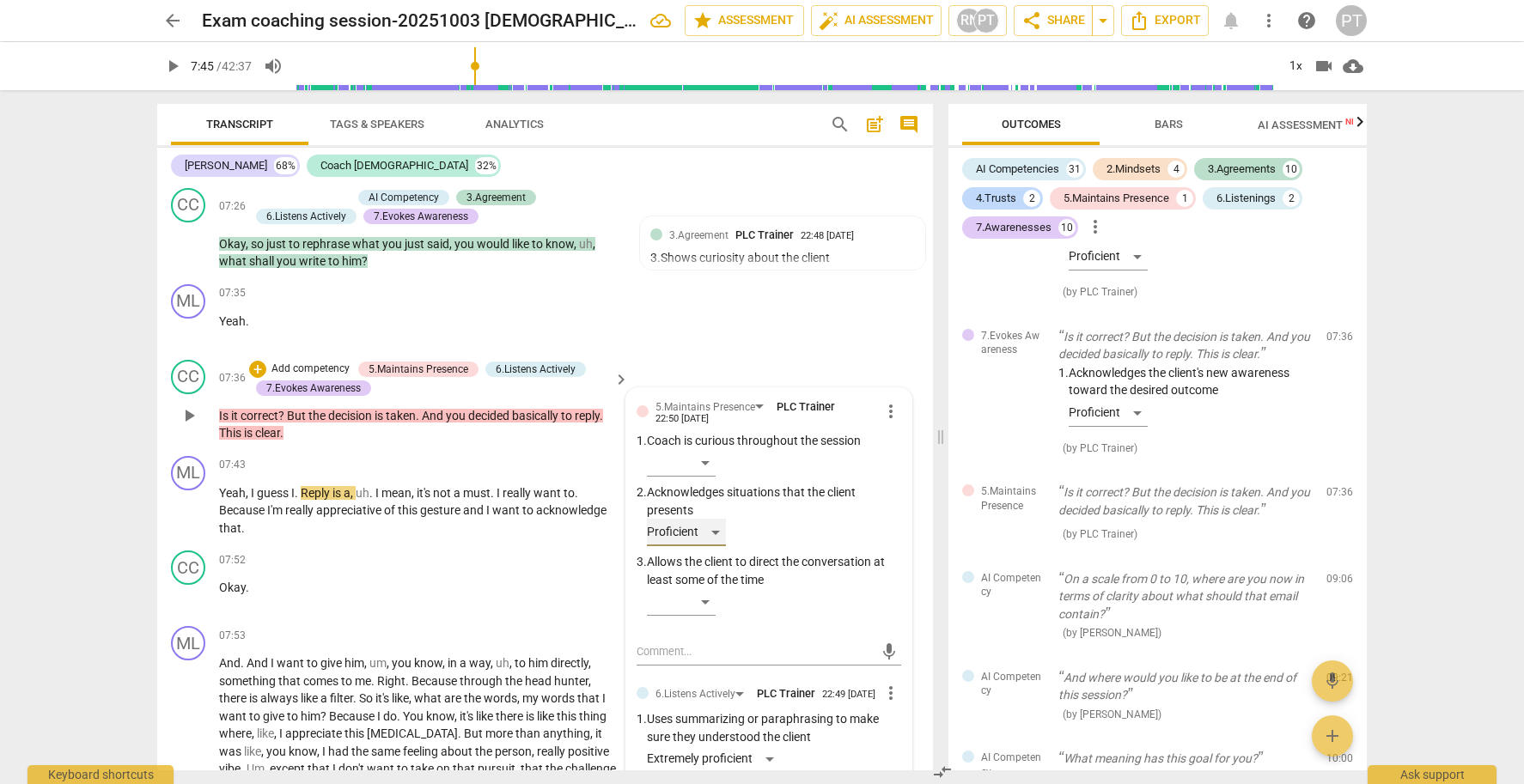
scroll to position [2558, 0]
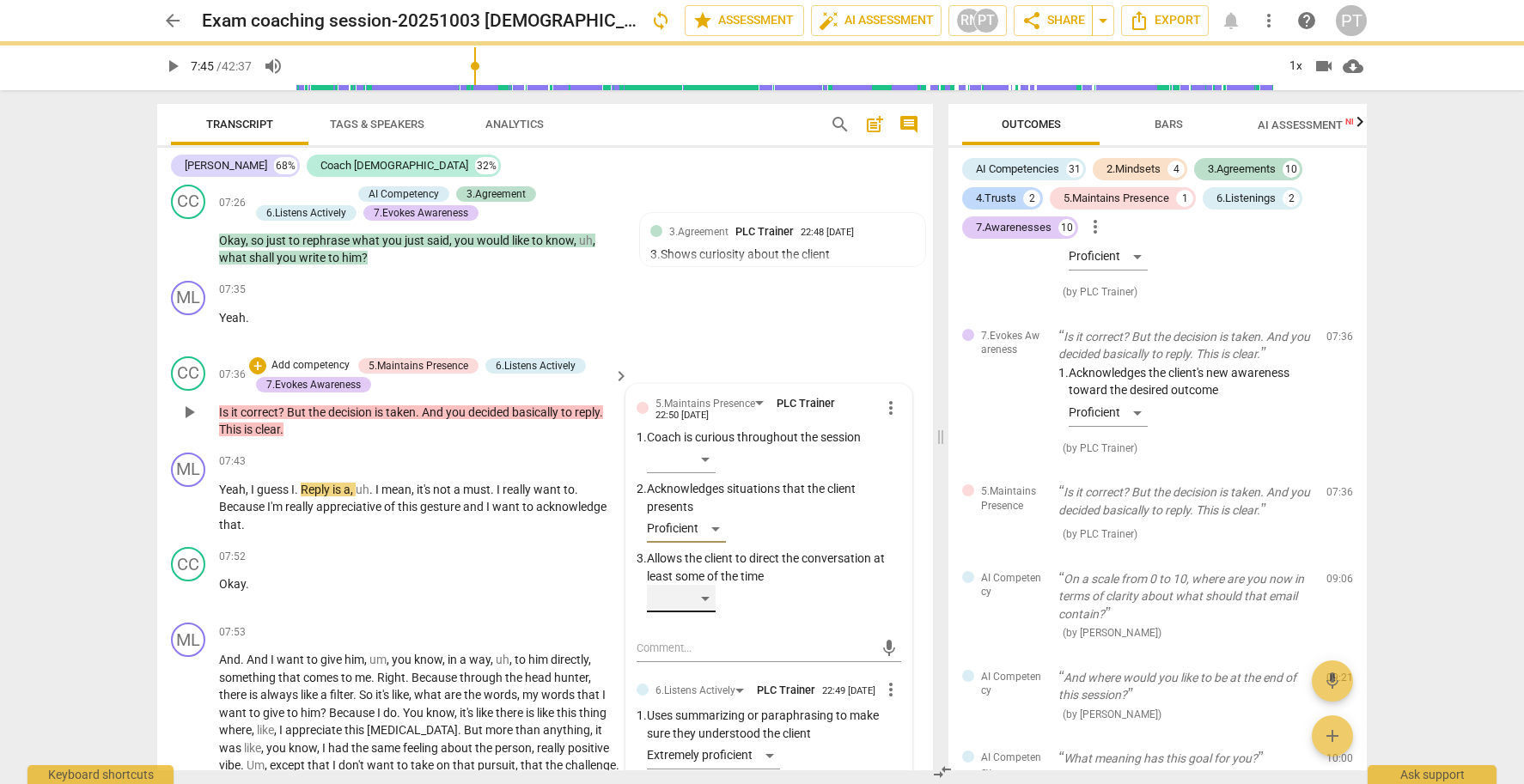
click at [705, 592] on div "​" at bounding box center [682, 599] width 69 height 27
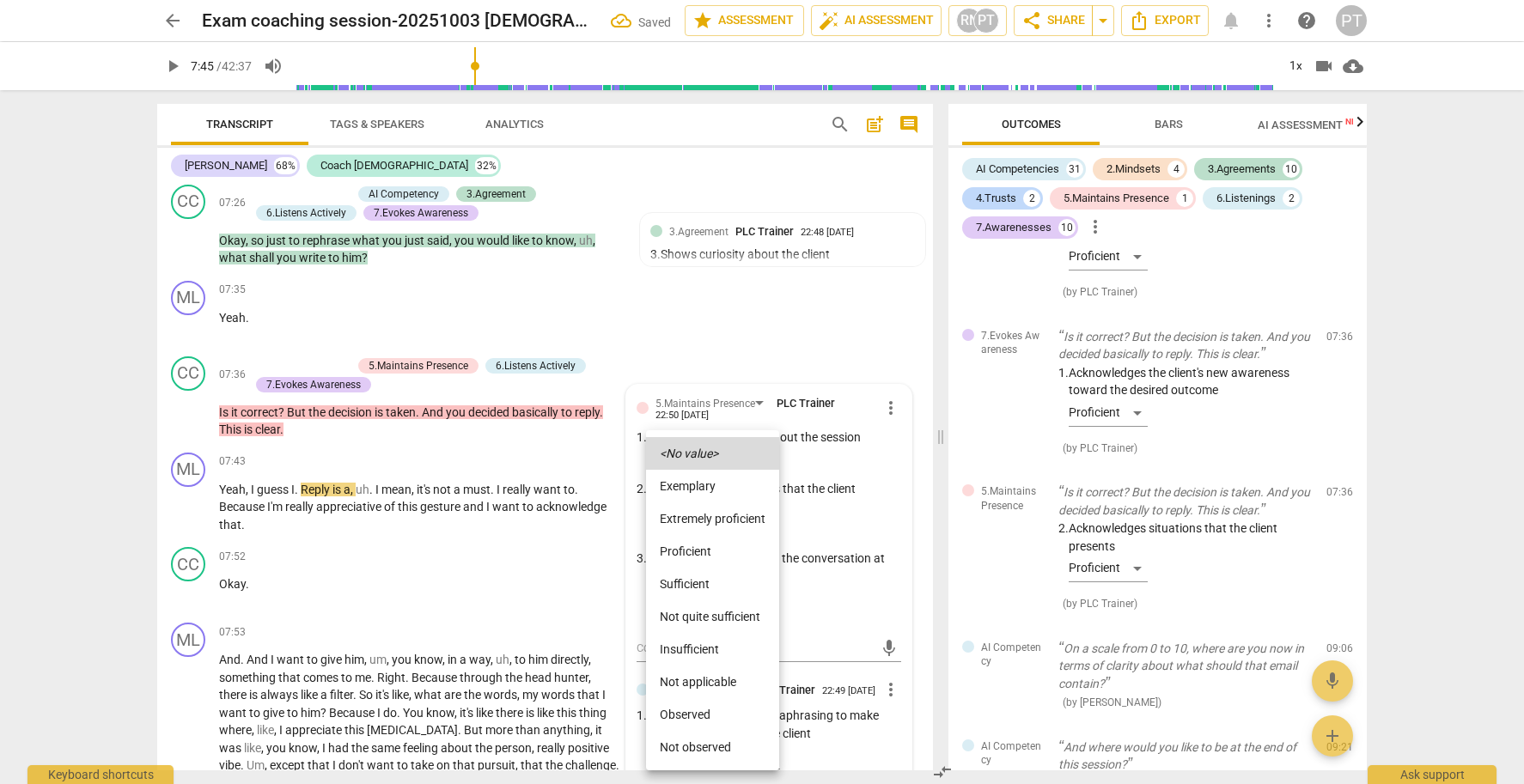
drag, startPoint x: 705, startPoint y: 549, endPoint x: 702, endPoint y: 540, distance: 9.5
click at [705, 549] on li "Proficient" at bounding box center [713, 551] width 133 height 33
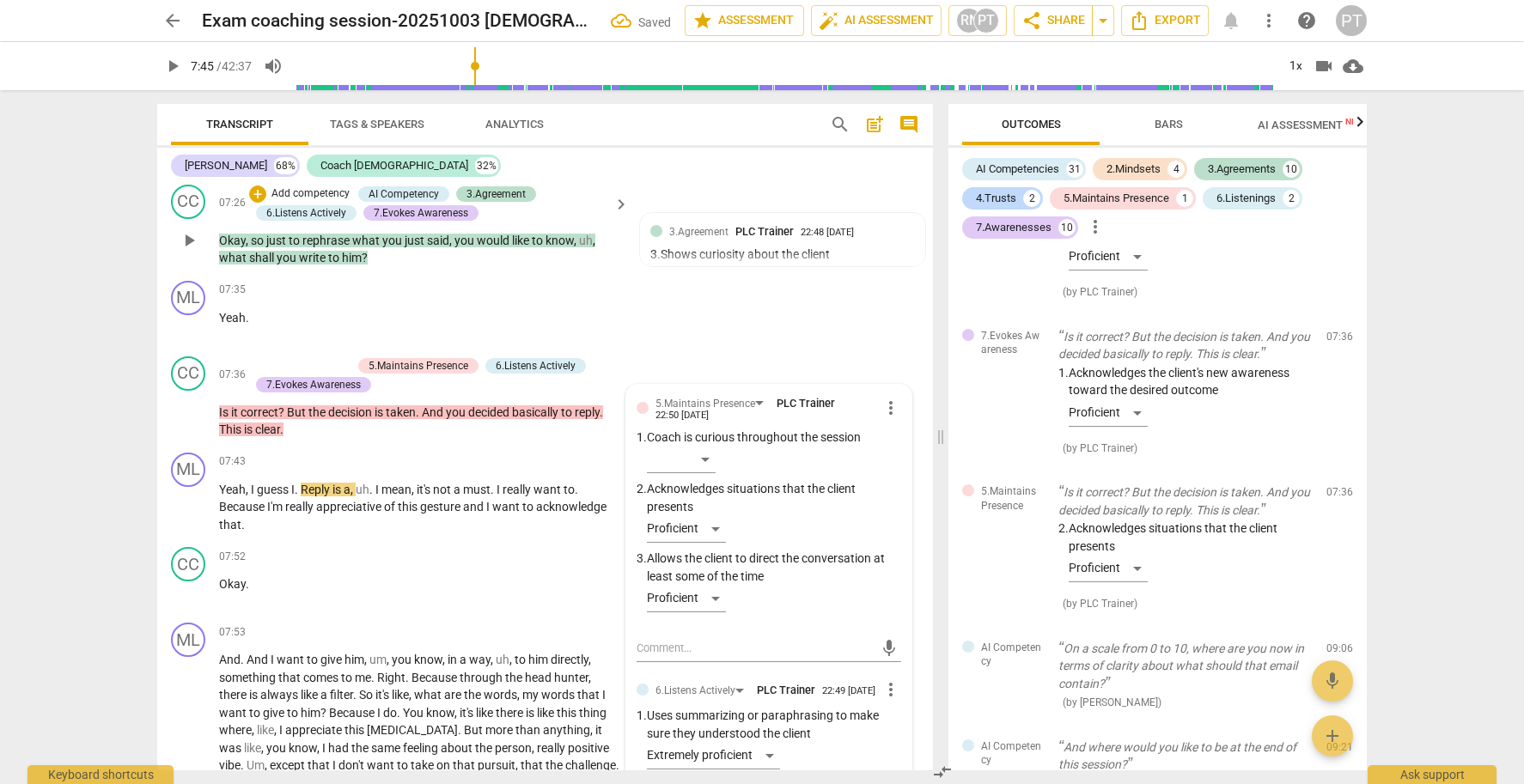
click at [315, 193] on p "Add competency" at bounding box center [311, 194] width 81 height 16
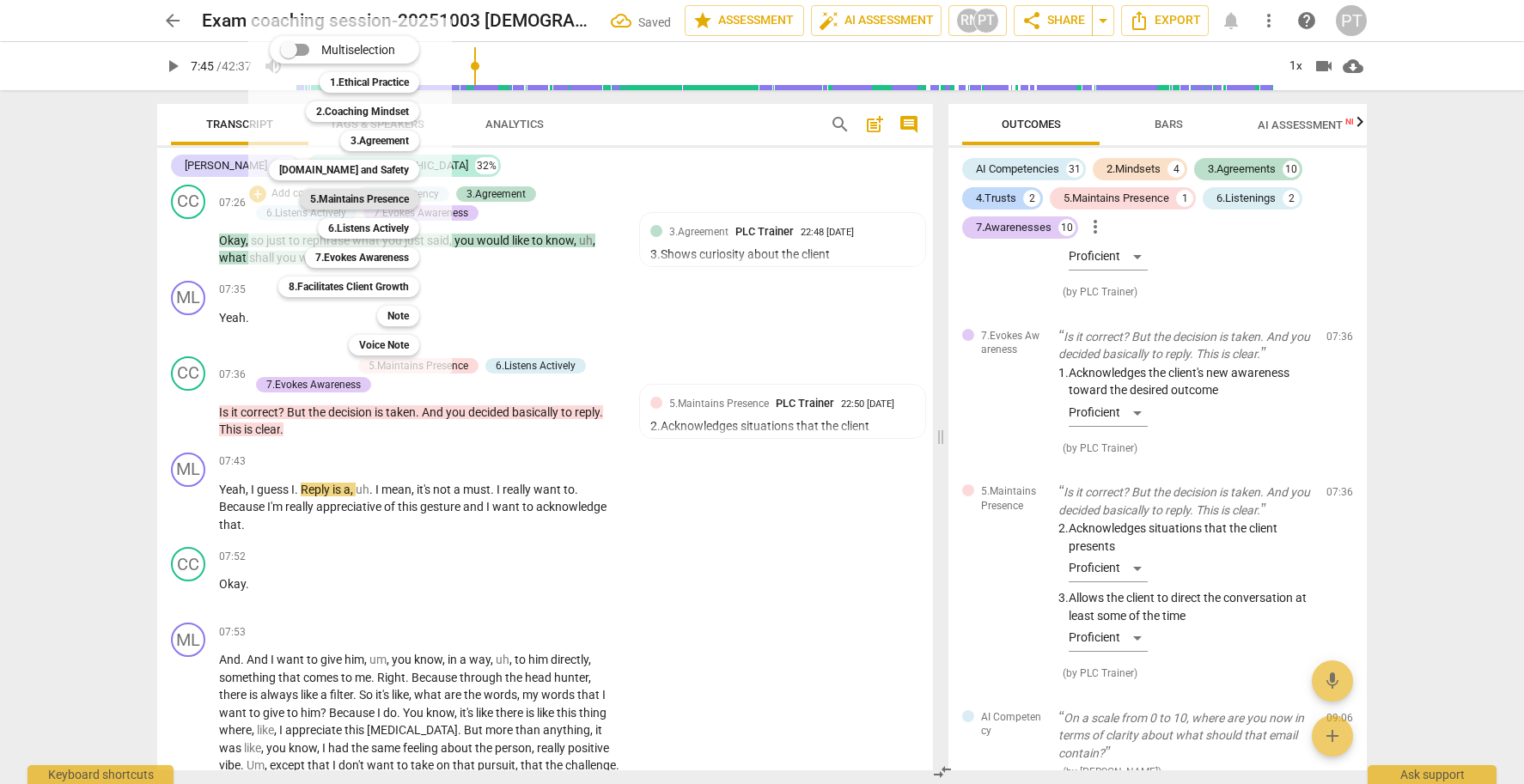
click at [337, 197] on b "5.Maintains Presence" at bounding box center [359, 199] width 99 height 20
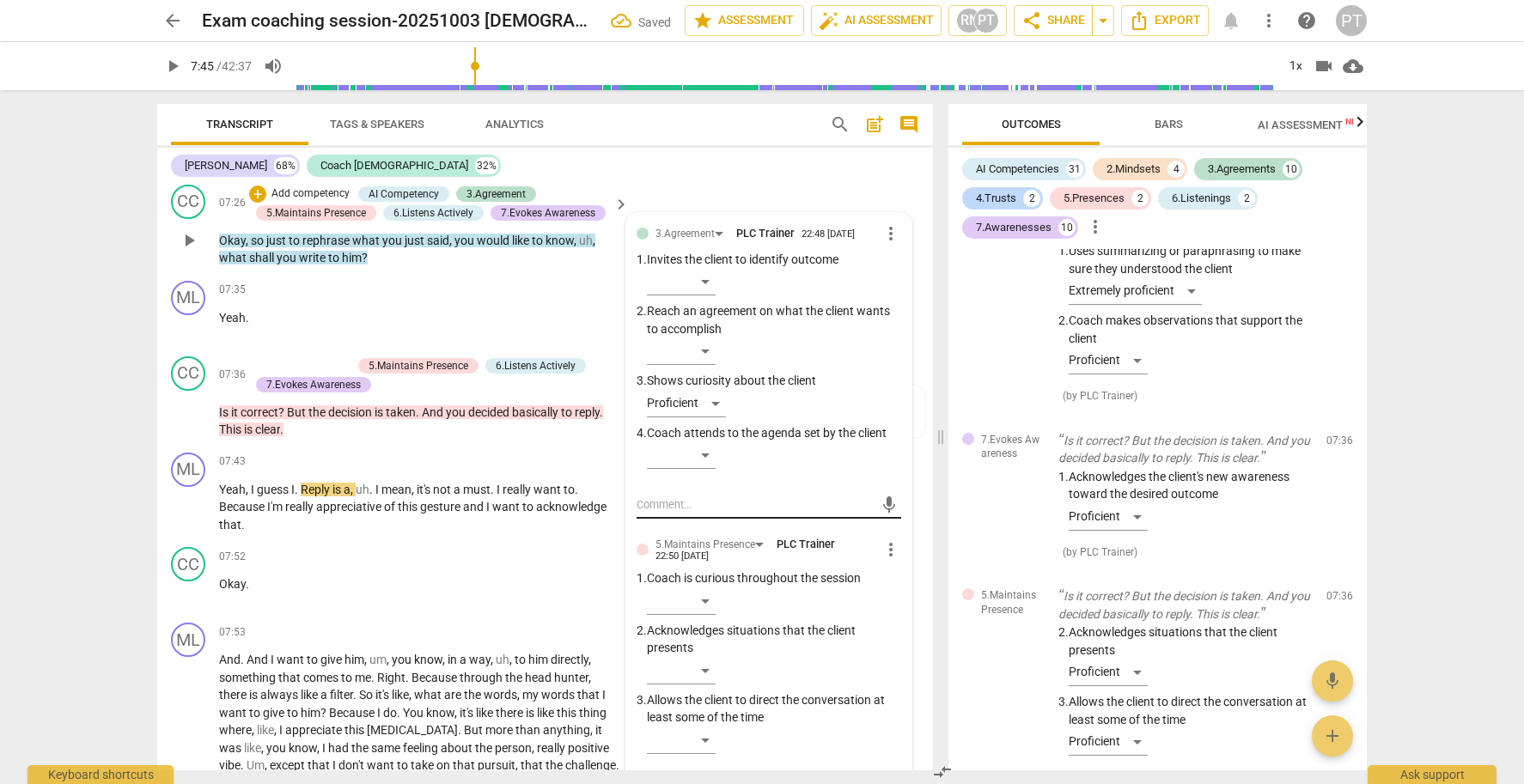
scroll to position [4904, 0]
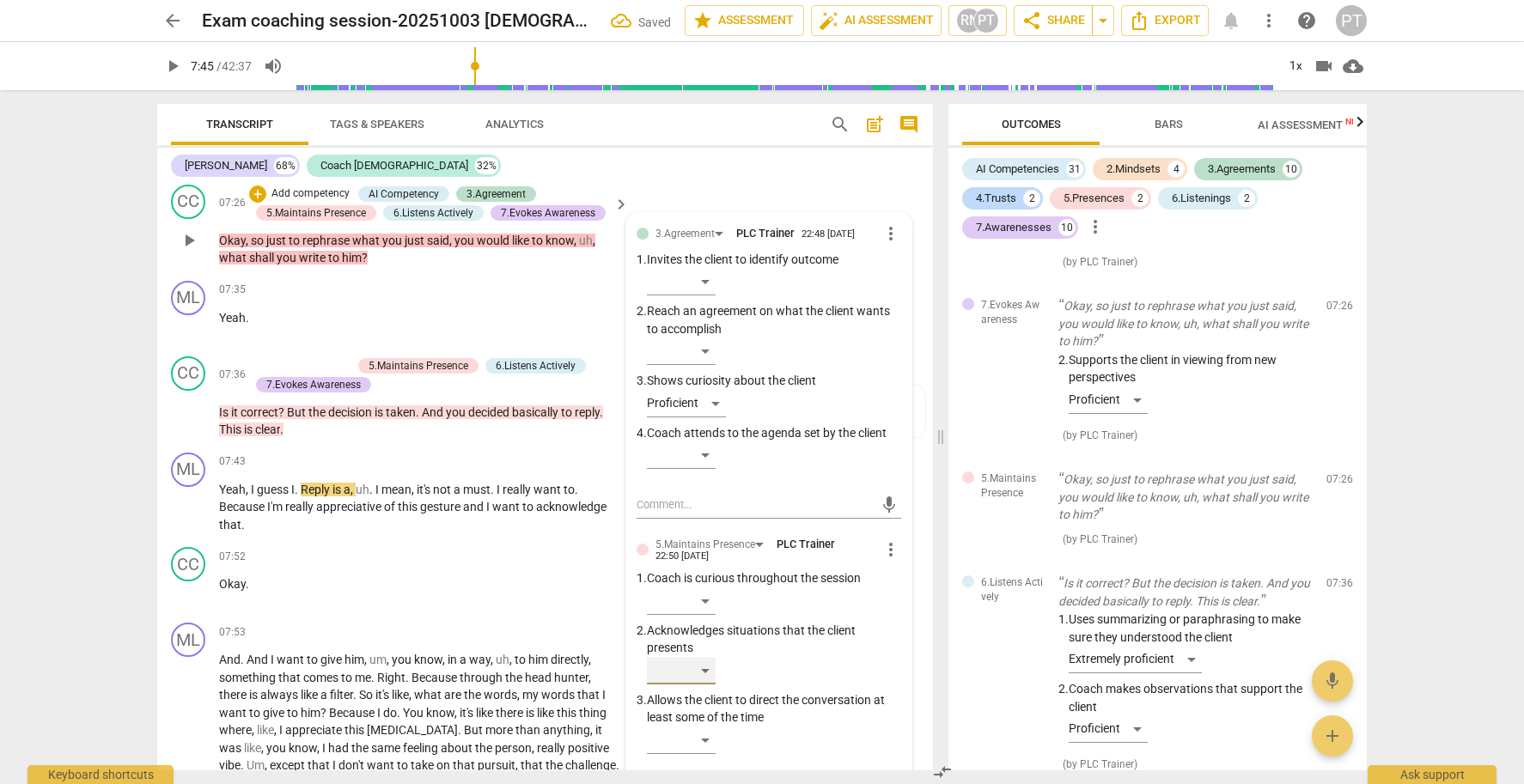
click at [705, 660] on div "​" at bounding box center [682, 670] width 69 height 27
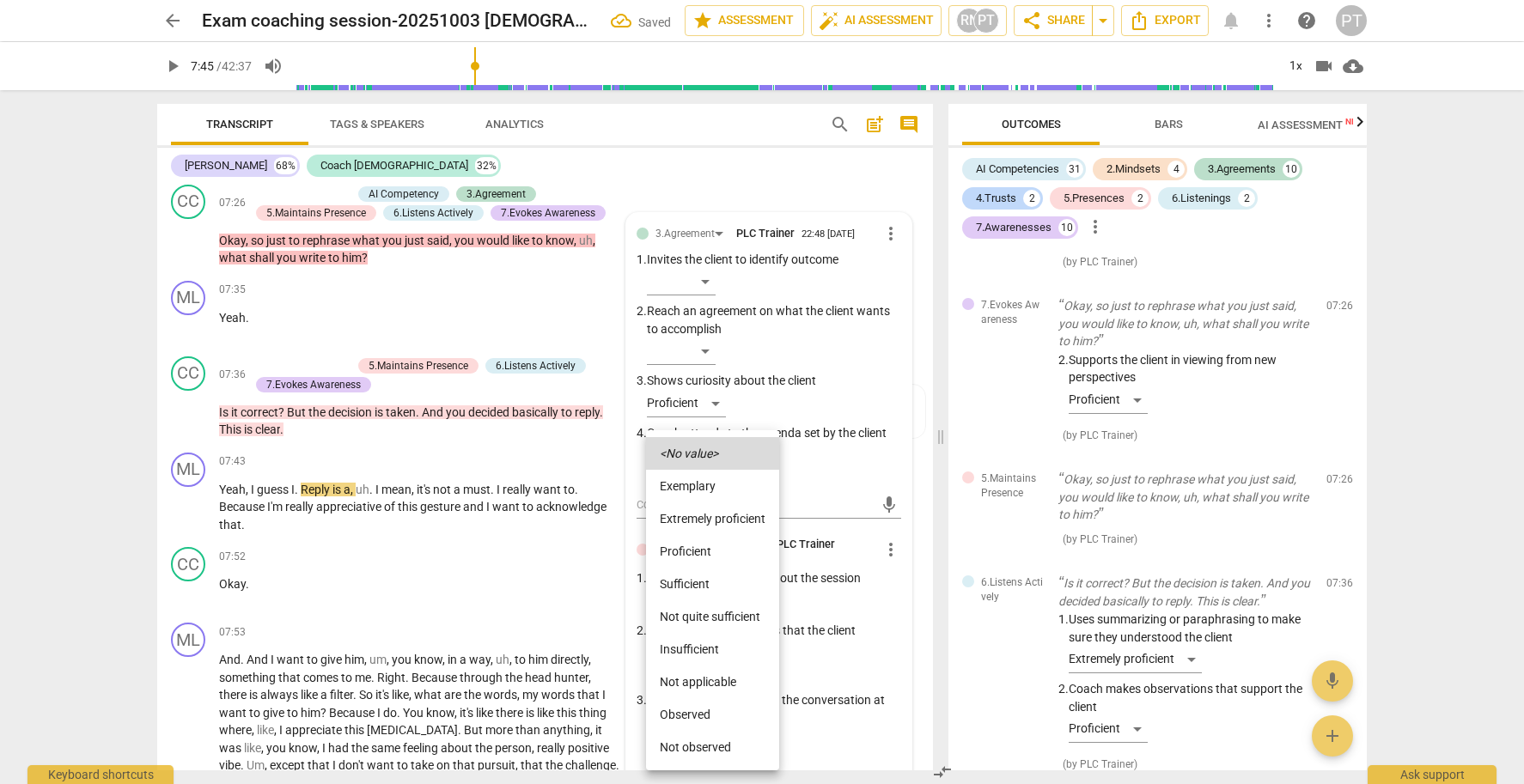
click at [702, 554] on li "Proficient" at bounding box center [713, 551] width 133 height 33
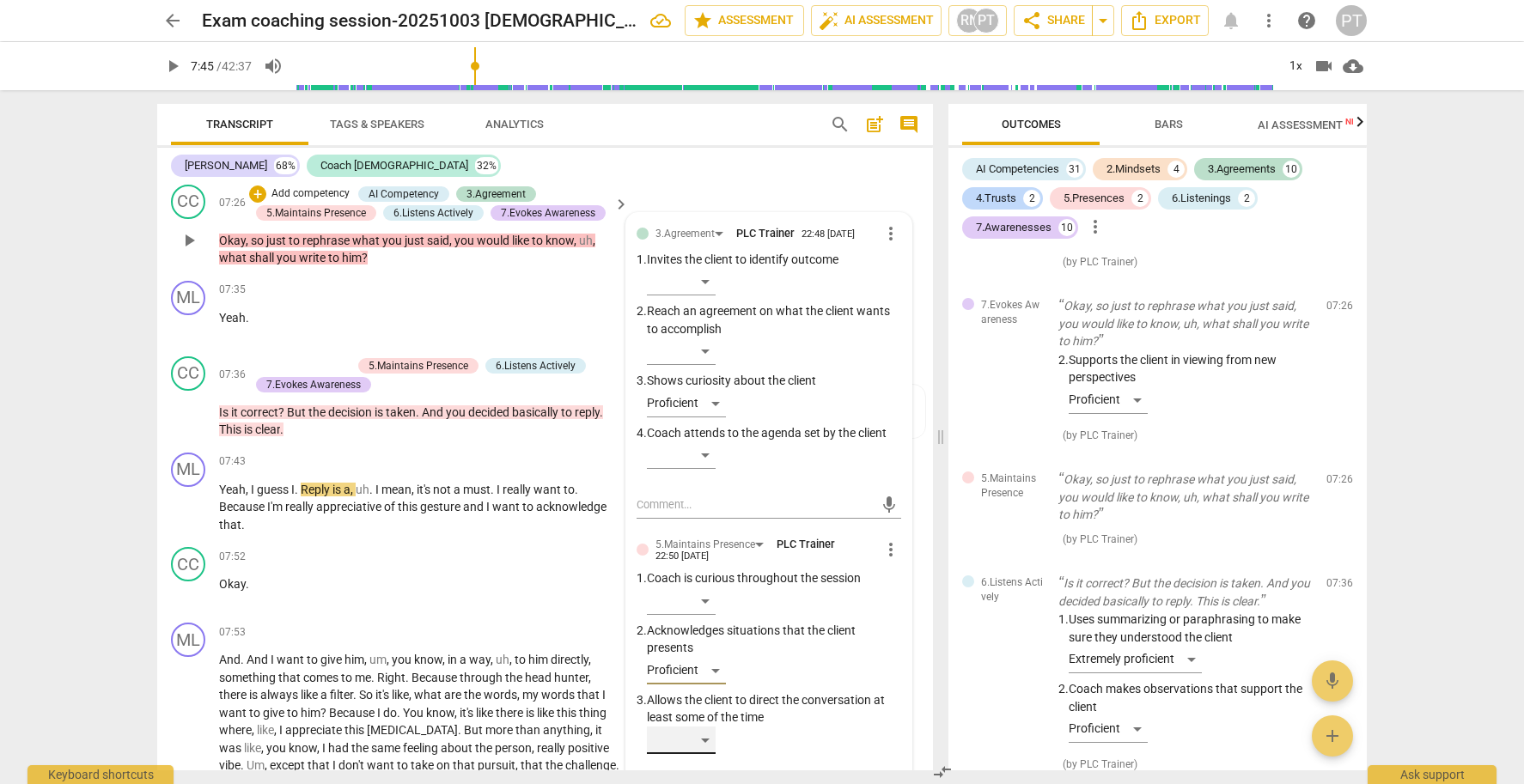
click at [704, 729] on div "​" at bounding box center [682, 740] width 69 height 27
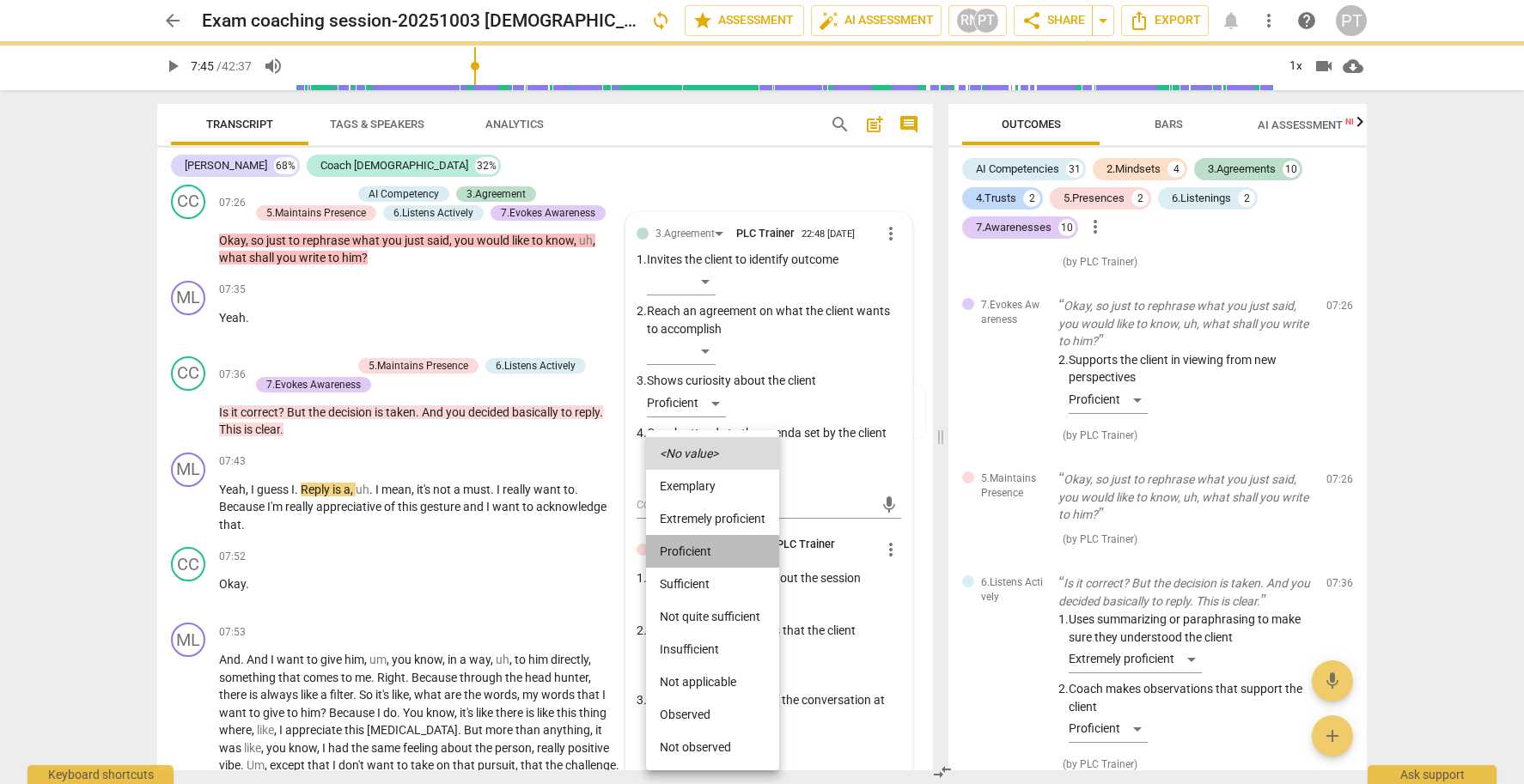
click at [685, 545] on li "Proficient" at bounding box center [713, 551] width 133 height 33
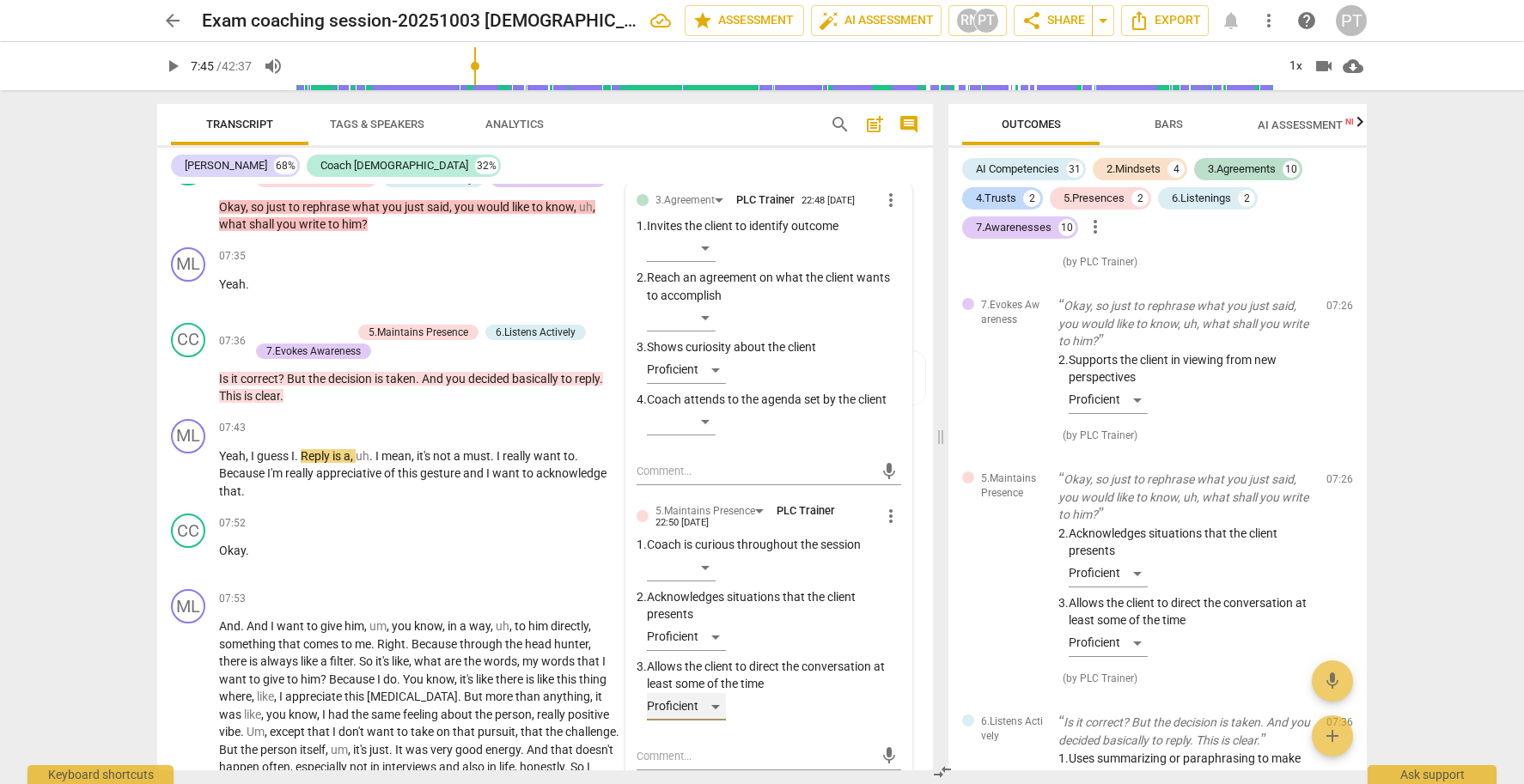
scroll to position [2593, 0]
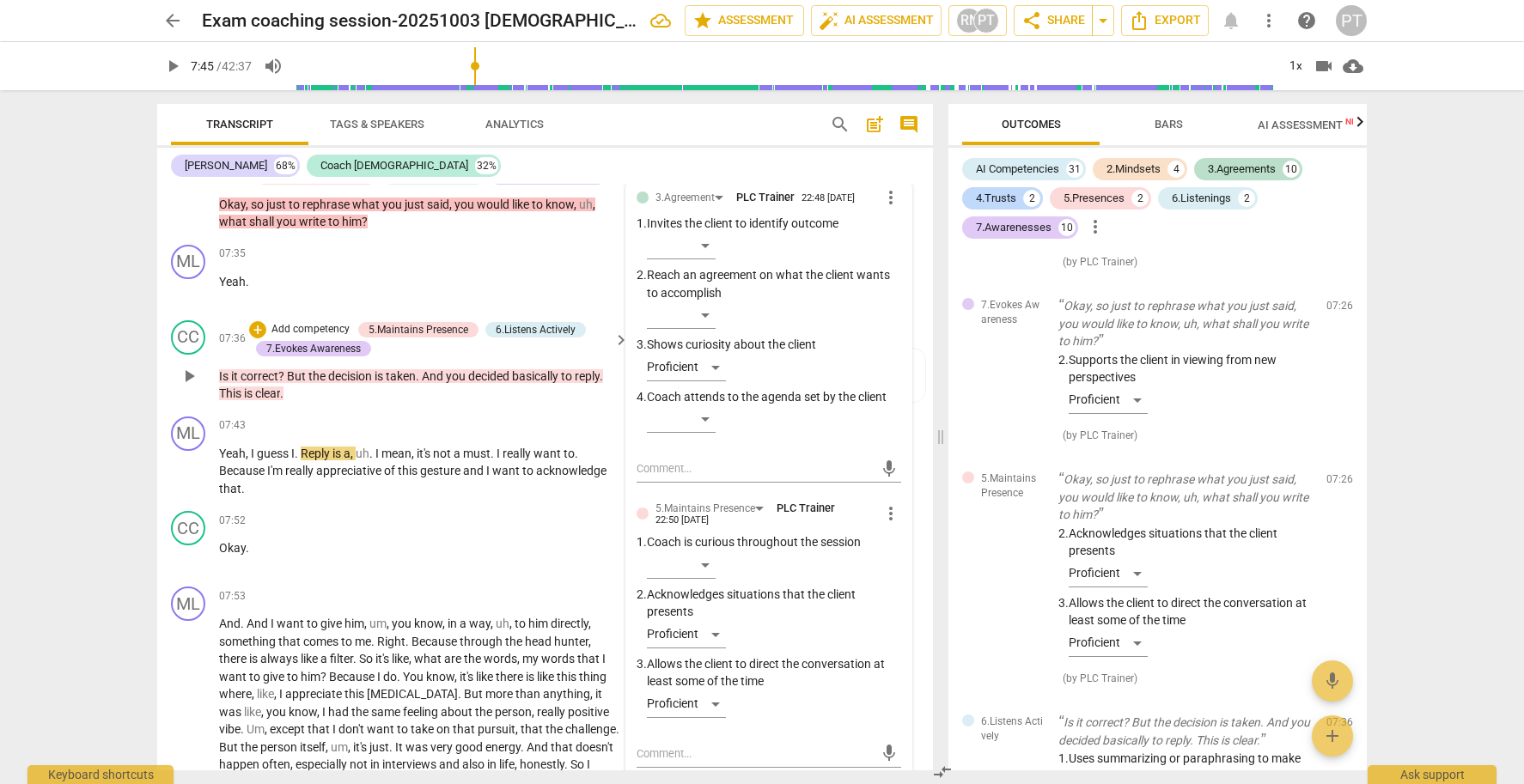
click at [307, 327] on p "Add competency" at bounding box center [311, 330] width 81 height 16
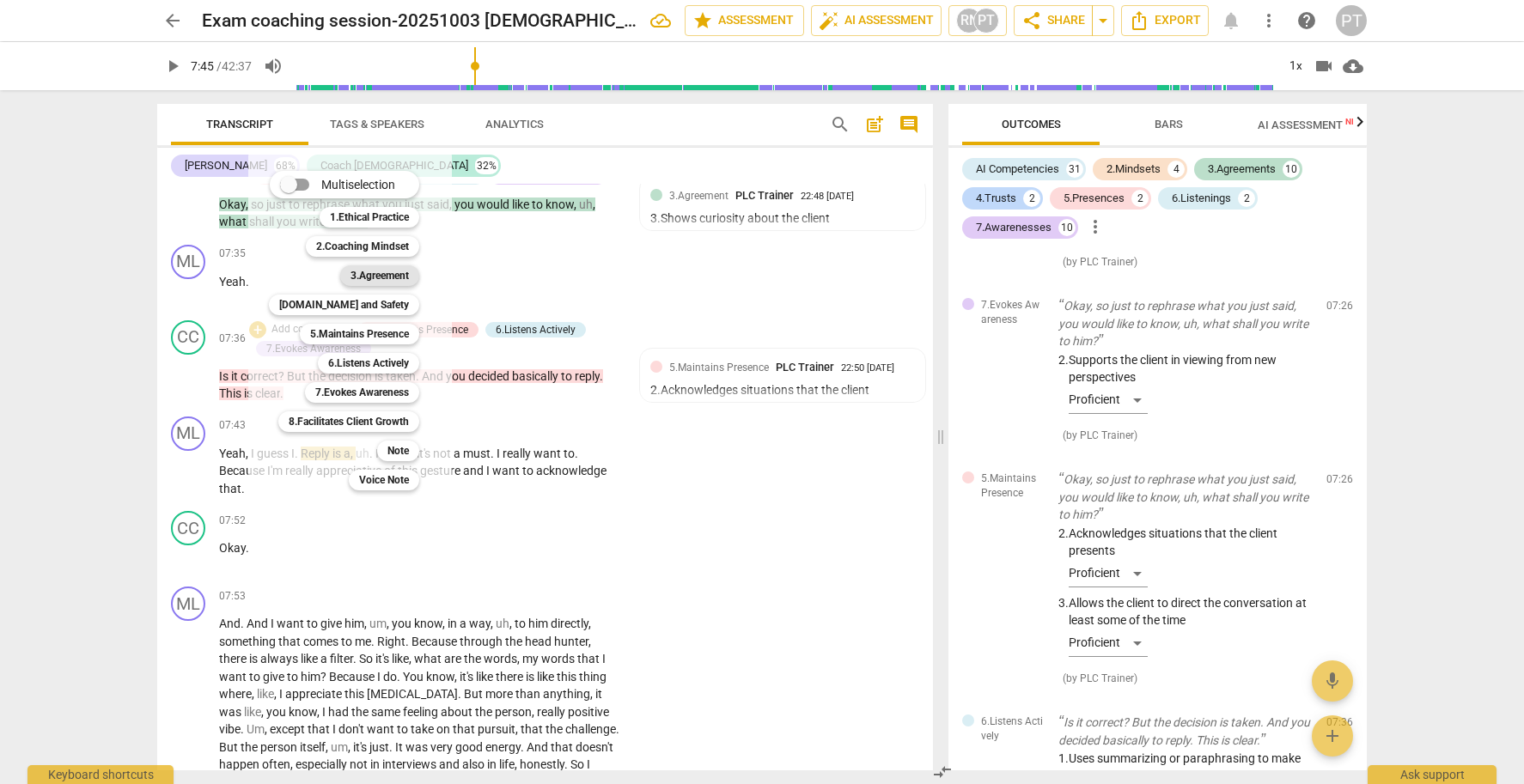
click at [372, 280] on b "3.Agreement" at bounding box center [380, 275] width 58 height 20
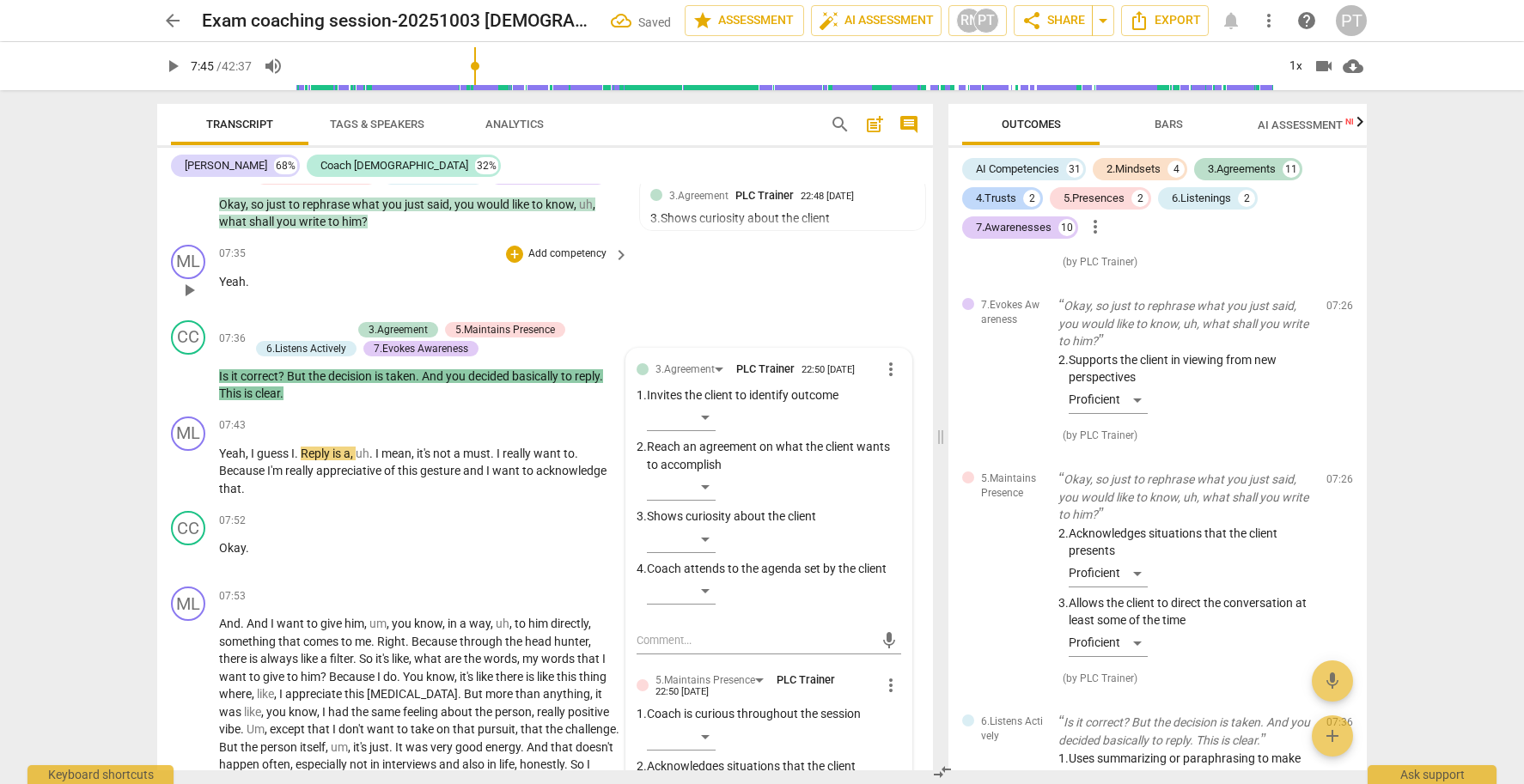
scroll to position [5734, 0]
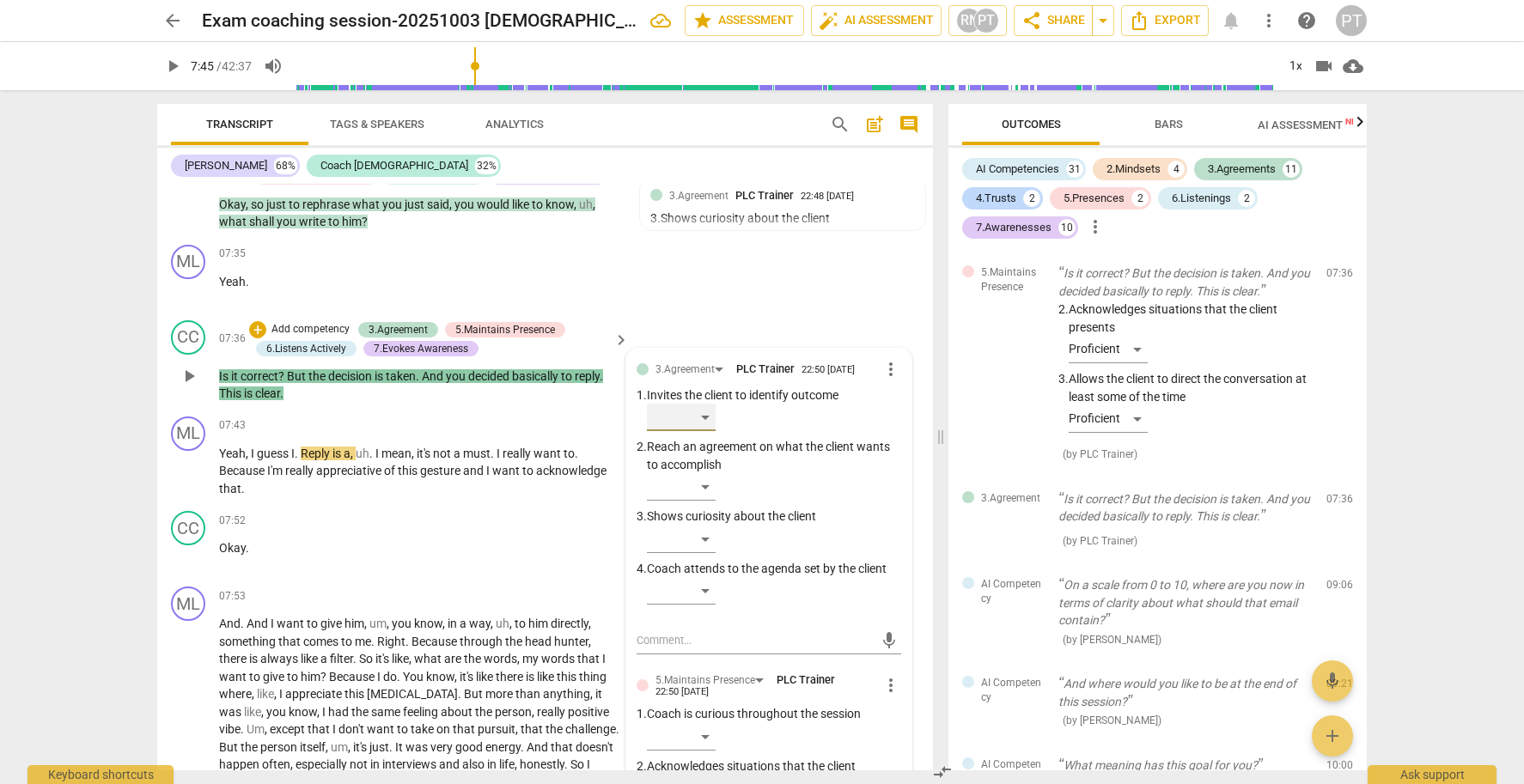
click at [706, 423] on div "​" at bounding box center [682, 417] width 69 height 27
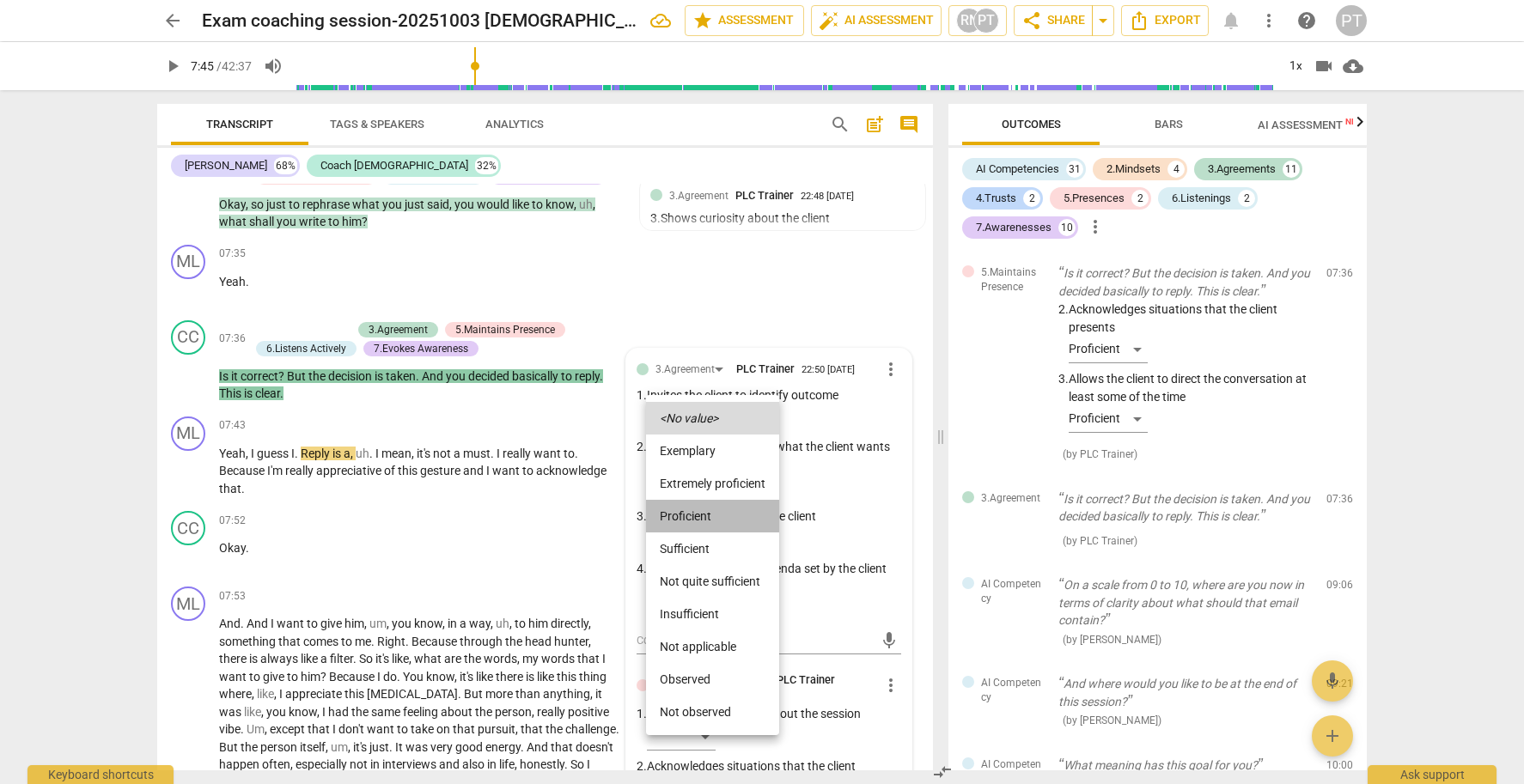
click at [705, 514] on li "Proficient" at bounding box center [713, 516] width 133 height 33
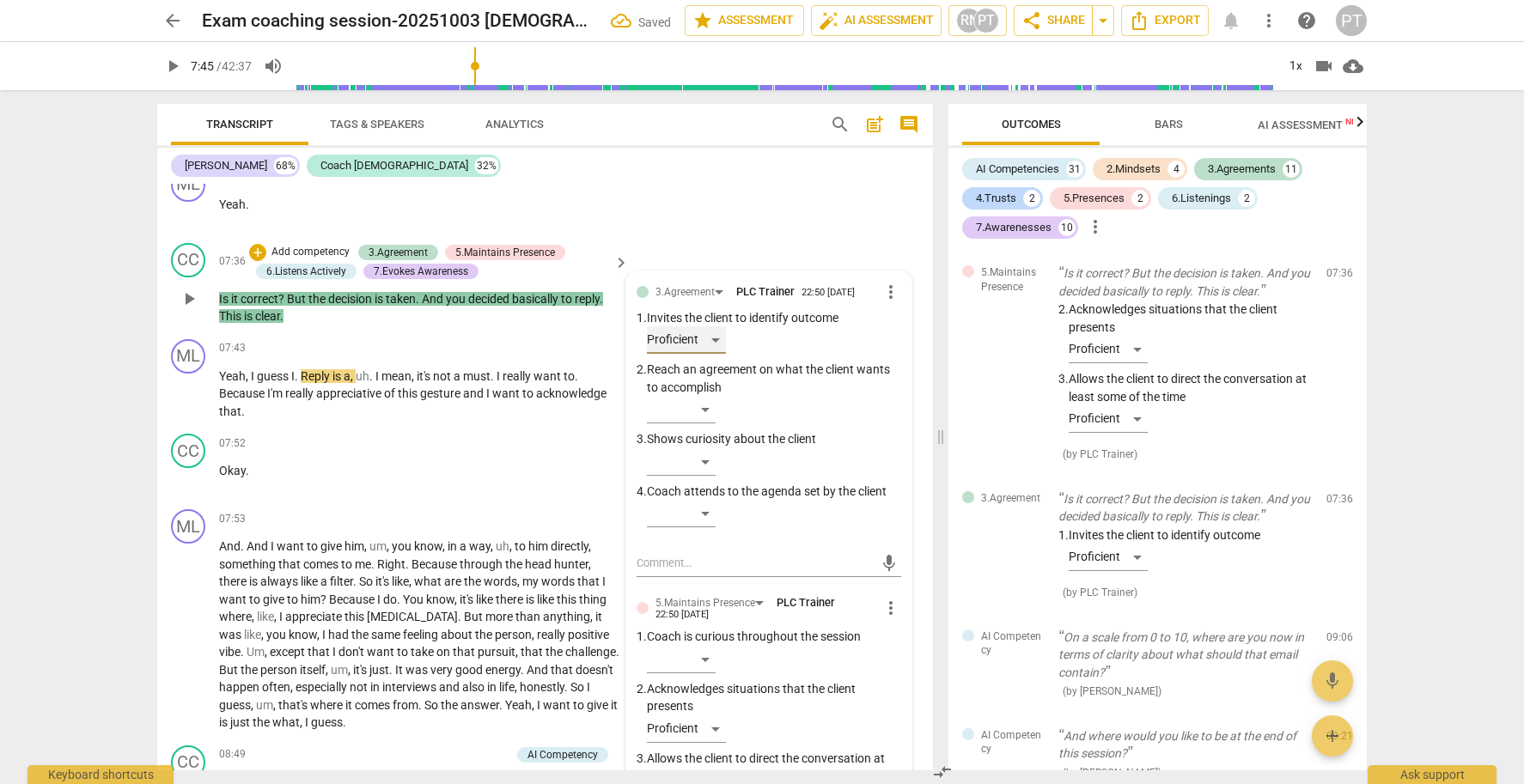
scroll to position [2764, 0]
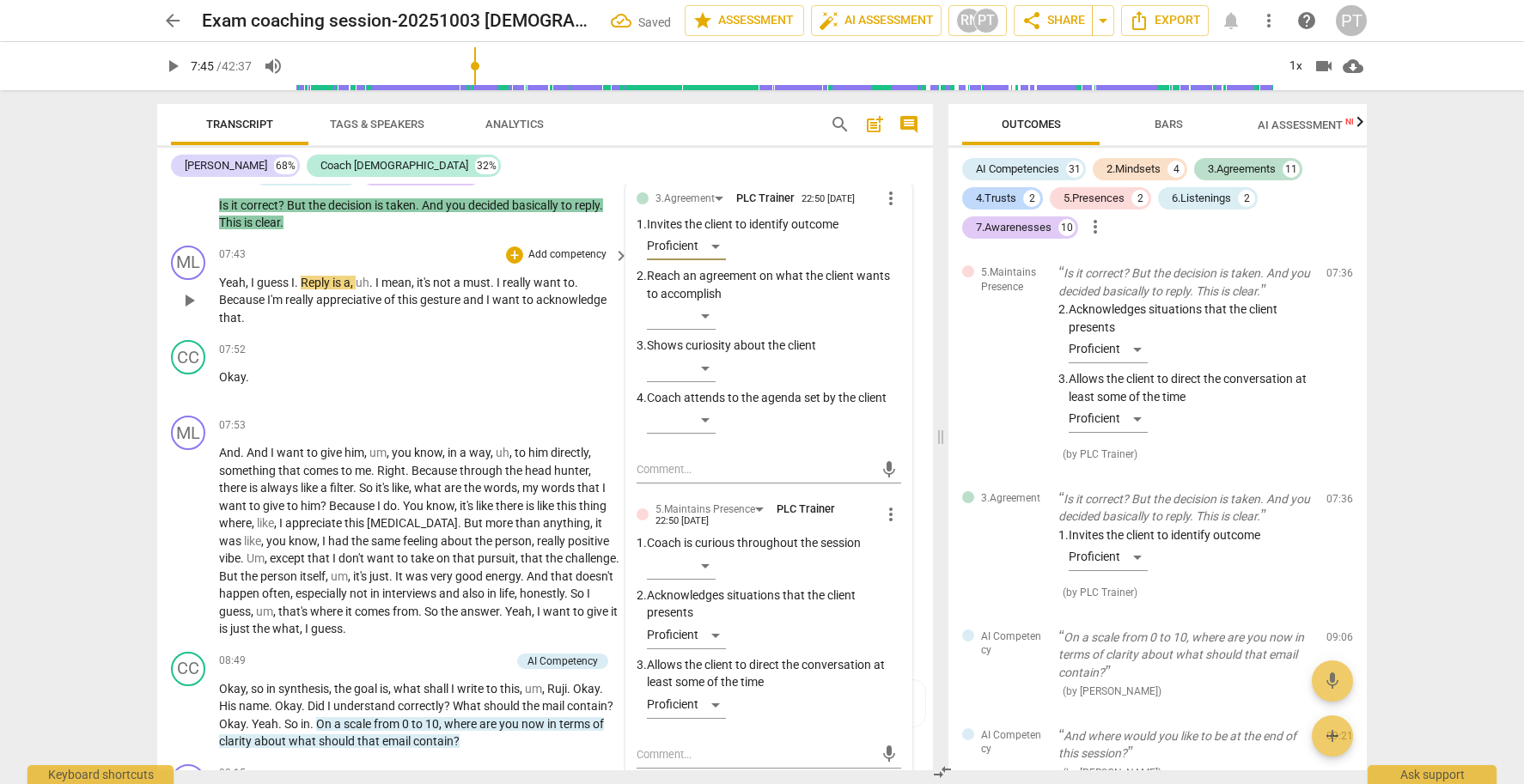
click at [181, 301] on span "play_arrow" at bounding box center [188, 300] width 20 height 20
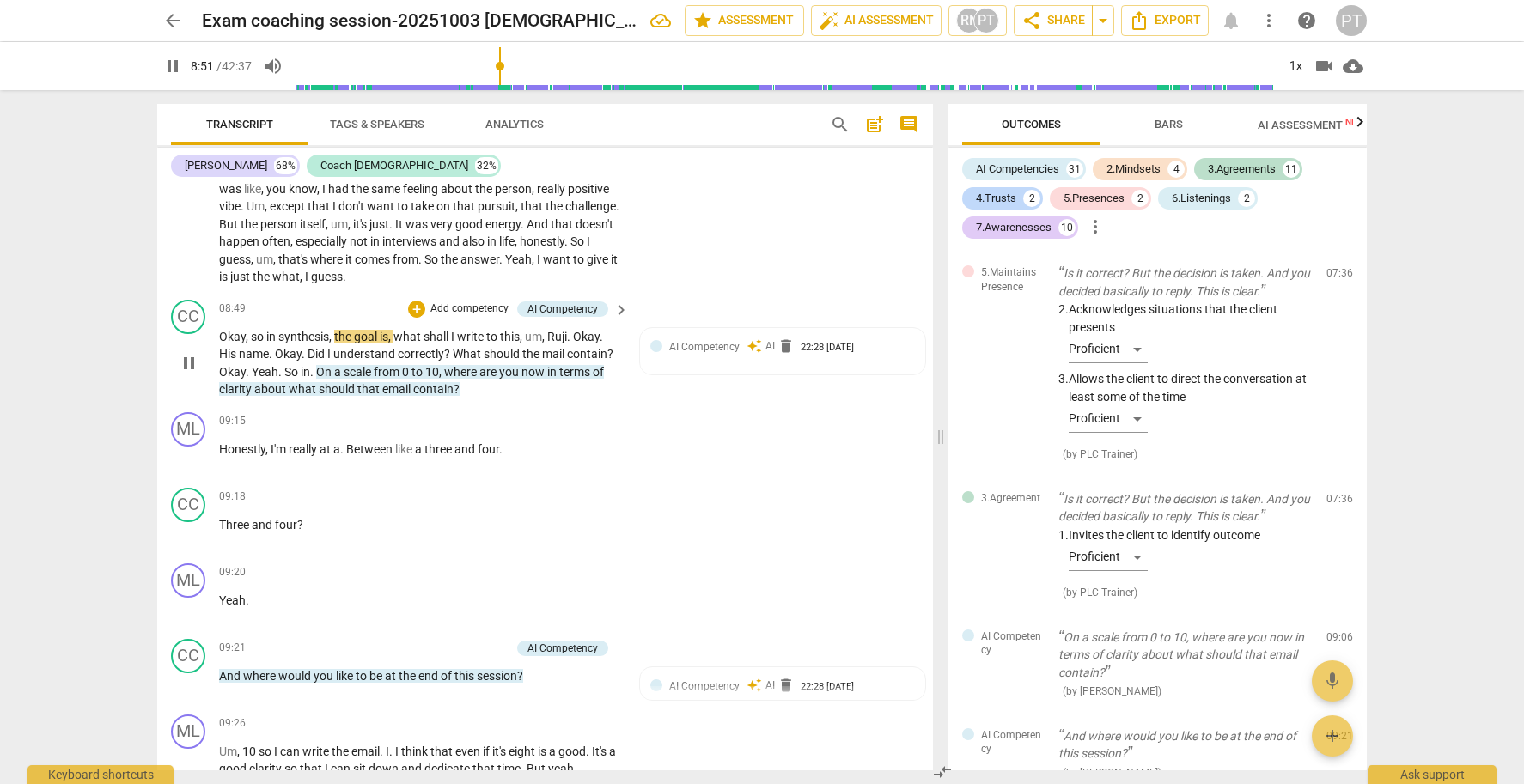
scroll to position [3118, 0]
click at [194, 351] on span "pause" at bounding box center [188, 361] width 20 height 20
type input "540"
click at [551, 328] on span "Ruji" at bounding box center [557, 335] width 19 height 14
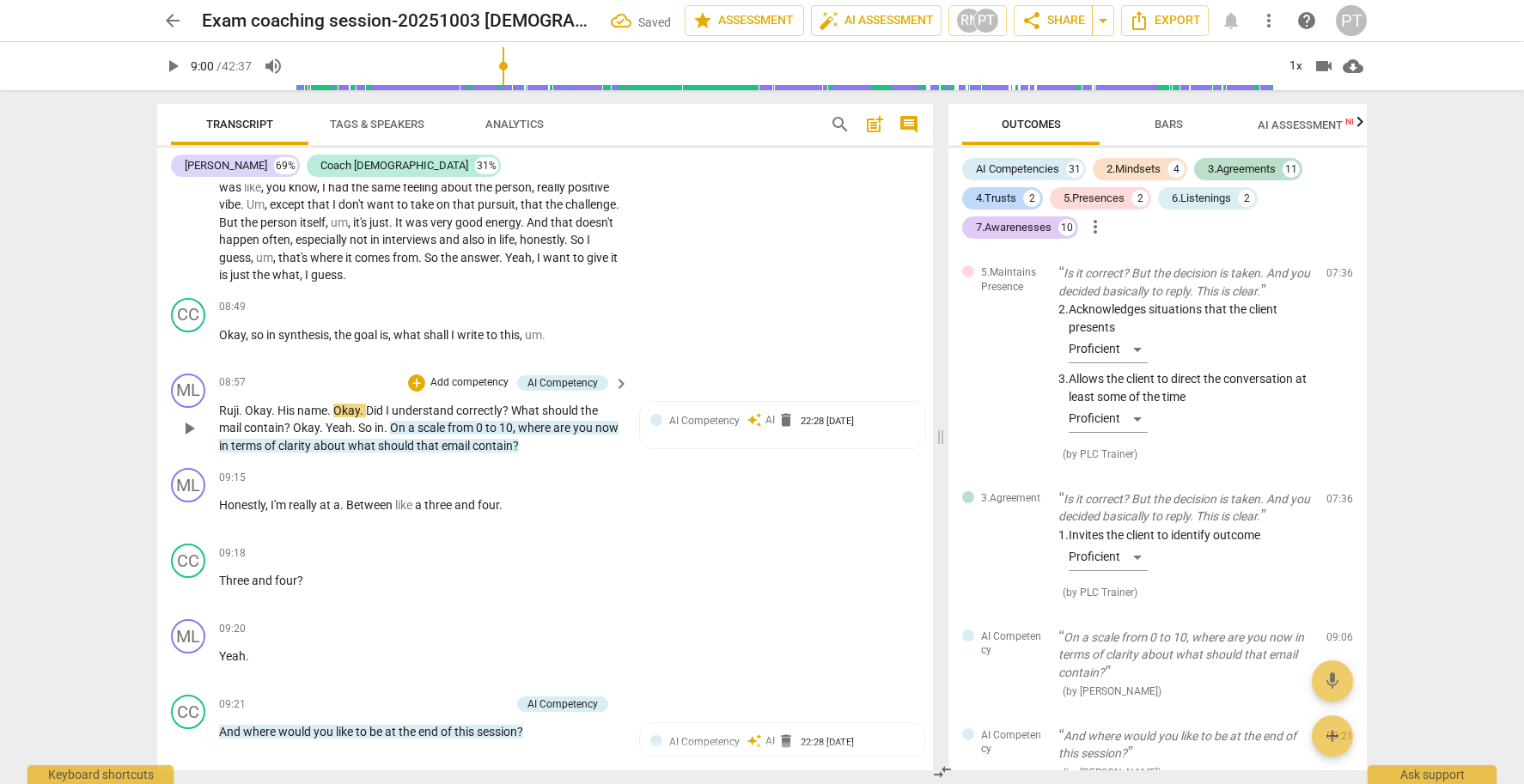
click at [245, 403] on span "Okay" at bounding box center [258, 411] width 26 height 14
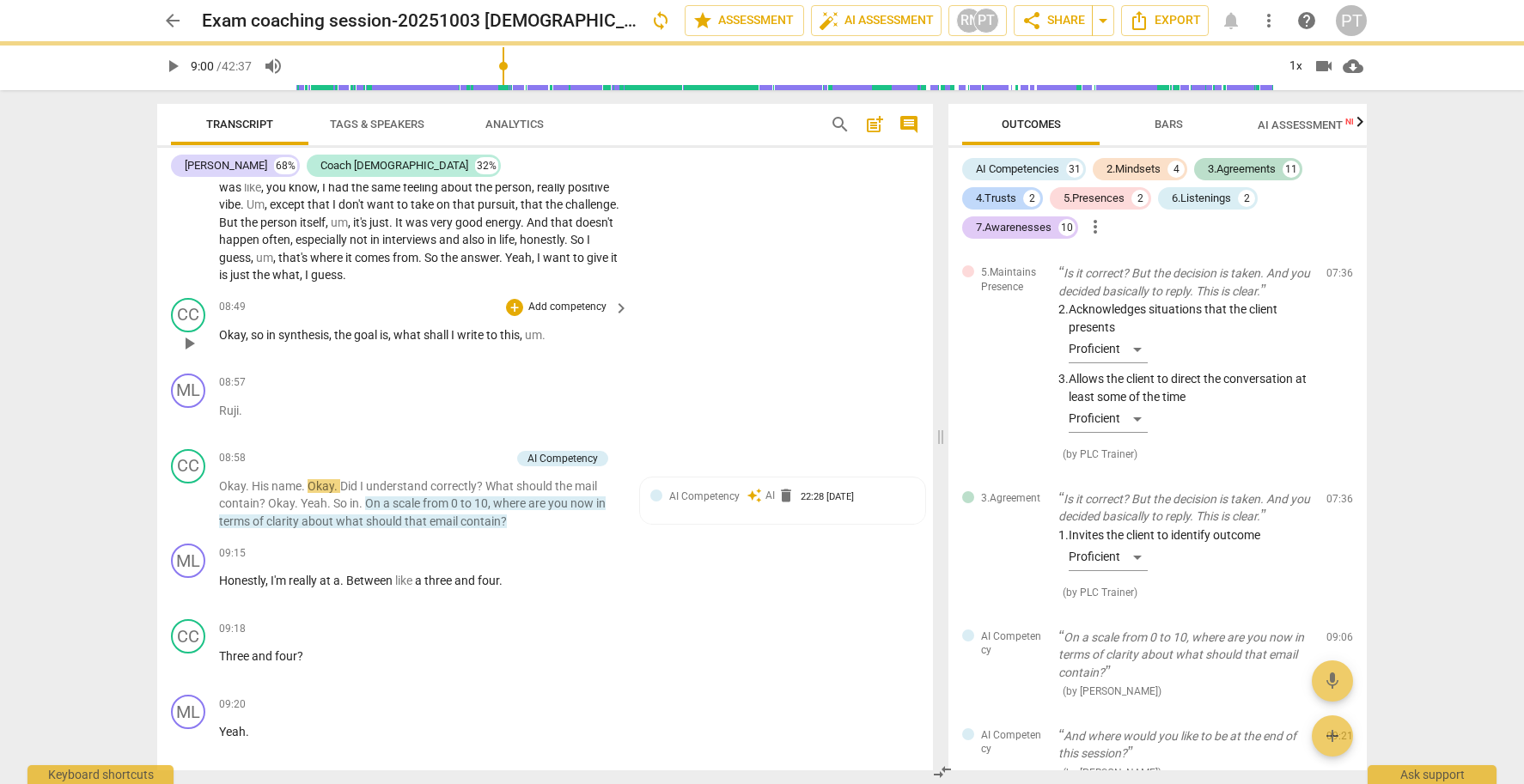
click at [550, 300] on p "Add competency" at bounding box center [567, 308] width 81 height 16
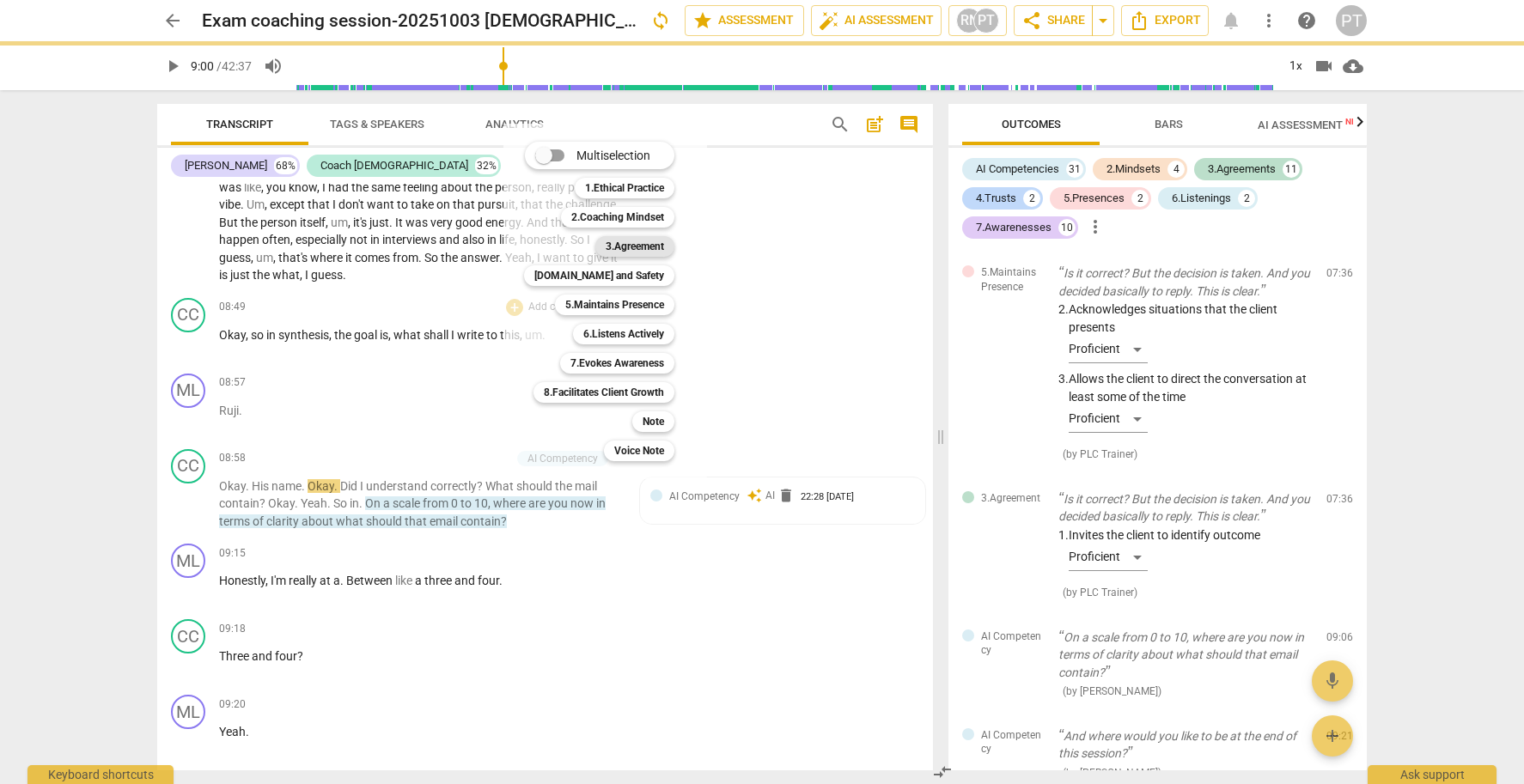
click at [628, 244] on b "3.Agreement" at bounding box center [635, 246] width 58 height 20
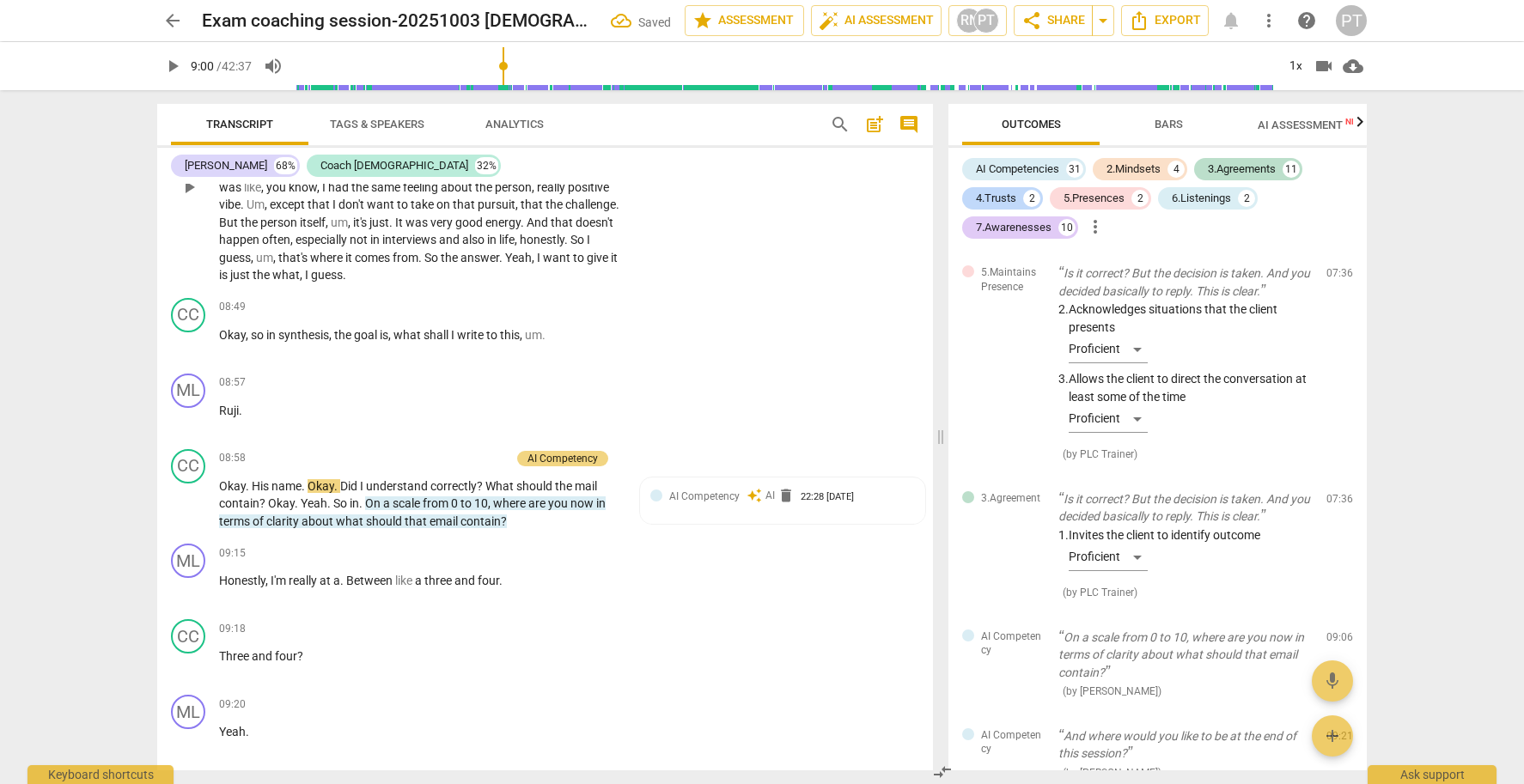
click at [565, 304] on div "ML play_arrow pause 00:03 + Add competency keyboard_arrow_right Recording . CC …" at bounding box center [545, 477] width 776 height 587
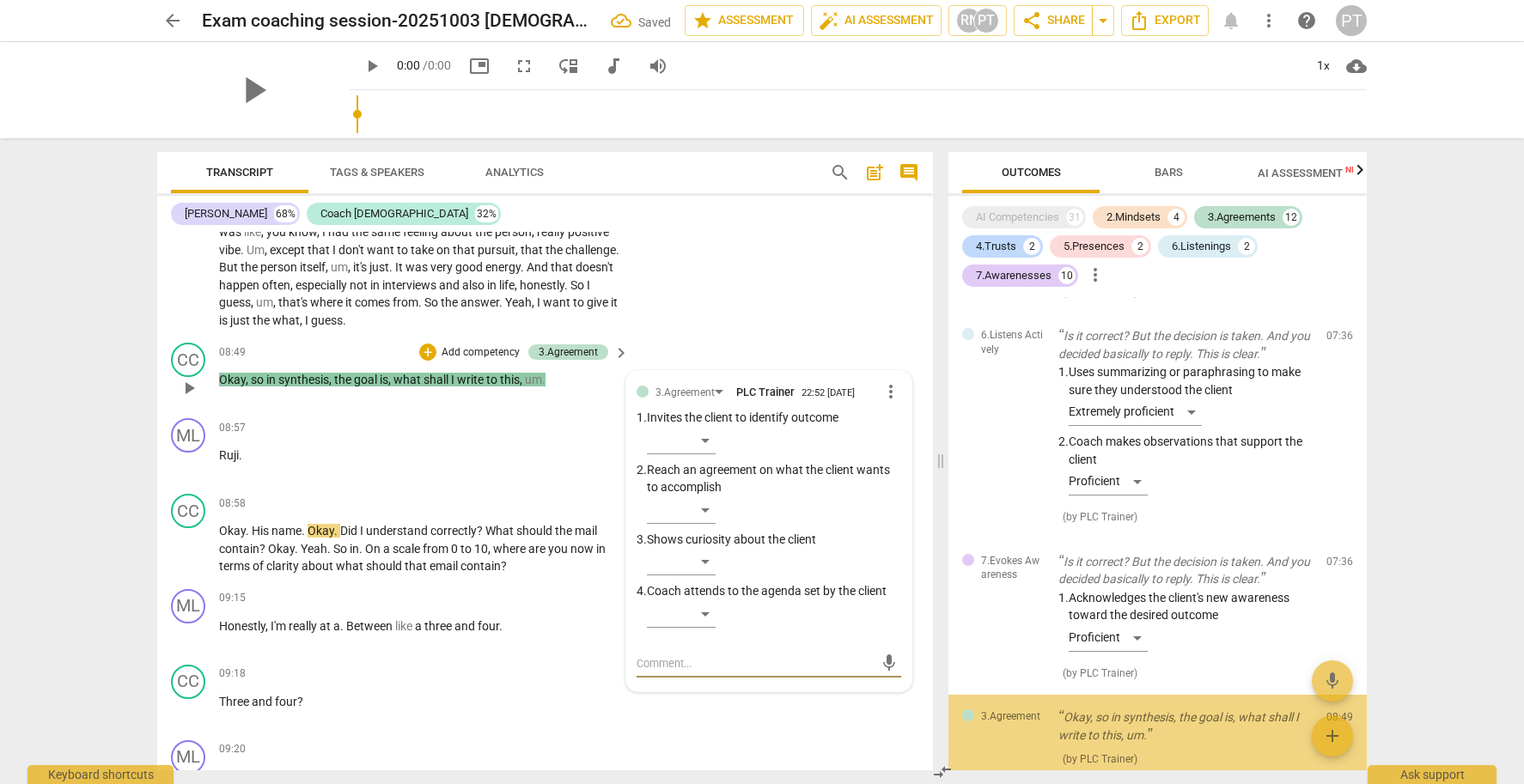
scroll to position [5168, 0]
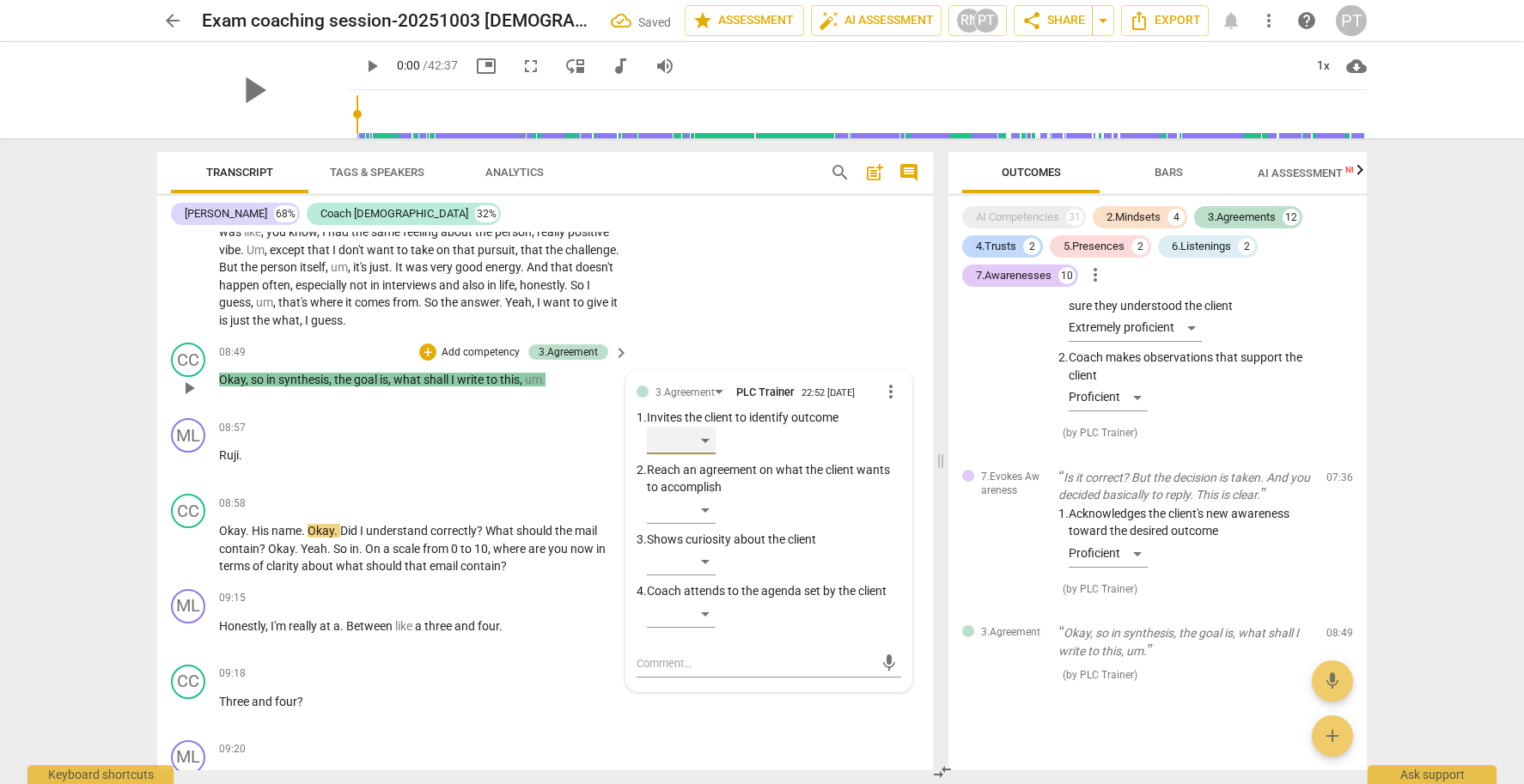
click at [701, 429] on div "​" at bounding box center [682, 441] width 69 height 27
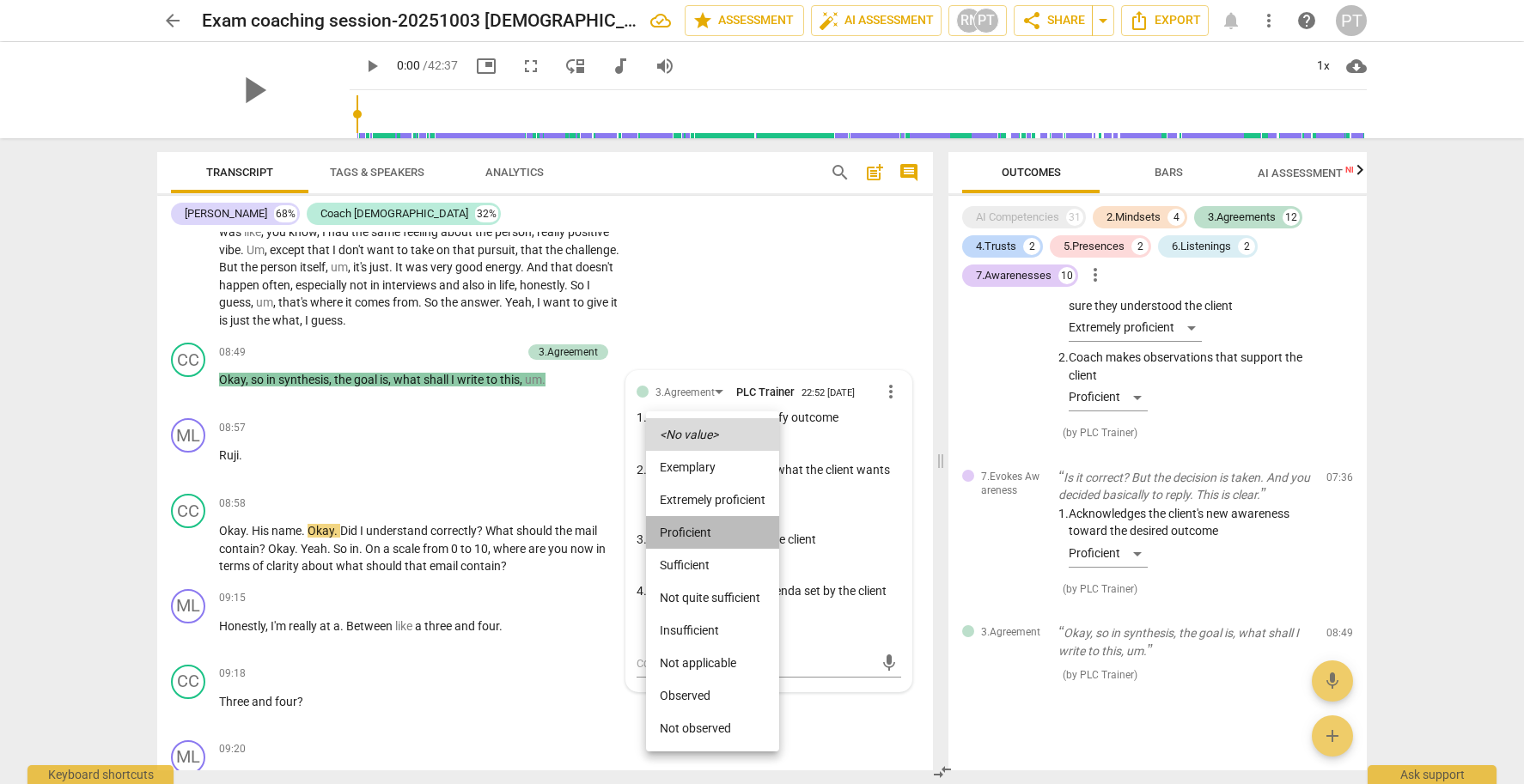
click at [707, 522] on li "Proficient" at bounding box center [713, 532] width 133 height 33
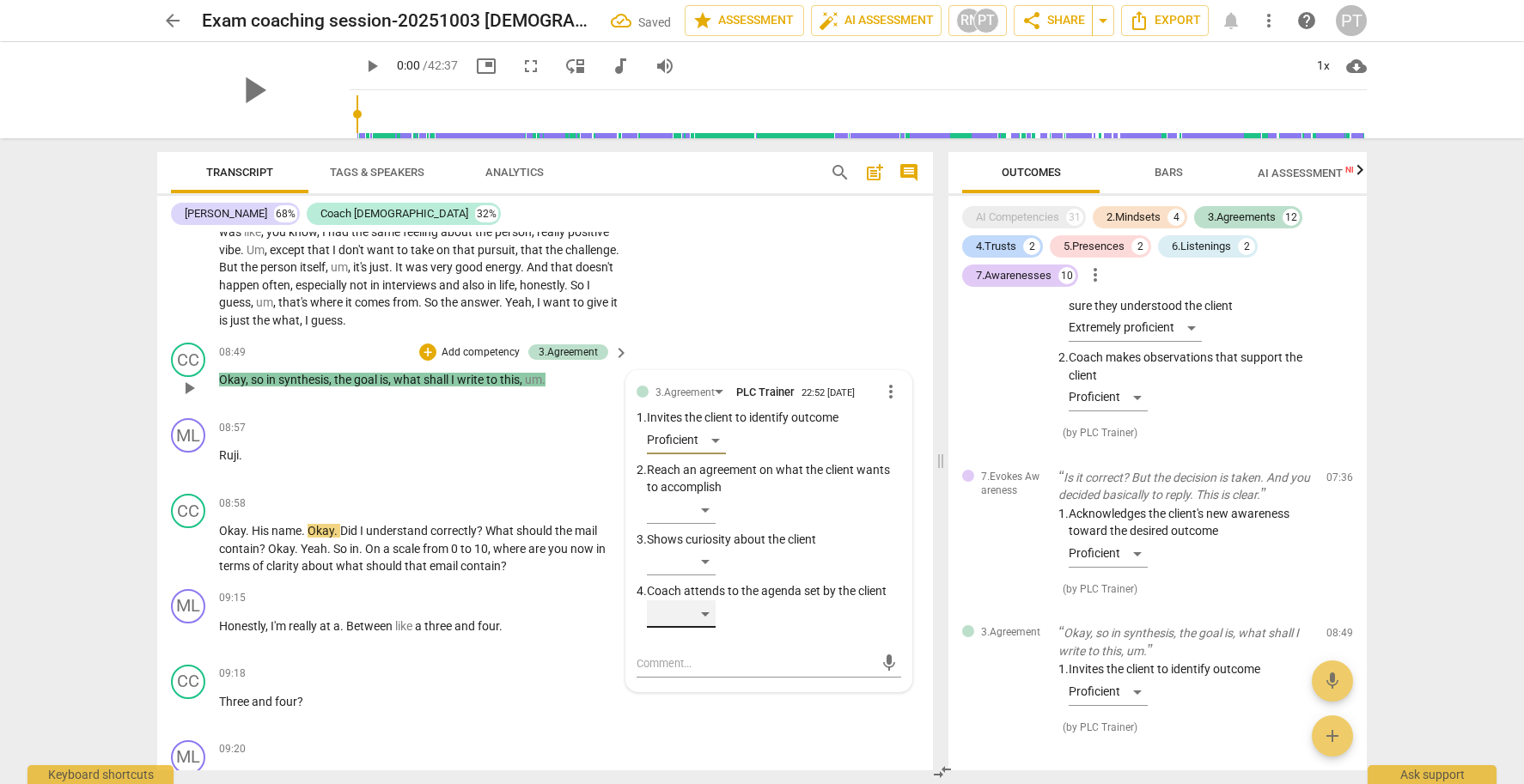
click at [707, 607] on div "​" at bounding box center [682, 614] width 69 height 27
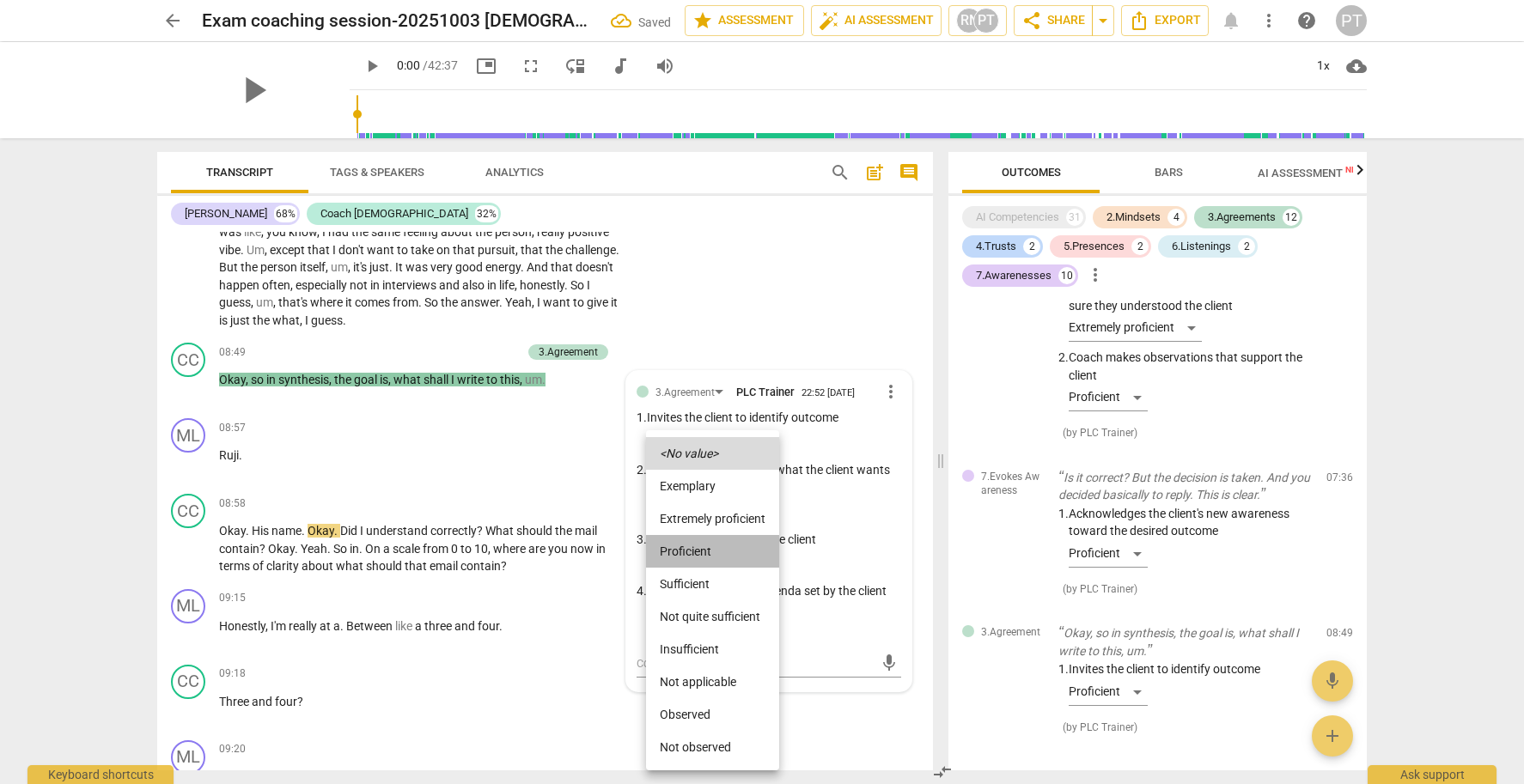
click at [697, 541] on li "Proficient" at bounding box center [713, 551] width 133 height 33
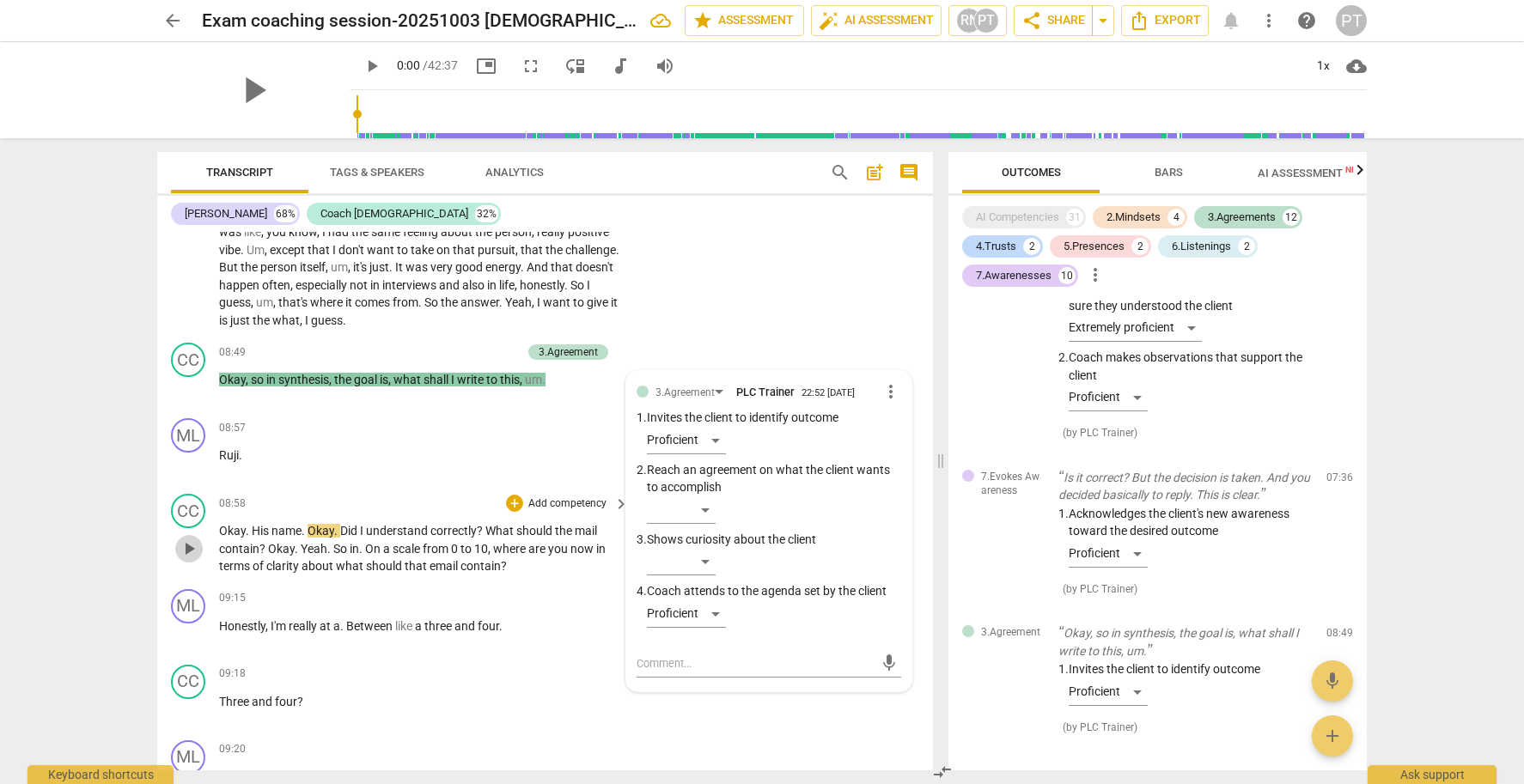
drag, startPoint x: 198, startPoint y: 547, endPoint x: 238, endPoint y: 517, distance: 50.0
click at [196, 546] on span "play_arrow" at bounding box center [188, 548] width 20 height 20
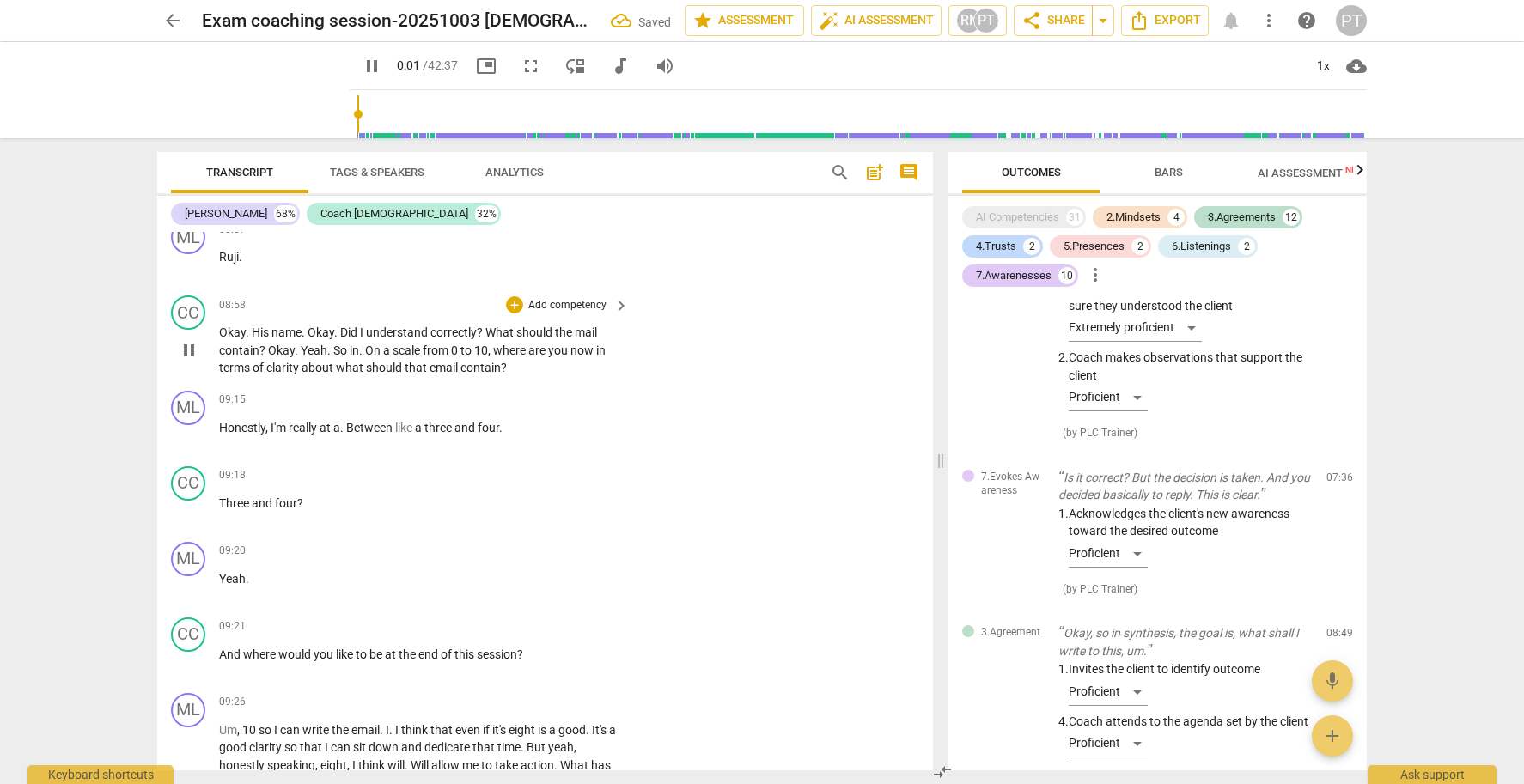
scroll to position [3321, 0]
click at [186, 343] on span "pause" at bounding box center [188, 346] width 20 height 20
click at [194, 335] on span "play_arrow" at bounding box center [188, 345] width 20 height 20
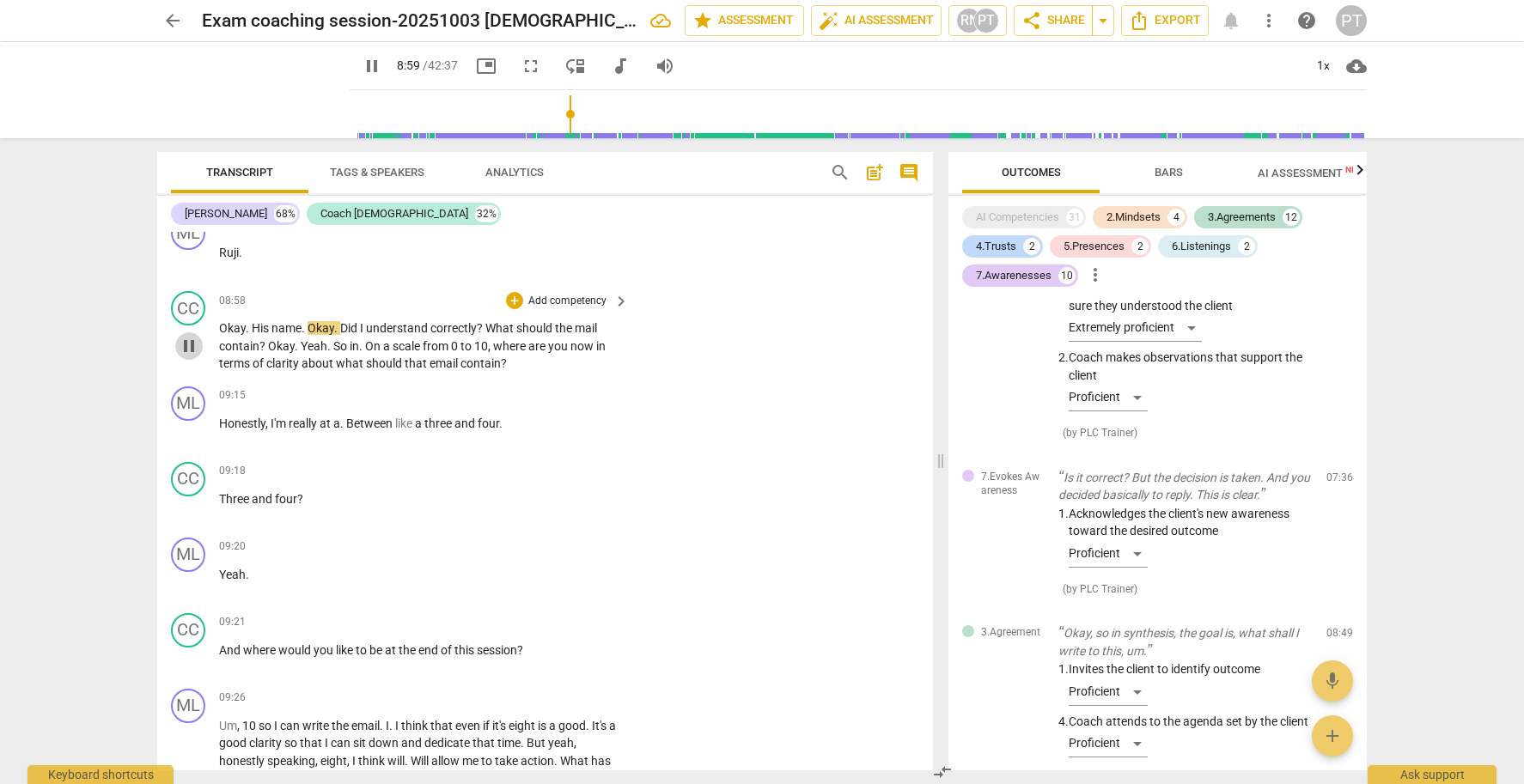
drag, startPoint x: 192, startPoint y: 341, endPoint x: 256, endPoint y: 326, distance: 65.7
click at [192, 340] on span "pause" at bounding box center [188, 345] width 20 height 20
click at [192, 338] on span "play_arrow" at bounding box center [188, 345] width 20 height 20
click at [192, 336] on span "pause" at bounding box center [188, 345] width 20 height 20
click at [302, 339] on span "Yeah" at bounding box center [314, 346] width 26 height 14
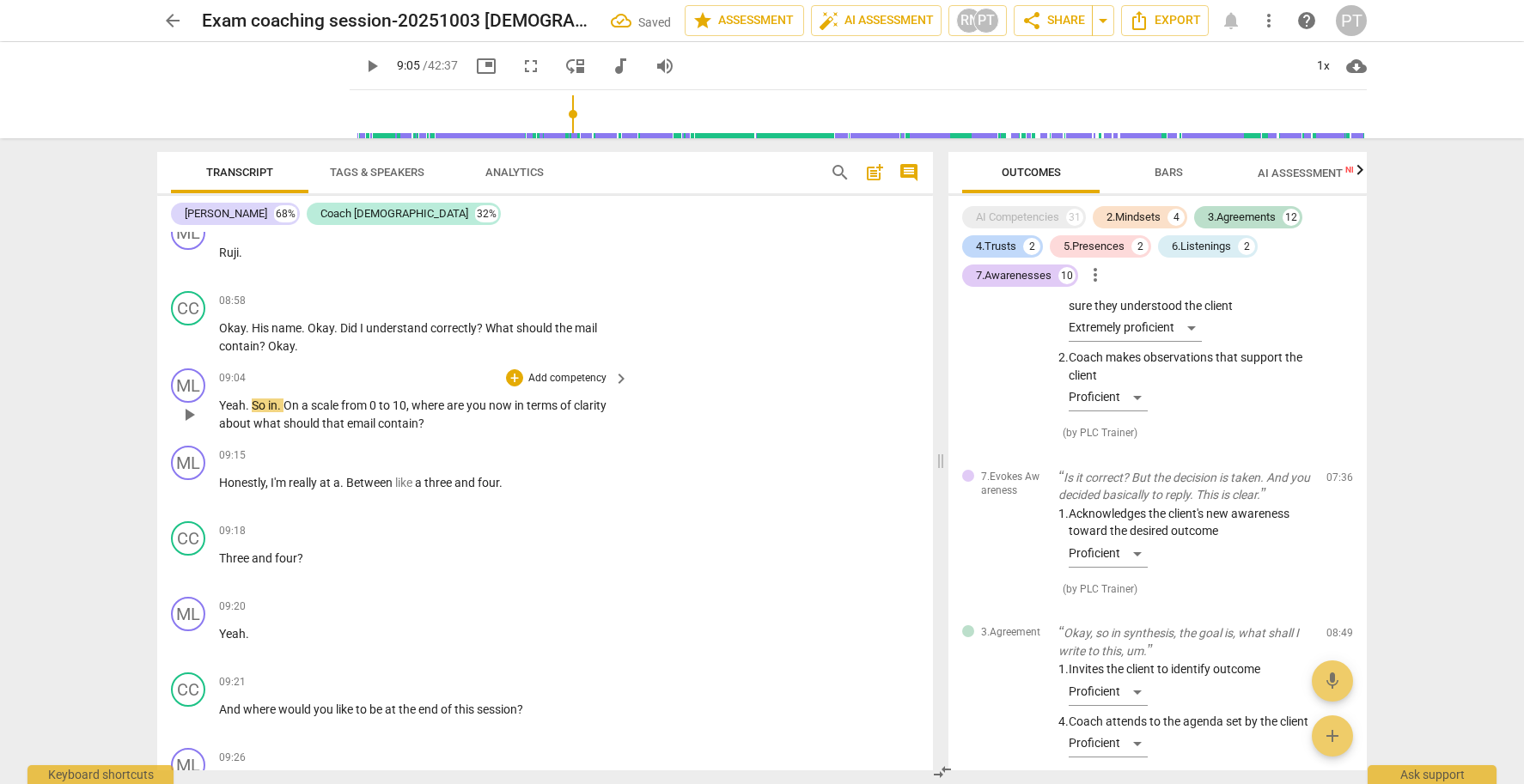
click at [249, 398] on span "." at bounding box center [248, 405] width 6 height 14
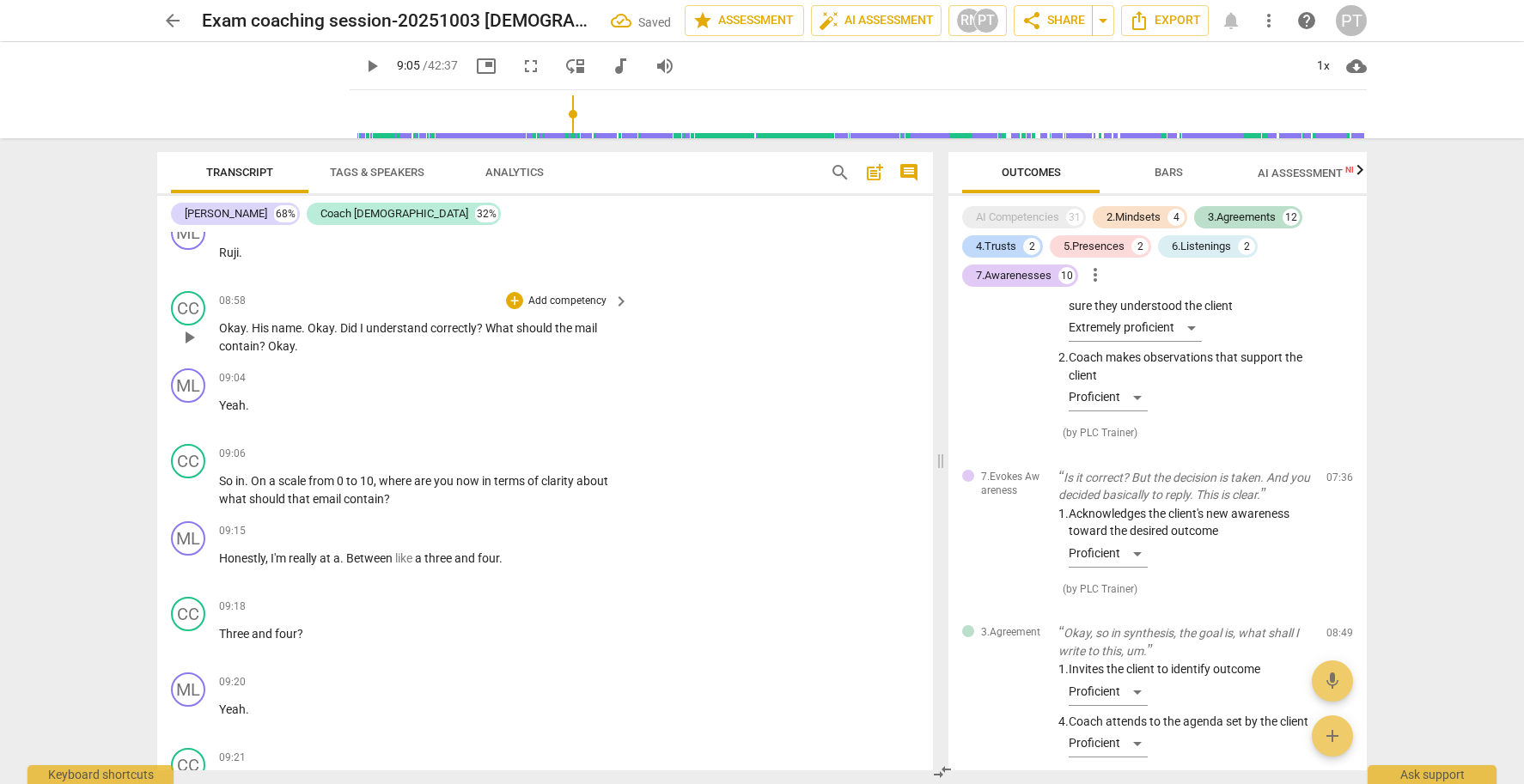
click at [558, 297] on p "Add competency" at bounding box center [567, 302] width 81 height 16
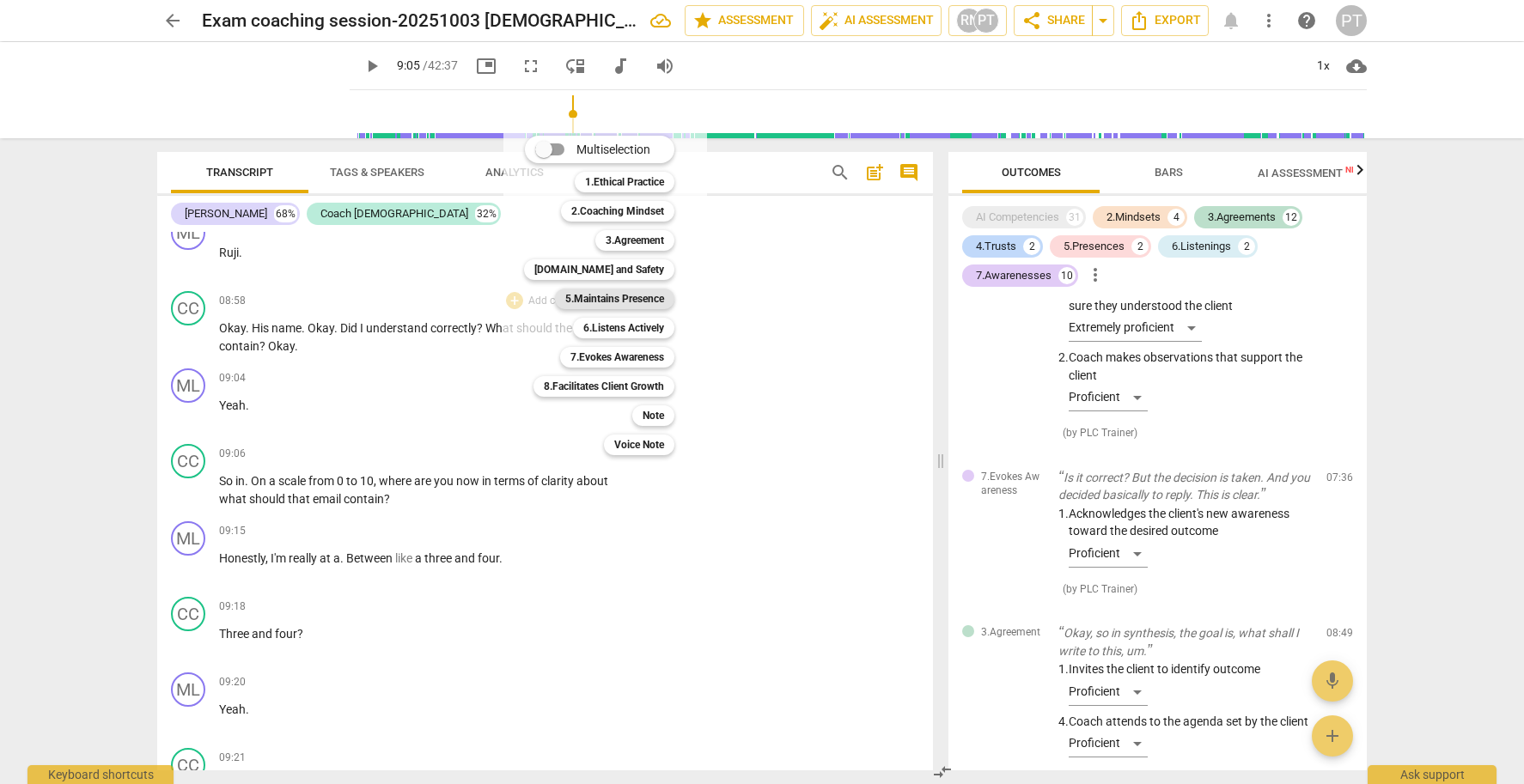
click at [641, 300] on b "5.Maintains Presence" at bounding box center [615, 298] width 99 height 20
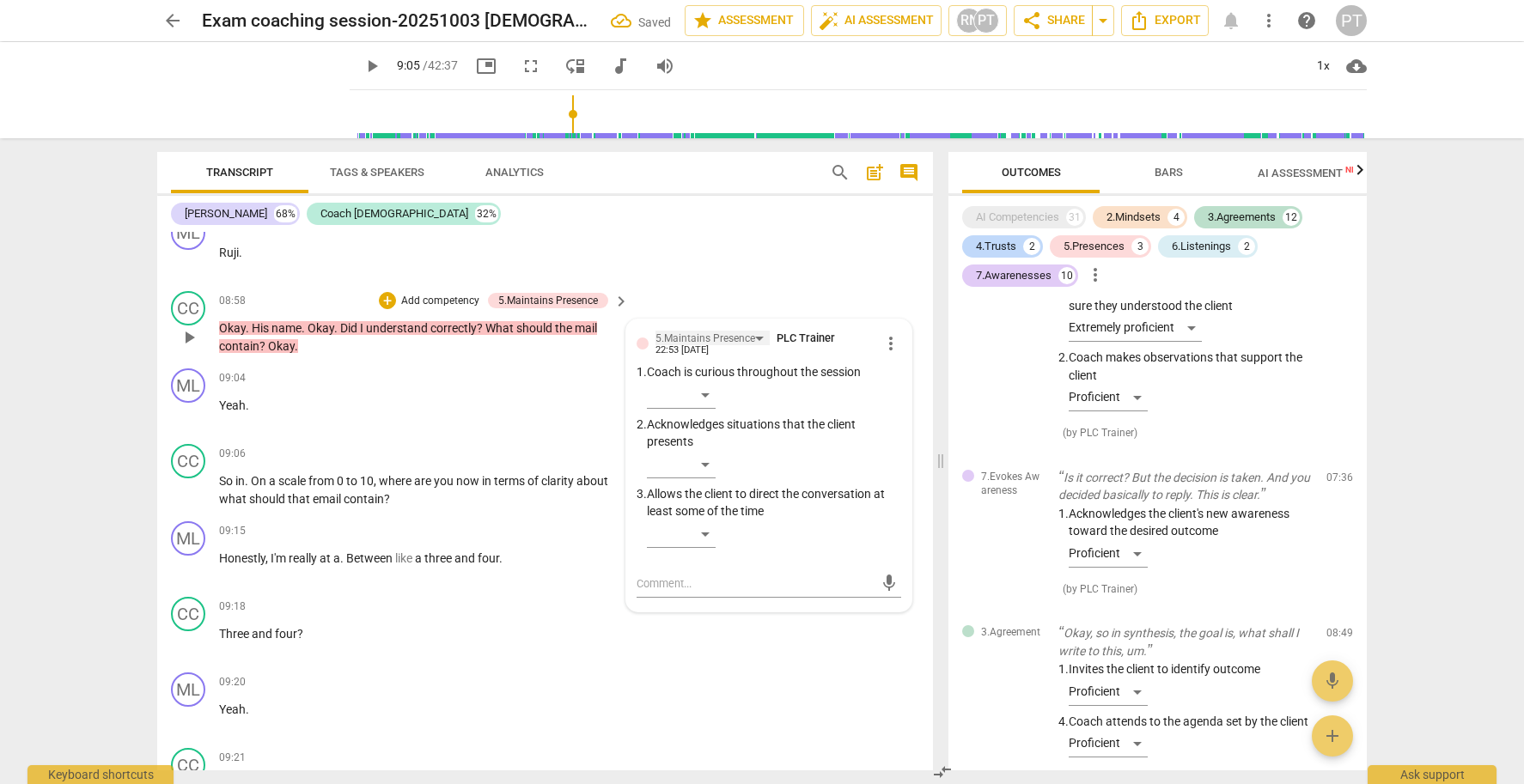
scroll to position [5391, 0]
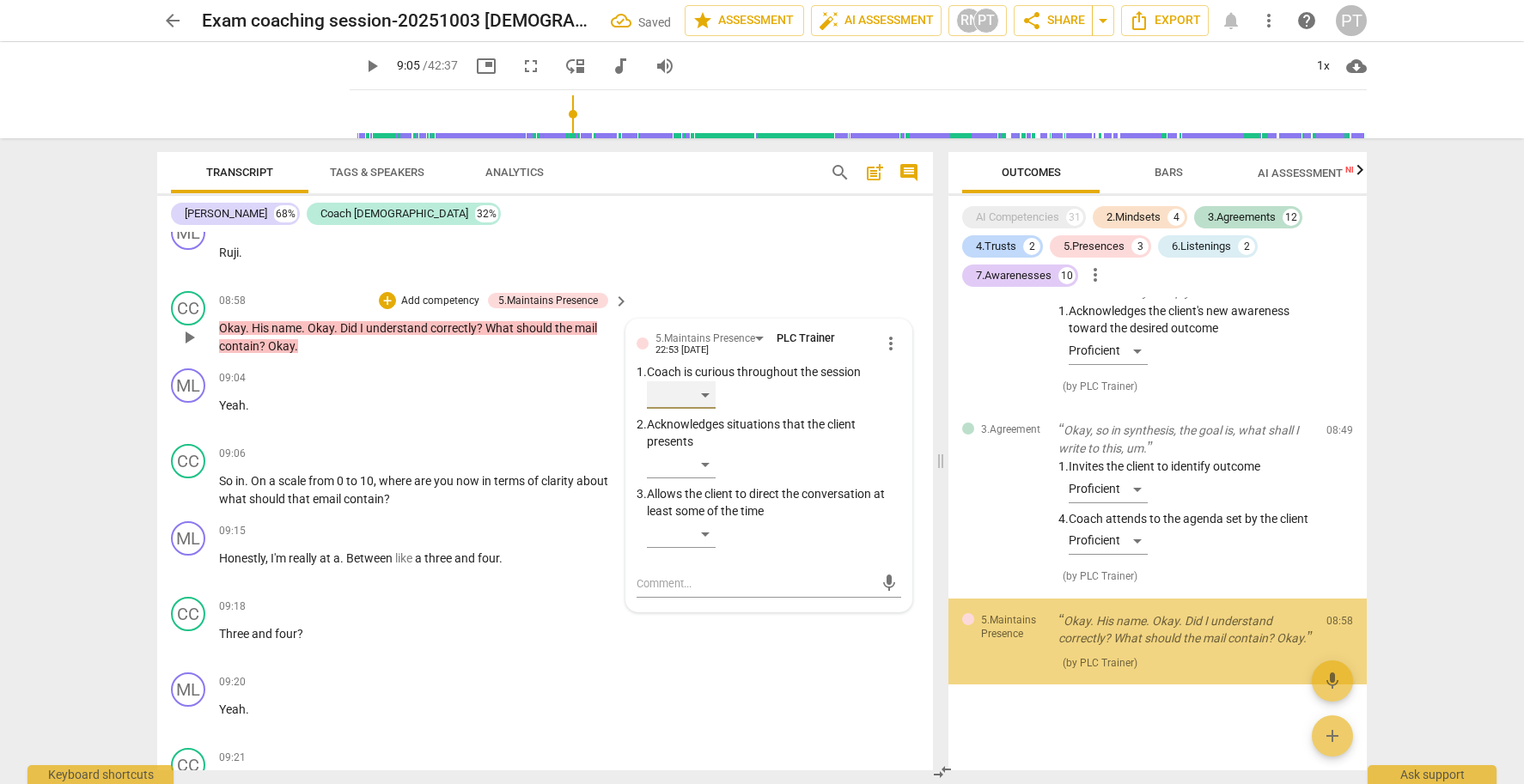
click at [699, 397] on div "​" at bounding box center [682, 395] width 69 height 27
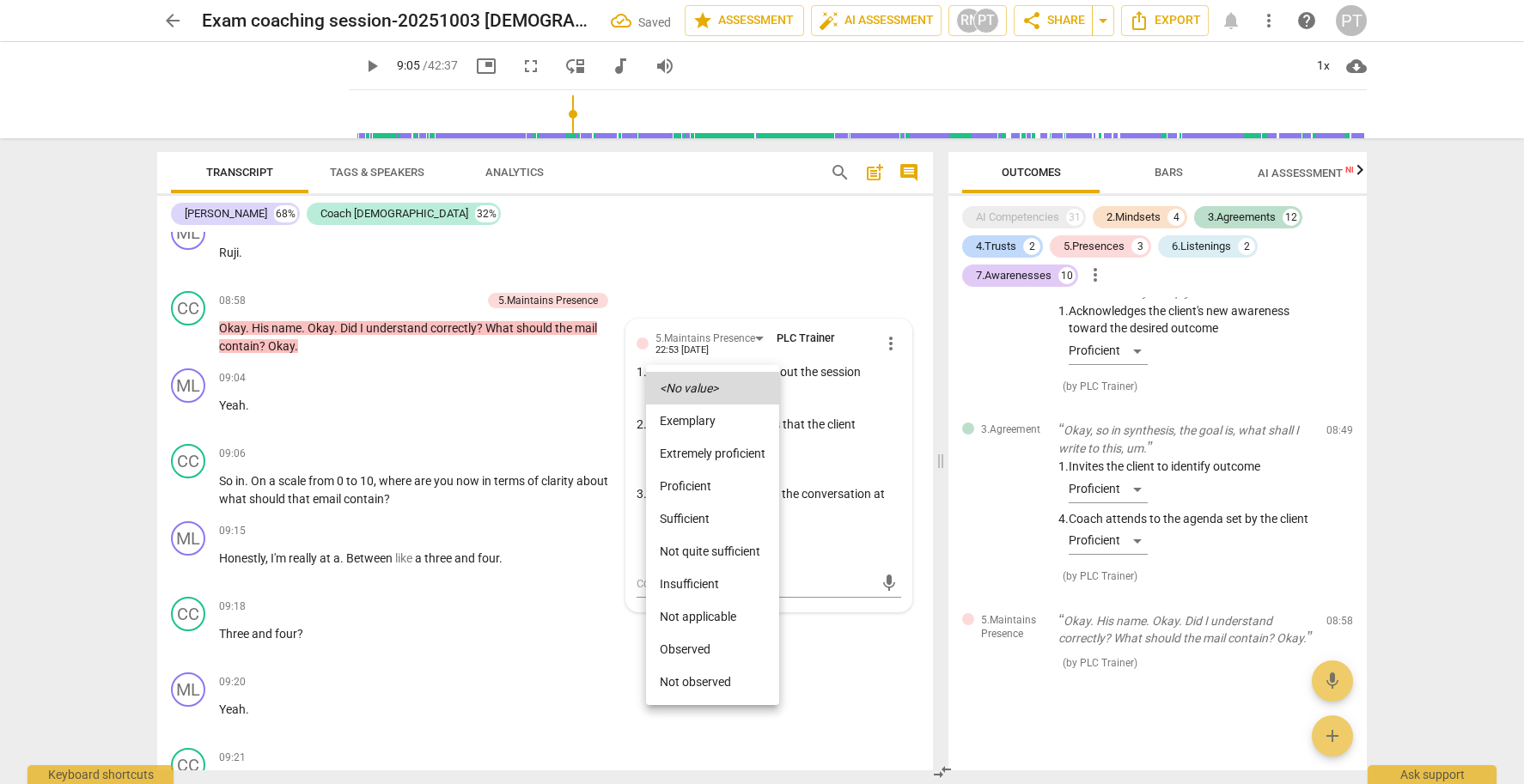
click at [722, 482] on li "Proficient" at bounding box center [713, 486] width 133 height 33
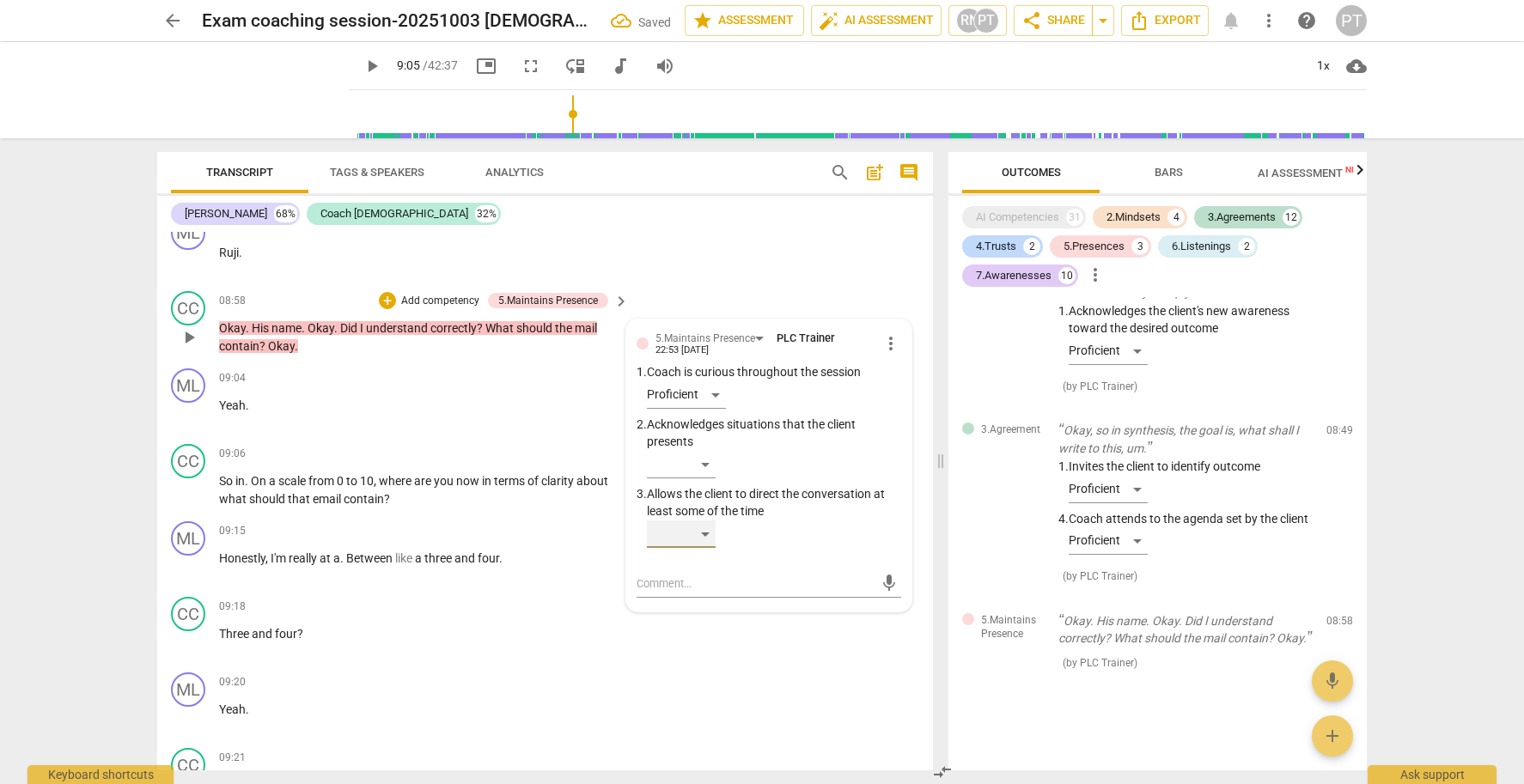
click at [703, 525] on div "​" at bounding box center [682, 534] width 69 height 27
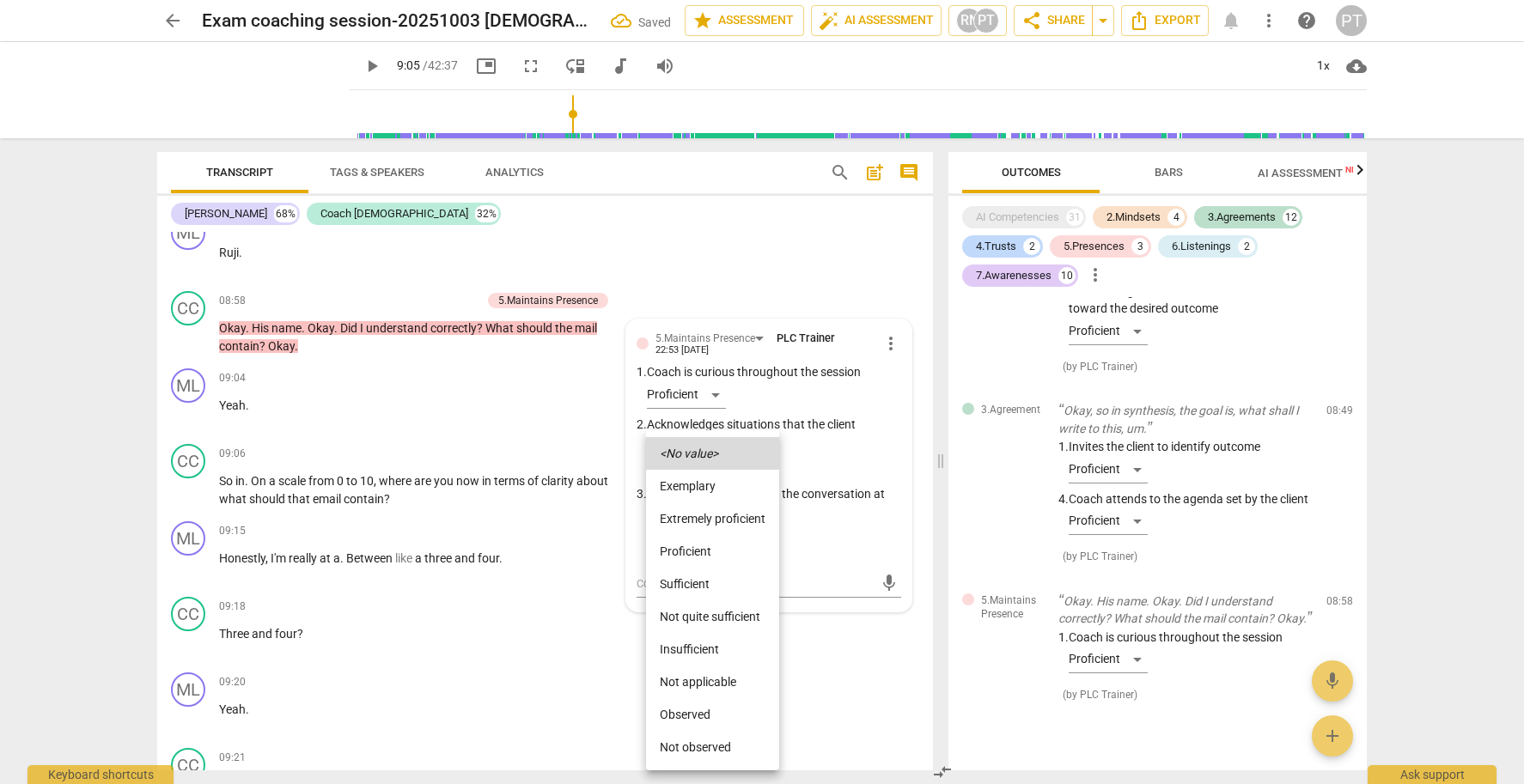
drag, startPoint x: 711, startPoint y: 544, endPoint x: 699, endPoint y: 517, distance: 29.5
click at [711, 543] on li "Proficient" at bounding box center [713, 551] width 133 height 33
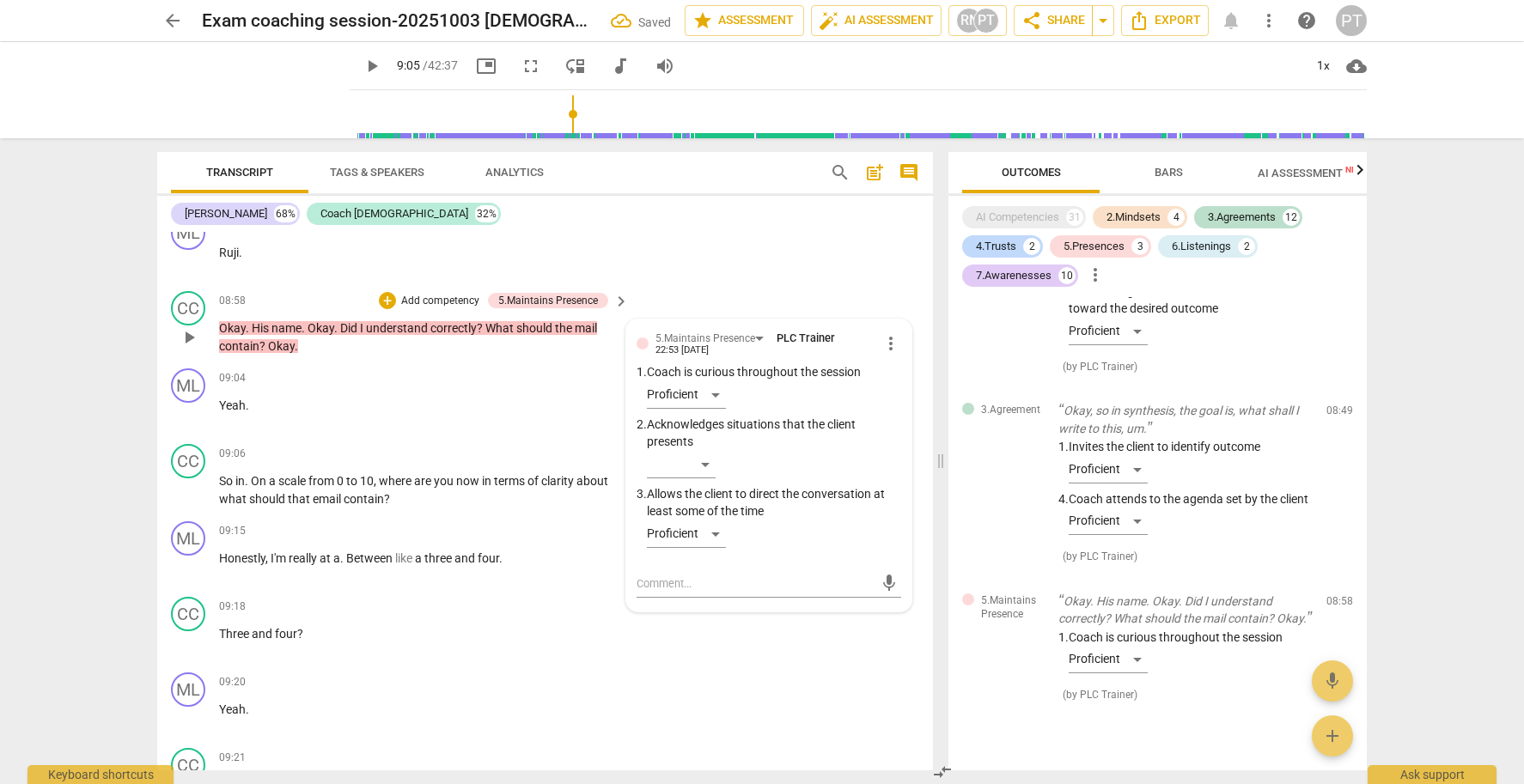
click at [456, 295] on p "Add competency" at bounding box center [440, 302] width 81 height 16
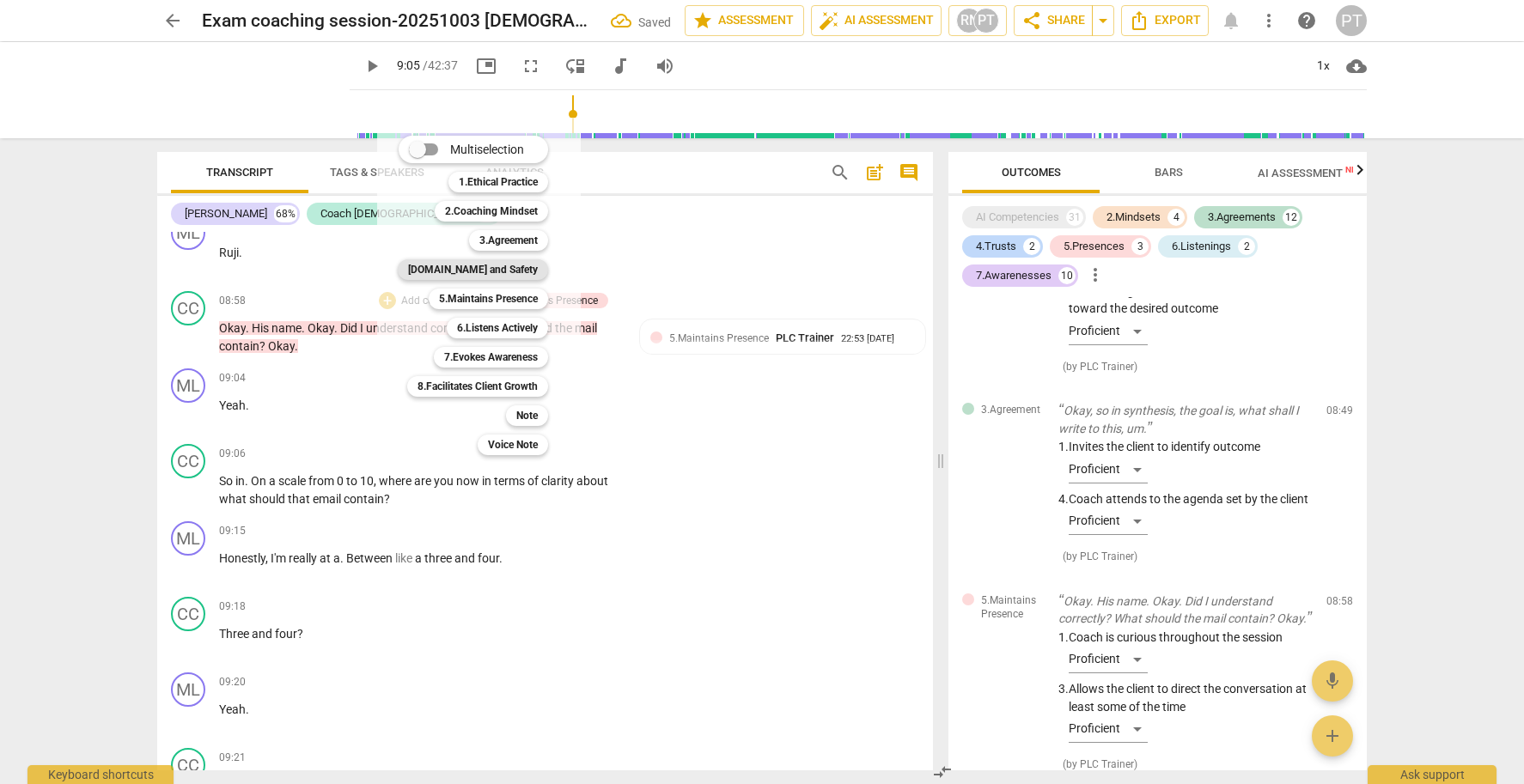
click at [489, 268] on b "[DOMAIN_NAME] and Safety" at bounding box center [472, 269] width 130 height 20
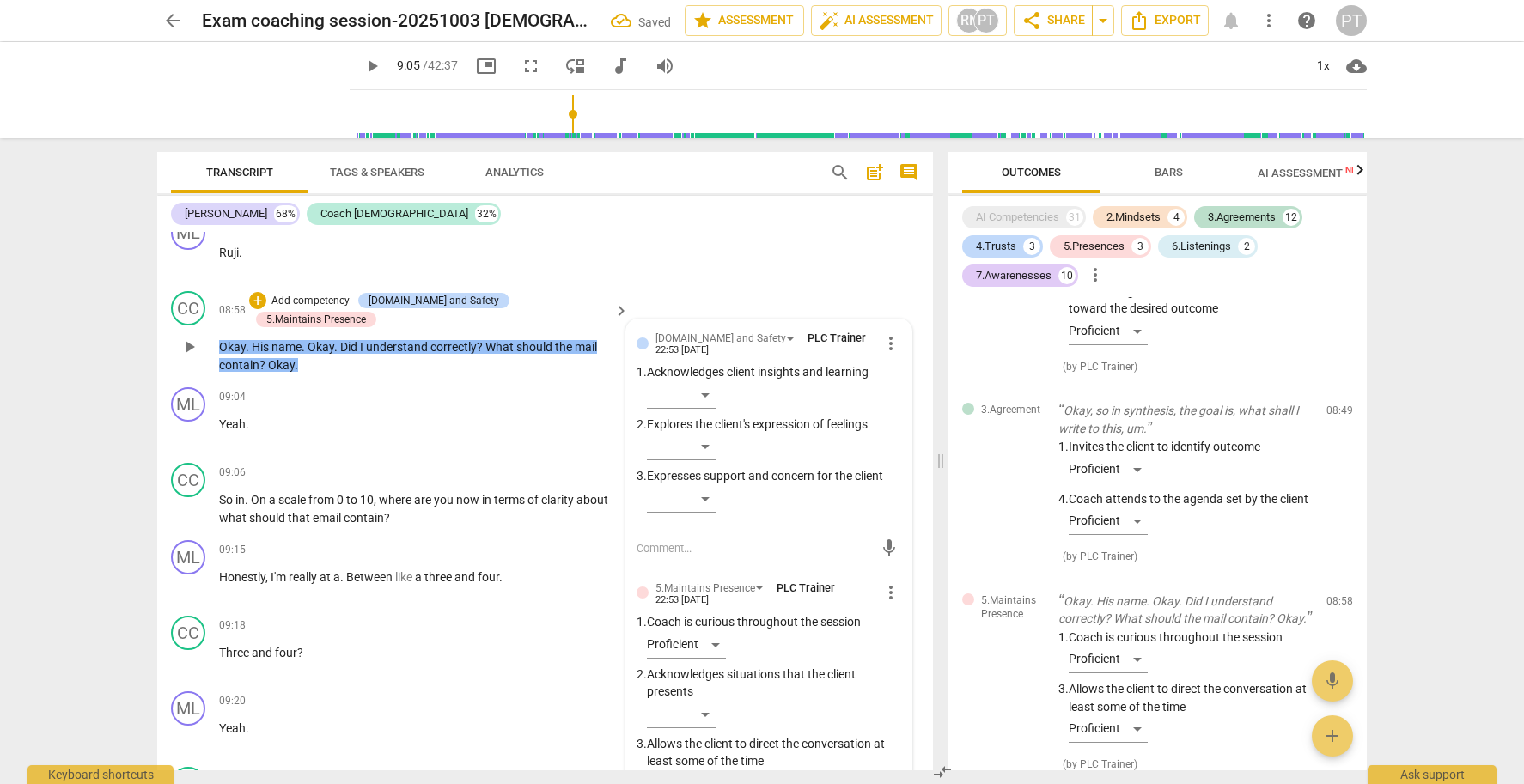
scroll to position [5613, 0]
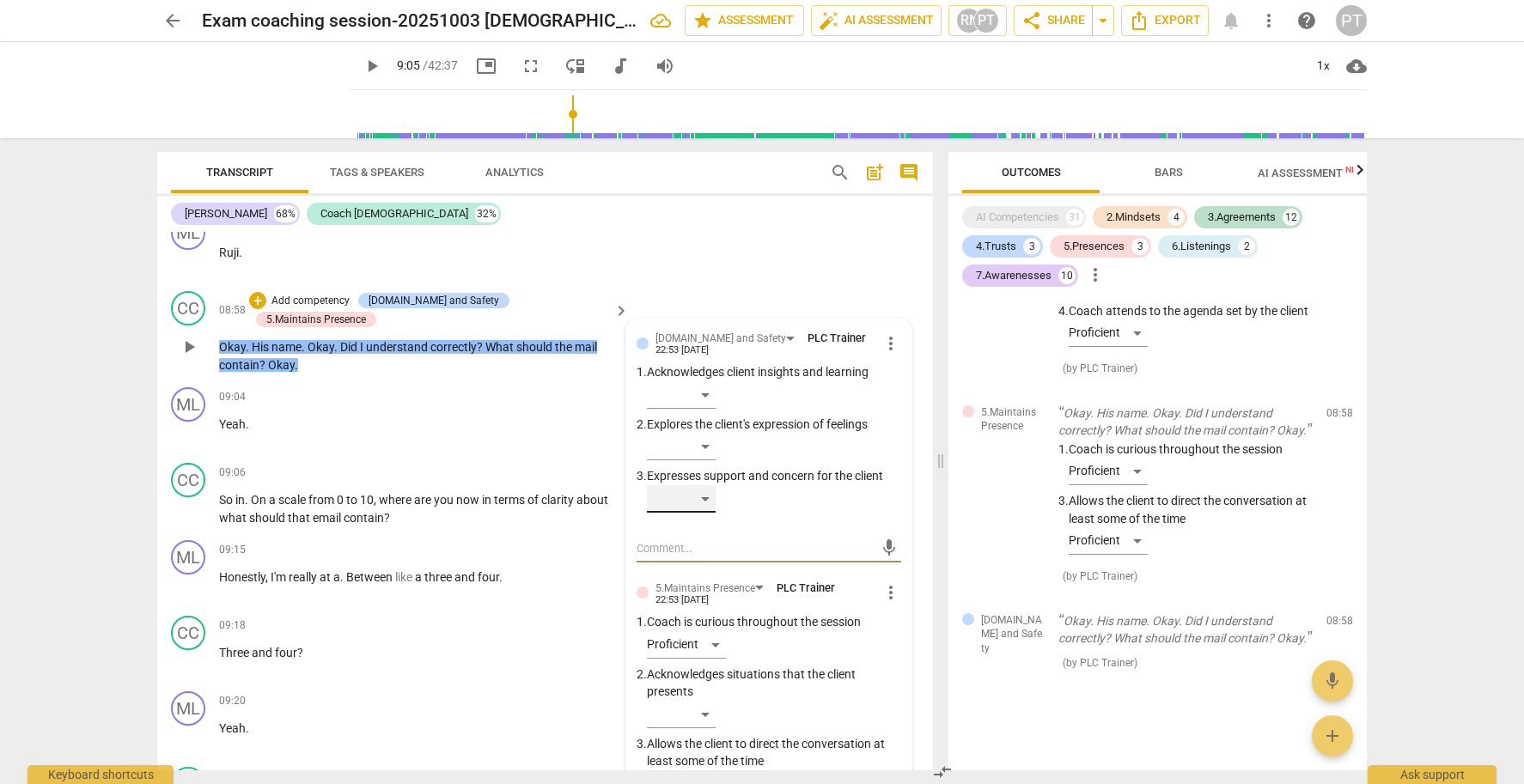
click at [704, 491] on div "​" at bounding box center [682, 499] width 69 height 27
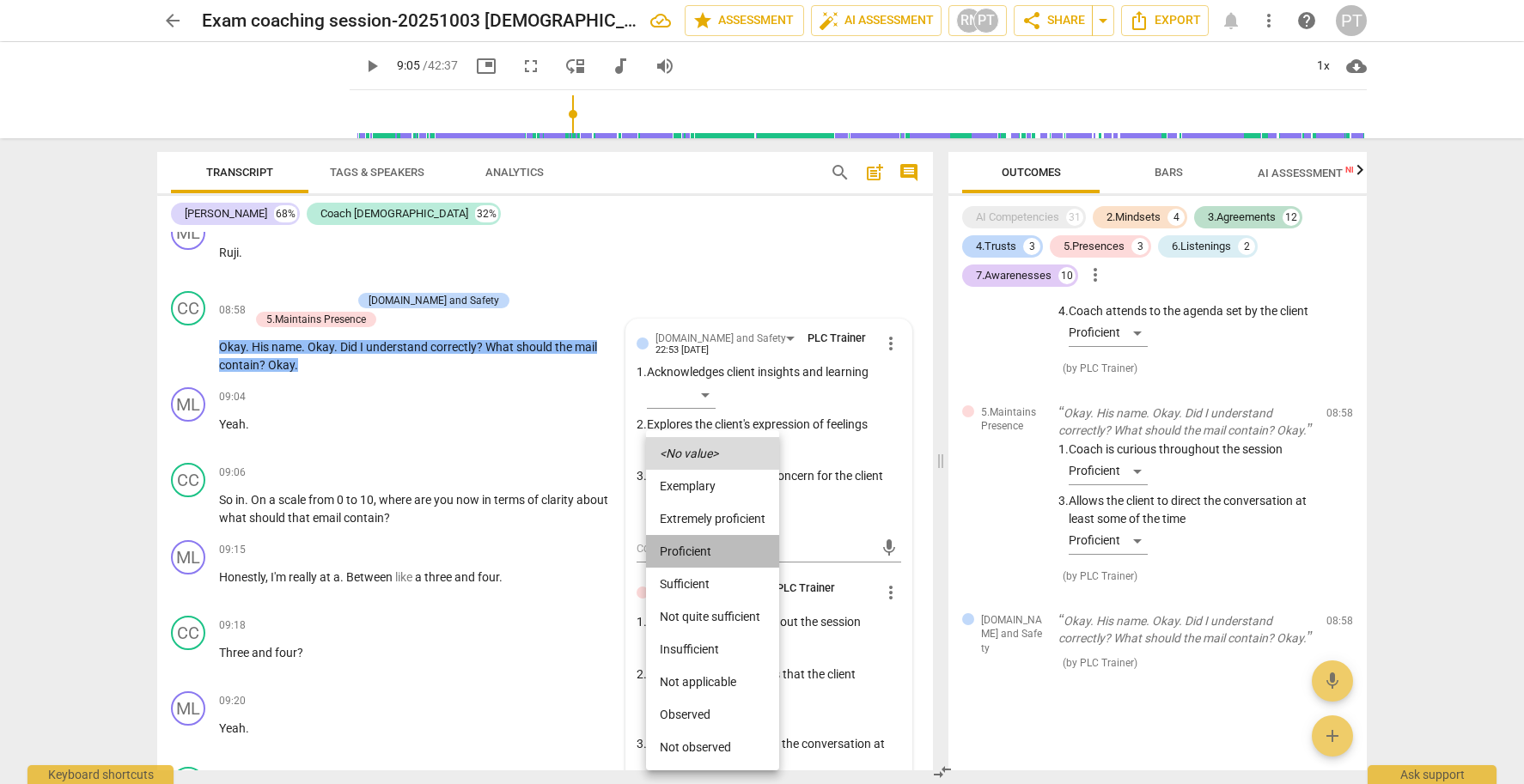
click at [705, 552] on li "Proficient" at bounding box center [713, 551] width 133 height 33
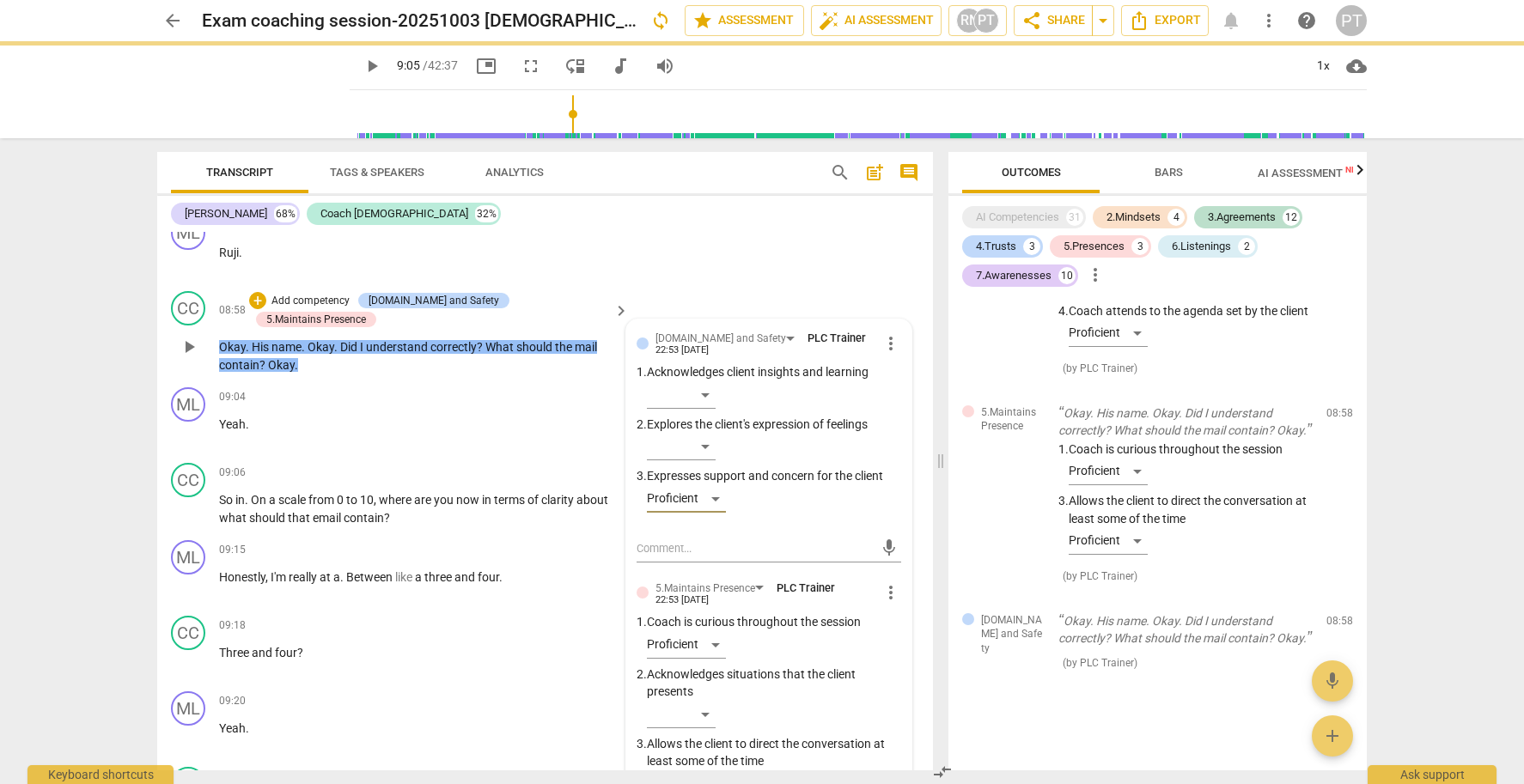
click at [329, 294] on p "Add competency" at bounding box center [311, 302] width 81 height 16
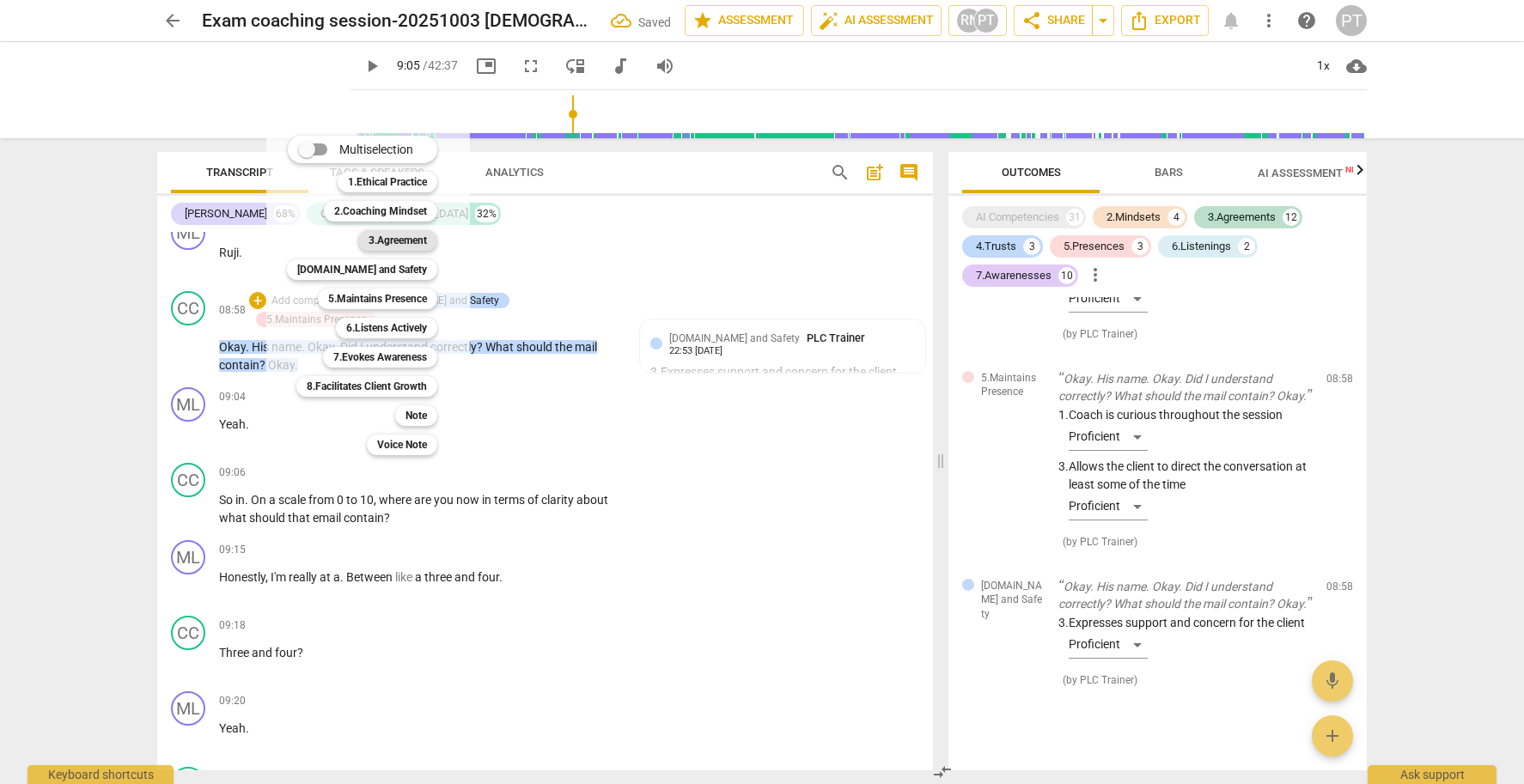
click at [398, 237] on b "3.Agreement" at bounding box center [397, 240] width 58 height 20
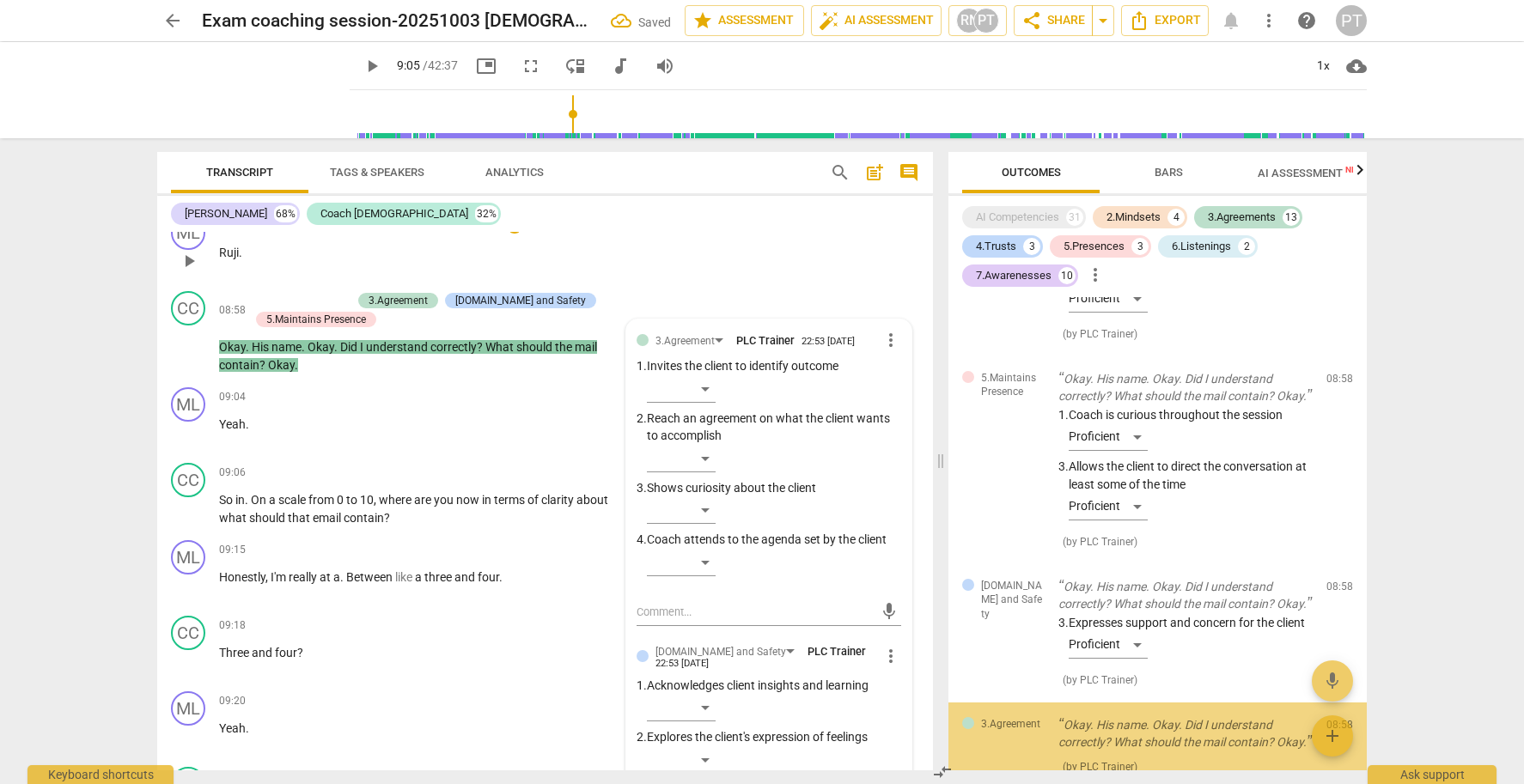
scroll to position [5784, 0]
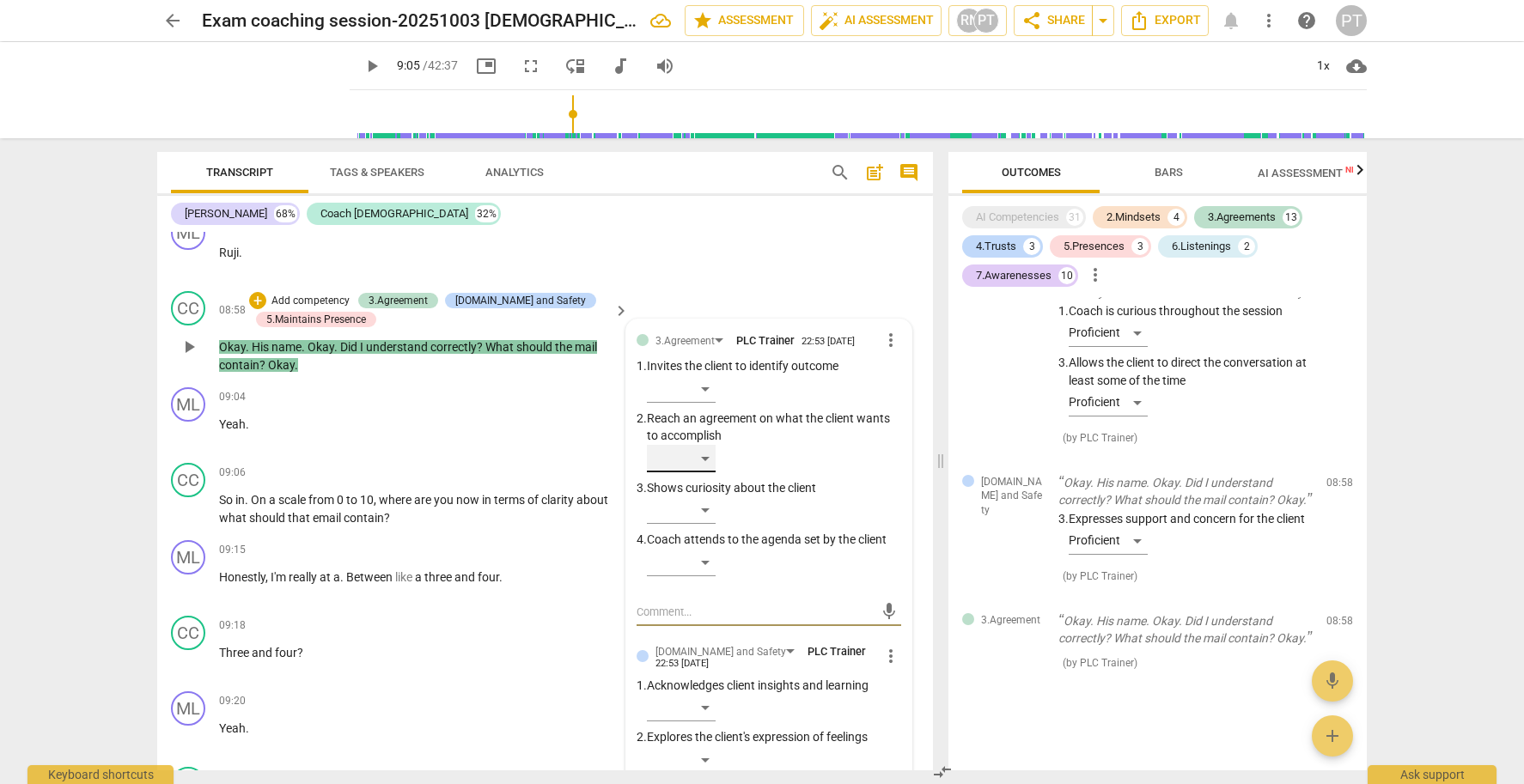
click at [705, 450] on div "​" at bounding box center [682, 458] width 69 height 27
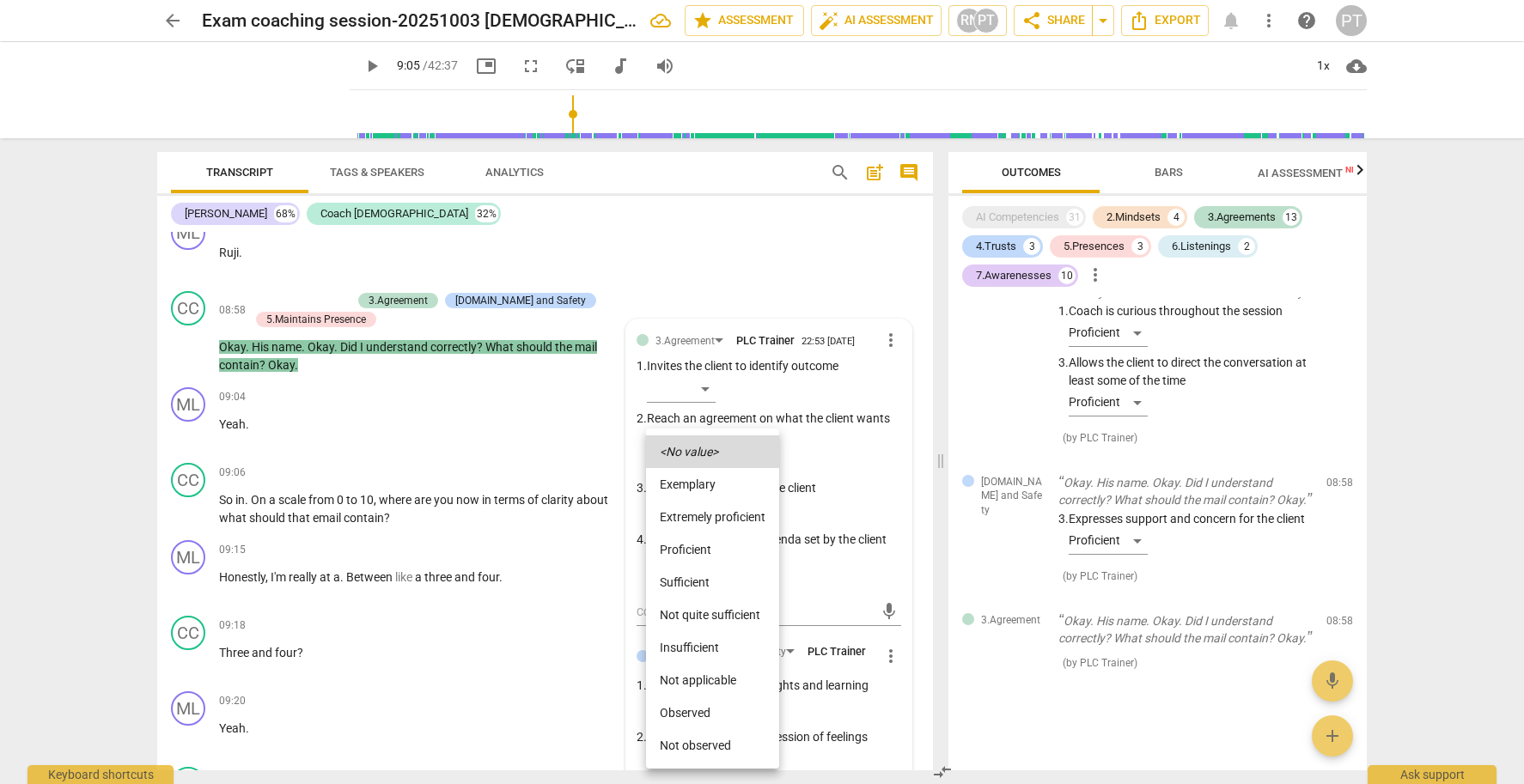
click at [708, 539] on li "Proficient" at bounding box center [713, 549] width 133 height 33
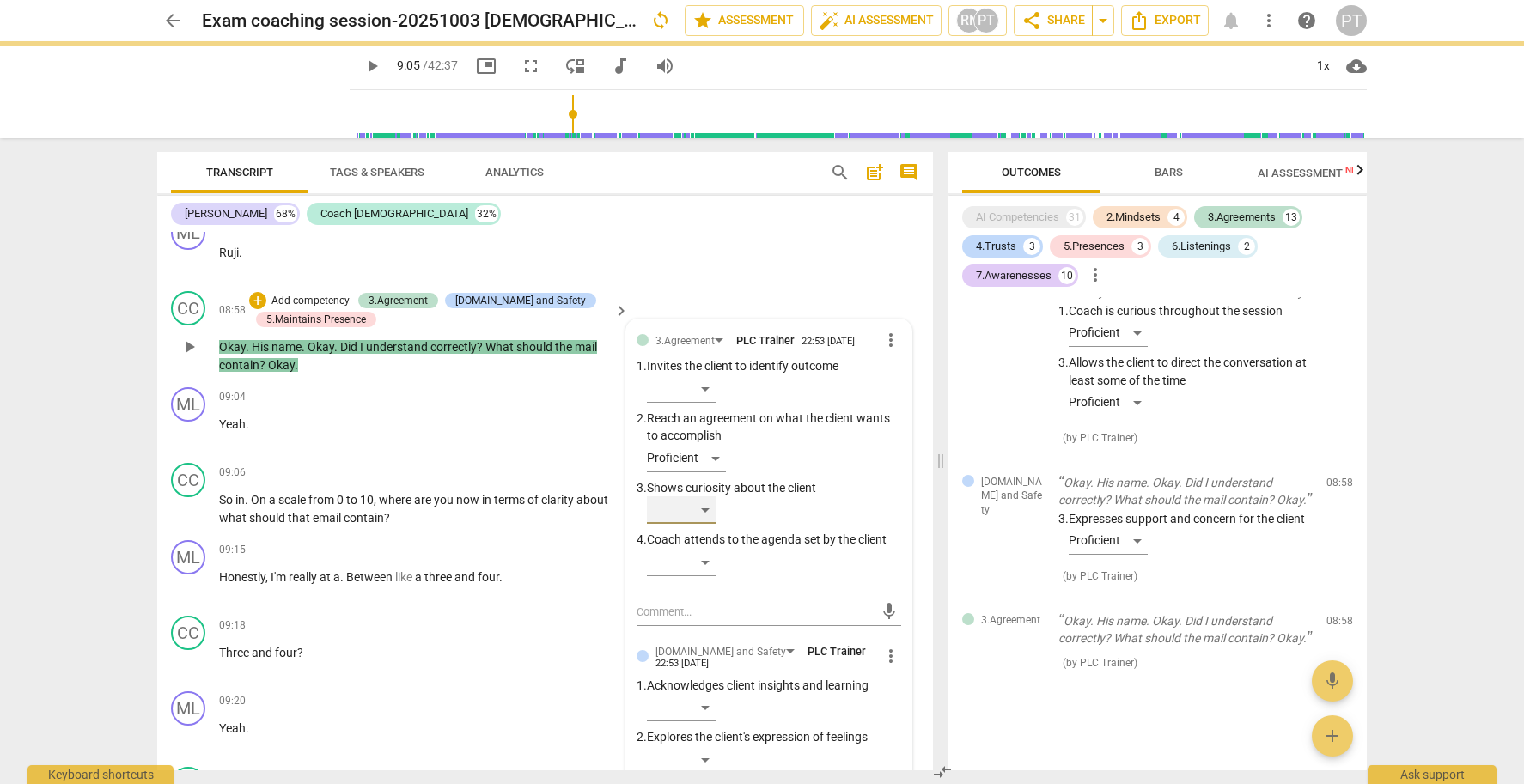
click at [703, 496] on div "​" at bounding box center [682, 509] width 69 height 27
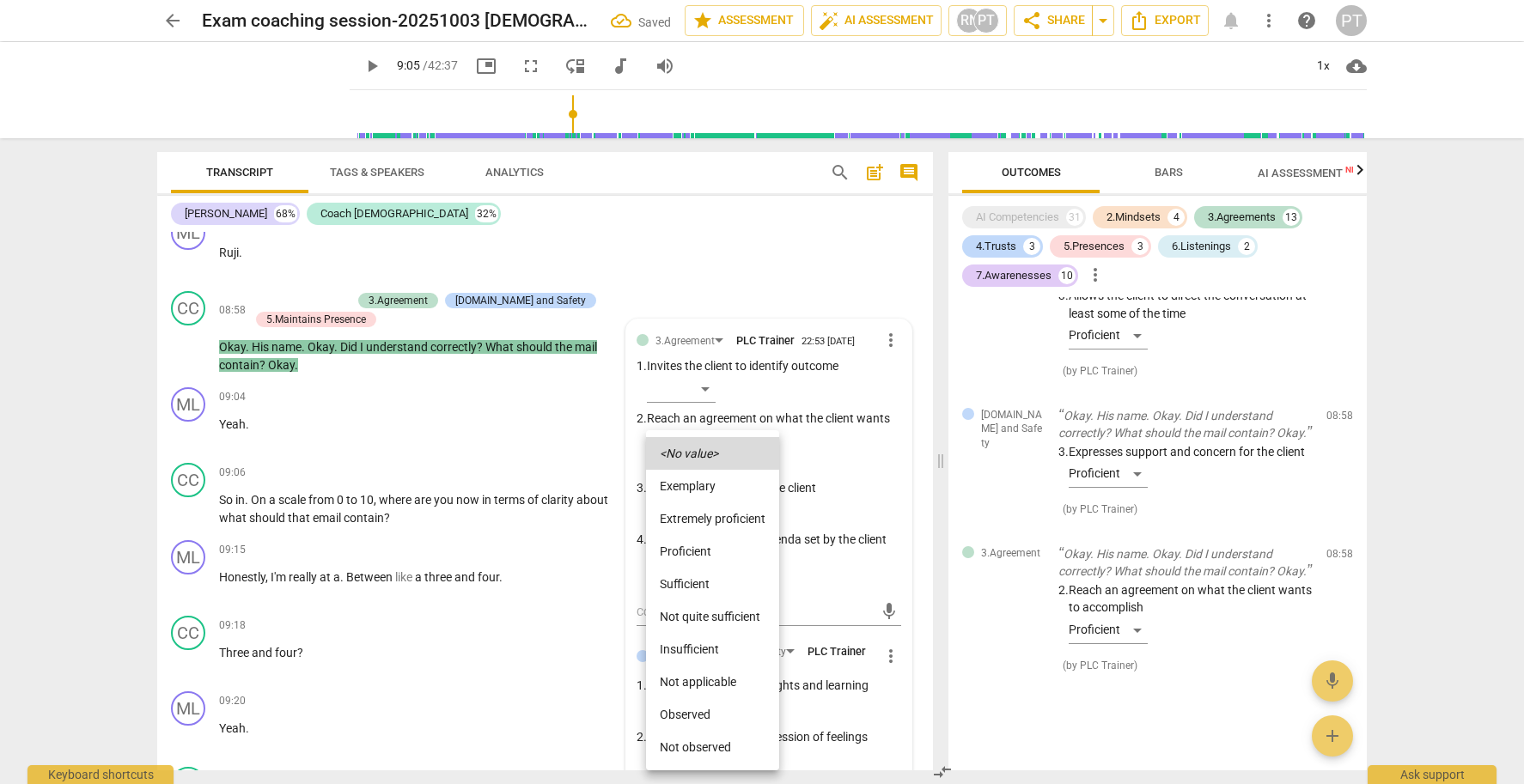
click at [701, 546] on li "Proficient" at bounding box center [713, 551] width 133 height 33
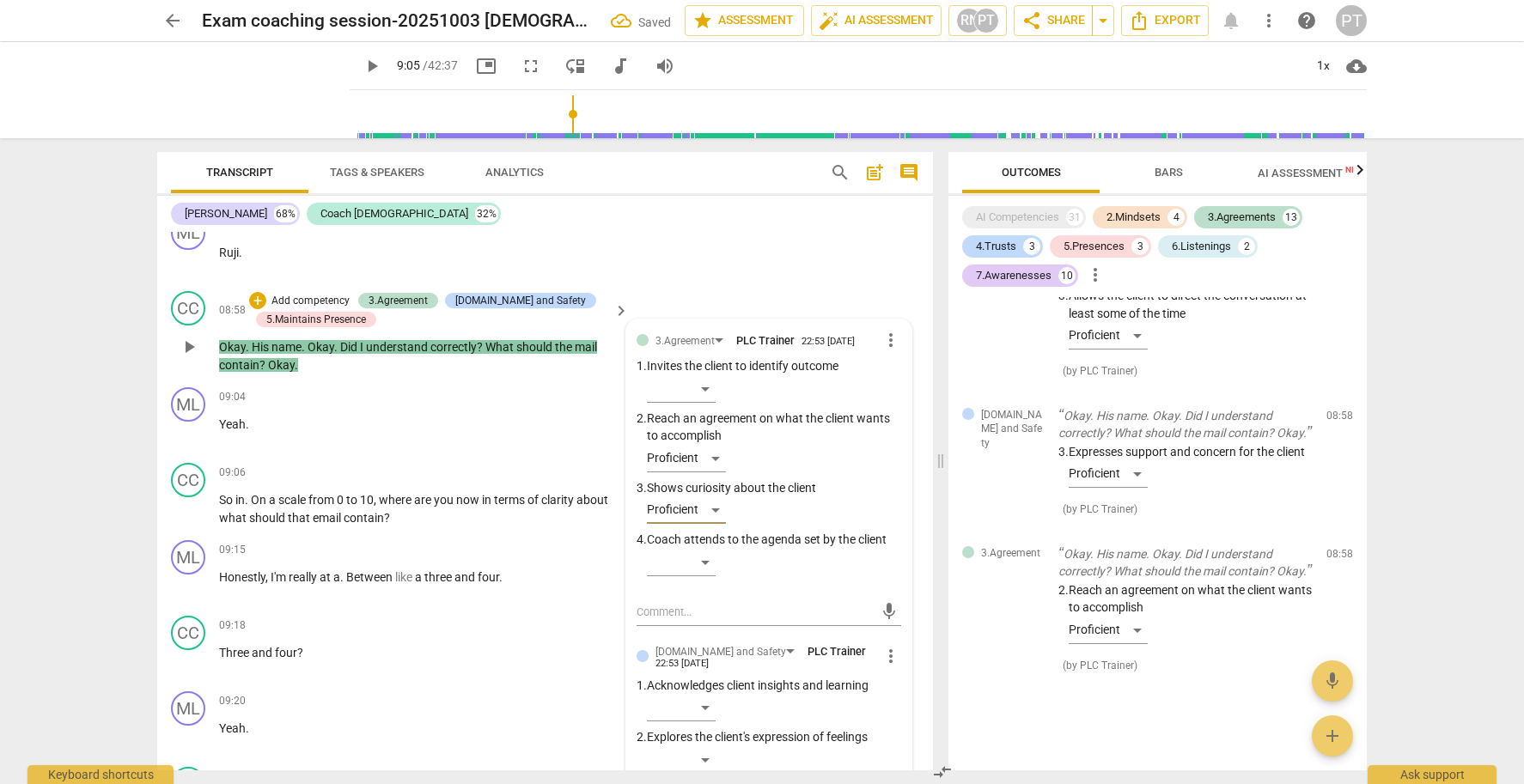
click at [297, 294] on p "Add competency" at bounding box center [311, 302] width 81 height 16
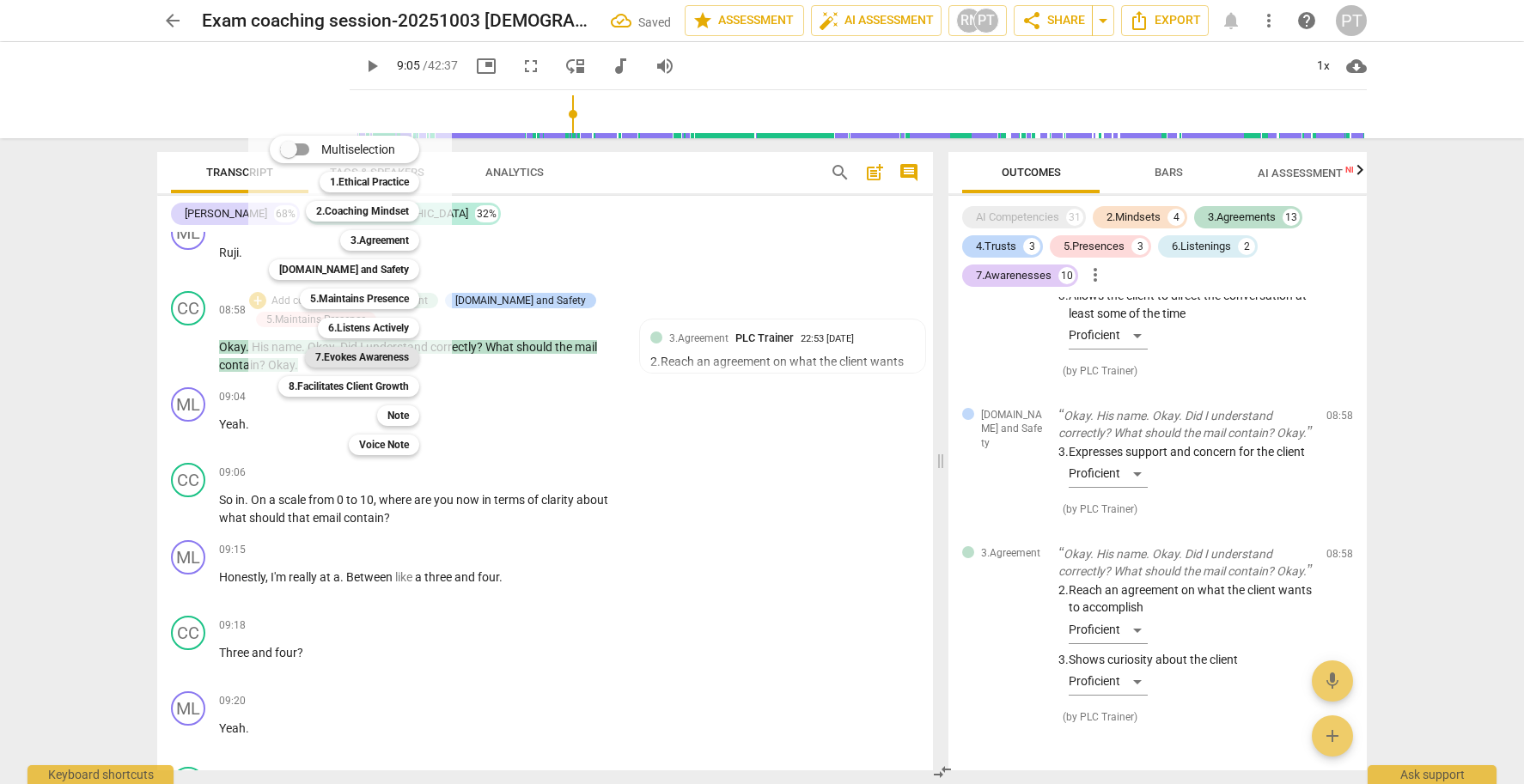
click at [396, 356] on b "7.Evokes Awareness" at bounding box center [362, 357] width 94 height 20
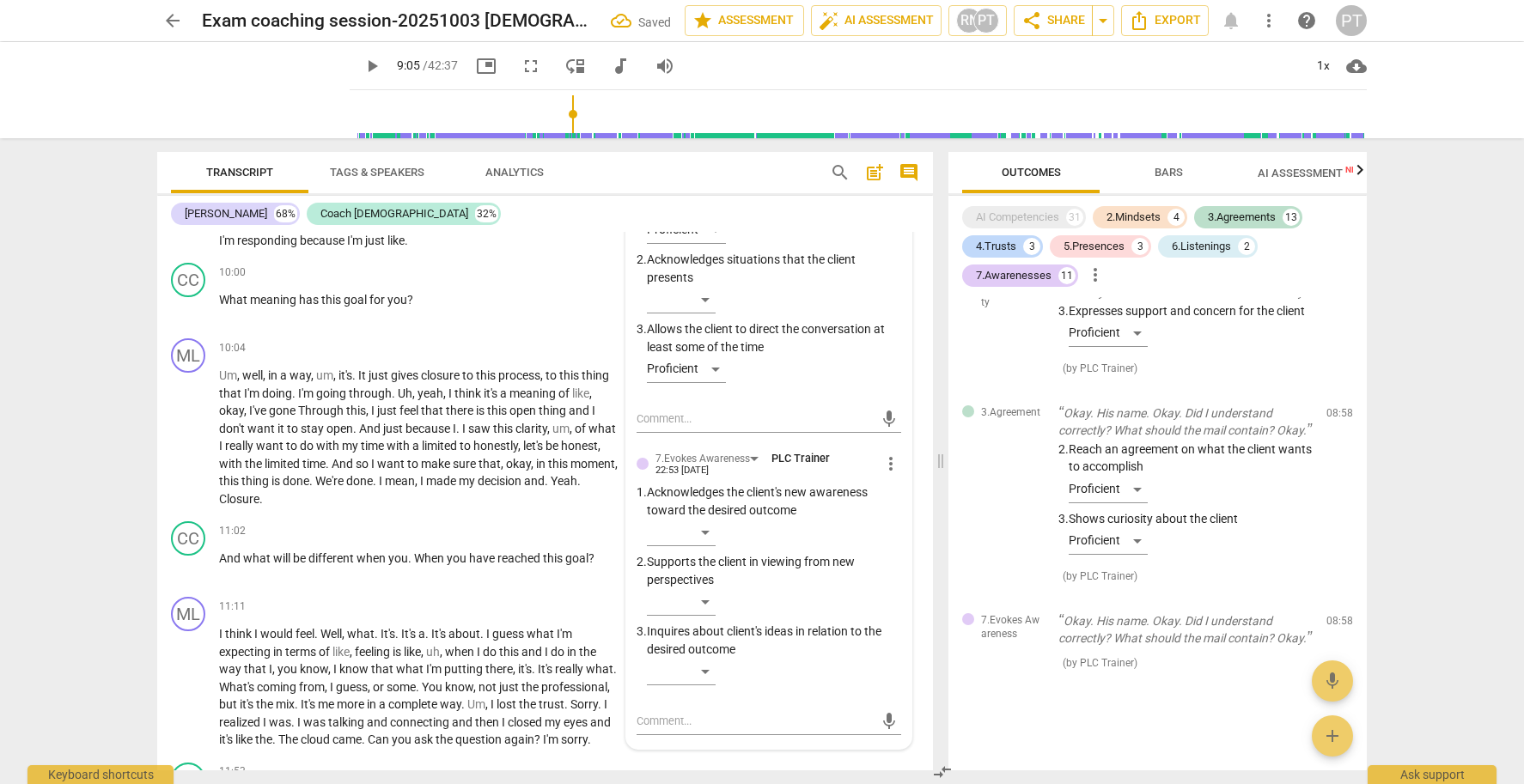
scroll to position [4052, 0]
click at [700, 586] on div "​" at bounding box center [682, 599] width 69 height 27
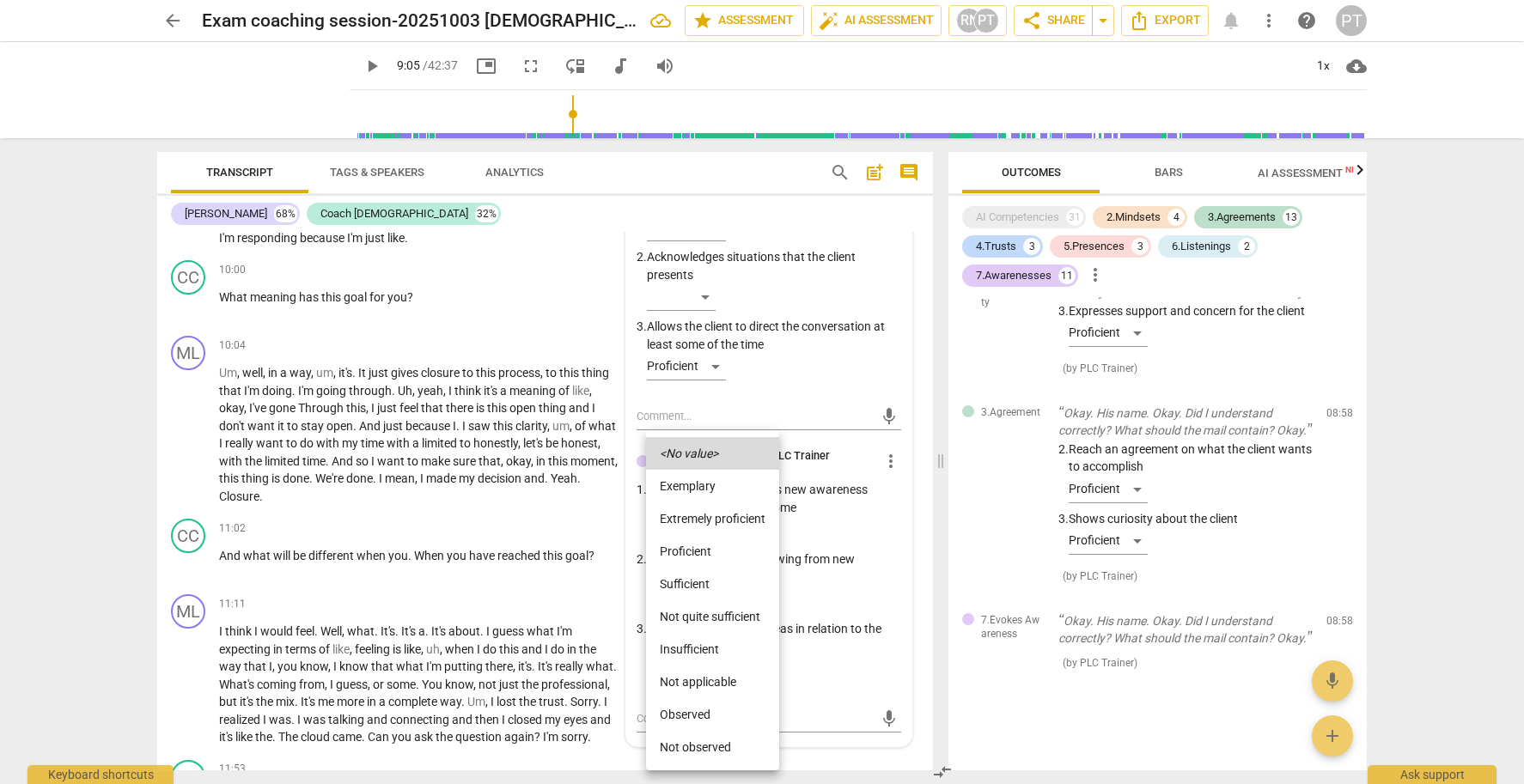
click at [834, 578] on div at bounding box center [762, 392] width 1524 height 784
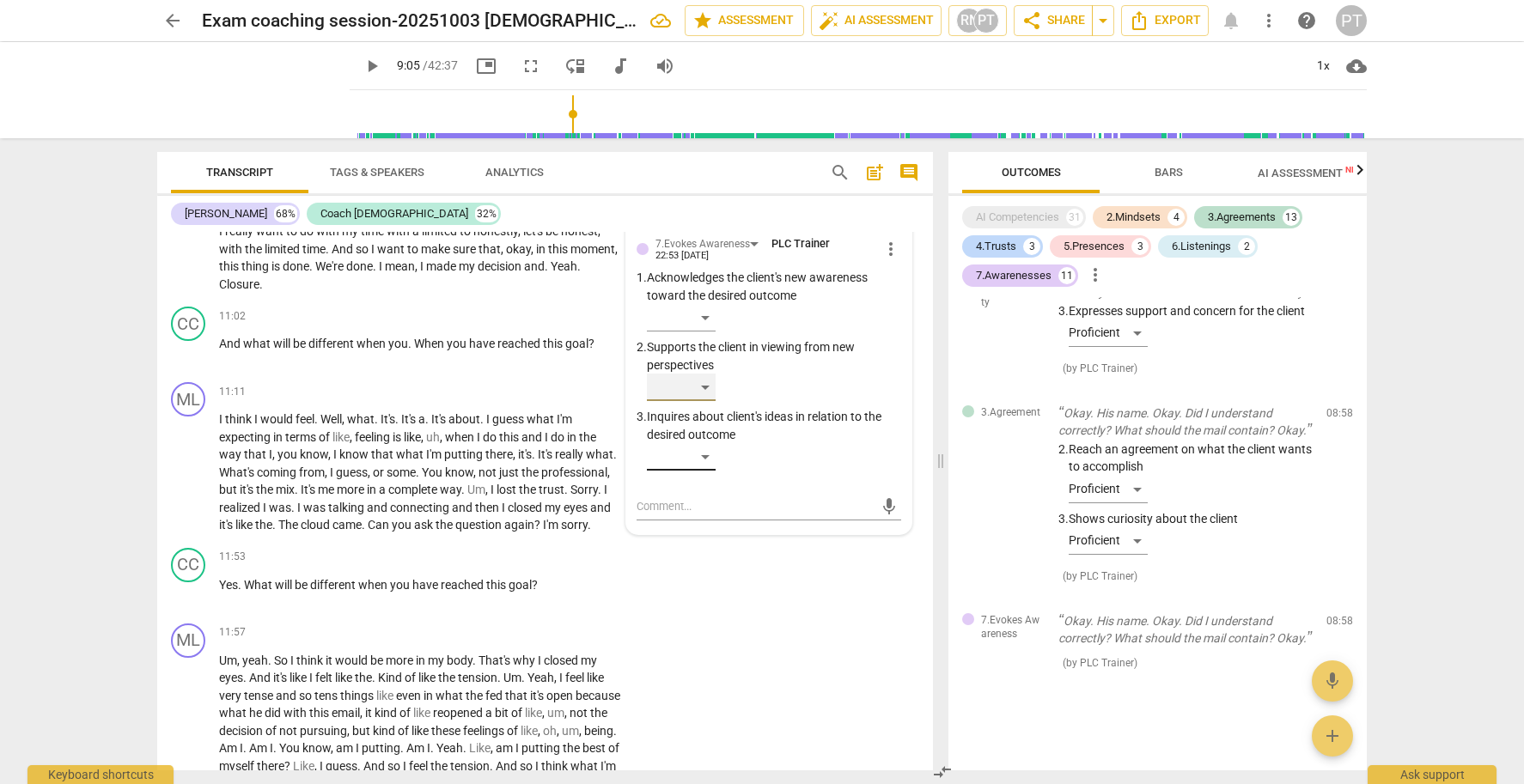
scroll to position [4183, 0]
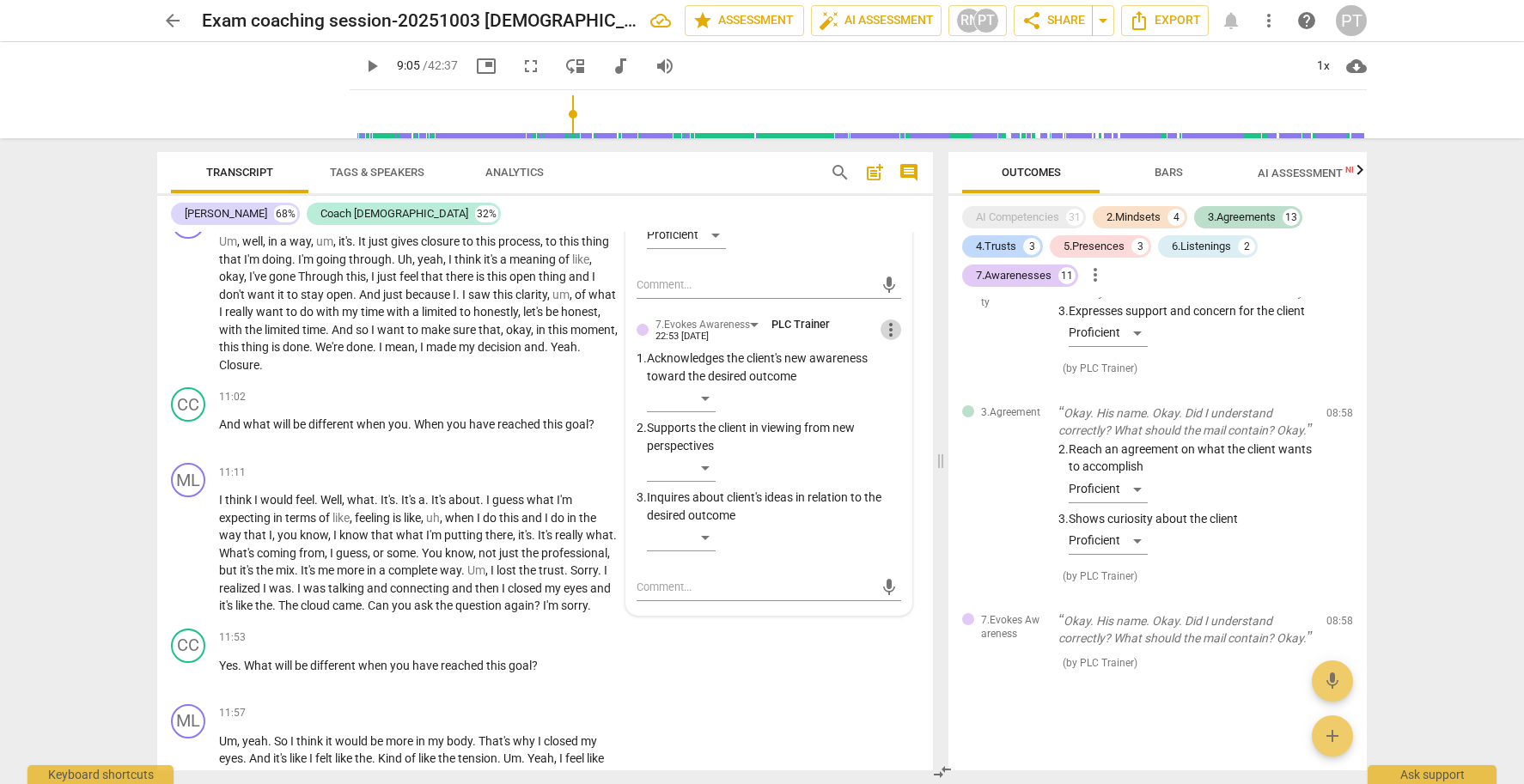
click at [891, 320] on span "more_vert" at bounding box center [890, 329] width 20 height 20
click at [896, 351] on li "Delete" at bounding box center [904, 349] width 59 height 33
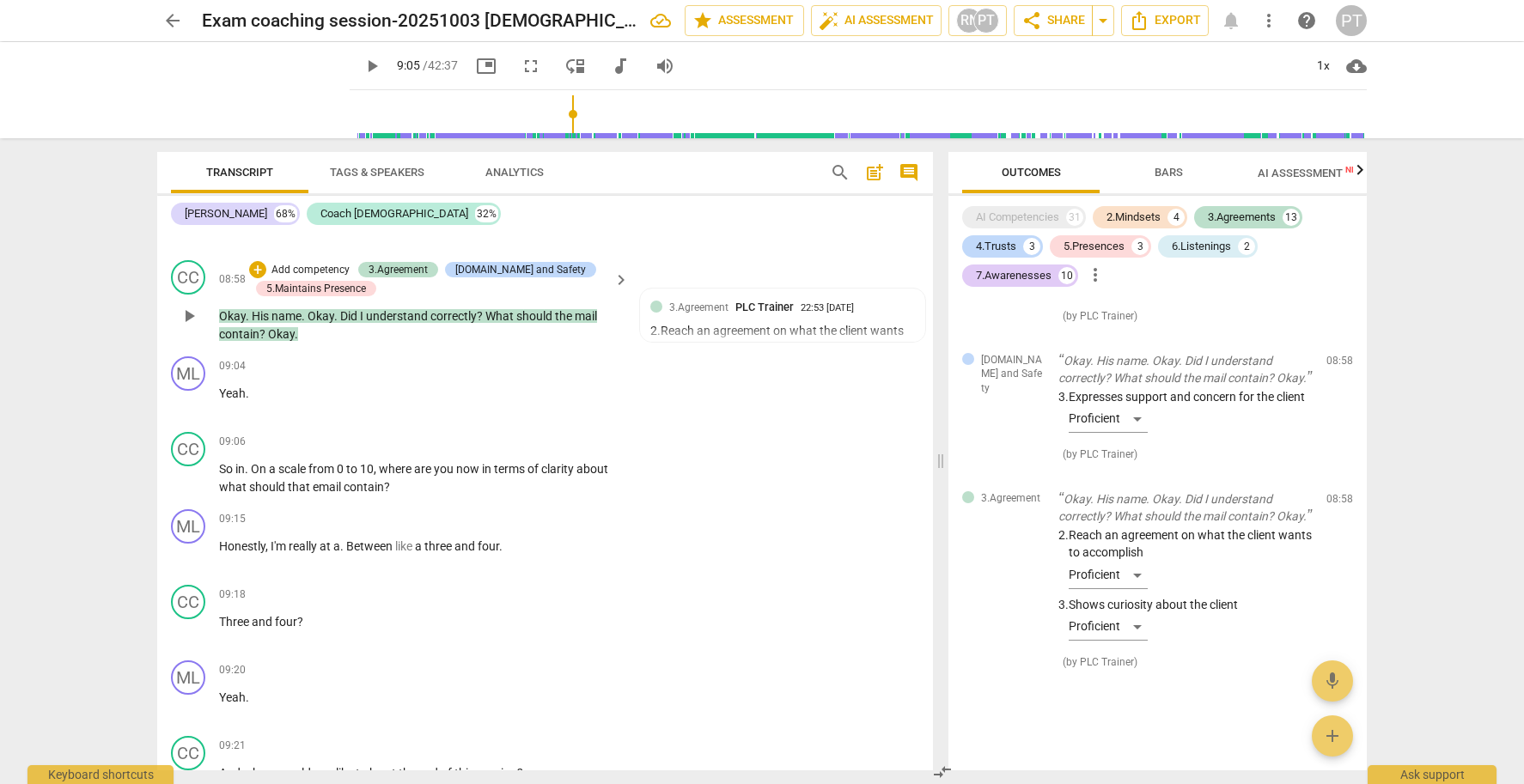
scroll to position [3353, 0]
click at [197, 467] on span "play_arrow" at bounding box center [188, 477] width 20 height 20
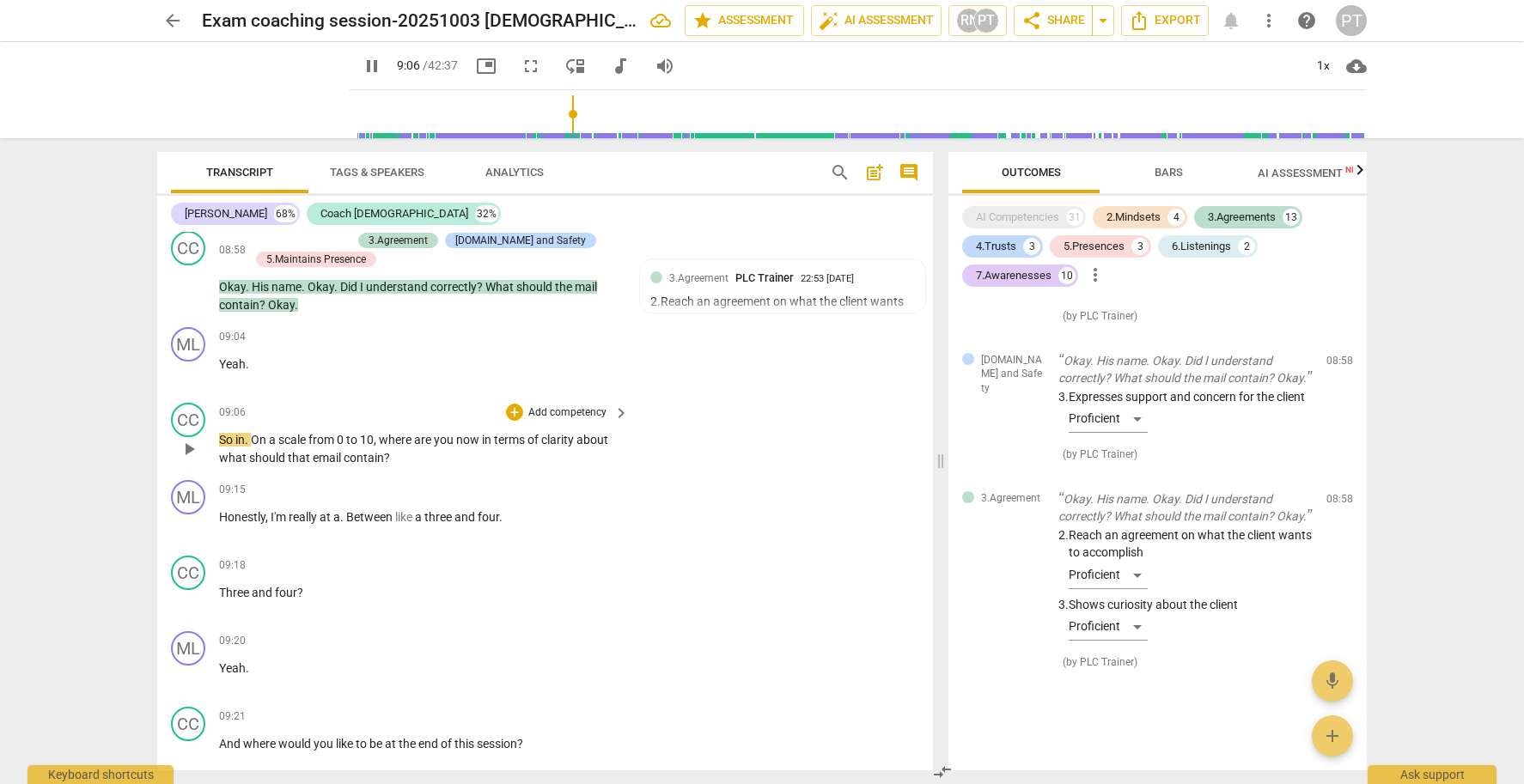
scroll to position [3384, 0]
click at [193, 437] on span "pause" at bounding box center [188, 446] width 20 height 20
type input "556"
click at [567, 403] on p "Add competency" at bounding box center [567, 411] width 81 height 16
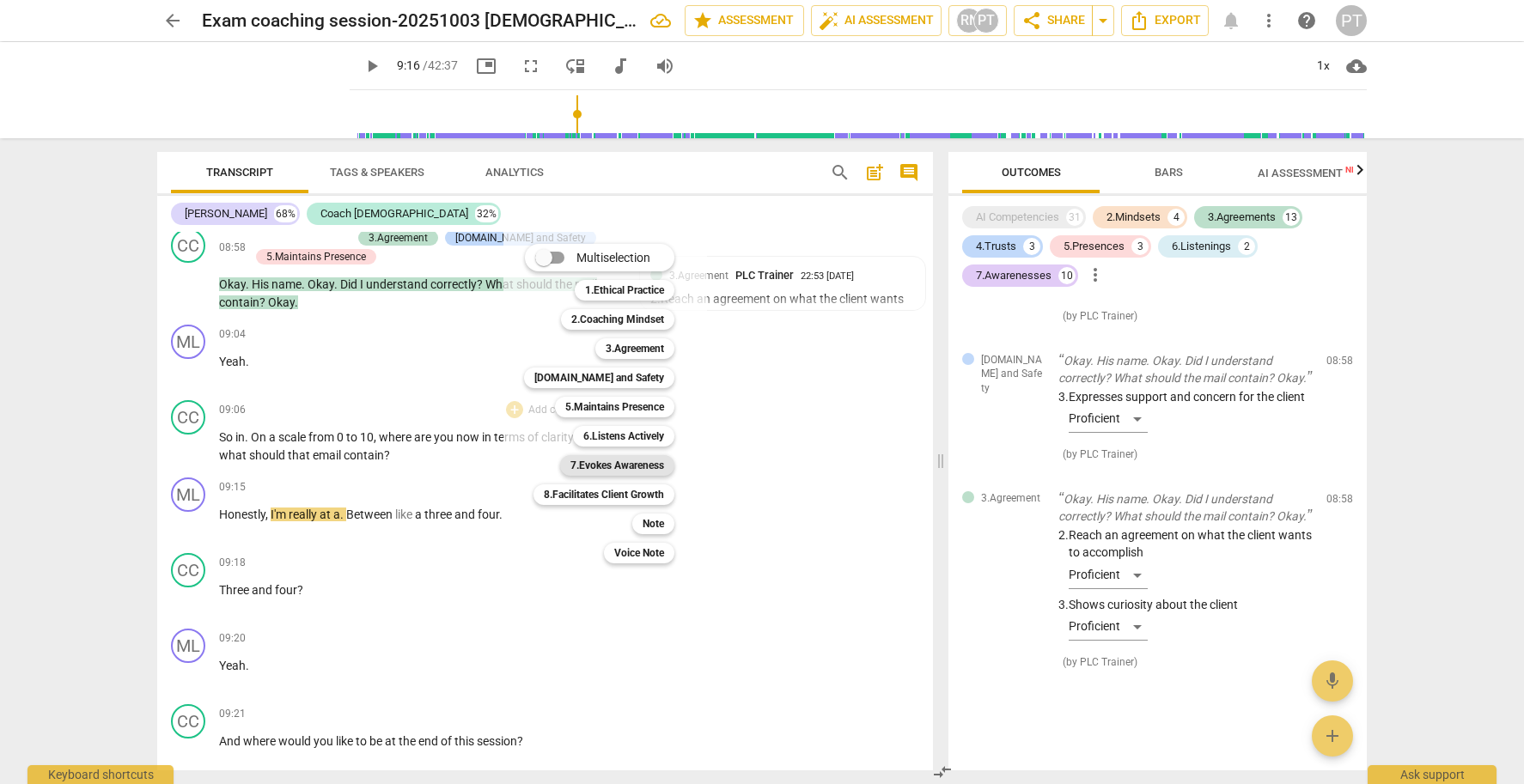
click at [641, 466] on b "7.Evokes Awareness" at bounding box center [617, 465] width 94 height 20
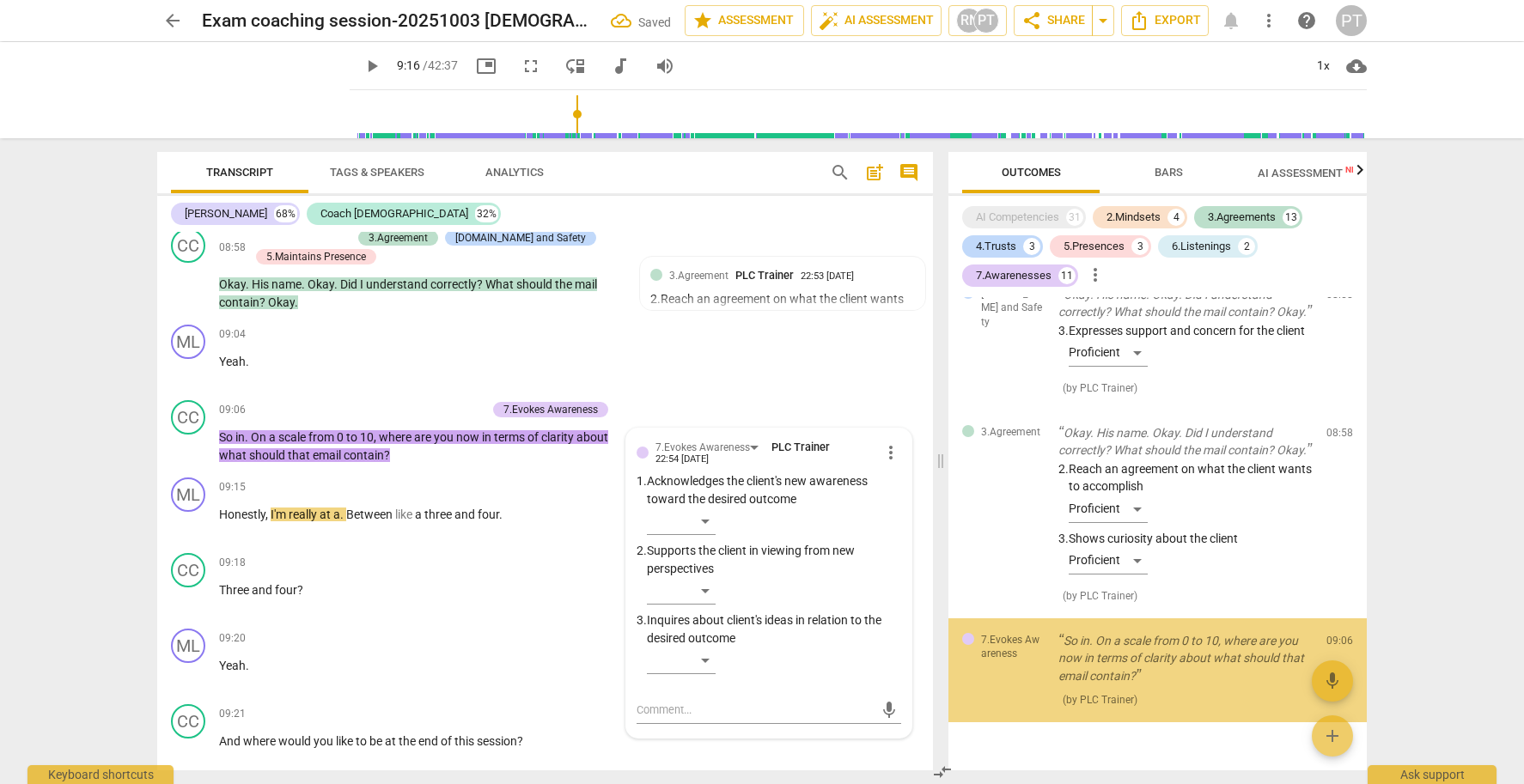
scroll to position [6006, 0]
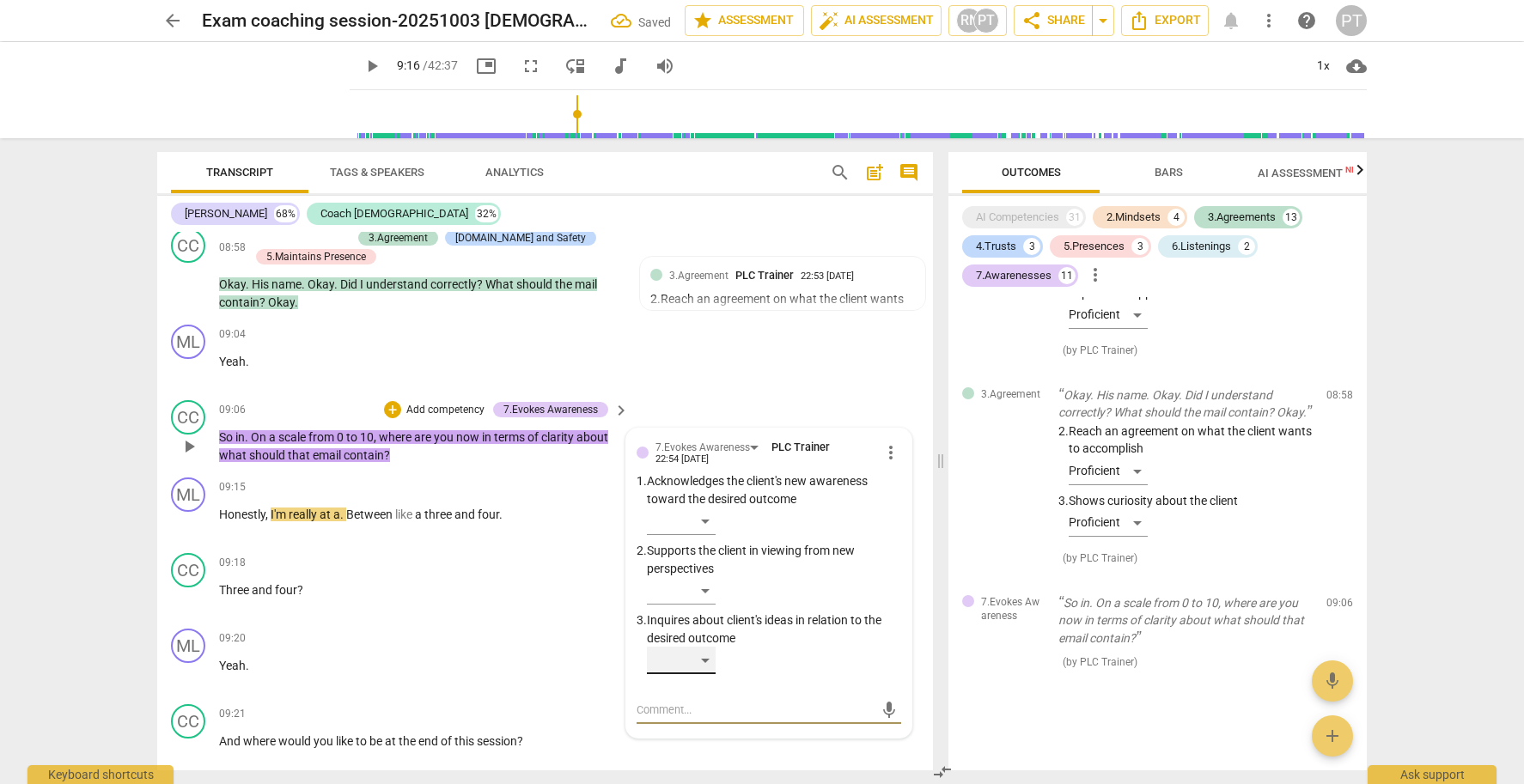
click at [694, 651] on div "​" at bounding box center [682, 660] width 69 height 27
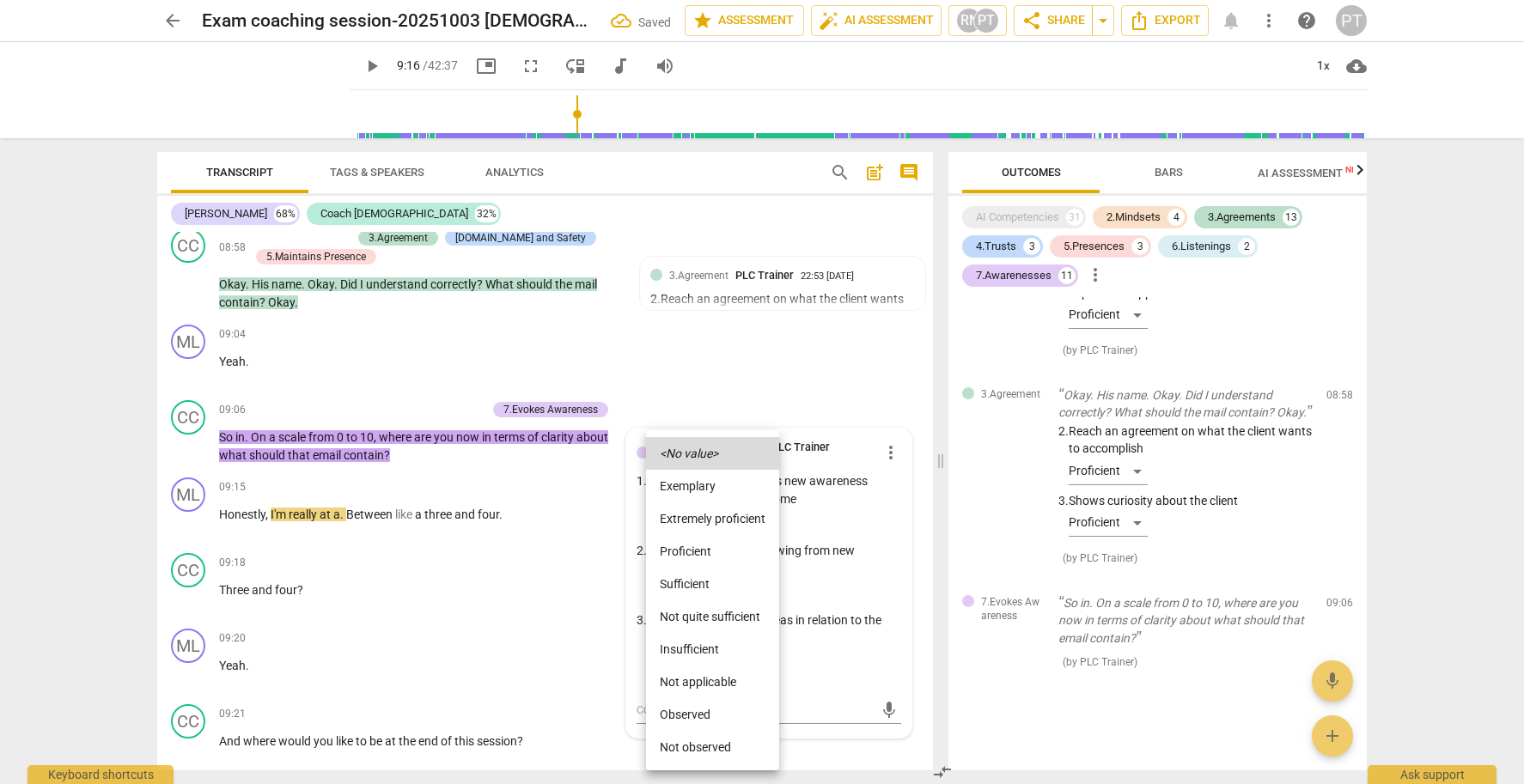
click at [698, 547] on li "Proficient" at bounding box center [713, 551] width 133 height 33
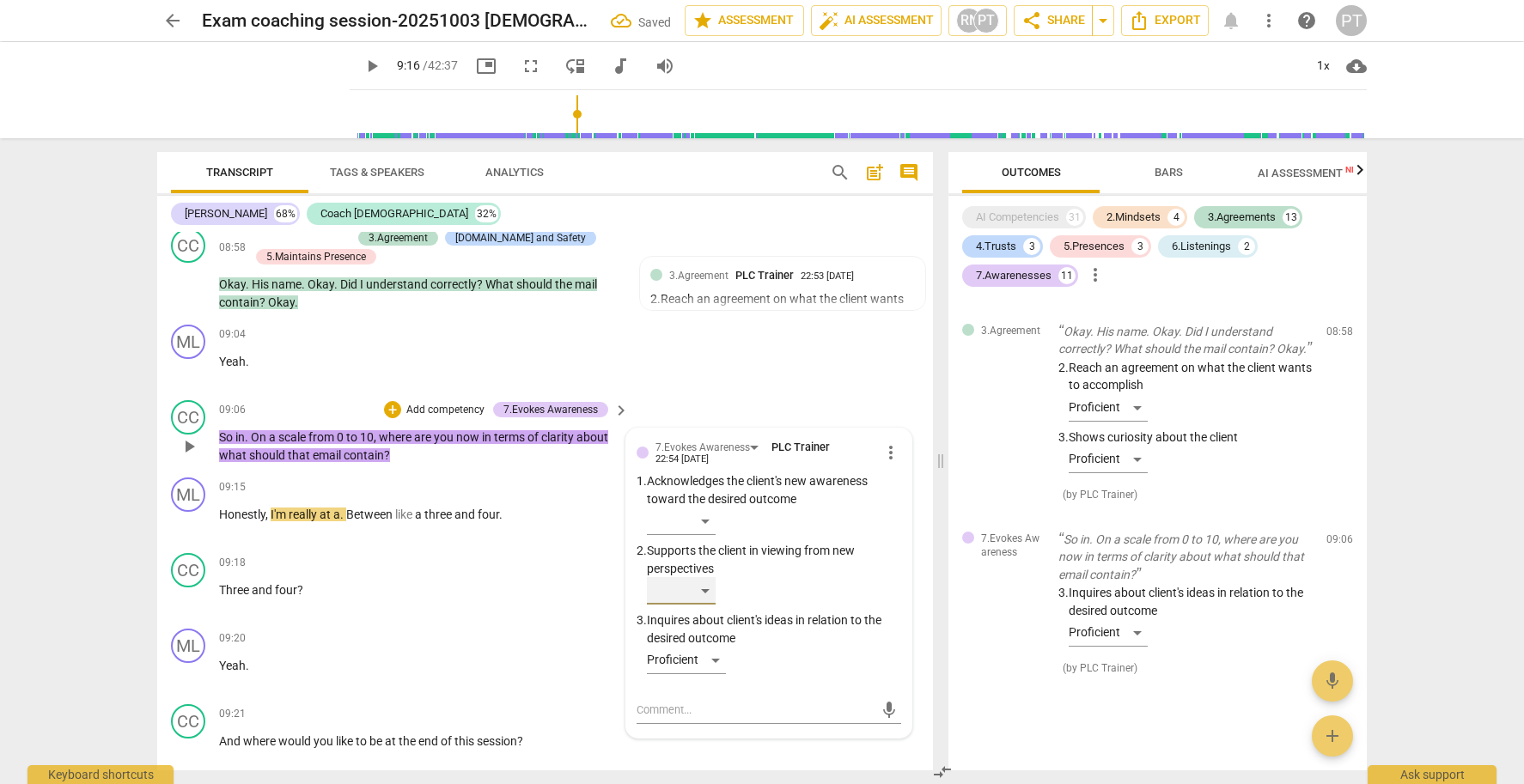
click at [707, 577] on div "​" at bounding box center [682, 591] width 69 height 27
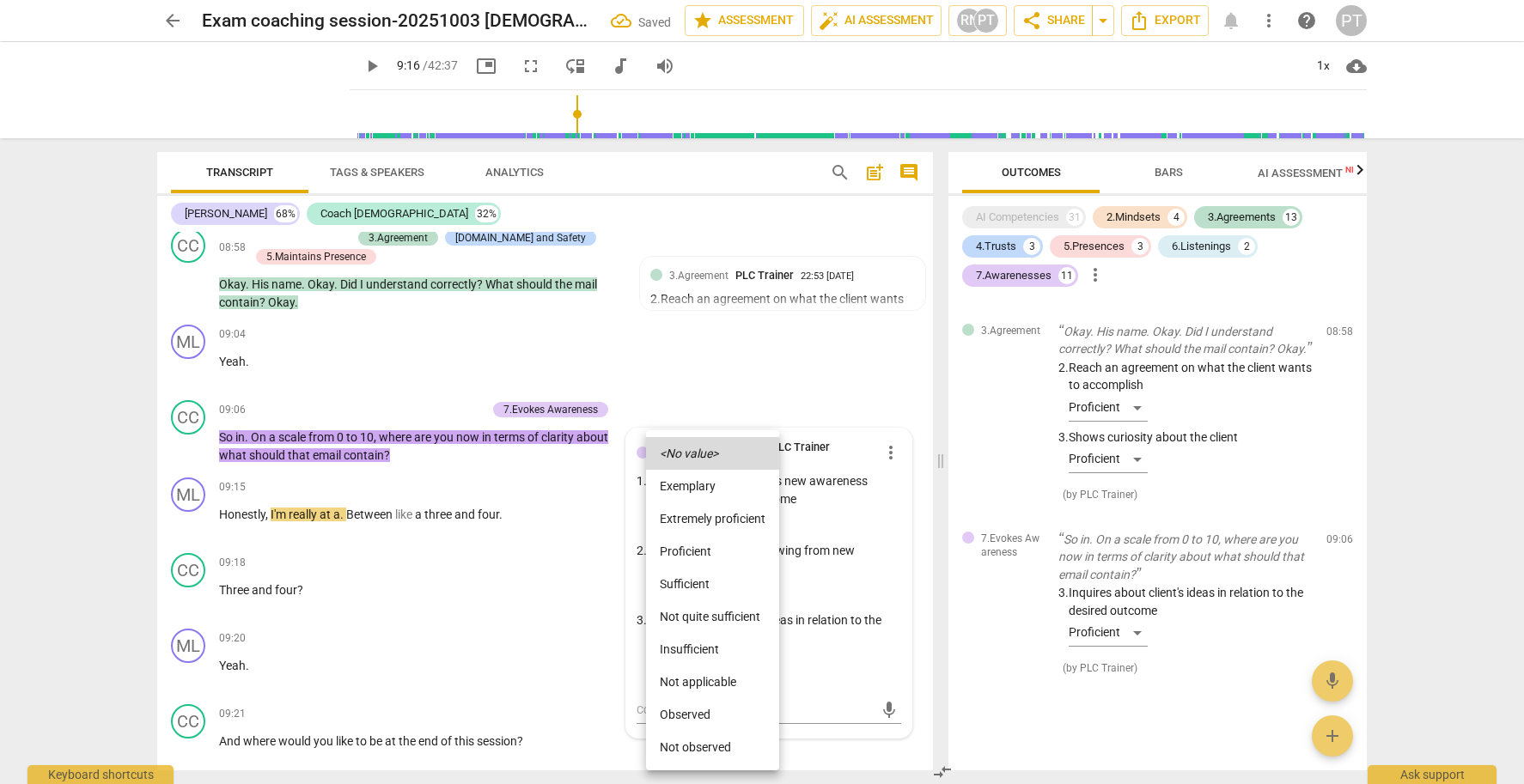
click at [708, 555] on li "Proficient" at bounding box center [713, 551] width 133 height 33
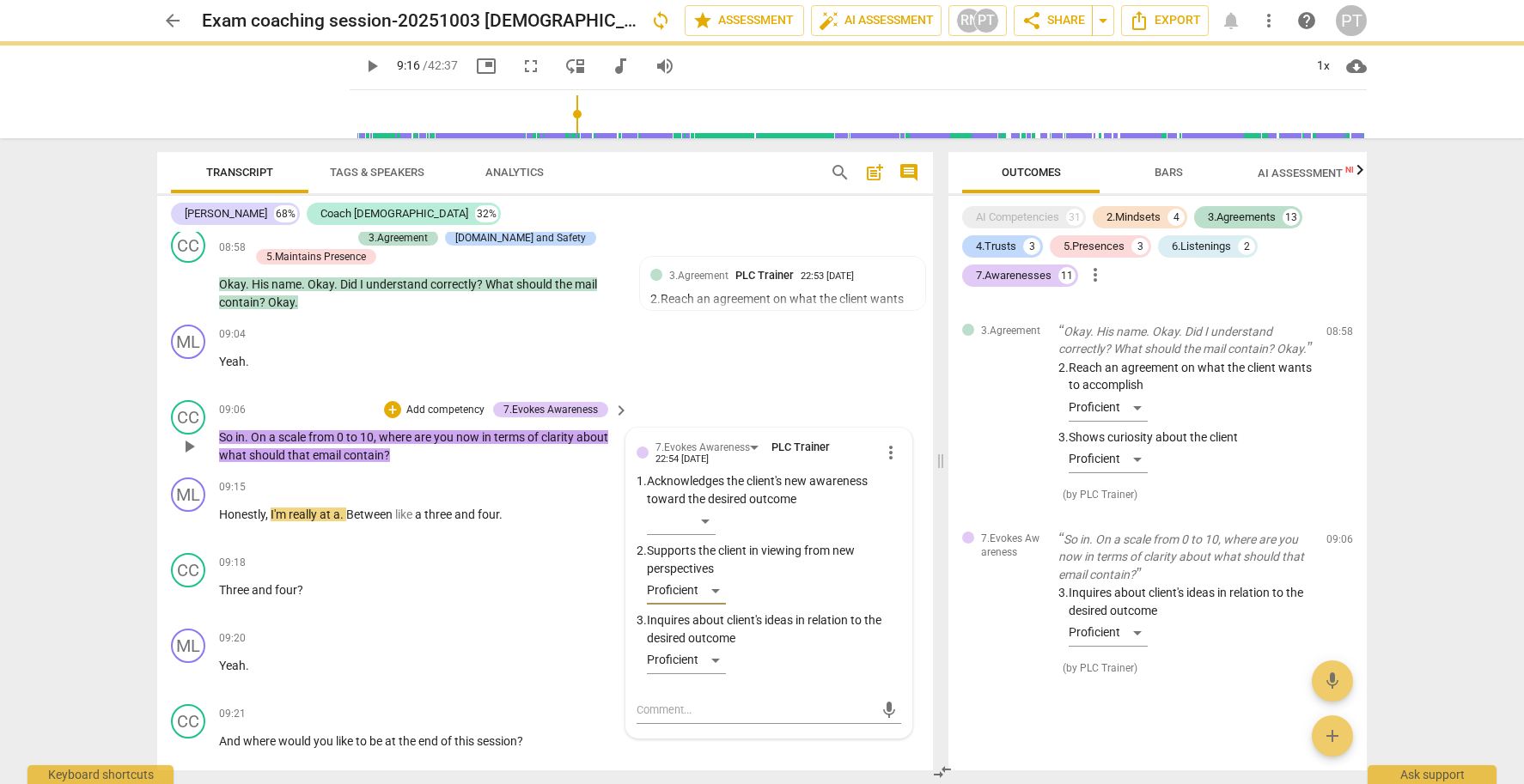
click at [434, 403] on p "Add competency" at bounding box center [445, 411] width 81 height 16
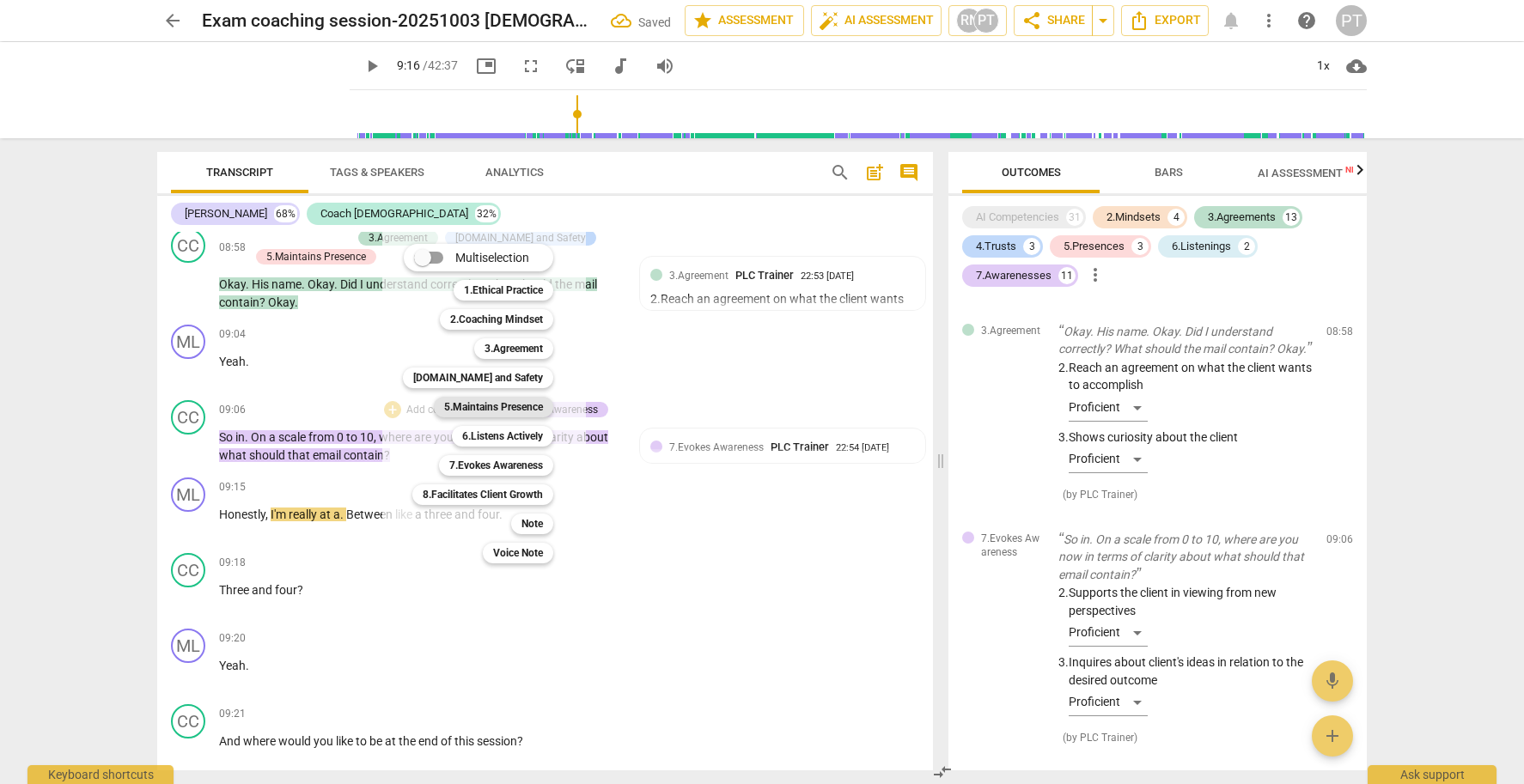
click at [491, 403] on b "5.Maintains Presence" at bounding box center [494, 407] width 99 height 20
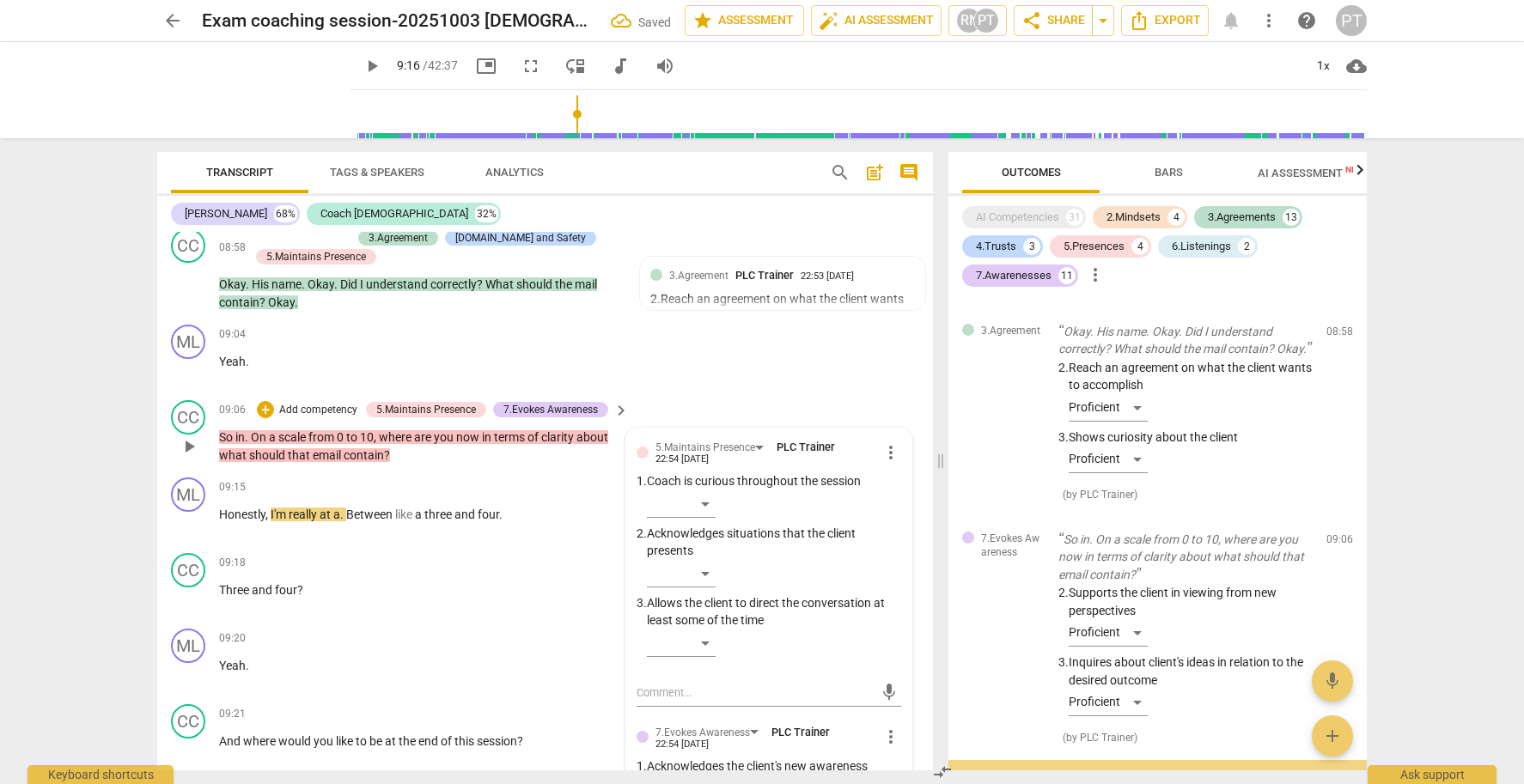
scroll to position [6246, 0]
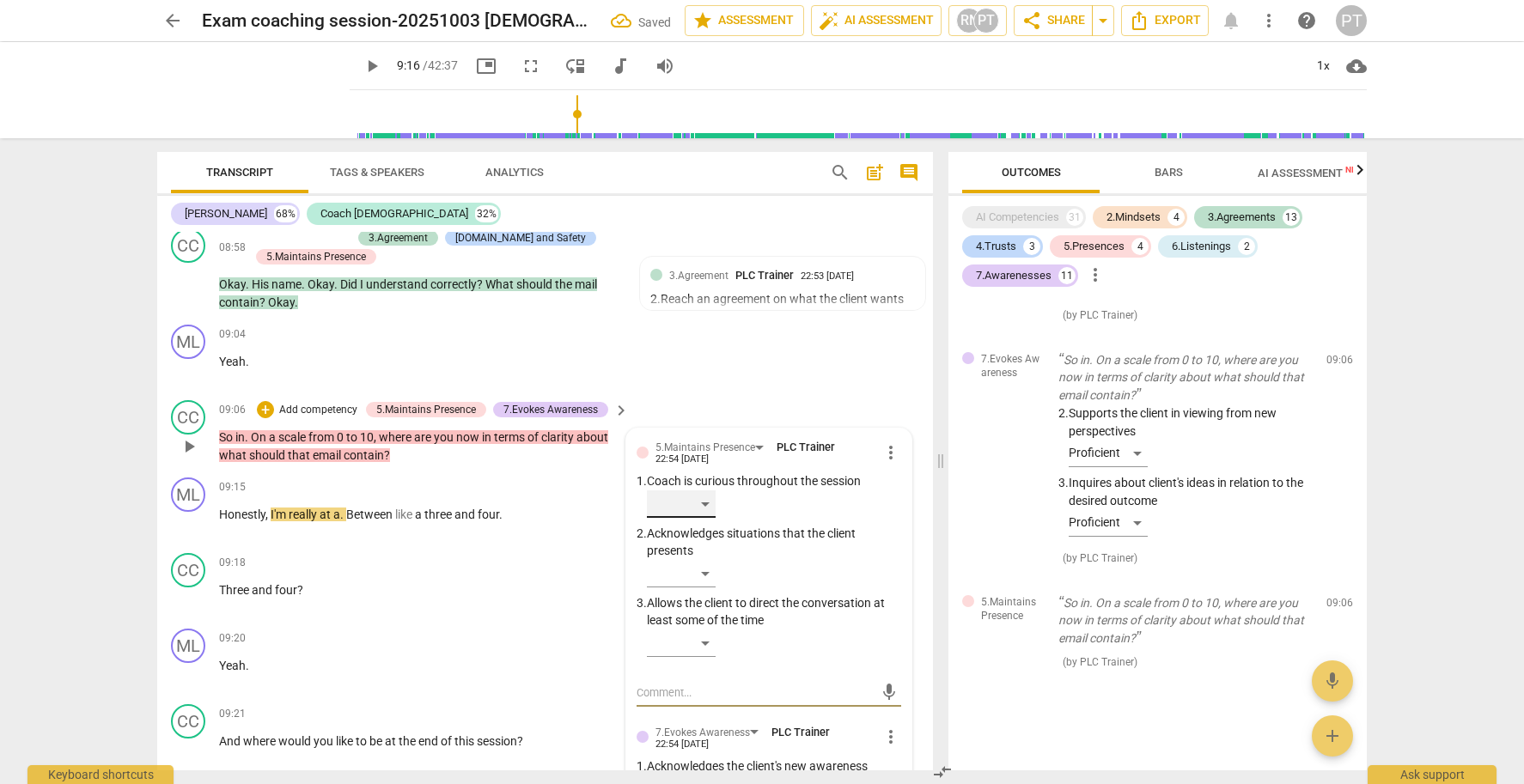
click at [701, 491] on div "​" at bounding box center [682, 504] width 69 height 27
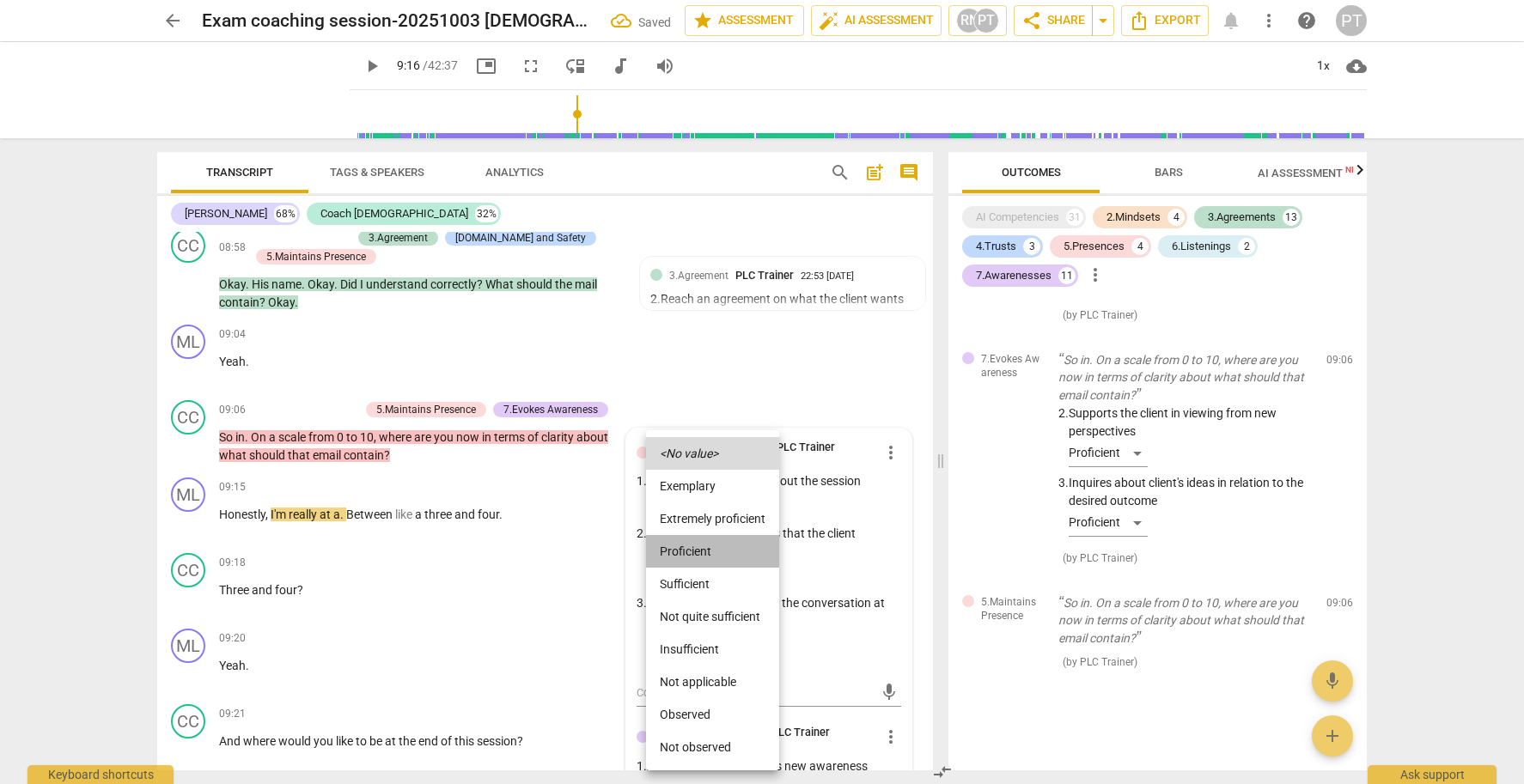
click at [705, 550] on li "Proficient" at bounding box center [713, 551] width 133 height 33
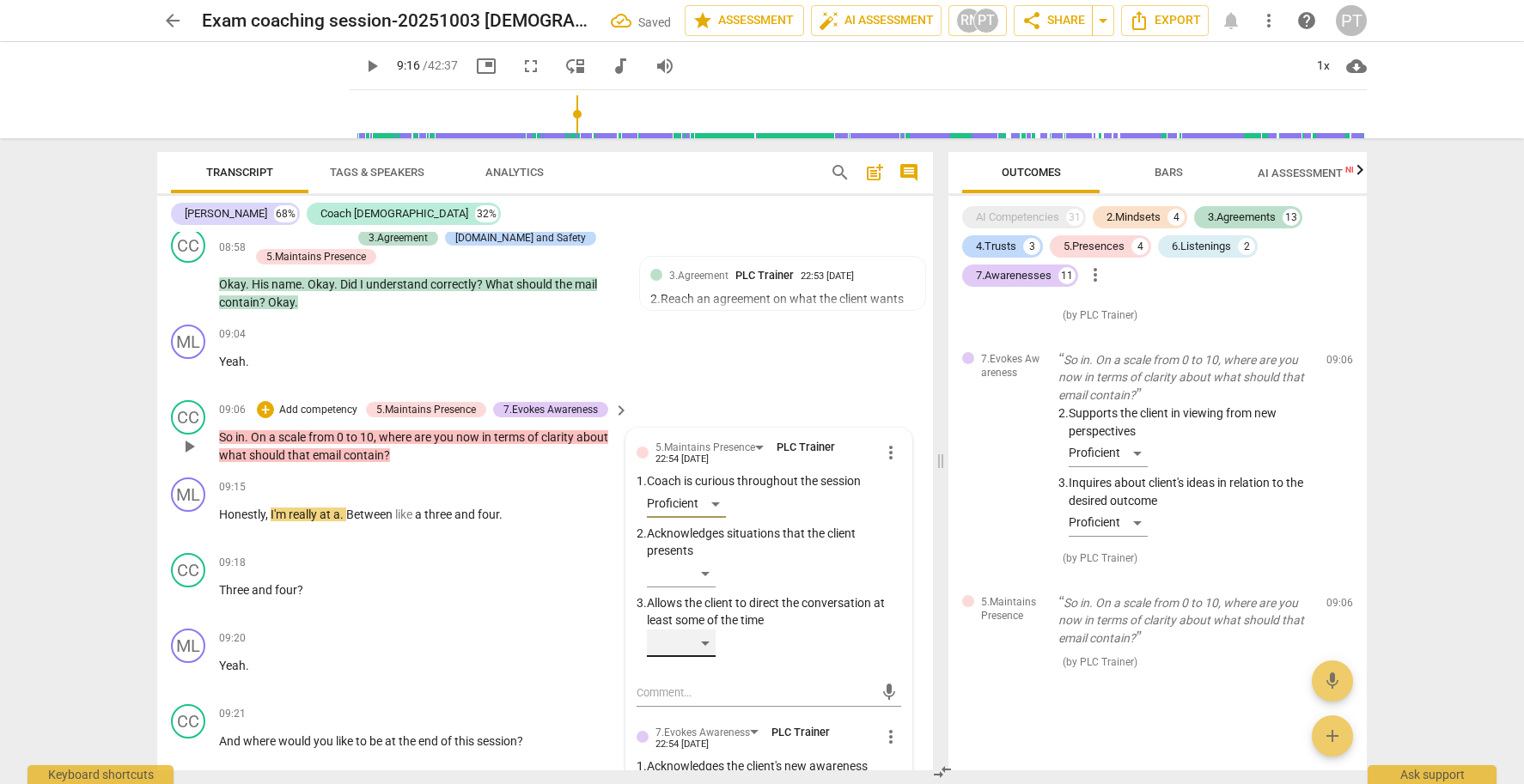
click at [703, 629] on div "​" at bounding box center [682, 643] width 69 height 27
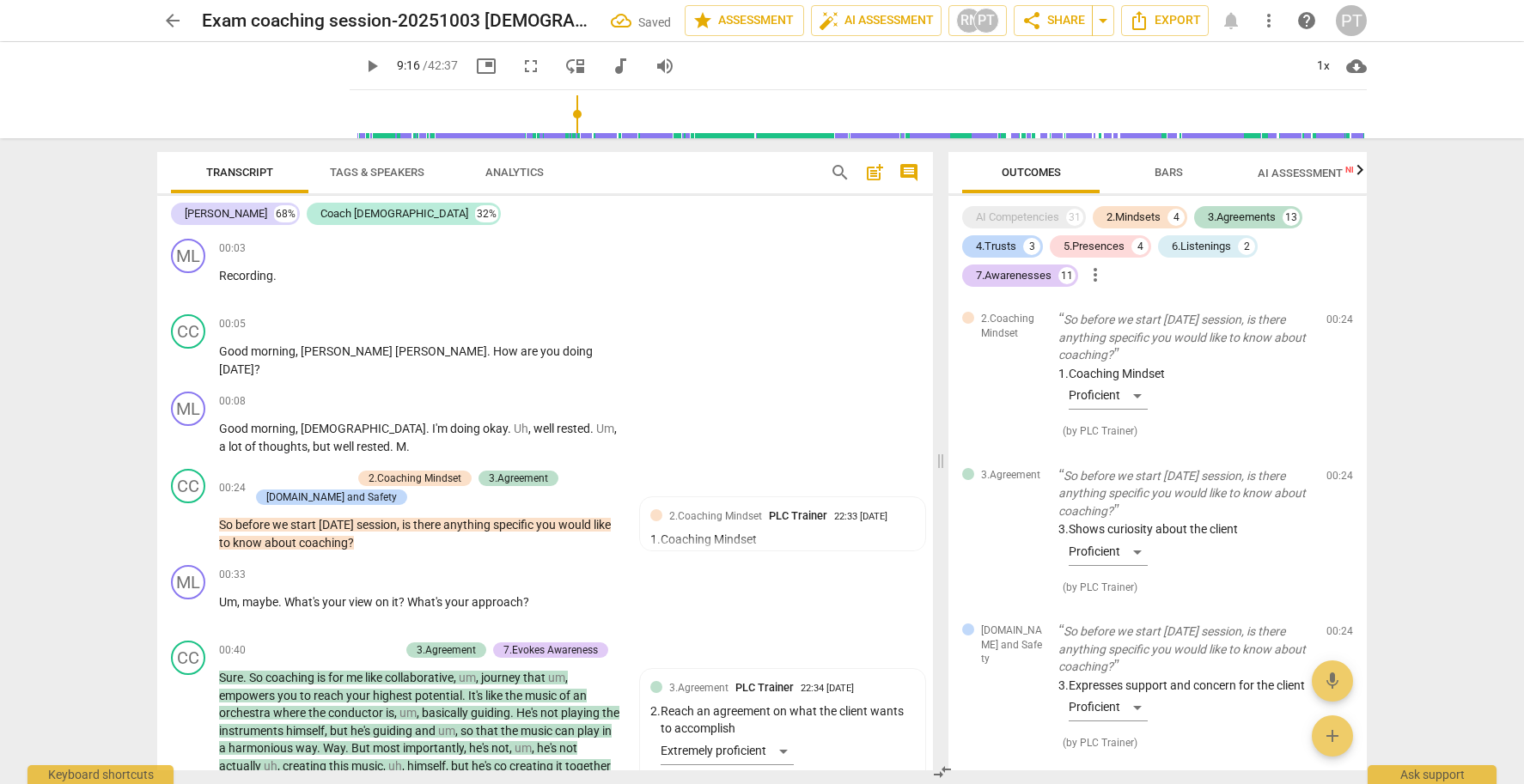
scroll to position [6246, 0]
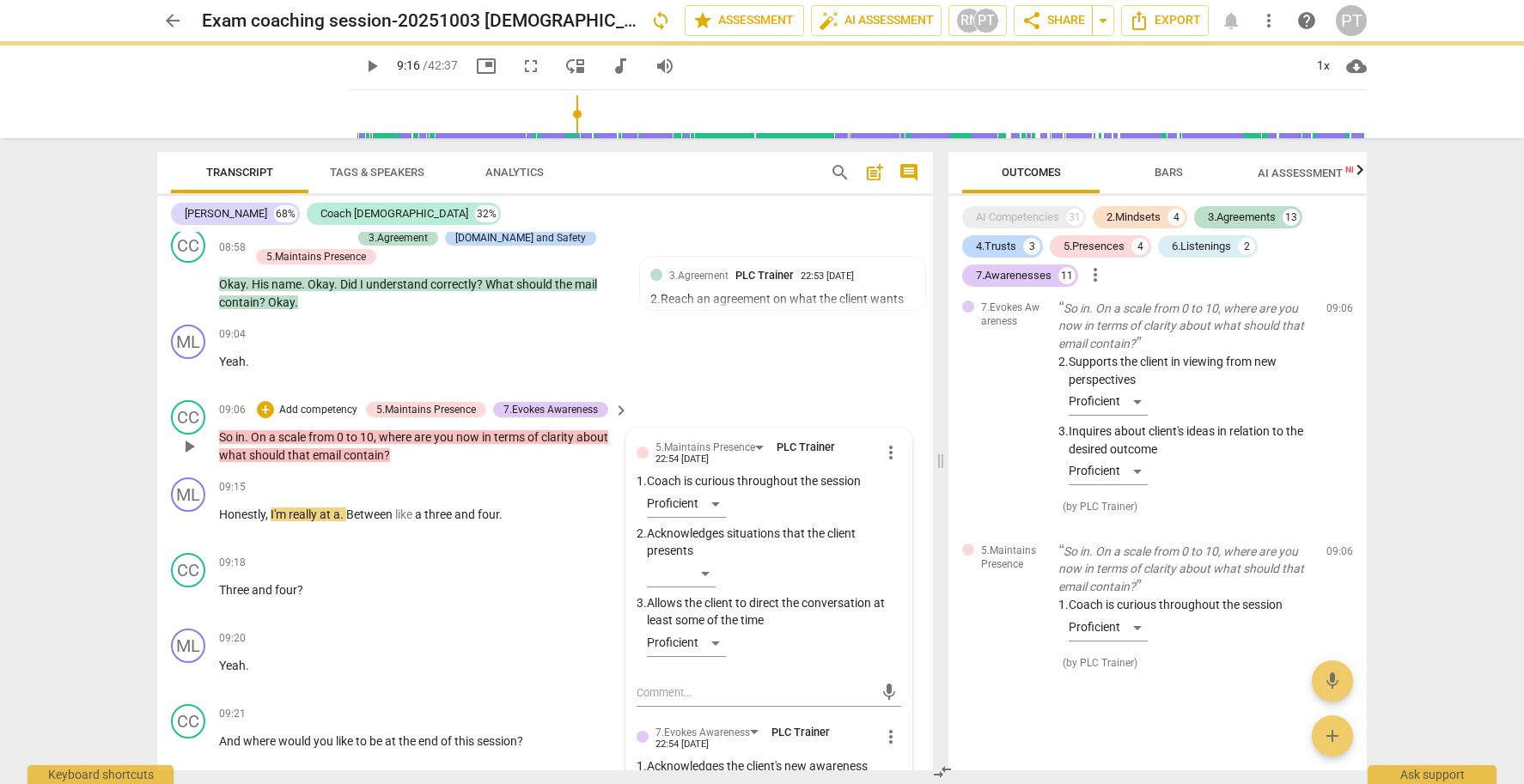
click at [324, 403] on p "Add competency" at bounding box center [318, 411] width 81 height 16
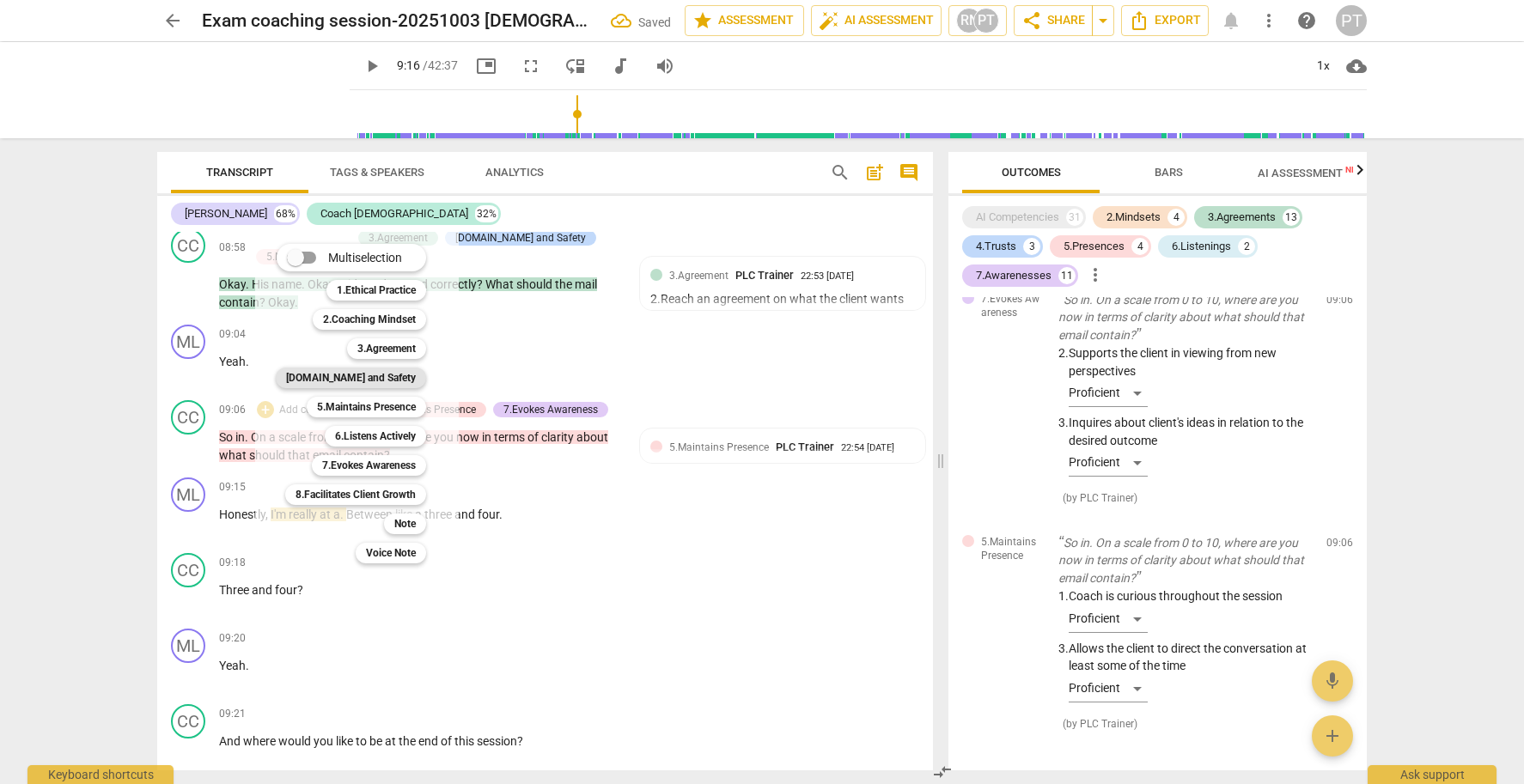
click at [380, 380] on b "[DOMAIN_NAME] and Safety" at bounding box center [351, 377] width 130 height 20
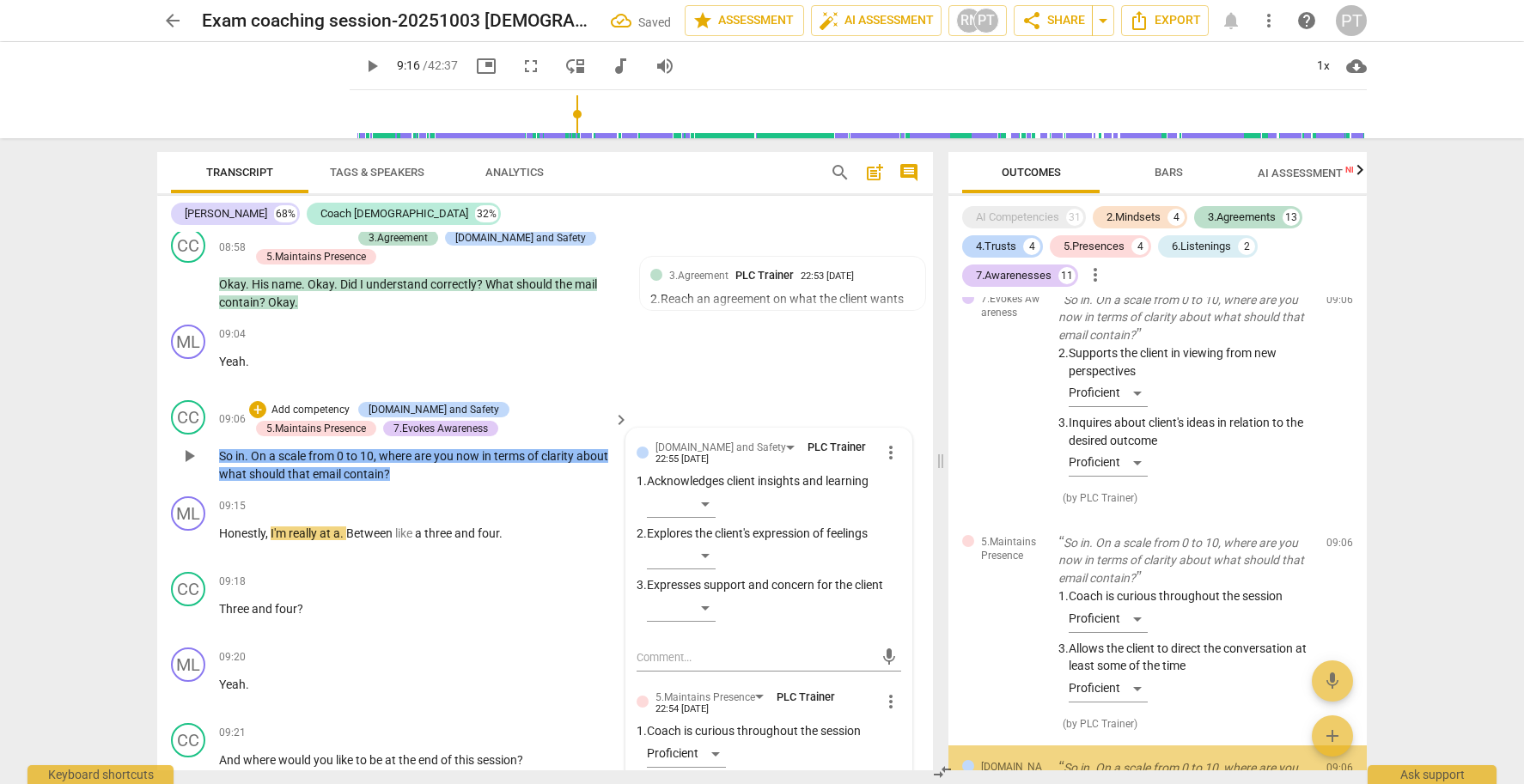
scroll to position [6469, 0]
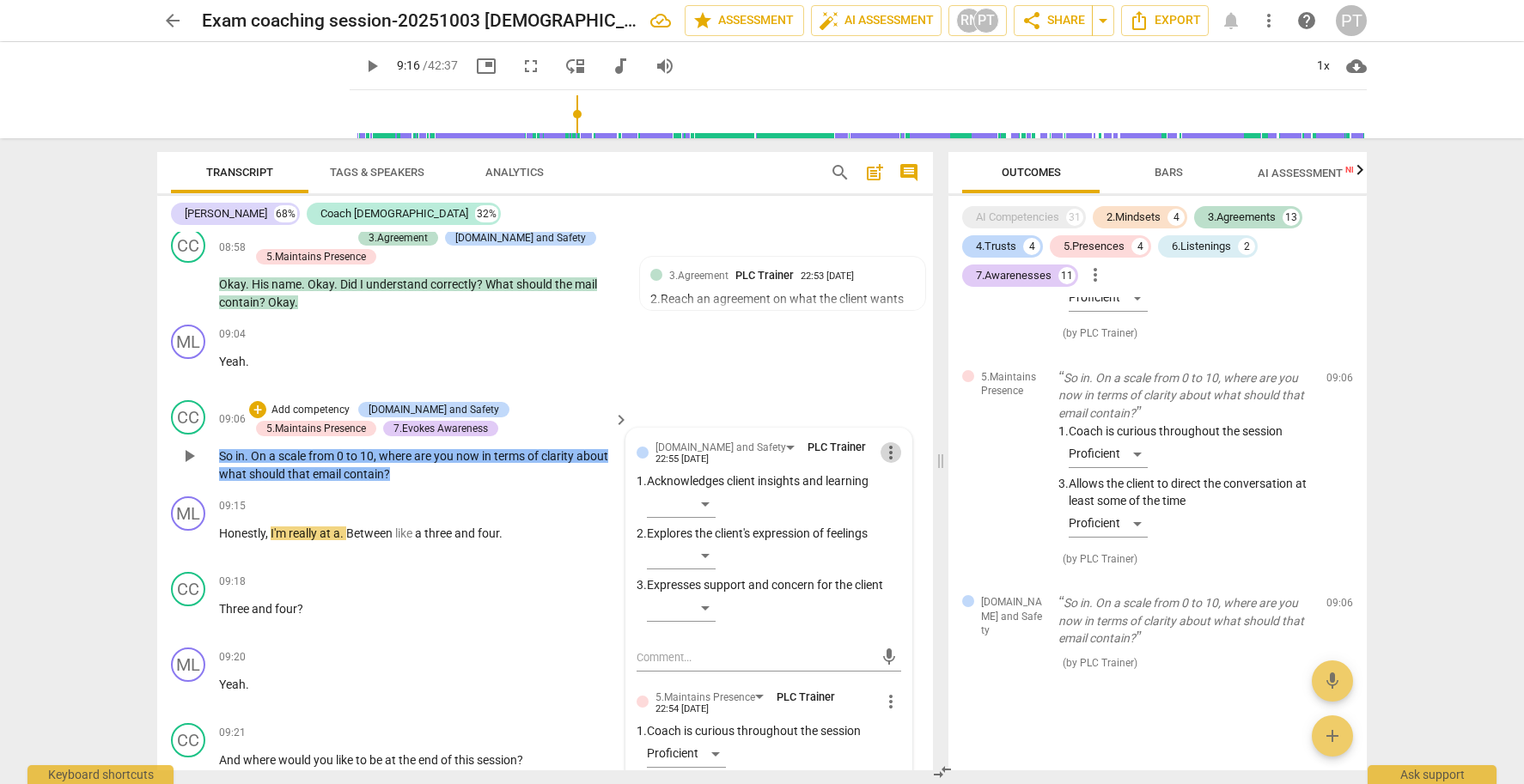
click at [880, 448] on span "more_vert" at bounding box center [890, 452] width 20 height 20
click at [901, 480] on li "Delete" at bounding box center [904, 478] width 59 height 33
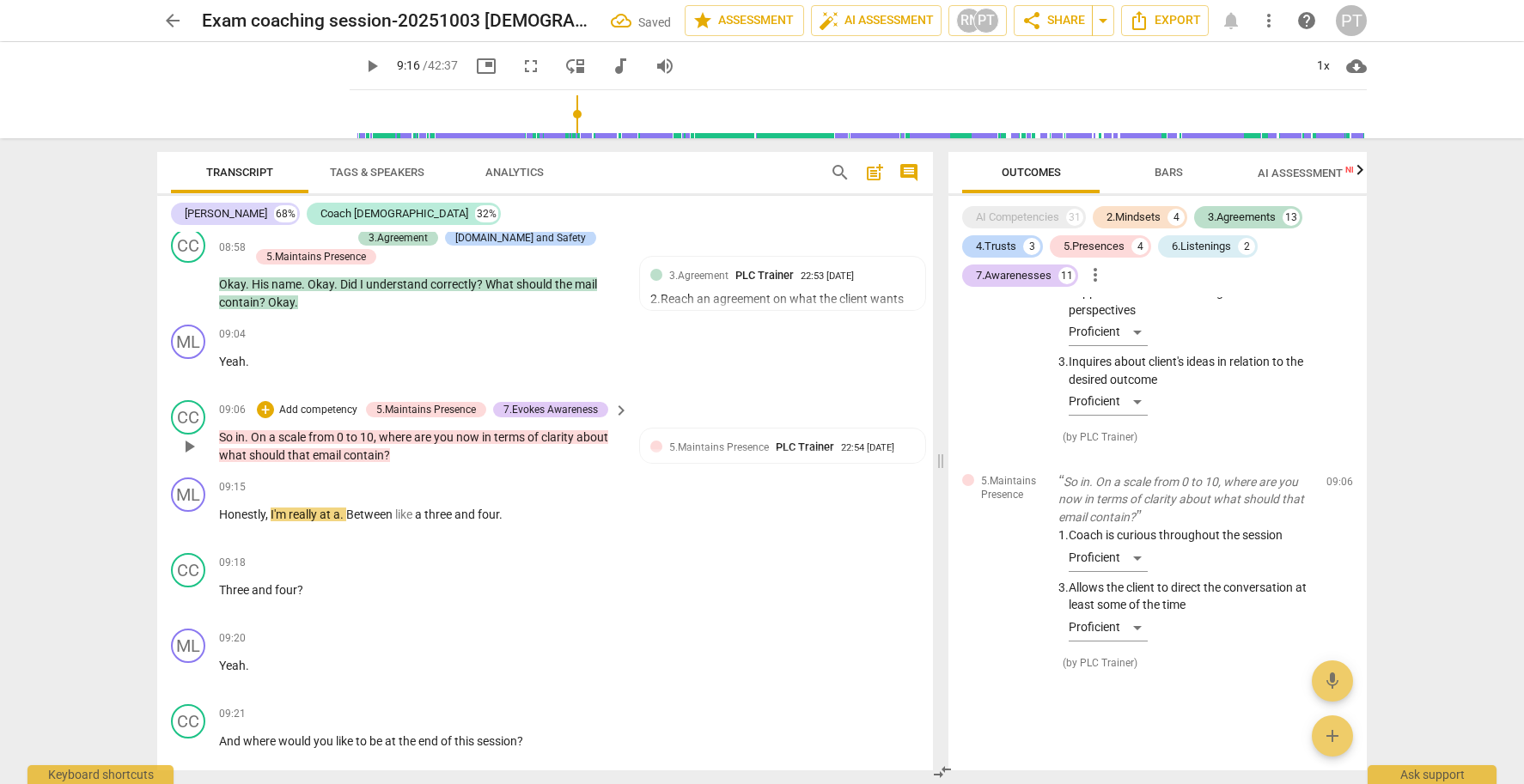
scroll to position [6367, 0]
click at [303, 403] on p "Add competency" at bounding box center [318, 411] width 81 height 16
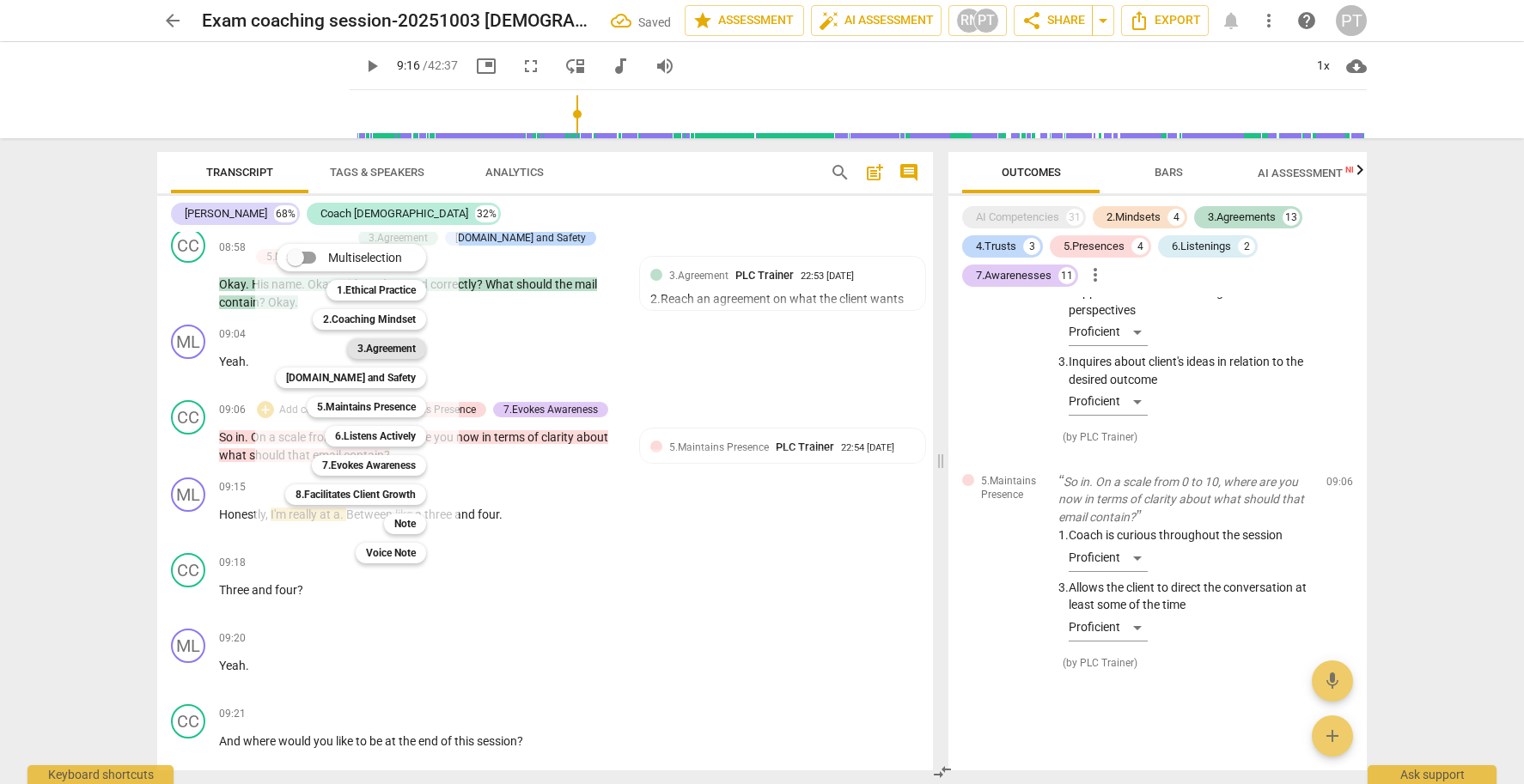
click at [389, 349] on b "3.Agreement" at bounding box center [387, 348] width 58 height 20
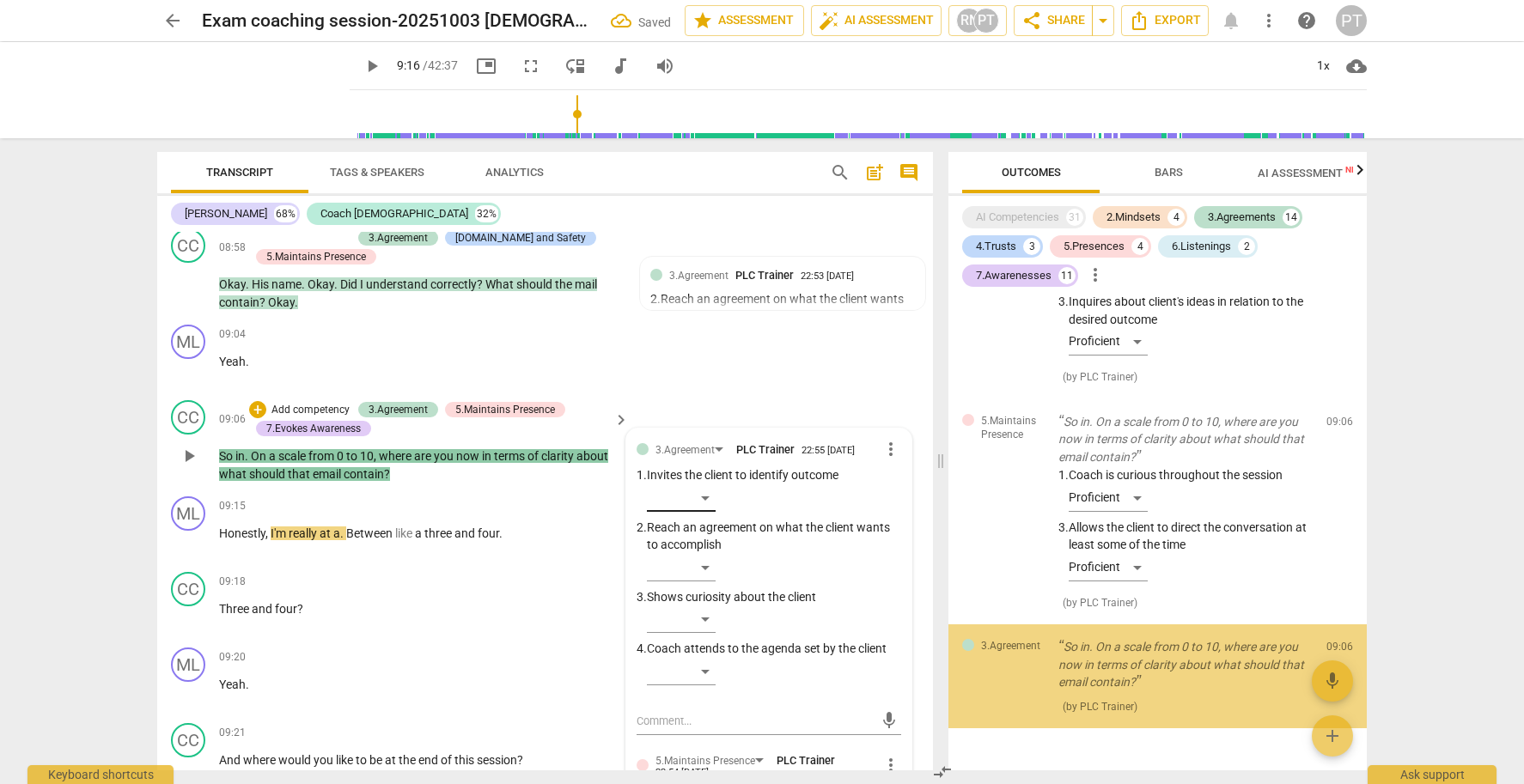
scroll to position [6469, 0]
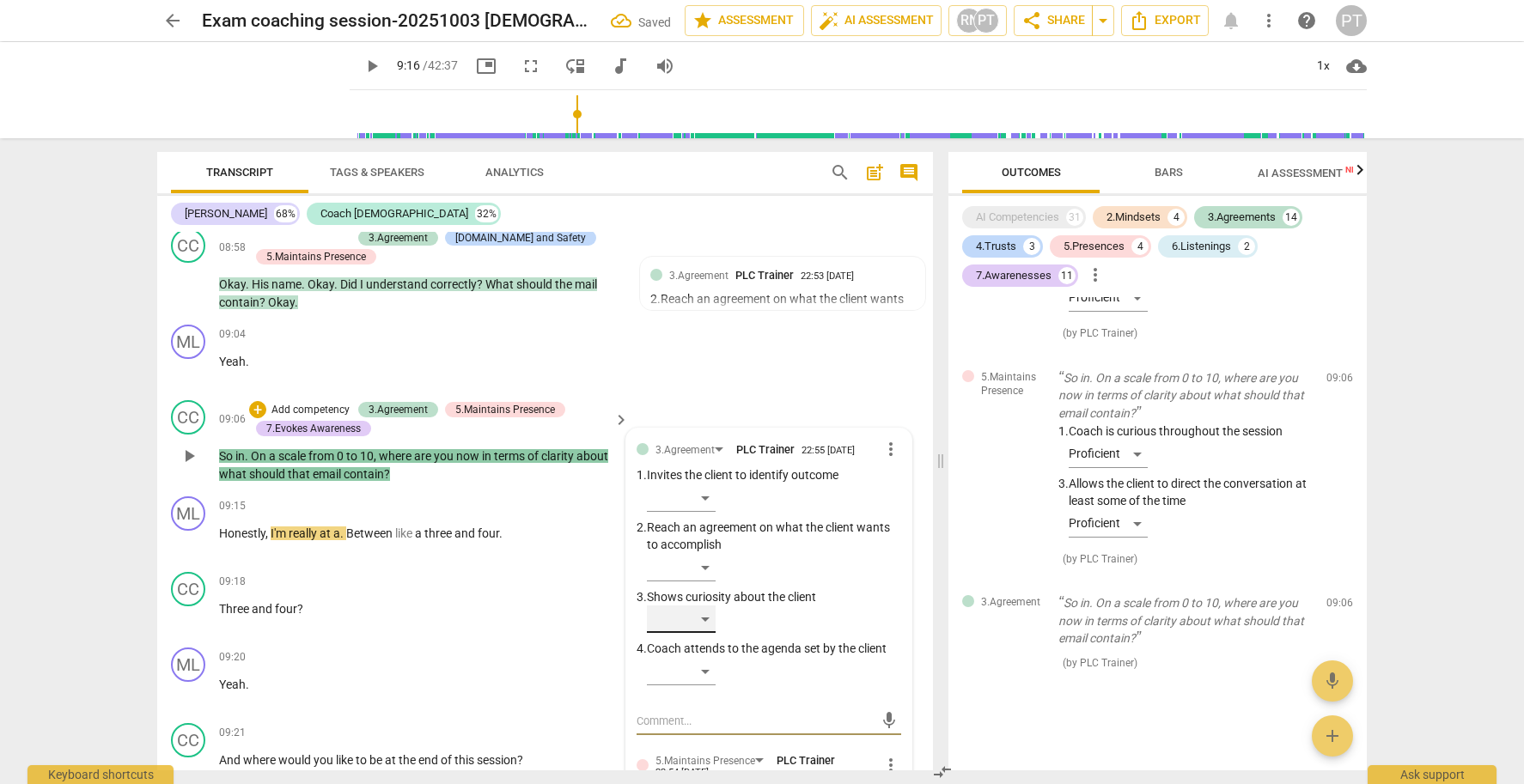
click at [710, 612] on div "​" at bounding box center [682, 619] width 69 height 27
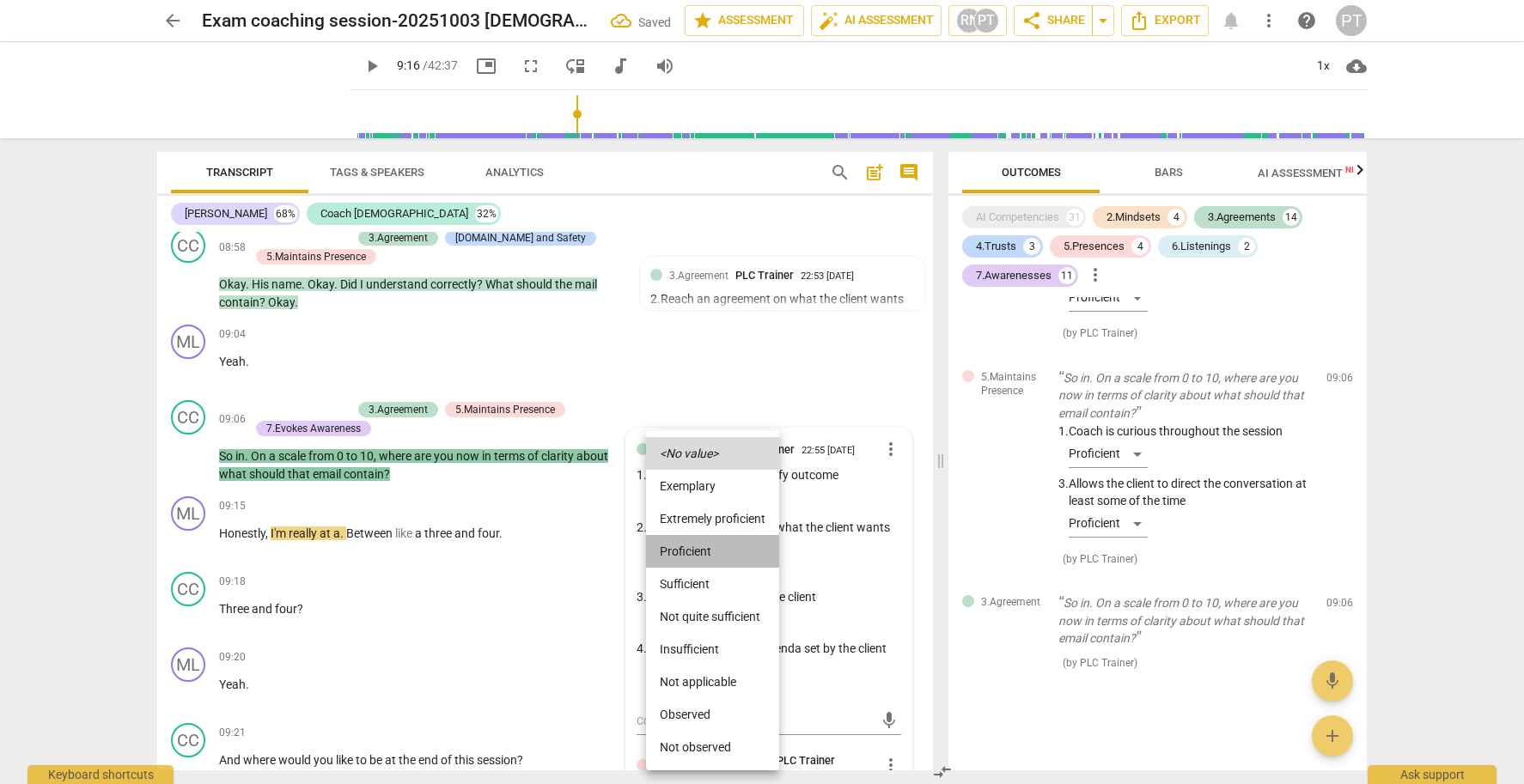
drag, startPoint x: 715, startPoint y: 547, endPoint x: 747, endPoint y: 604, distance: 65.4
click at [715, 547] on li "Proficient" at bounding box center [713, 551] width 133 height 33
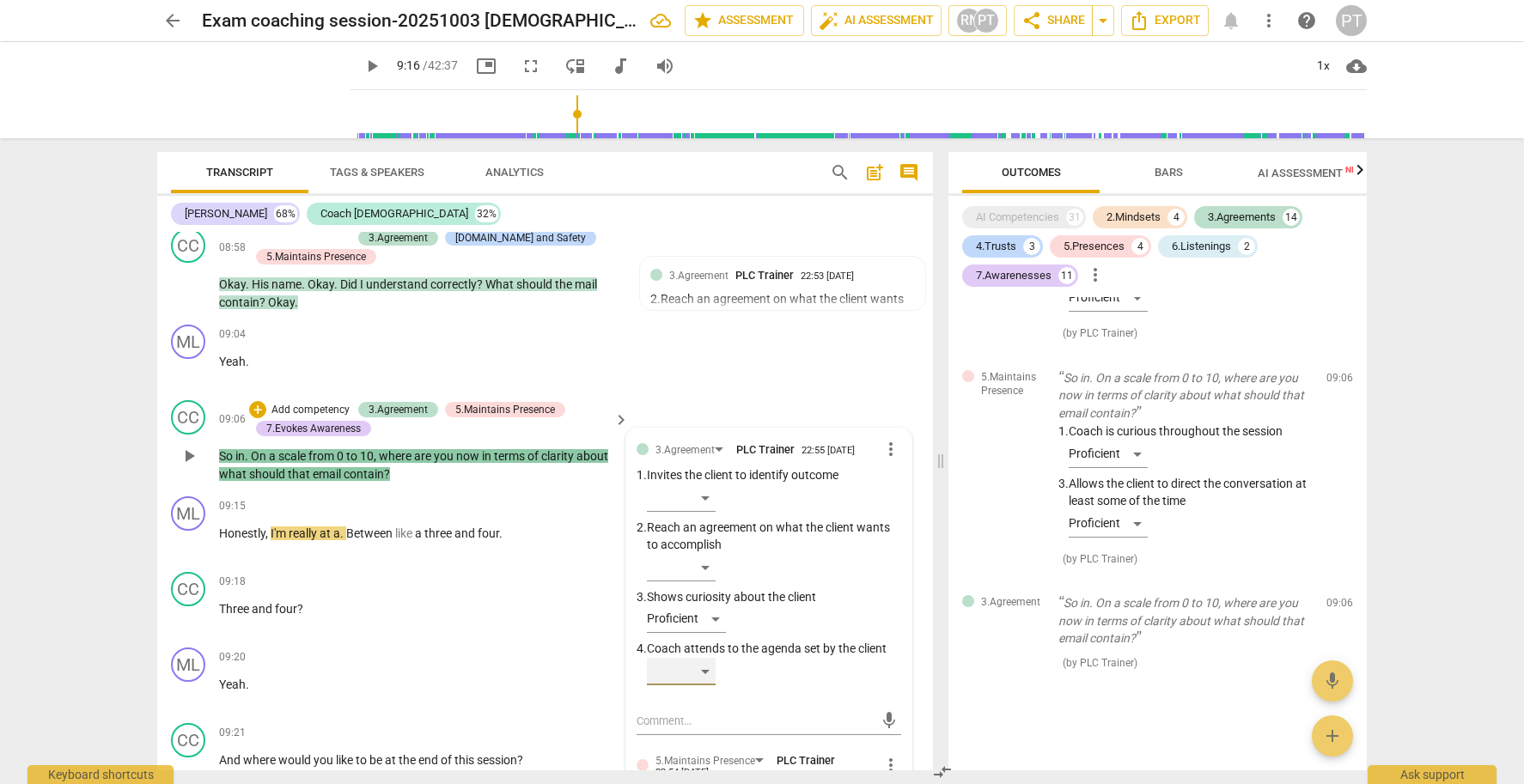
click at [702, 665] on div "​" at bounding box center [682, 671] width 69 height 27
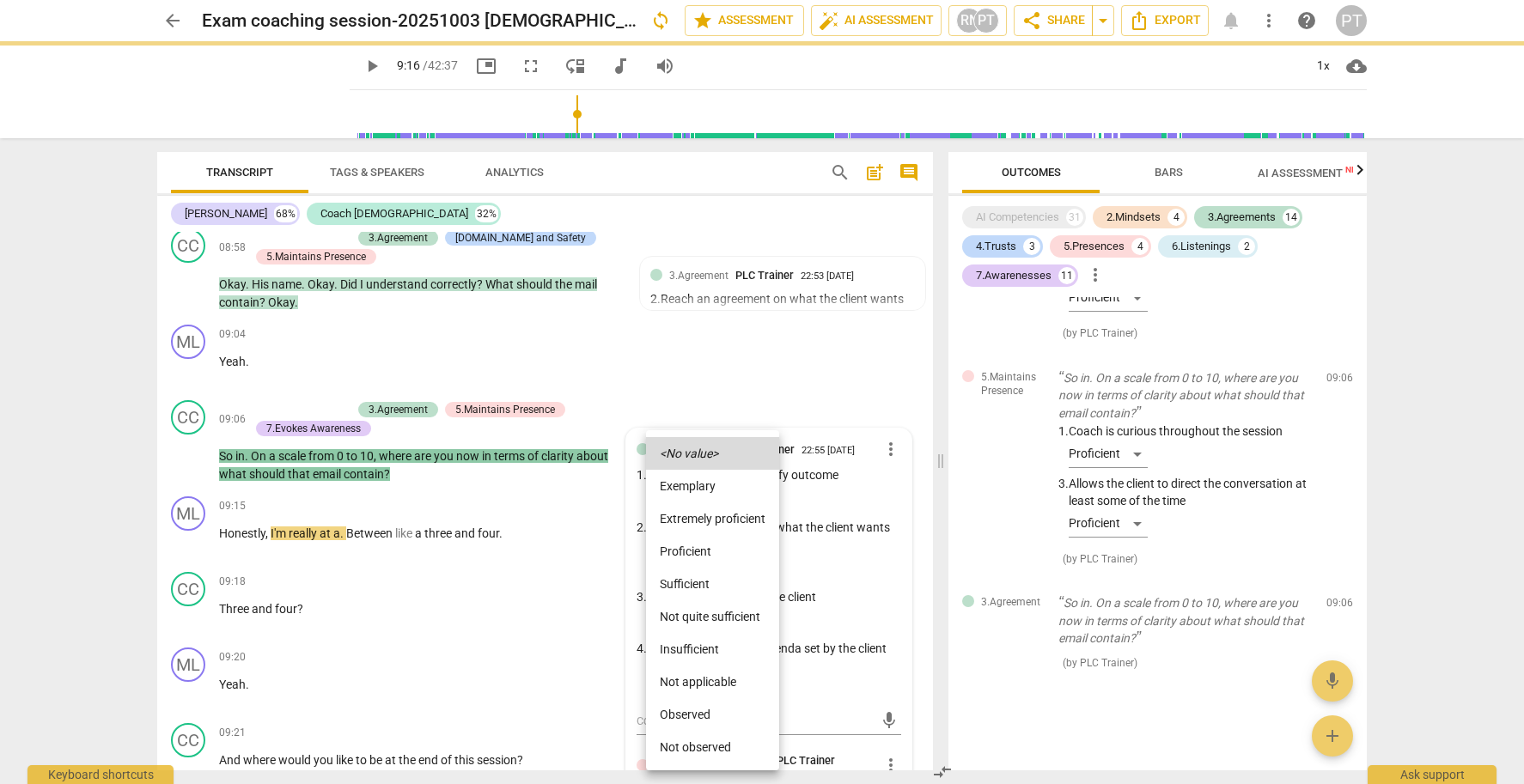
click at [702, 548] on li "Proficient" at bounding box center [713, 551] width 133 height 33
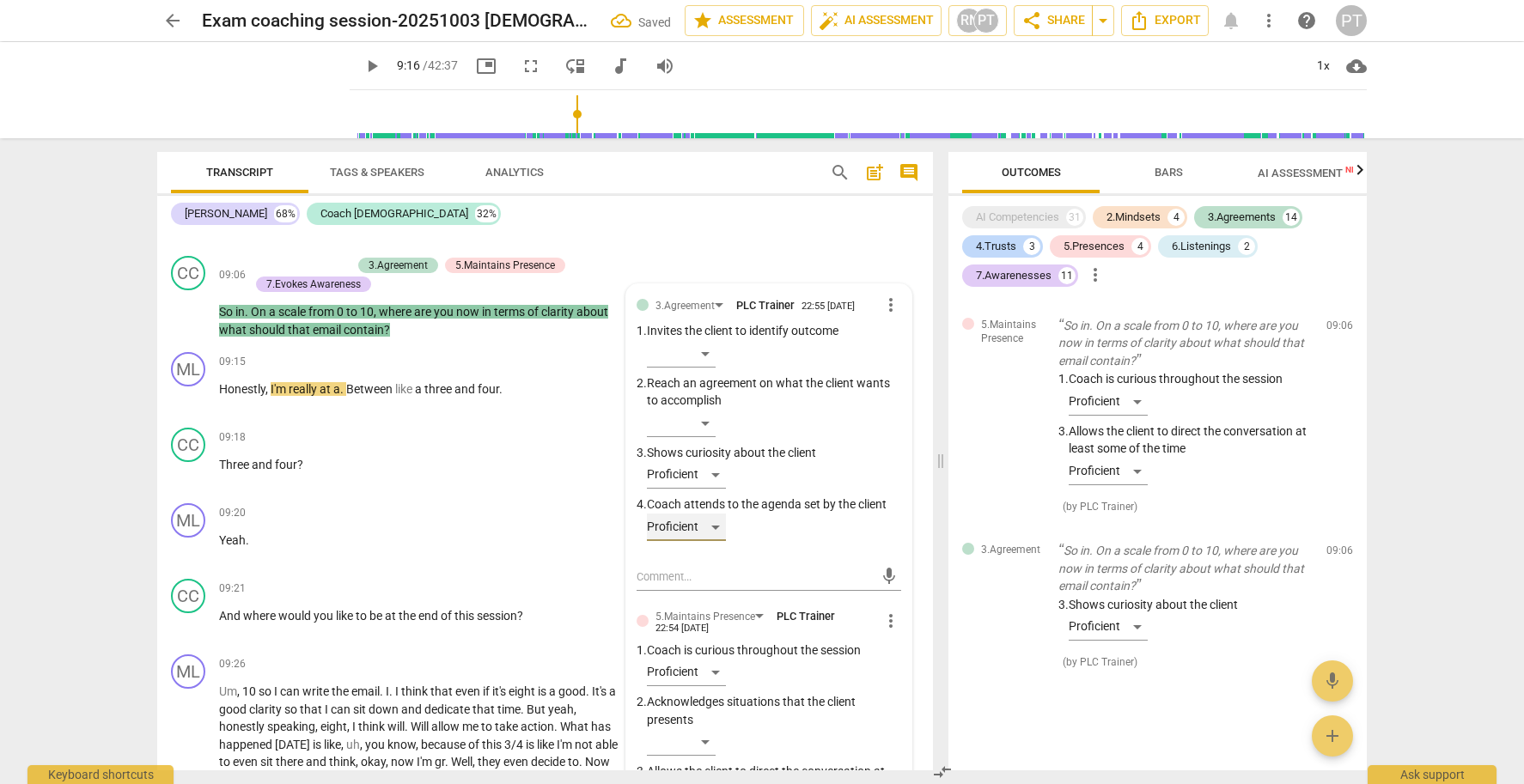
scroll to position [3541, 0]
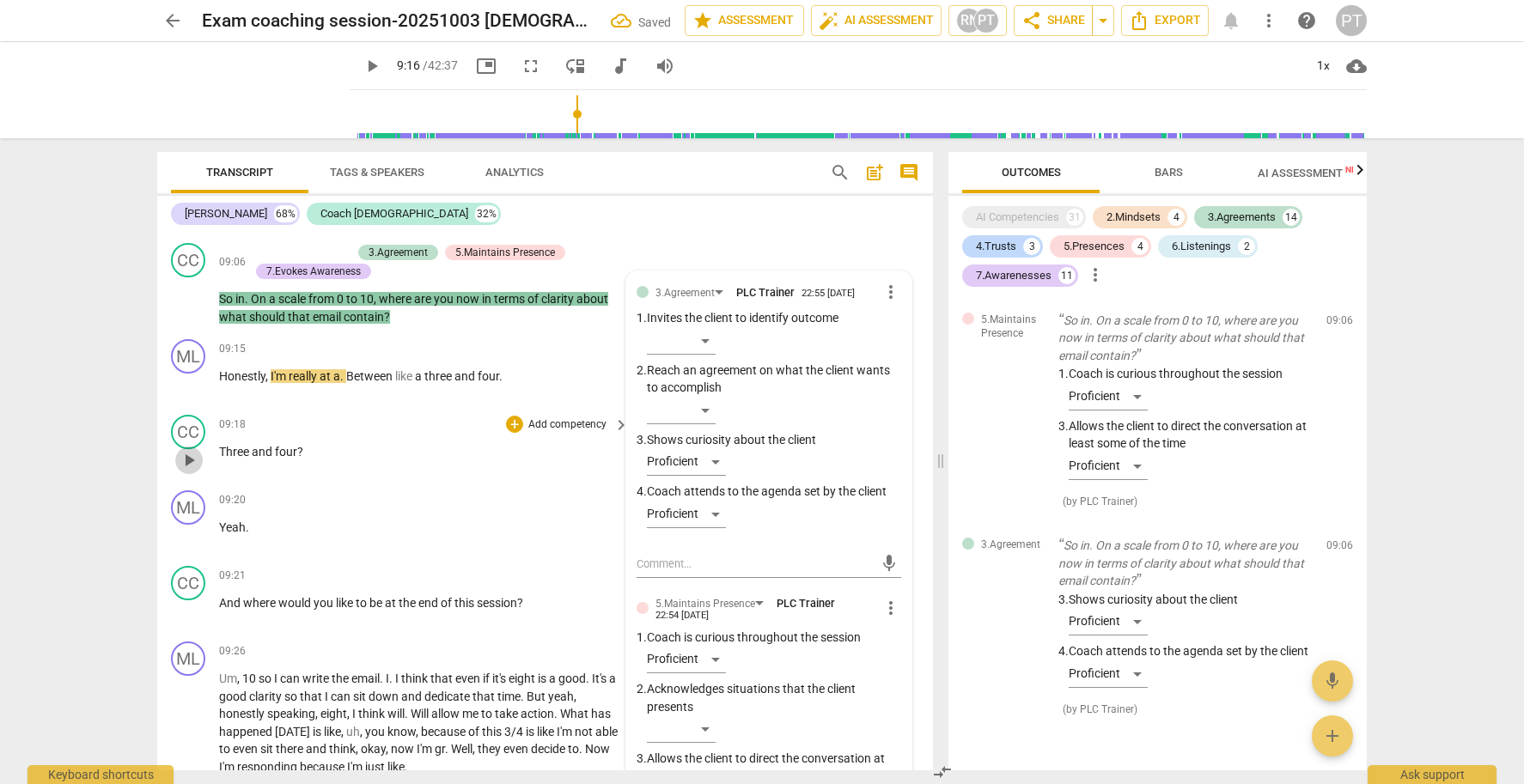
click at [193, 450] on span "play_arrow" at bounding box center [188, 460] width 20 height 20
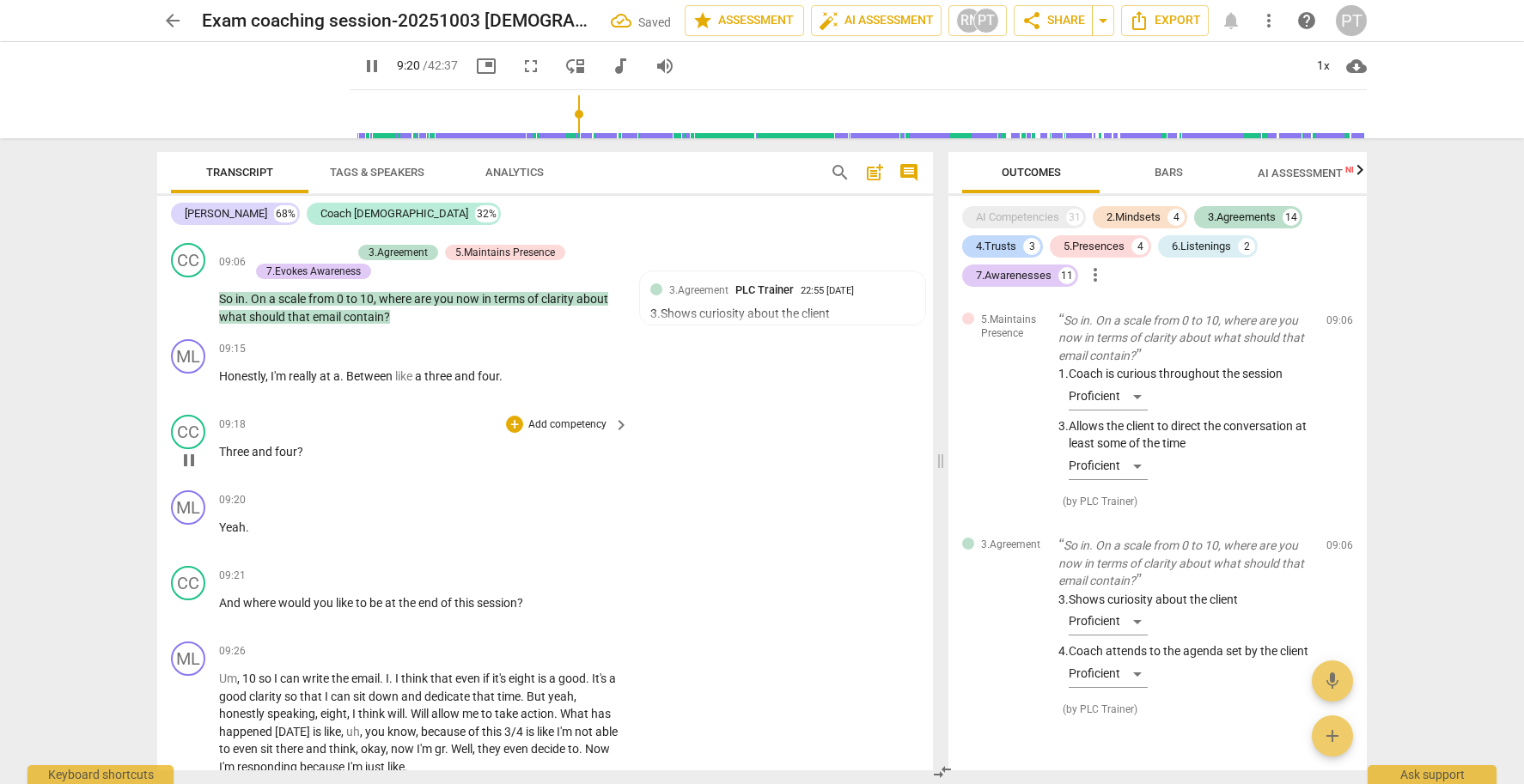
click at [190, 452] on span "pause" at bounding box center [188, 460] width 20 height 20
type input "561"
click at [577, 418] on p "Add competency" at bounding box center [567, 426] width 81 height 16
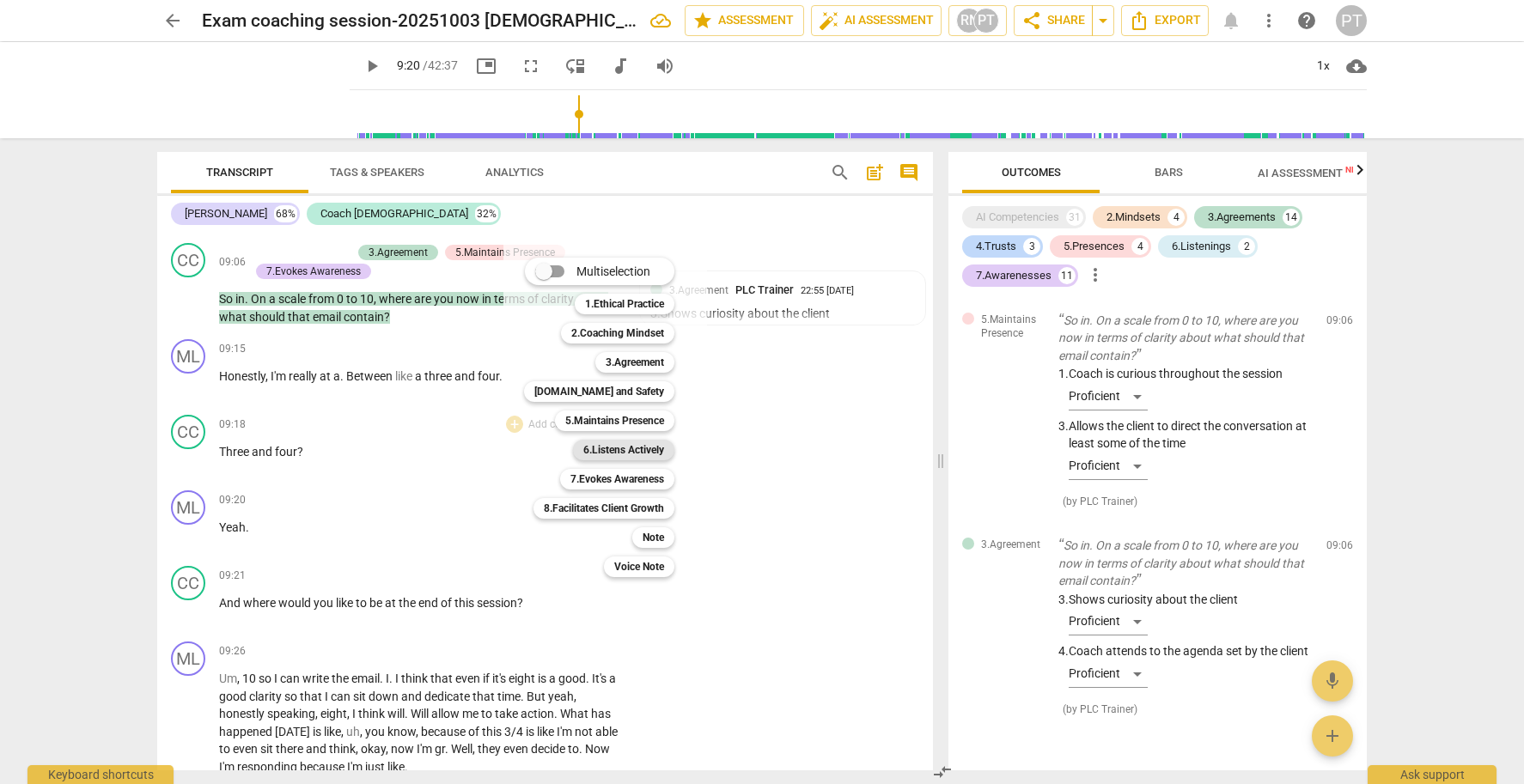
click at [630, 450] on b "6.Listens Actively" at bounding box center [623, 449] width 80 height 20
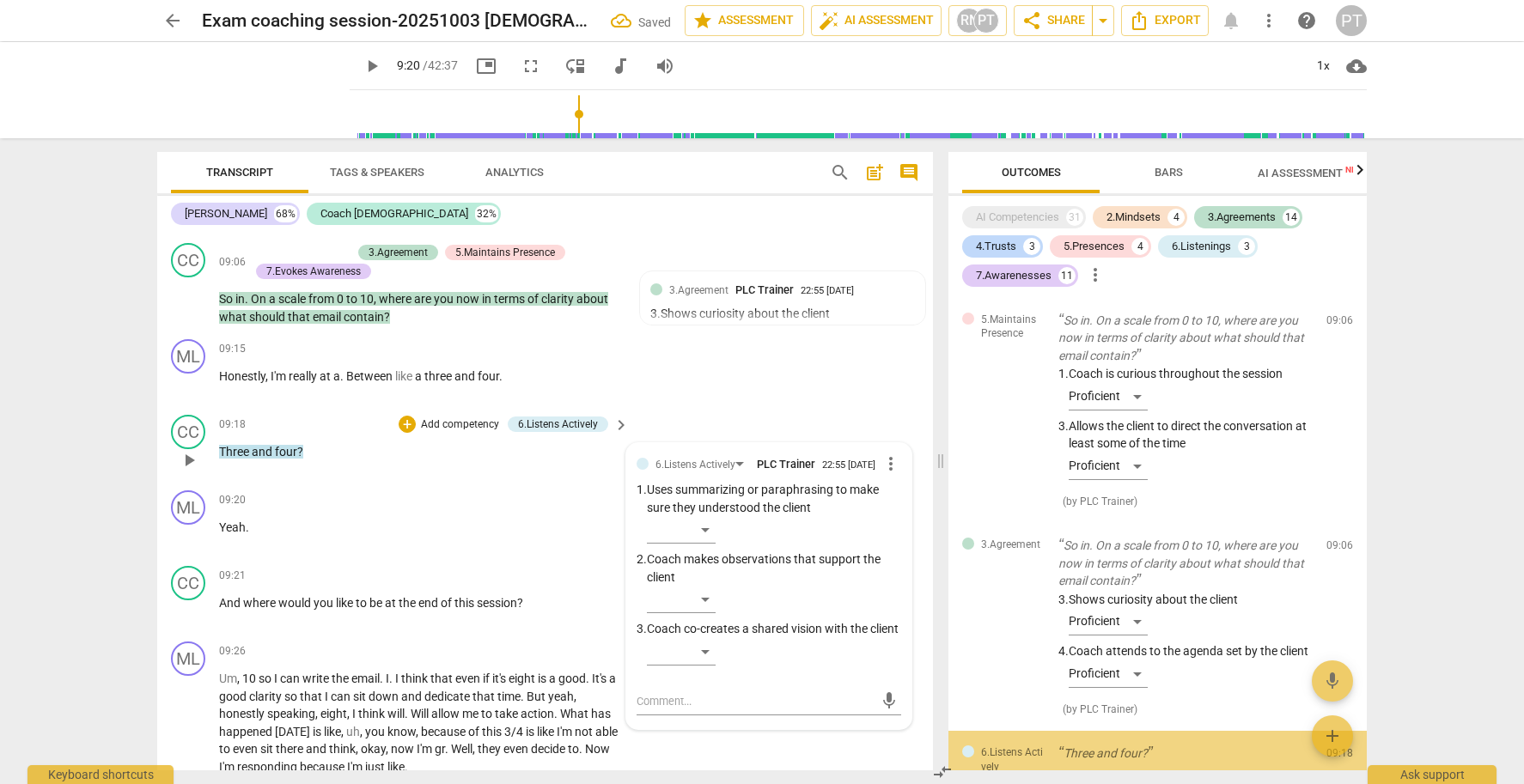
scroll to position [6660, 0]
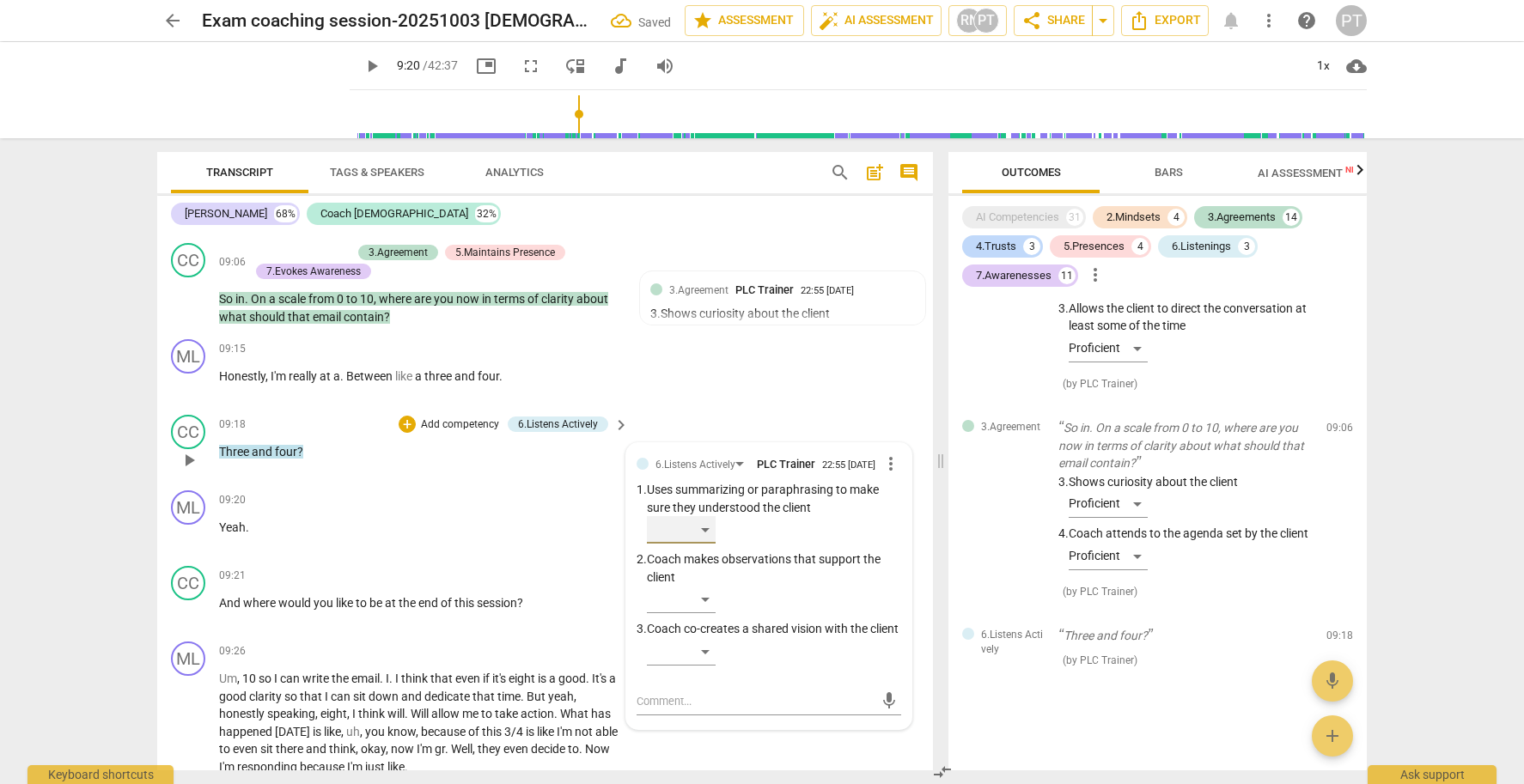
click at [696, 524] on div "​" at bounding box center [682, 530] width 69 height 27
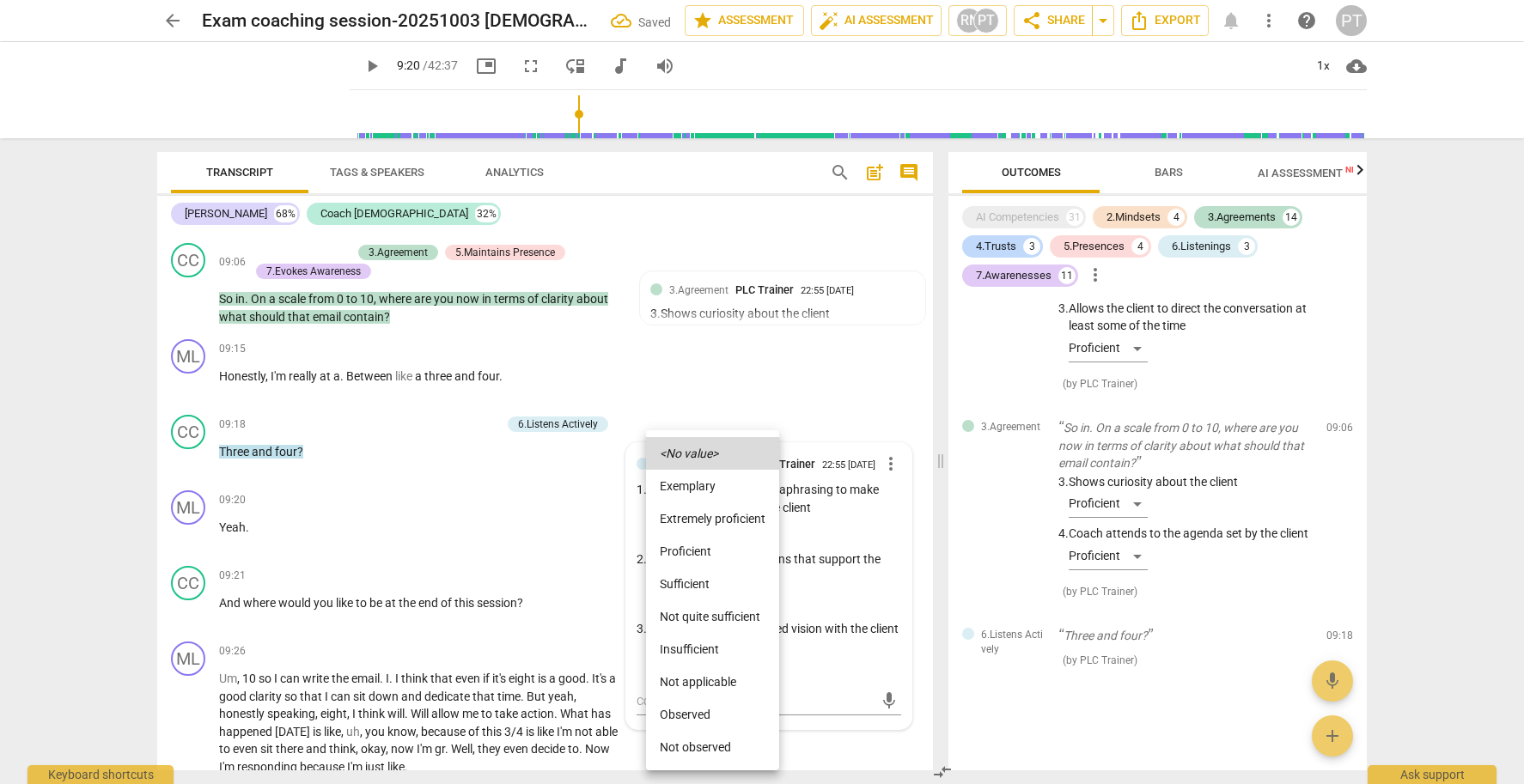
click at [700, 550] on li "Proficient" at bounding box center [713, 551] width 133 height 33
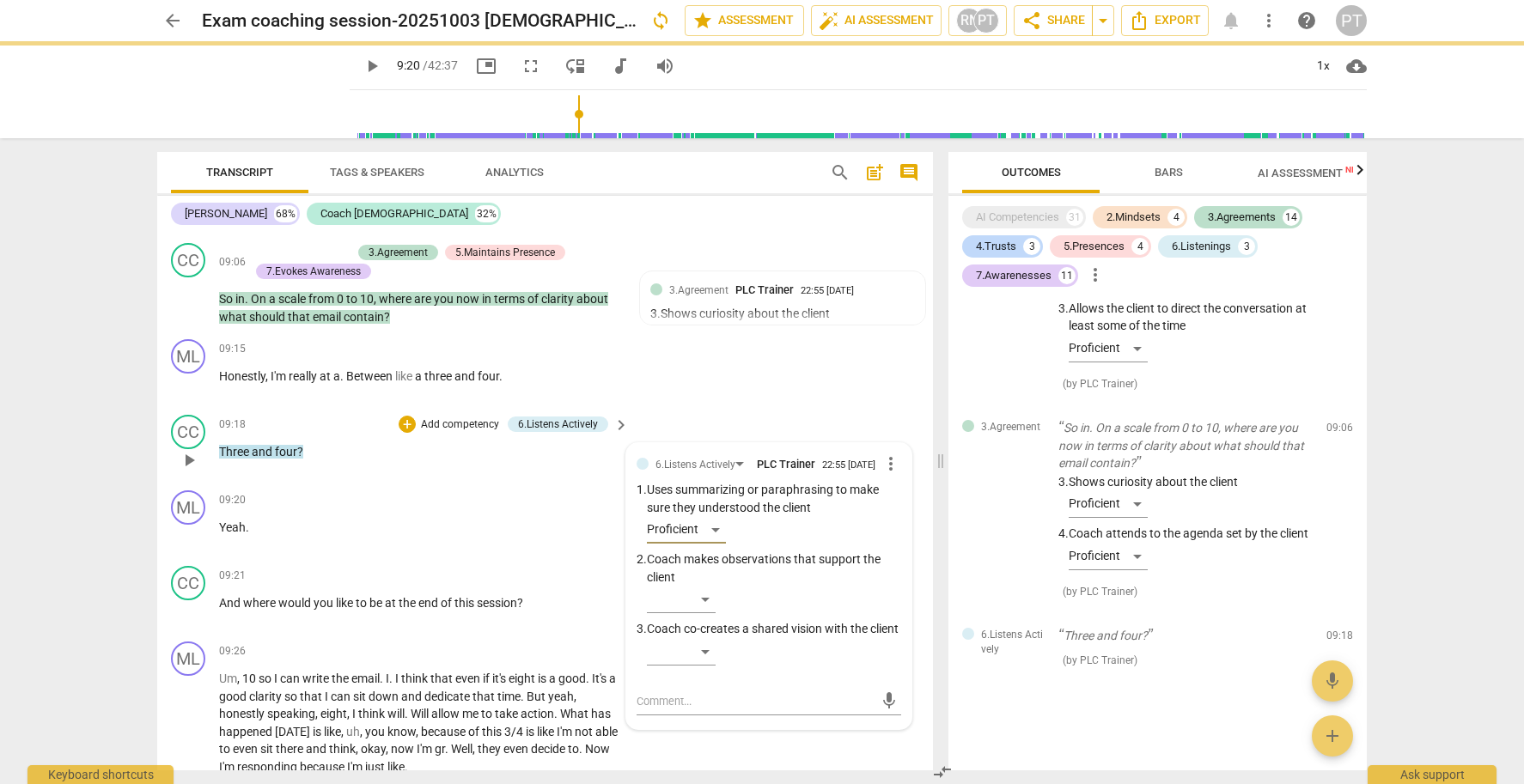
click at [468, 418] on p "Add competency" at bounding box center [460, 426] width 81 height 16
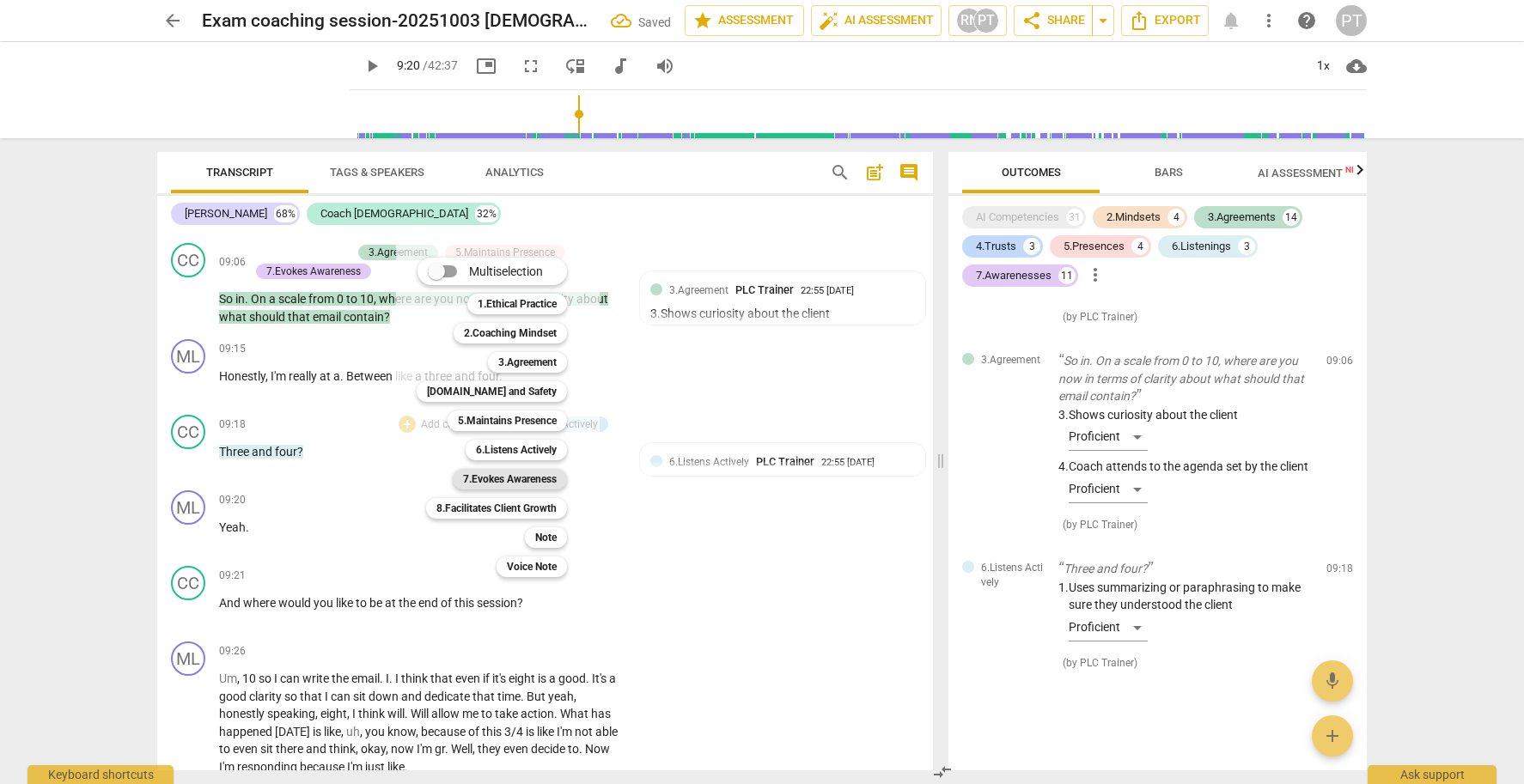
click at [542, 478] on b "7.Evokes Awareness" at bounding box center [509, 479] width 94 height 20
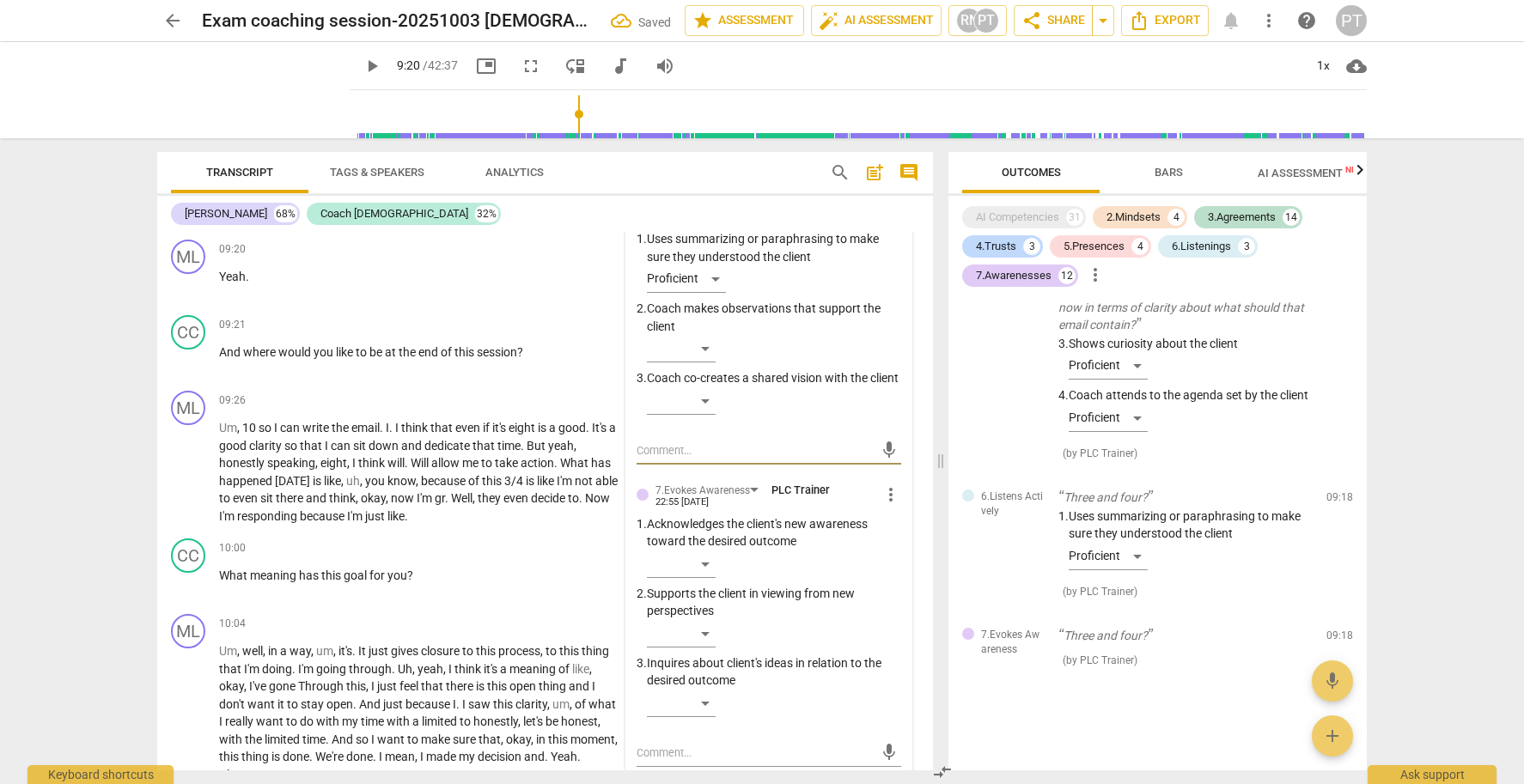
scroll to position [3796, 0]
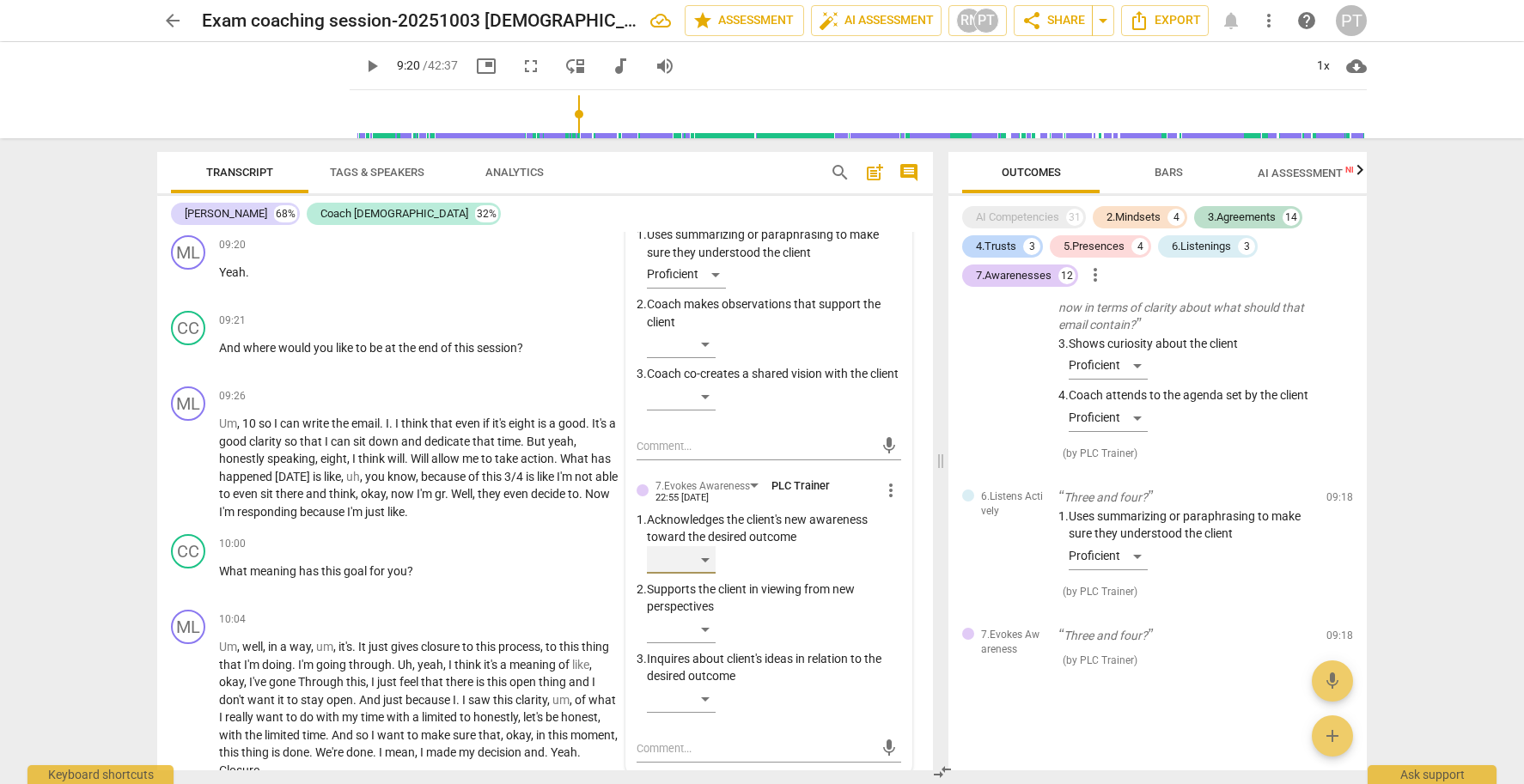
click at [705, 570] on div "​" at bounding box center [682, 560] width 69 height 27
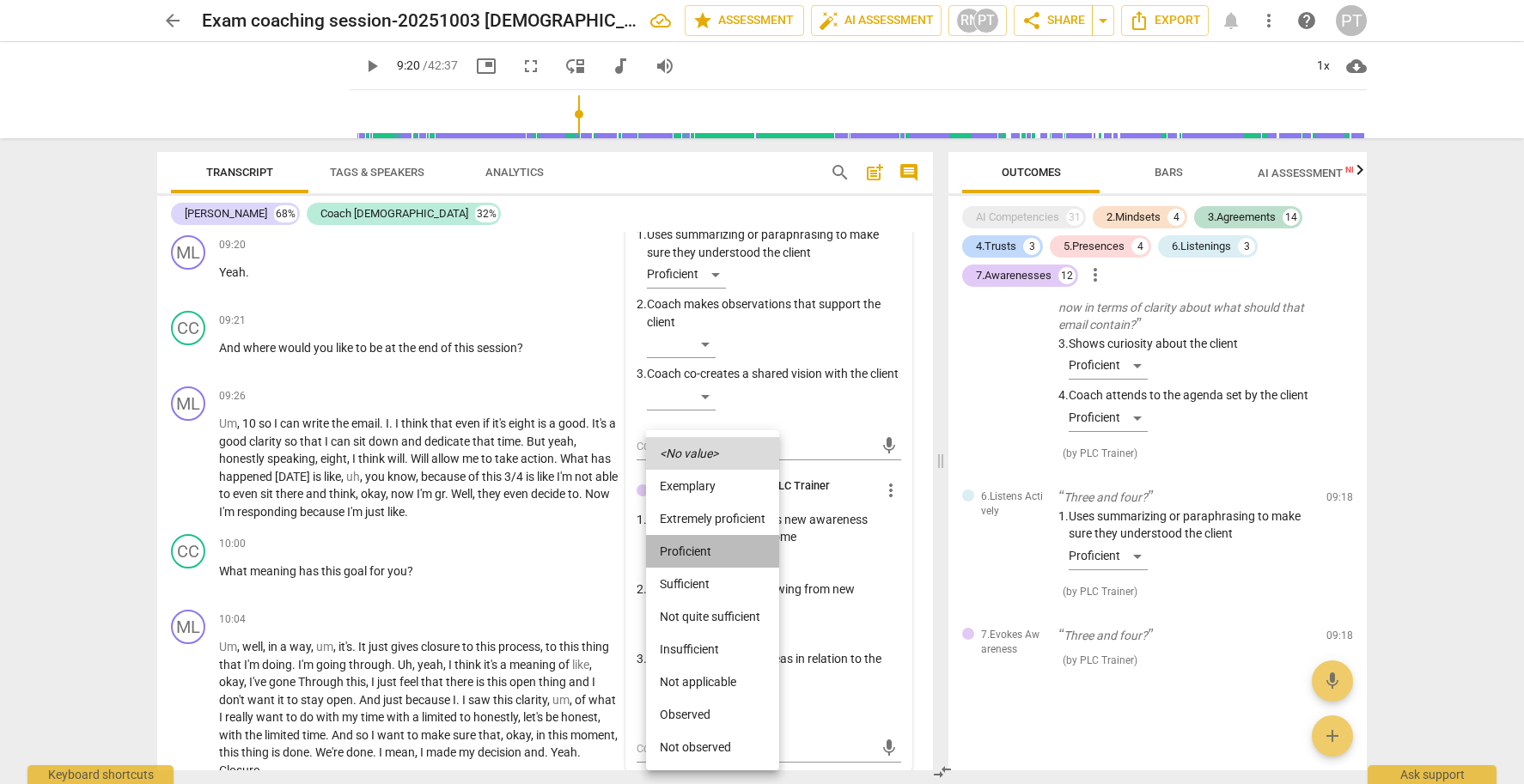
click at [704, 546] on li "Proficient" at bounding box center [713, 551] width 133 height 33
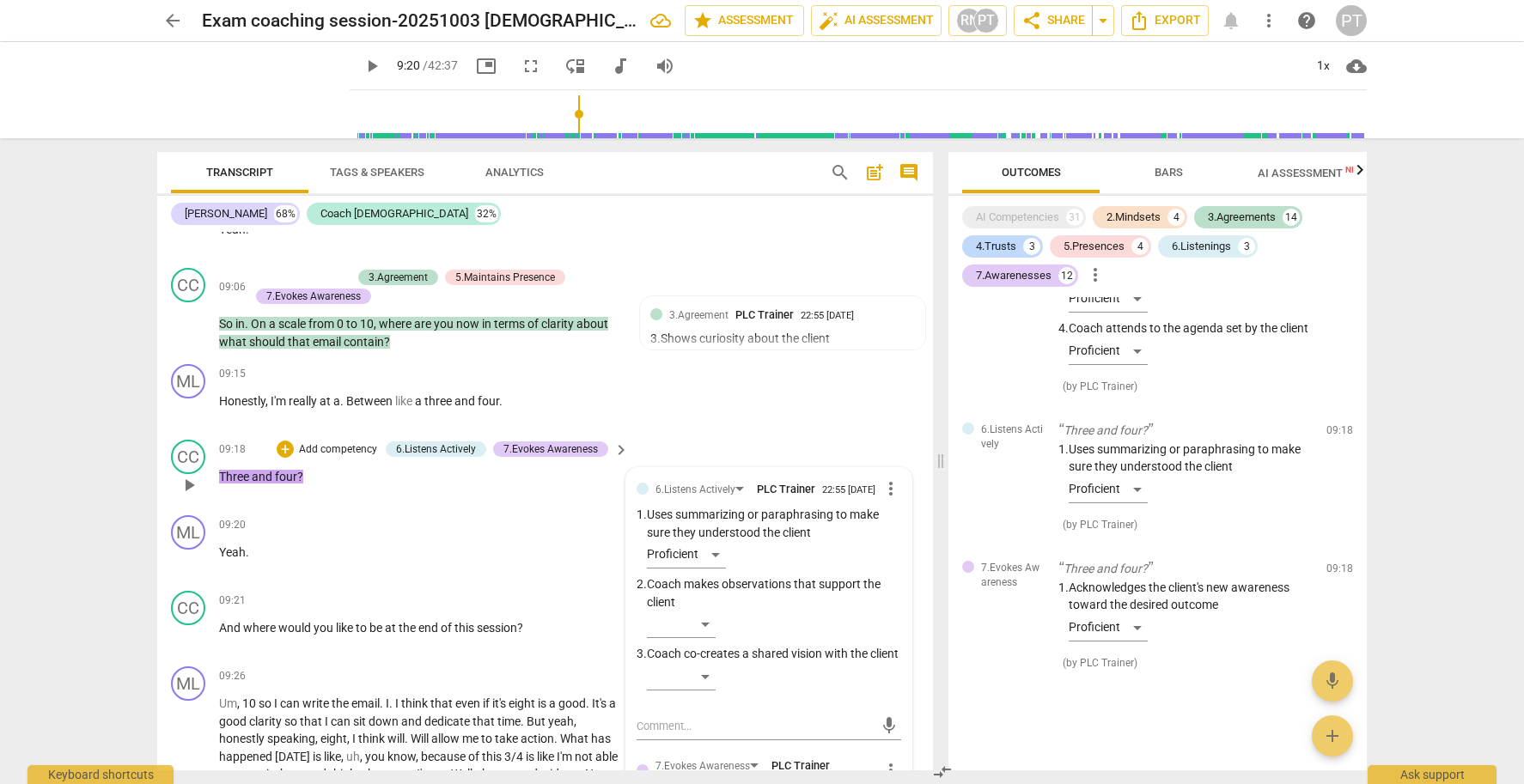
scroll to position [3458, 0]
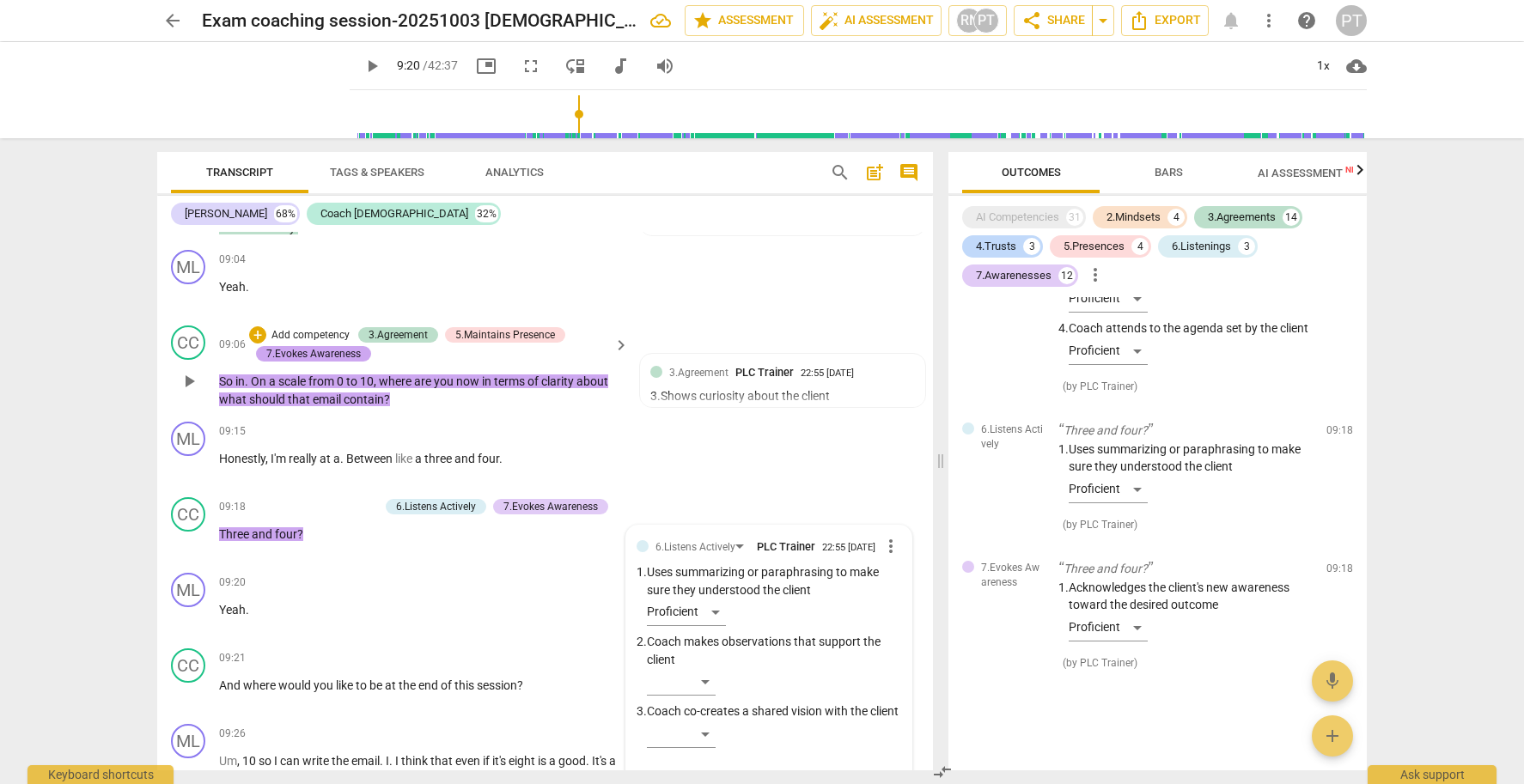
click at [347, 346] on div "7.Evokes Awareness" at bounding box center [313, 354] width 94 height 16
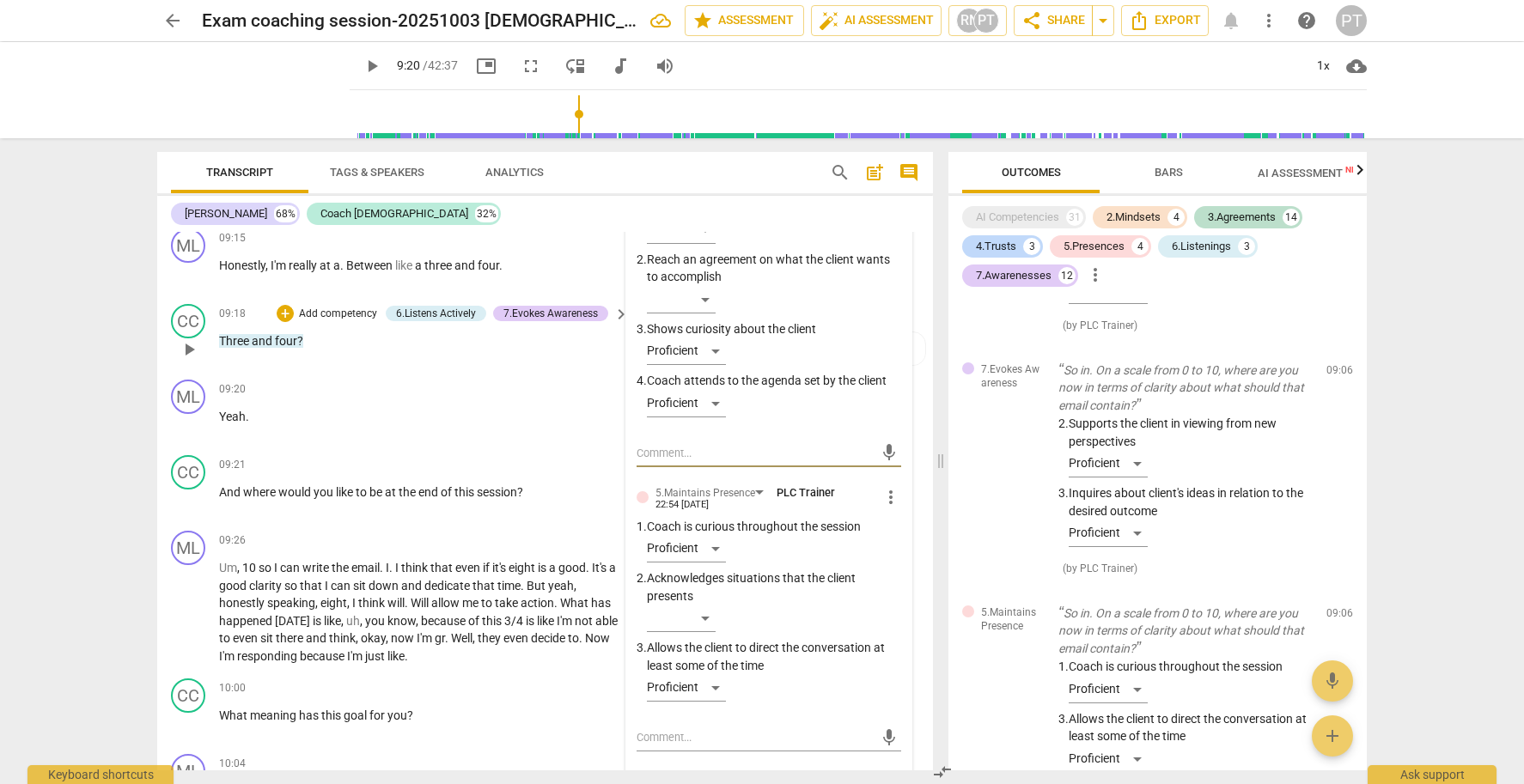
scroll to position [0, 0]
click at [331, 306] on p "Add competency" at bounding box center [338, 314] width 81 height 16
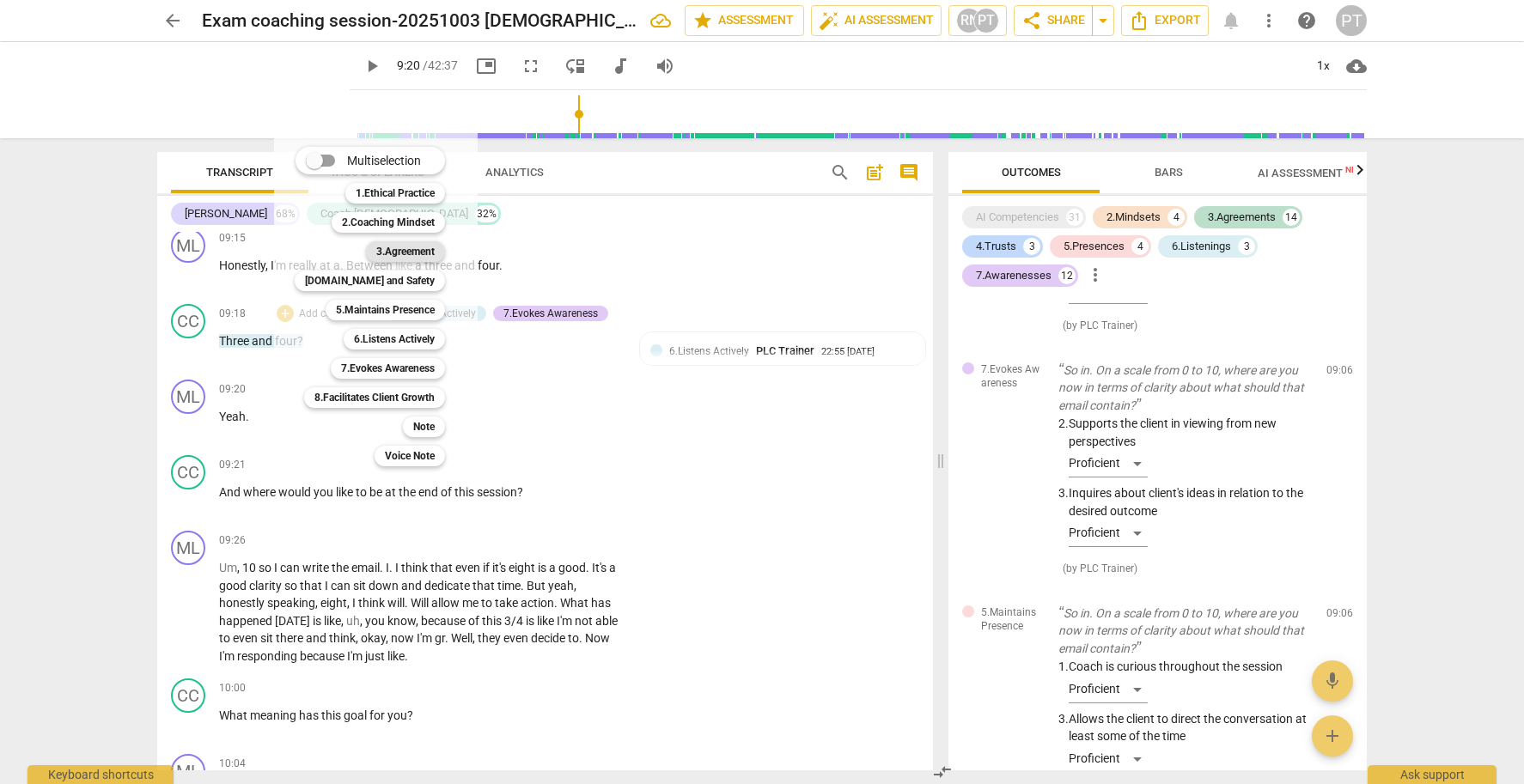
click at [390, 243] on b "3.Agreement" at bounding box center [405, 251] width 58 height 20
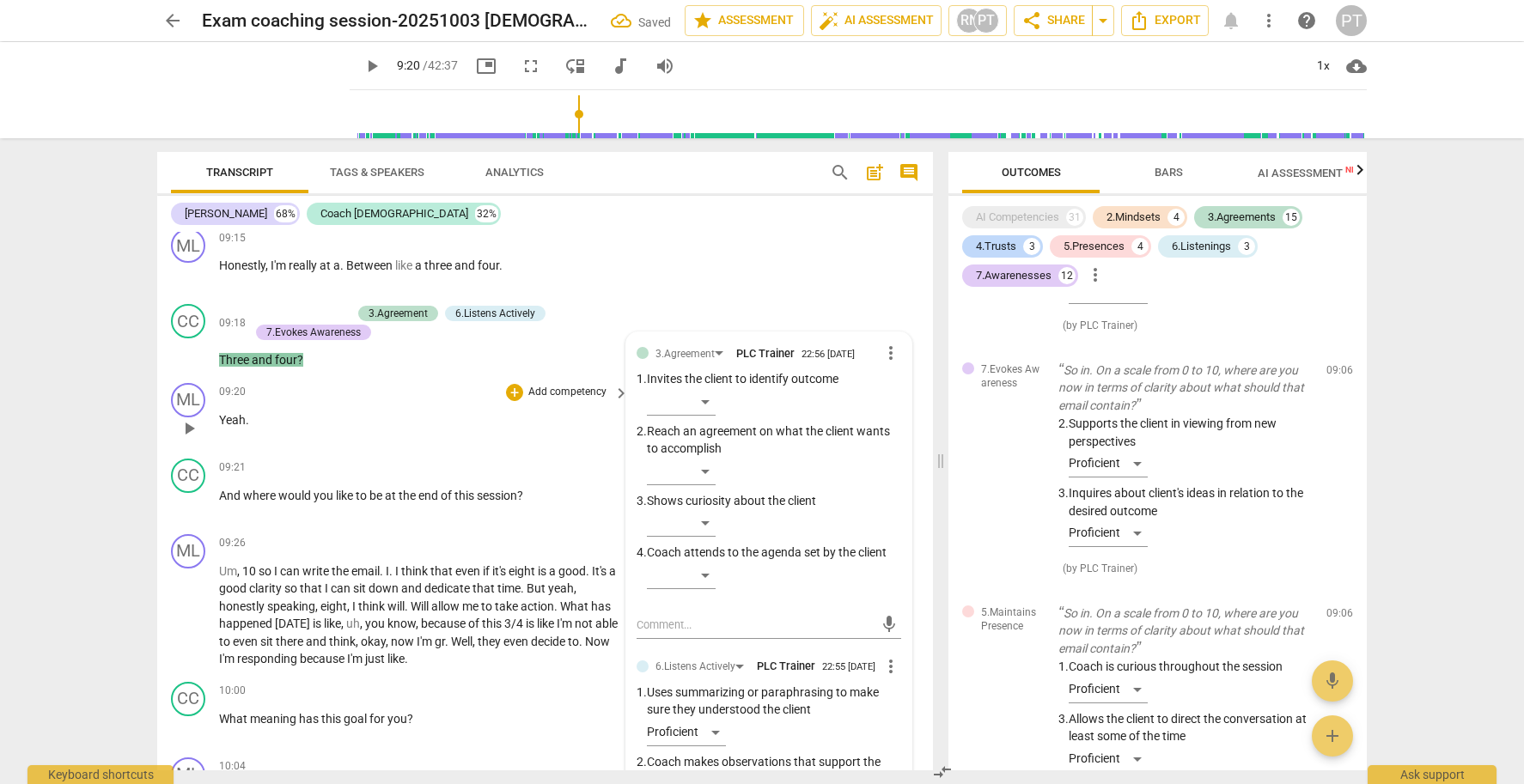
scroll to position [6930, 0]
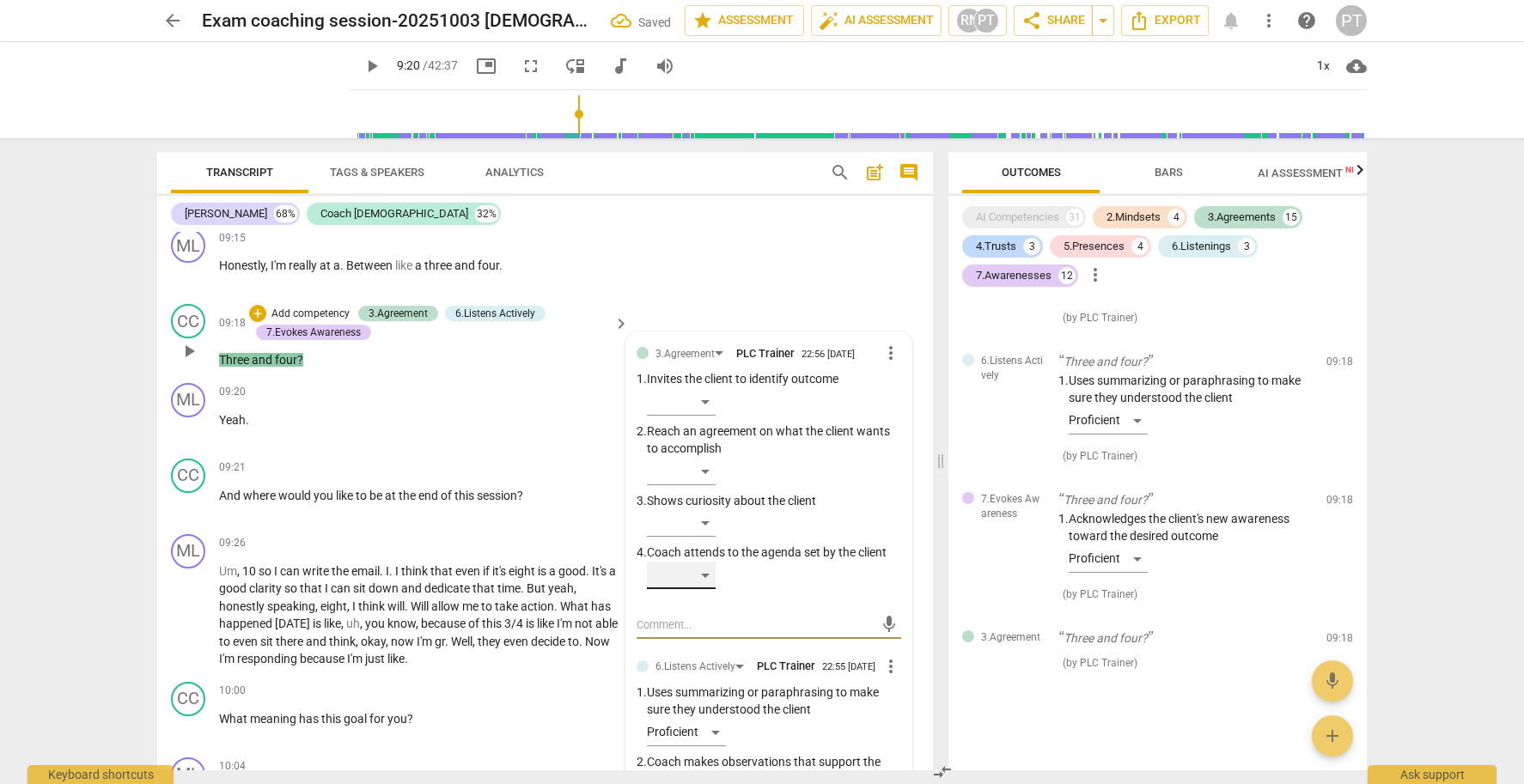
click at [694, 562] on div "​" at bounding box center [682, 575] width 69 height 27
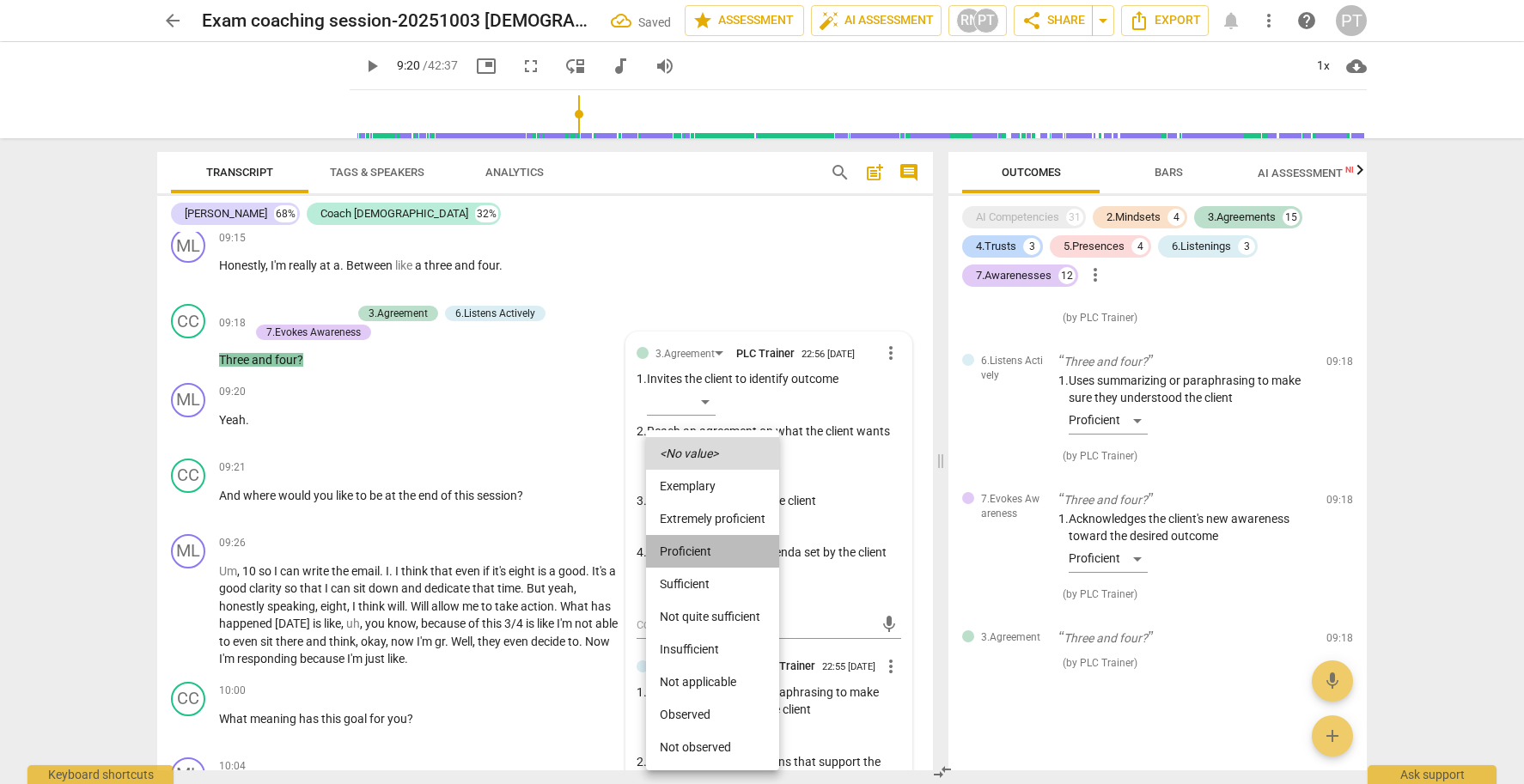
drag, startPoint x: 698, startPoint y: 546, endPoint x: 595, endPoint y: 461, distance: 133.5
click at [698, 546] on li "Proficient" at bounding box center [713, 551] width 133 height 33
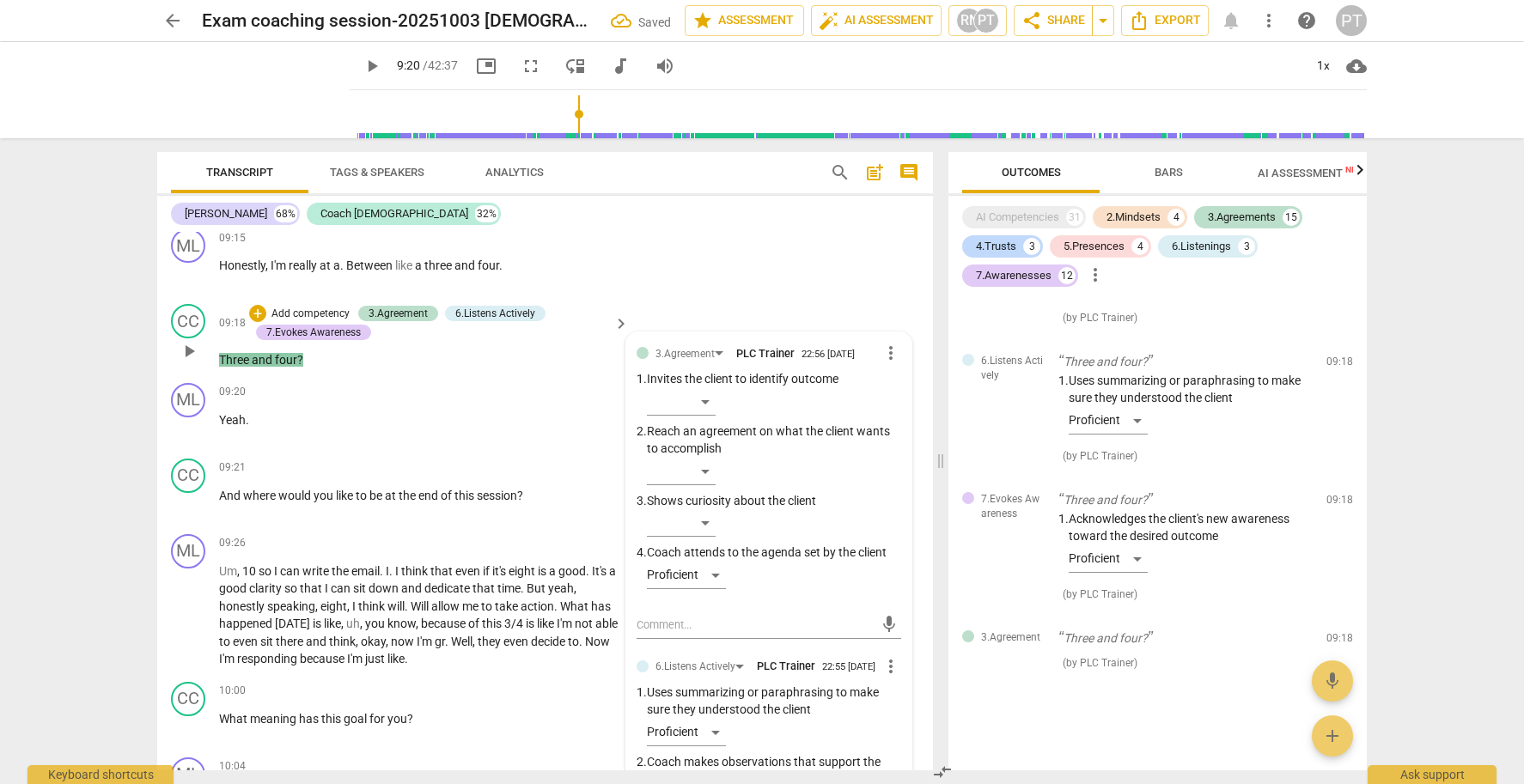
click at [307, 306] on p "Add competency" at bounding box center [311, 314] width 81 height 16
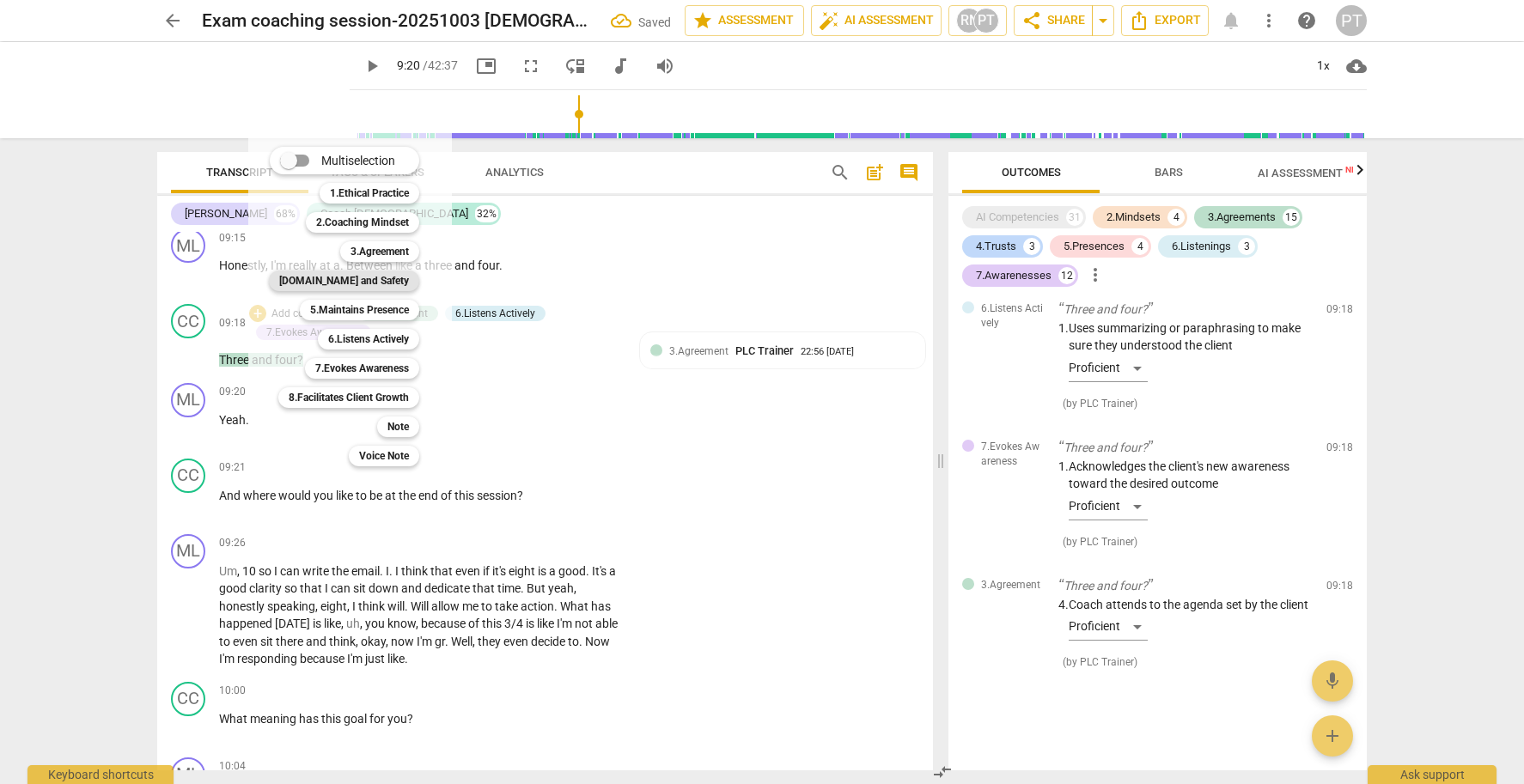
click at [386, 281] on b "[DOMAIN_NAME] and Safety" at bounding box center [343, 280] width 130 height 20
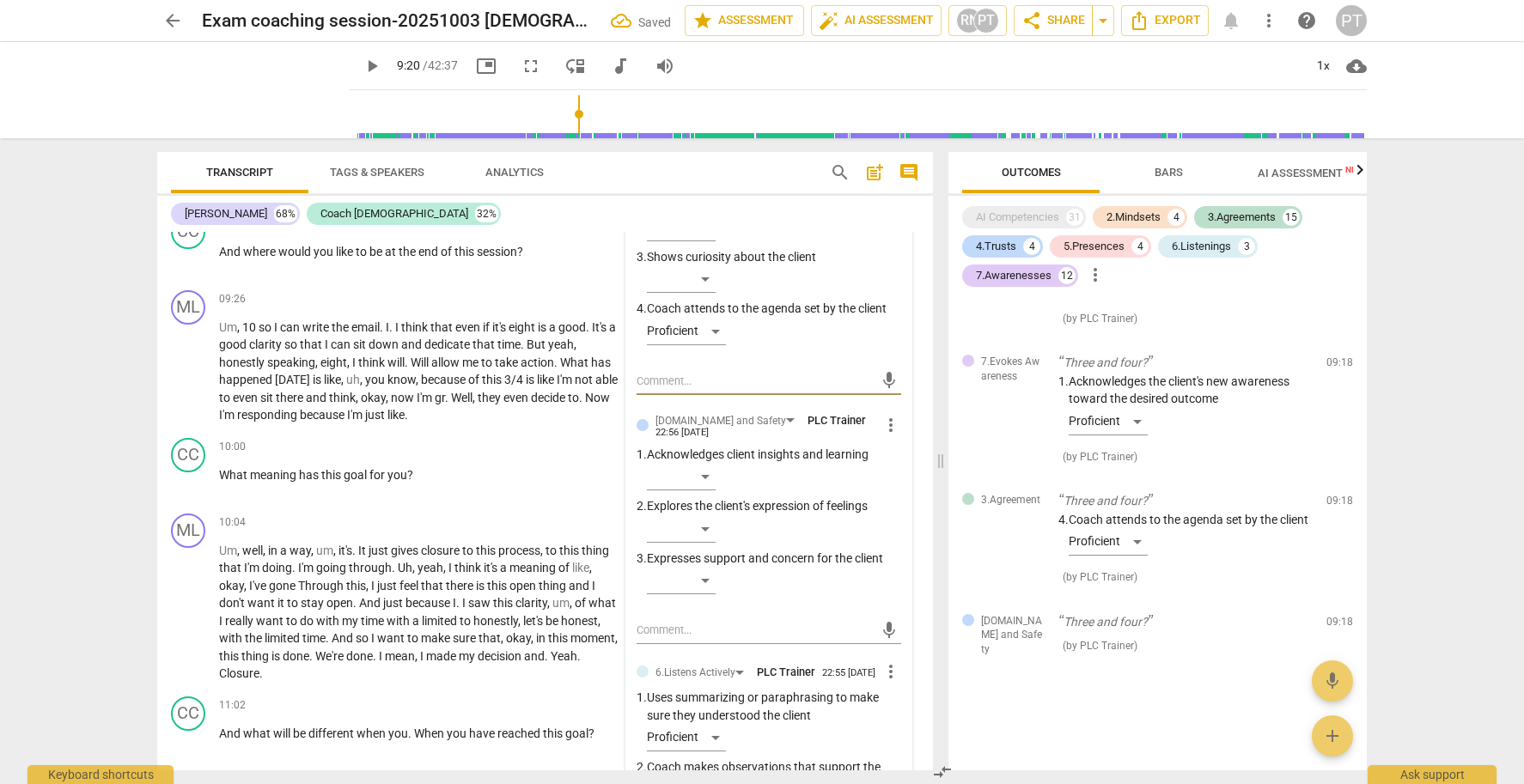
scroll to position [3899, 0]
click at [887, 411] on span "more_vert" at bounding box center [890, 421] width 20 height 20
click at [900, 446] on li "Delete" at bounding box center [904, 445] width 59 height 33
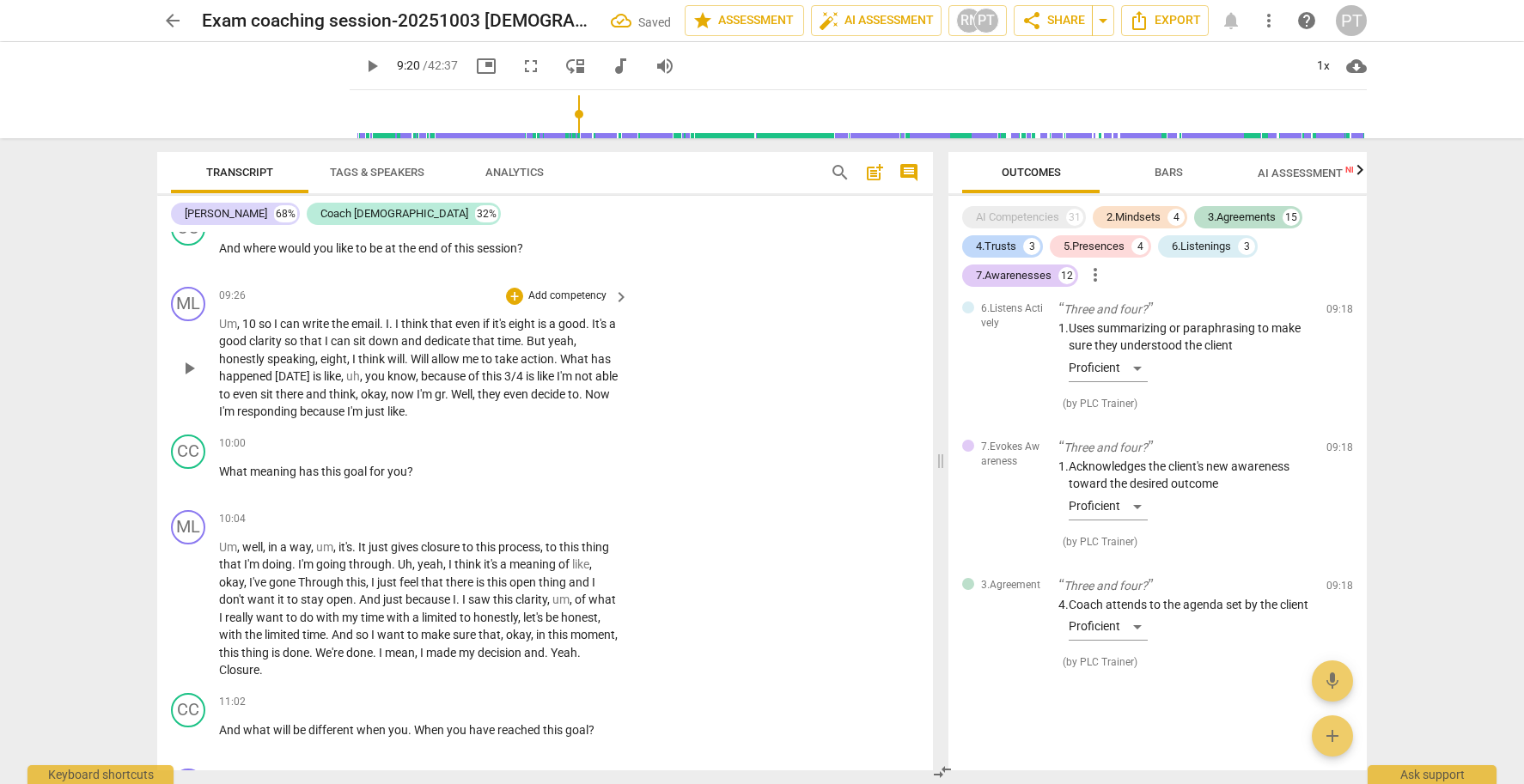
scroll to position [6999, 0]
click at [1185, 20] on span "Export" at bounding box center [1166, 20] width 72 height 20
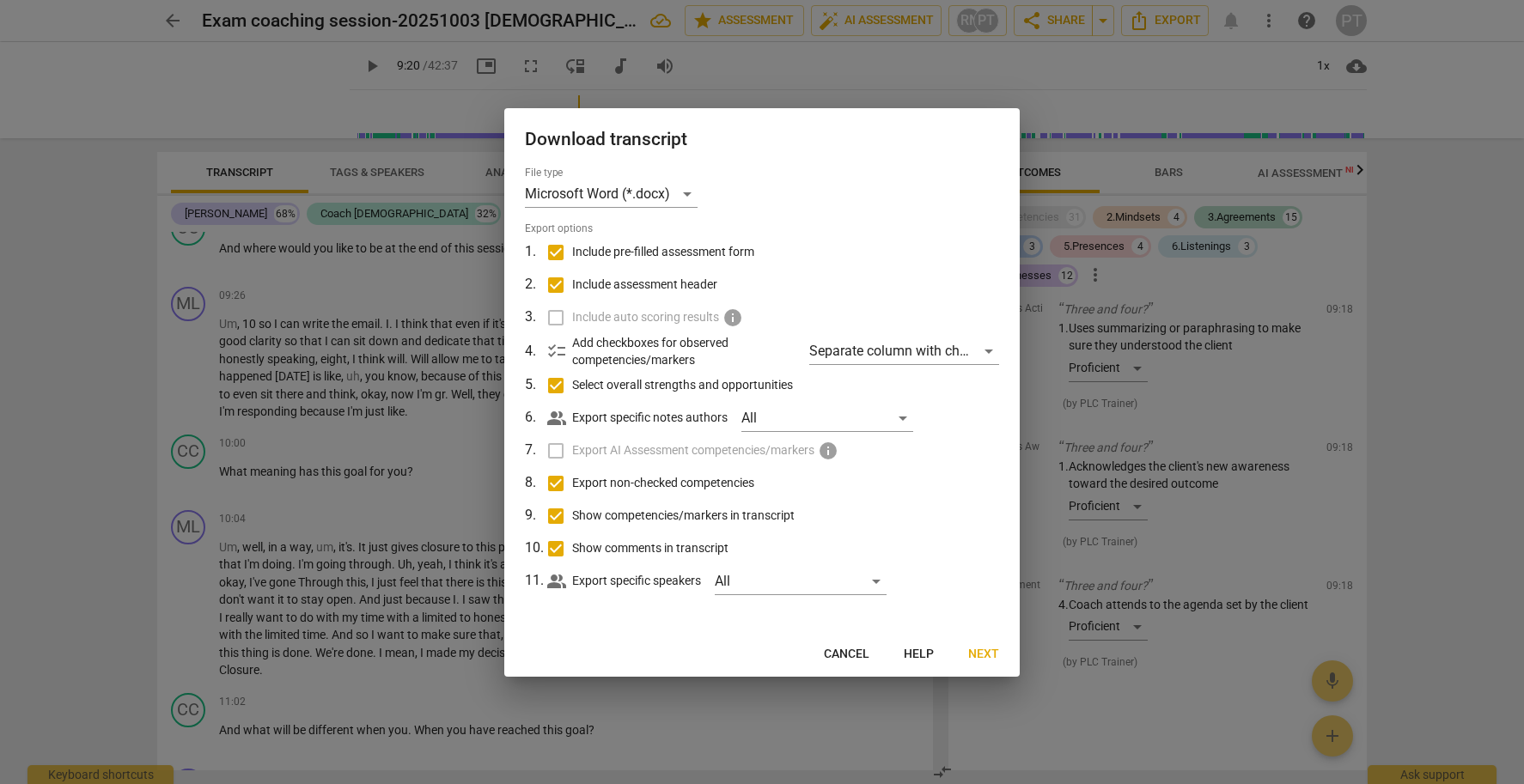
click at [991, 652] on span "Next" at bounding box center [984, 654] width 31 height 17
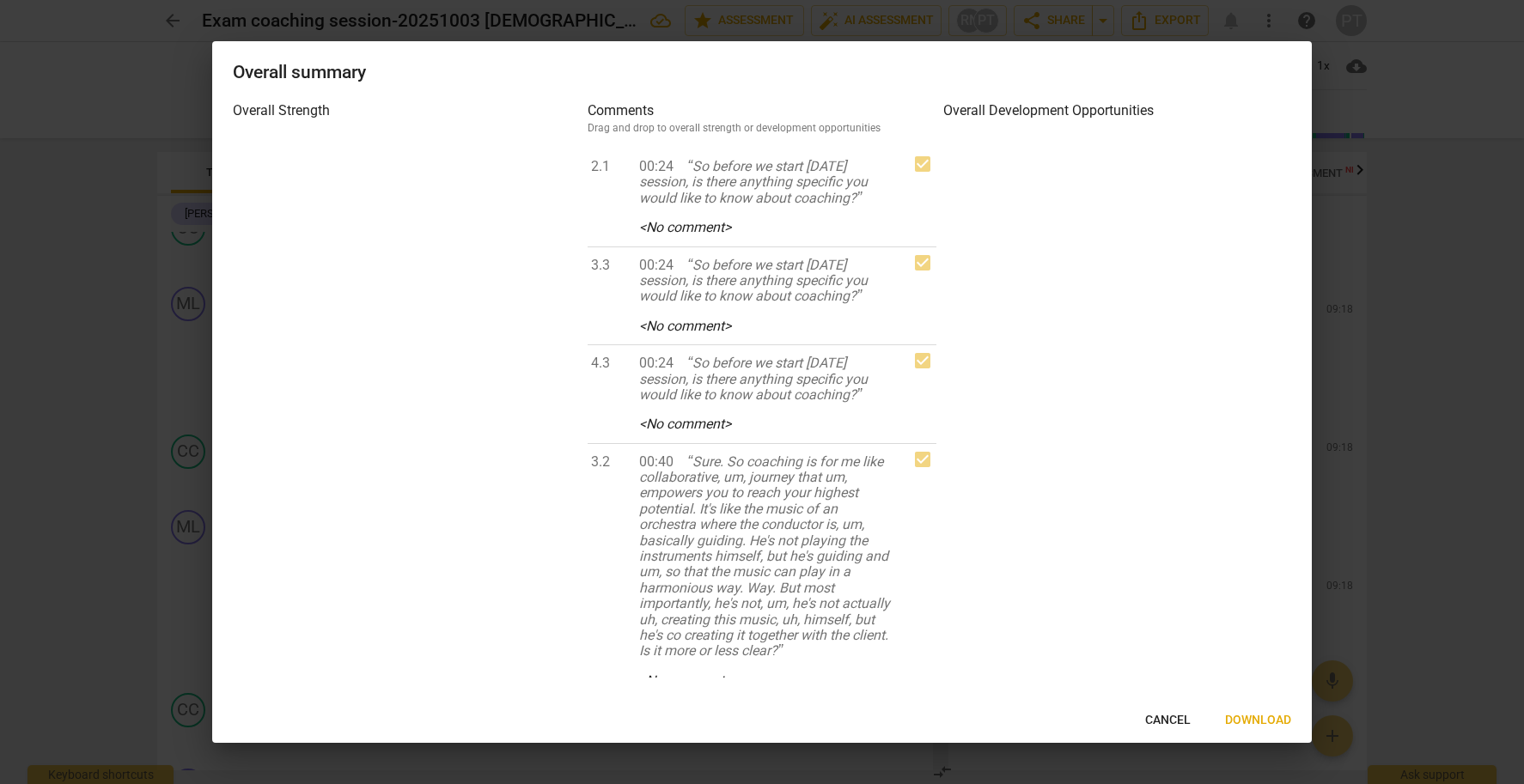
click at [1269, 716] on span "Download" at bounding box center [1257, 720] width 66 height 17
